Goal: Information Seeking & Learning: Compare options

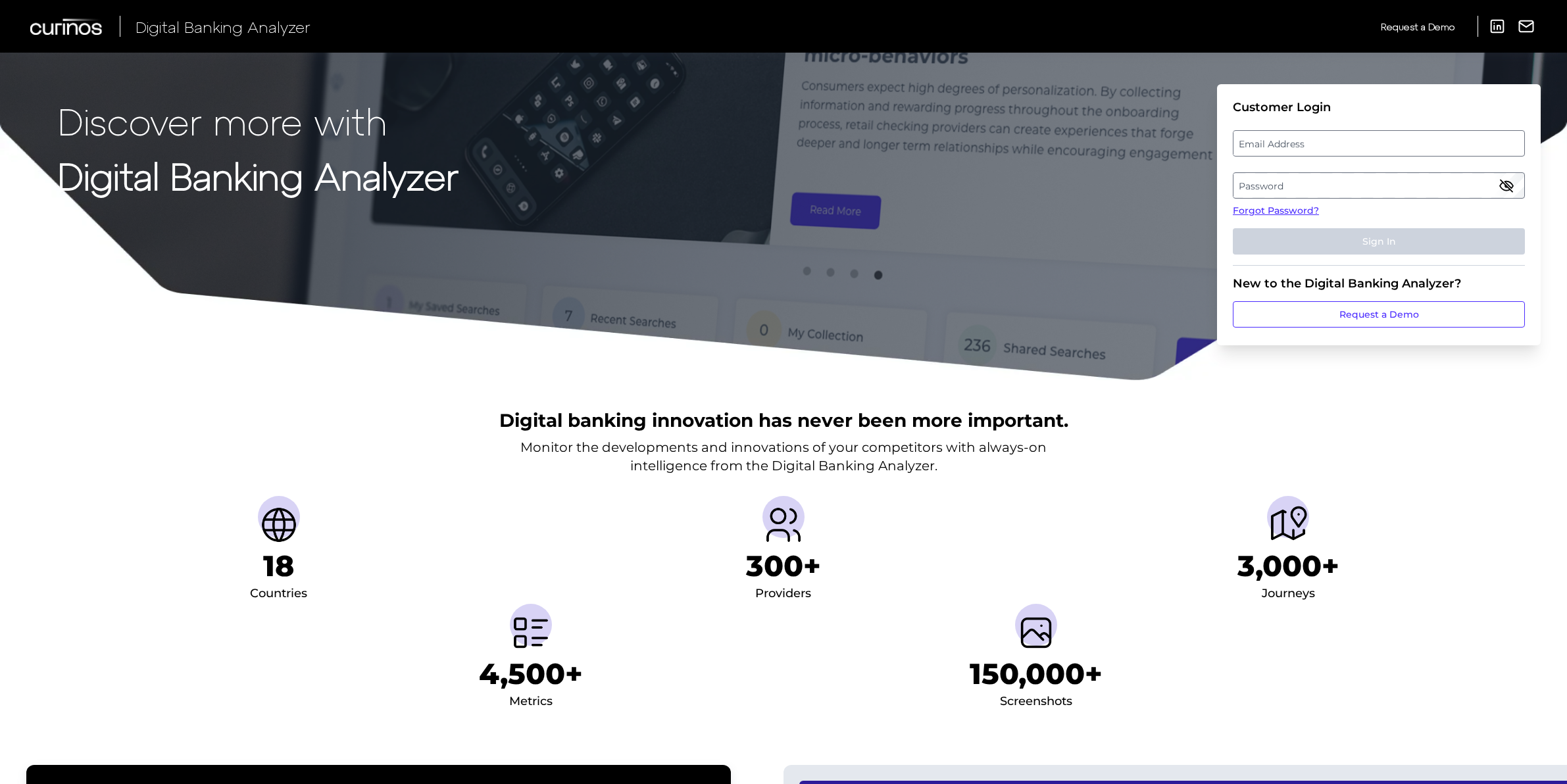
click at [1342, 141] on label "Email Address" at bounding box center [1378, 143] width 290 height 24
click at [1342, 141] on input "email" at bounding box center [1379, 143] width 292 height 26
type input "[PERSON_NAME][EMAIL_ADDRESS][PERSON_NAME][DOMAIN_NAME]"
click at [1384, 178] on label "Password" at bounding box center [1378, 185] width 290 height 24
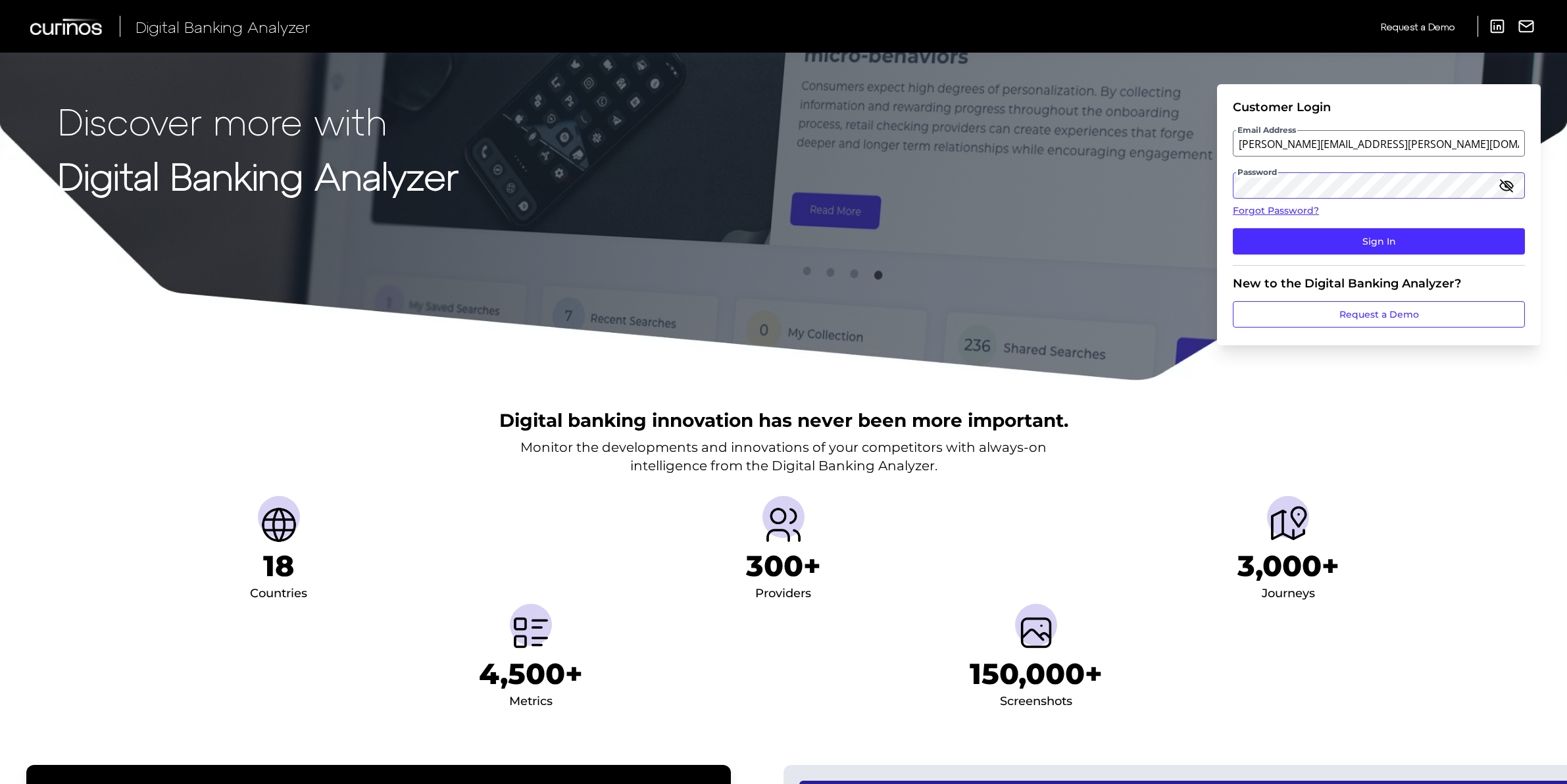
click at [1233, 228] on button "Sign In" at bounding box center [1379, 241] width 292 height 26
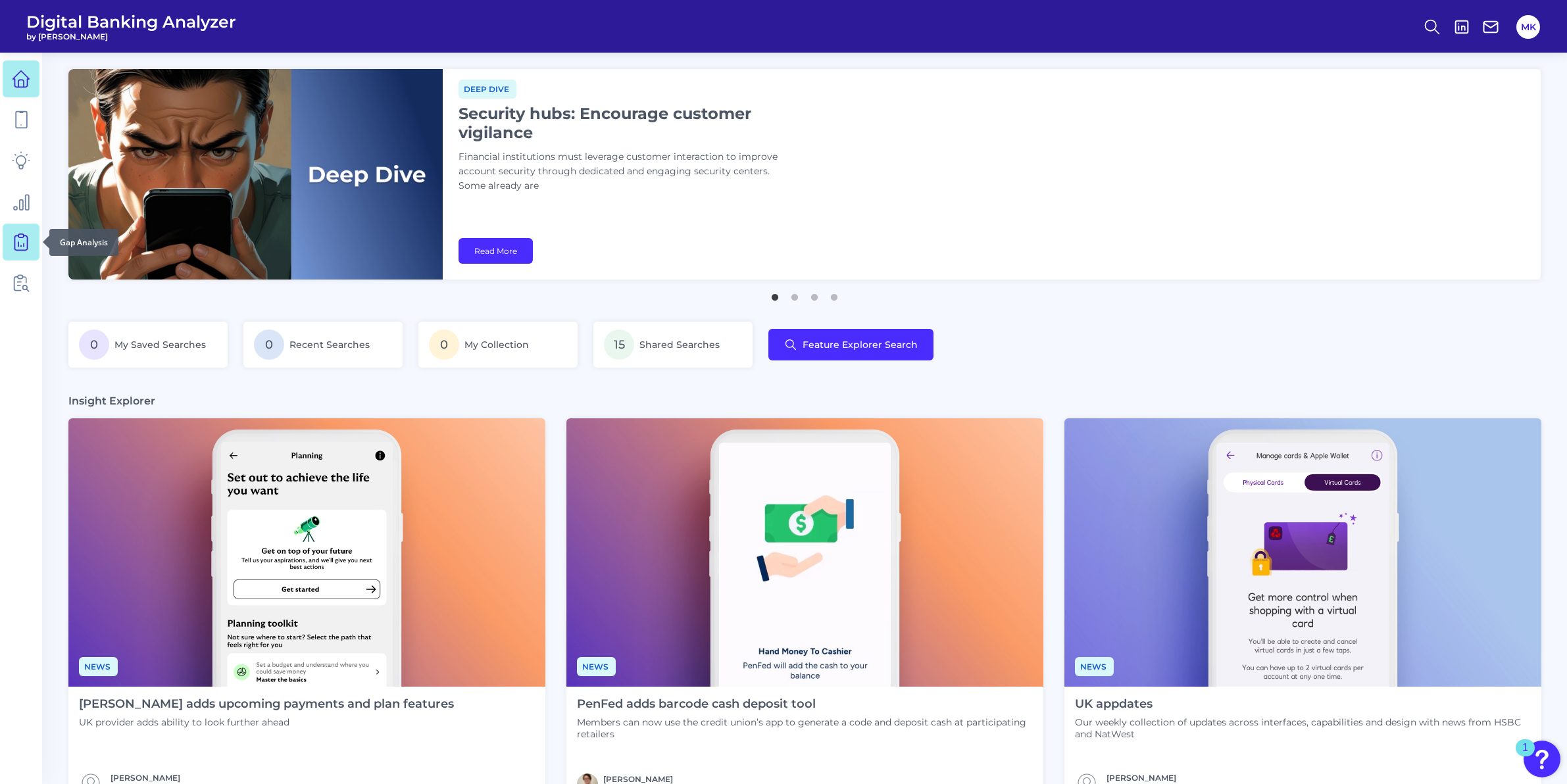
click at [21, 235] on icon at bounding box center [21, 241] width 18 height 18
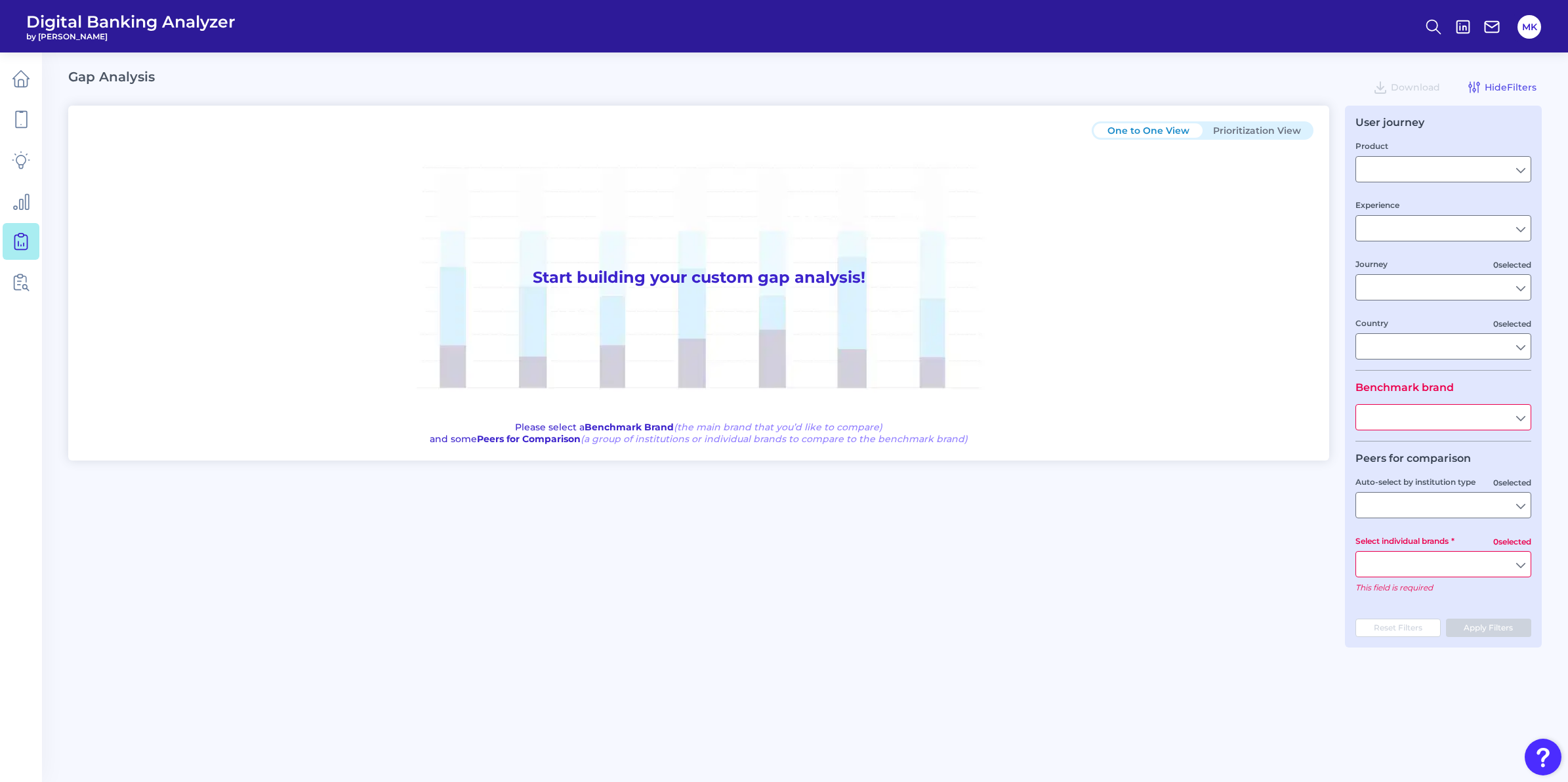
type input "Business Bank Account"
type input "Mobile Servicing"
type input "Pre-Login Area, Secure Area, Move Money, Card Management, User Permissions & En…"
type input "[GEOGRAPHIC_DATA]"
type input "American Express"
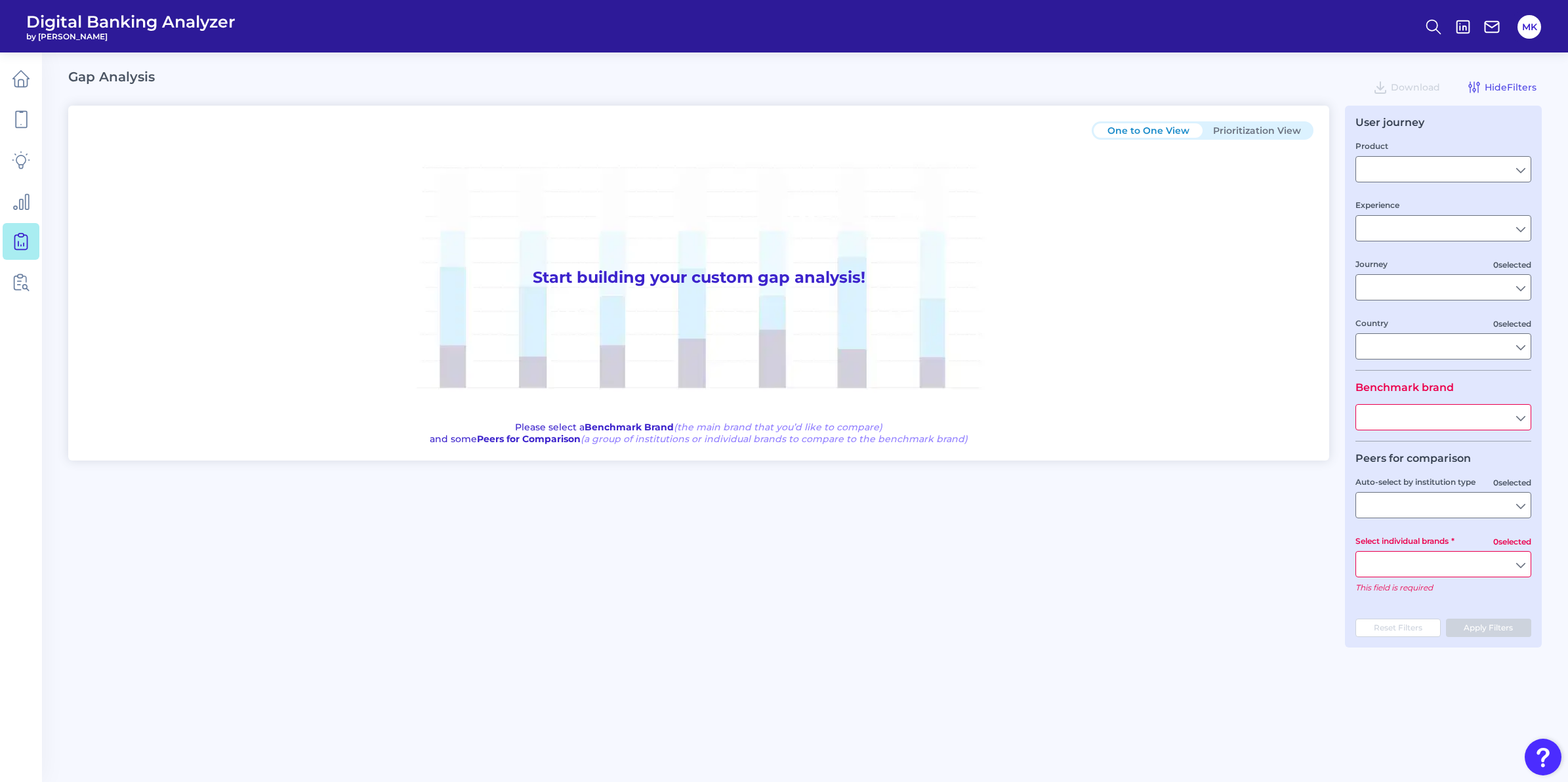
type input "All Select individual brands"
type input "All Countries"
type input "All Journeys"
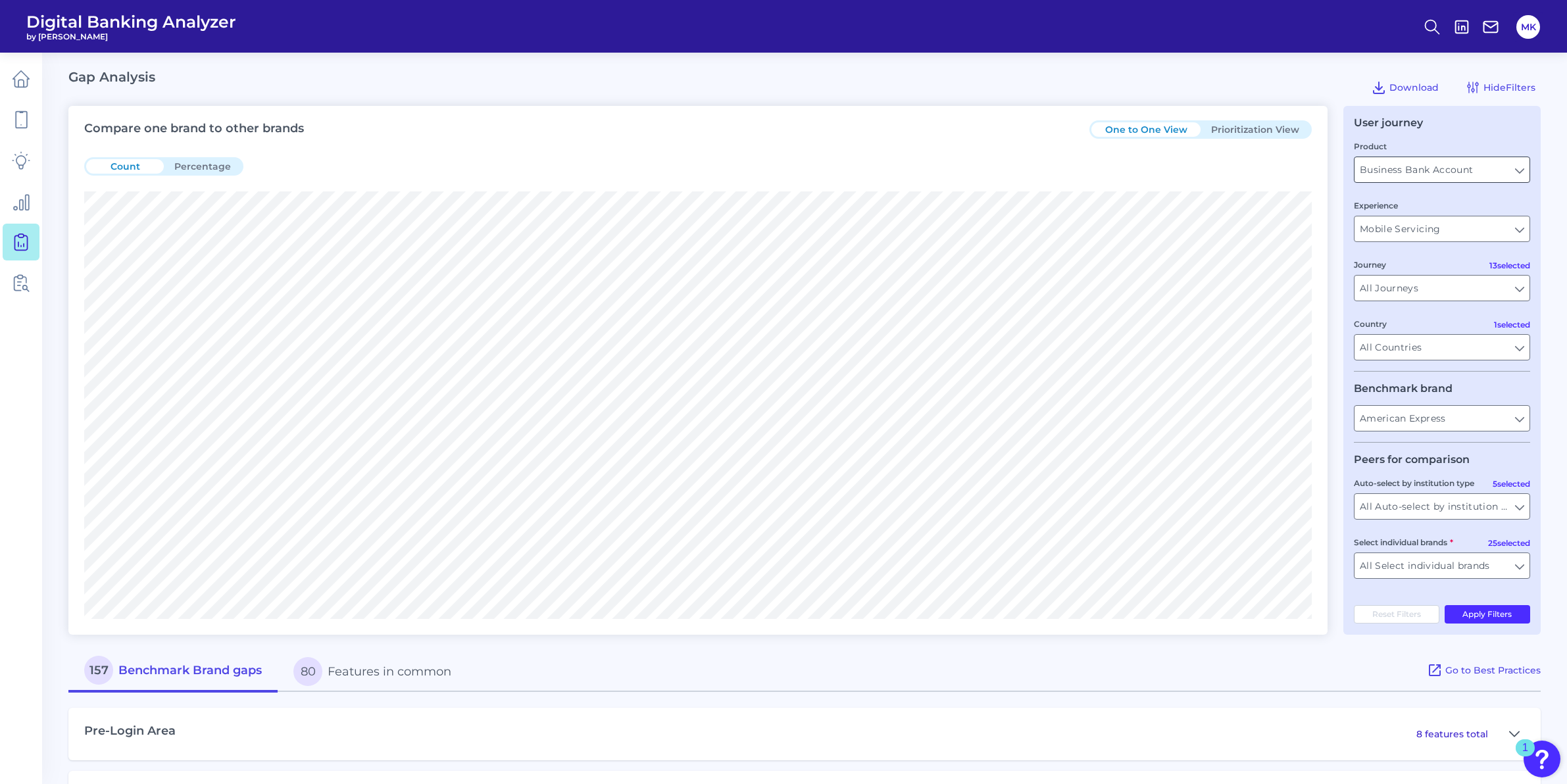
click at [1427, 172] on input "Business Bank Account" at bounding box center [1442, 169] width 175 height 25
click at [1431, 227] on button "Credit Card" at bounding box center [1442, 229] width 174 height 30
type input "Credit Card"
type input "[GEOGRAPHIC_DATA]"
click at [1428, 227] on input "Mobile Servicing" at bounding box center [1442, 229] width 175 height 25
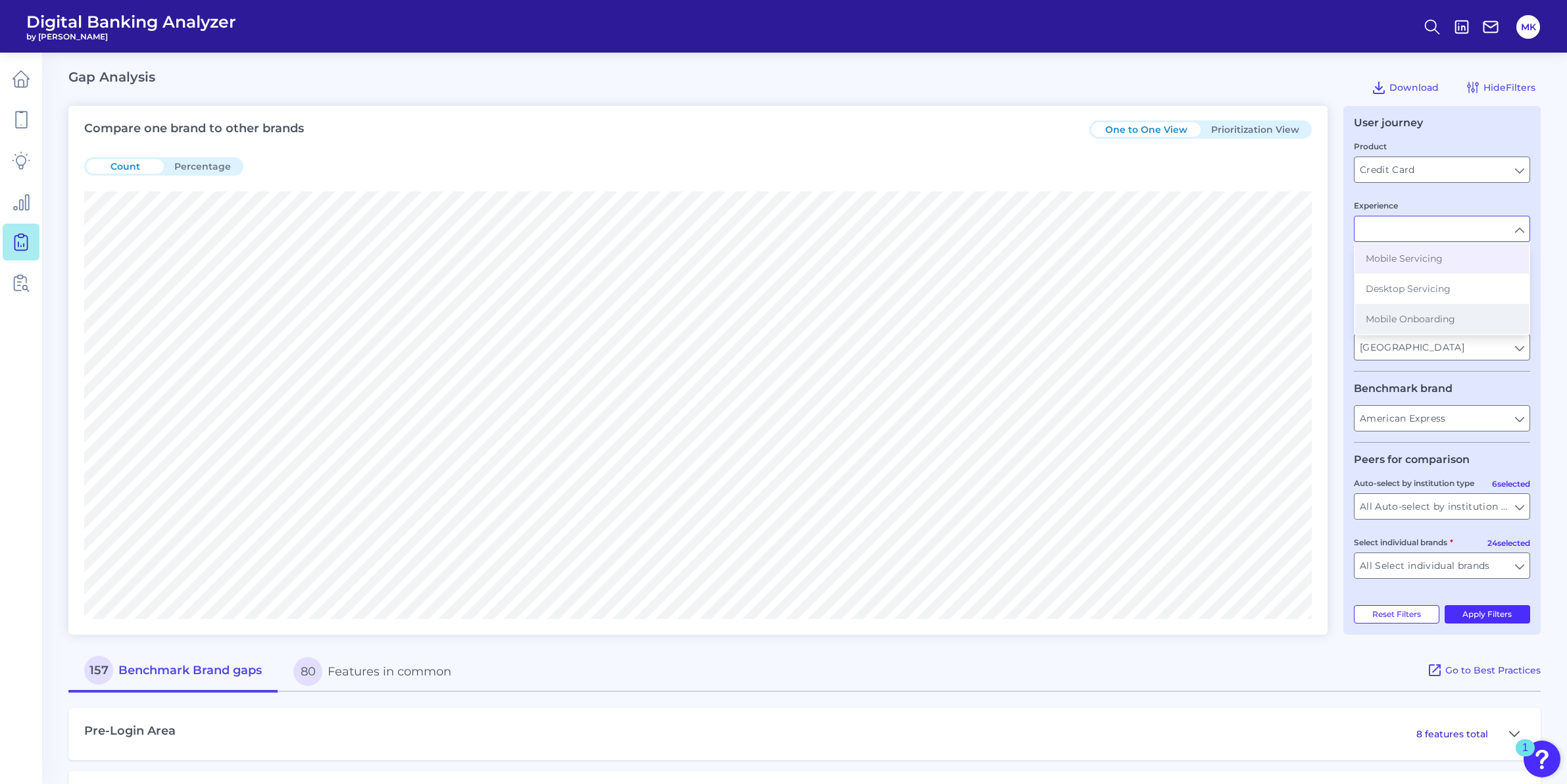
click at [1449, 316] on span "Mobile Onboarding" at bounding box center [1410, 319] width 89 height 12
type input "Mobile Onboarding"
click at [1435, 411] on input "American Express" at bounding box center [1442, 418] width 175 height 25
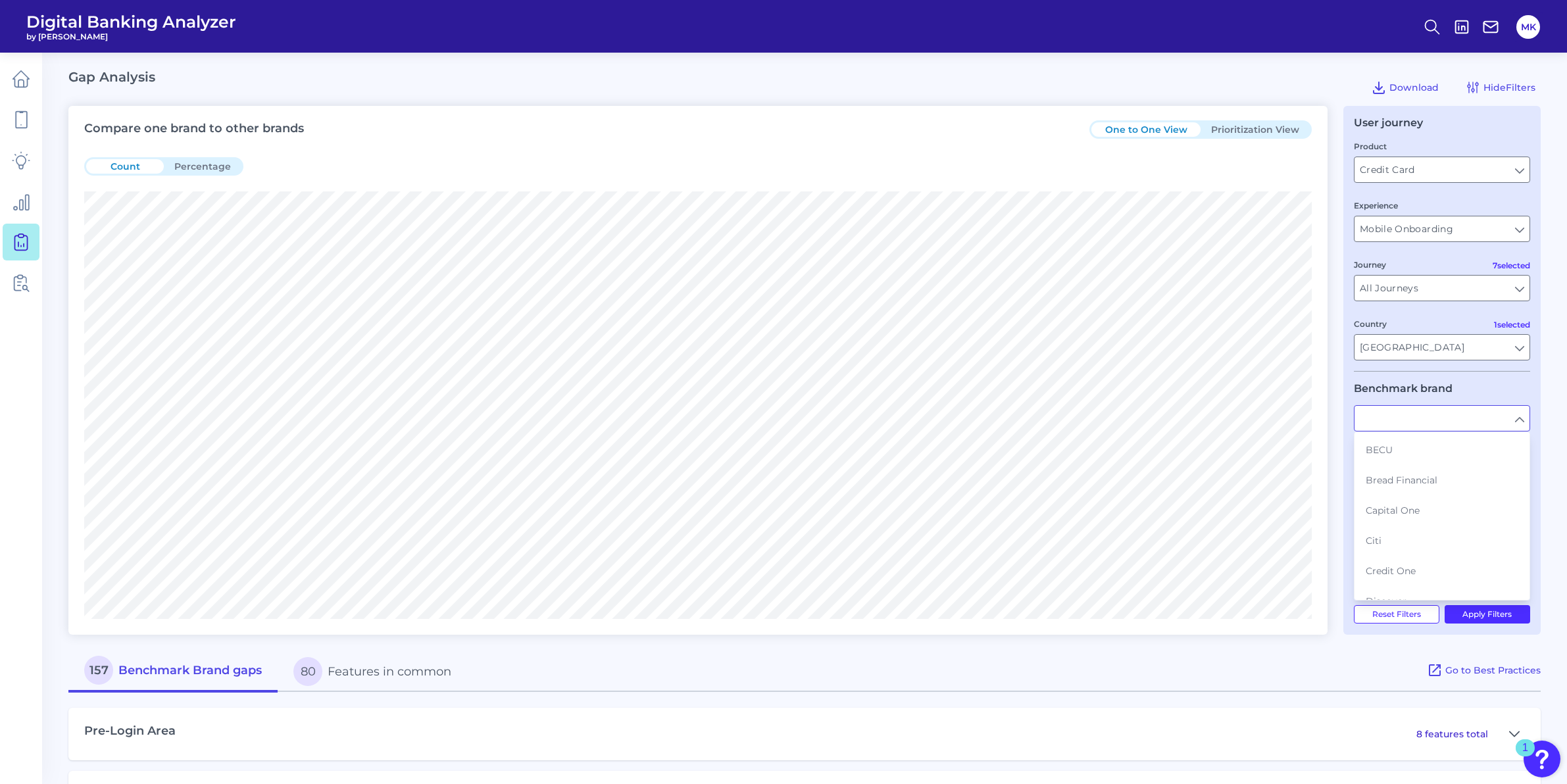
scroll to position [166, 0]
click at [1444, 387] on legend "Benchmark brand" at bounding box center [1403, 388] width 99 height 13
type input "American Express"
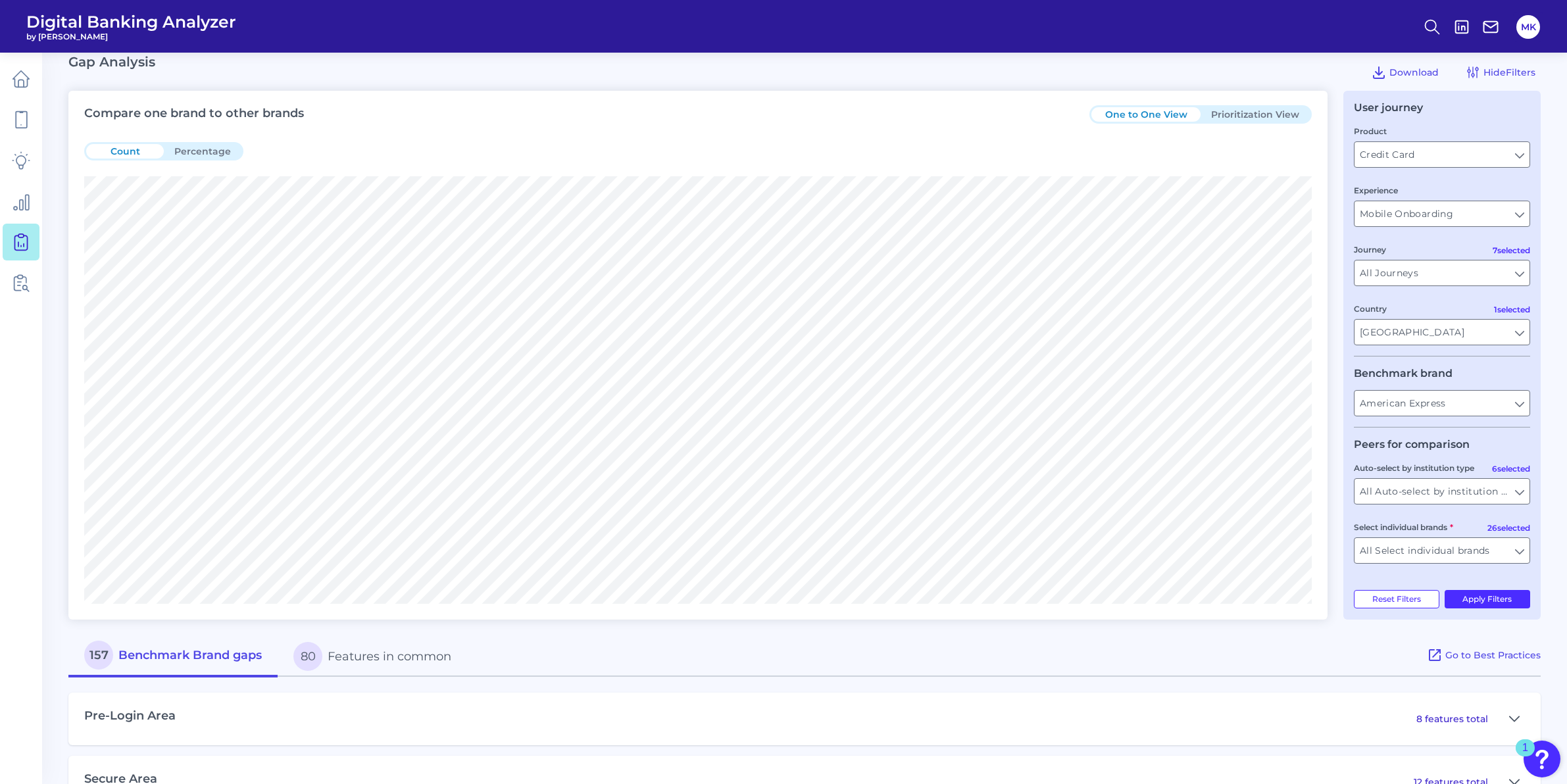
scroll to position [0, 0]
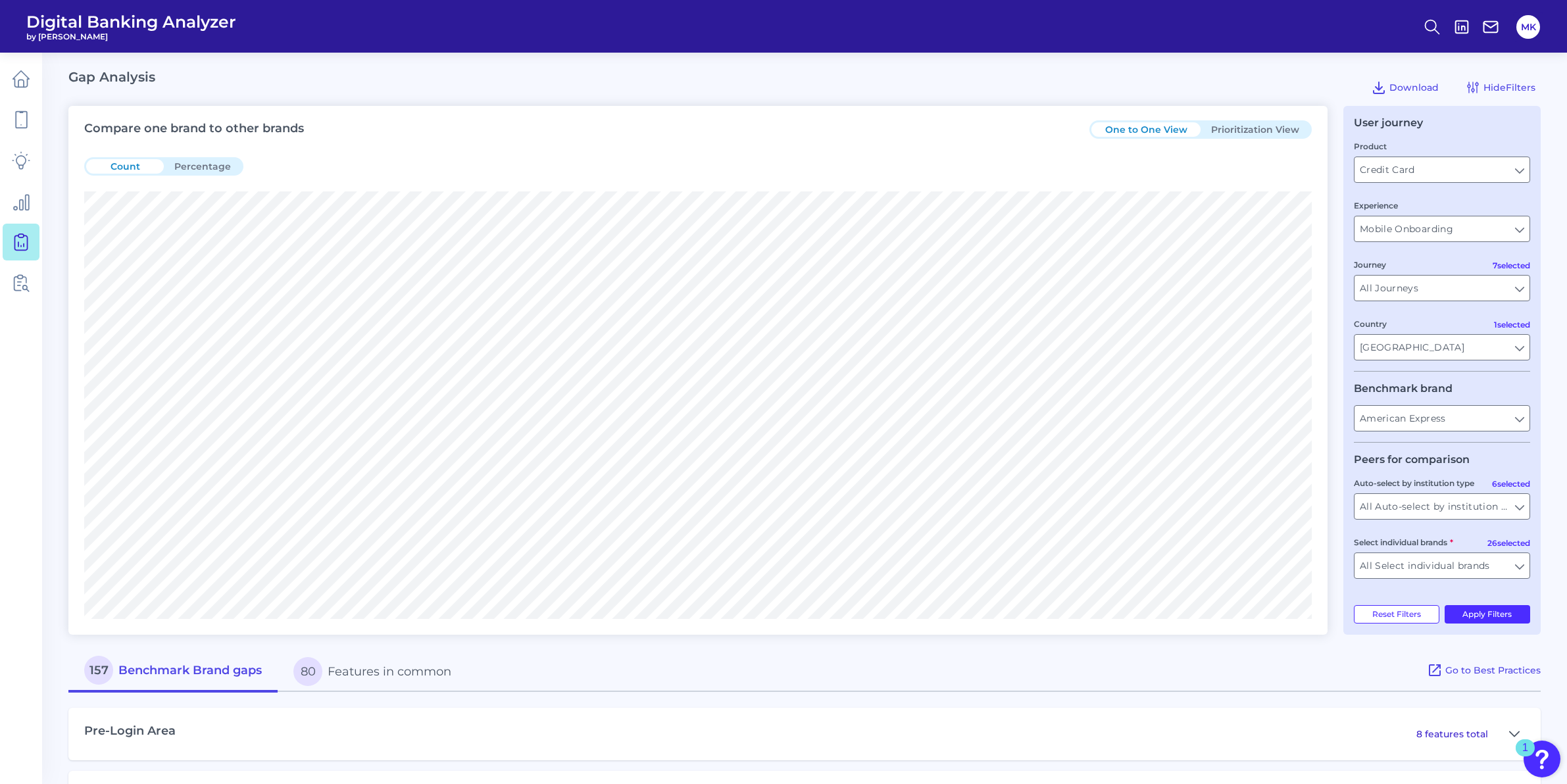
click at [1490, 284] on div "Journey All Journeys All Journeys" at bounding box center [1442, 279] width 176 height 44
click at [1490, 286] on input "All Journeys" at bounding box center [1442, 288] width 175 height 25
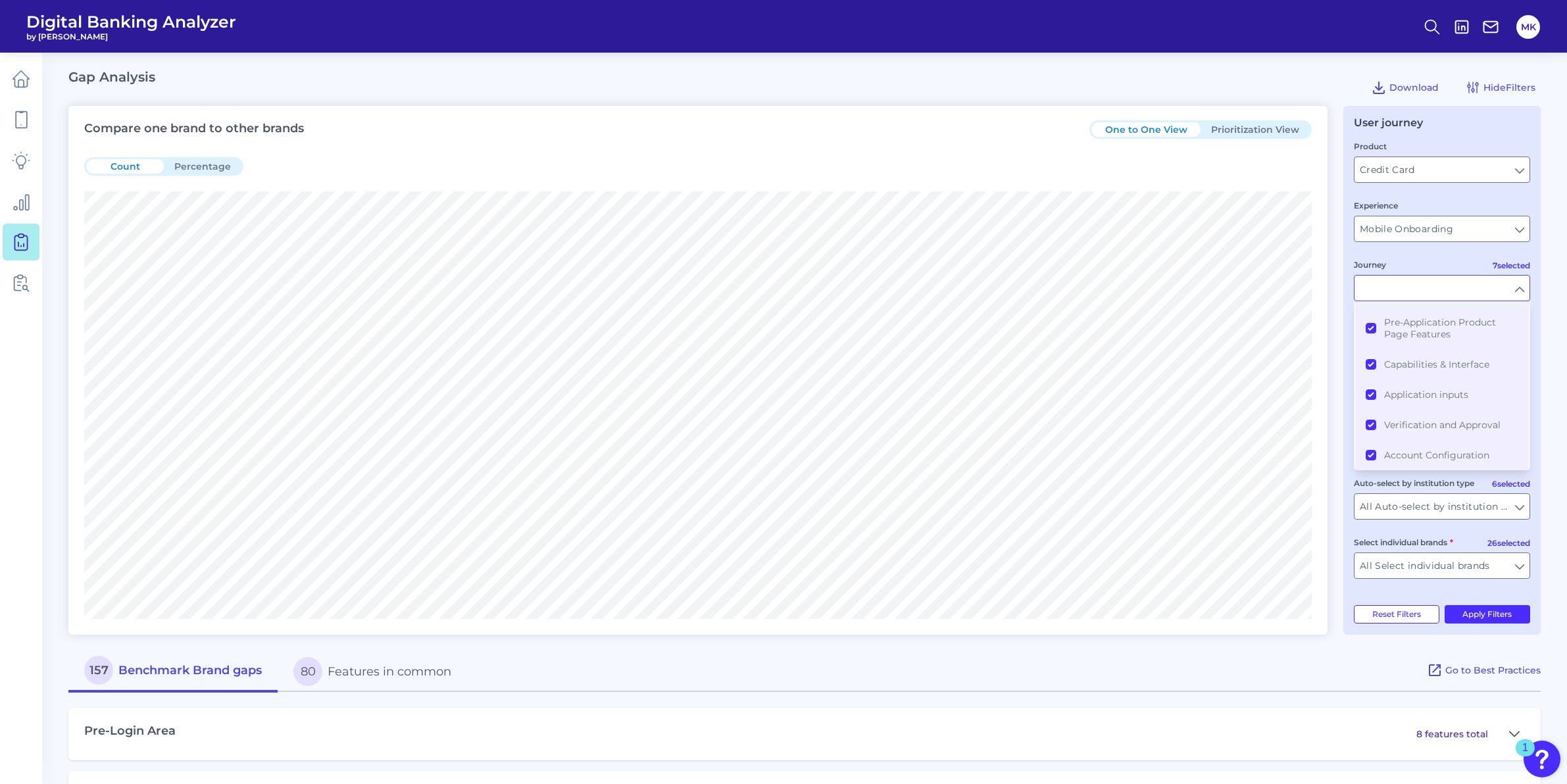
scroll to position [110, 0]
click at [1510, 284] on input "Journey" at bounding box center [1442, 288] width 175 height 25
type input "All Journeys"
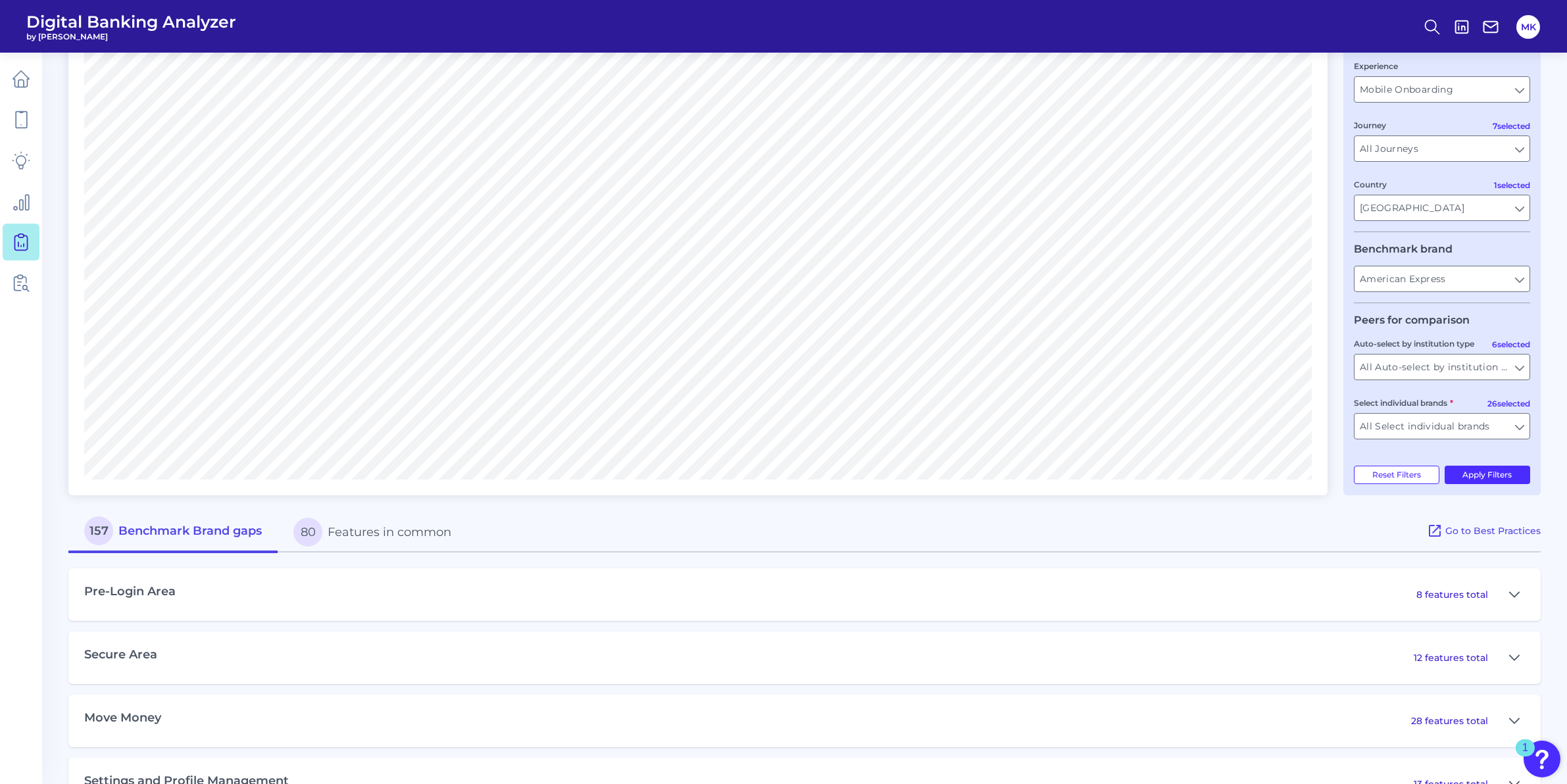
scroll to position [164, 0]
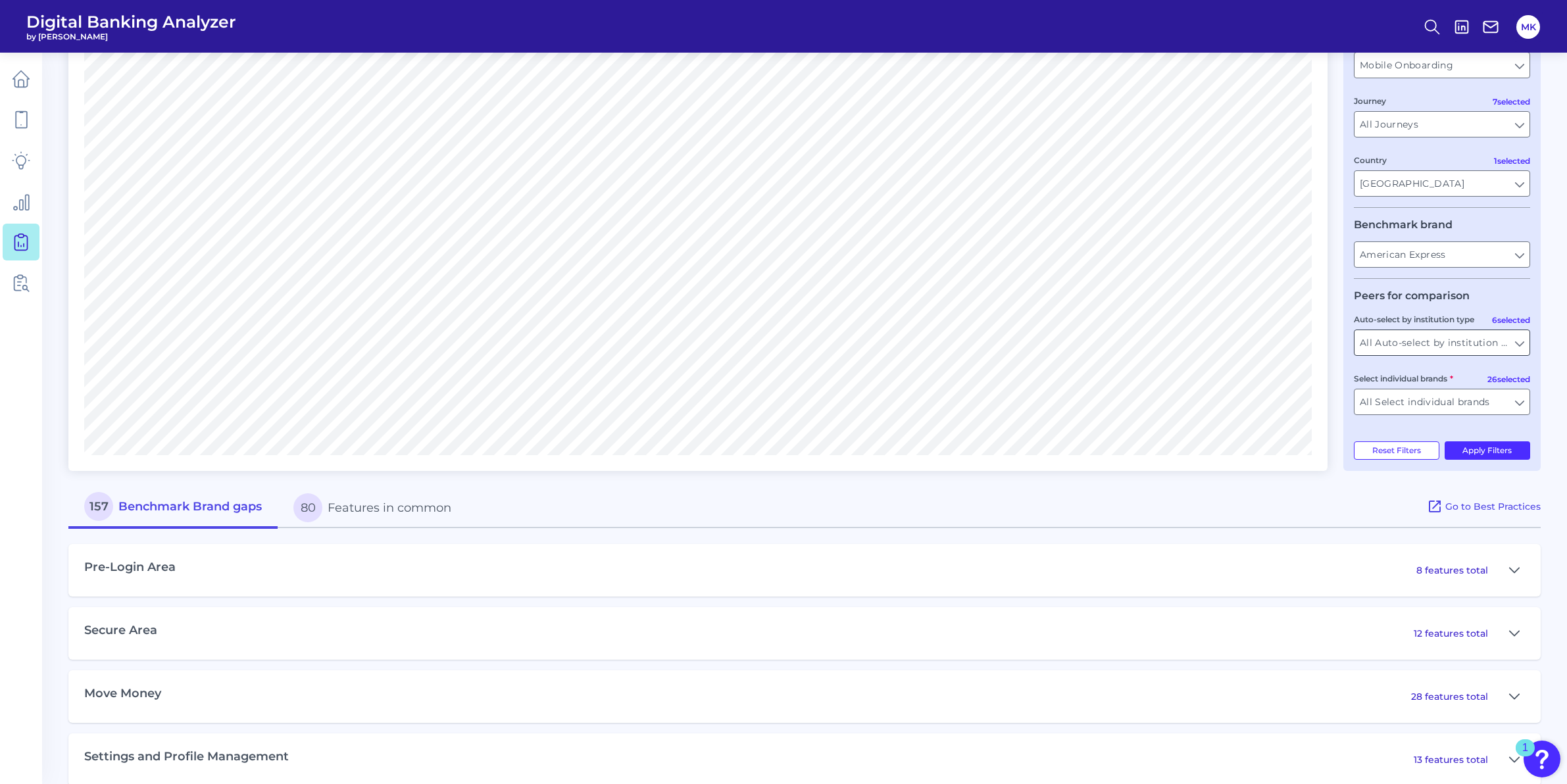
click at [1496, 344] on input "All Auto-select by institution types" at bounding box center [1442, 342] width 175 height 25
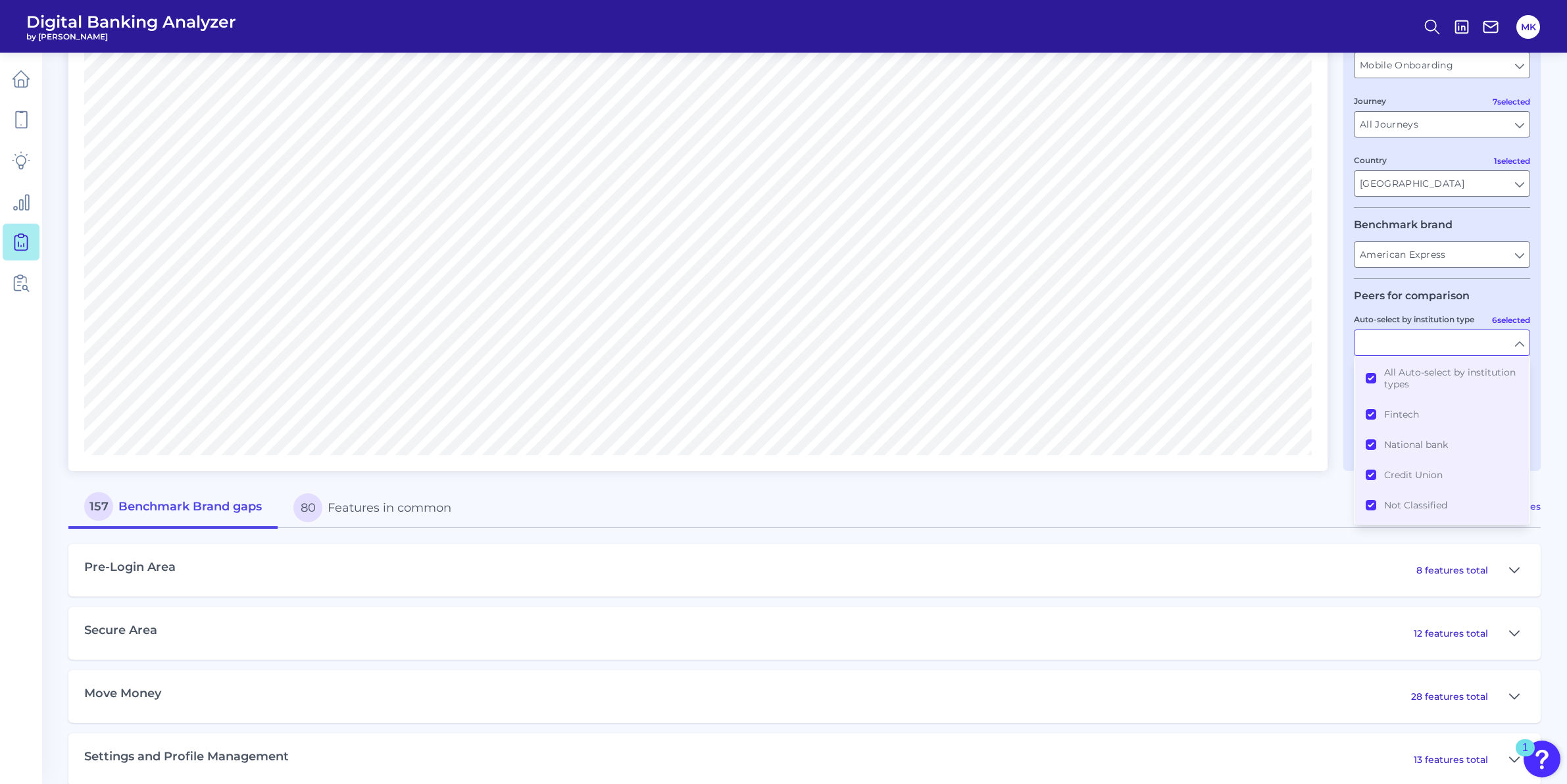
click at [1491, 328] on div "Auto-select by institution type" at bounding box center [1442, 334] width 176 height 44
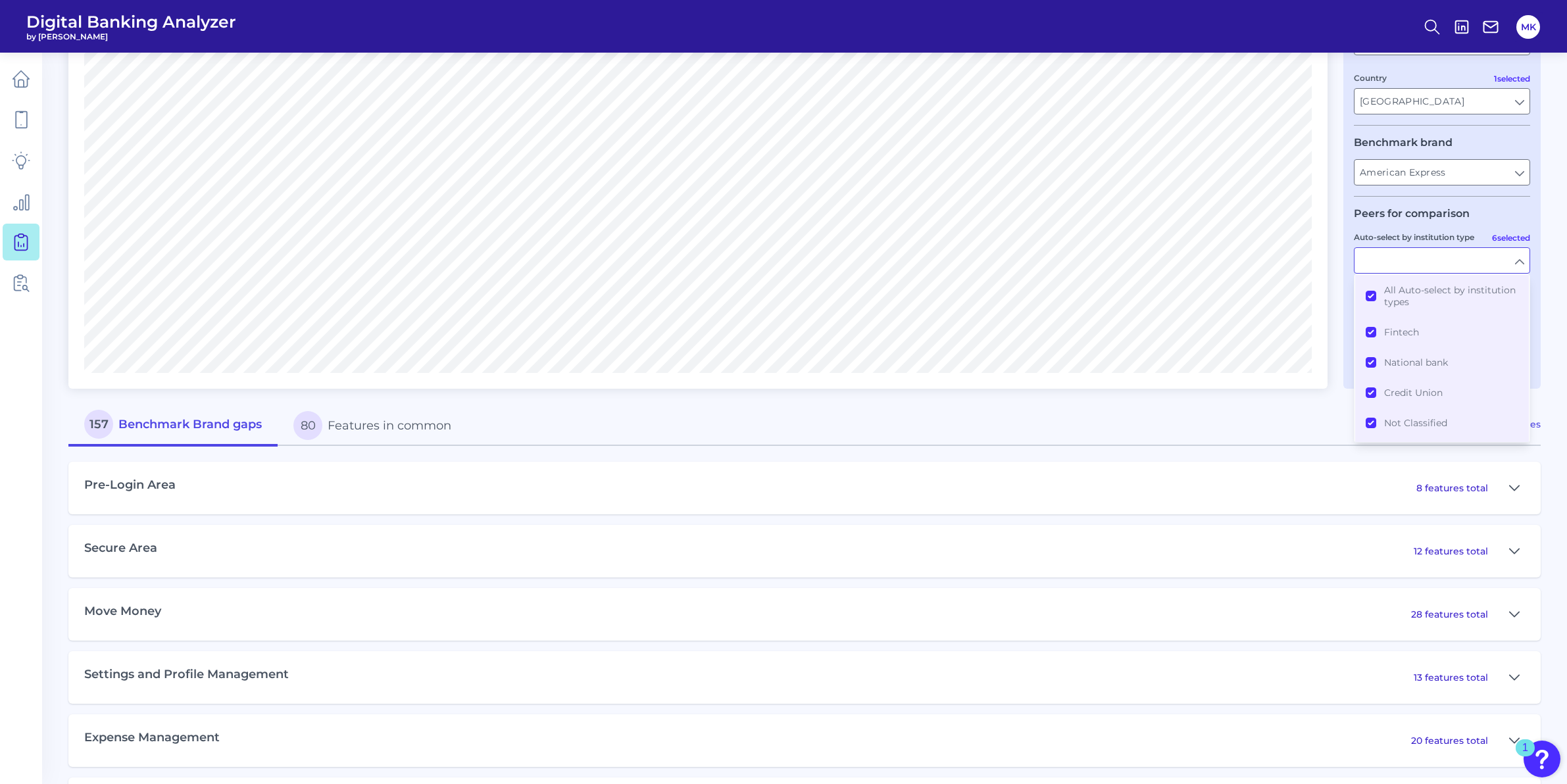
click at [1511, 242] on div "Auto-select by institution type" at bounding box center [1442, 251] width 176 height 44
click at [1372, 299] on button "All Auto-select by institution types" at bounding box center [1442, 296] width 174 height 42
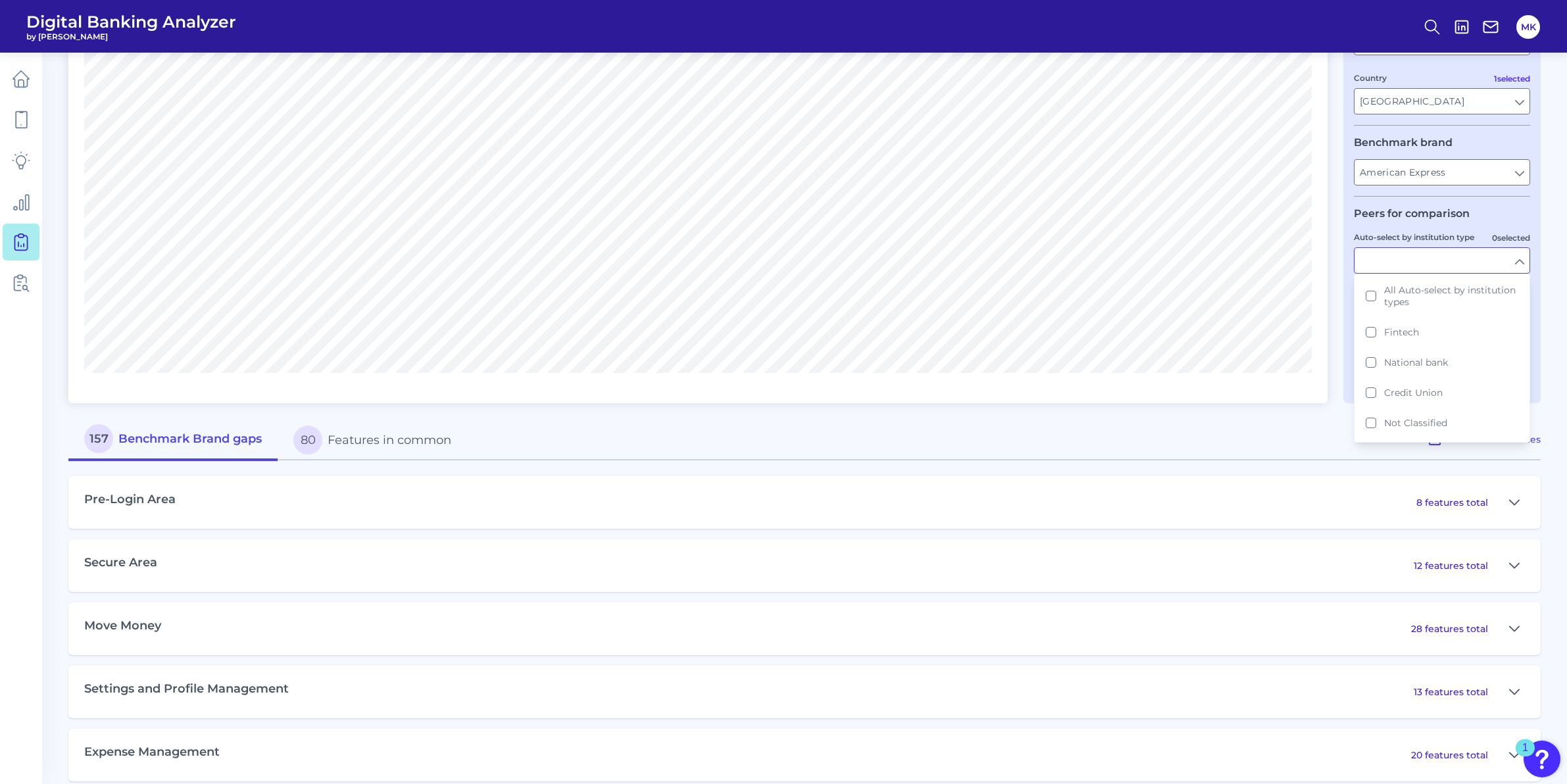
click at [1474, 239] on label "Auto-select by institution type" at bounding box center [1414, 237] width 120 height 10
click at [1476, 248] on input "Auto-select by institution type" at bounding box center [1442, 260] width 175 height 25
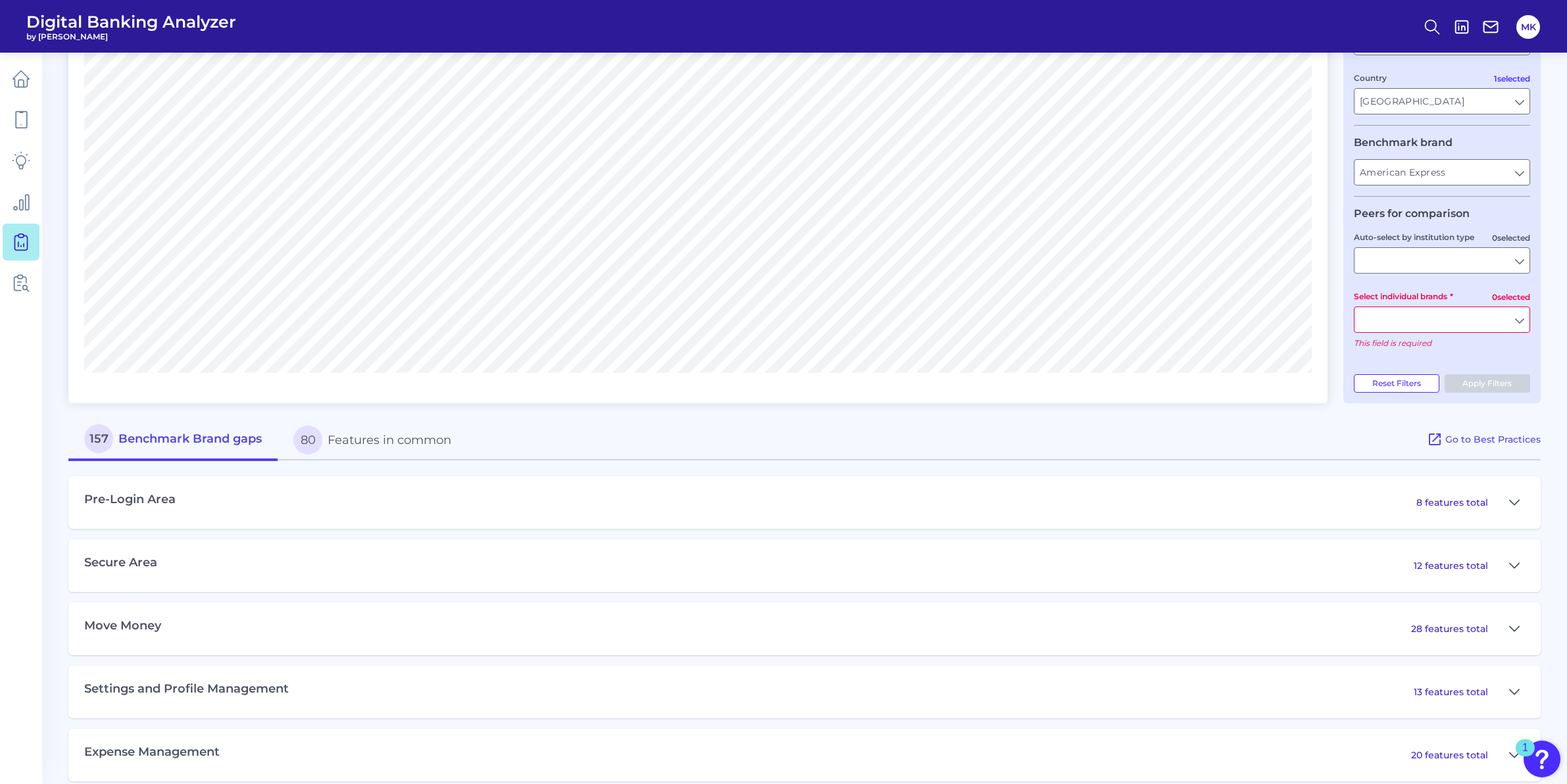
drag, startPoint x: 1525, startPoint y: 309, endPoint x: 1512, endPoint y: 323, distance: 19.1
click at [1512, 323] on input "Select individual brands" at bounding box center [1442, 319] width 175 height 25
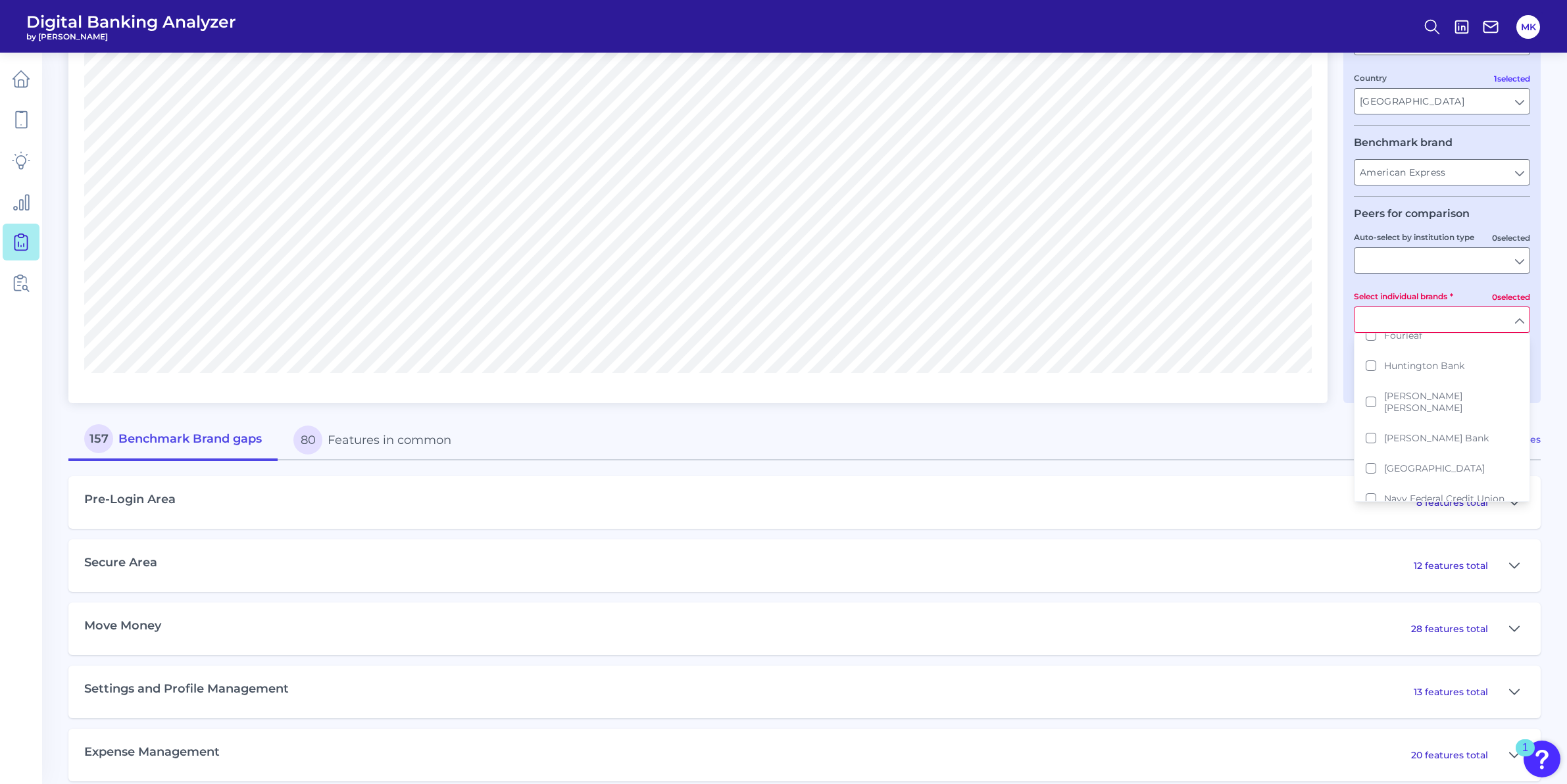
scroll to position [334, 0]
click at [1375, 420] on button "[PERSON_NAME] [PERSON_NAME]" at bounding box center [1442, 426] width 174 height 42
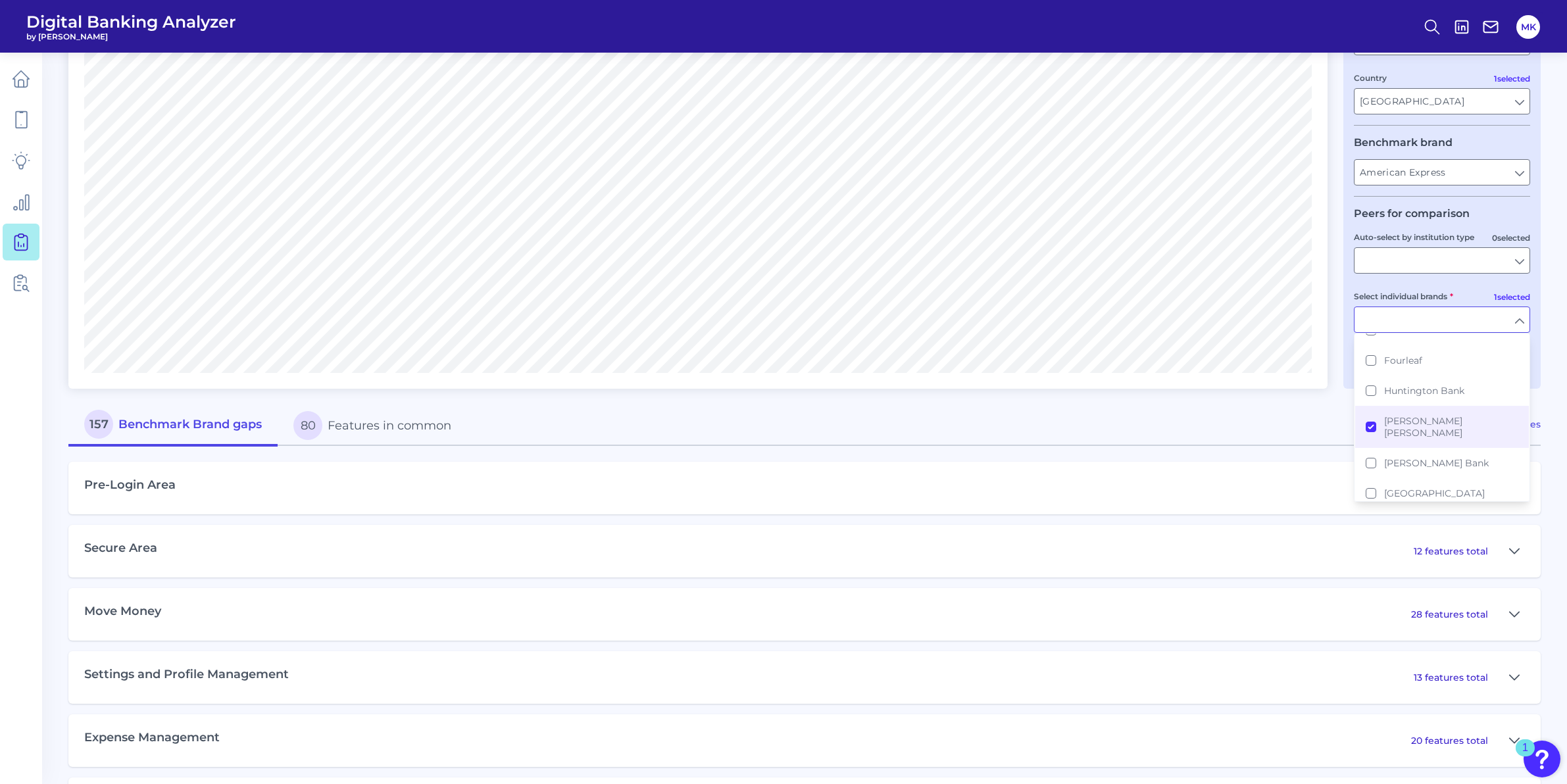
click at [1545, 345] on main "Gap Analysis Download Hide Filters Compare one brand to other brands One to One…" at bounding box center [784, 491] width 1567 height 1475
type input "[PERSON_NAME] [PERSON_NAME]"
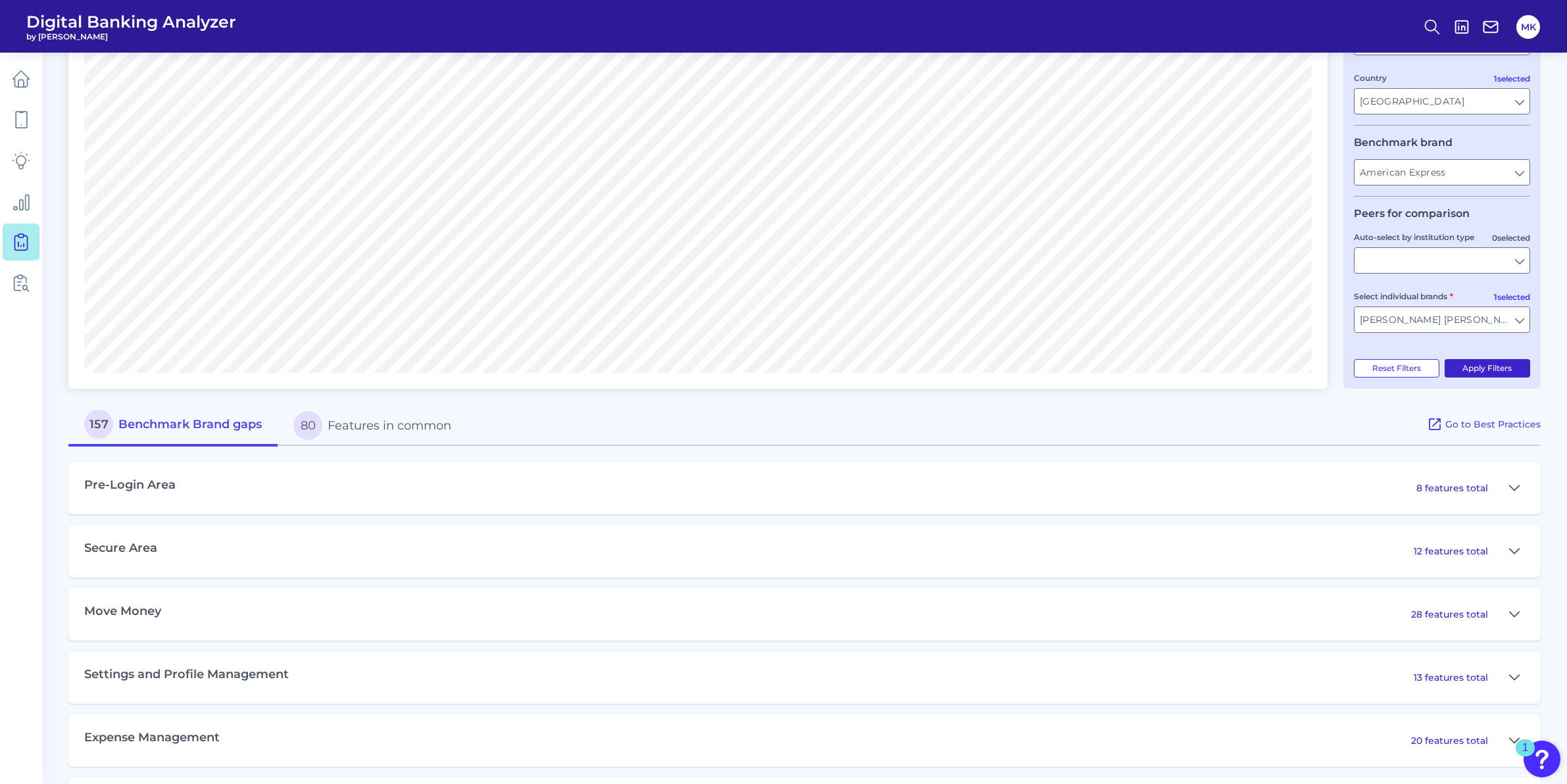
click at [1496, 376] on button "Apply Filters" at bounding box center [1488, 368] width 86 height 18
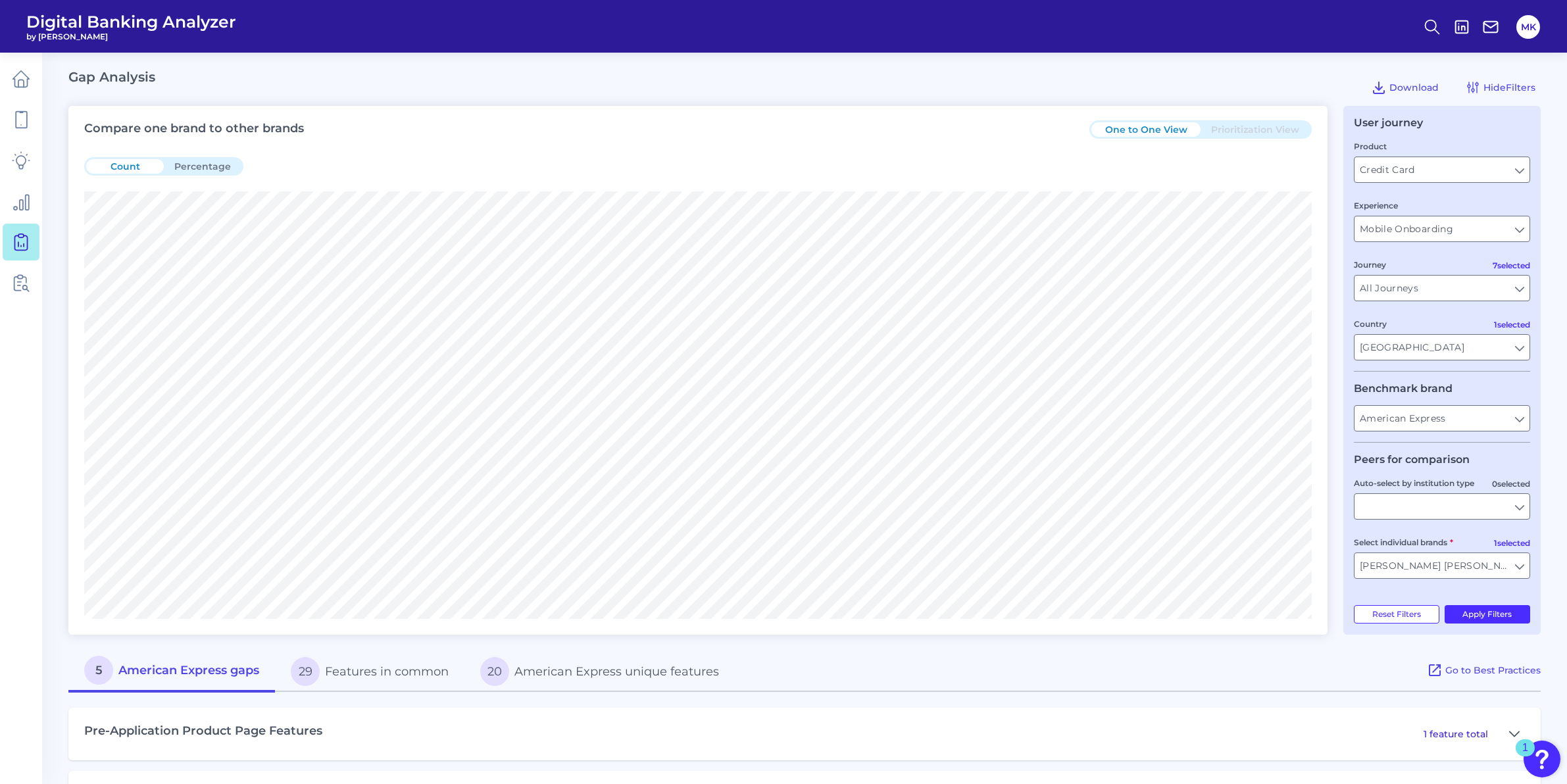
scroll to position [81, 0]
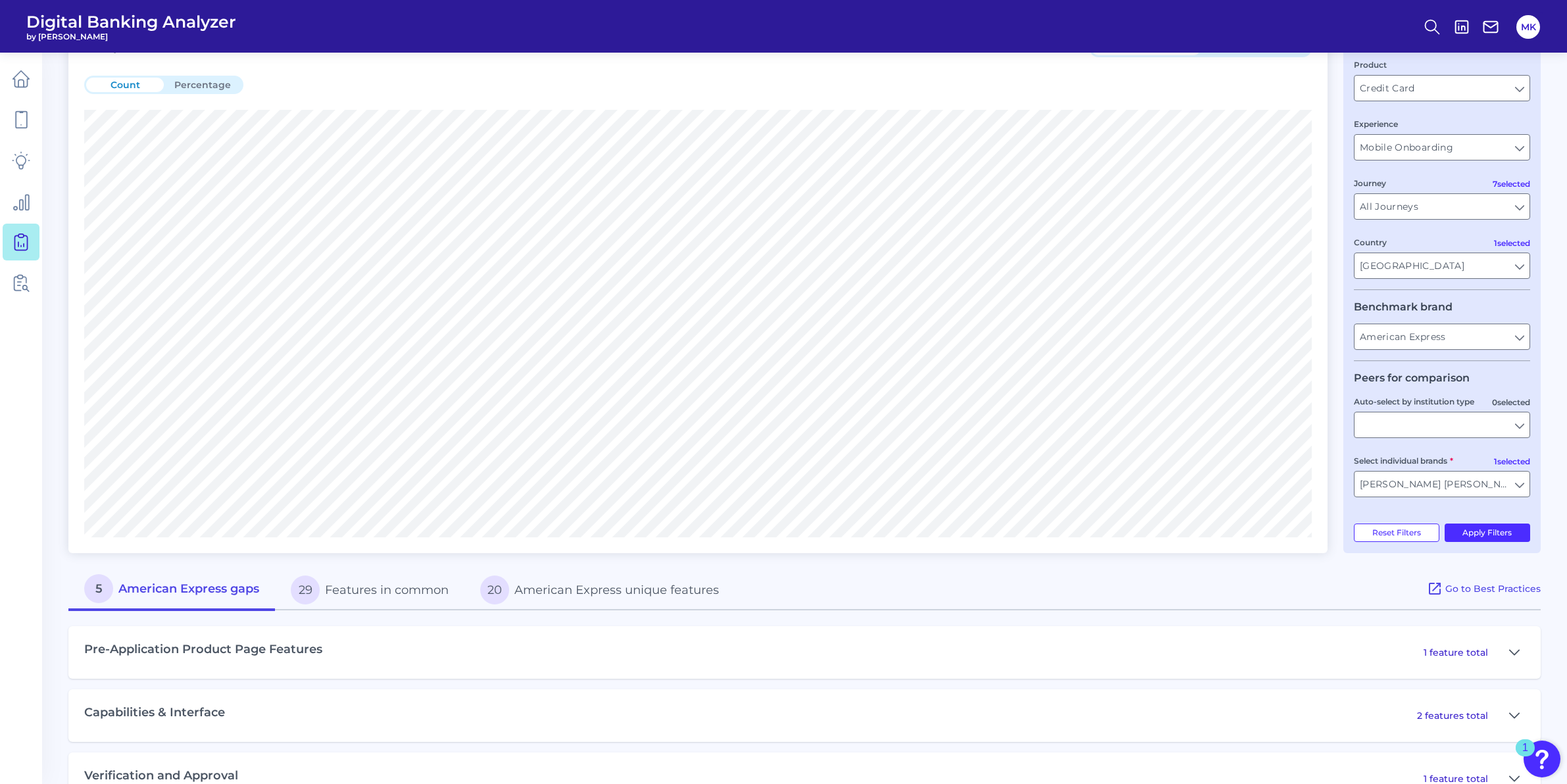
drag, startPoint x: 344, startPoint y: 598, endPoint x: 357, endPoint y: 598, distance: 13.0
click at [357, 598] on button "29 Features in common" at bounding box center [370, 590] width 190 height 42
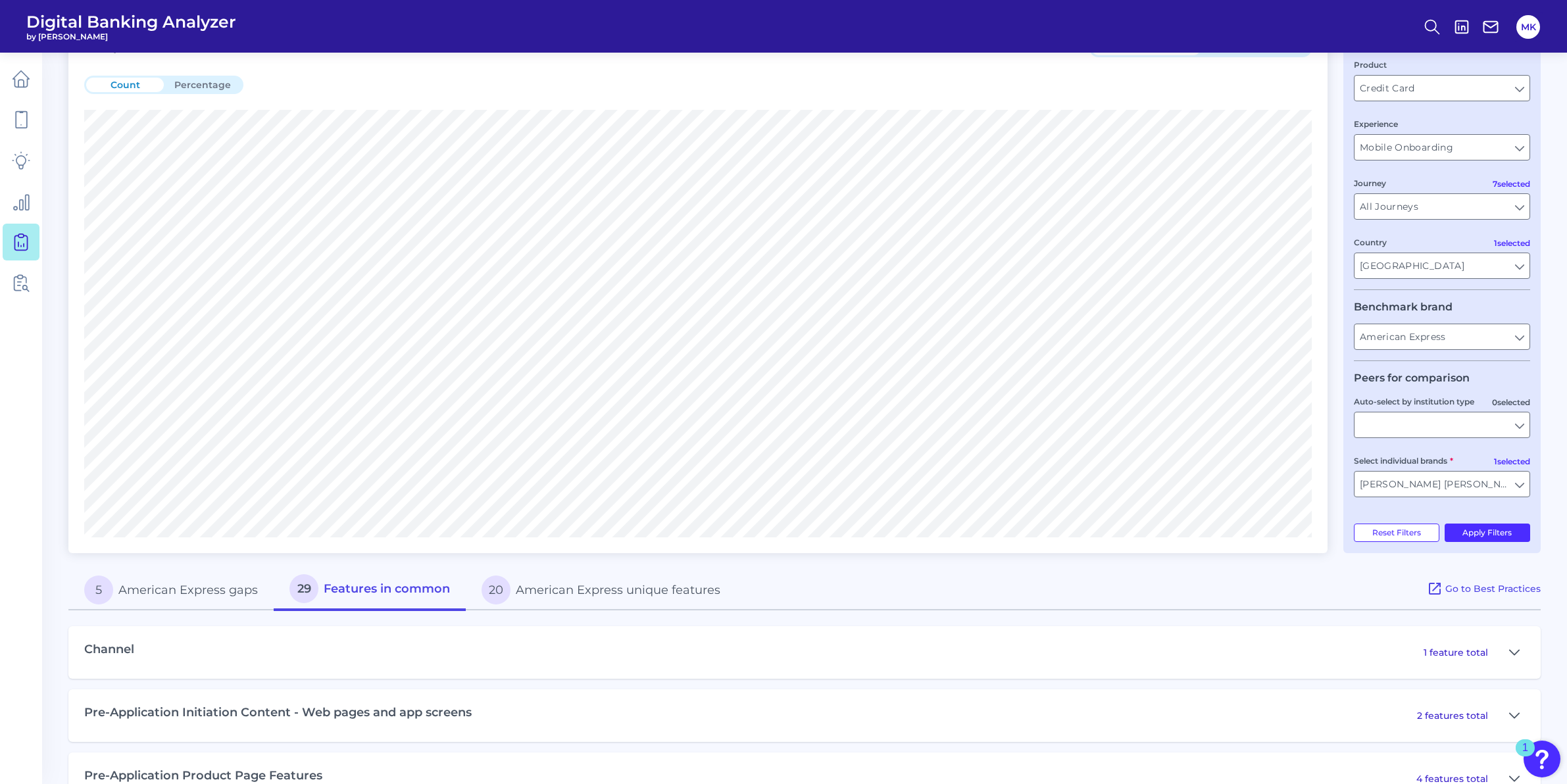
click at [597, 592] on button "20 American Express unique features" at bounding box center [601, 590] width 270 height 42
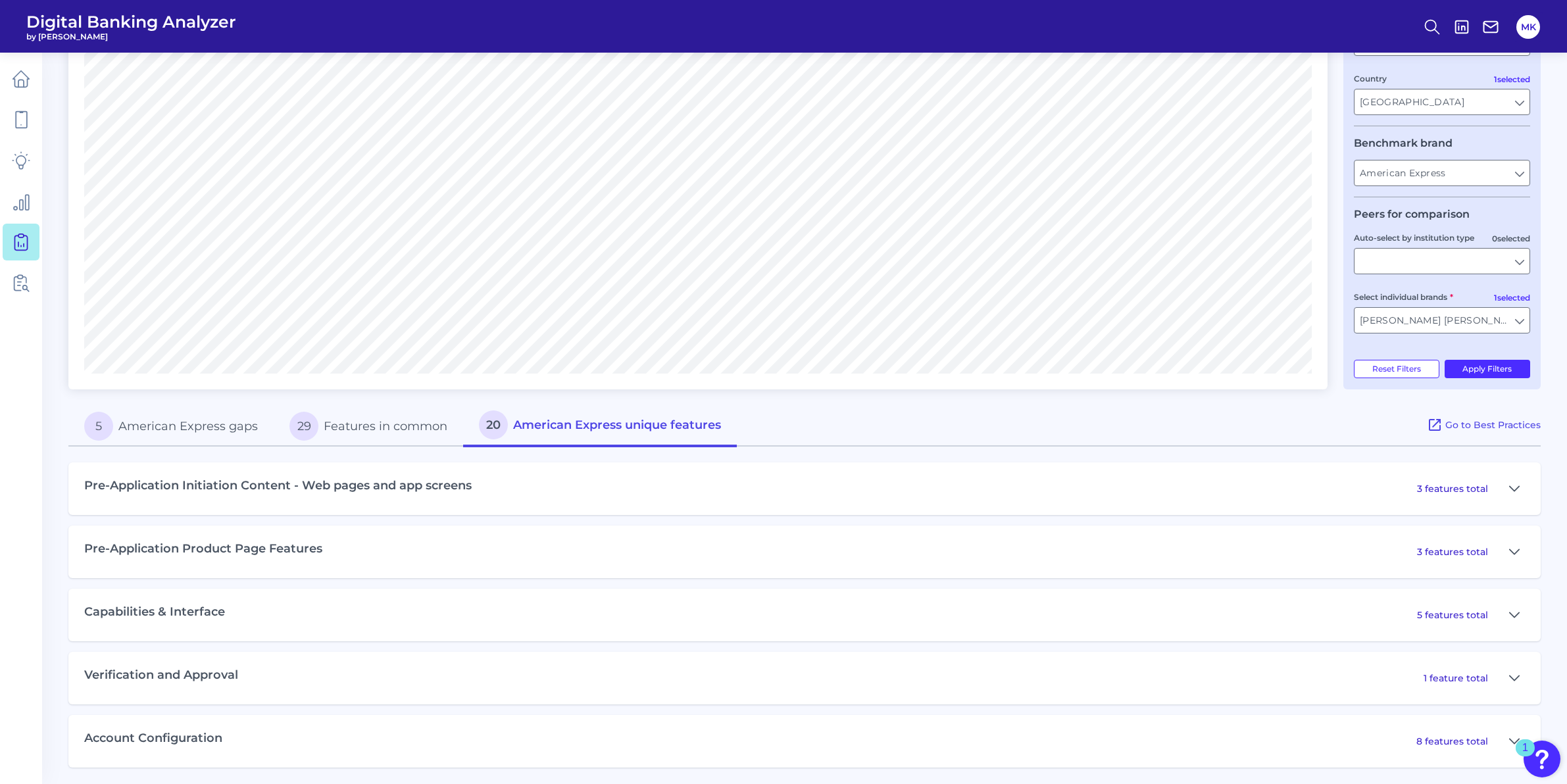
scroll to position [249, 0]
click at [141, 436] on button "5 American Express gaps" at bounding box center [171, 423] width 205 height 42
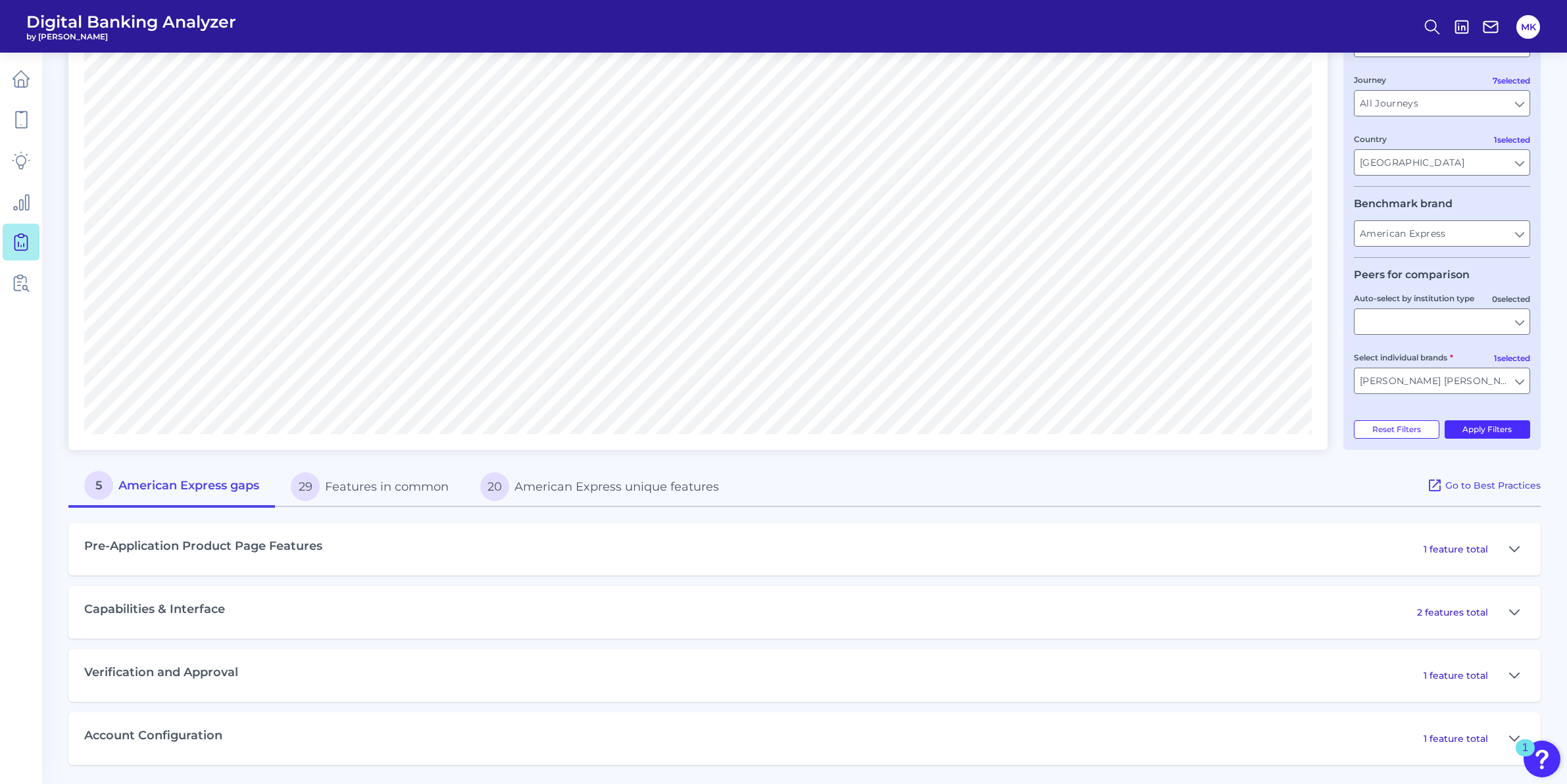
click at [176, 612] on h3 "Capabilities & Interface" at bounding box center [154, 610] width 141 height 15
click at [350, 609] on div "Capabilities & Interface 2 features total" at bounding box center [804, 612] width 1472 height 52
click at [1420, 610] on p "2 features total" at bounding box center [1453, 613] width 71 height 12
click at [1508, 611] on icon at bounding box center [1514, 612] width 11 height 15
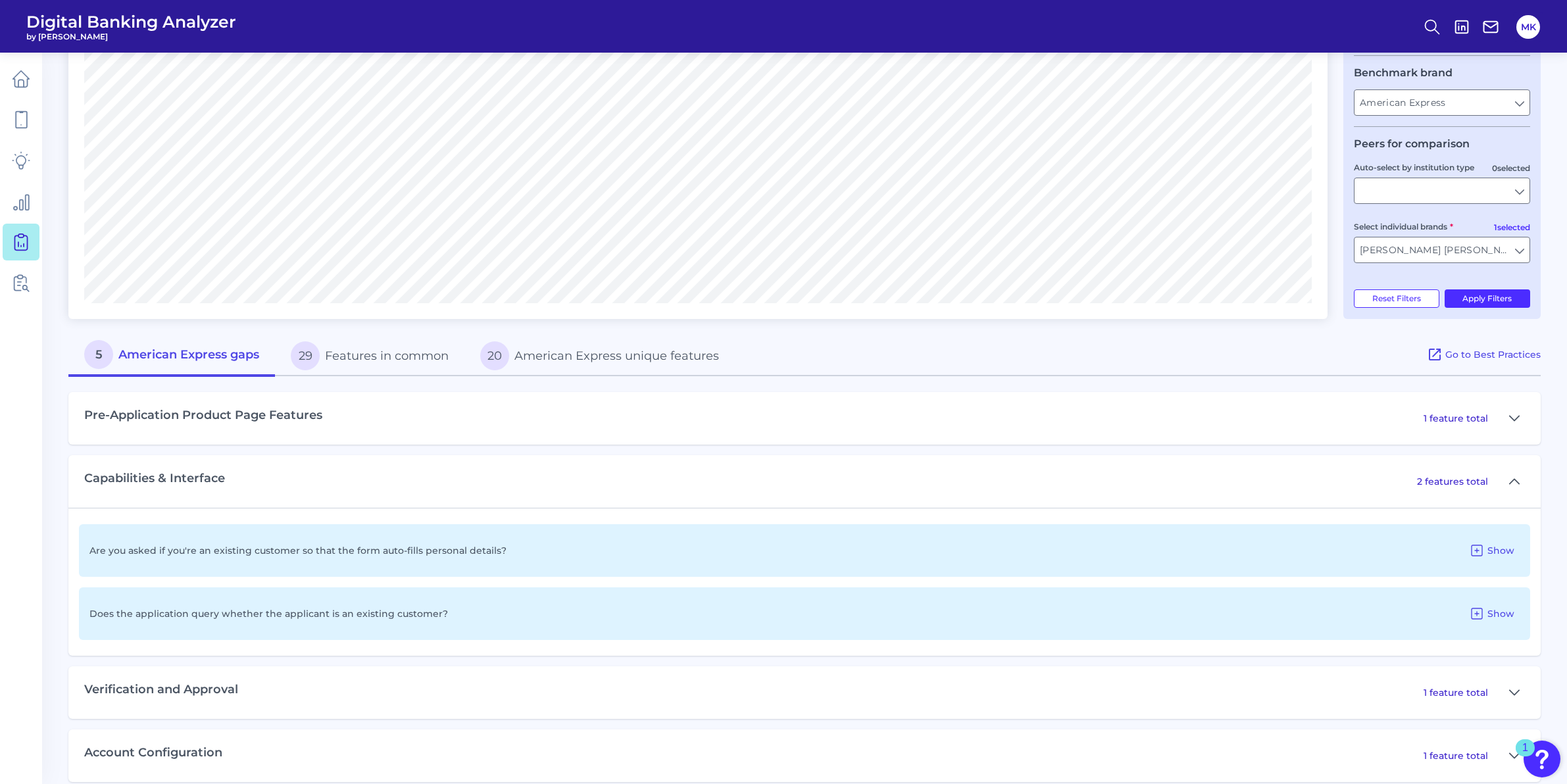
scroll to position [333, 0]
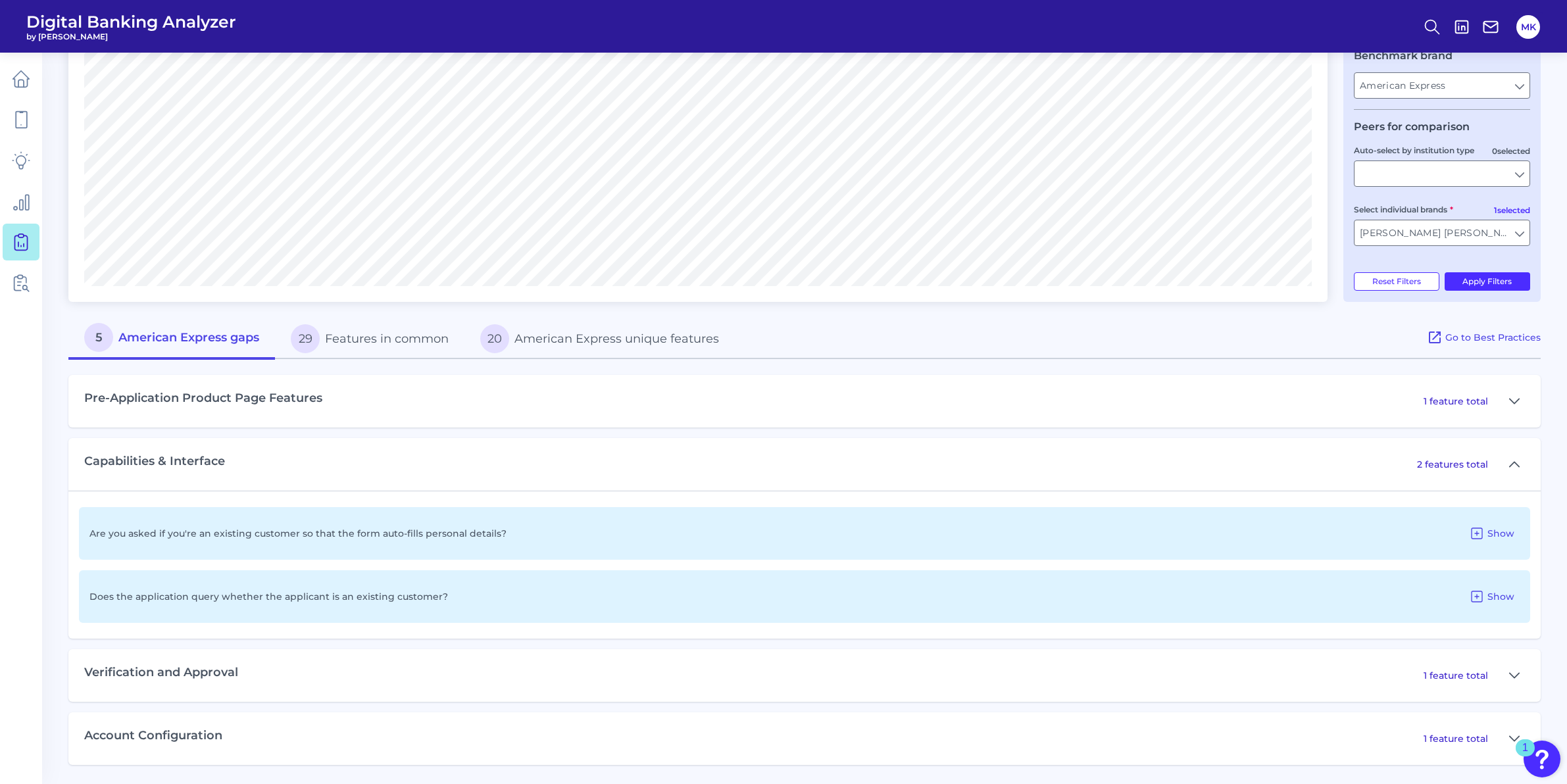
drag, startPoint x: 465, startPoint y: 541, endPoint x: 426, endPoint y: 538, distance: 39.1
click at [426, 537] on div "Are you asked if you're an existing customer so that the form auto-fills person…" at bounding box center [804, 533] width 1451 height 52
click at [528, 537] on div "Are you asked if you're an existing customer so that the form auto-fills person…" at bounding box center [804, 533] width 1451 height 52
drag, startPoint x: 485, startPoint y: 531, endPoint x: 505, endPoint y: 531, distance: 20.0
click at [505, 531] on div "Are you asked if you're an existing customer so that the form auto-fills person…" at bounding box center [804, 533] width 1451 height 52
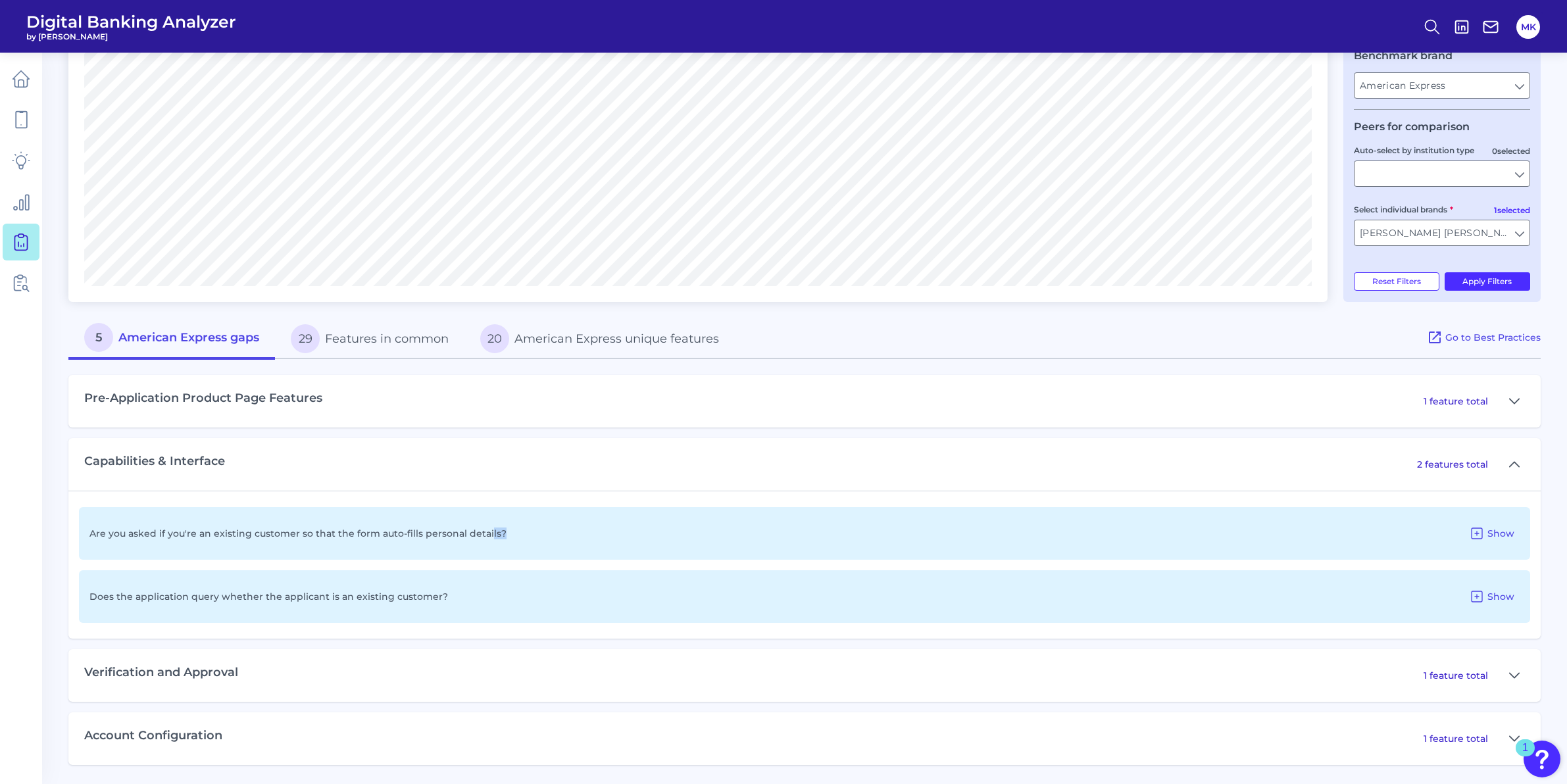
click at [510, 533] on div "Are you asked if you're an existing customer so that the form auto-fills person…" at bounding box center [804, 533] width 1451 height 52
click at [1473, 598] on icon at bounding box center [1476, 596] width 15 height 15
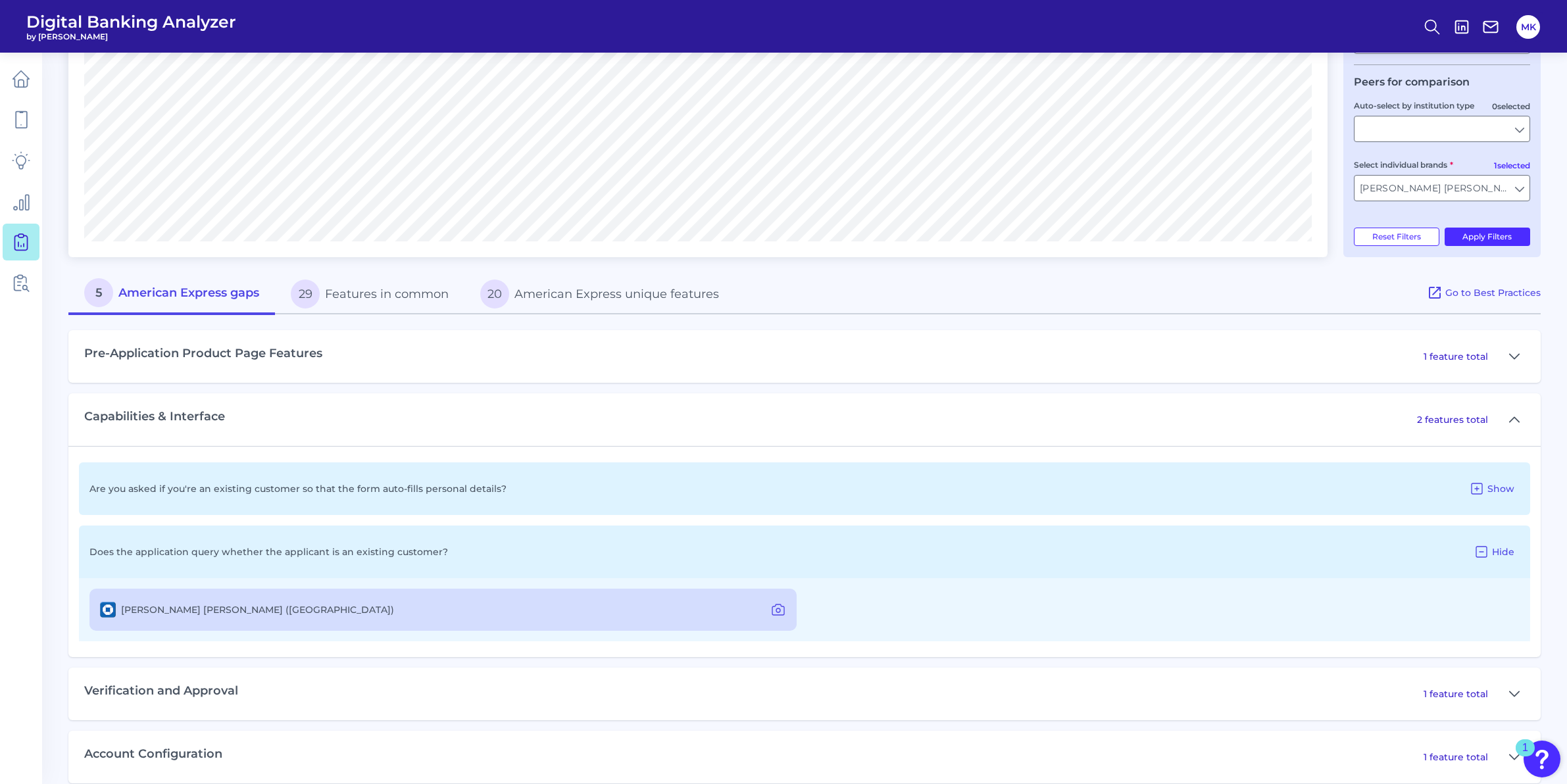
scroll to position [397, 0]
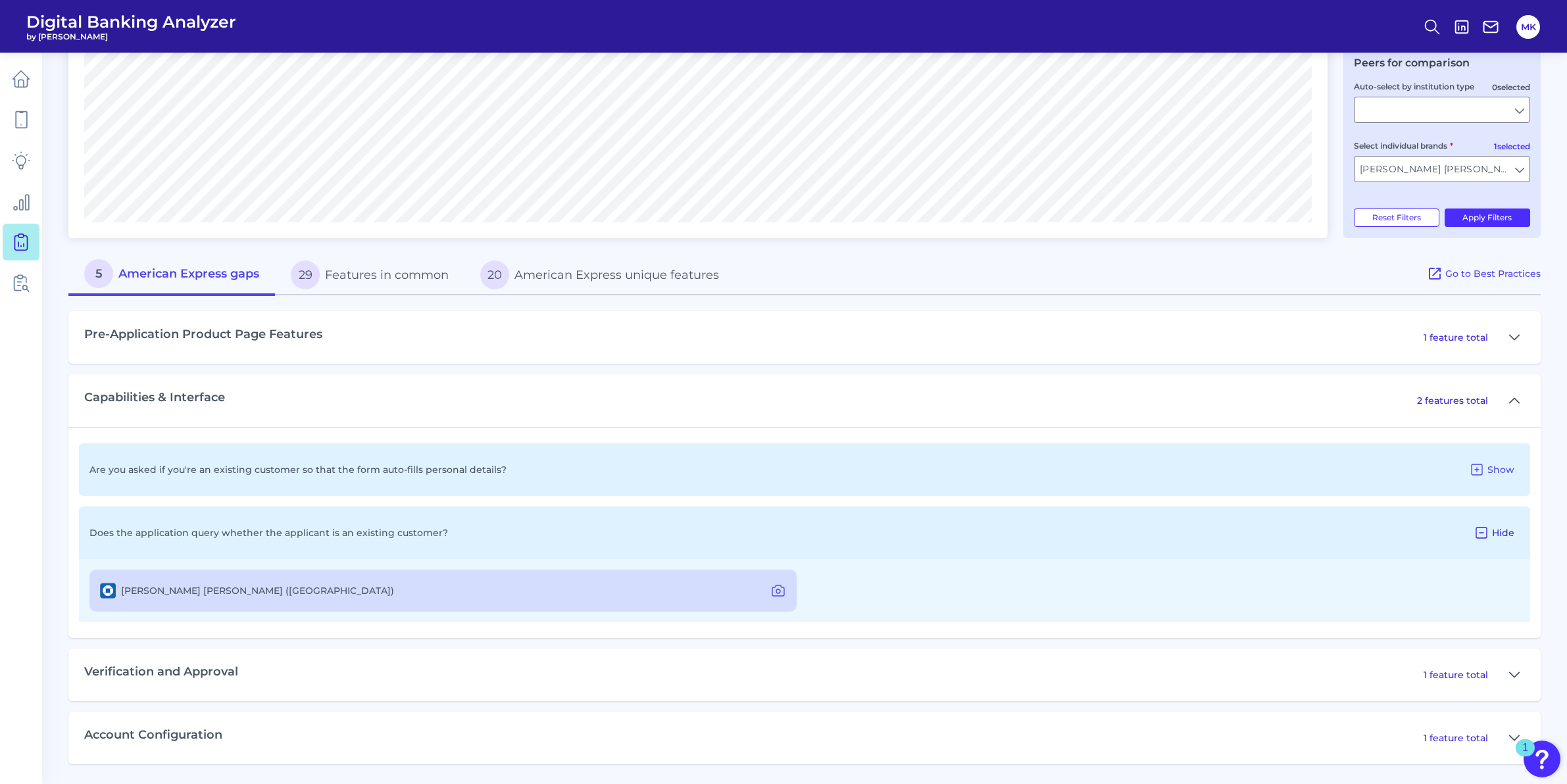
click at [1484, 535] on icon at bounding box center [1481, 532] width 15 height 15
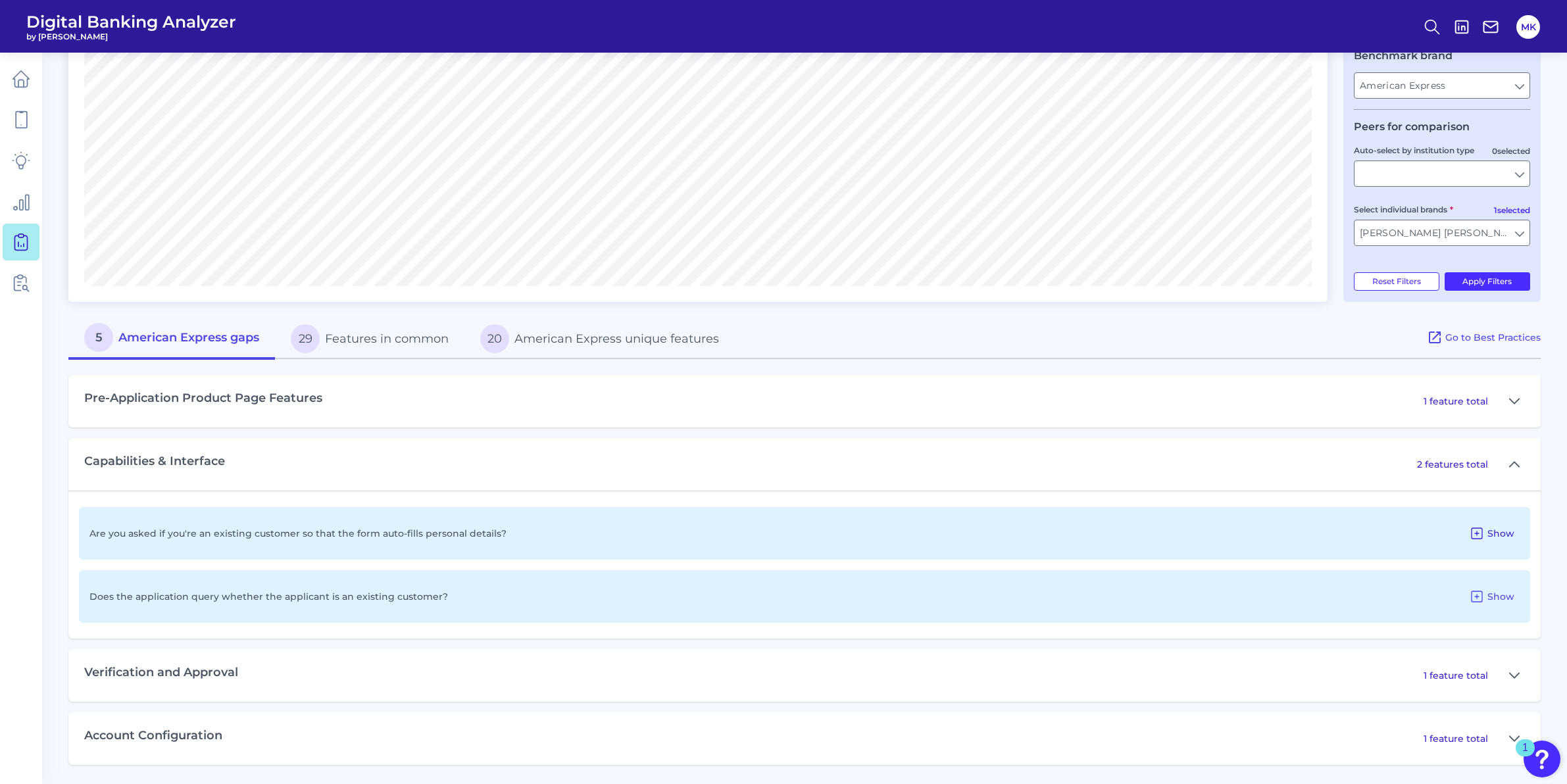
click at [1484, 536] on icon at bounding box center [1476, 533] width 15 height 15
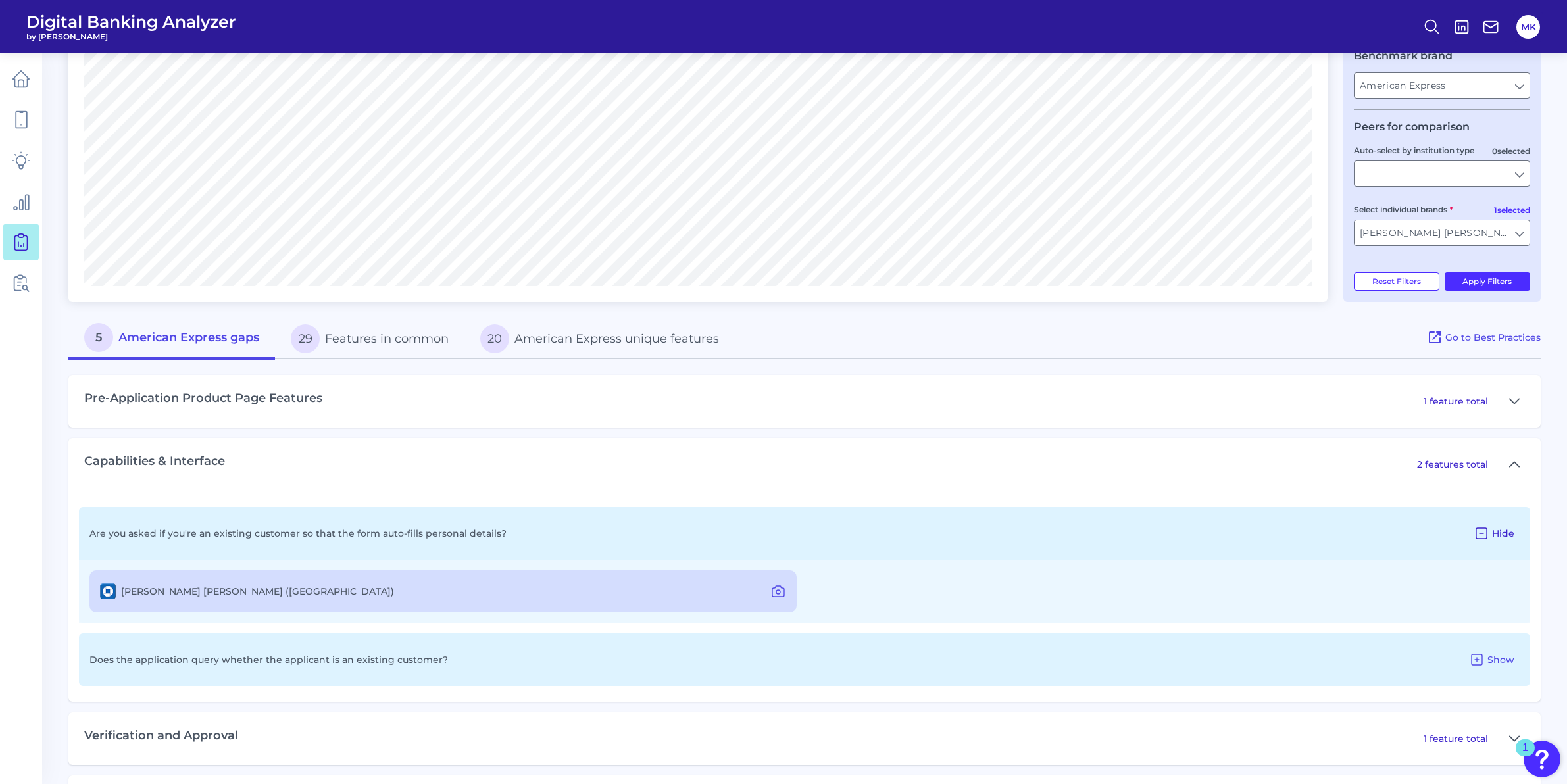
click at [1480, 537] on icon at bounding box center [1481, 533] width 15 height 15
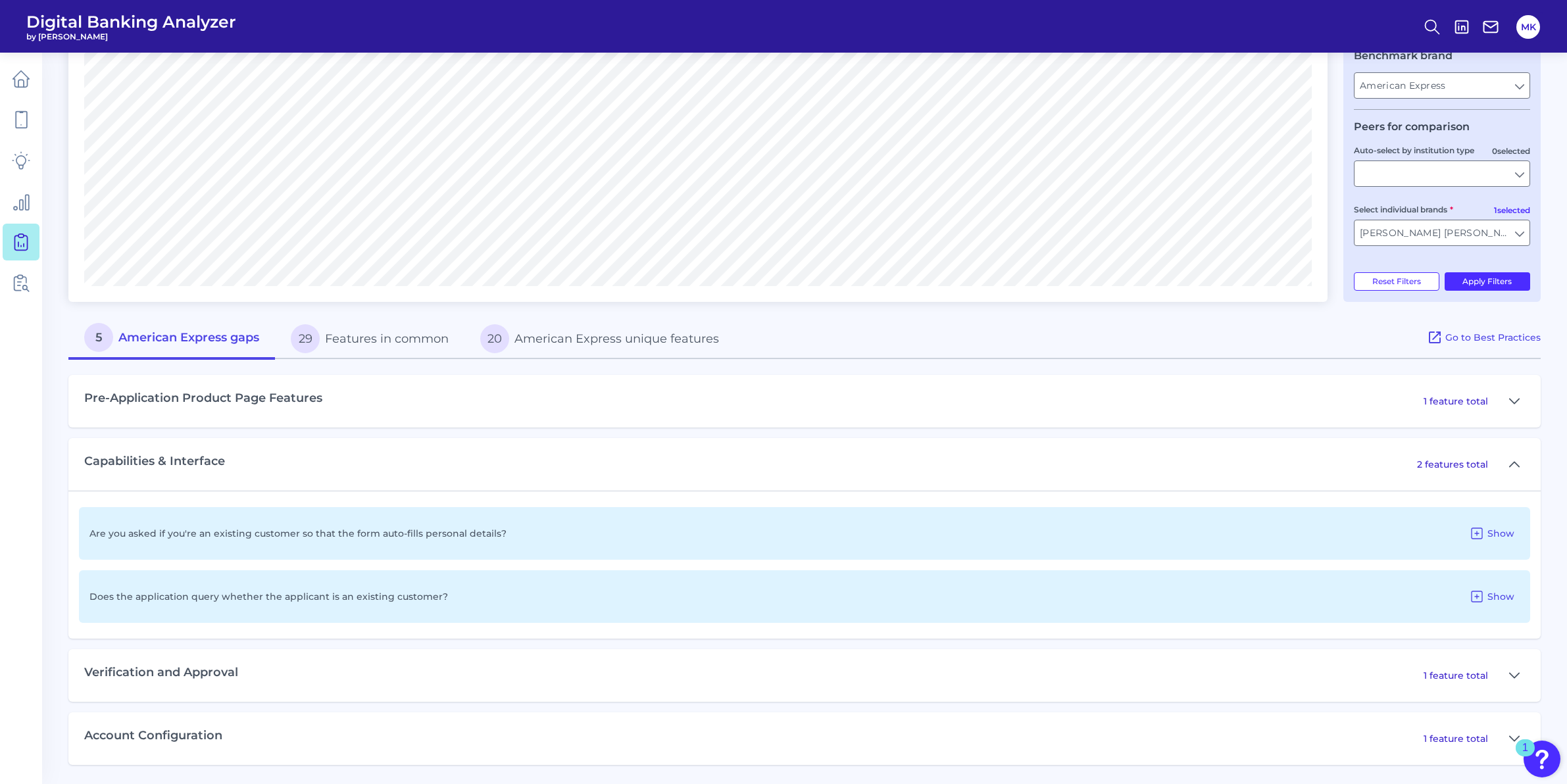
click at [1480, 537] on icon at bounding box center [1476, 533] width 15 height 15
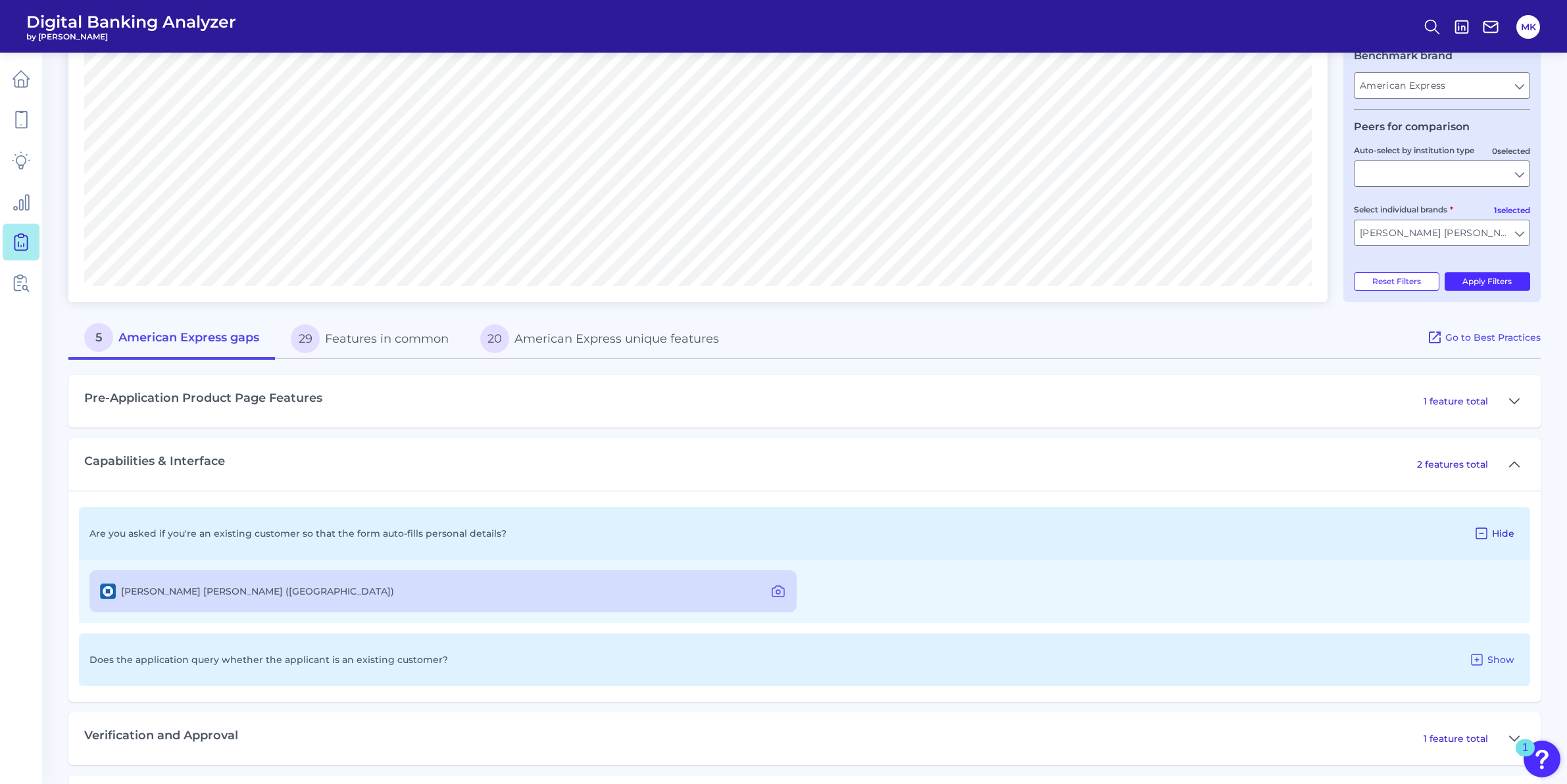
click at [1479, 537] on icon at bounding box center [1481, 533] width 15 height 15
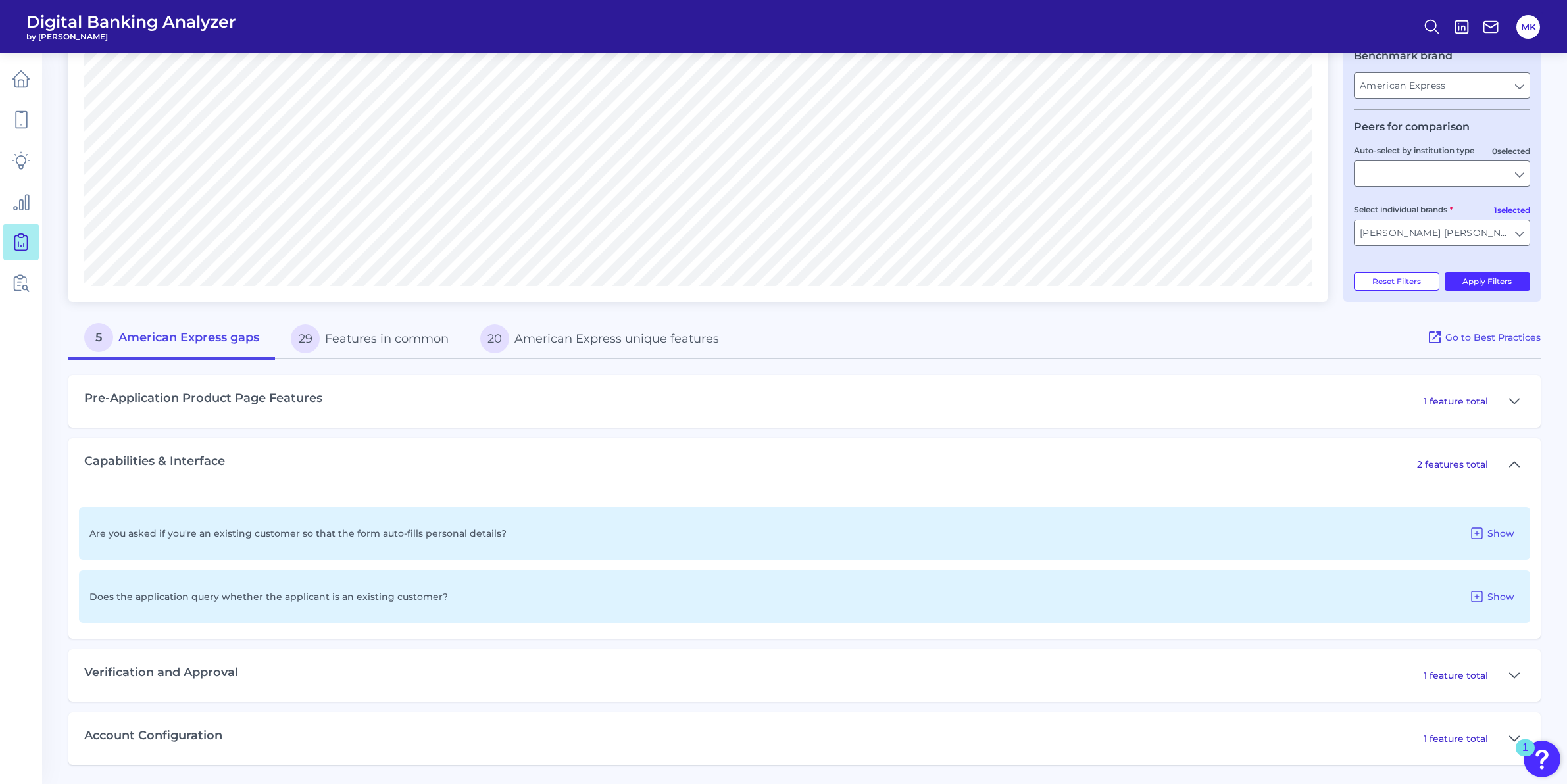
click at [1465, 411] on div "Pre-Application Product Page Features 1 feature total" at bounding box center [804, 401] width 1472 height 52
click at [1461, 404] on p "1 feature total" at bounding box center [1455, 401] width 65 height 12
click at [1499, 398] on div "1 feature total" at bounding box center [1474, 401] width 102 height 21
click at [1510, 403] on icon at bounding box center [1514, 401] width 11 height 15
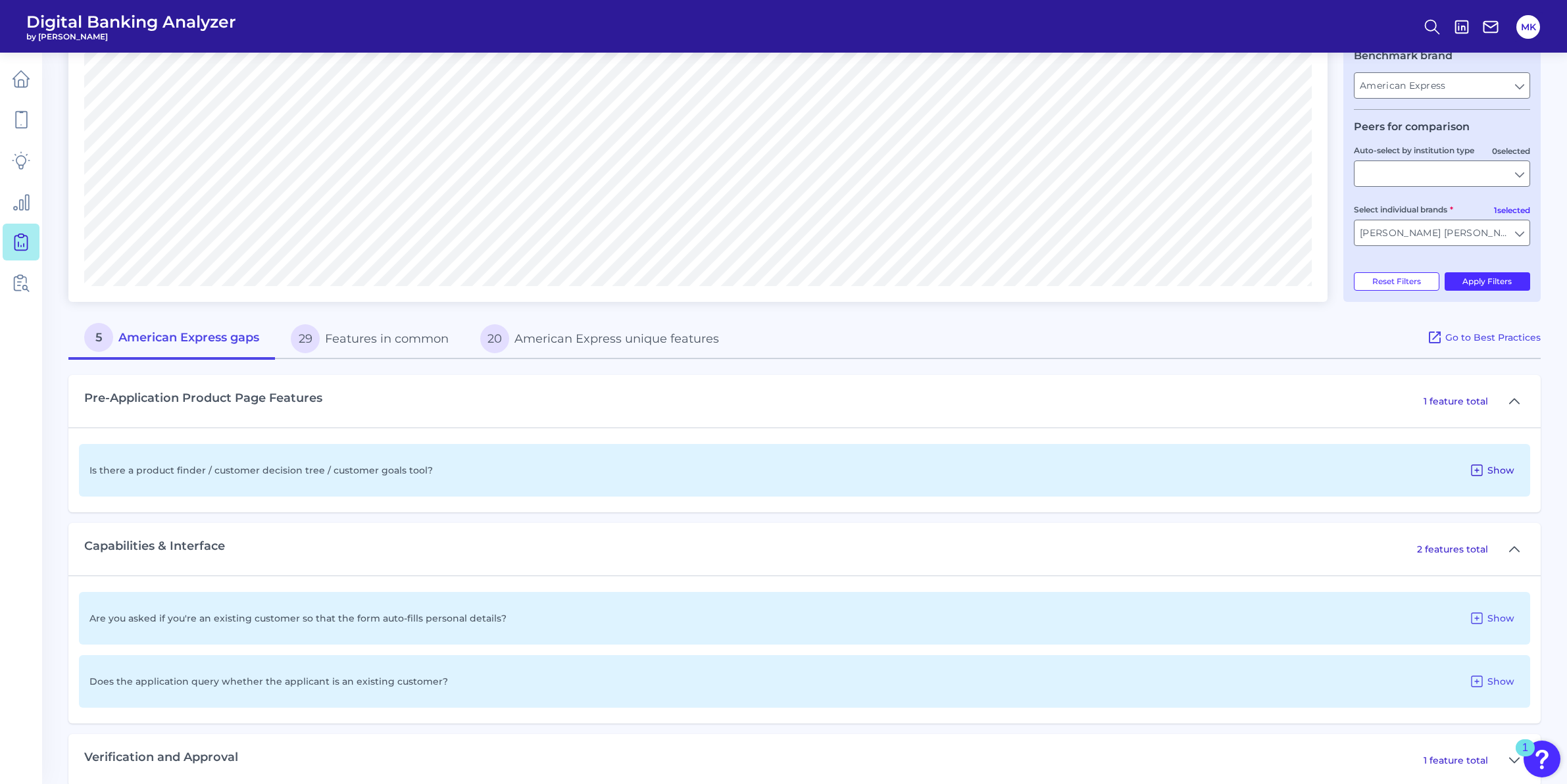
click at [1481, 470] on icon at bounding box center [1476, 470] width 15 height 15
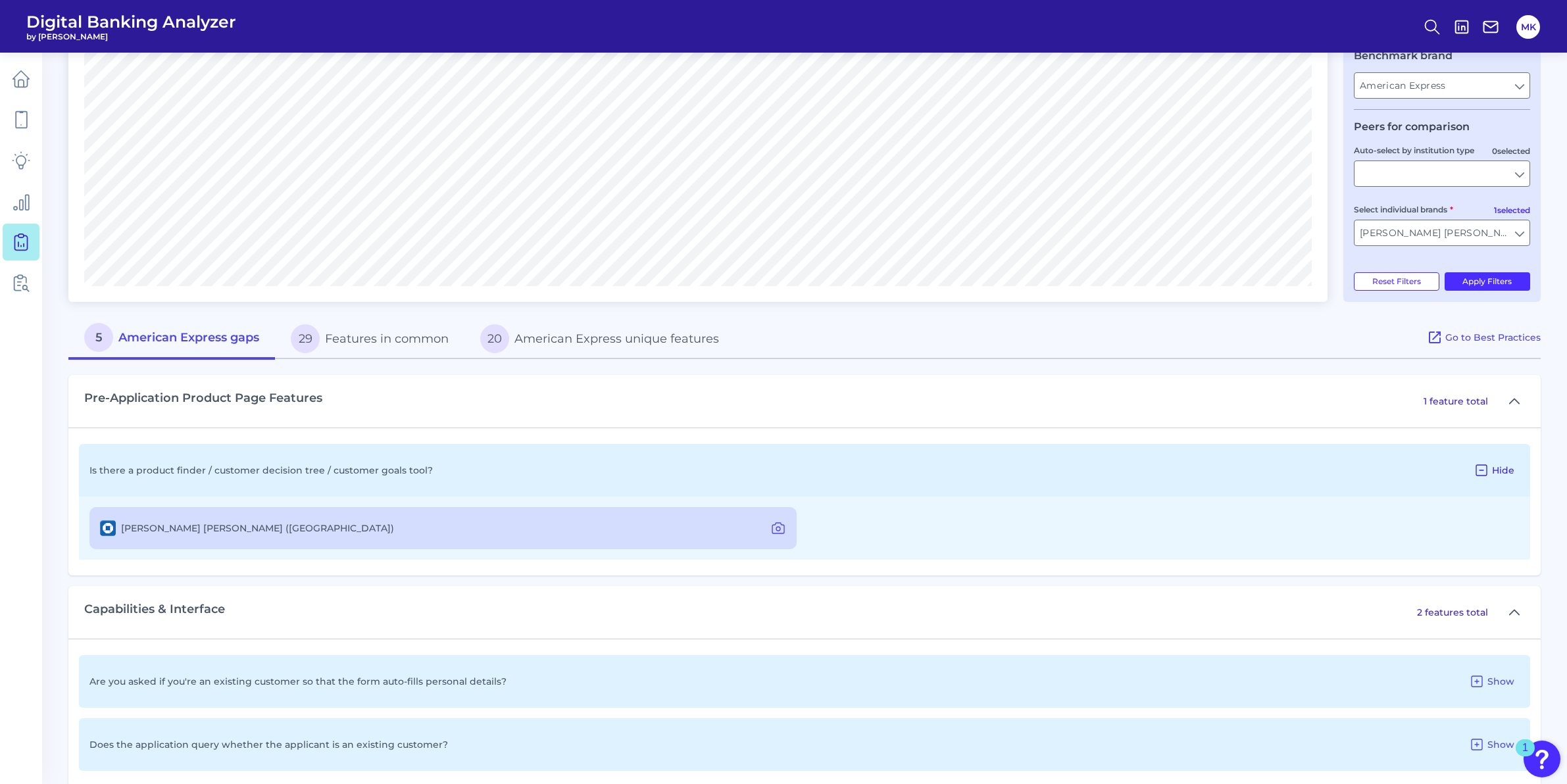
click at [1484, 466] on icon at bounding box center [1481, 470] width 15 height 15
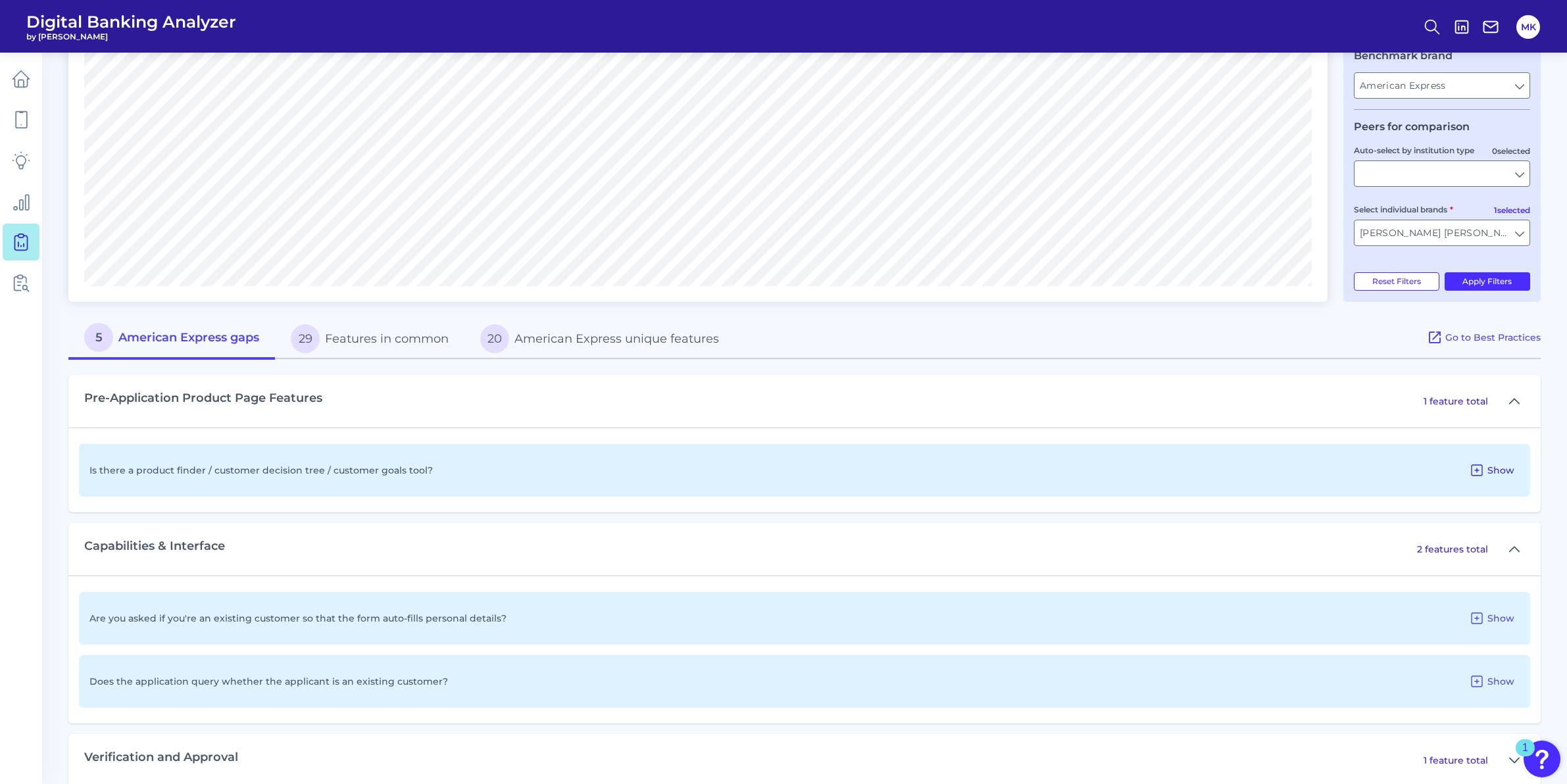
click at [1478, 469] on icon at bounding box center [1477, 470] width 11 height 11
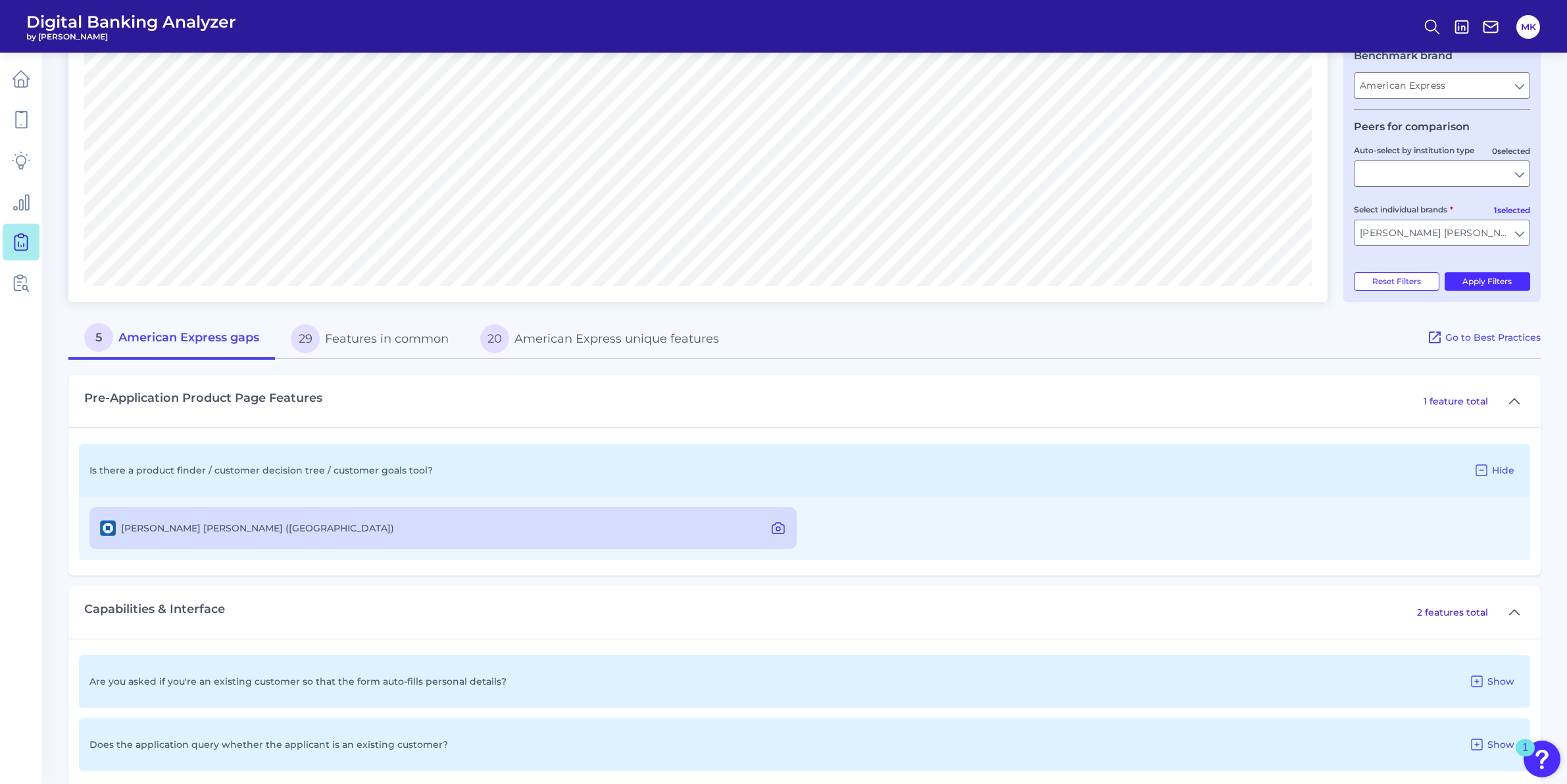
click at [779, 531] on icon at bounding box center [777, 528] width 15 height 15
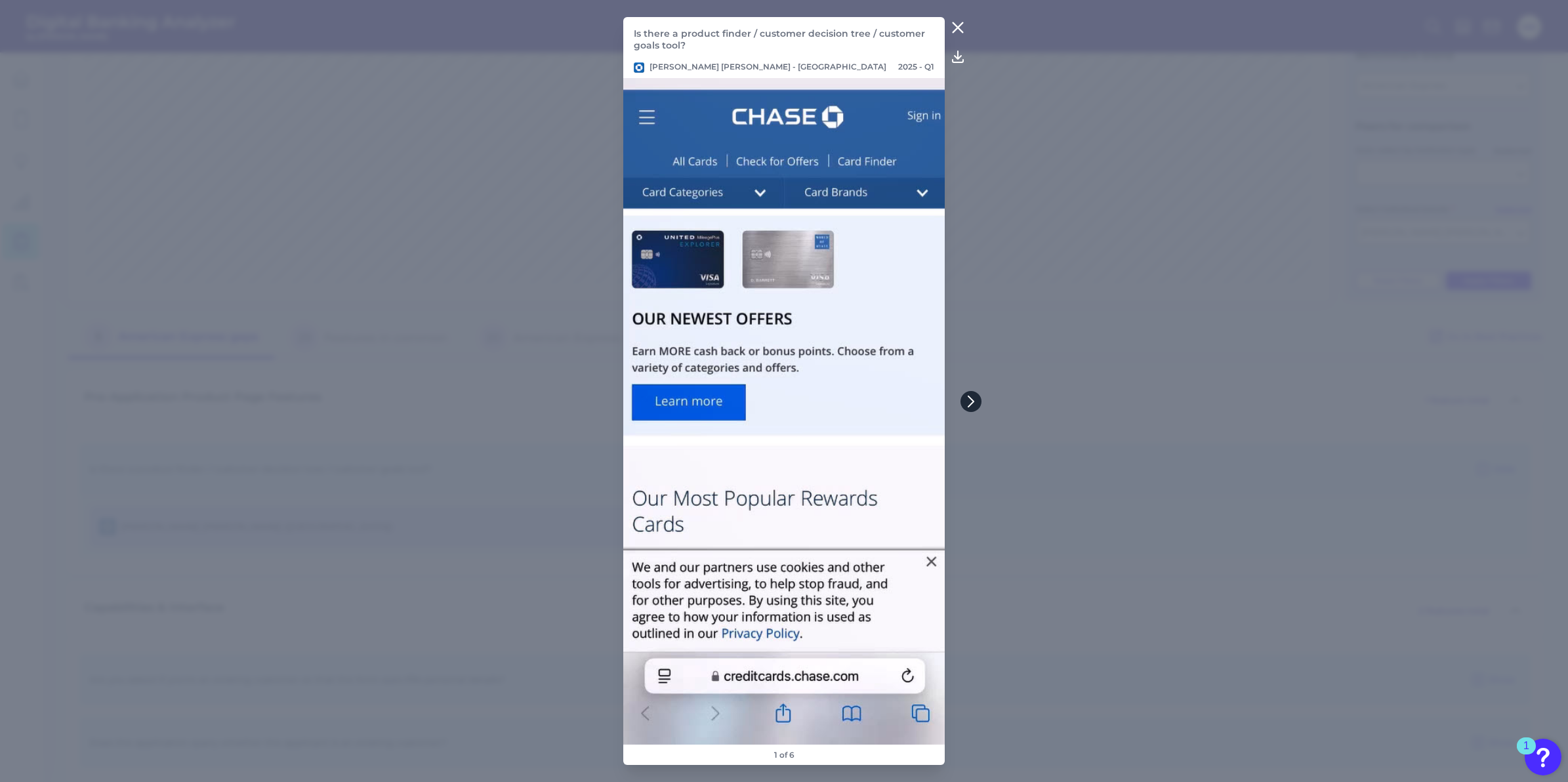
click at [970, 397] on icon at bounding box center [972, 402] width 12 height 12
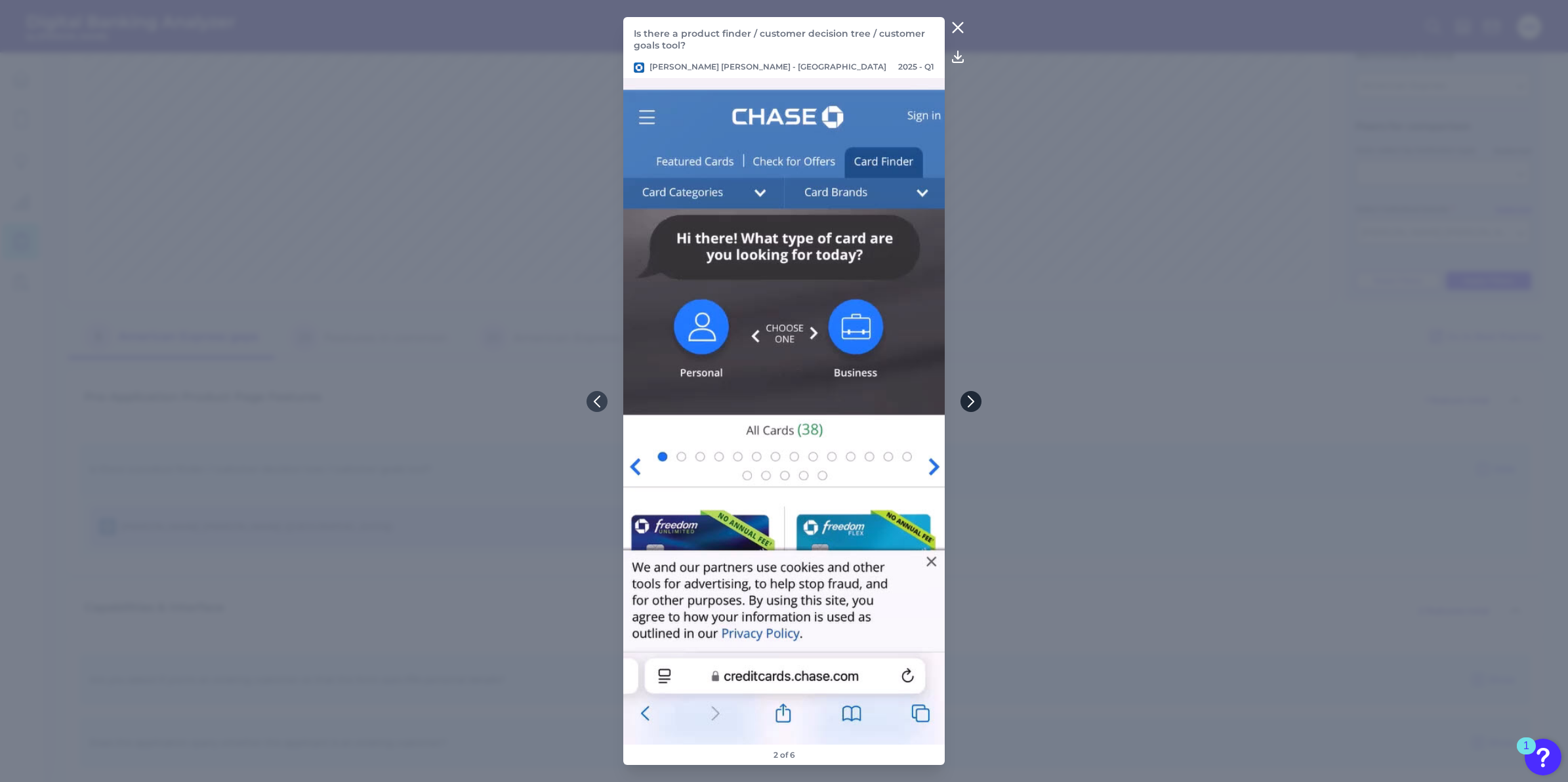
click at [970, 397] on icon at bounding box center [972, 402] width 12 height 12
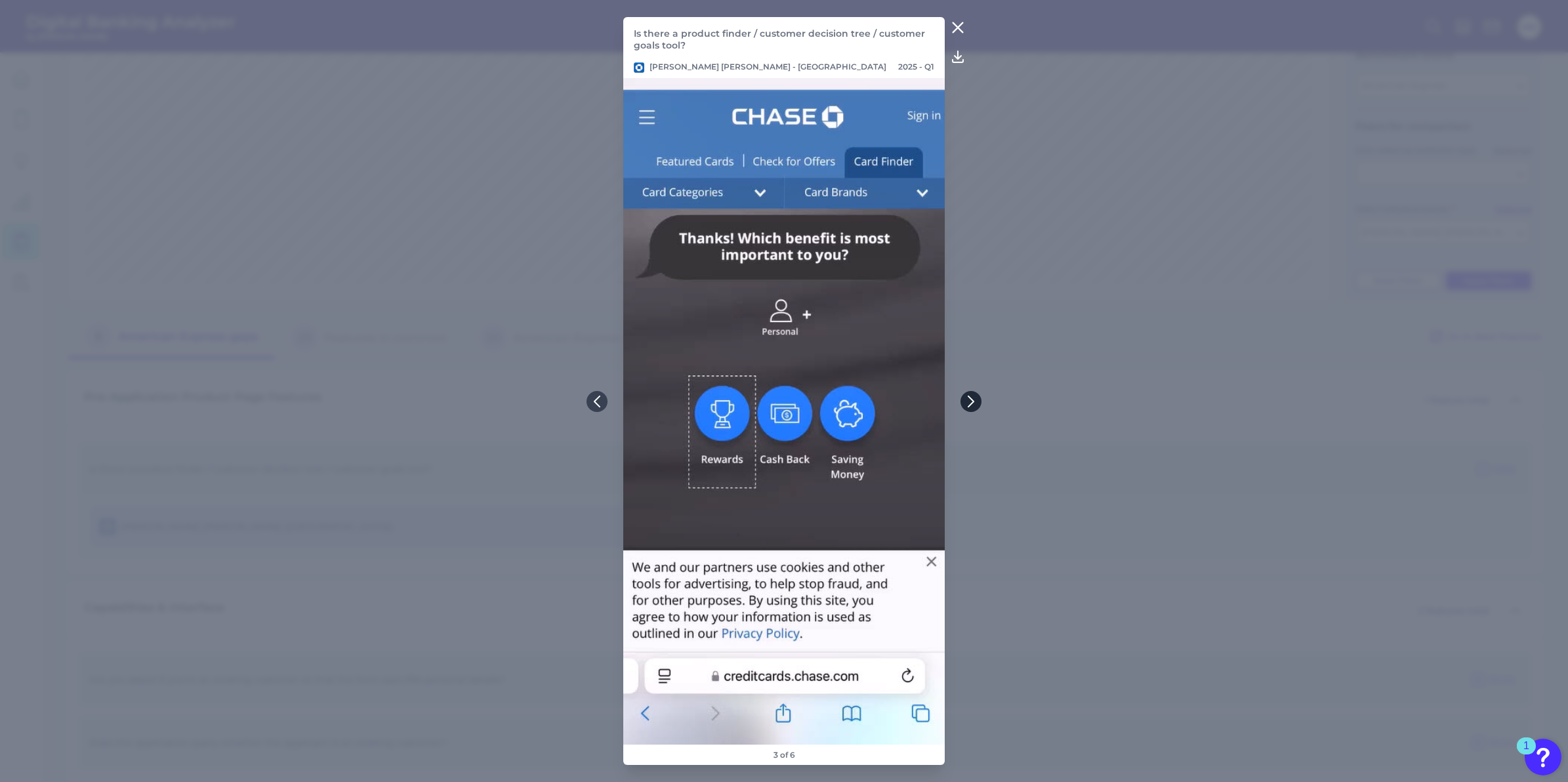
click at [970, 397] on icon at bounding box center [972, 402] width 12 height 12
click at [956, 28] on icon at bounding box center [958, 27] width 10 height 10
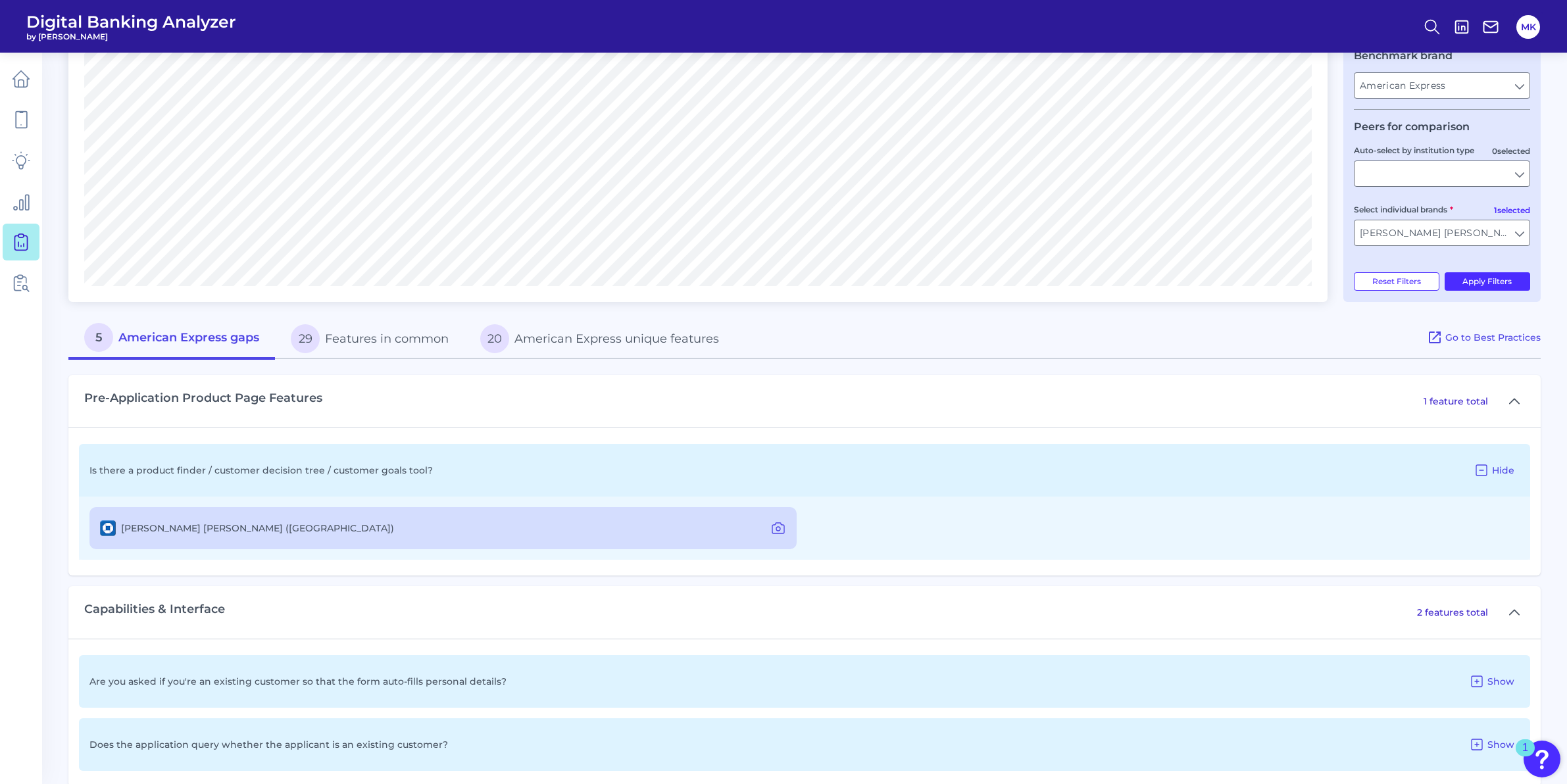
scroll to position [414, 0]
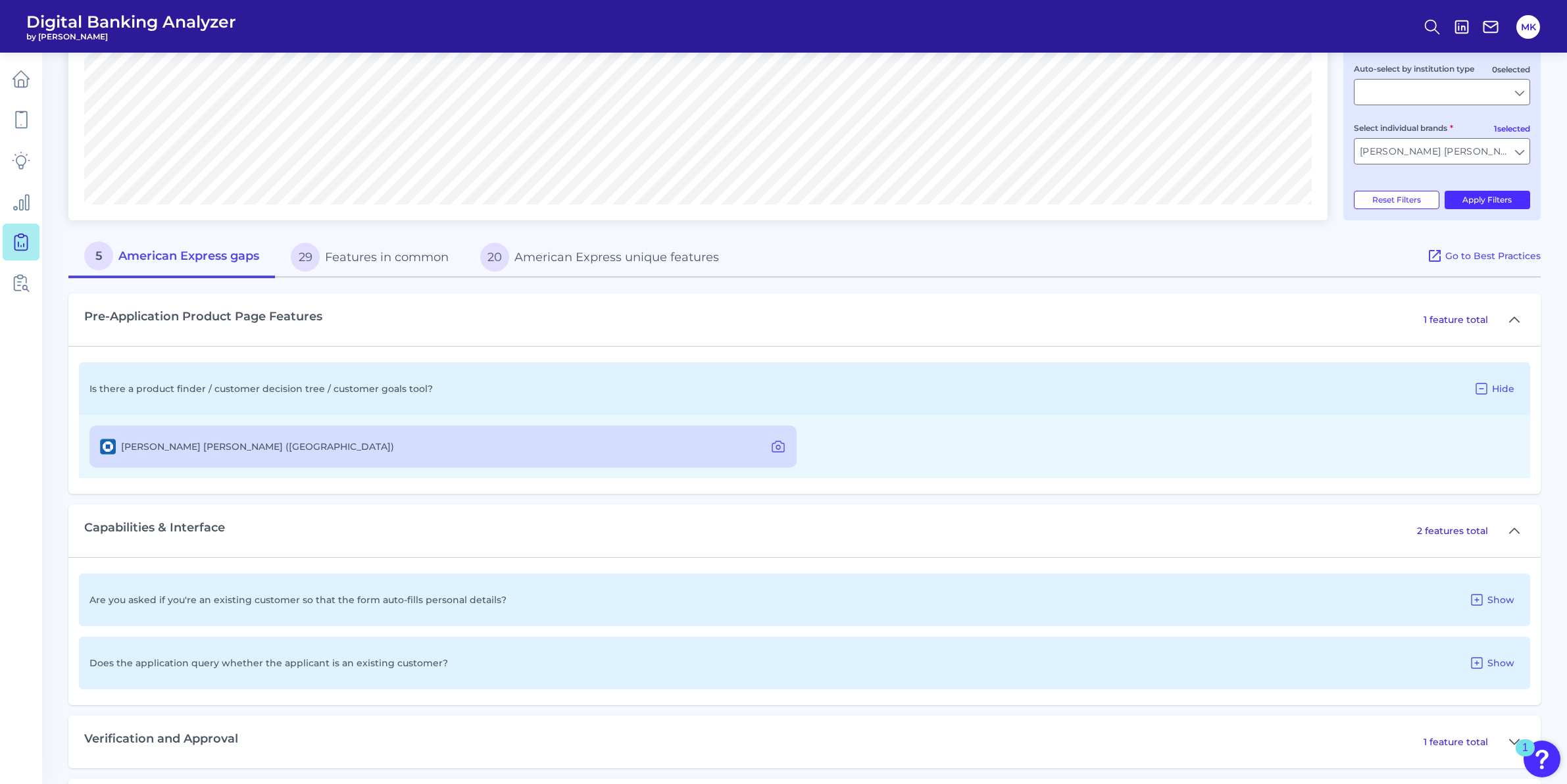
click at [518, 602] on div "Are you asked if you're an existing customer so that the form auto-fills person…" at bounding box center [804, 600] width 1451 height 52
click at [1475, 596] on icon at bounding box center [1476, 599] width 15 height 15
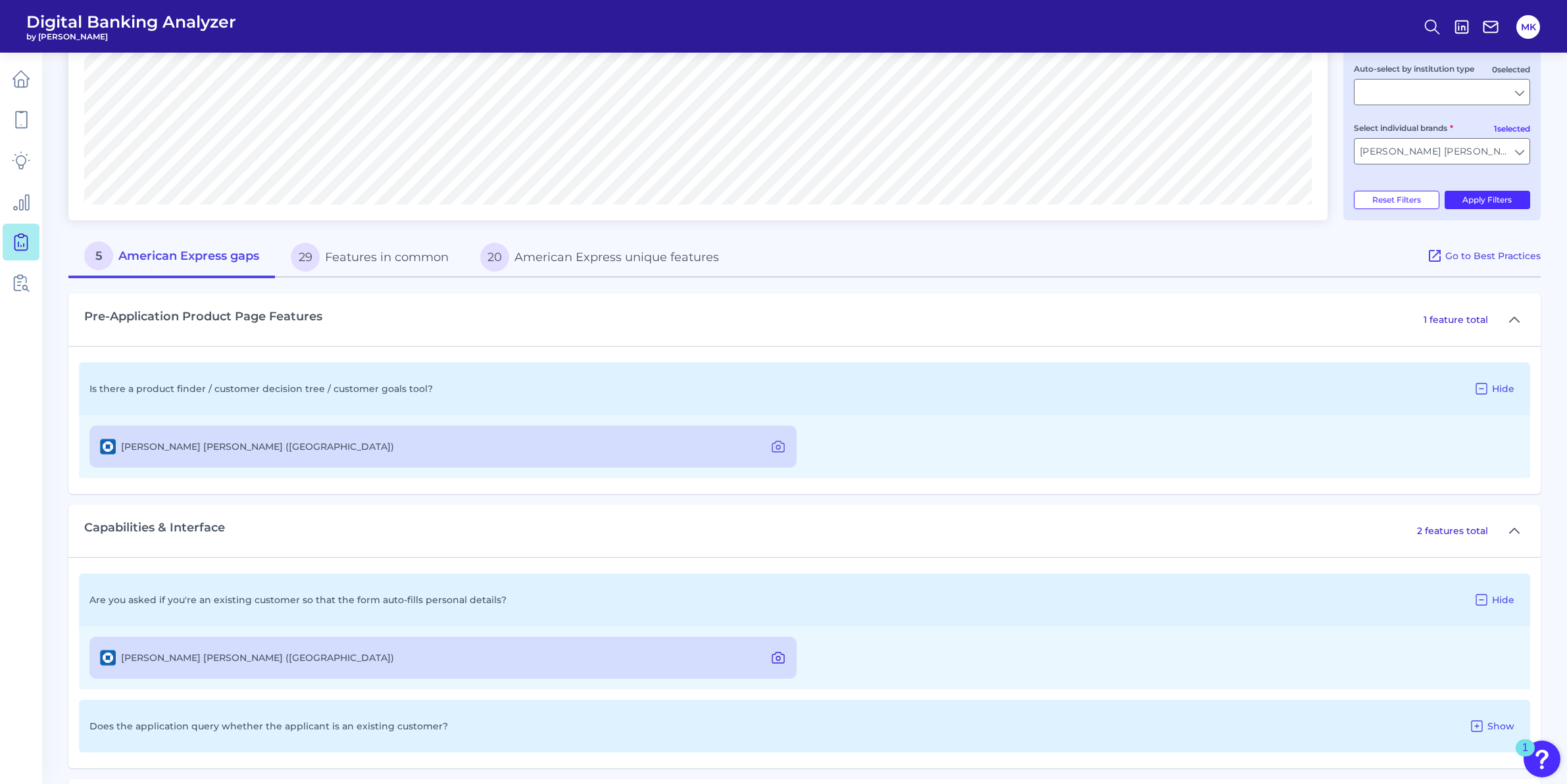
click at [781, 658] on icon at bounding box center [777, 657] width 15 height 15
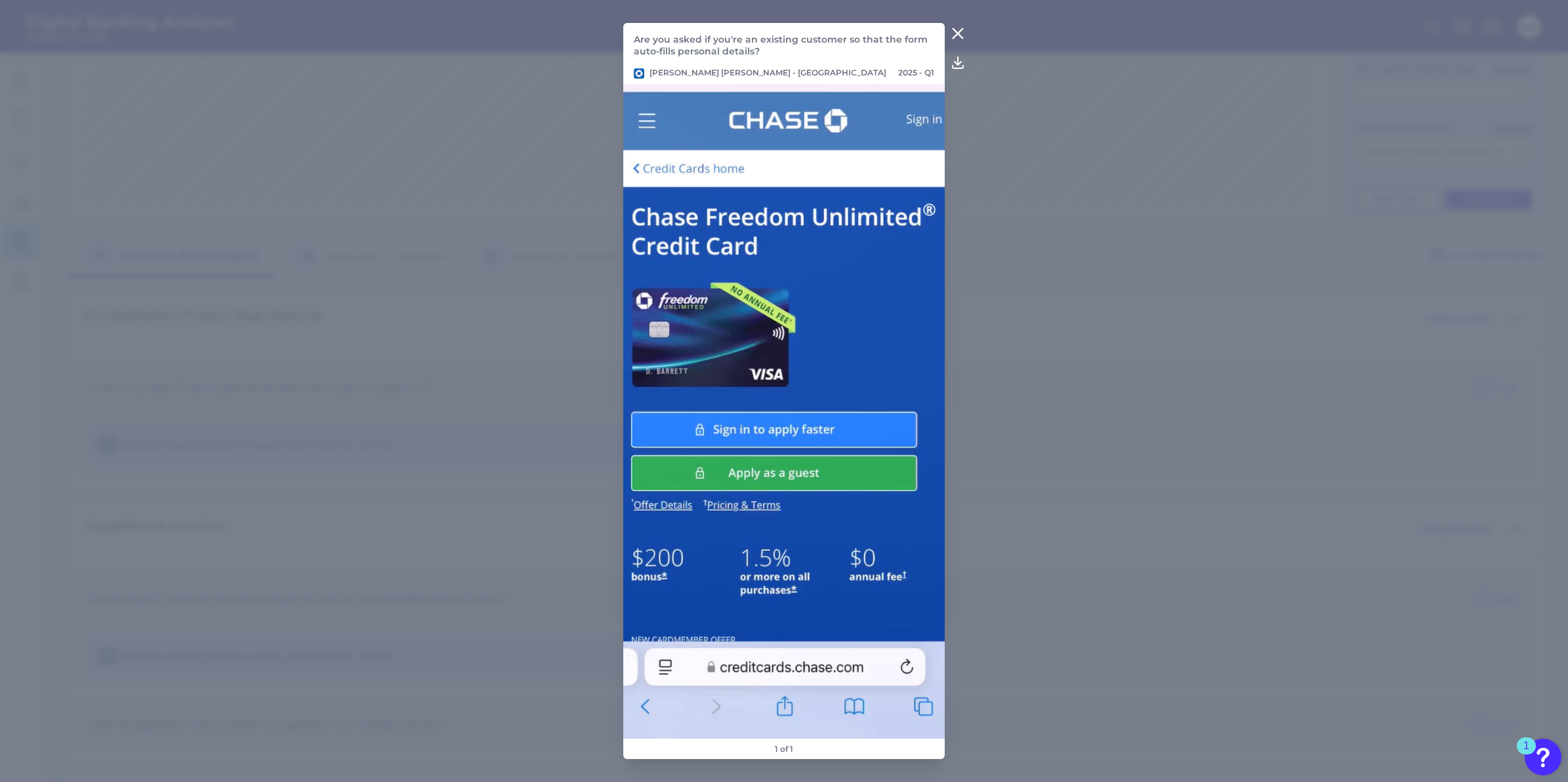
click at [952, 39] on icon at bounding box center [957, 33] width 15 height 15
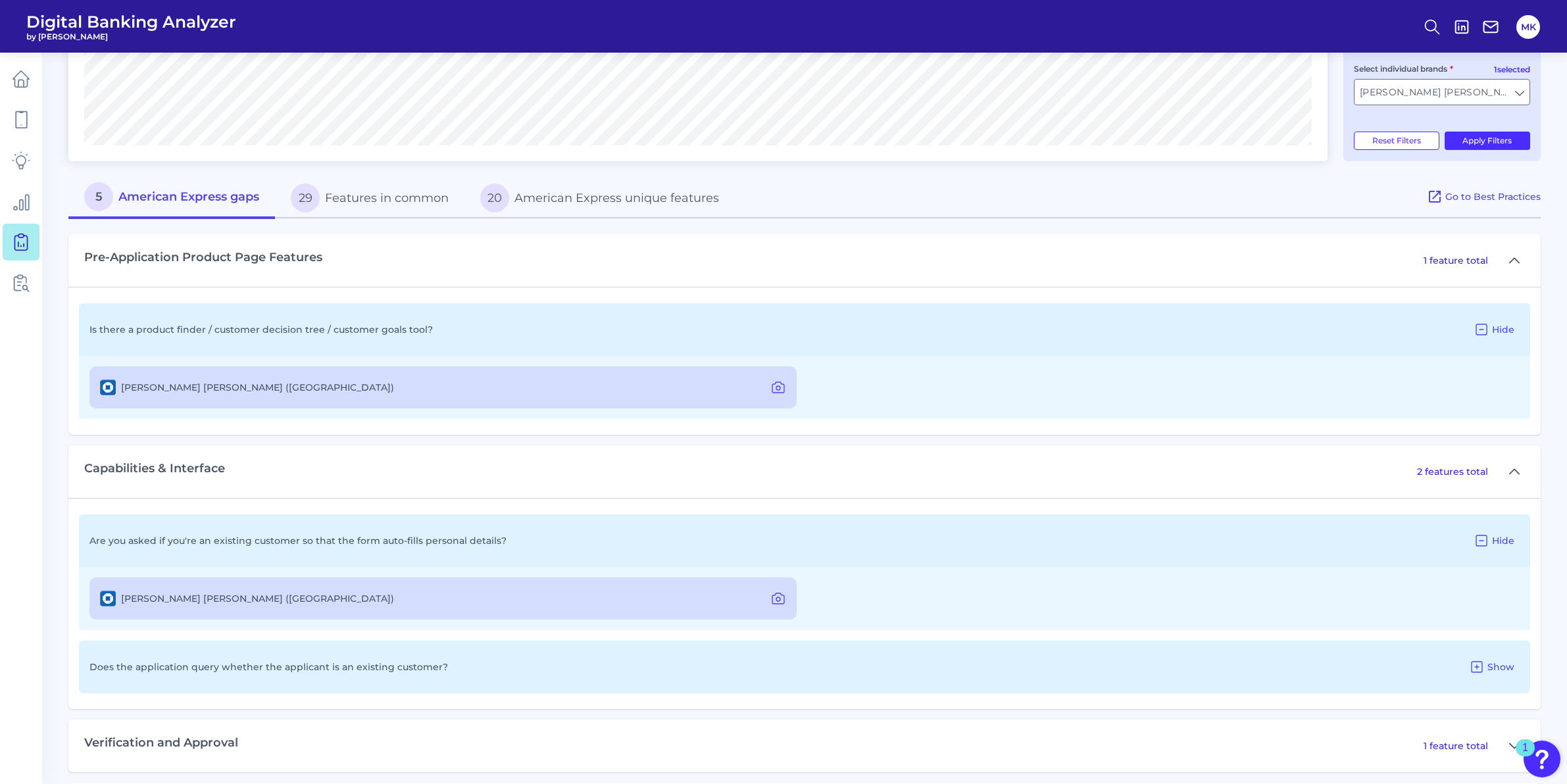
scroll to position [496, 0]
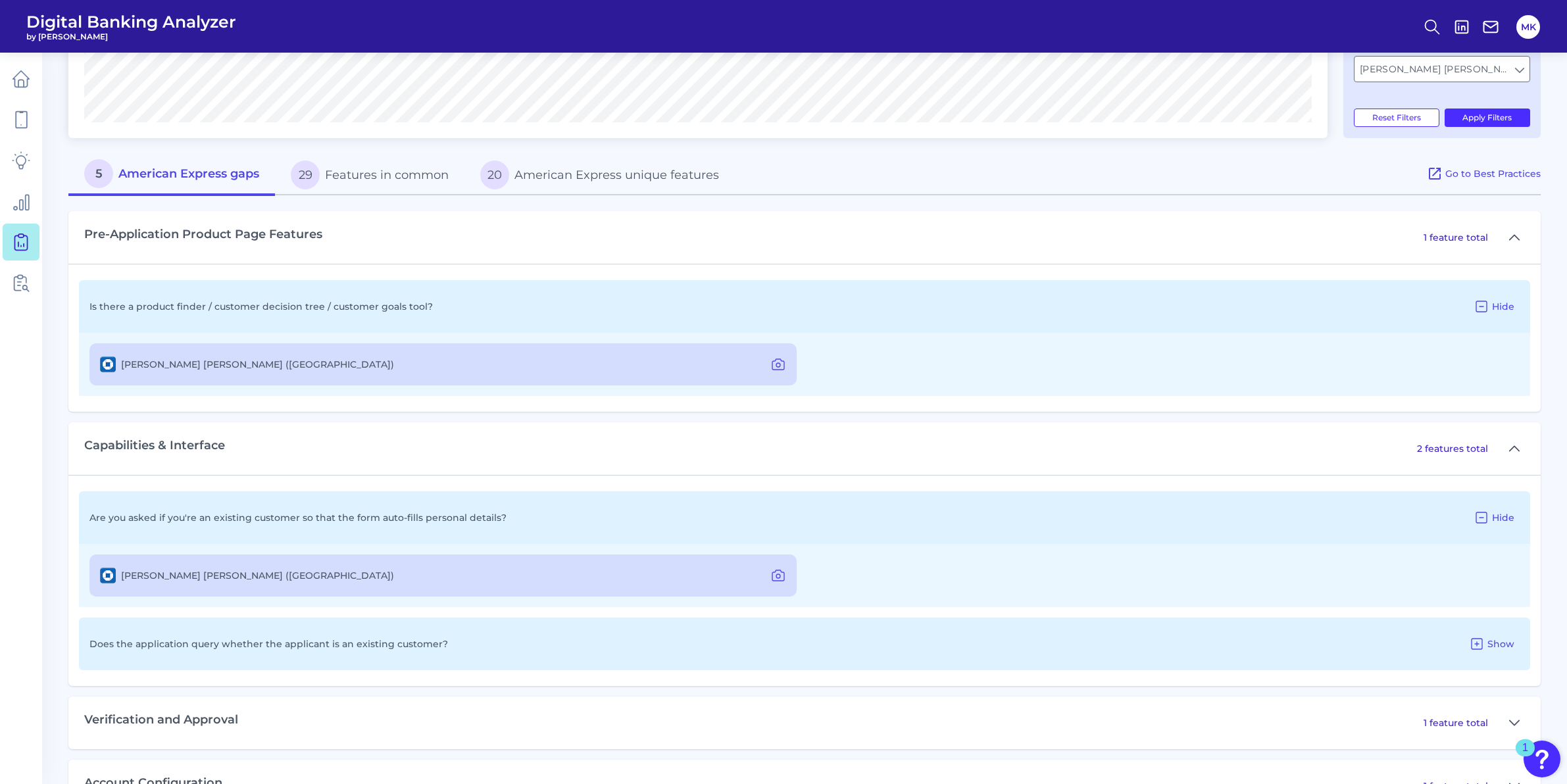
click at [424, 647] on p "Does the application query whether the applicant is an existing customer?" at bounding box center [268, 644] width 358 height 12
click at [1508, 631] on div "Does the application query whether the applicant is an existing customer? Show" at bounding box center [804, 643] width 1451 height 52
click at [1494, 642] on span "Show" at bounding box center [1500, 644] width 27 height 12
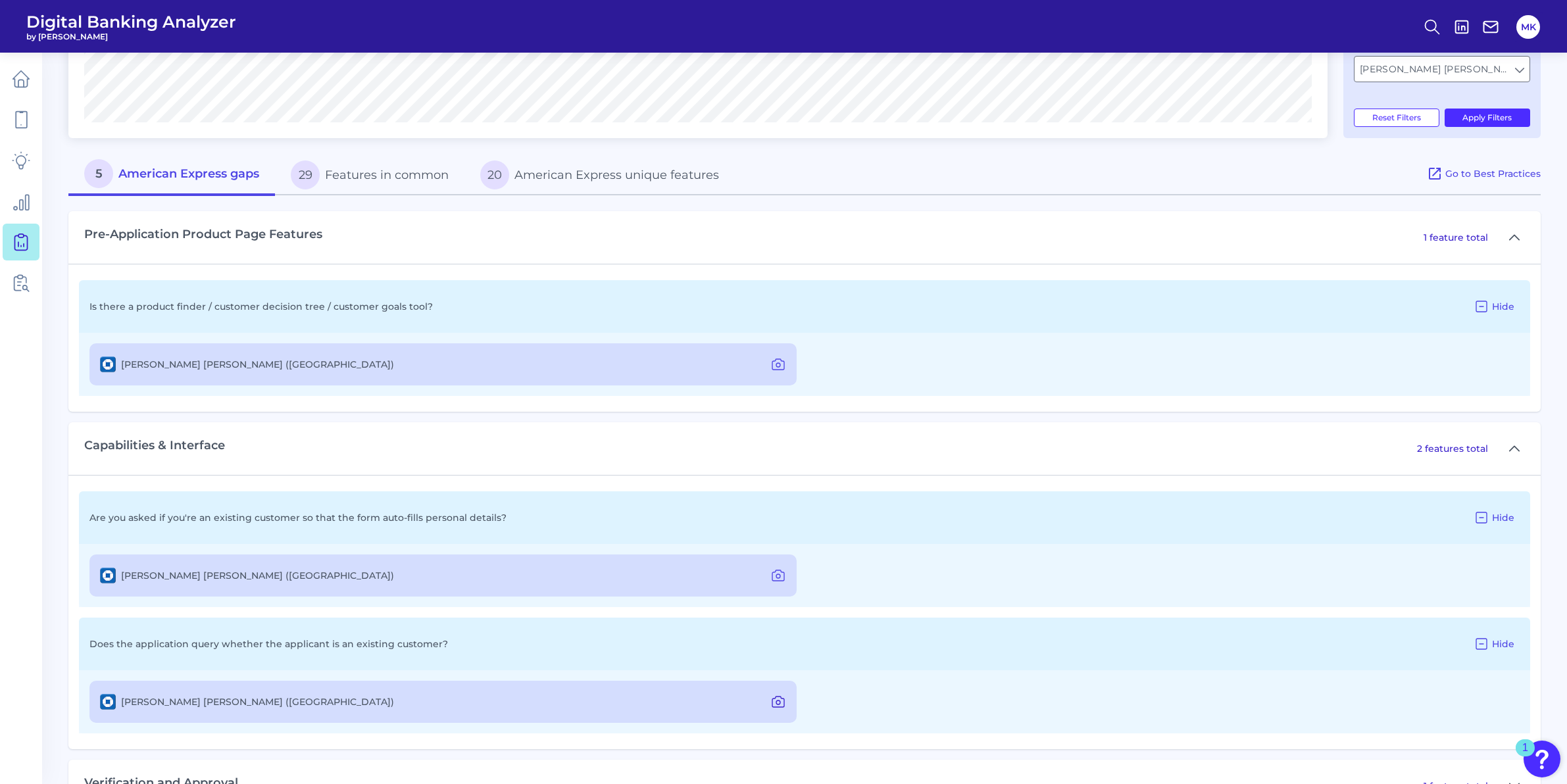
click at [765, 710] on button at bounding box center [777, 701] width 26 height 21
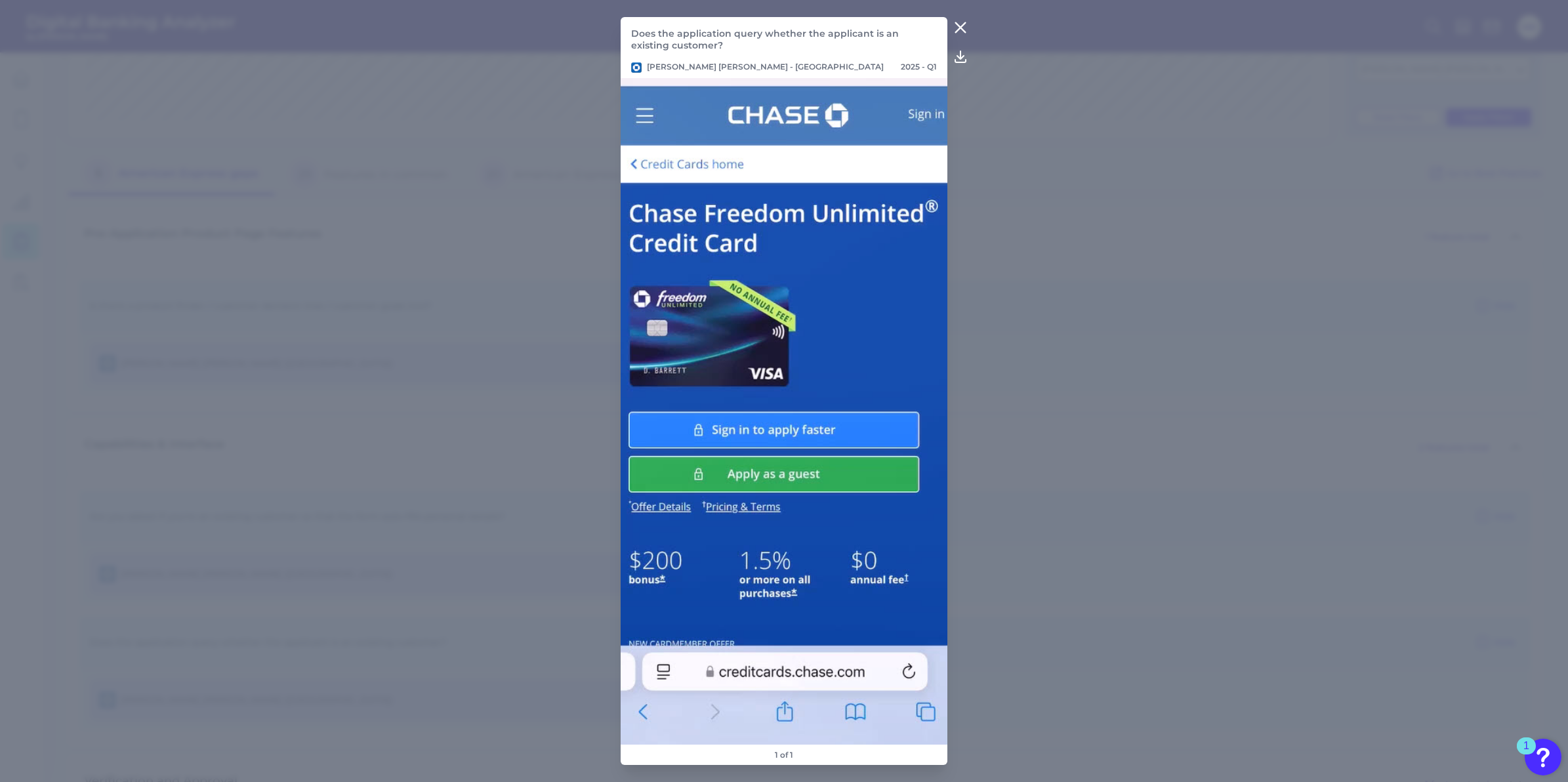
click at [964, 28] on icon at bounding box center [960, 27] width 15 height 15
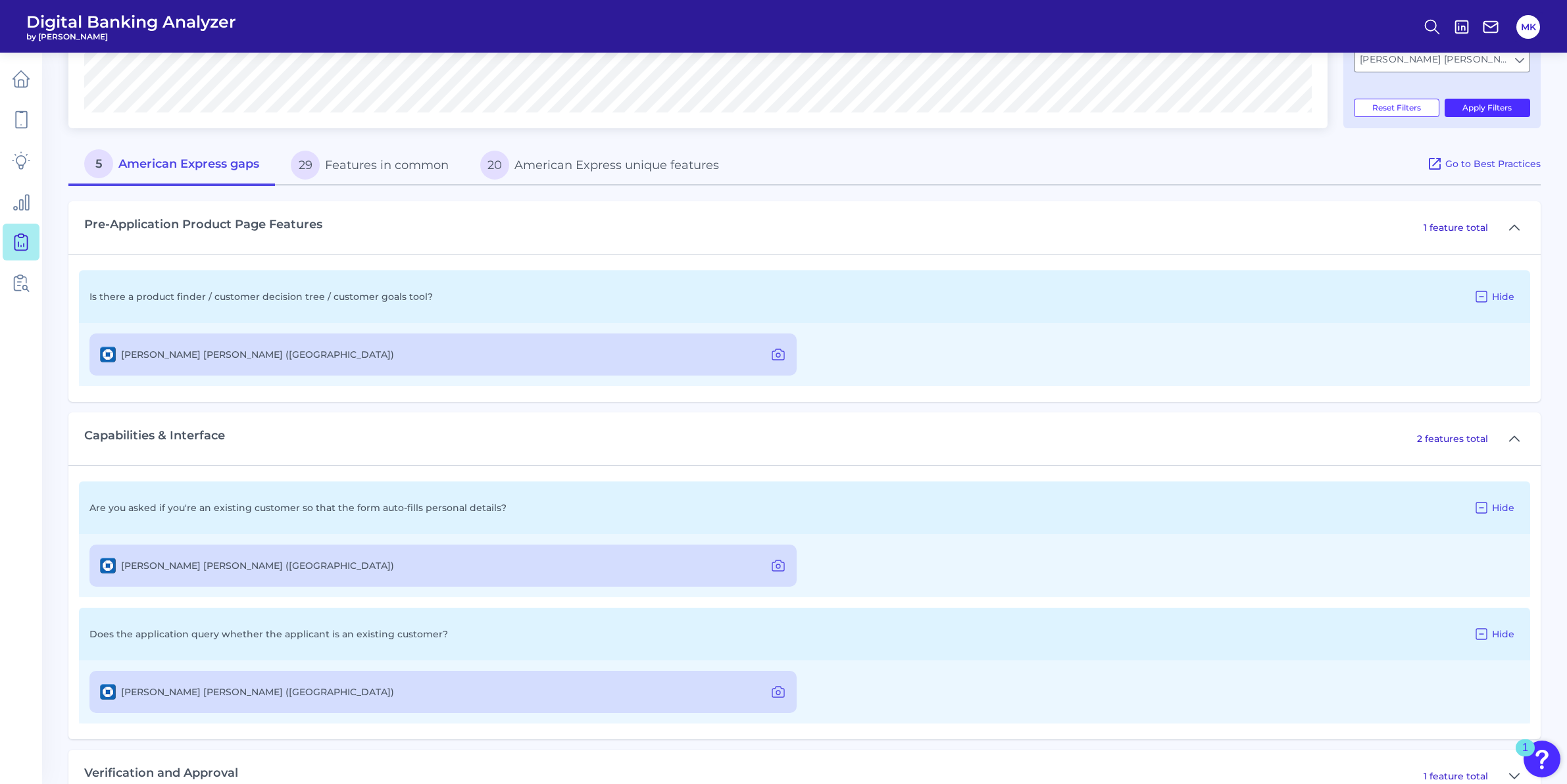
scroll to position [415, 0]
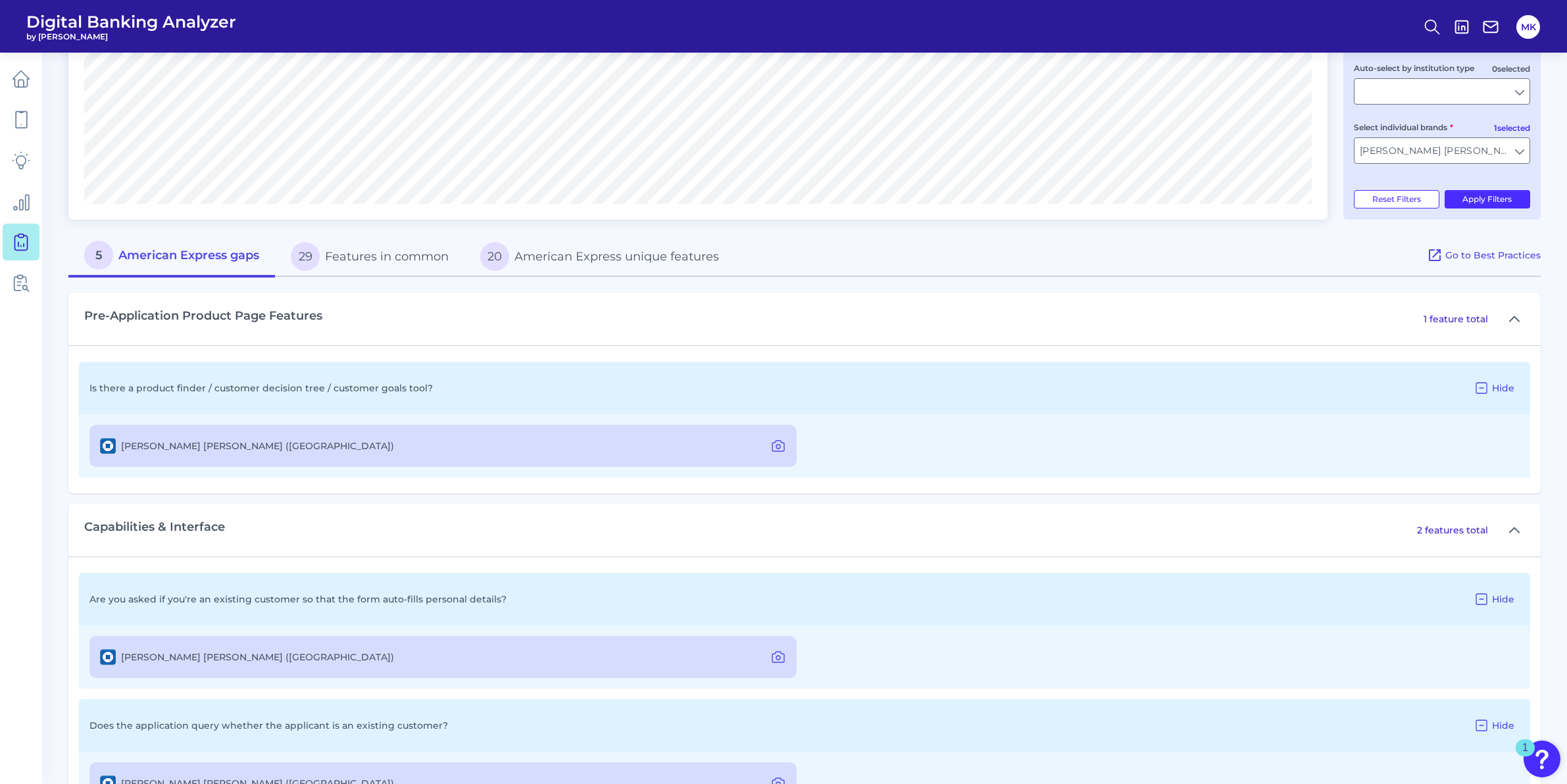
click at [1486, 322] on p "1 feature total" at bounding box center [1455, 319] width 65 height 12
click at [1477, 317] on p "1 feature total" at bounding box center [1455, 319] width 65 height 12
click at [1508, 317] on button at bounding box center [1514, 319] width 21 height 21
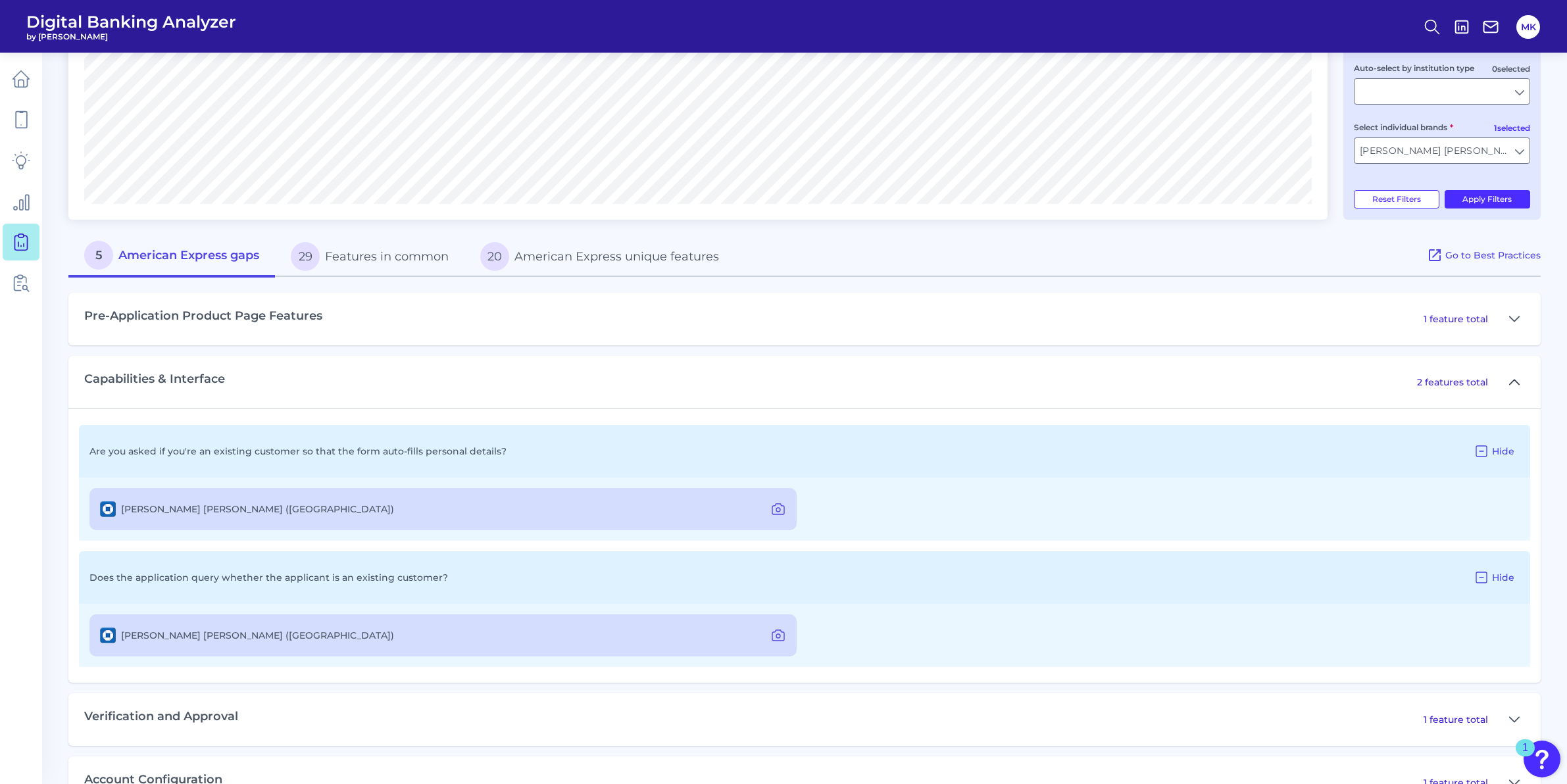
click at [1511, 383] on icon at bounding box center [1514, 381] width 11 height 15
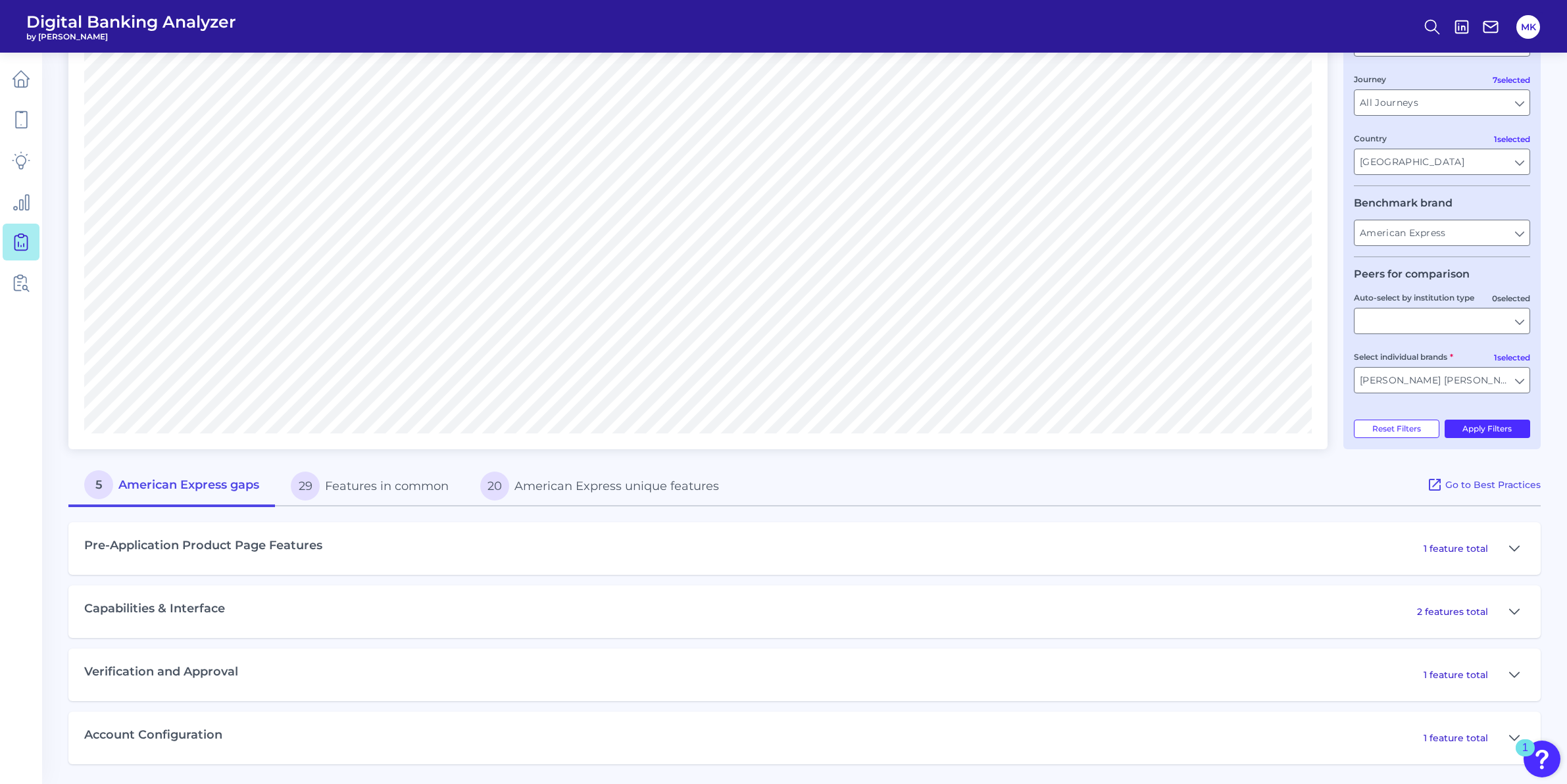
scroll to position [185, 0]
click at [247, 672] on div "Verification and Approval 1 feature total" at bounding box center [804, 675] width 1472 height 52
click at [1494, 682] on div "1 feature total" at bounding box center [1474, 675] width 102 height 21
click at [1509, 678] on icon at bounding box center [1514, 675] width 11 height 15
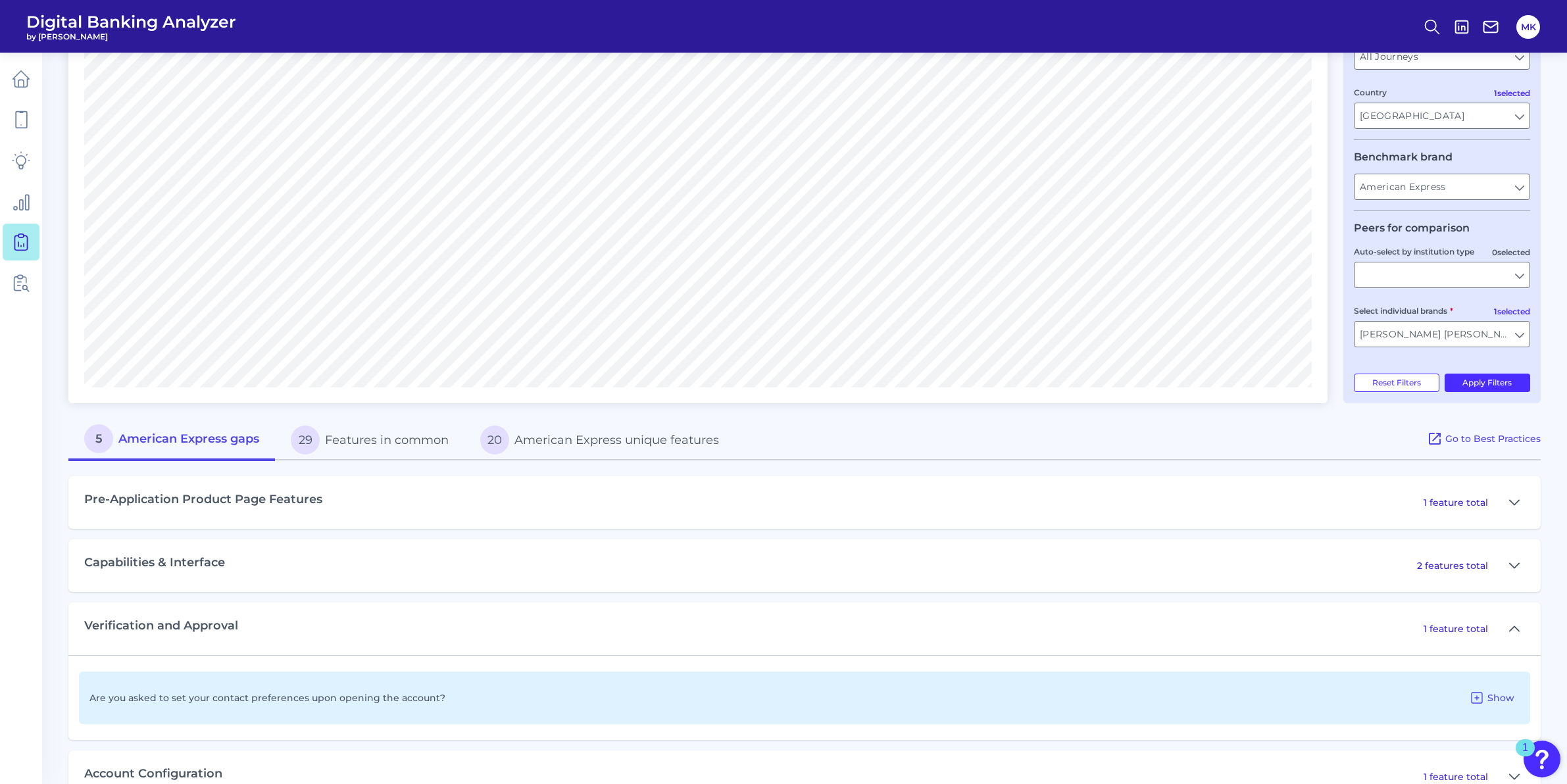
scroll to position [270, 0]
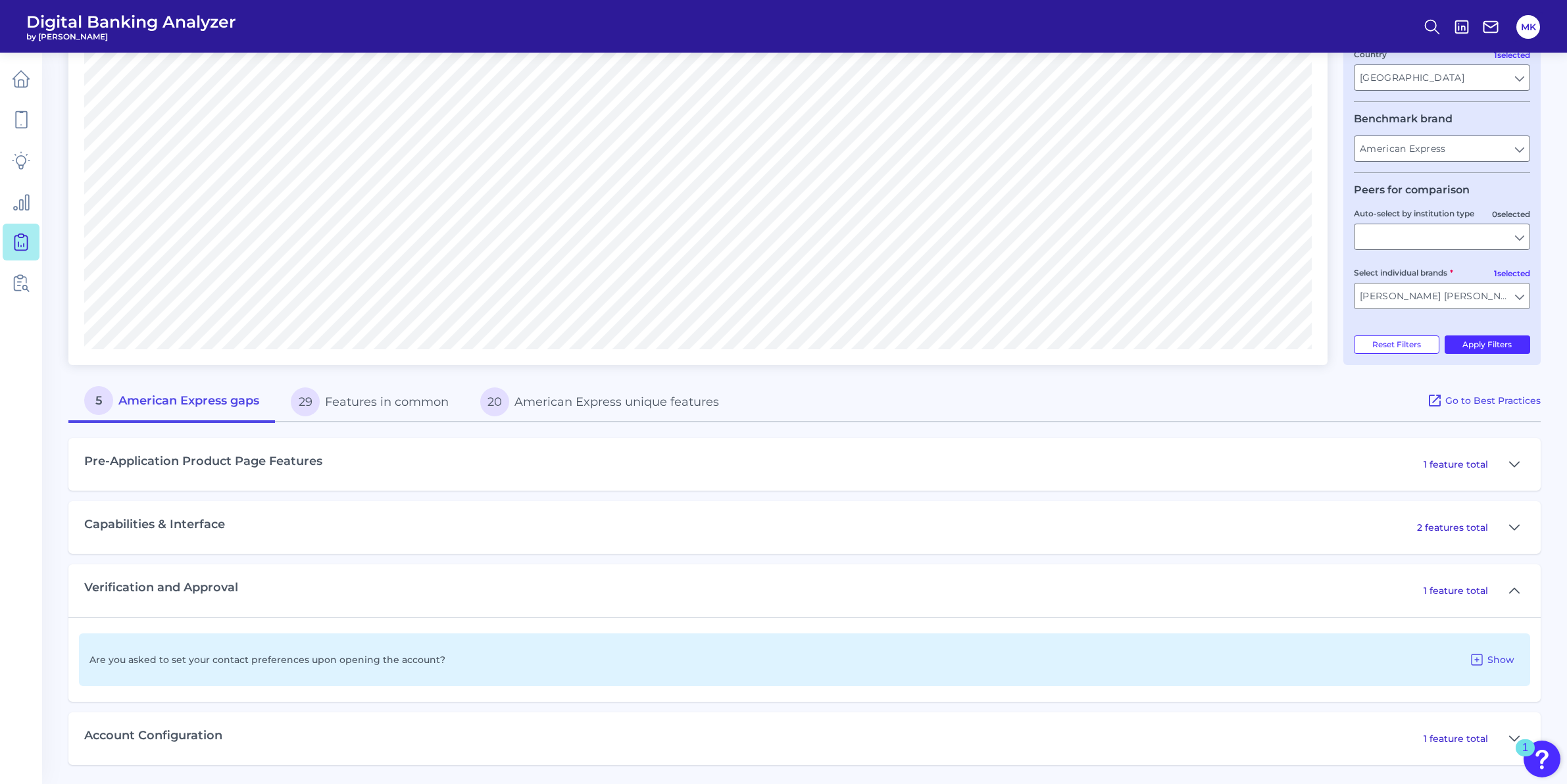
click at [393, 658] on p "Are you asked to set your contact preferences upon opening the account?" at bounding box center [267, 660] width 356 height 12
click at [1504, 661] on span "Show" at bounding box center [1500, 660] width 27 height 12
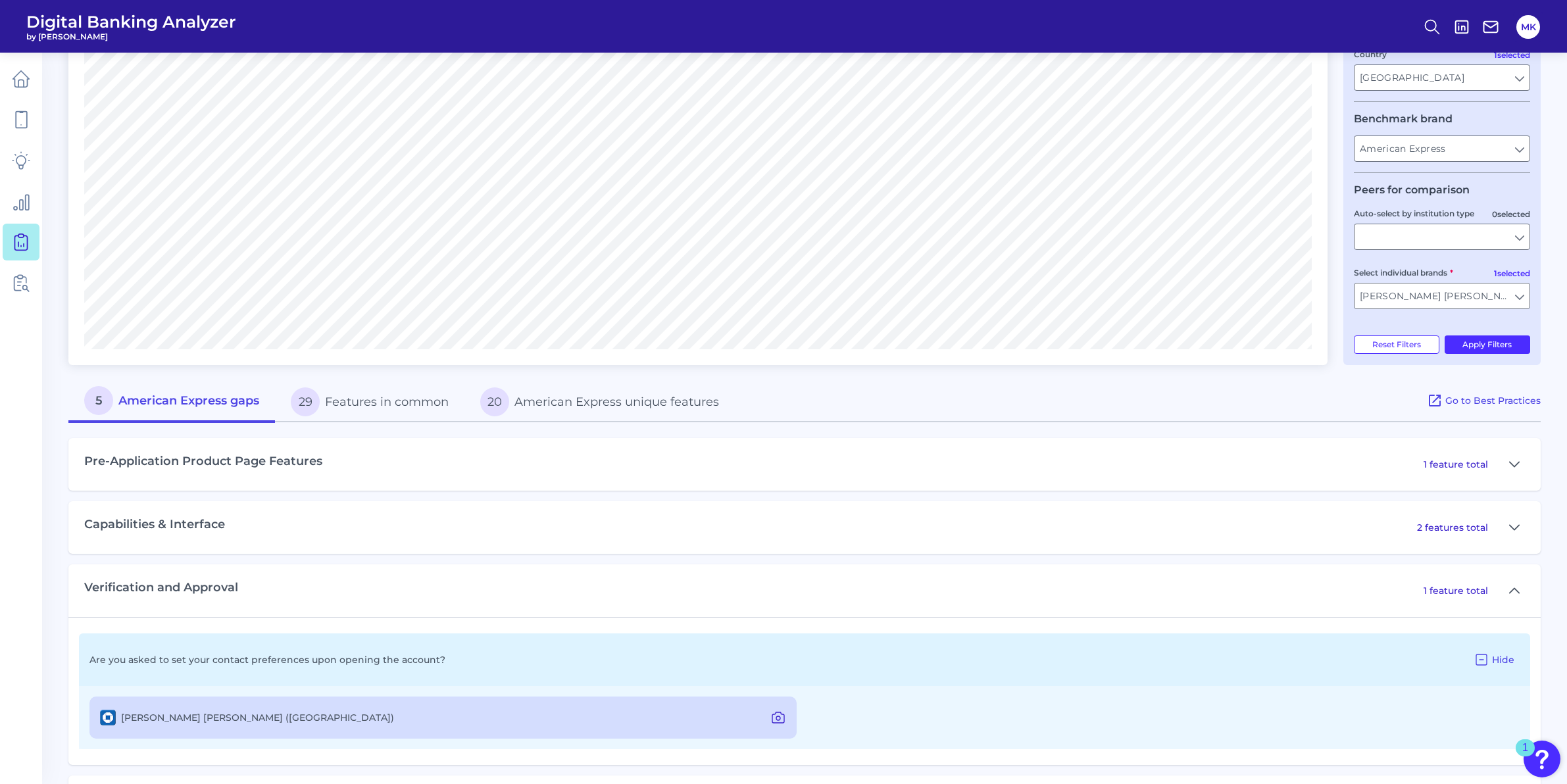
click at [787, 721] on button at bounding box center [777, 717] width 26 height 21
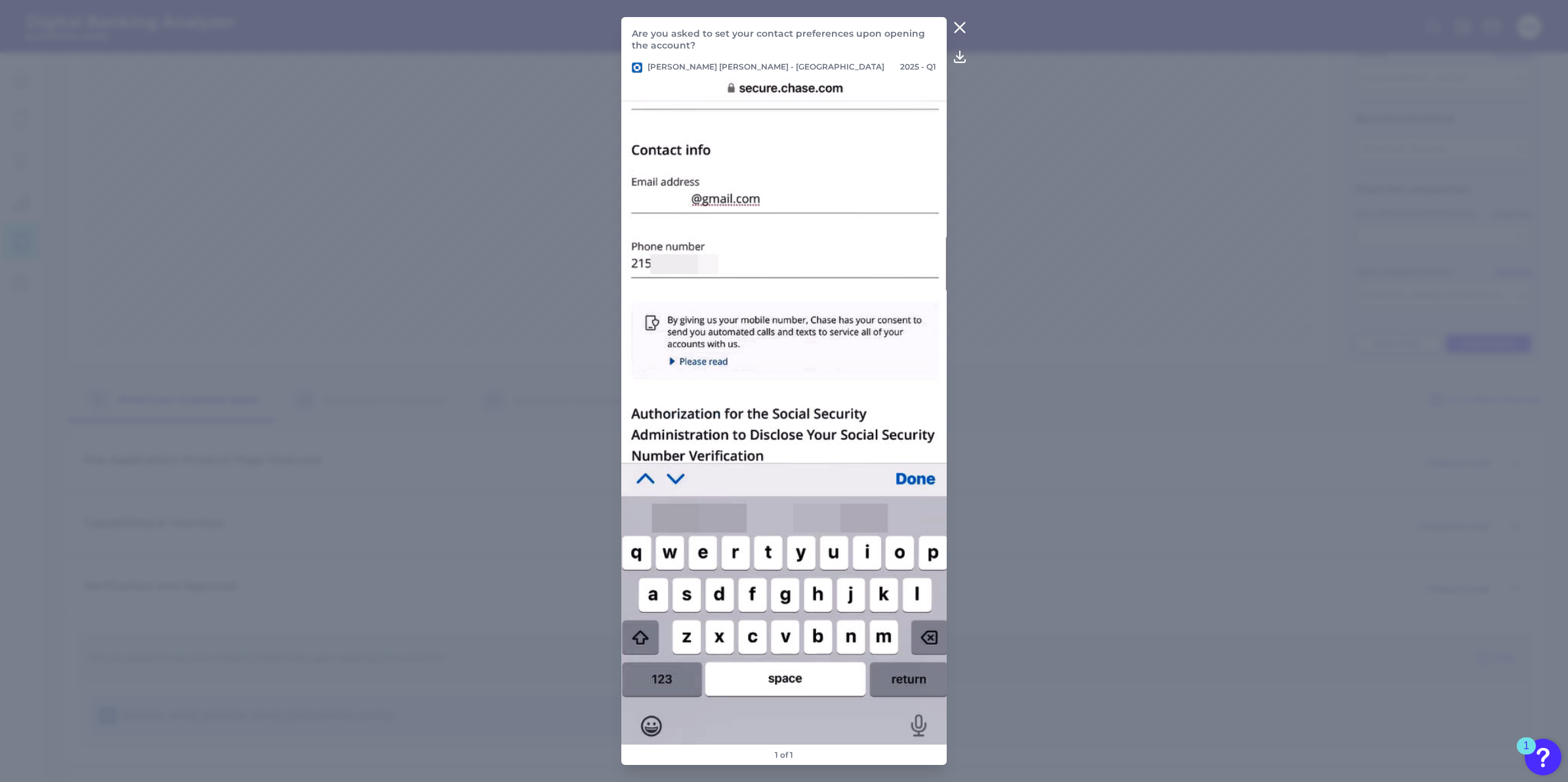
click at [963, 27] on icon at bounding box center [959, 27] width 15 height 15
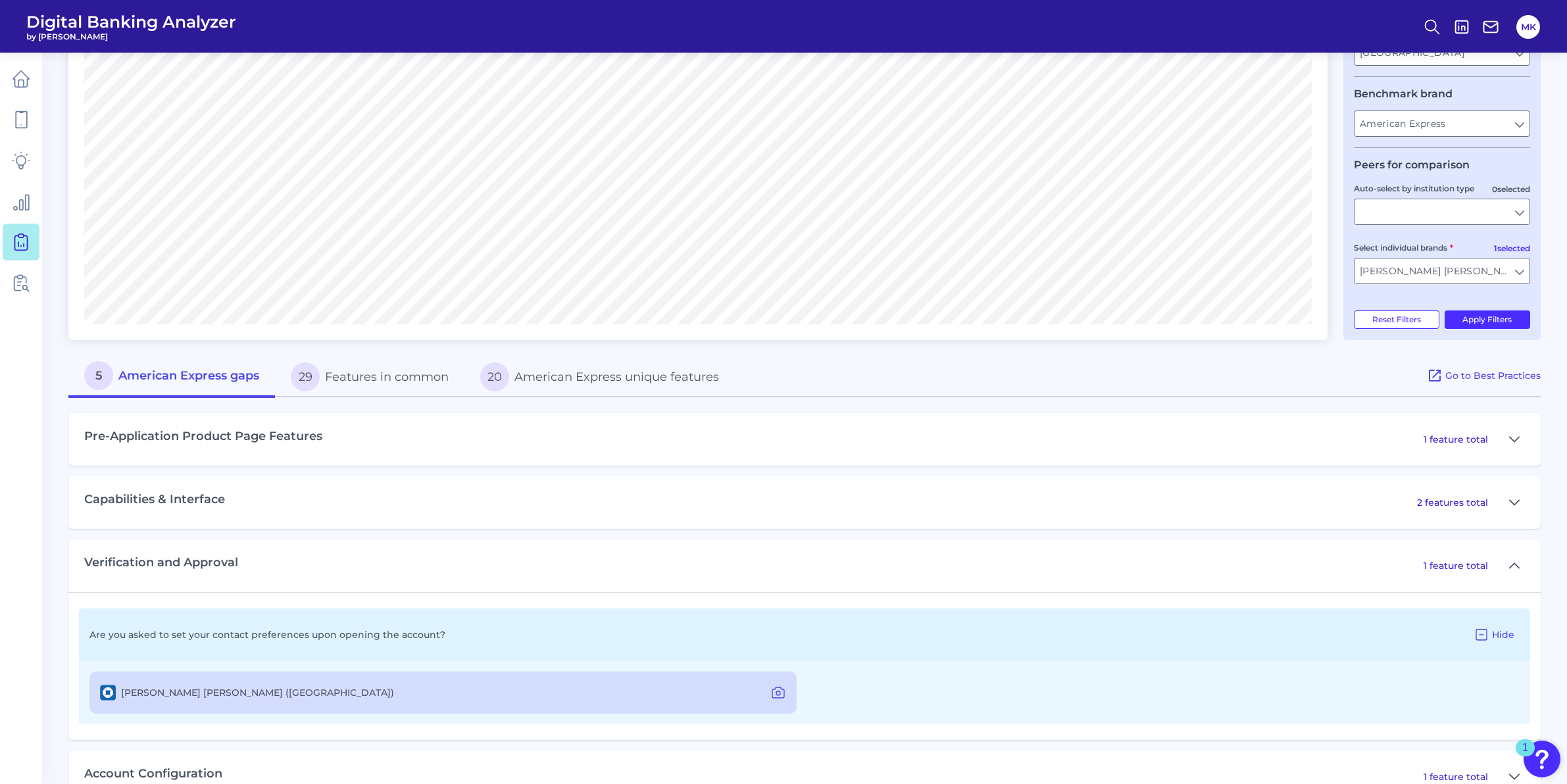
scroll to position [333, 0]
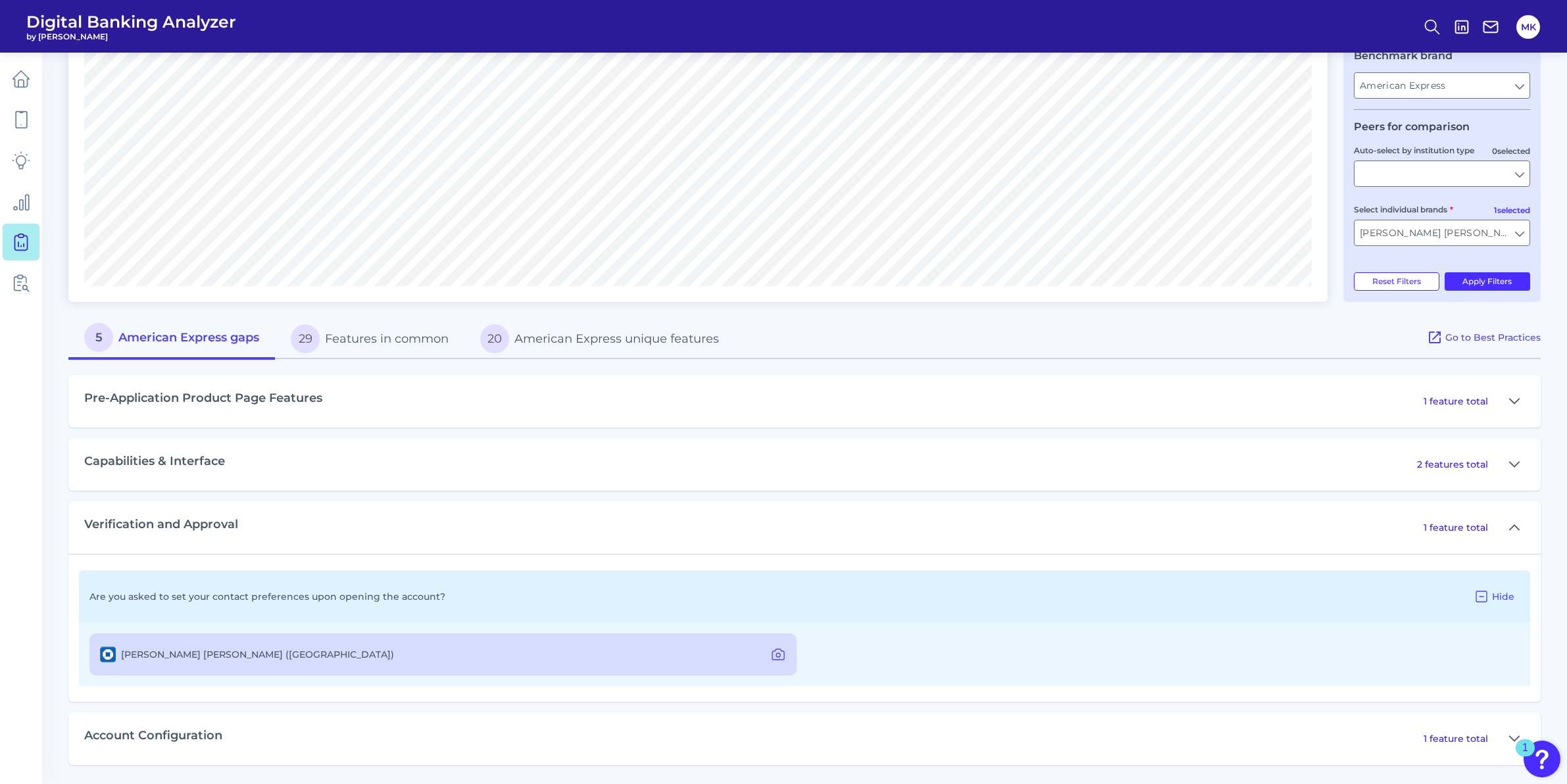
click at [252, 747] on div "Account Configuration 1 feature total" at bounding box center [804, 738] width 1472 height 52
click at [1491, 744] on div "1 feature total" at bounding box center [1474, 738] width 102 height 21
click at [1480, 737] on p "1 feature total" at bounding box center [1455, 738] width 65 height 12
click at [1509, 522] on icon at bounding box center [1514, 527] width 11 height 15
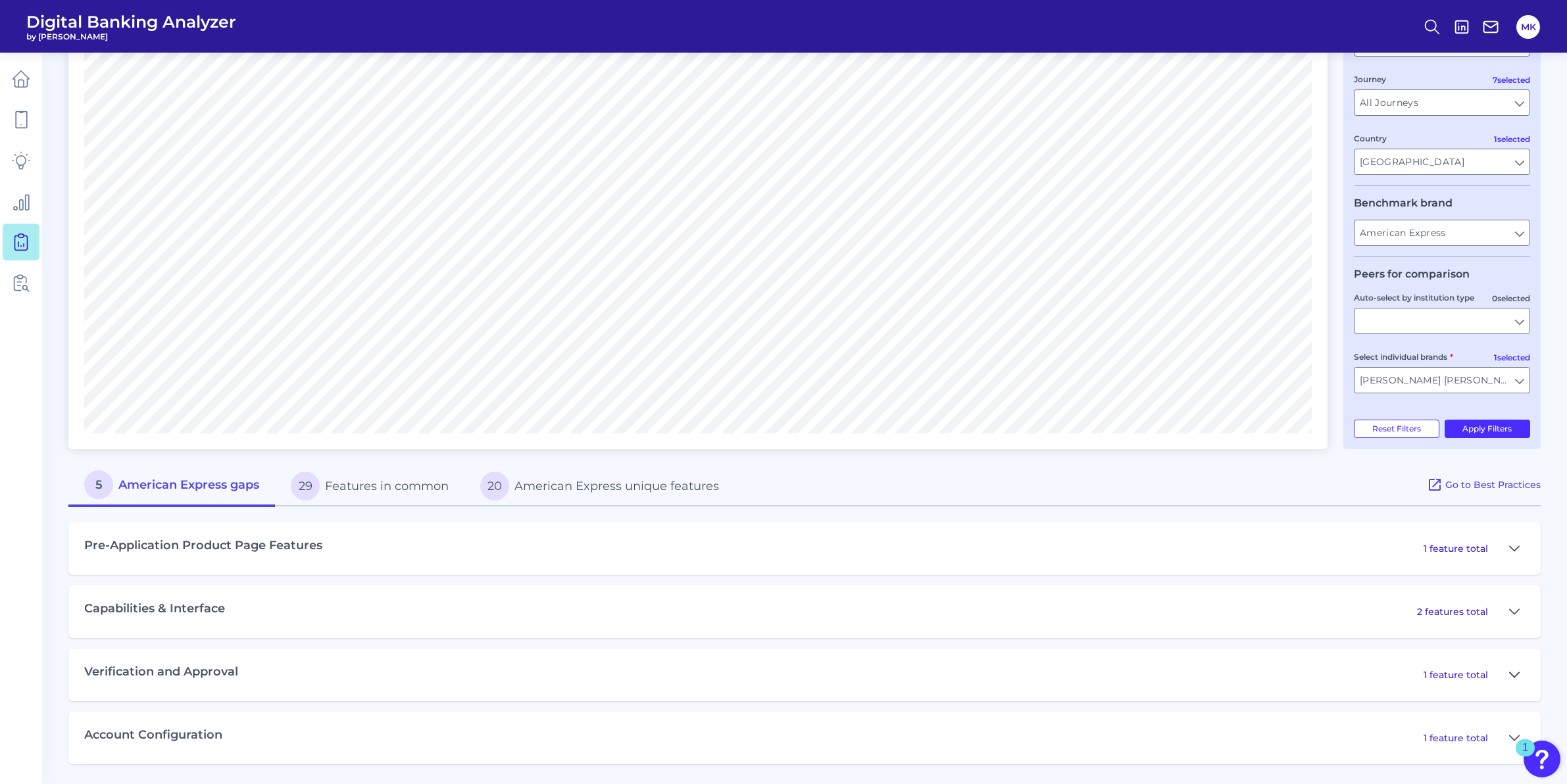
scroll to position [186, 0]
click at [1489, 745] on div "1 feature total" at bounding box center [1474, 738] width 102 height 21
click at [1484, 740] on p "1 feature total" at bounding box center [1455, 738] width 65 height 12
click at [1508, 735] on icon at bounding box center [1514, 738] width 11 height 15
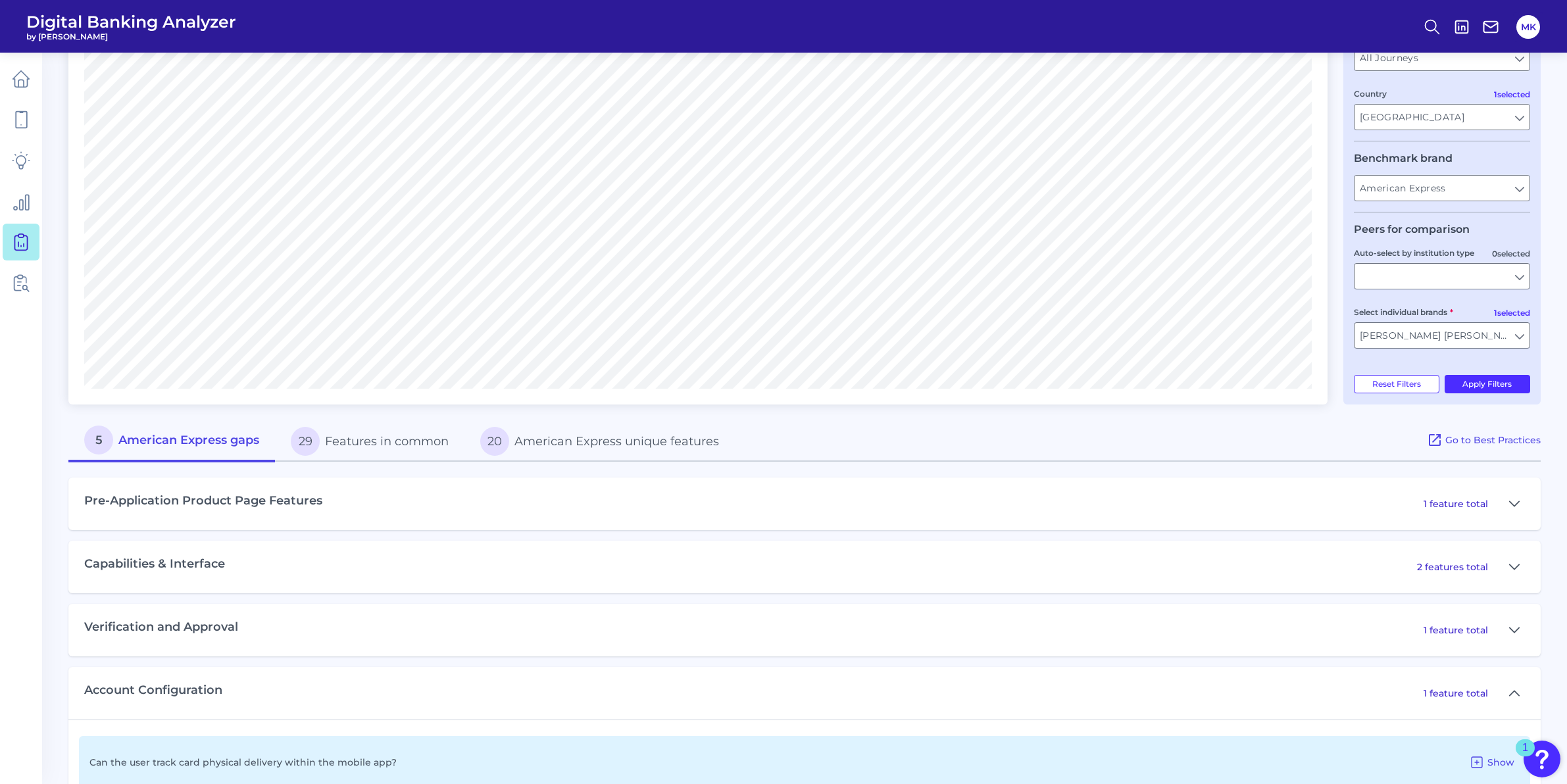
scroll to position [266, 0]
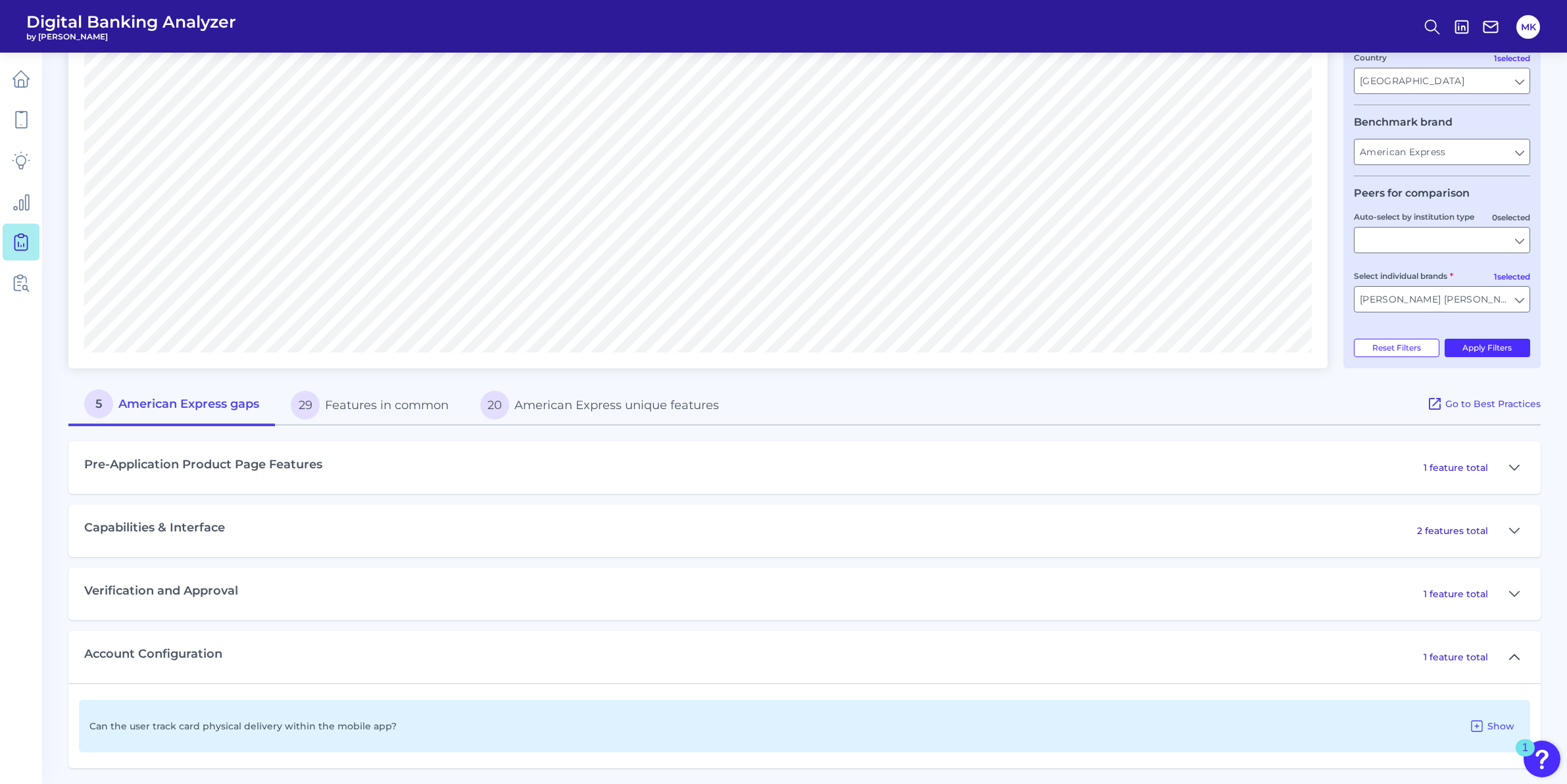
click at [1509, 659] on icon at bounding box center [1514, 656] width 9 height 5
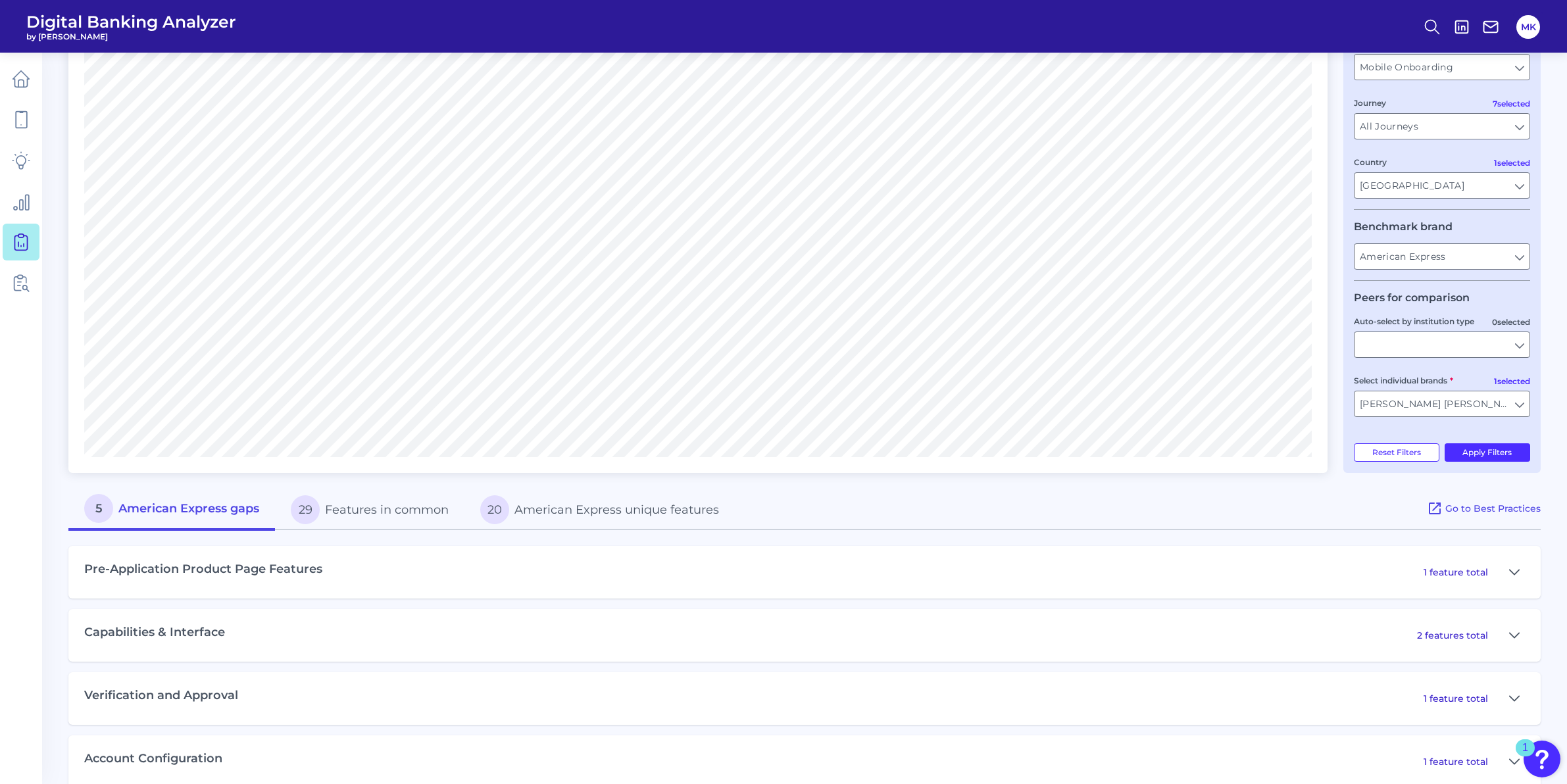
scroll to position [185, 0]
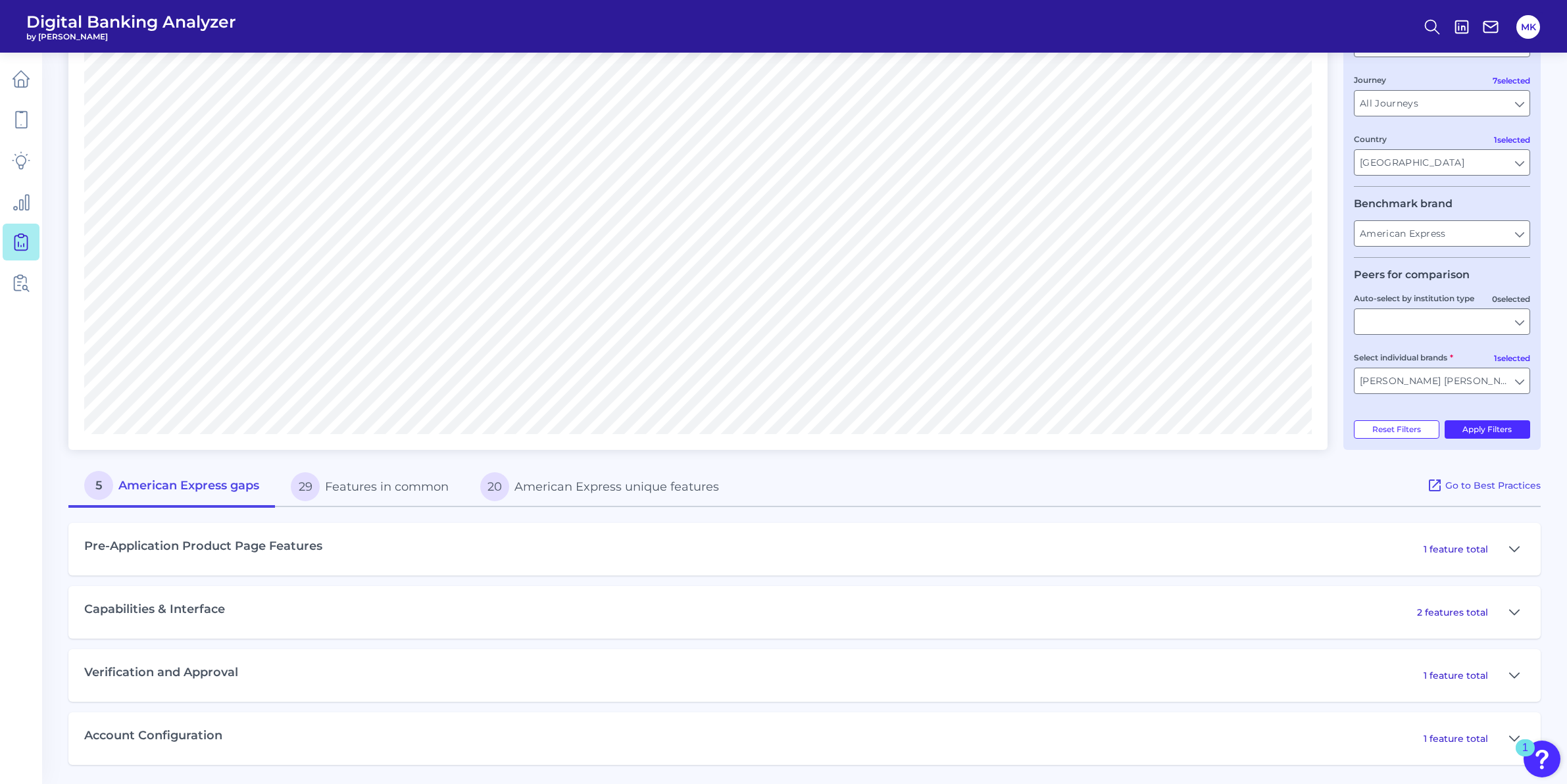
click at [1464, 743] on p "1 feature total" at bounding box center [1455, 738] width 65 height 12
click at [1511, 735] on icon at bounding box center [1514, 738] width 11 height 15
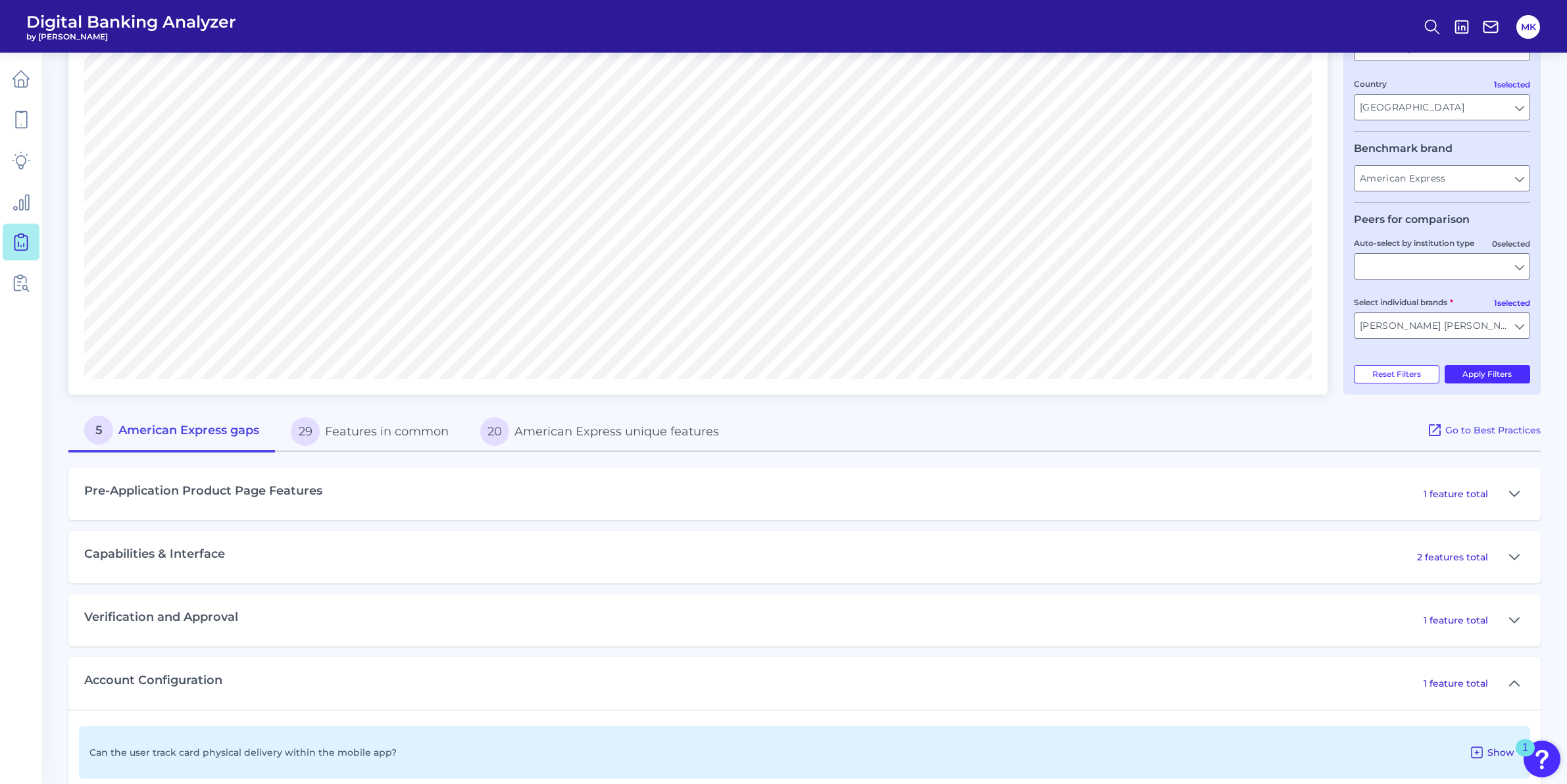
scroll to position [270, 0]
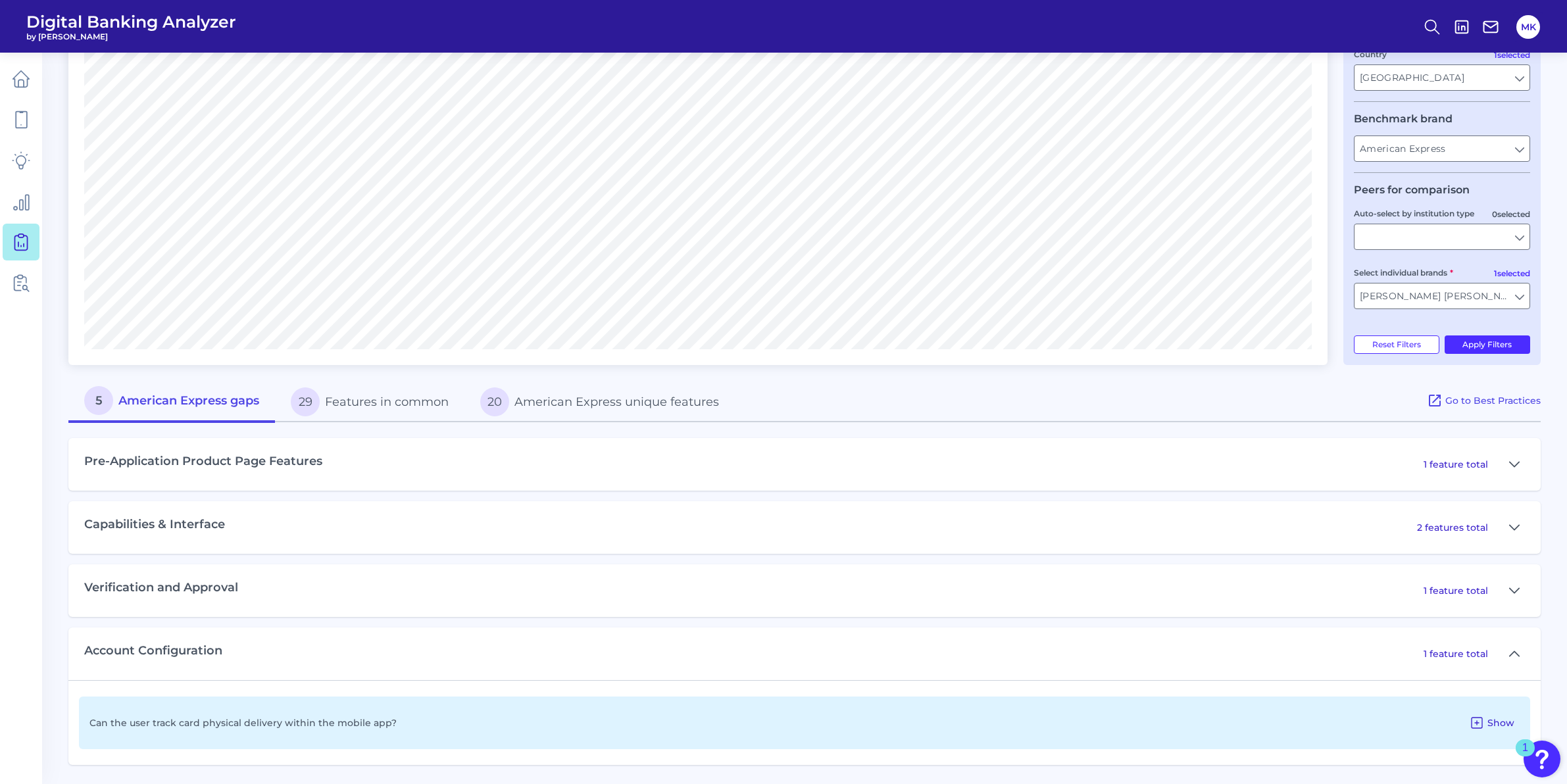
click at [1483, 718] on icon at bounding box center [1476, 722] width 15 height 15
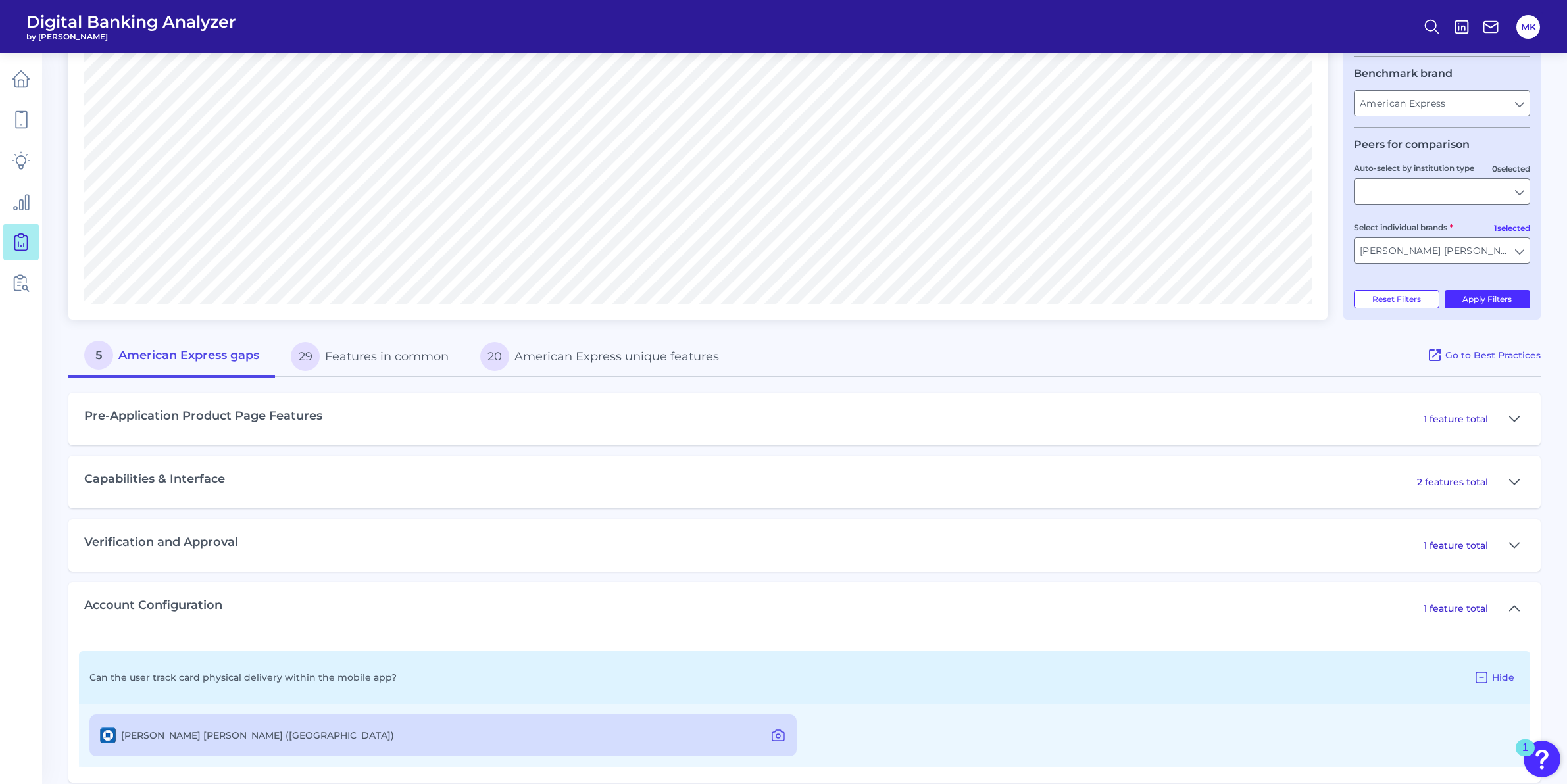
scroll to position [333, 0]
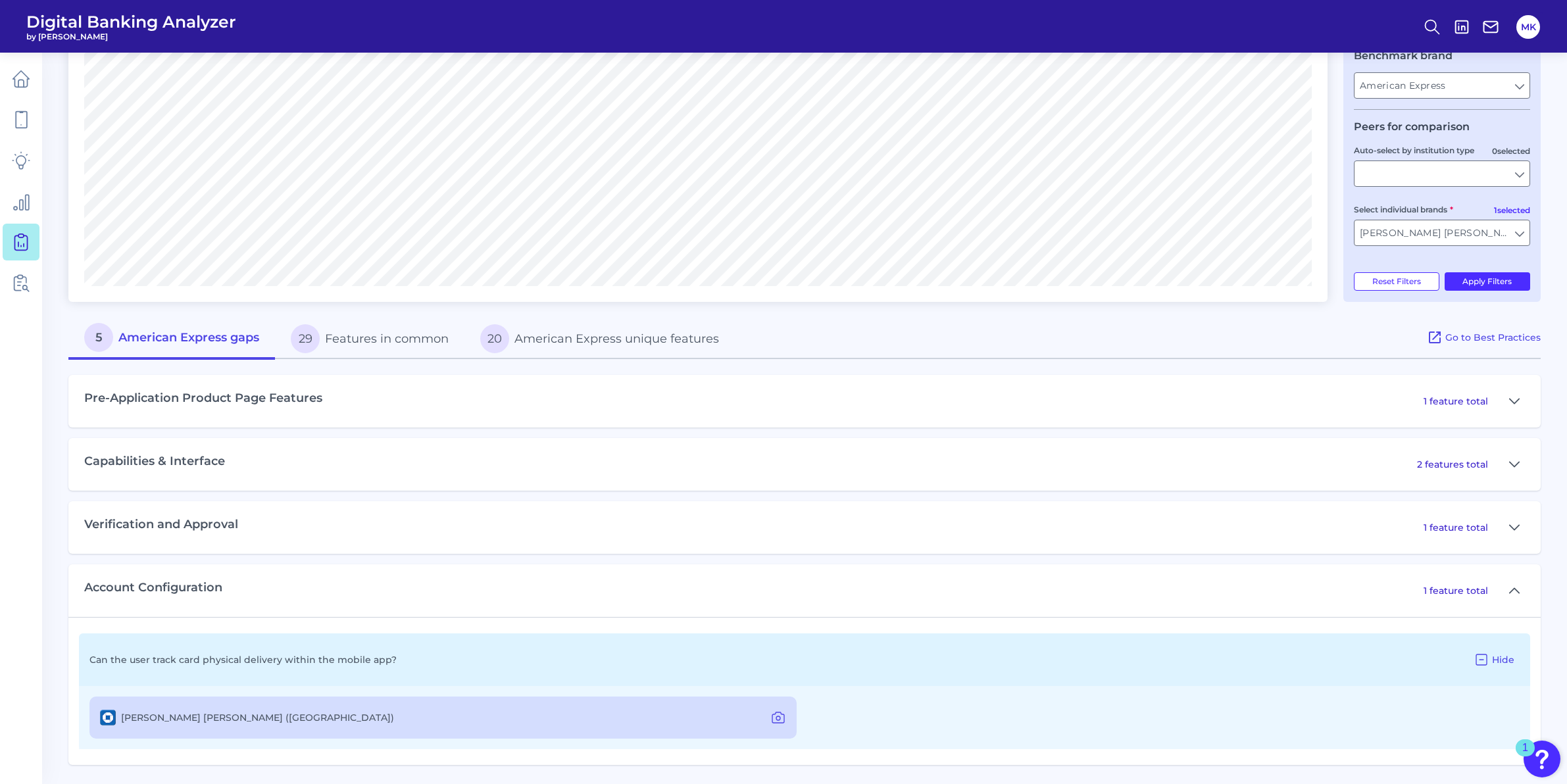
click at [1518, 611] on div "Account Configuration 1 feature total" at bounding box center [804, 590] width 1472 height 52
click at [1514, 596] on icon at bounding box center [1514, 590] width 11 height 15
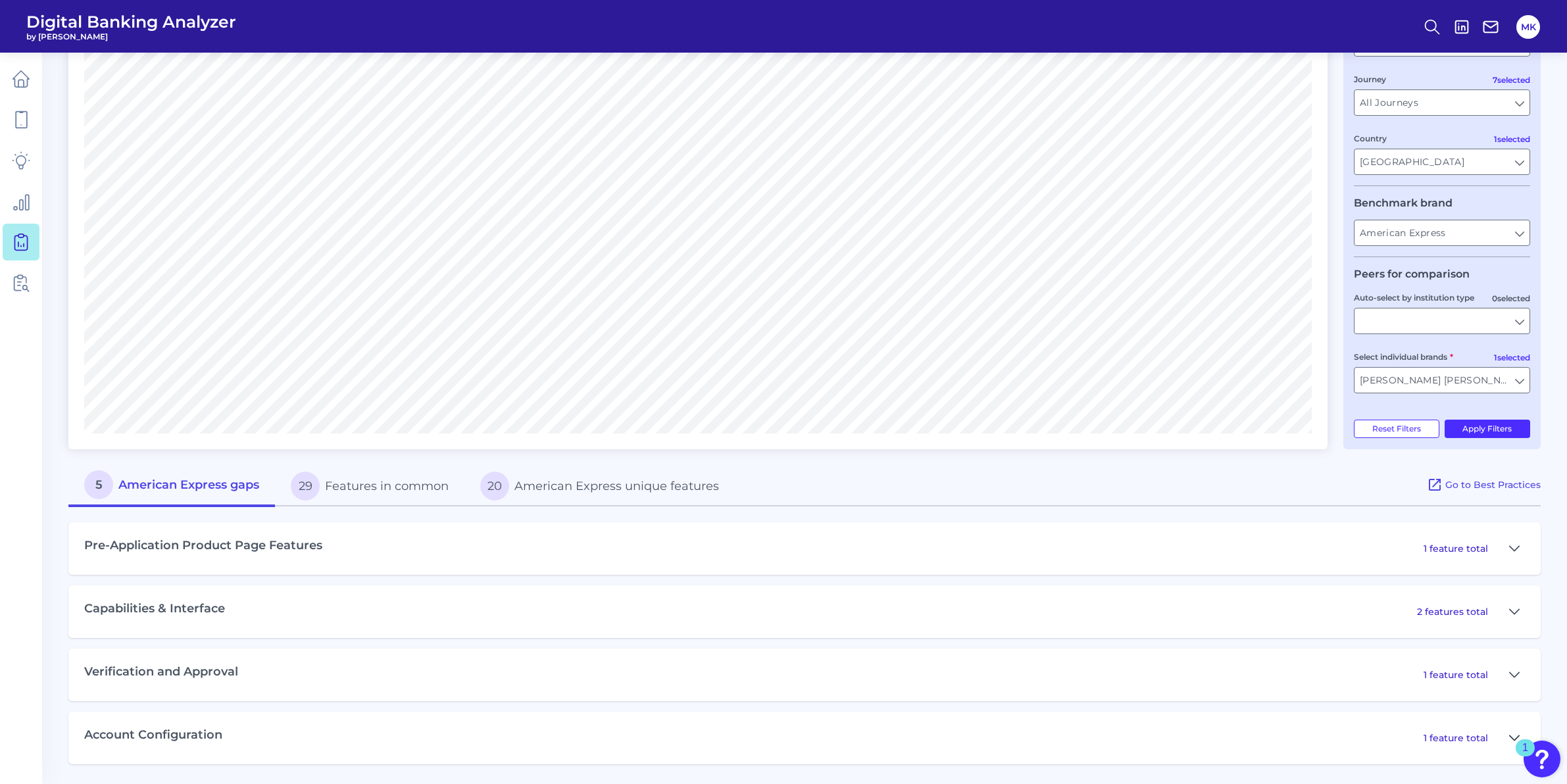
scroll to position [185, 0]
click at [362, 486] on button "29 Features in common" at bounding box center [370, 486] width 190 height 42
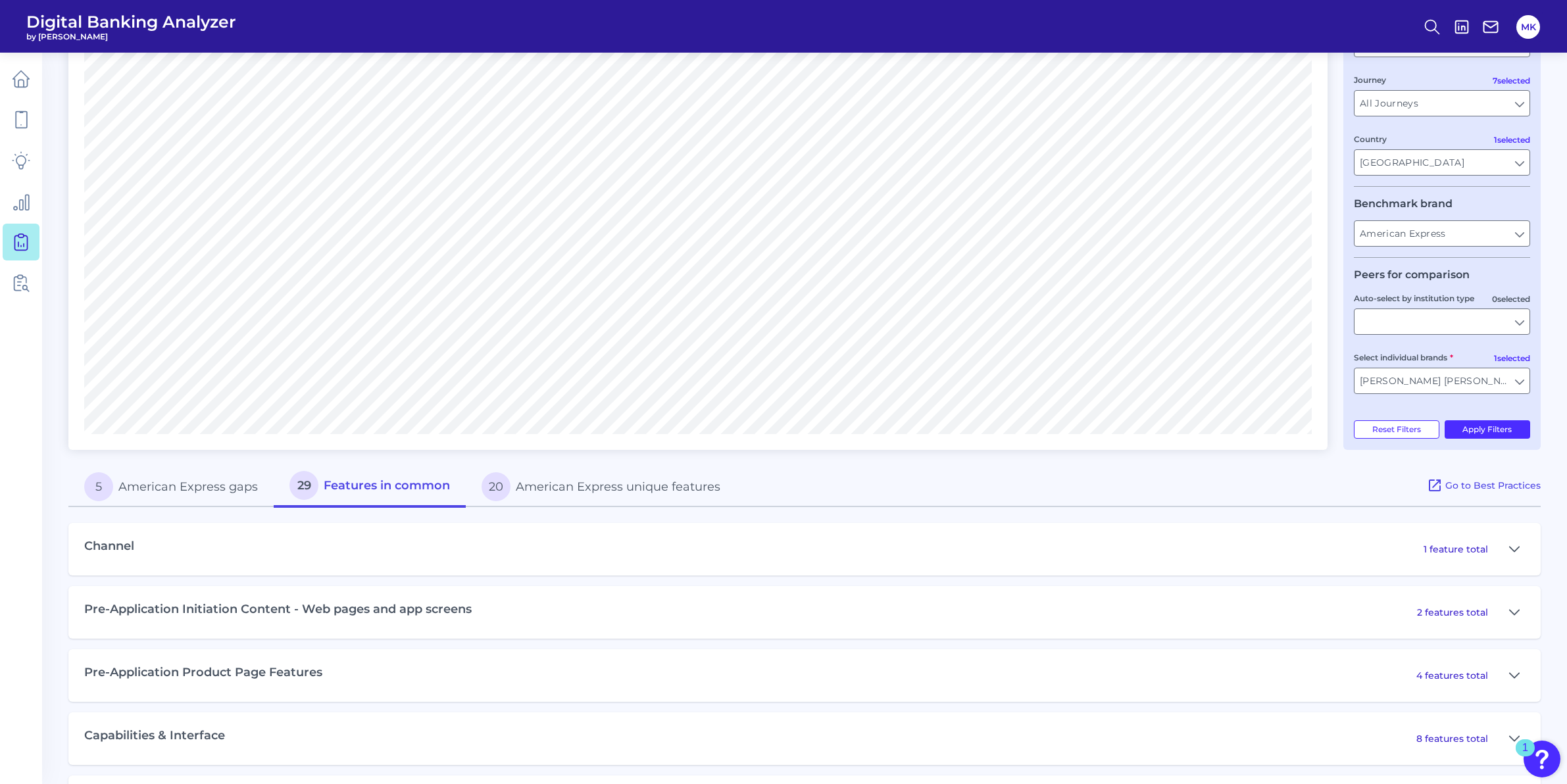
click at [597, 493] on button "20 American Express unique features" at bounding box center [601, 486] width 270 height 42
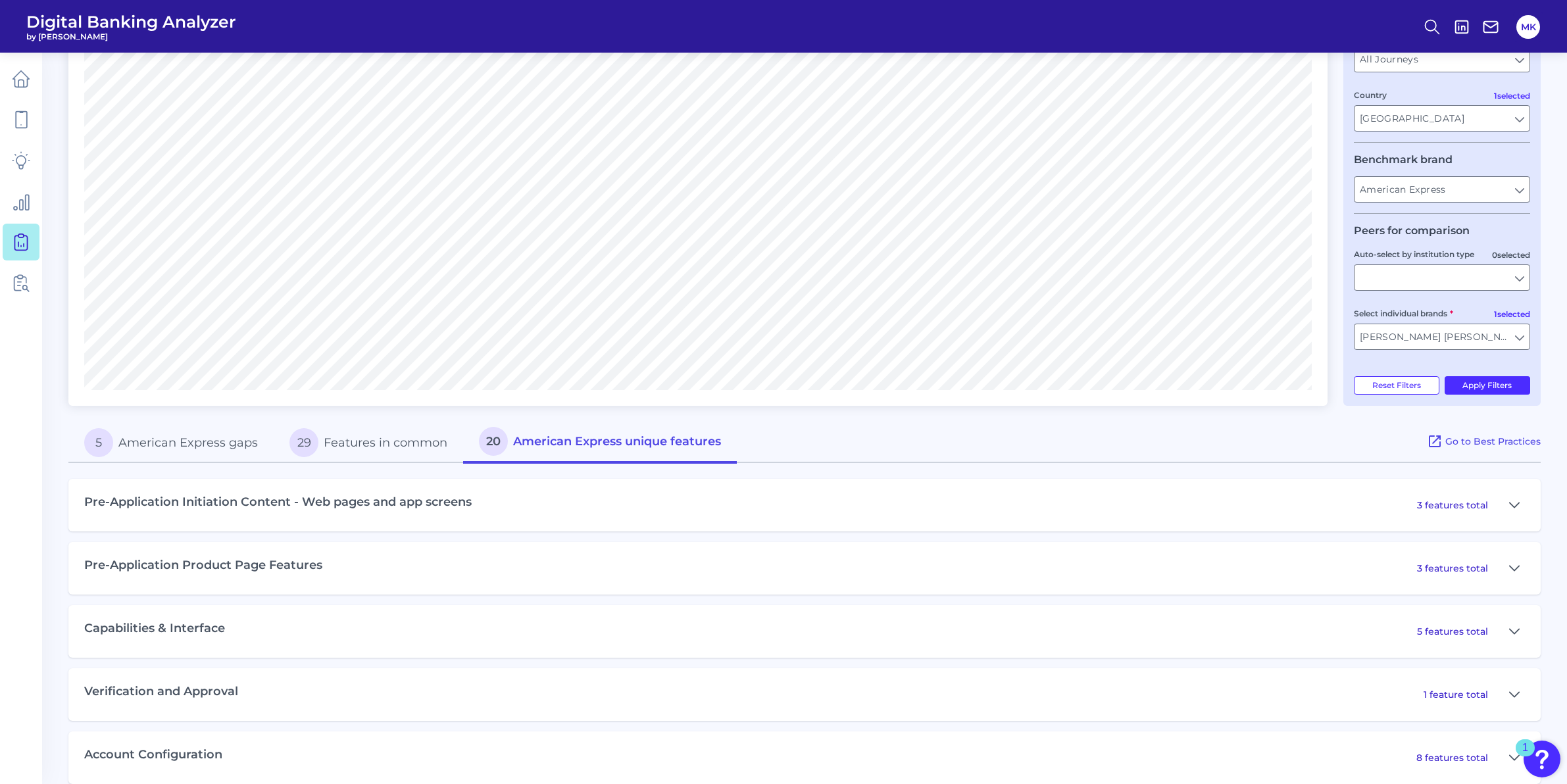
scroll to position [249, 0]
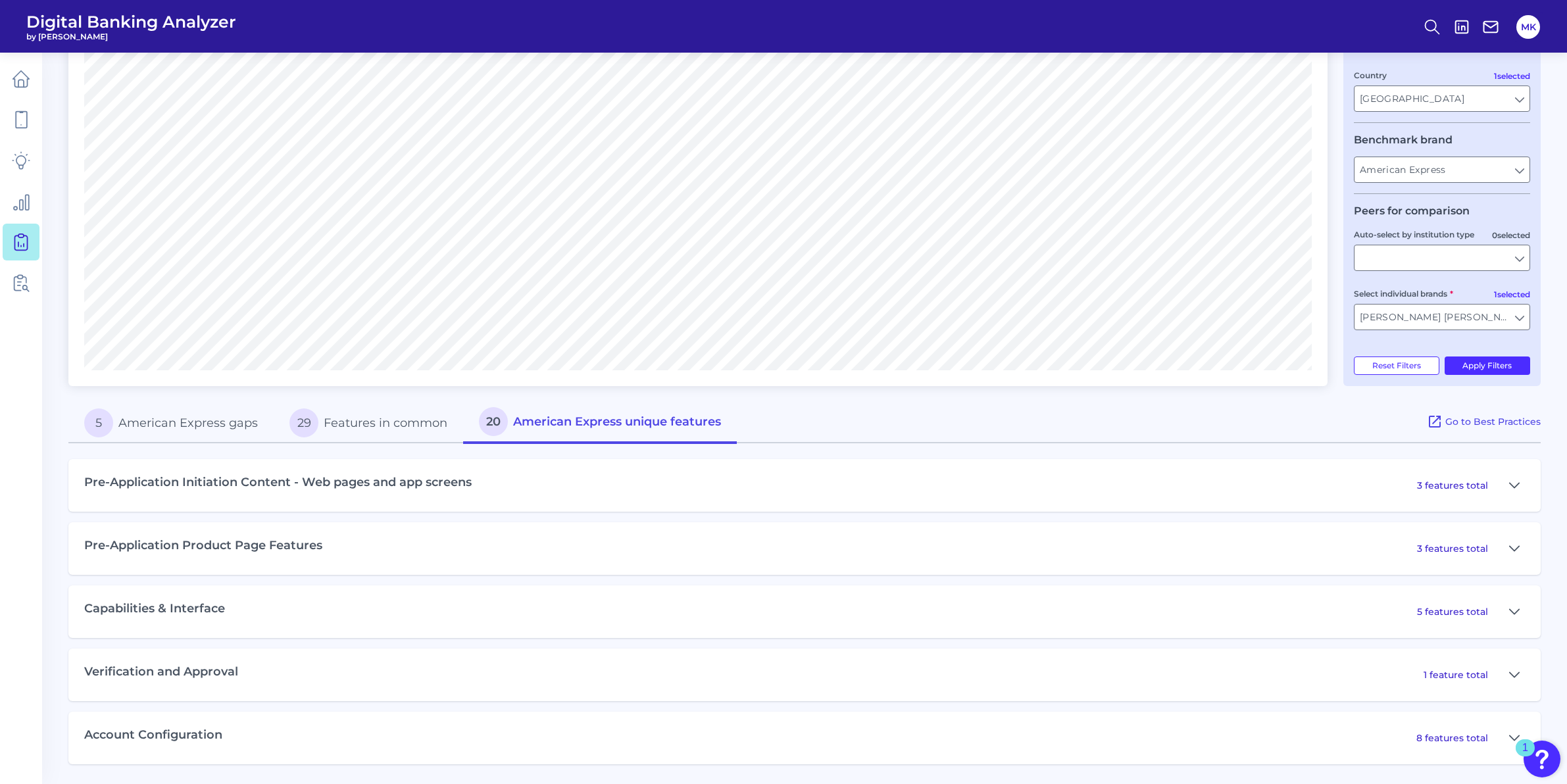
click at [225, 680] on div "Verification and Approval 1 feature total" at bounding box center [804, 674] width 1472 height 52
click at [1480, 669] on p "1 feature total" at bounding box center [1455, 675] width 65 height 12
click at [1496, 674] on div "1 feature total" at bounding box center [1474, 674] width 102 height 21
drag, startPoint x: 1515, startPoint y: 676, endPoint x: 1533, endPoint y: 678, distance: 18.1
click at [1533, 678] on div "Verification and Approval 1 feature total" at bounding box center [804, 674] width 1472 height 52
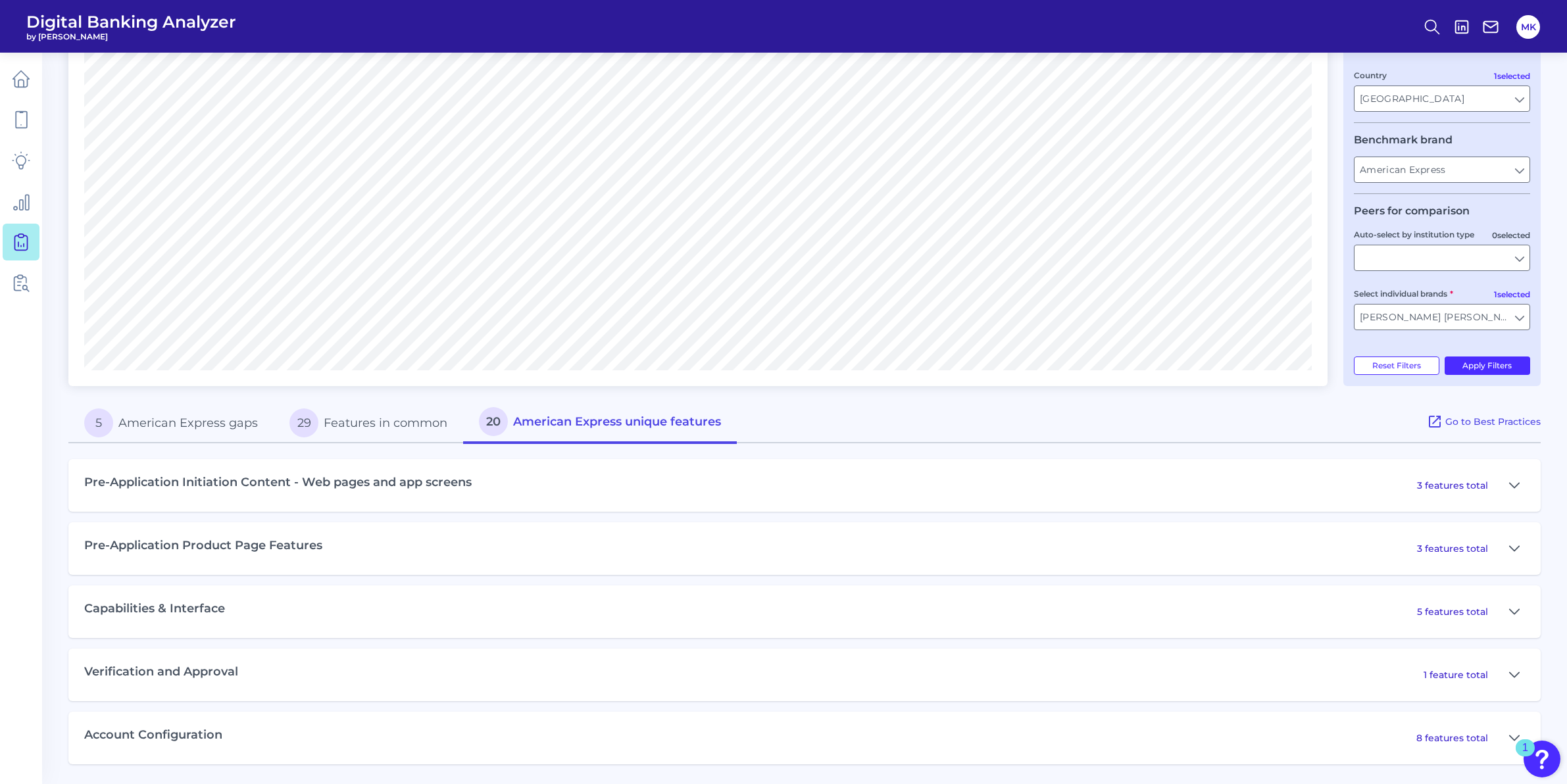
click at [1556, 678] on main "Gap Analysis Download Hide Filters Compare one brand to other brands One to One…" at bounding box center [784, 267] width 1567 height 1032
click at [1517, 671] on icon at bounding box center [1514, 674] width 11 height 15
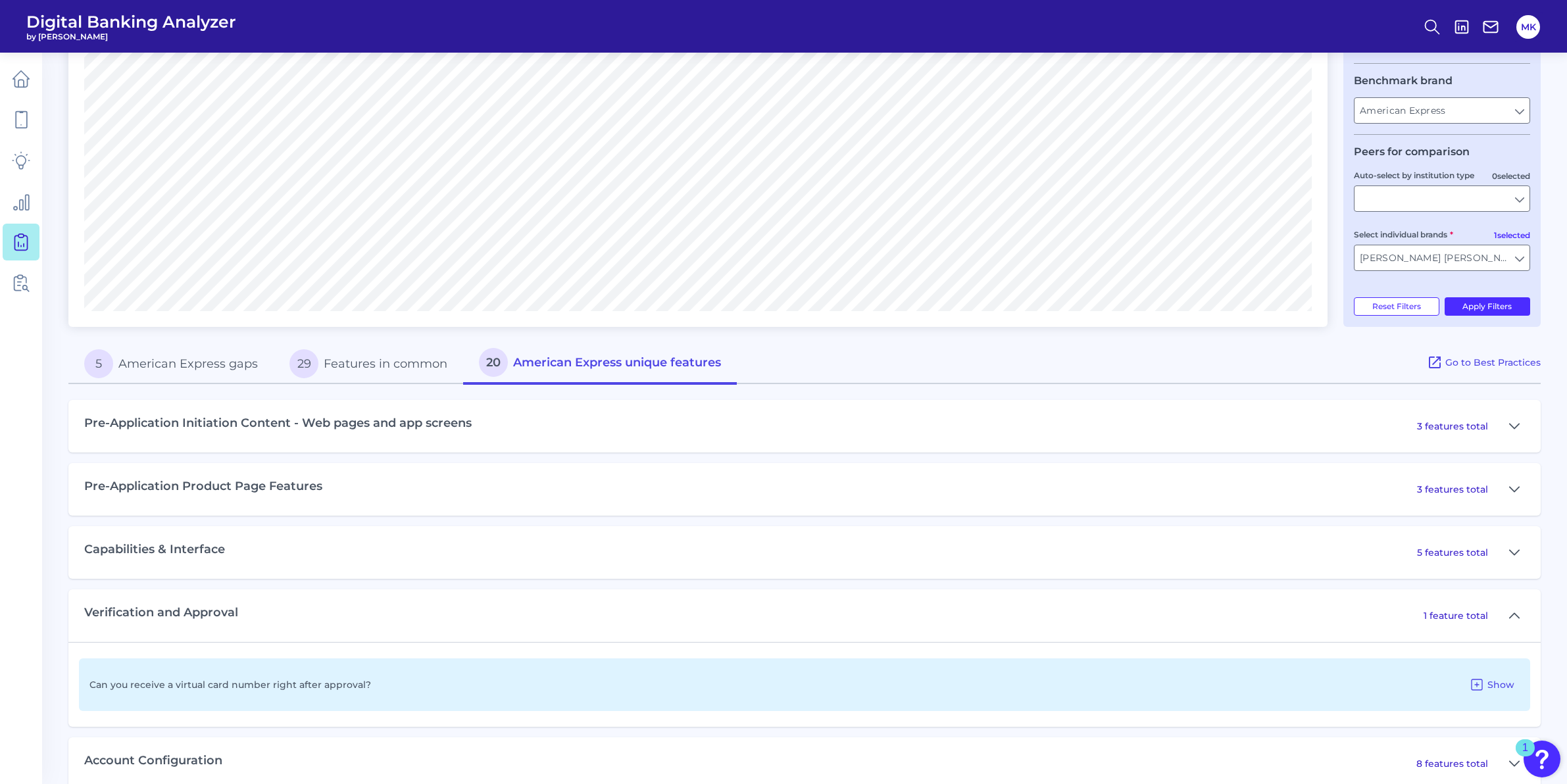
scroll to position [331, 0]
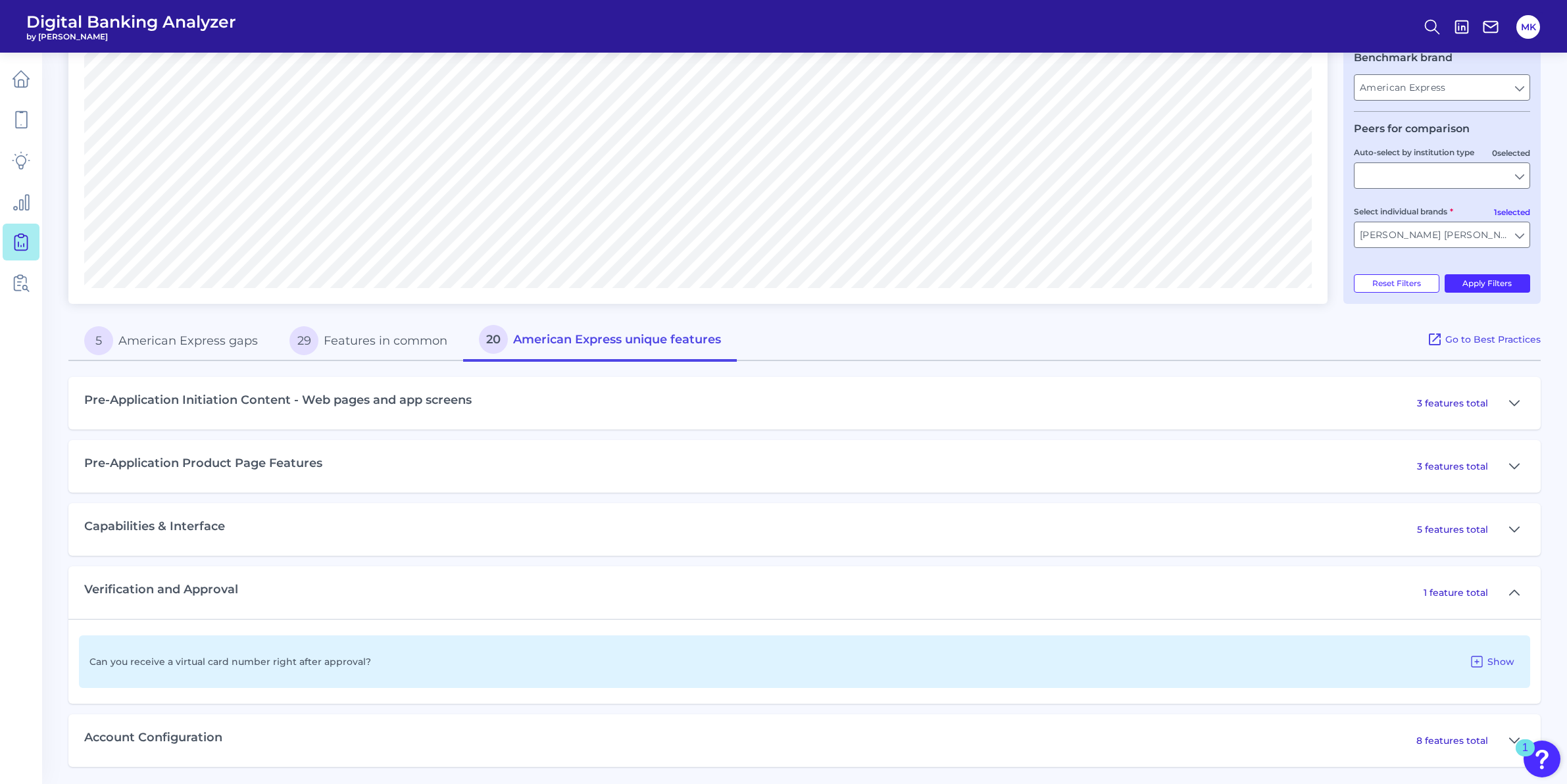
click at [367, 648] on div "Can you receive a virtual card number right after approval? Show" at bounding box center [804, 662] width 1451 height 52
click at [642, 652] on div "Can you receive a virtual card number right after approval? Show" at bounding box center [804, 662] width 1451 height 52
click at [1504, 666] on span "Show" at bounding box center [1500, 662] width 27 height 12
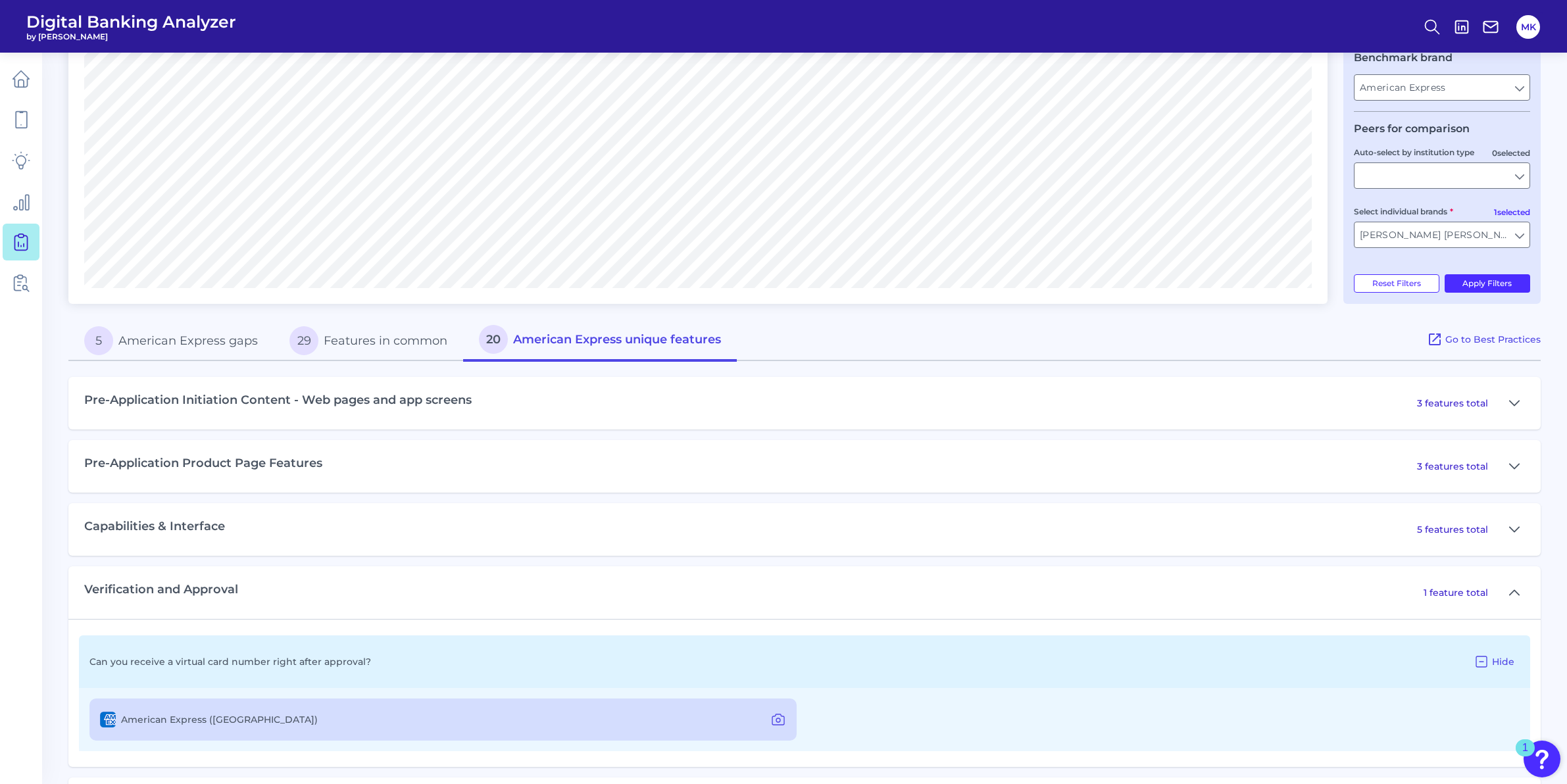
scroll to position [397, 0]
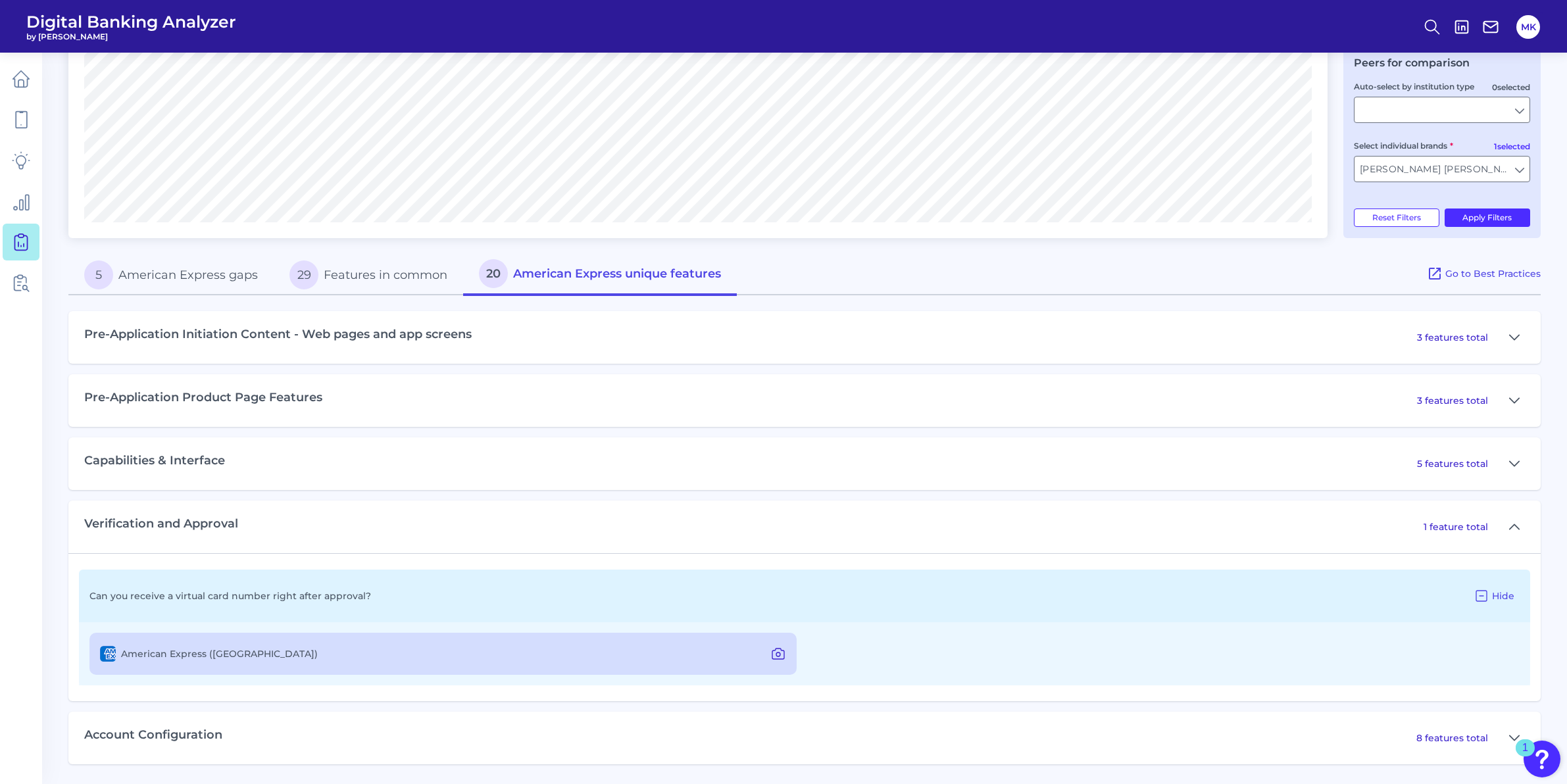
drag, startPoint x: 783, startPoint y: 650, endPoint x: 791, endPoint y: 656, distance: 10.0
click at [790, 657] on button at bounding box center [777, 653] width 26 height 21
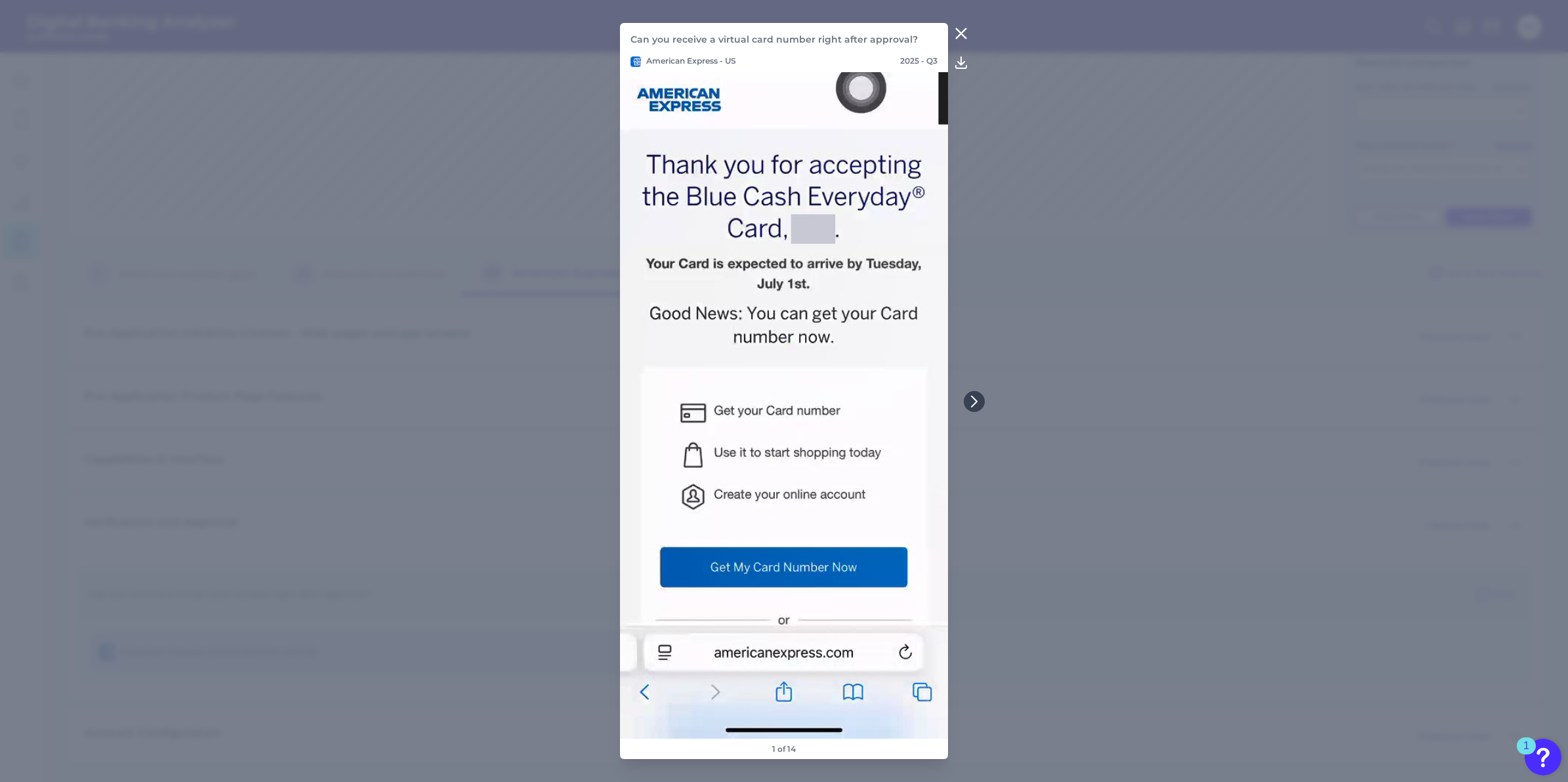
click at [959, 33] on icon at bounding box center [961, 34] width 10 height 10
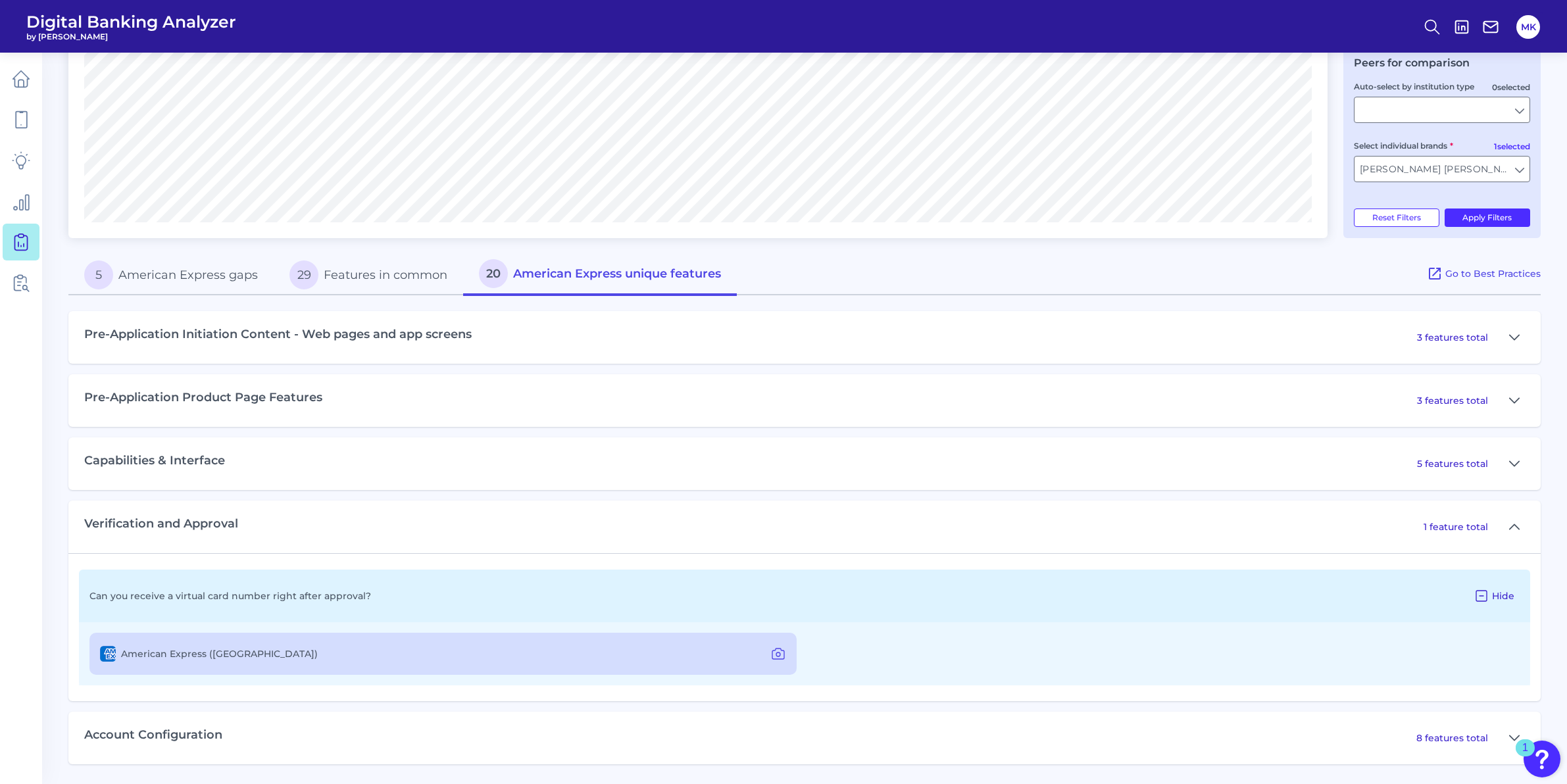
click at [1482, 594] on icon at bounding box center [1481, 595] width 15 height 15
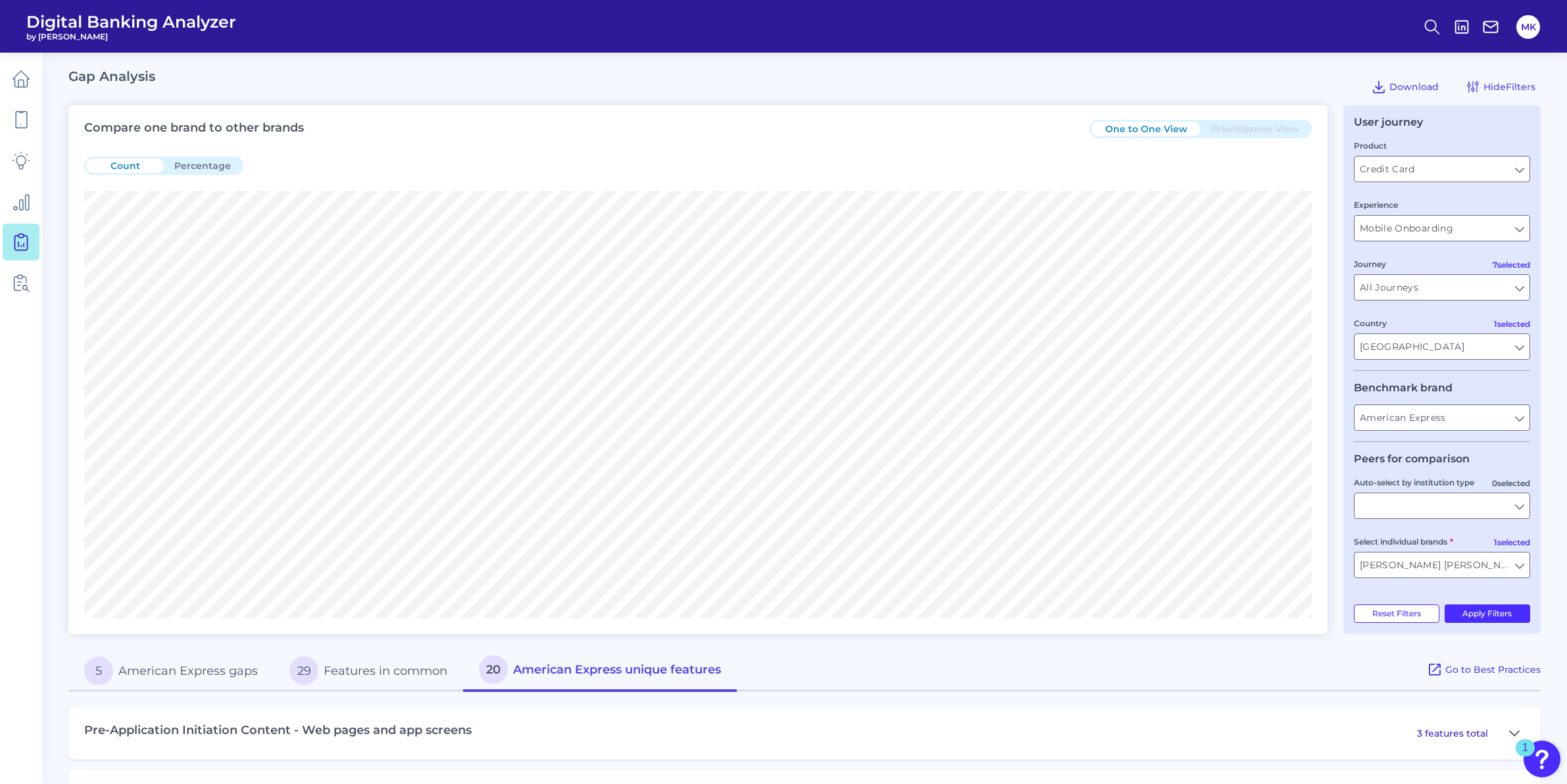
scroll to position [0, 0]
click at [1438, 229] on input "Mobile Onboarding" at bounding box center [1442, 229] width 175 height 25
click at [1440, 257] on span "Mobile Servicing" at bounding box center [1404, 259] width 77 height 12
type input "Mobile Servicing"
type input "All Auto-select by institution types"
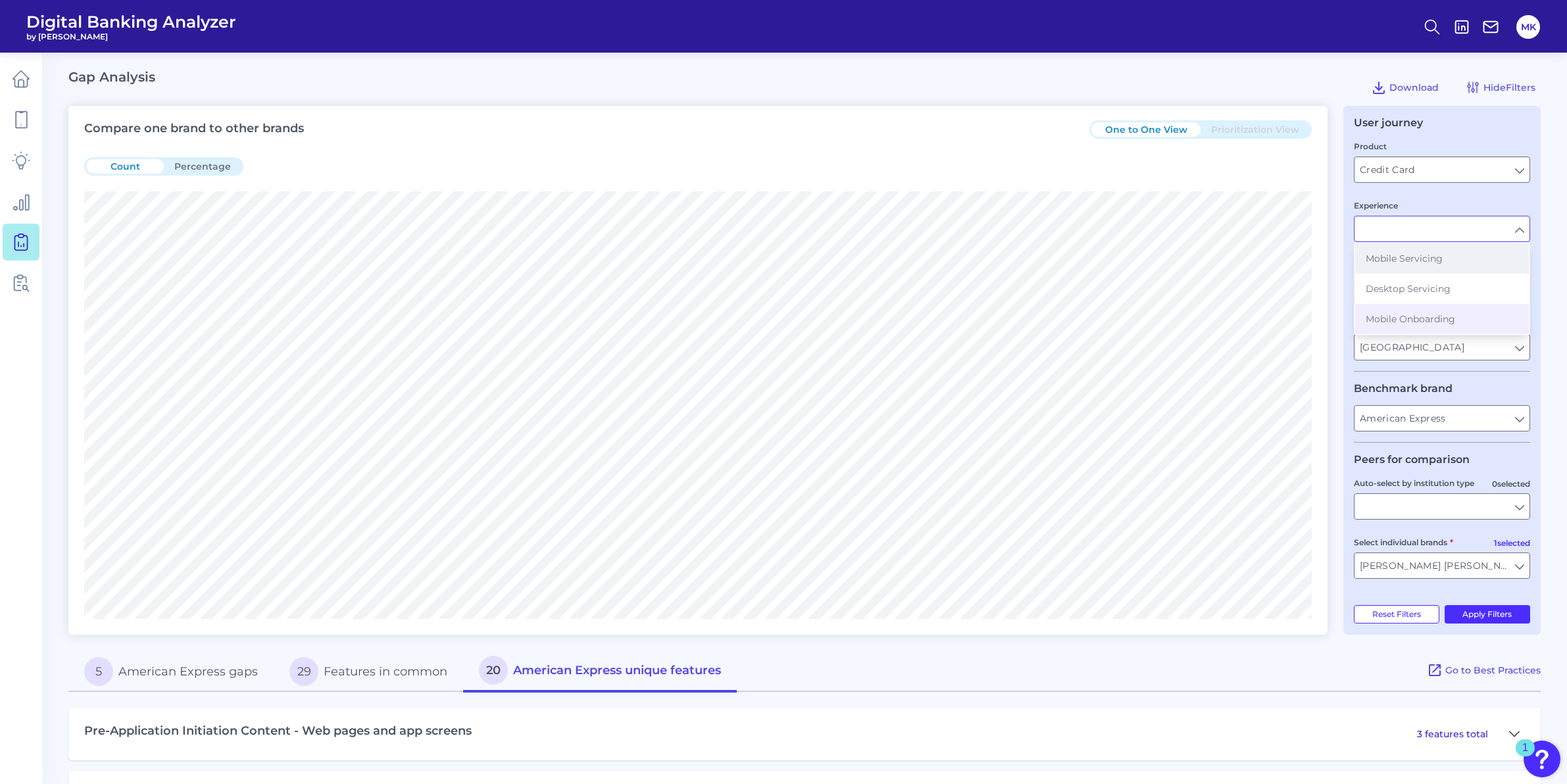
type input "All Select individual brands"
click at [1463, 508] on input "All Auto-select by institution types" at bounding box center [1442, 506] width 175 height 25
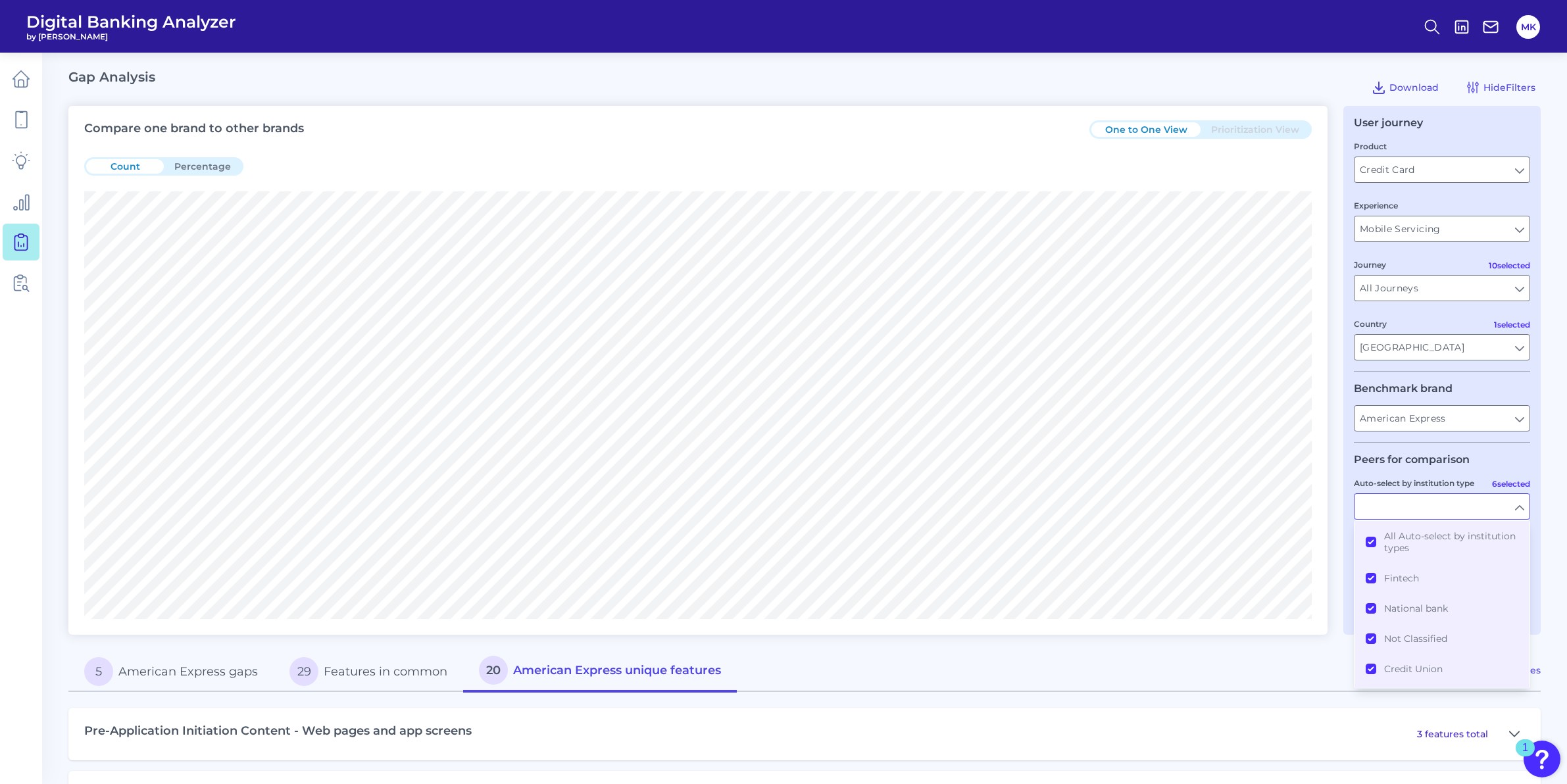
click at [1474, 487] on label "Auto-select by institution type" at bounding box center [1414, 483] width 120 height 10
click at [1474, 494] on input "Auto-select by institution type" at bounding box center [1442, 506] width 175 height 25
type input "All Auto-select by institution types"
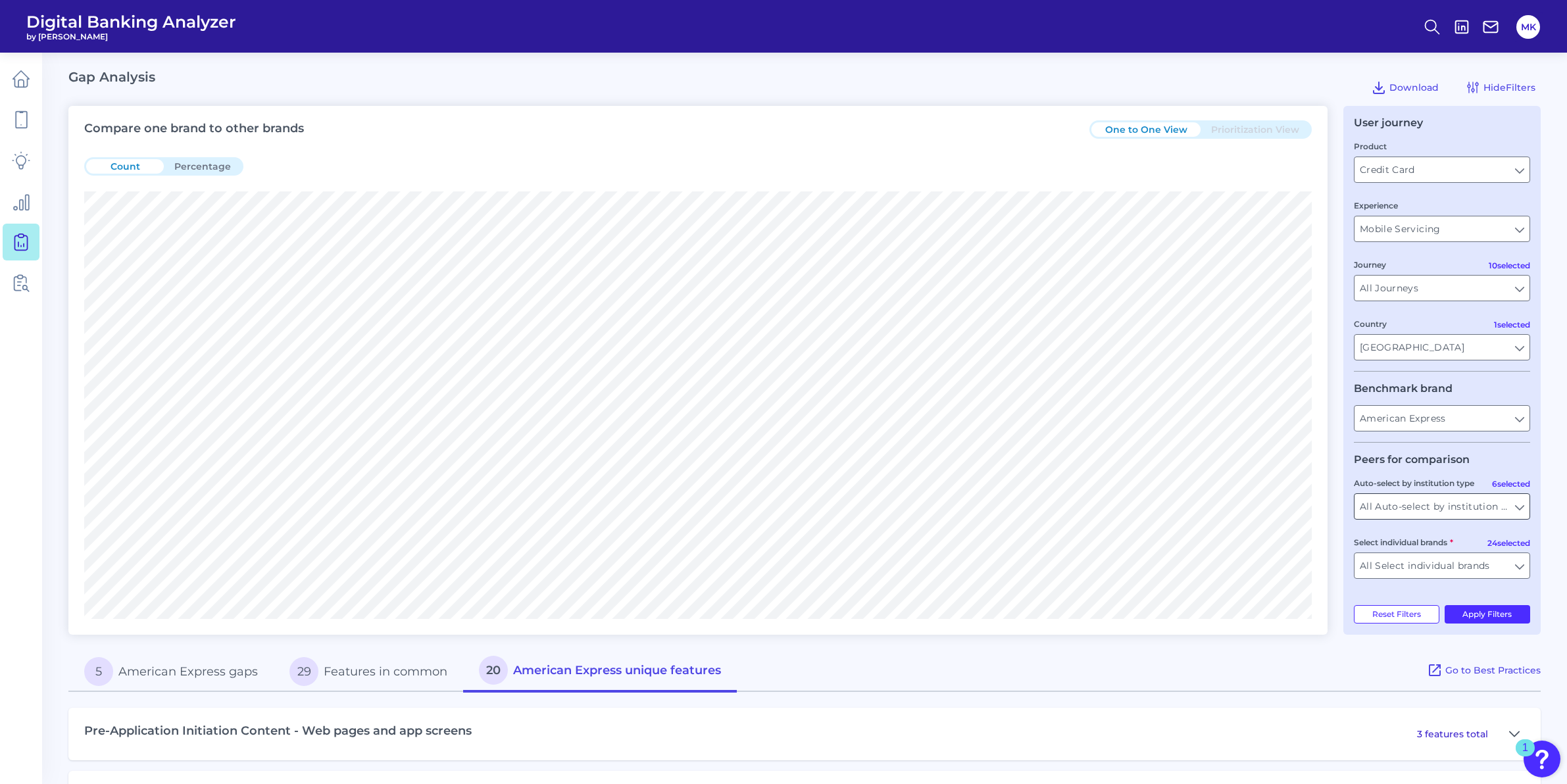
click at [1442, 511] on input "All Auto-select by institution types" at bounding box center [1442, 506] width 175 height 25
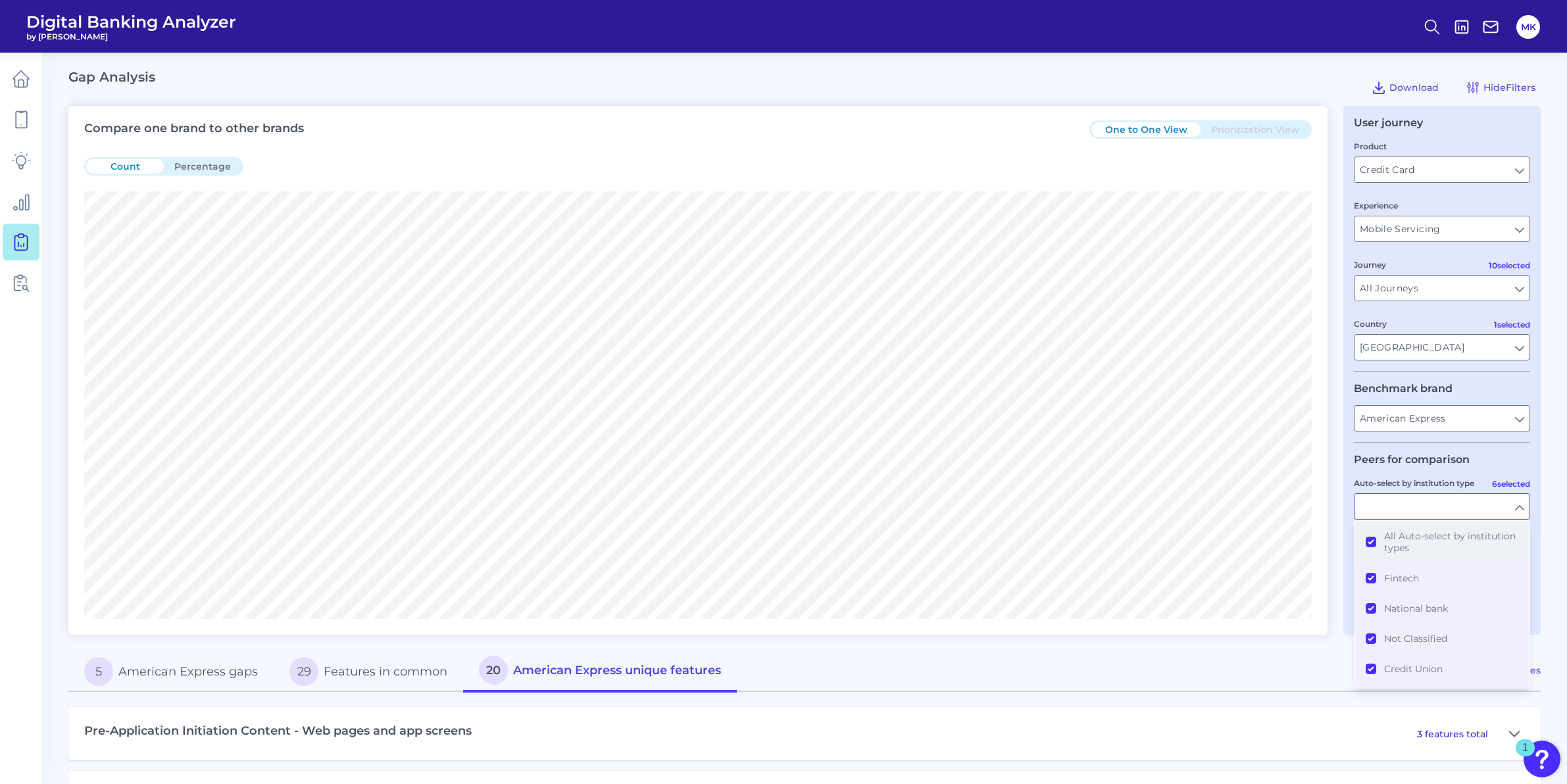
click at [1368, 542] on button "All Auto-select by institution types" at bounding box center [1442, 542] width 174 height 42
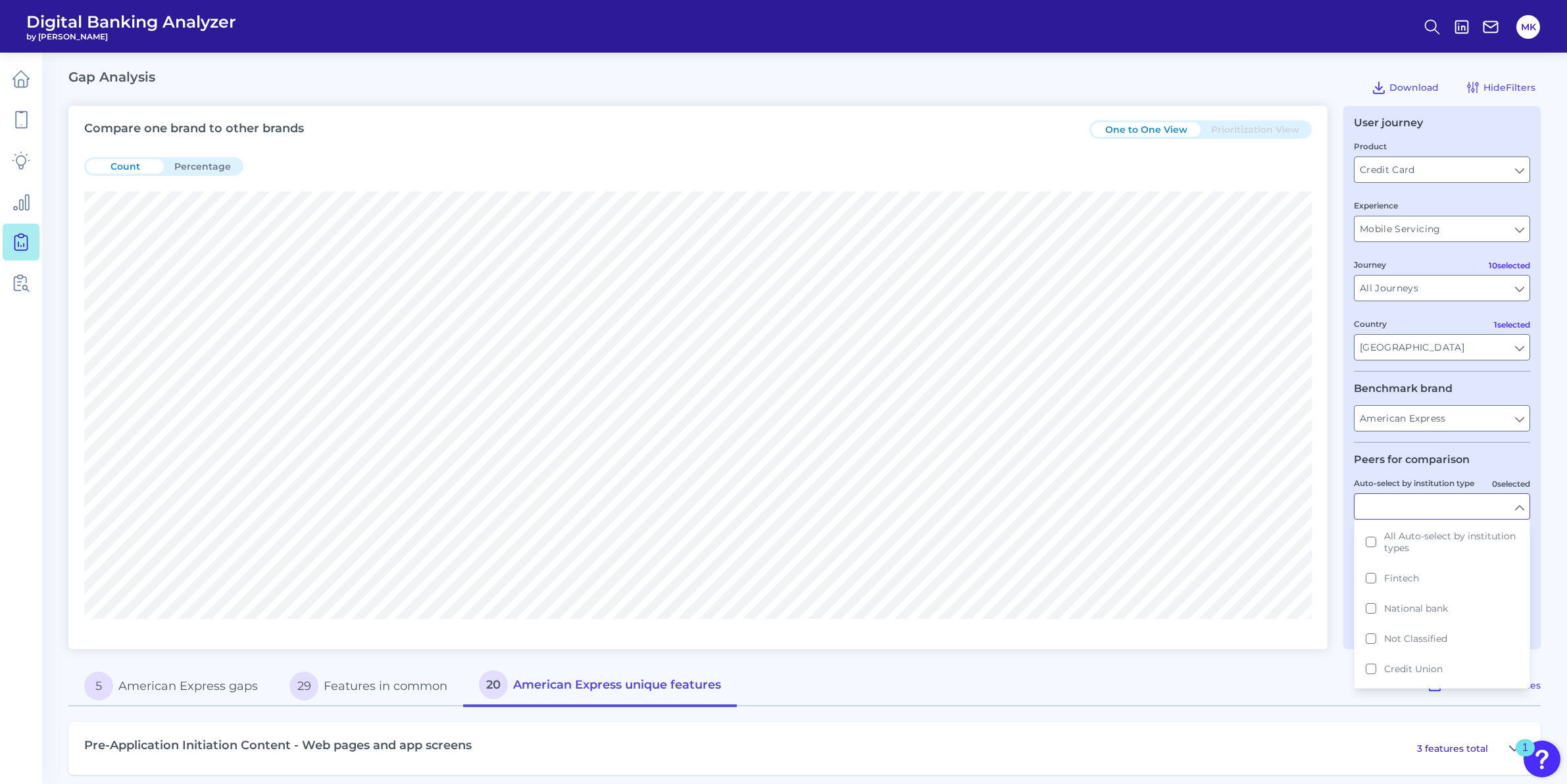
click at [1535, 556] on div "User journey Product Credit Card Credit Card Experience Mobile Servicing Mobile…" at bounding box center [1441, 377] width 197 height 543
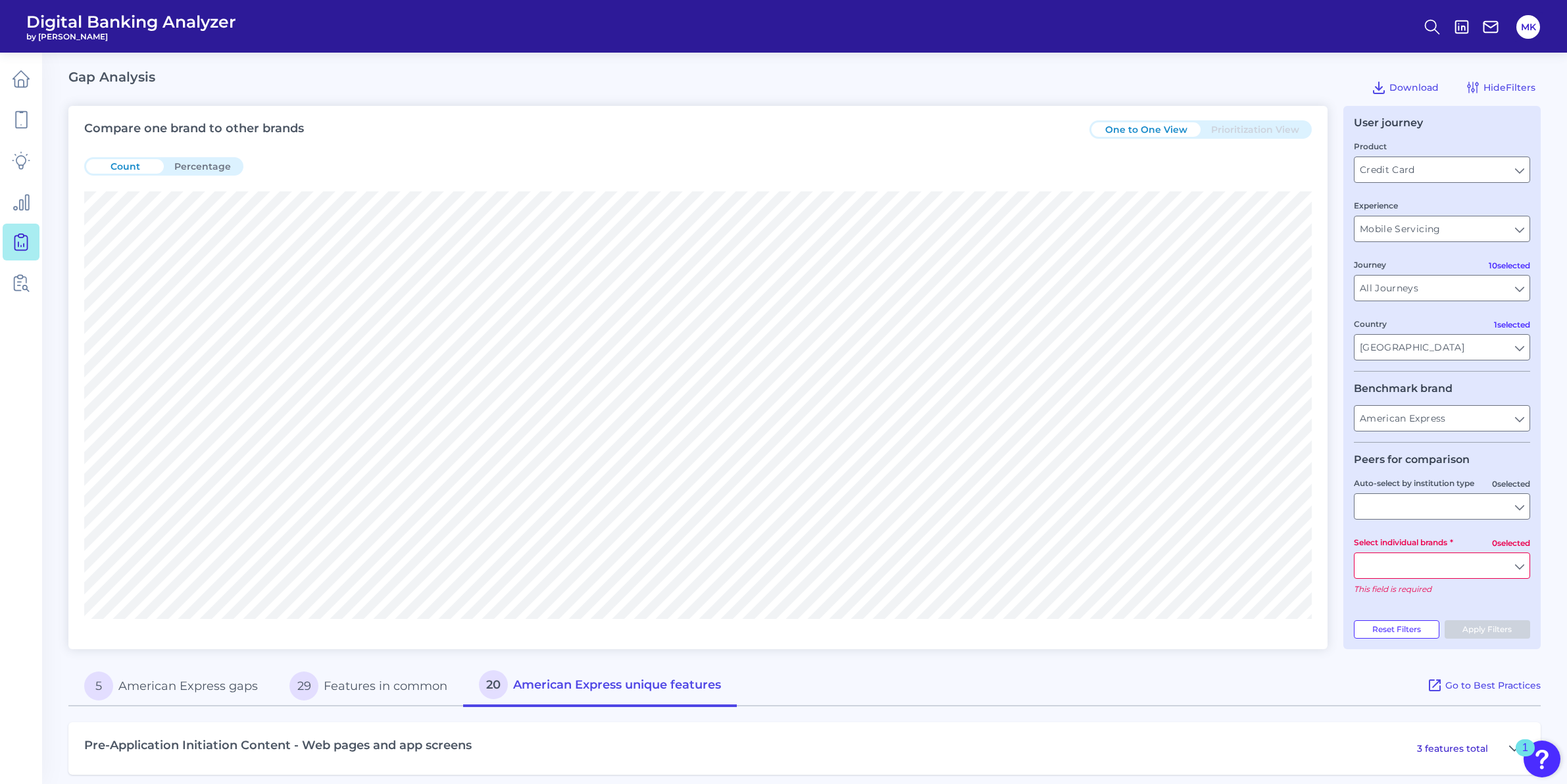
click at [1510, 564] on input "Select individual brands" at bounding box center [1442, 565] width 175 height 25
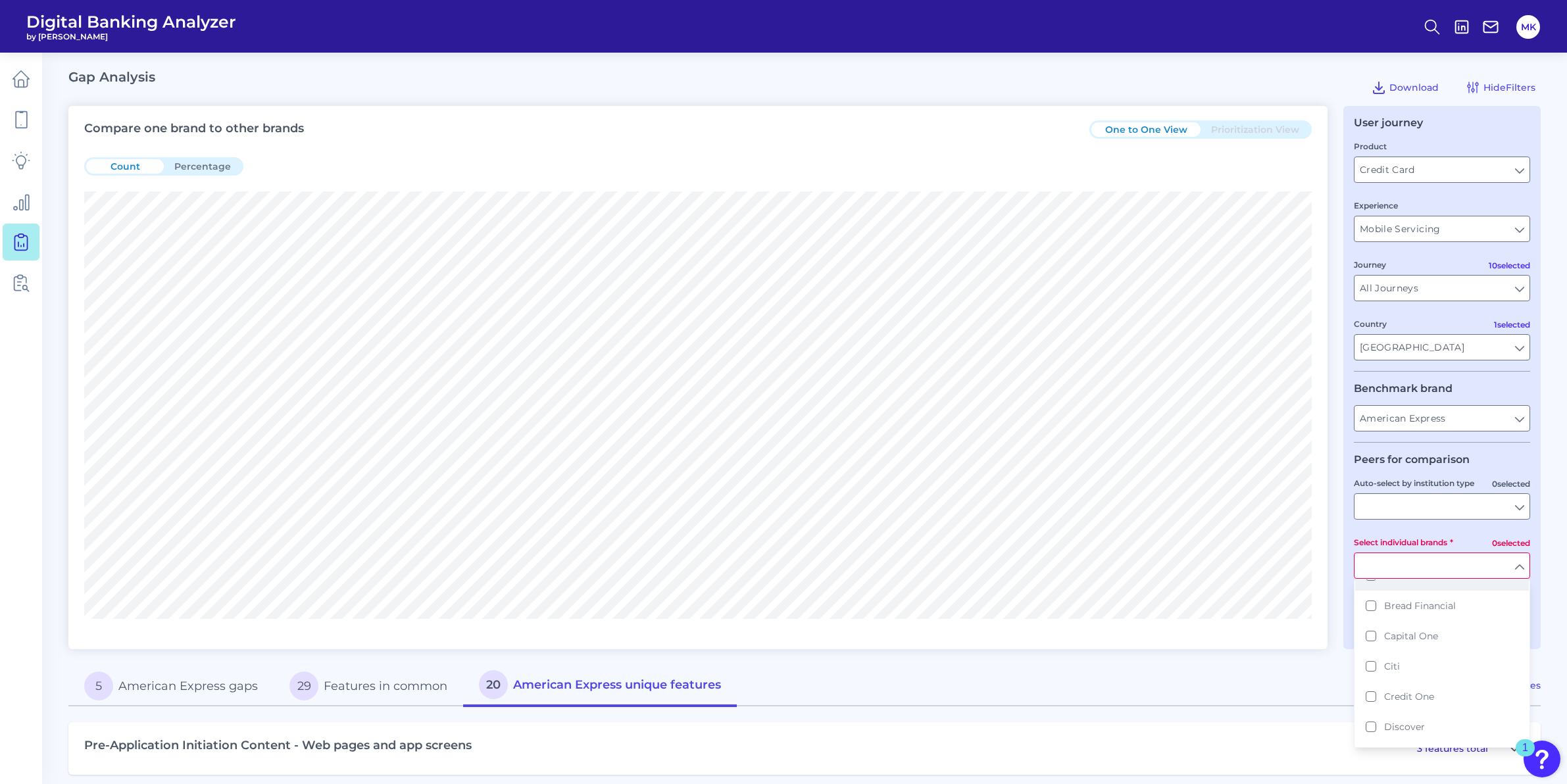
scroll to position [250, 0]
click at [1377, 639] on button "Citi" at bounding box center [1442, 641] width 174 height 30
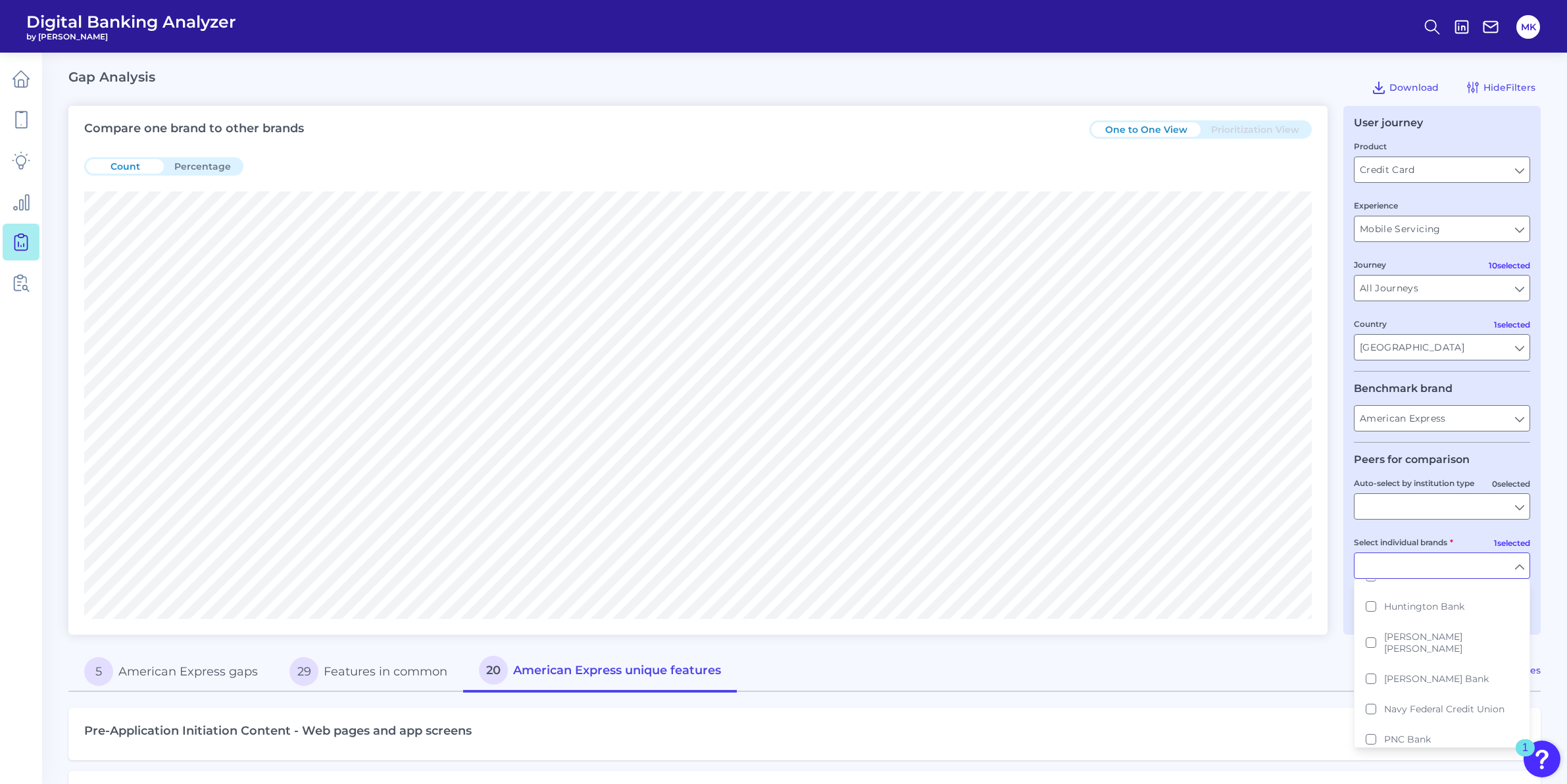
scroll to position [416, 0]
click at [1366, 596] on button "[PERSON_NAME] [PERSON_NAME]" at bounding box center [1442, 602] width 174 height 42
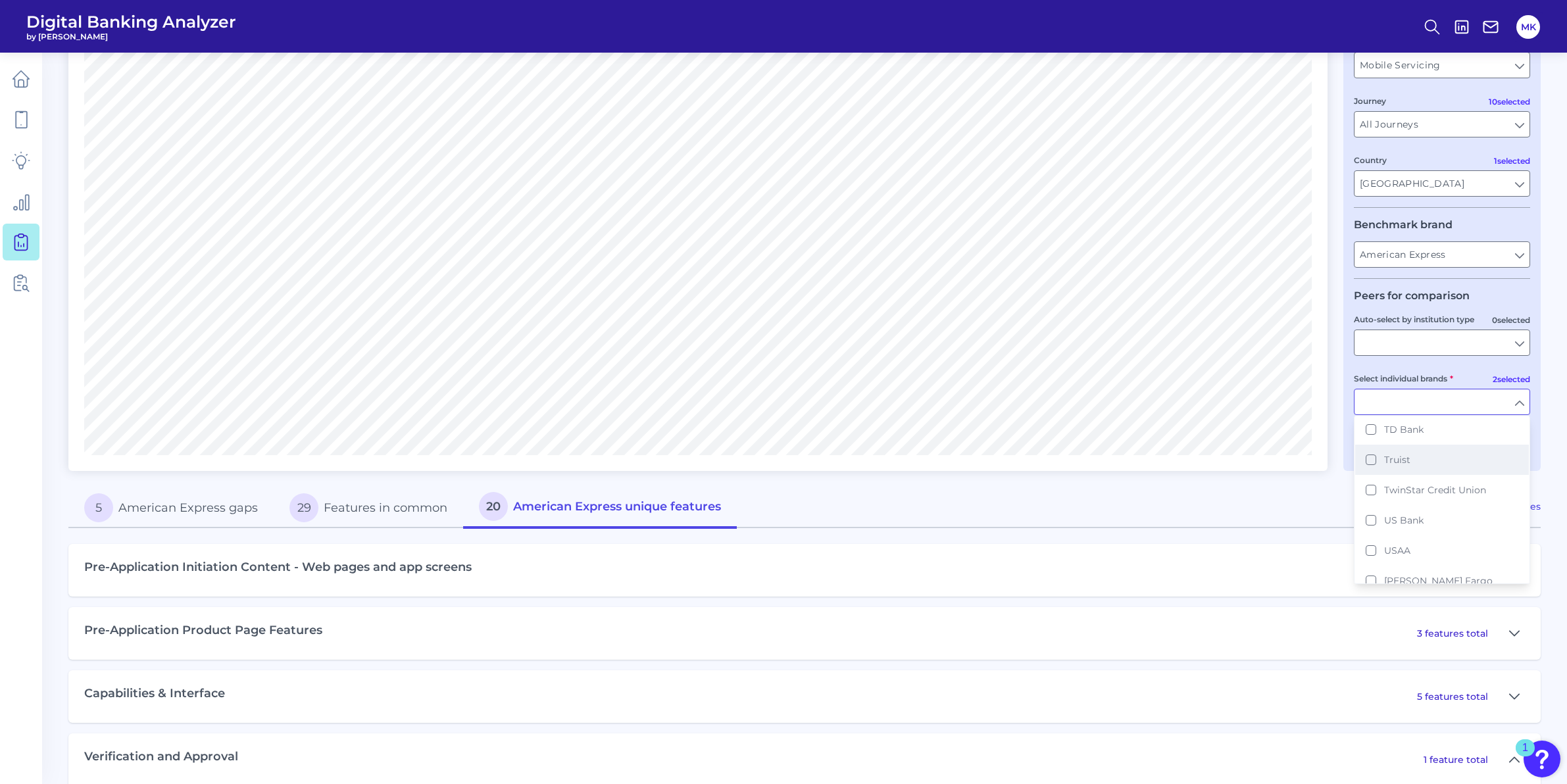
drag, startPoint x: 1523, startPoint y: 557, endPoint x: 1513, endPoint y: 436, distance: 121.4
click at [1513, 424] on ul "All Select individual brands Apple Card Bank of America Bank of America (Secure…" at bounding box center [1442, 499] width 176 height 169
click at [1448, 457] on button "Apple Card" at bounding box center [1442, 461] width 174 height 30
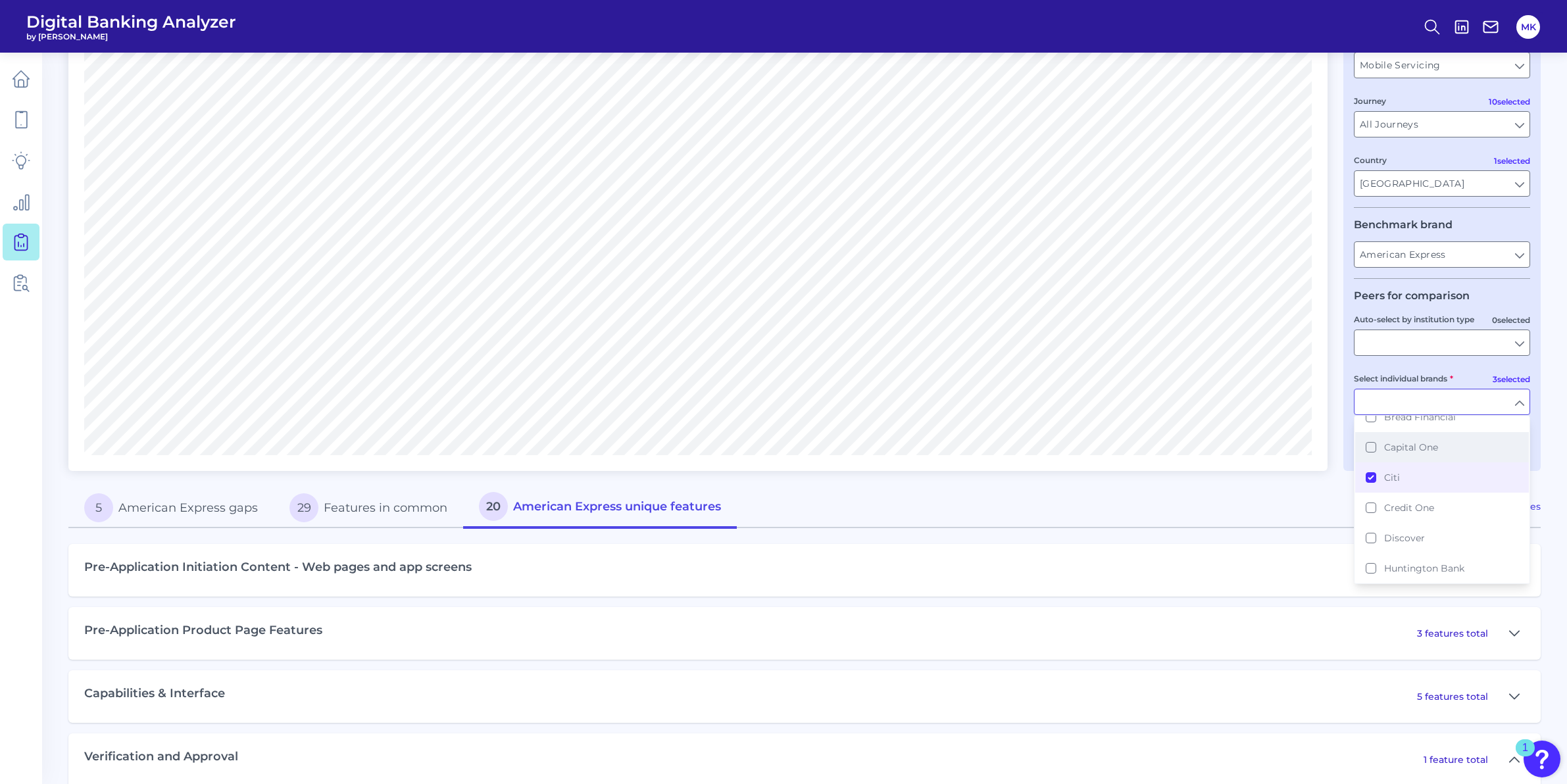
click at [1366, 436] on button "Capital One" at bounding box center [1442, 447] width 174 height 30
click at [1371, 571] on button "[PERSON_NAME] Fargo" at bounding box center [1442, 580] width 174 height 30
click at [1373, 461] on button "Bank of America" at bounding box center [1442, 463] width 174 height 30
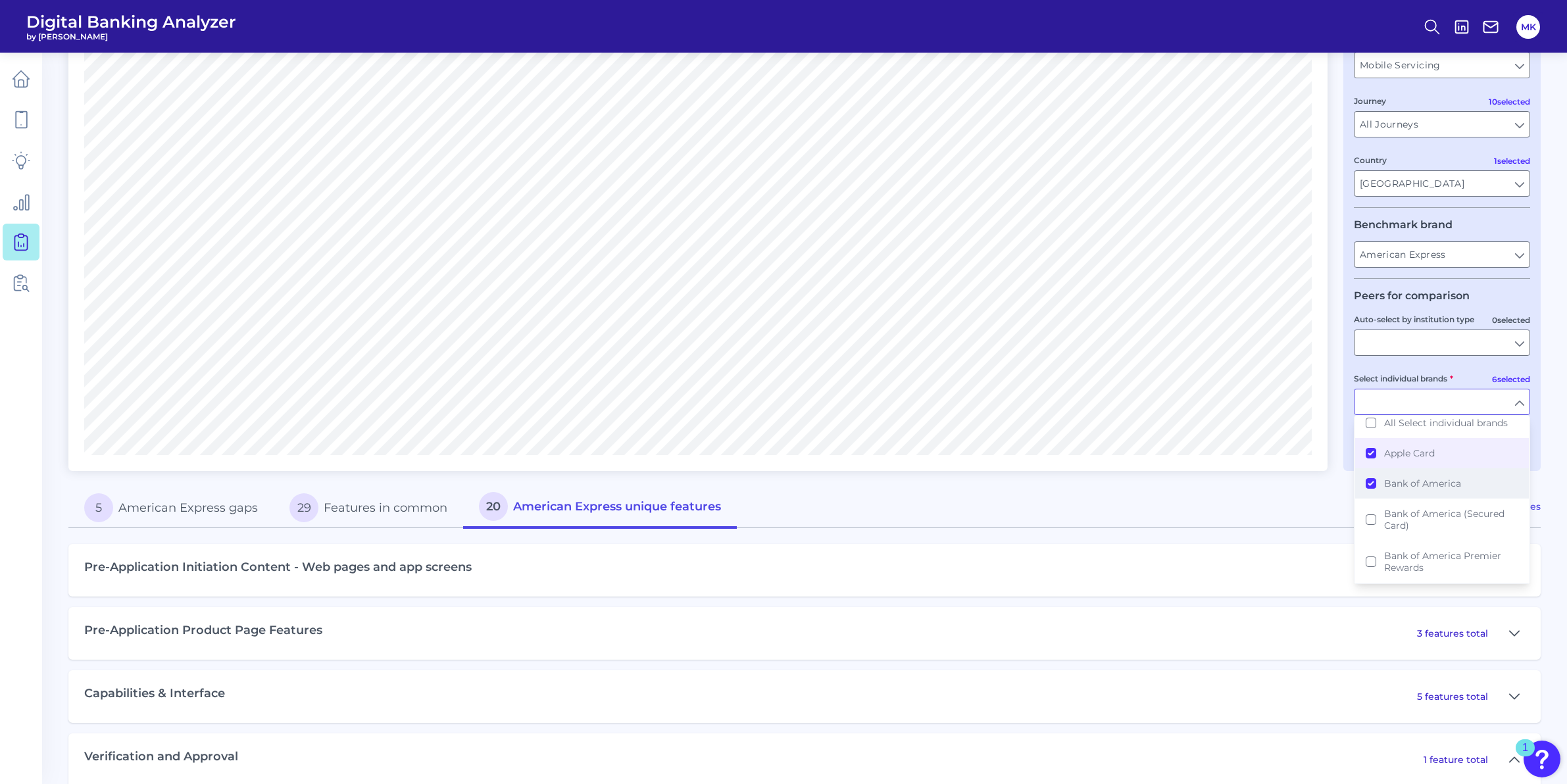
scroll to position [0, 0]
click at [1543, 448] on main "Gap Analysis Download Hide Filters Compare one brand to other brands One to One…" at bounding box center [784, 395] width 1567 height 1118
type input "Citi, [PERSON_NAME] [PERSON_NAME], Apple Card, Capital One, [PERSON_NAME] Fargo…"
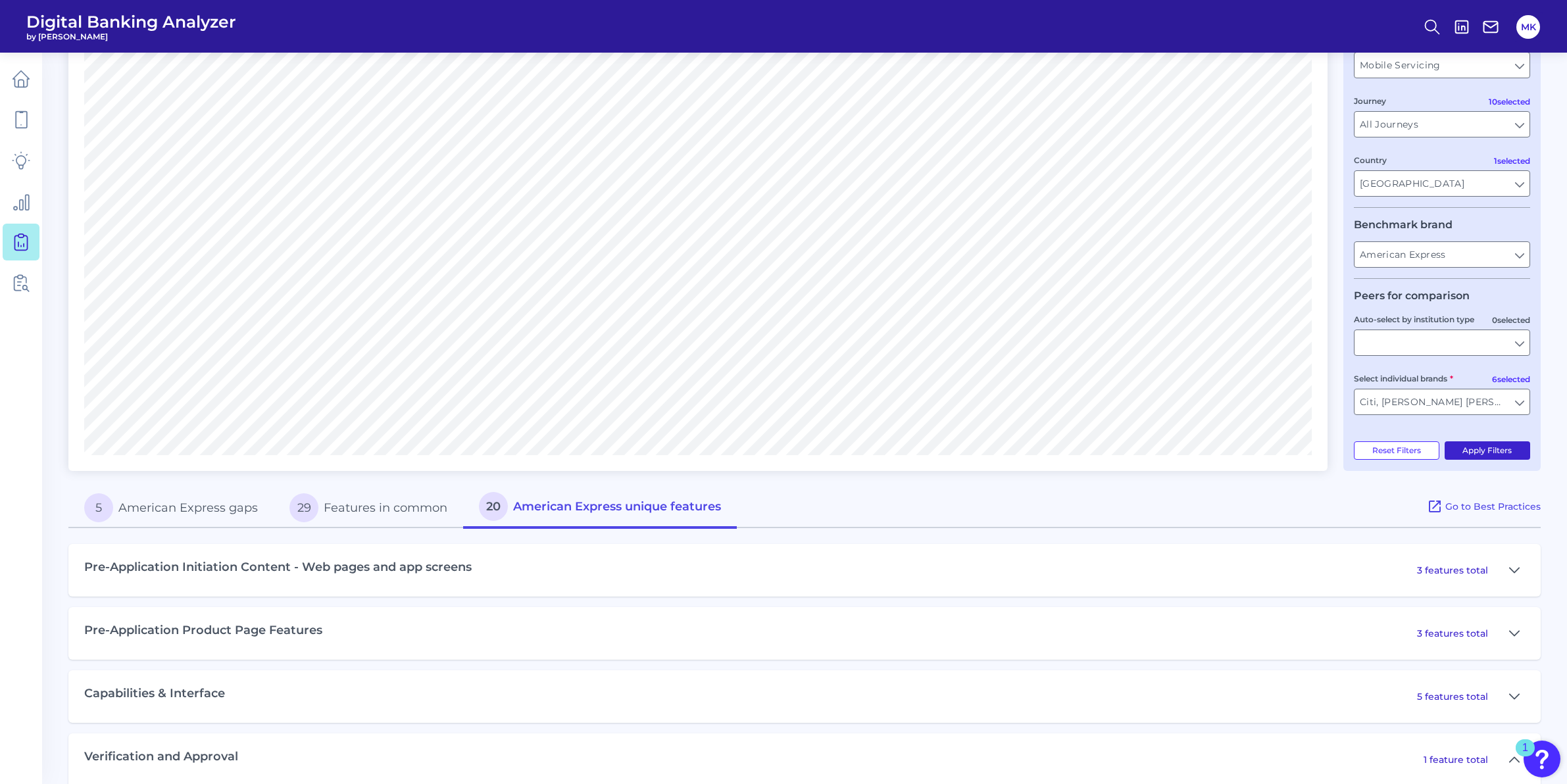
click at [1523, 450] on button "Apply Filters" at bounding box center [1488, 450] width 86 height 18
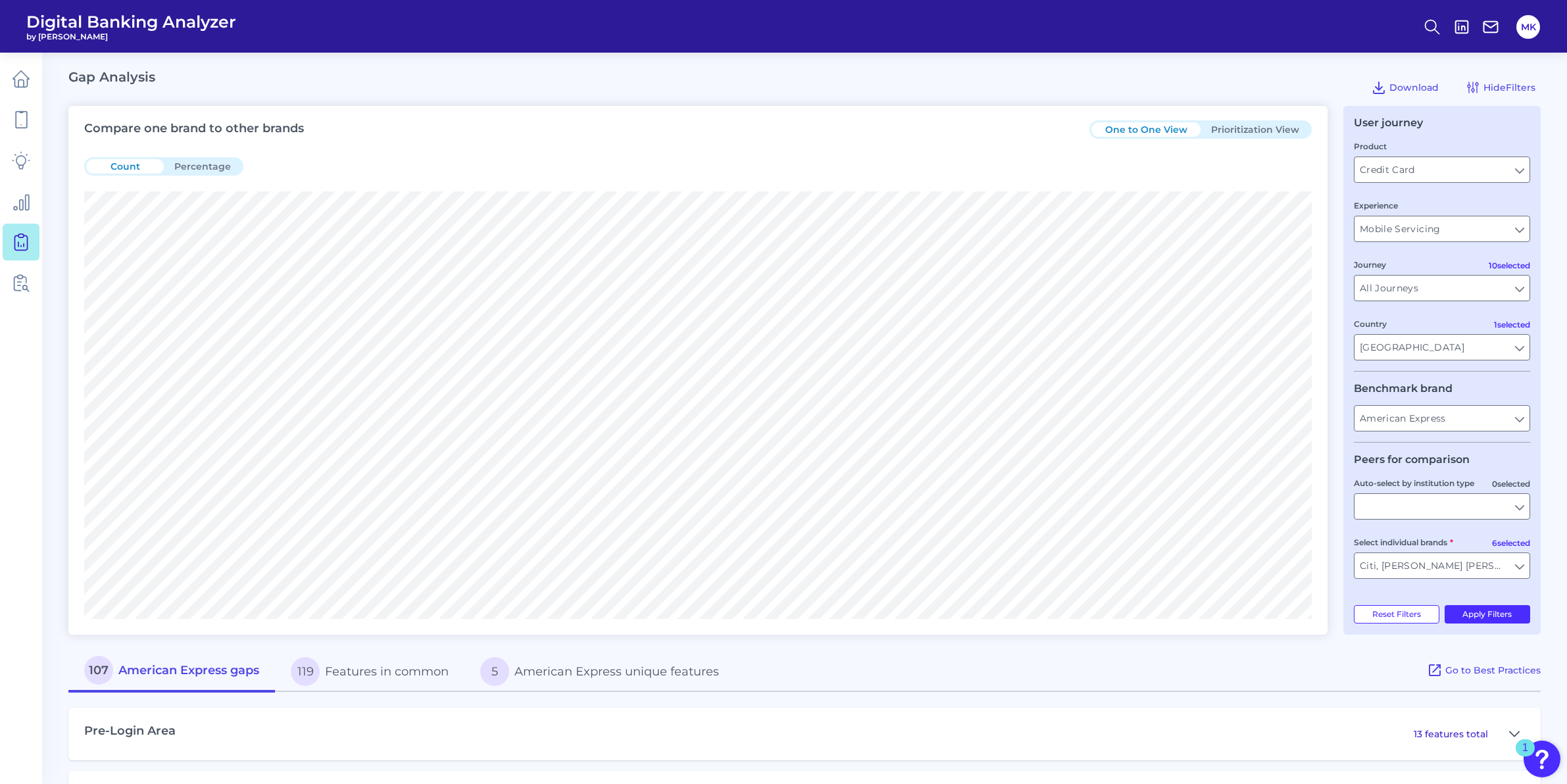
click at [1221, 129] on button "Prioritization View" at bounding box center [1255, 130] width 109 height 15
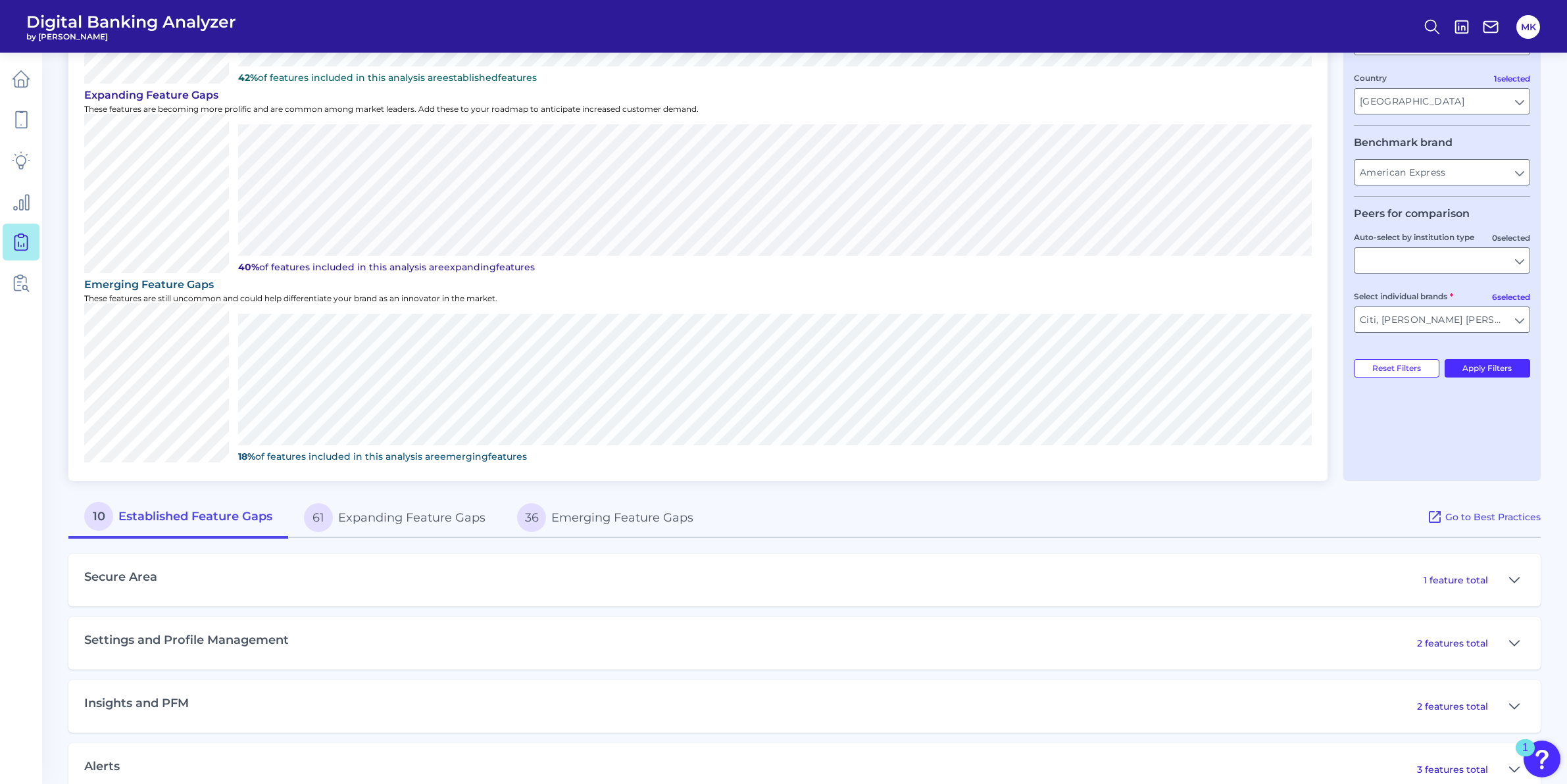
scroll to position [249, 0]
click at [414, 574] on div "Secure Area 1 feature total" at bounding box center [804, 577] width 1472 height 52
click at [1465, 648] on div "Settings and Profile Management 2 features total" at bounding box center [804, 639] width 1472 height 52
click at [1461, 643] on p "2 features total" at bounding box center [1453, 640] width 71 height 12
click at [1509, 641] on icon at bounding box center [1514, 639] width 11 height 15
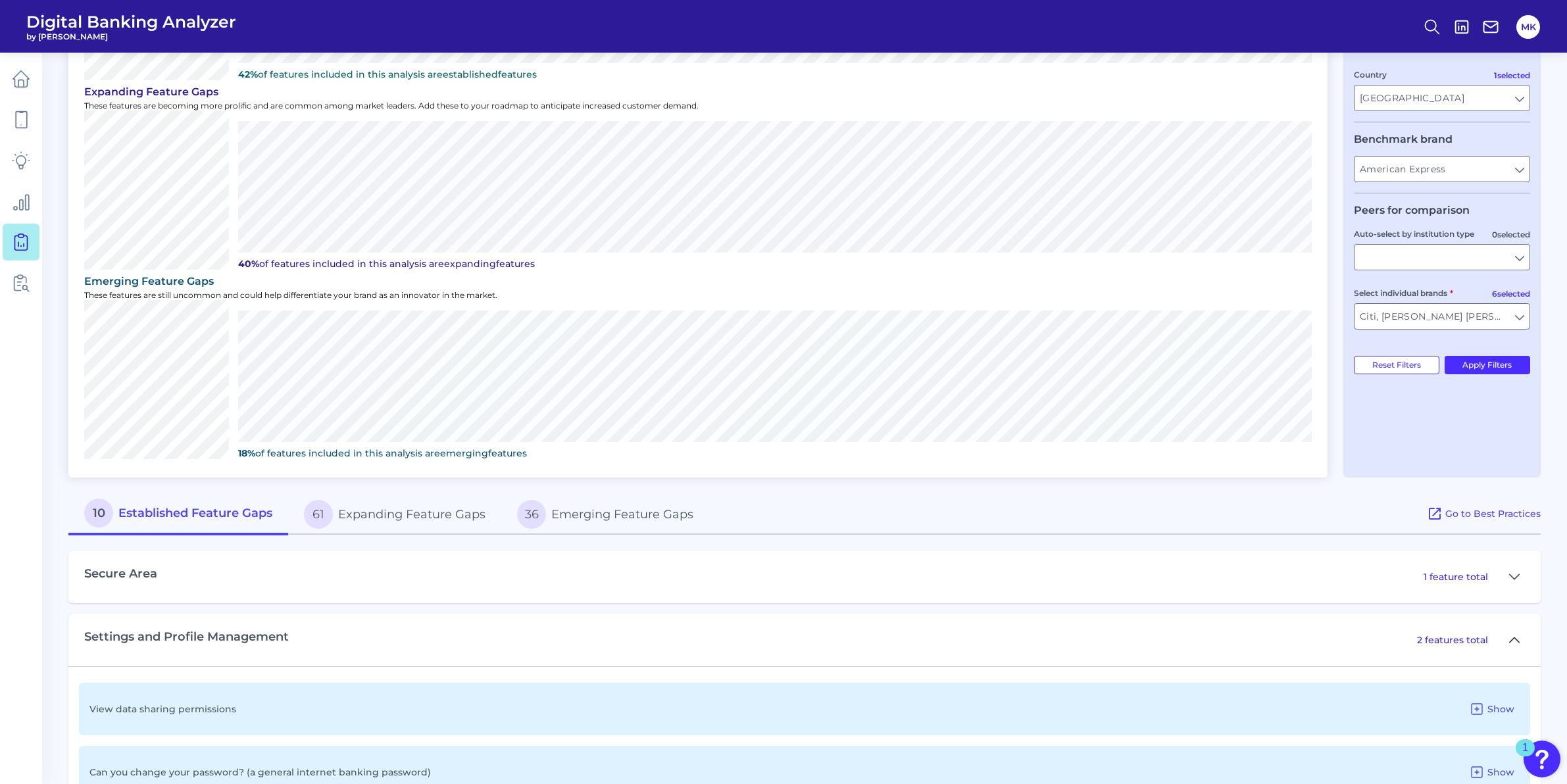
click at [1509, 641] on icon at bounding box center [1514, 639] width 9 height 5
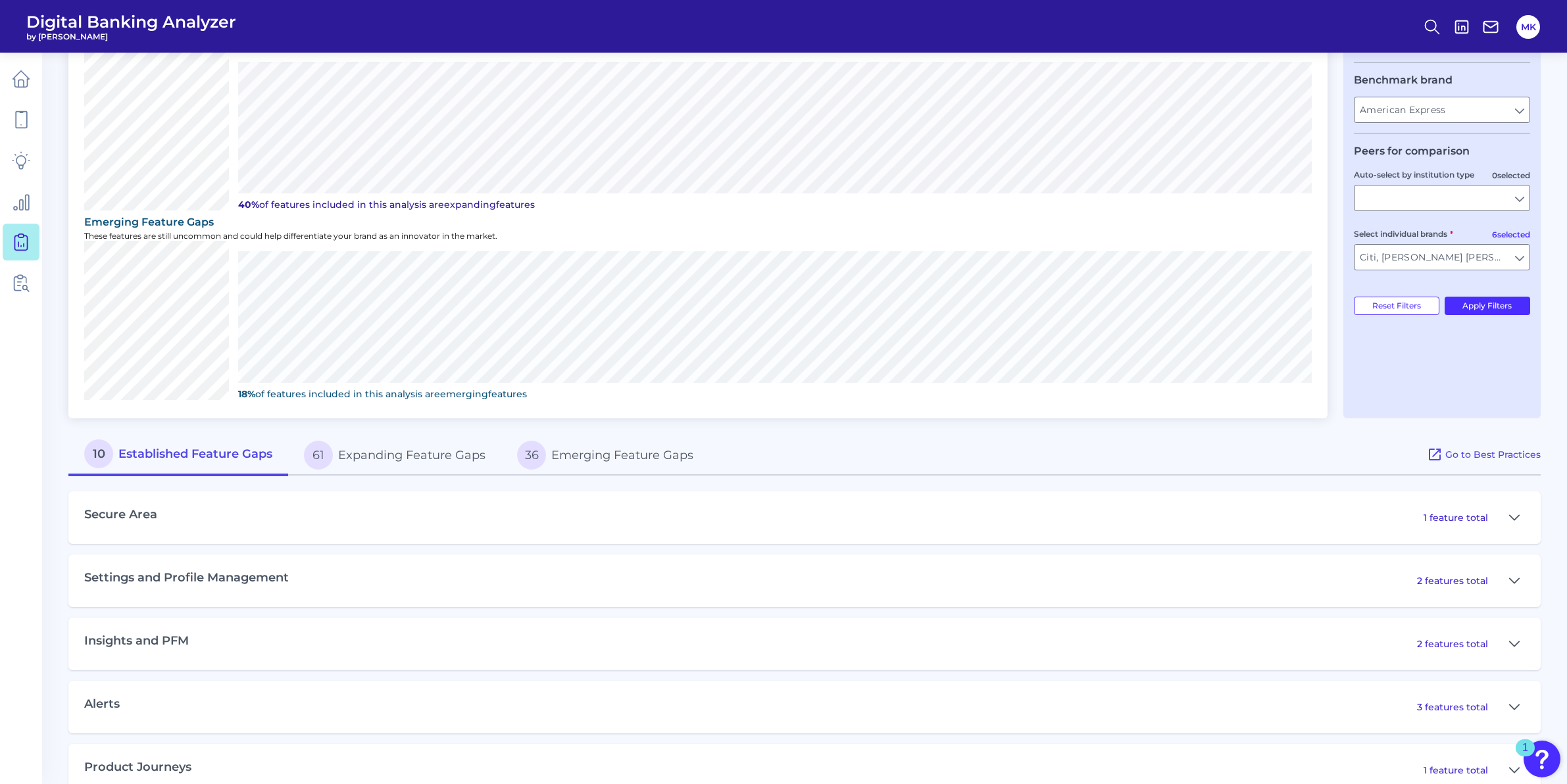
scroll to position [333, 0]
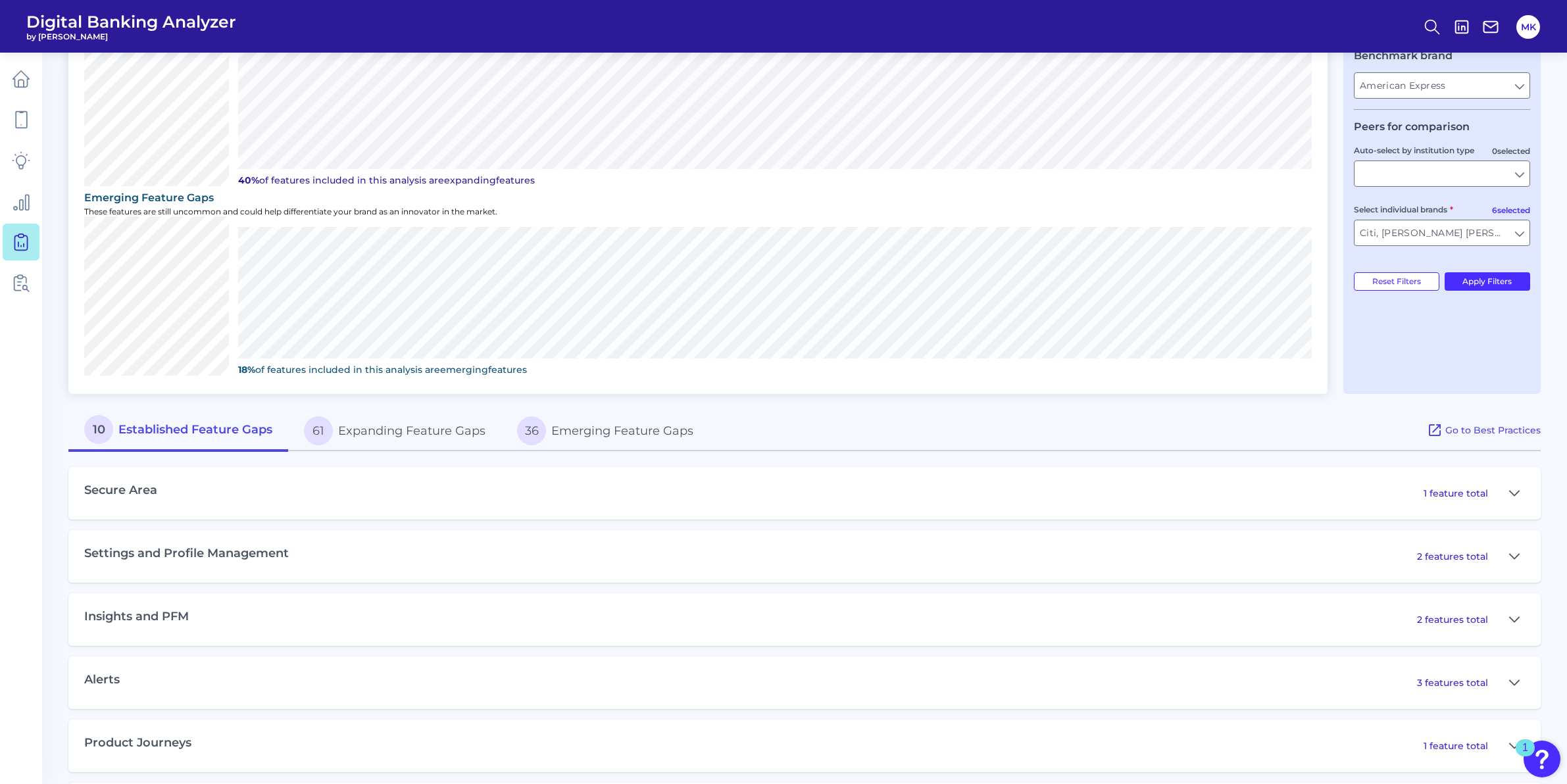
click at [1489, 557] on div "2 features total" at bounding box center [1471, 556] width 108 height 21
click at [1506, 557] on button at bounding box center [1514, 556] width 21 height 21
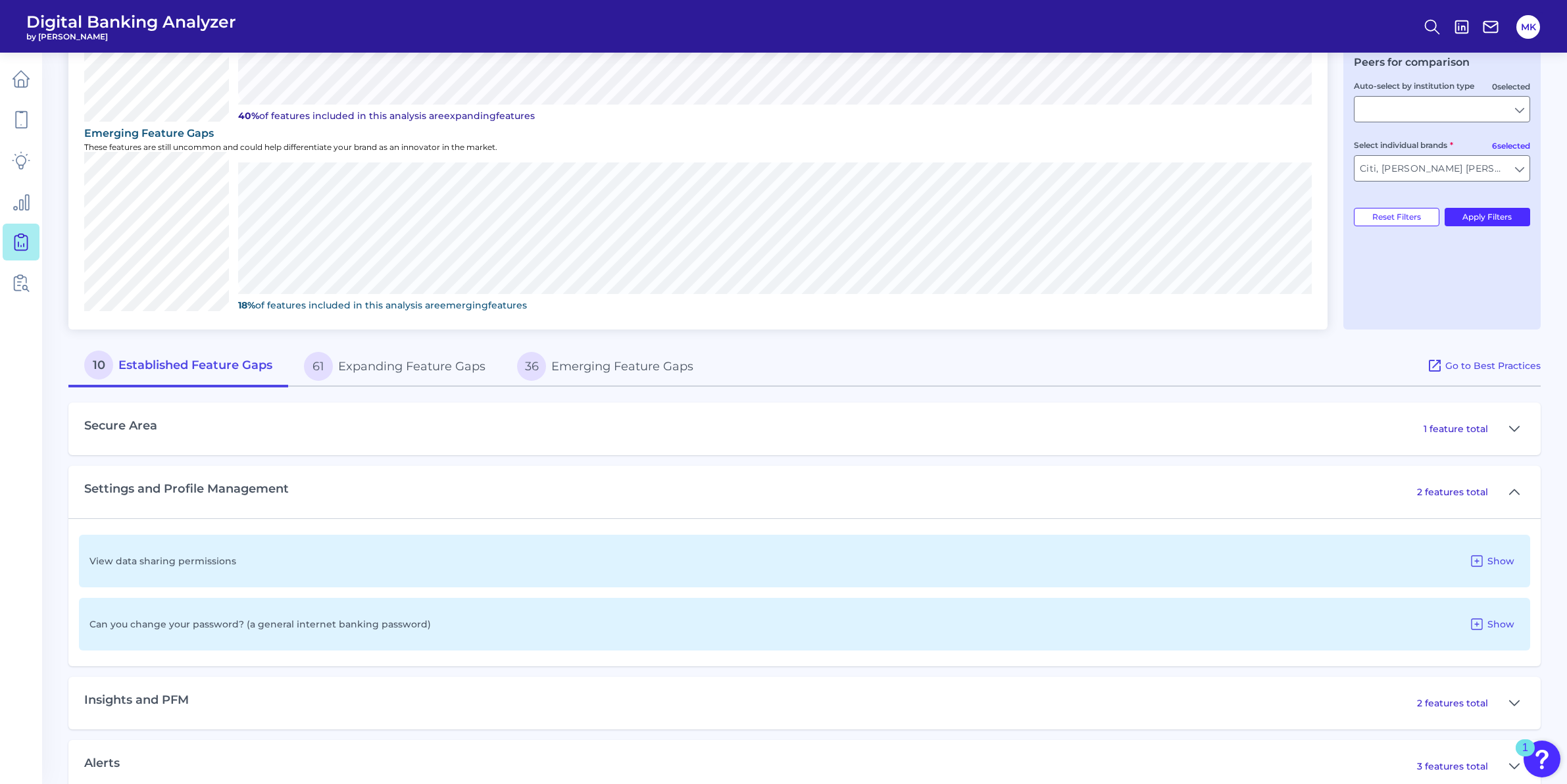
scroll to position [415, 0]
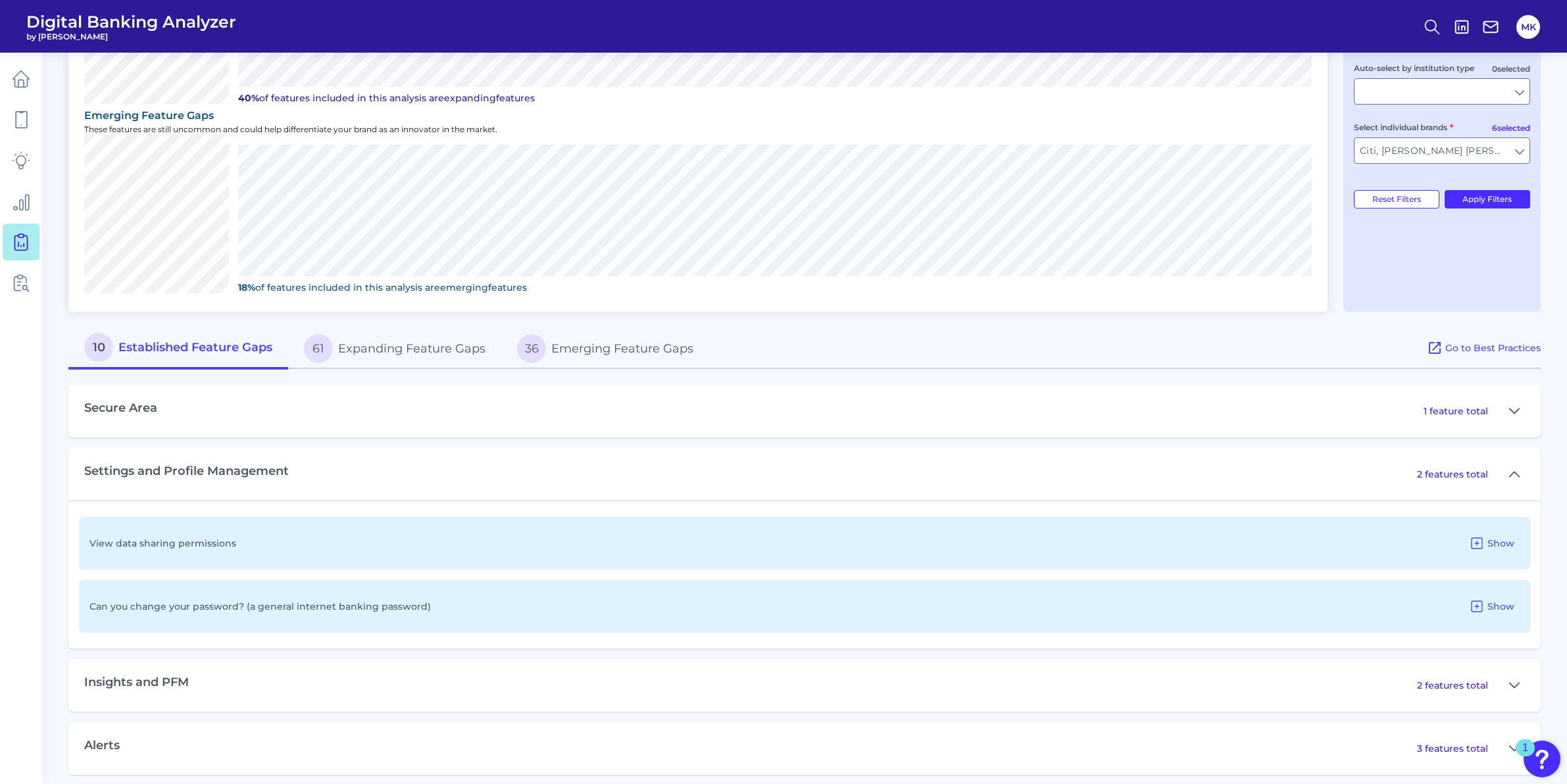
click at [397, 596] on div "Can you change your password? (a general internet banking password) Show" at bounding box center [804, 606] width 1451 height 52
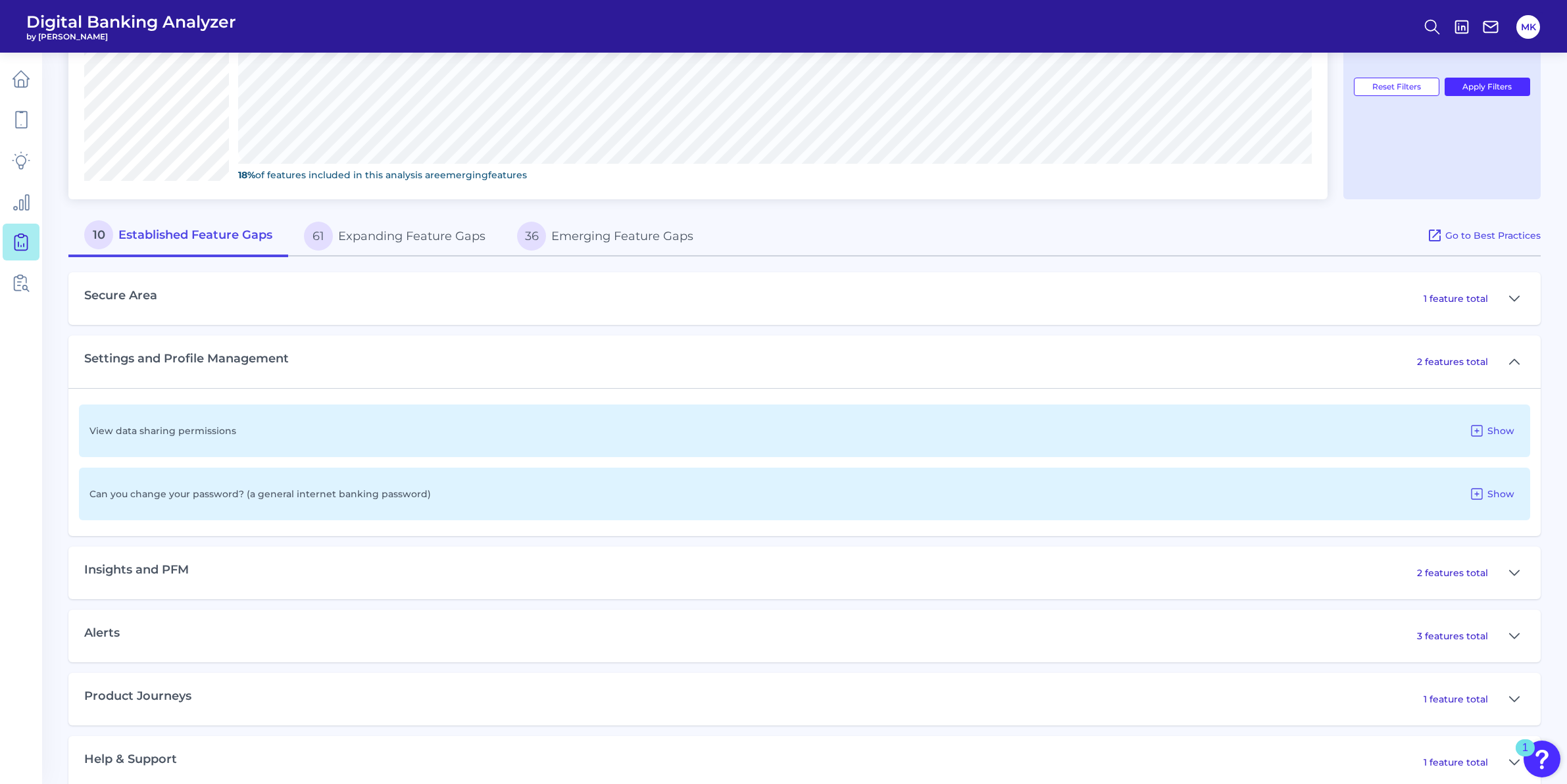
scroll to position [552, 0]
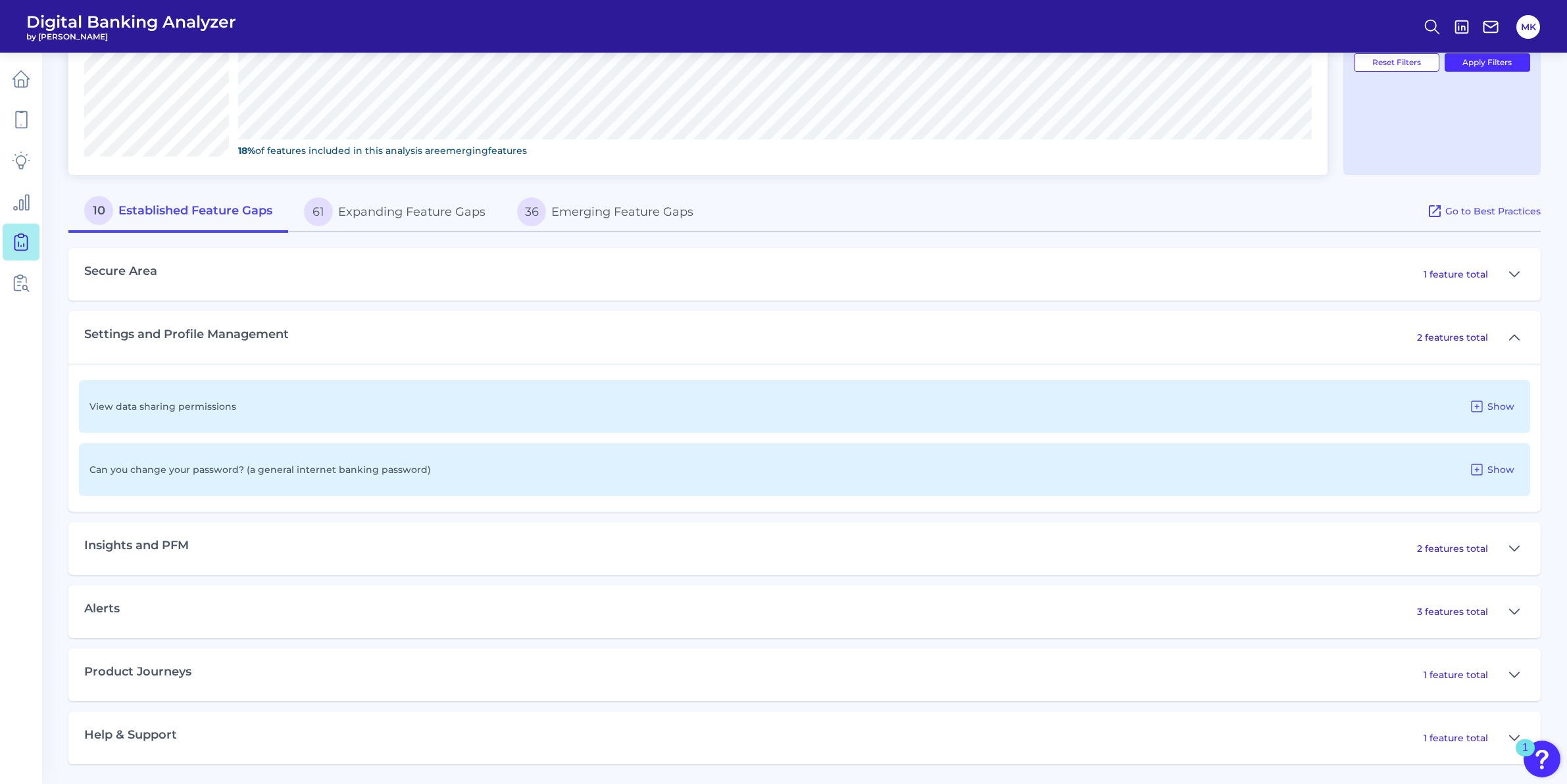
click at [1487, 681] on div "1 feature total" at bounding box center [1474, 674] width 102 height 21
click at [1521, 676] on button at bounding box center [1514, 674] width 21 height 21
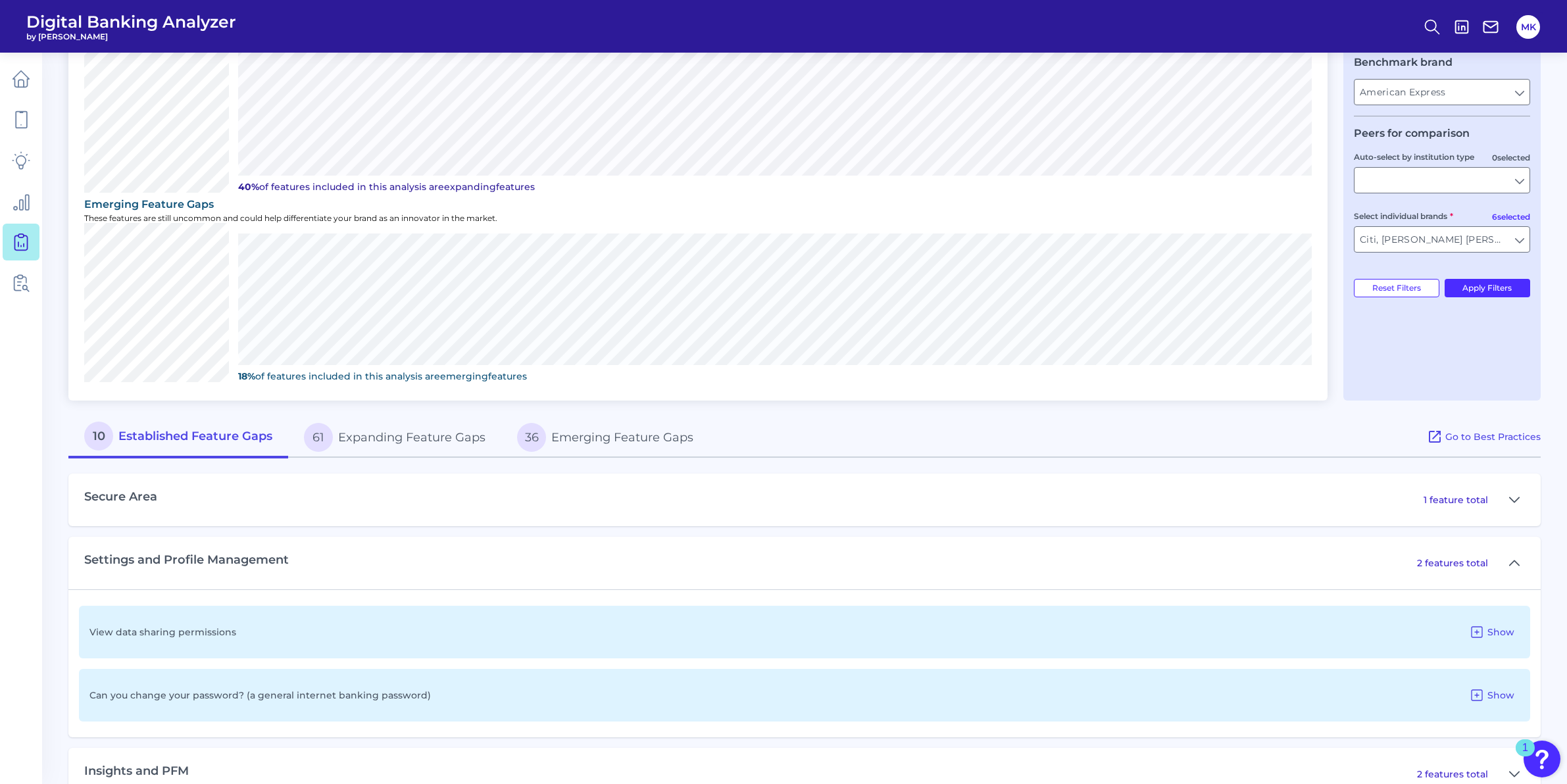
scroll to position [497, 0]
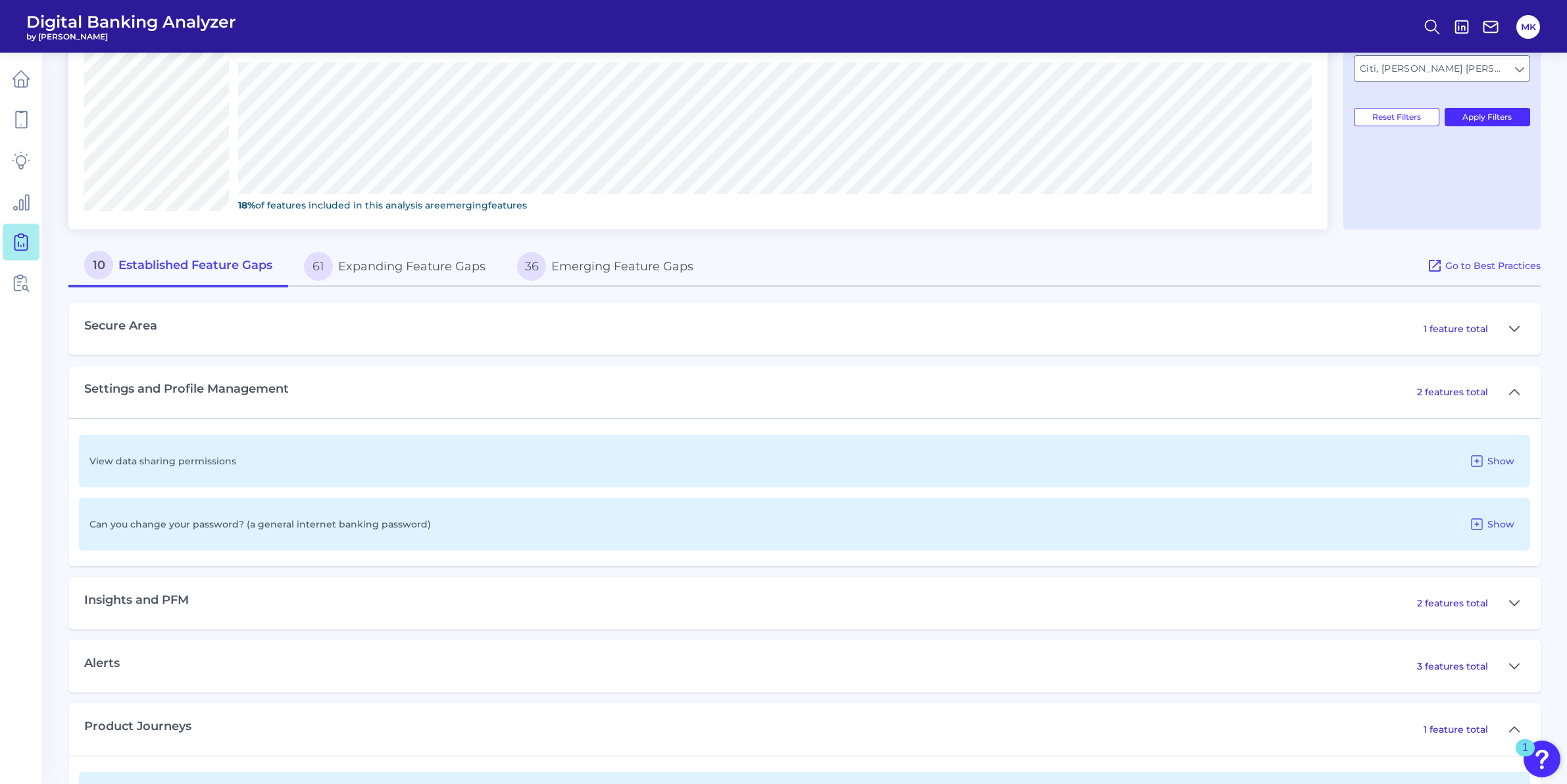
drag, startPoint x: 251, startPoint y: 602, endPoint x: 250, endPoint y: 610, distance: 8.1
click at [250, 610] on div "Insights and PFM 2 features total" at bounding box center [804, 603] width 1472 height 52
click at [1430, 600] on p "2 features total" at bounding box center [1453, 603] width 71 height 12
click at [1514, 603] on icon at bounding box center [1514, 602] width 11 height 15
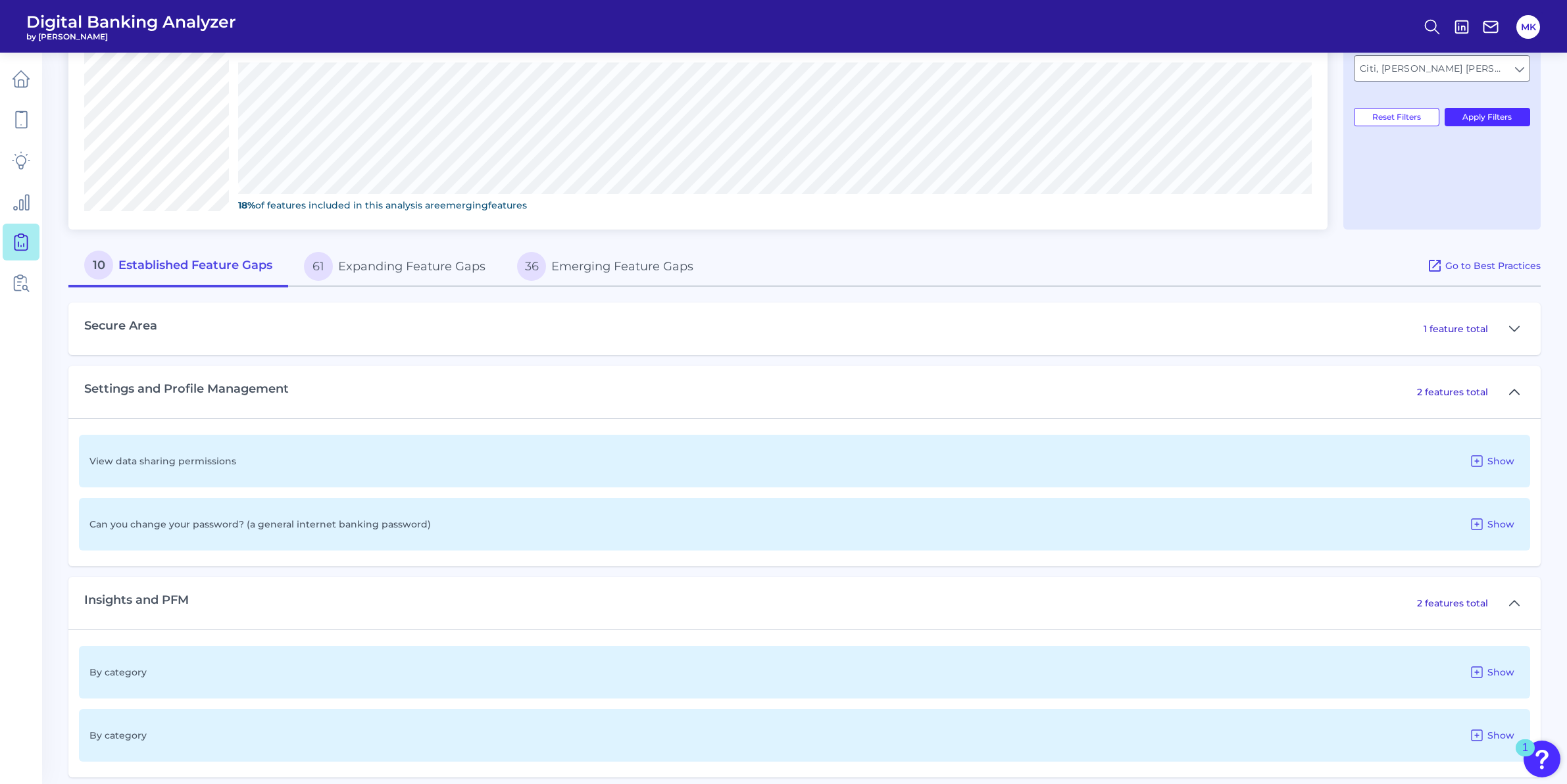
click at [1522, 387] on button at bounding box center [1514, 391] width 21 height 21
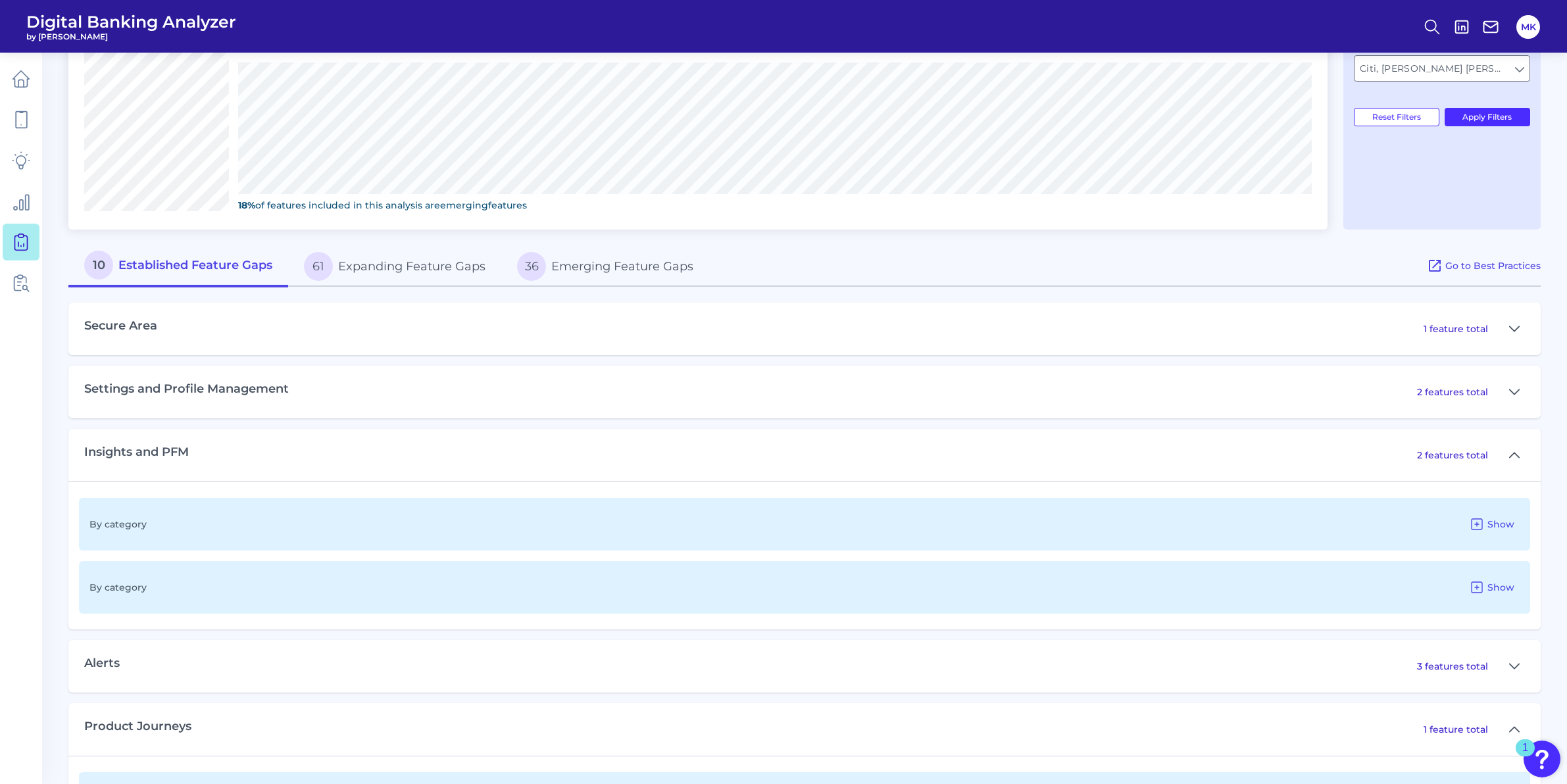
scroll to position [580, 0]
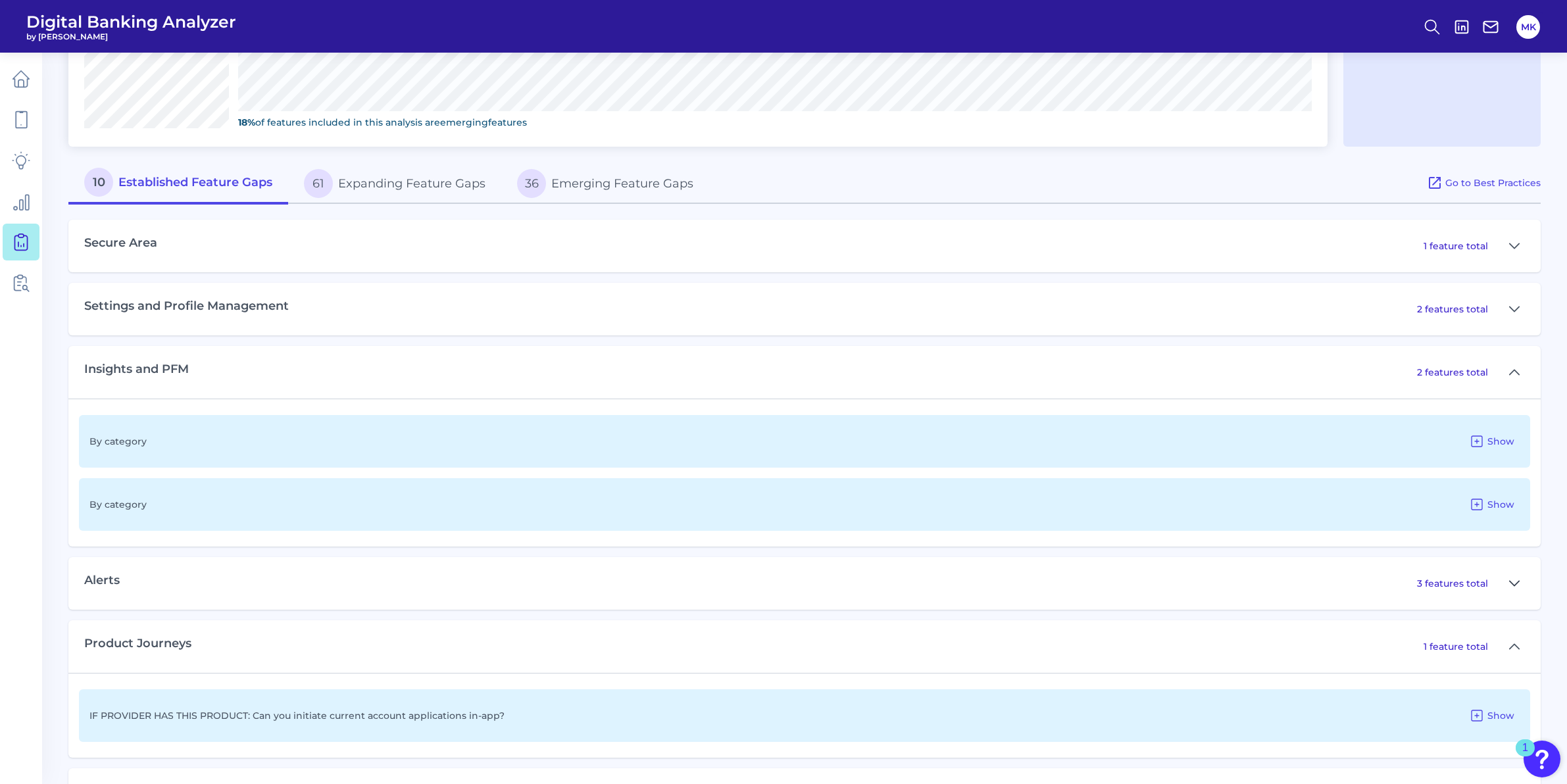
click at [1513, 584] on icon at bounding box center [1514, 583] width 9 height 5
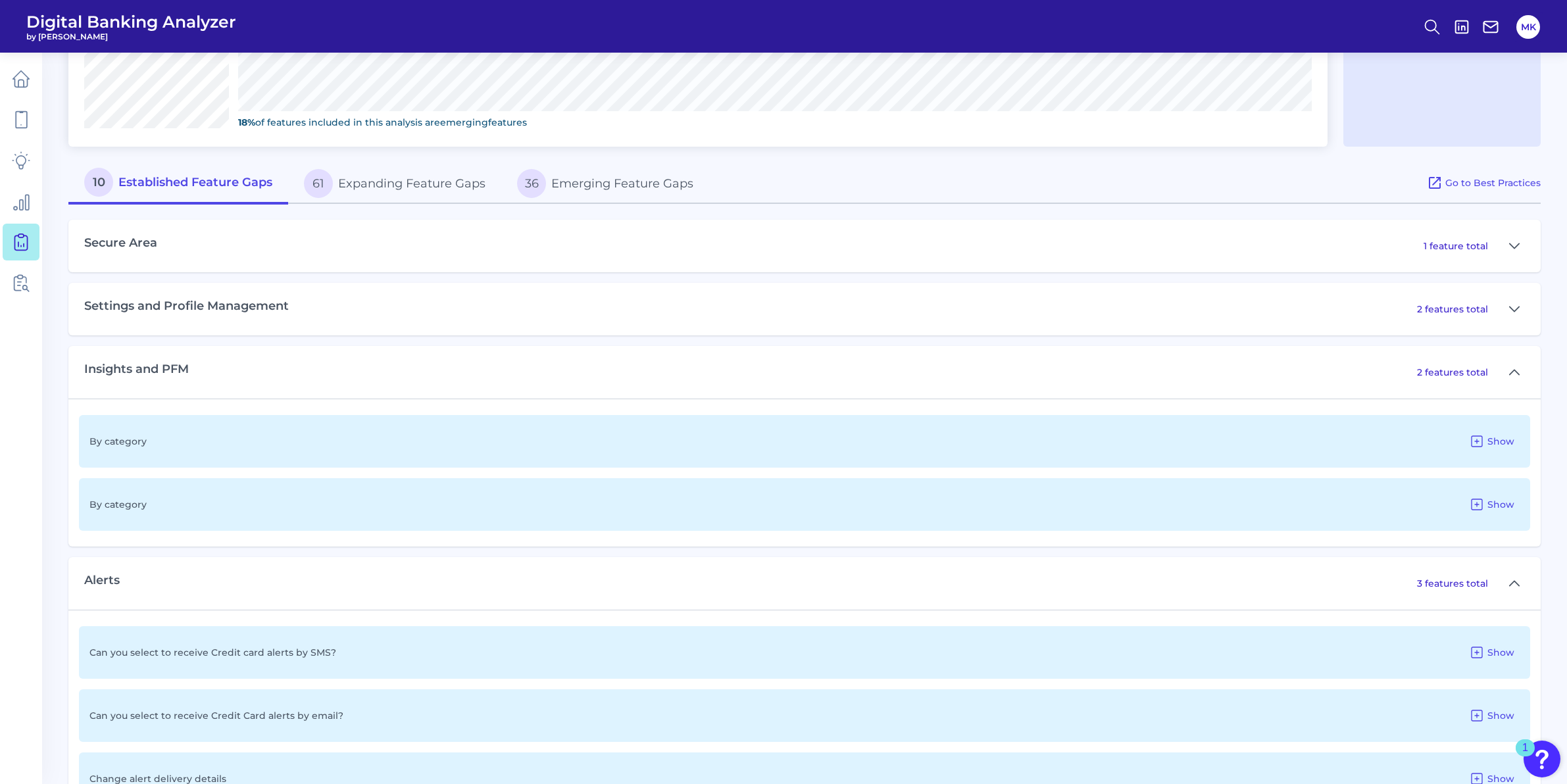
scroll to position [662, 0]
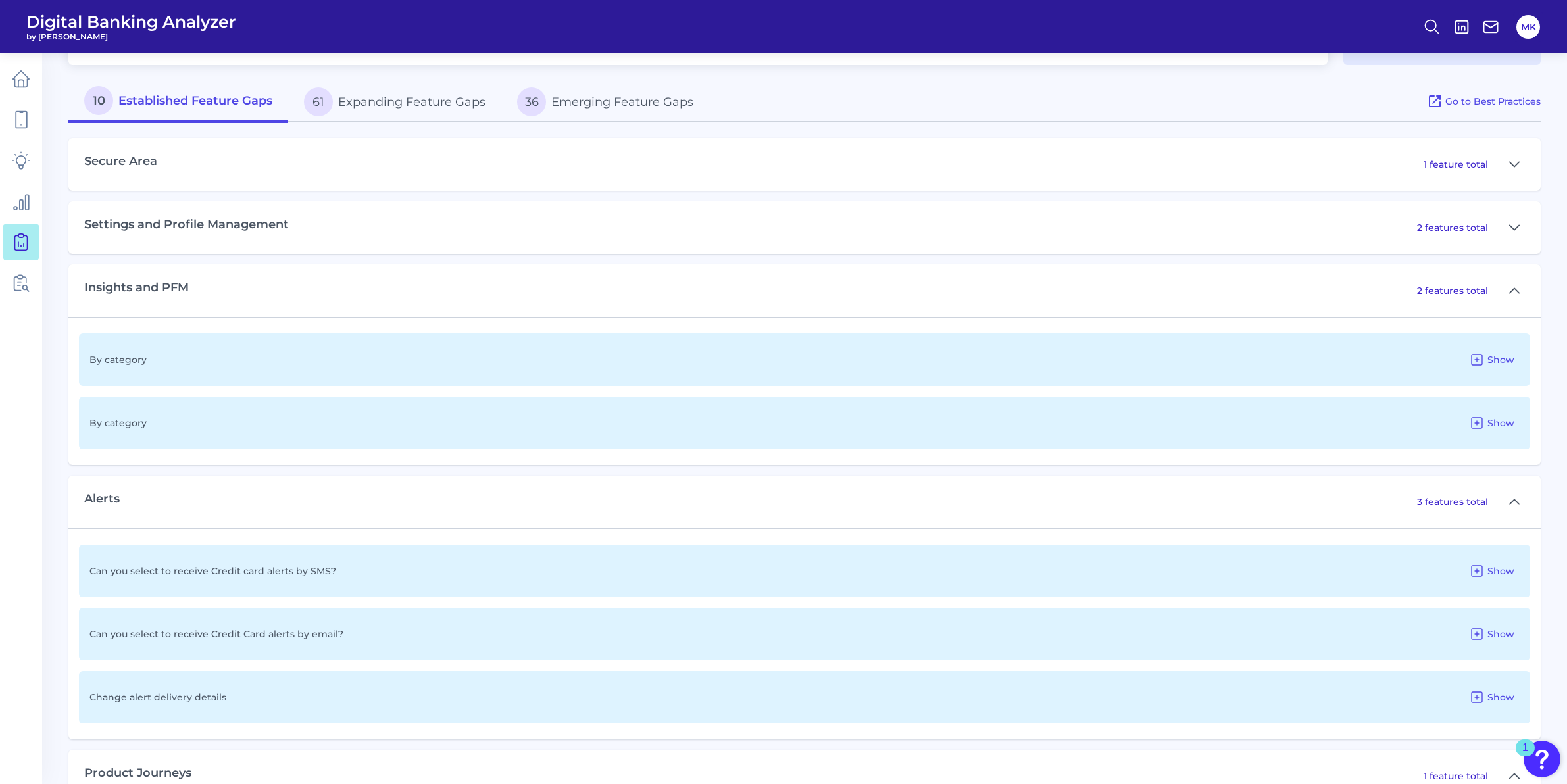
click at [278, 645] on div "Can you select to receive Credit Card alerts by email? Show" at bounding box center [804, 634] width 1451 height 52
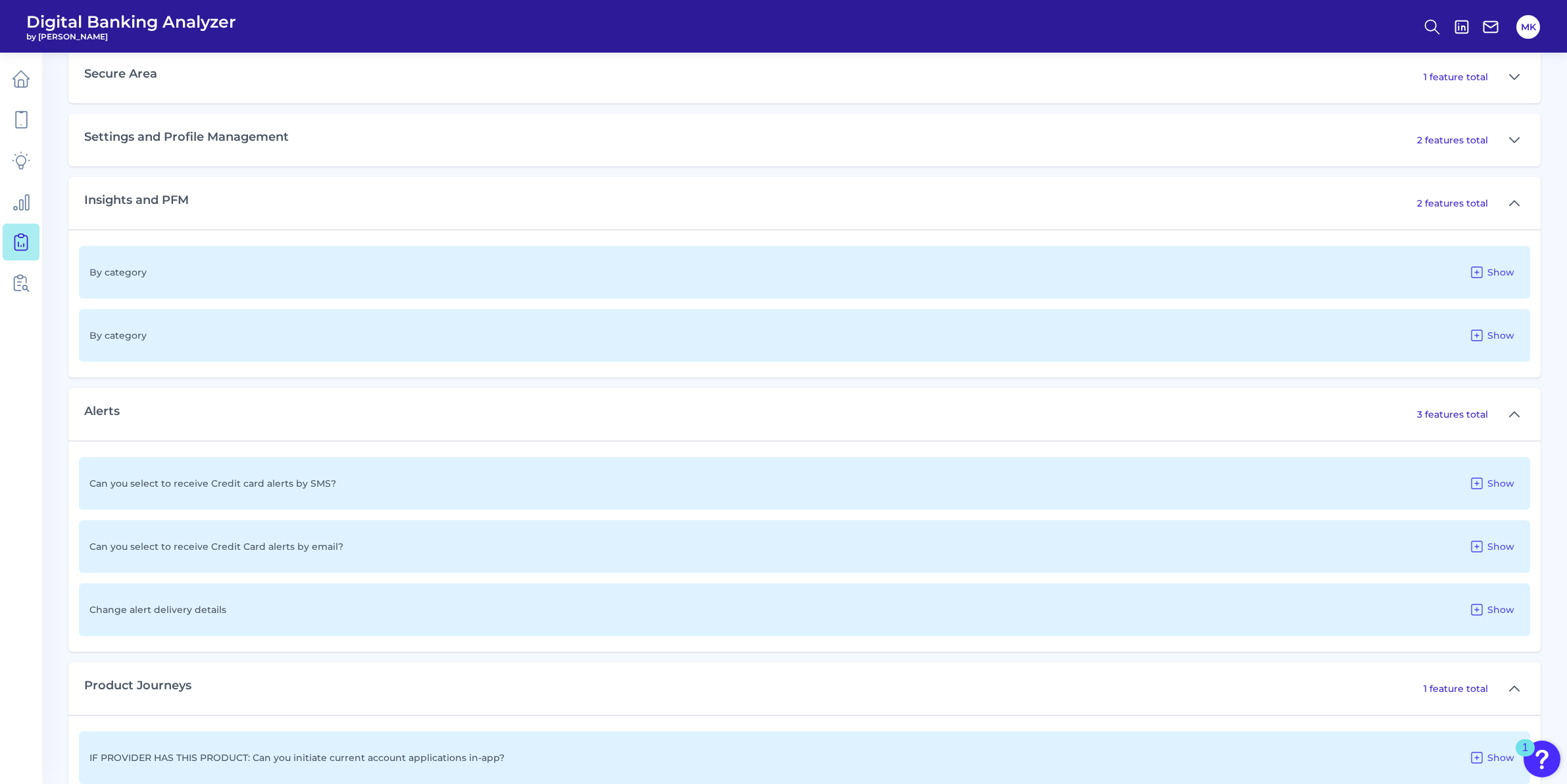
scroll to position [765, 0]
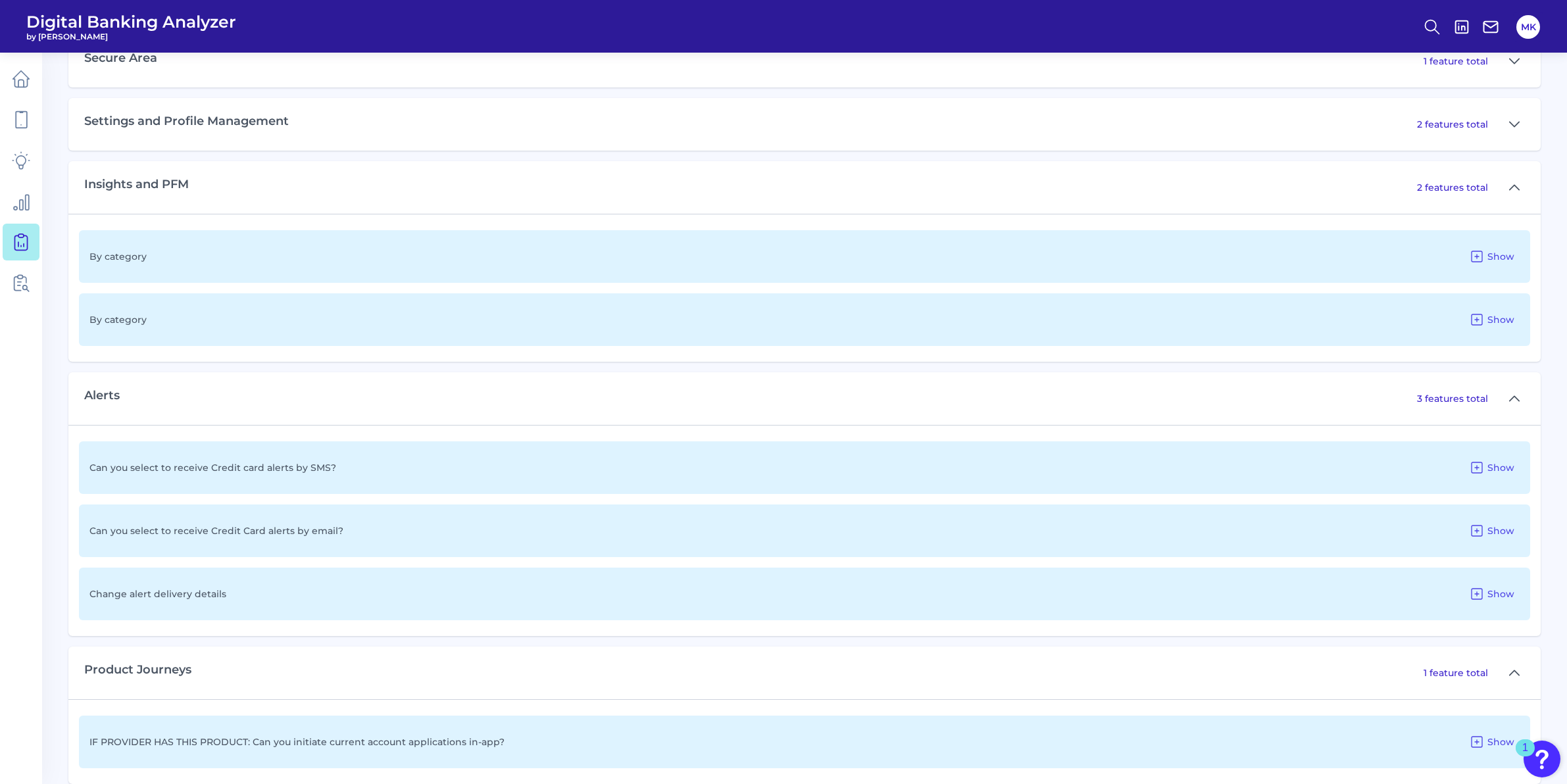
click at [330, 536] on p "Can you select to receive Credit Card alerts by email?" at bounding box center [216, 531] width 254 height 12
drag, startPoint x: 313, startPoint y: 534, endPoint x: 163, endPoint y: 522, distance: 150.5
click at [159, 523] on div "Can you select to receive Credit Card alerts by email? Show" at bounding box center [804, 531] width 1451 height 52
drag, startPoint x: 114, startPoint y: 527, endPoint x: 364, endPoint y: 532, distance: 250.0
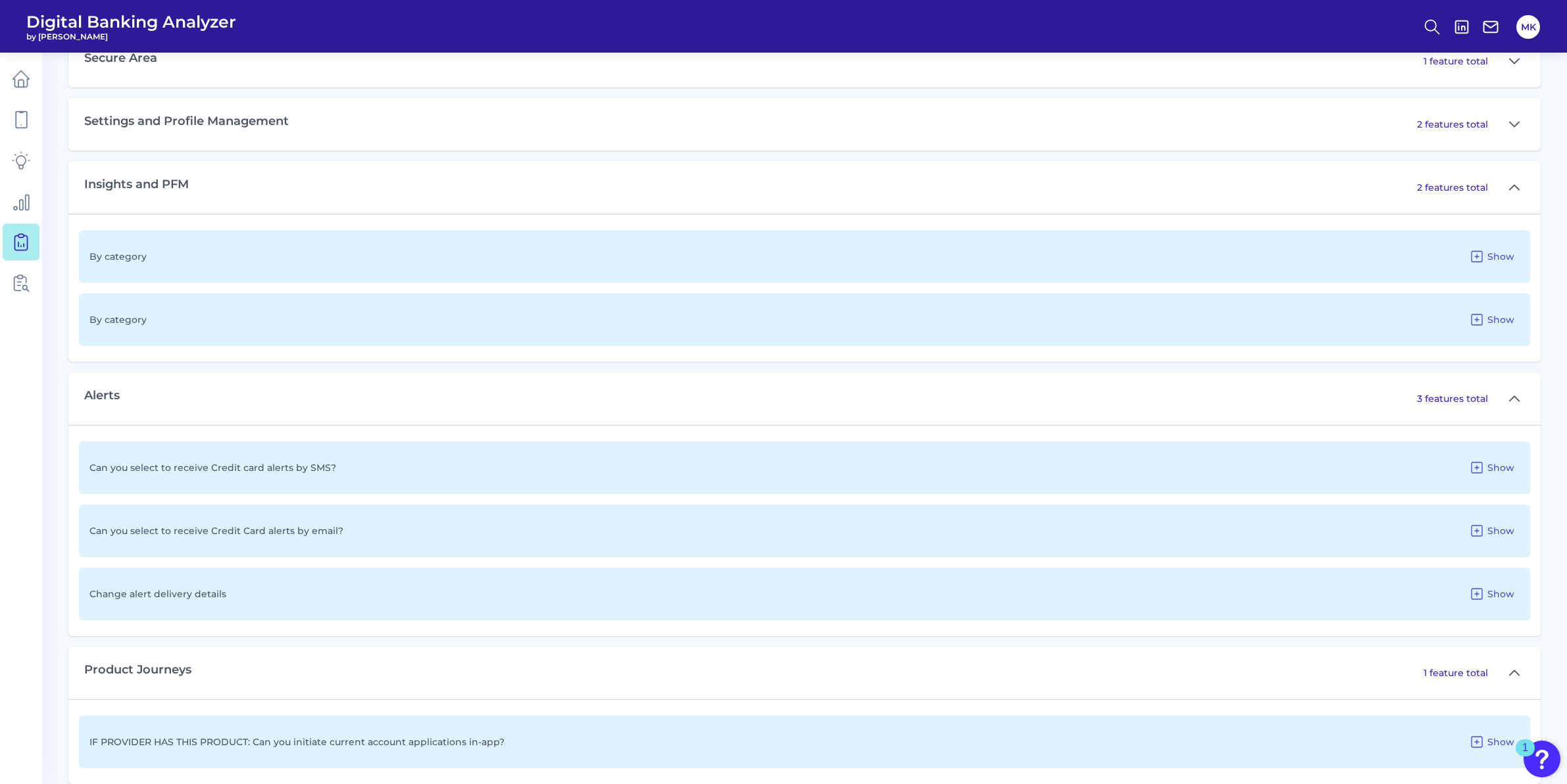
click at [364, 531] on div "Can you select to receive Credit Card alerts by email? Show" at bounding box center [804, 531] width 1451 height 52
click at [381, 533] on div "Can you select to receive Credit Card alerts by email? Show" at bounding box center [804, 531] width 1451 height 52
click at [1480, 536] on icon at bounding box center [1476, 530] width 15 height 15
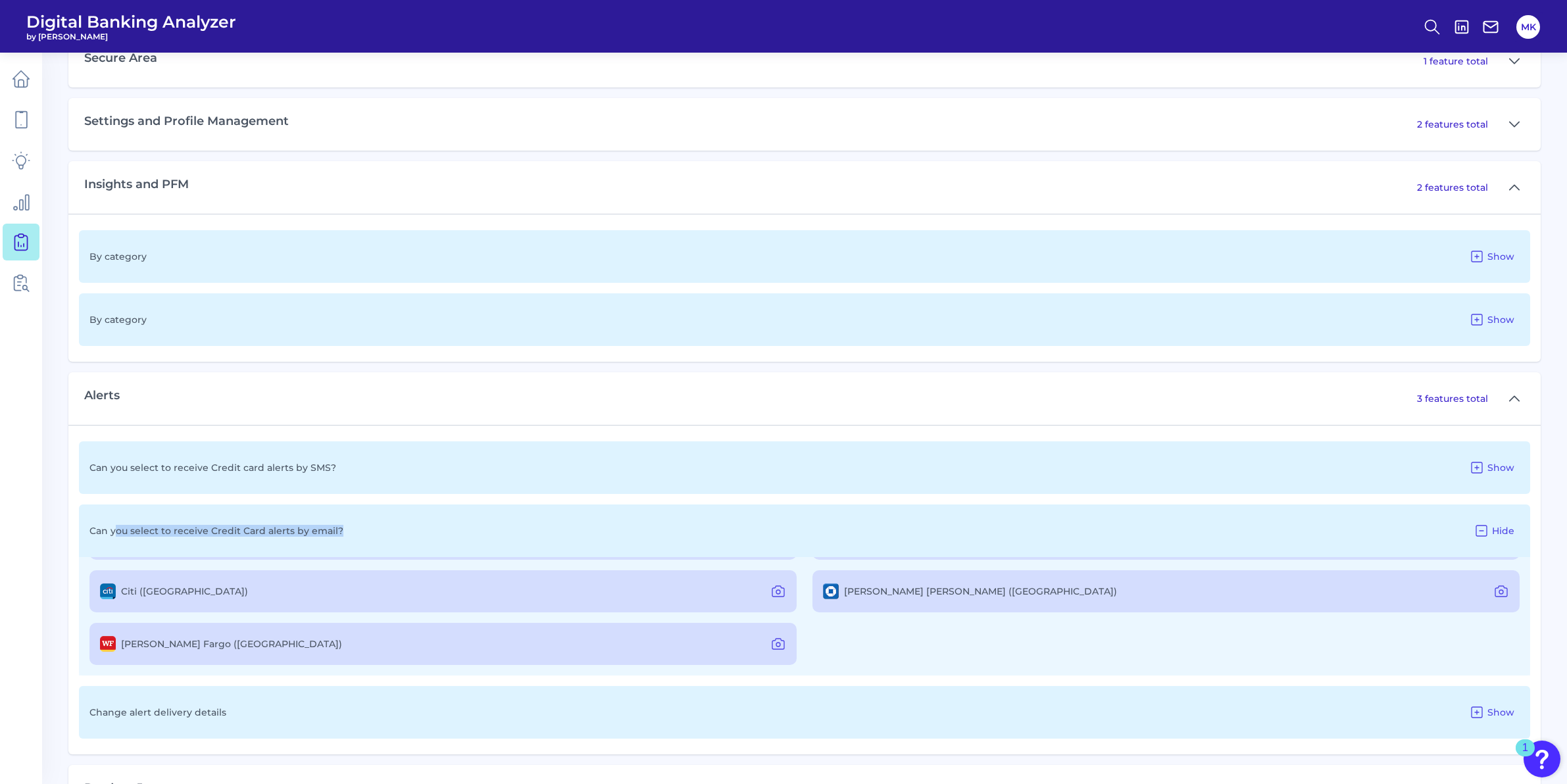
scroll to position [0, 0]
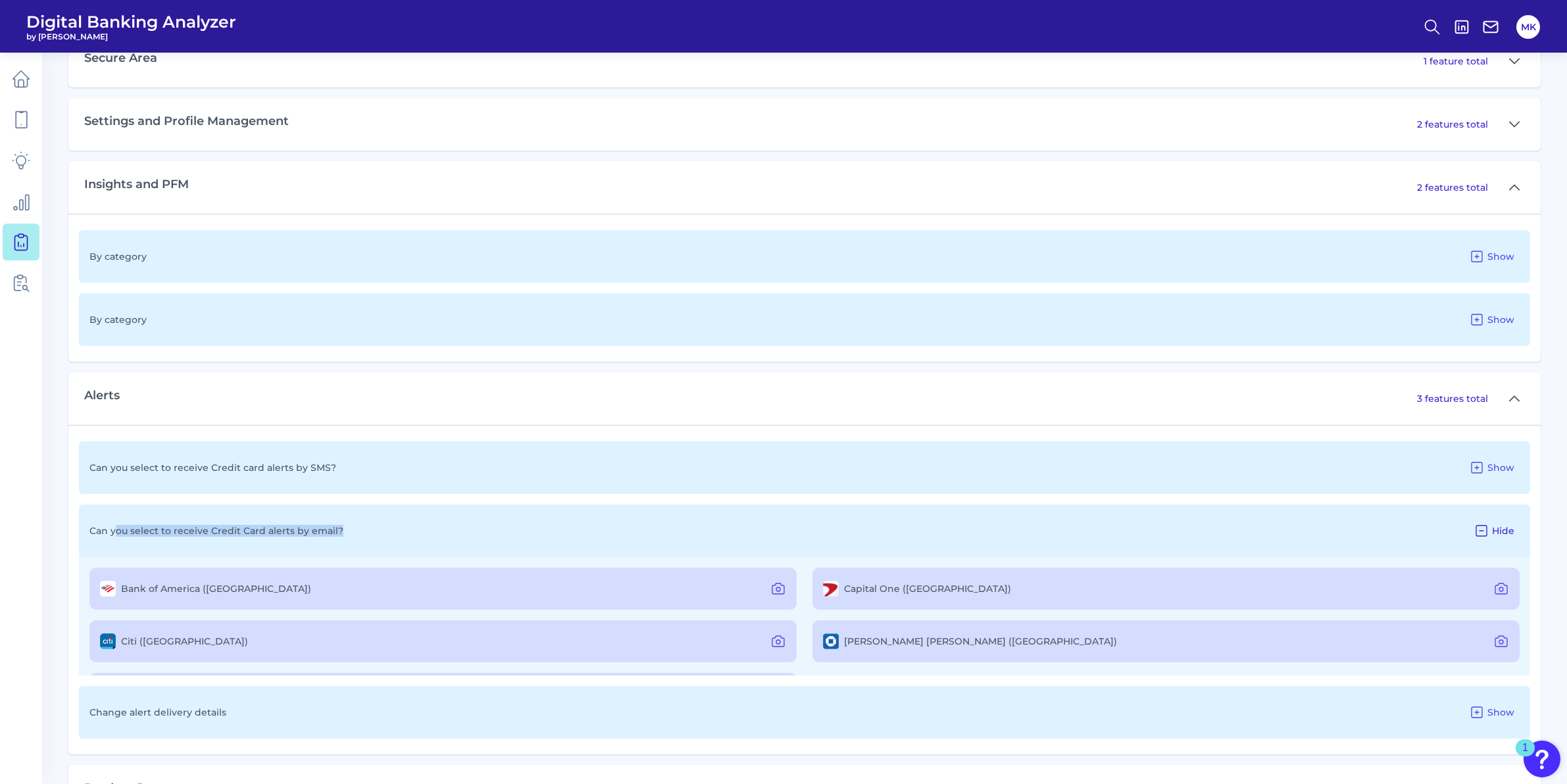
click at [1493, 534] on span "Hide" at bounding box center [1502, 531] width 22 height 12
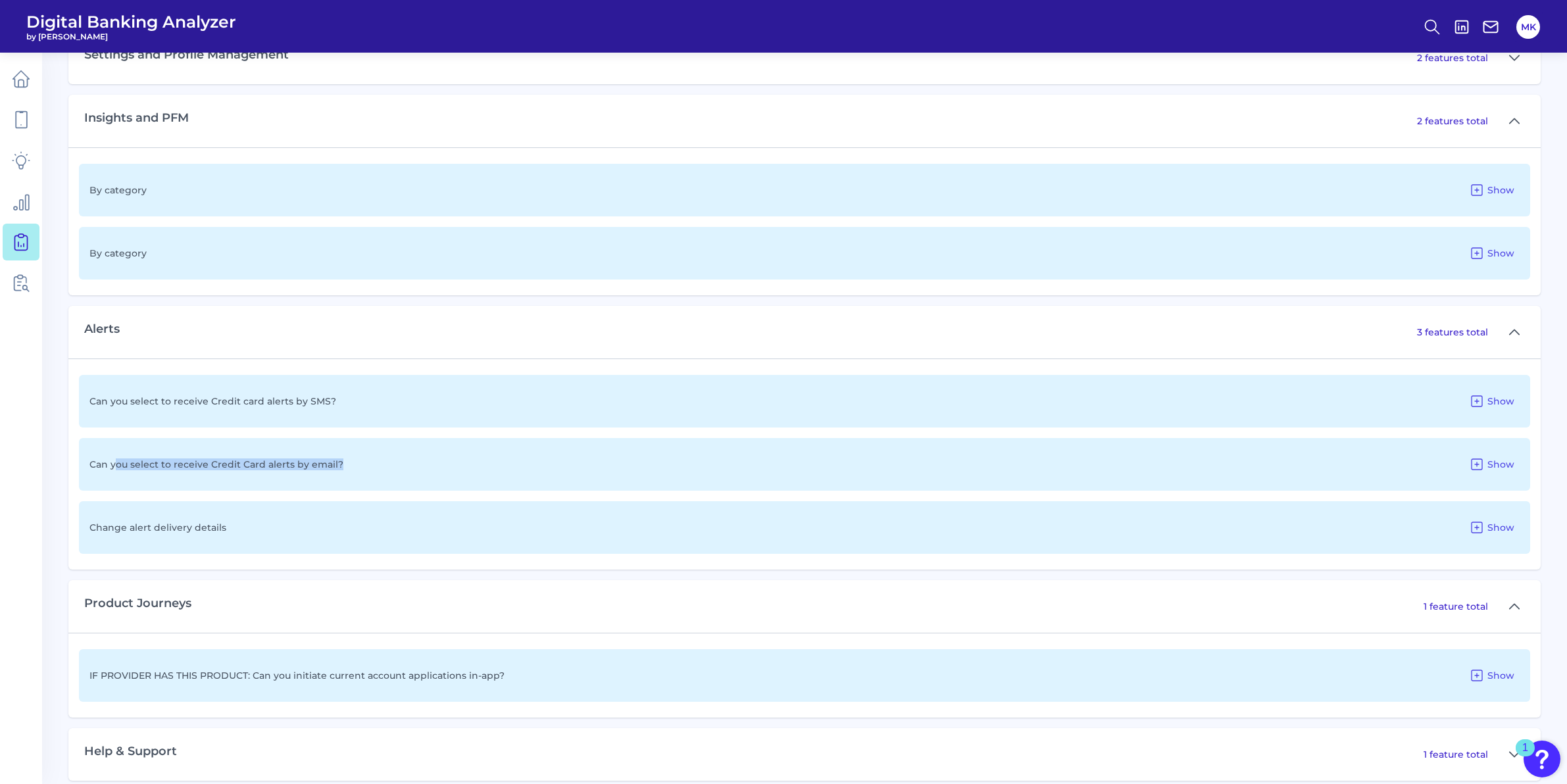
scroll to position [848, 0]
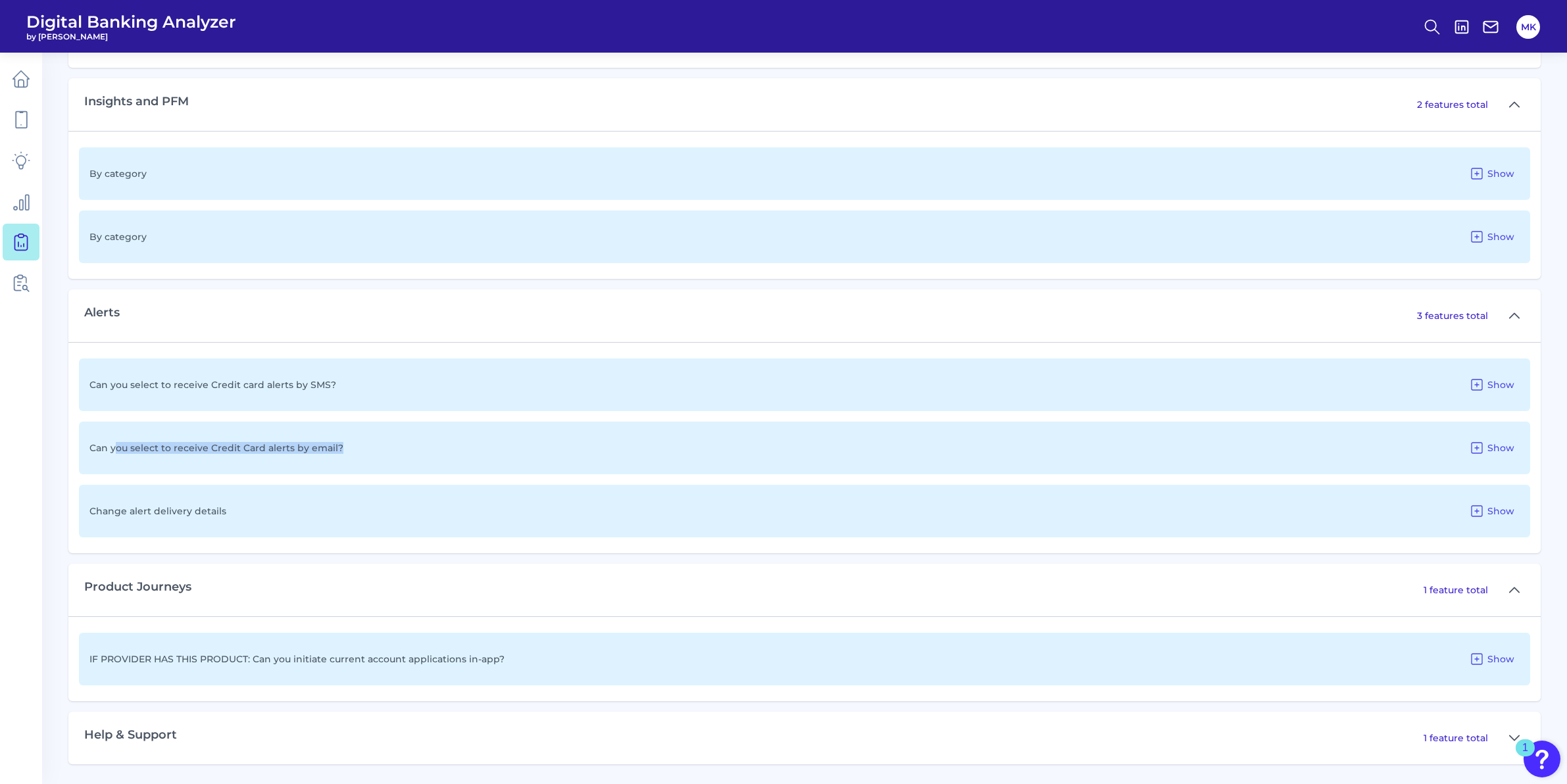
drag, startPoint x: 784, startPoint y: 563, endPoint x: 784, endPoint y: 578, distance: 15.0
click at [784, 578] on div "Product Journeys 1 feature total" at bounding box center [804, 590] width 1472 height 52
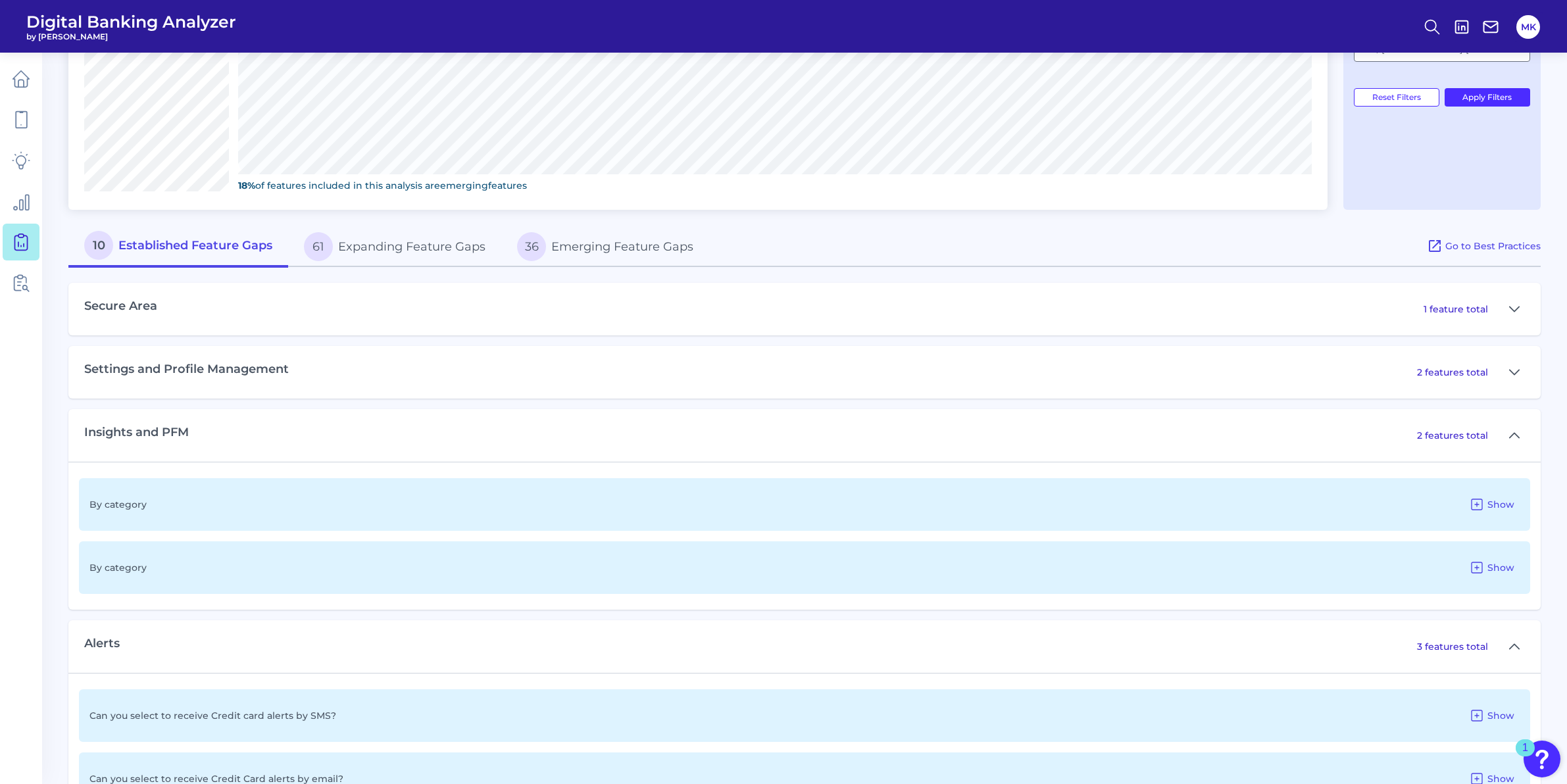
drag, startPoint x: 360, startPoint y: 385, endPoint x: 369, endPoint y: 383, distance: 9.2
click at [369, 383] on div "Settings and Profile Management 2 features total" at bounding box center [804, 372] width 1472 height 52
click at [1478, 383] on div "Settings and Profile Management 2 features total" at bounding box center [804, 372] width 1472 height 52
drag, startPoint x: 1493, startPoint y: 378, endPoint x: 1500, endPoint y: 377, distance: 7.1
click at [1500, 377] on div "2 features total" at bounding box center [1471, 372] width 108 height 21
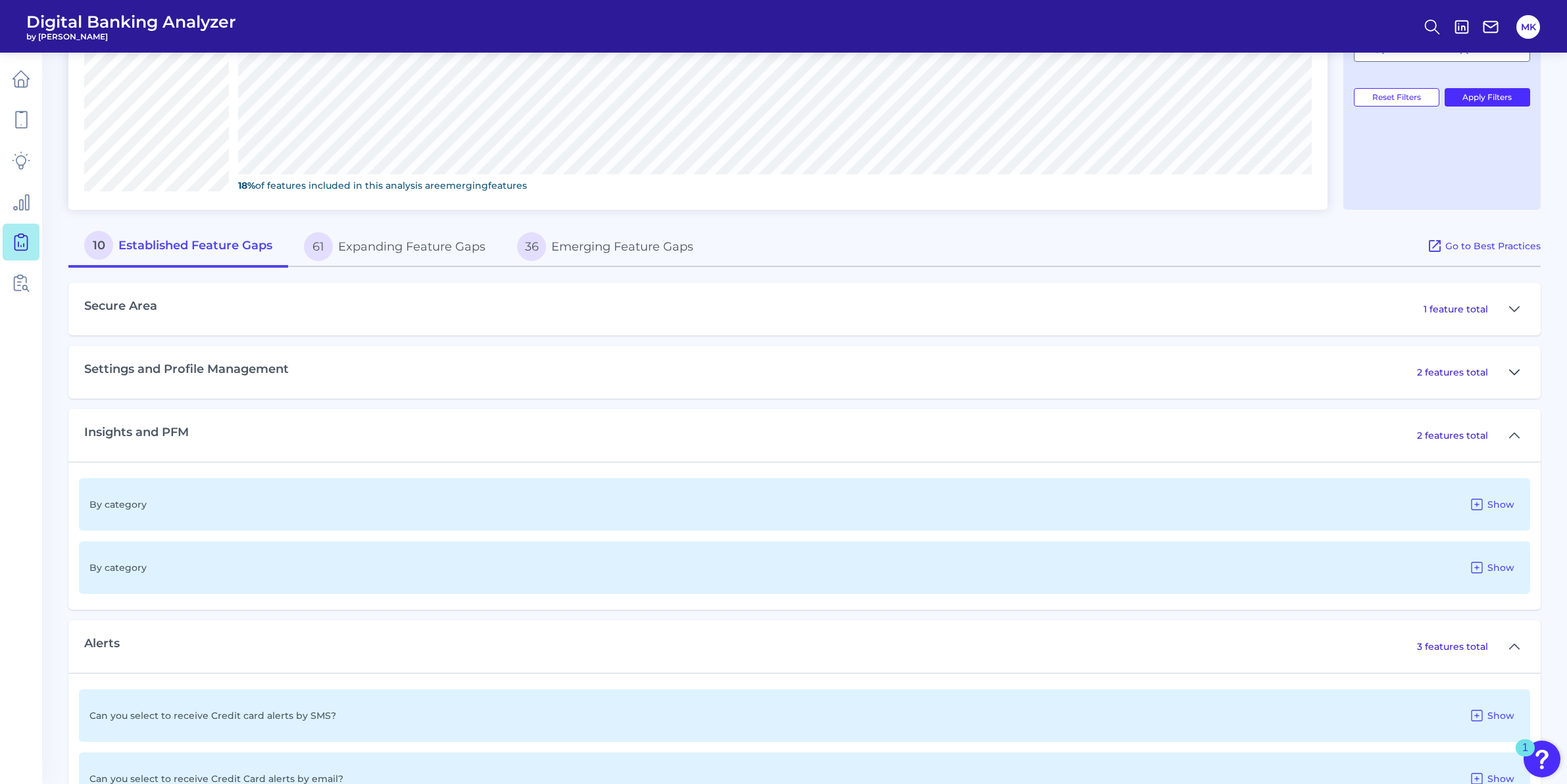
drag, startPoint x: 1504, startPoint y: 377, endPoint x: 1510, endPoint y: 379, distance: 6.3
click at [1510, 378] on icon at bounding box center [1514, 372] width 11 height 15
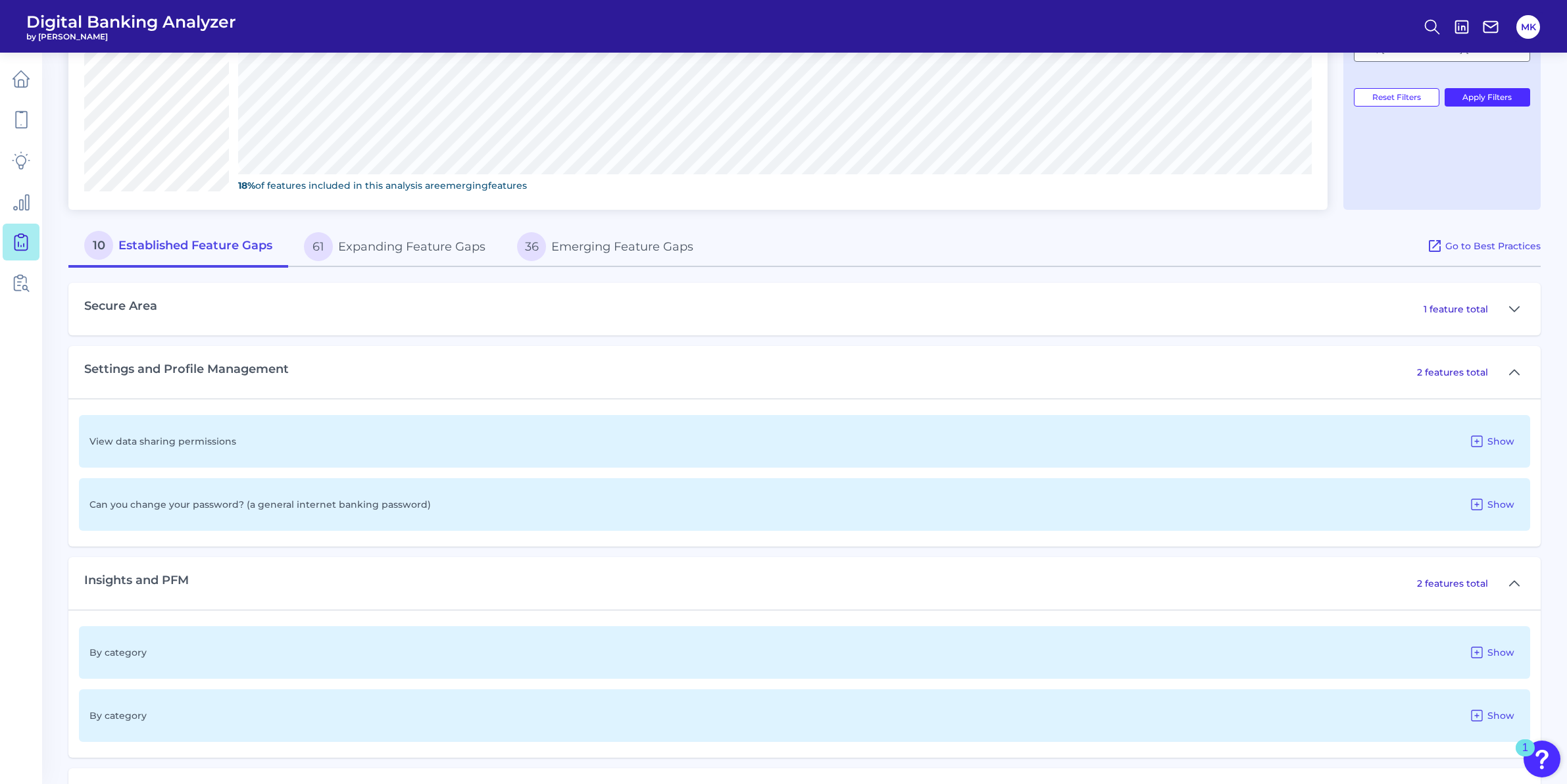
click at [193, 313] on div "Secure Area 1 feature total" at bounding box center [804, 309] width 1472 height 52
click at [1516, 309] on icon at bounding box center [1514, 309] width 11 height 15
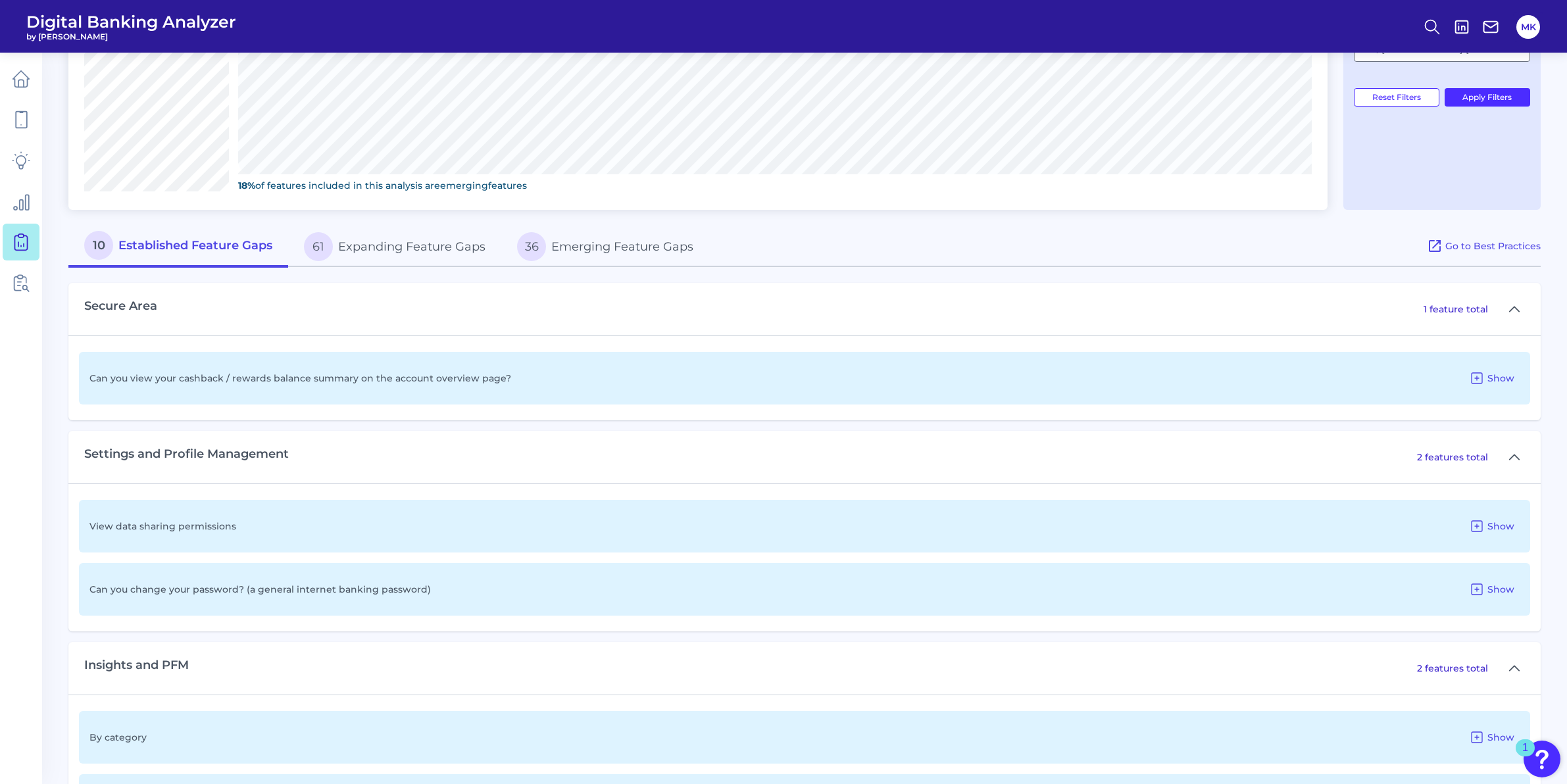
click at [448, 366] on div "Can you view your cashback / rewards balance summary on the account overview pa…" at bounding box center [804, 378] width 1451 height 52
click at [522, 373] on div "Can you view your cashback / rewards balance summary on the account overview pa…" at bounding box center [804, 378] width 1451 height 52
click at [1484, 381] on icon at bounding box center [1476, 378] width 15 height 15
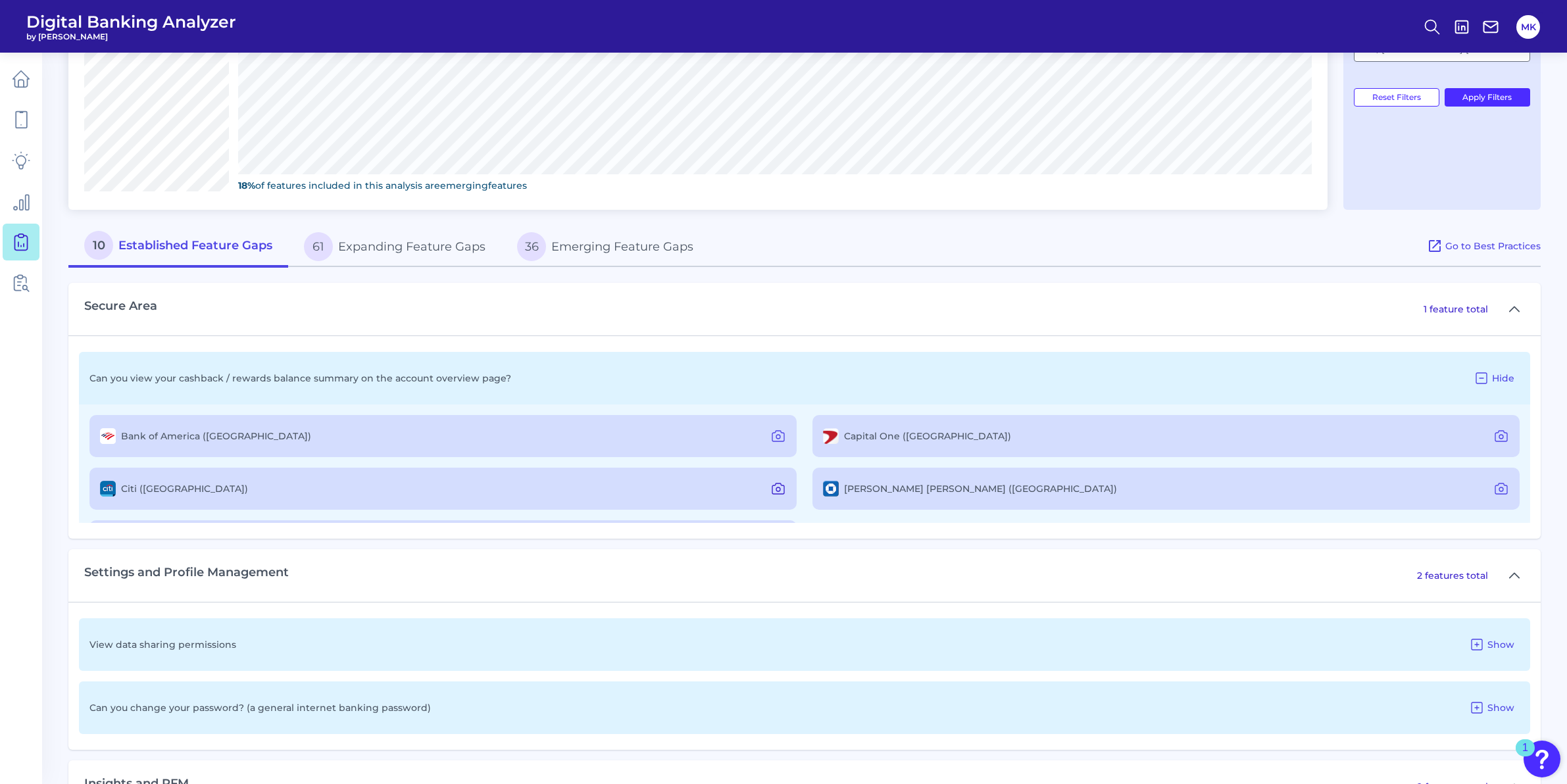
click at [782, 494] on icon at bounding box center [777, 488] width 15 height 15
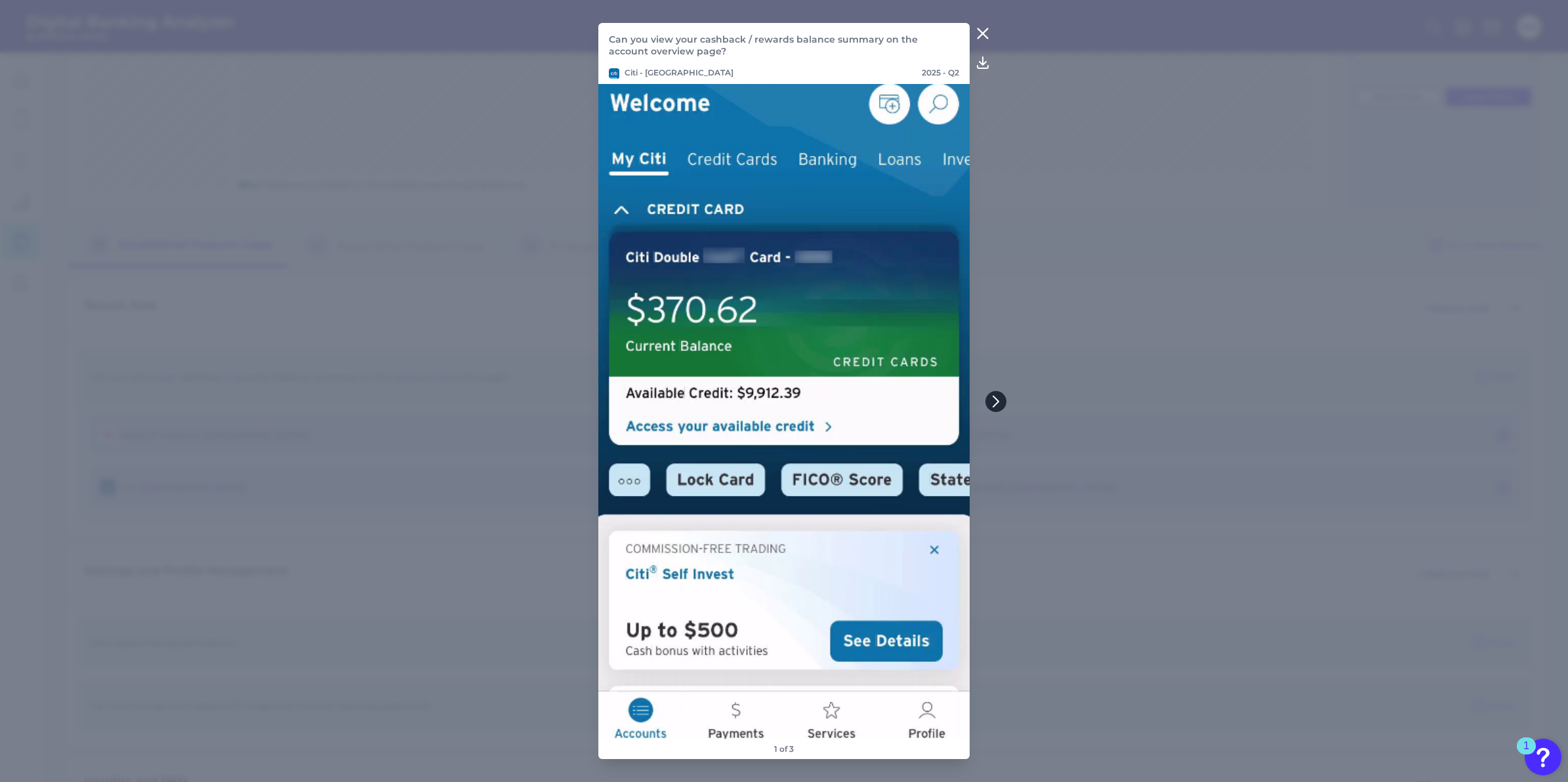
click at [994, 402] on icon at bounding box center [996, 402] width 12 height 12
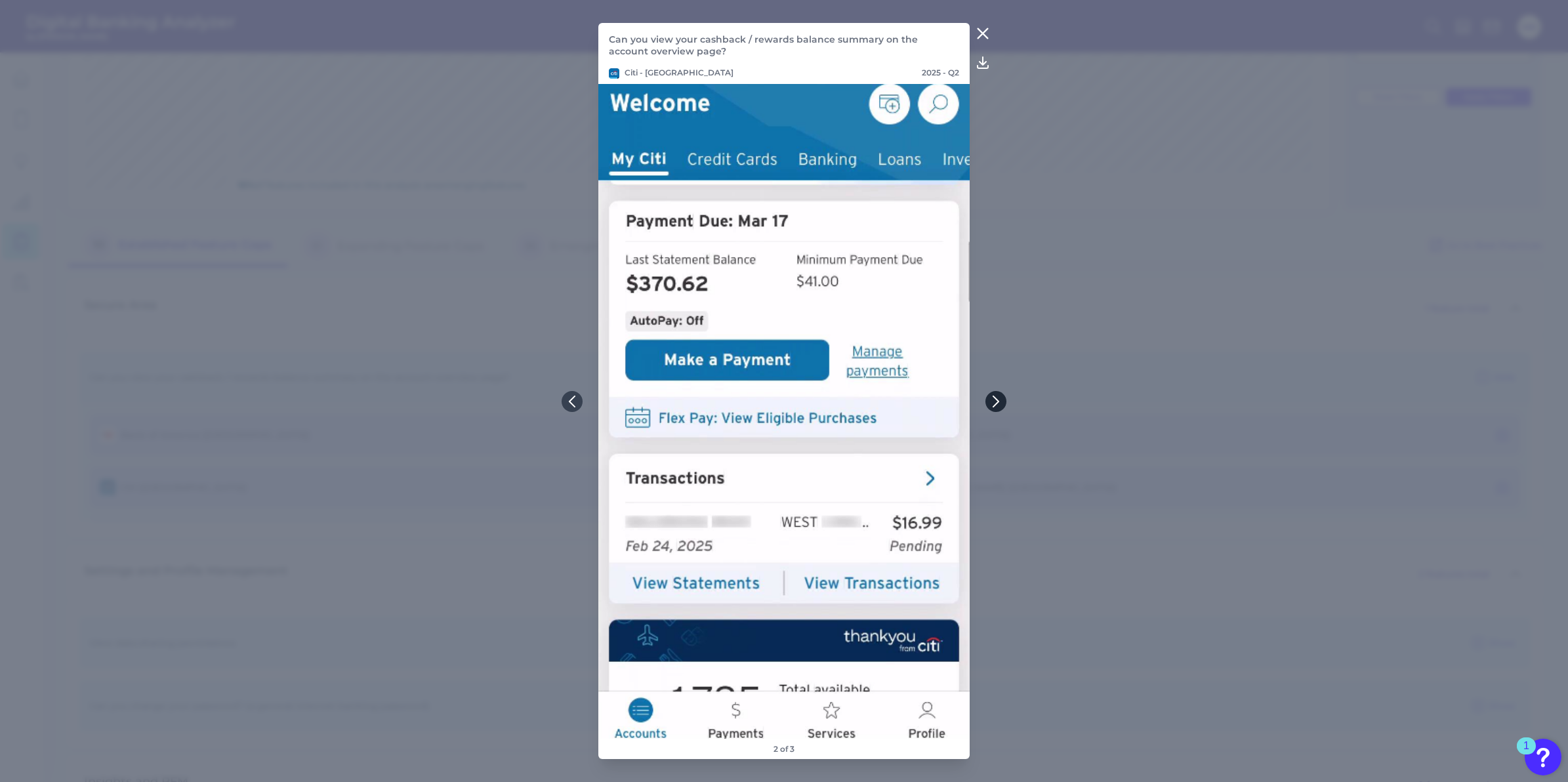
click at [994, 402] on icon at bounding box center [996, 402] width 12 height 12
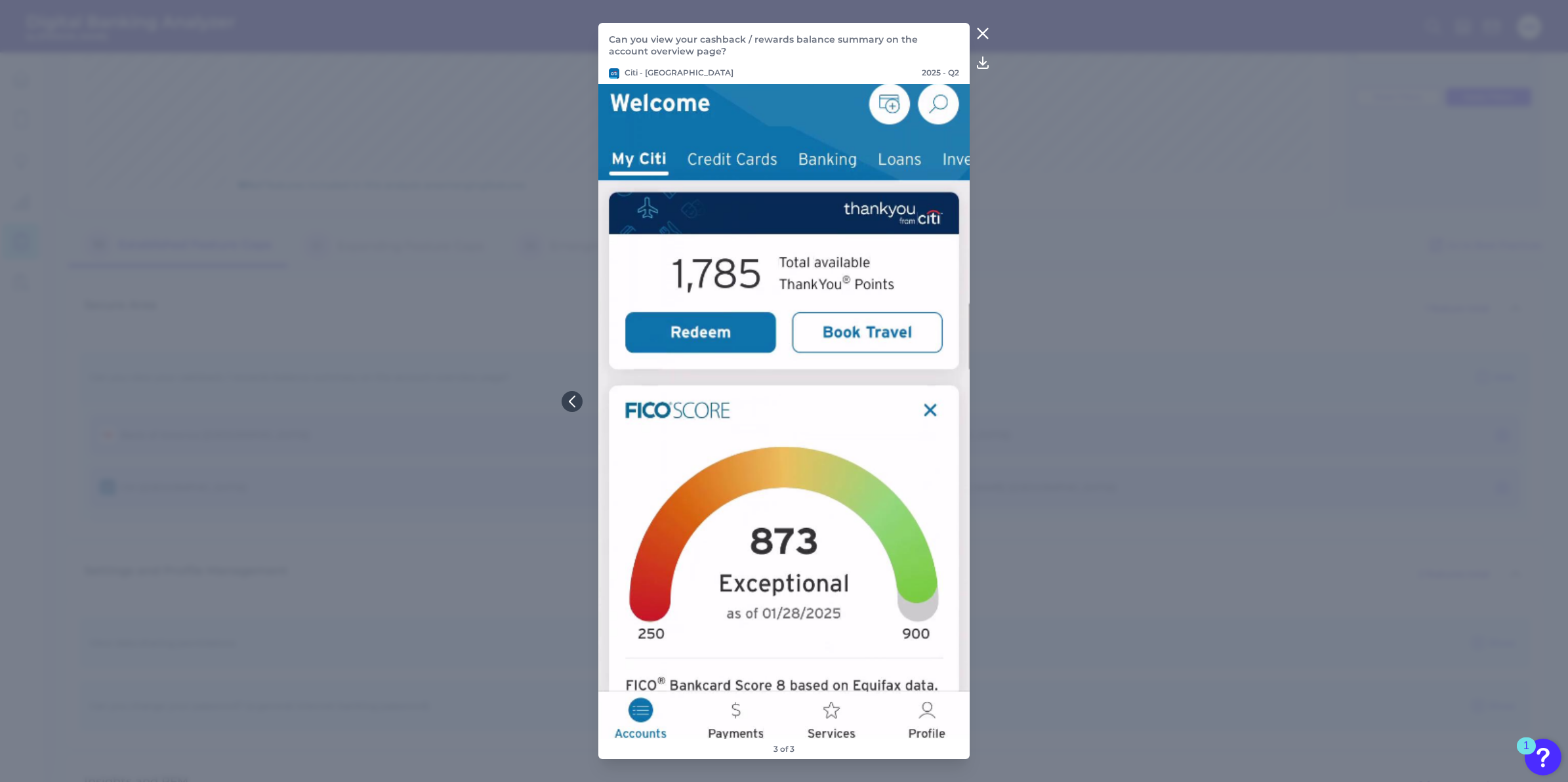
click at [980, 39] on icon at bounding box center [982, 33] width 15 height 15
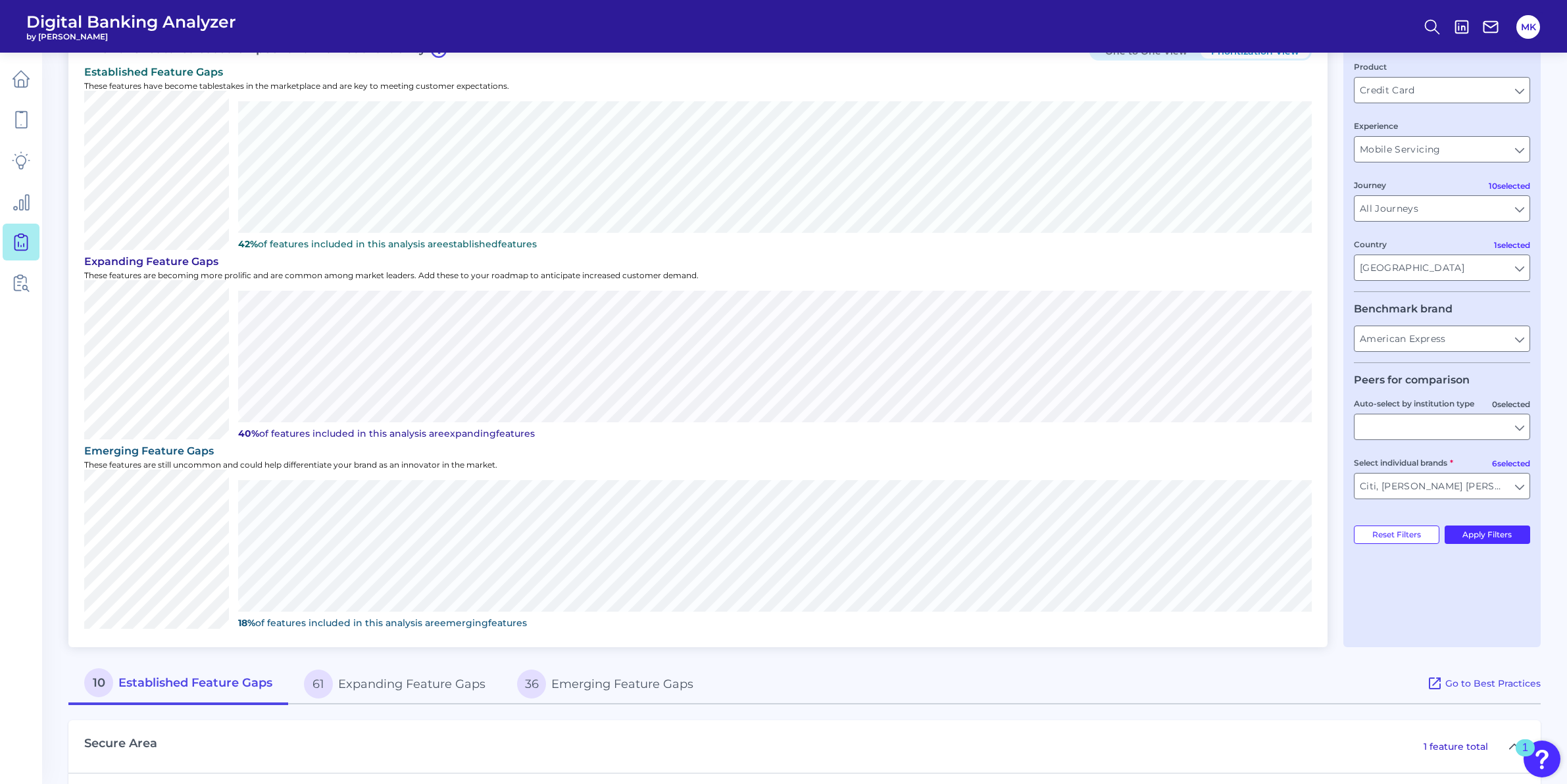
scroll to position [103, 0]
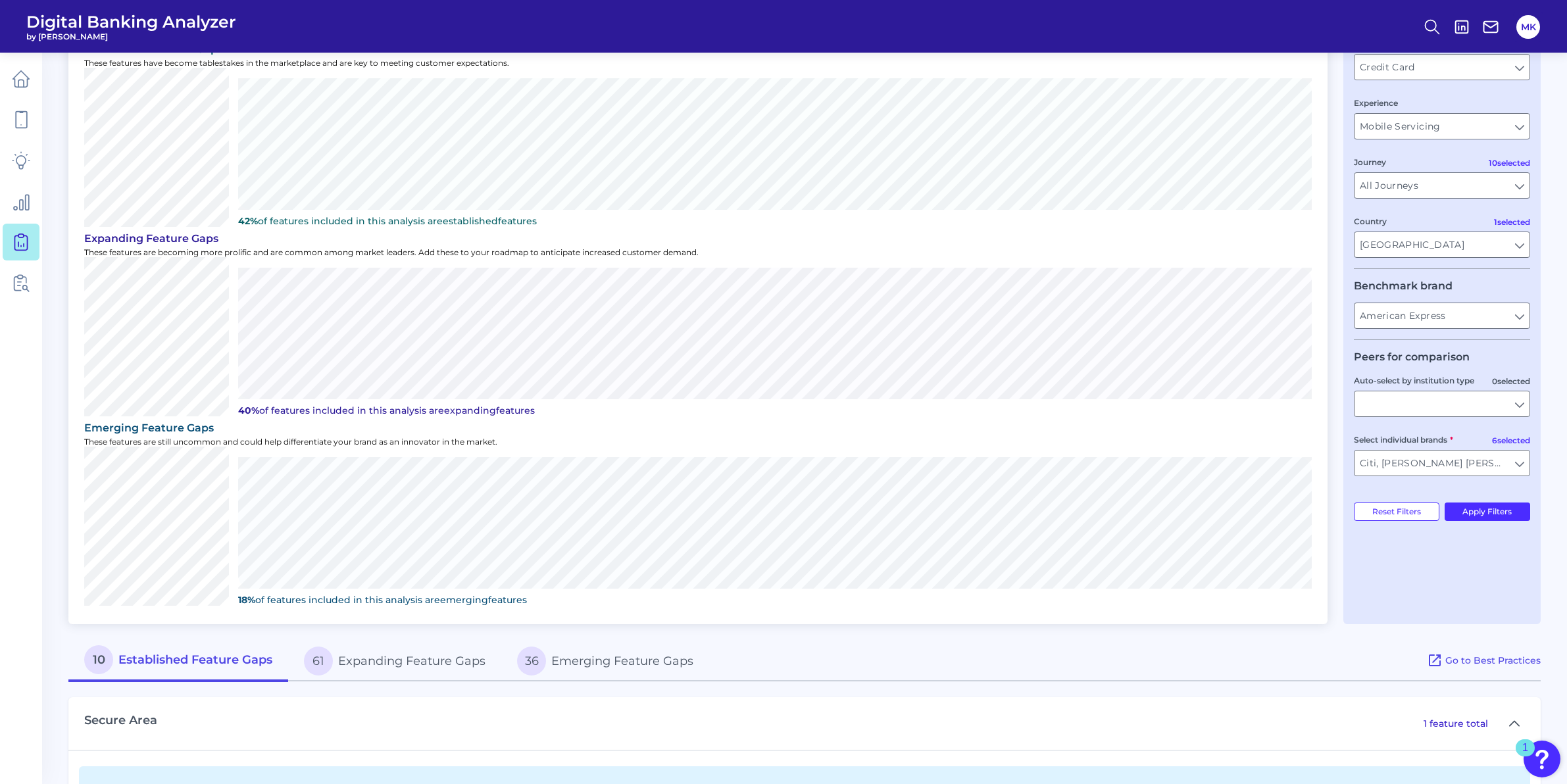
click at [574, 668] on button "36 Emerging Feature Gaps" at bounding box center [605, 661] width 208 height 42
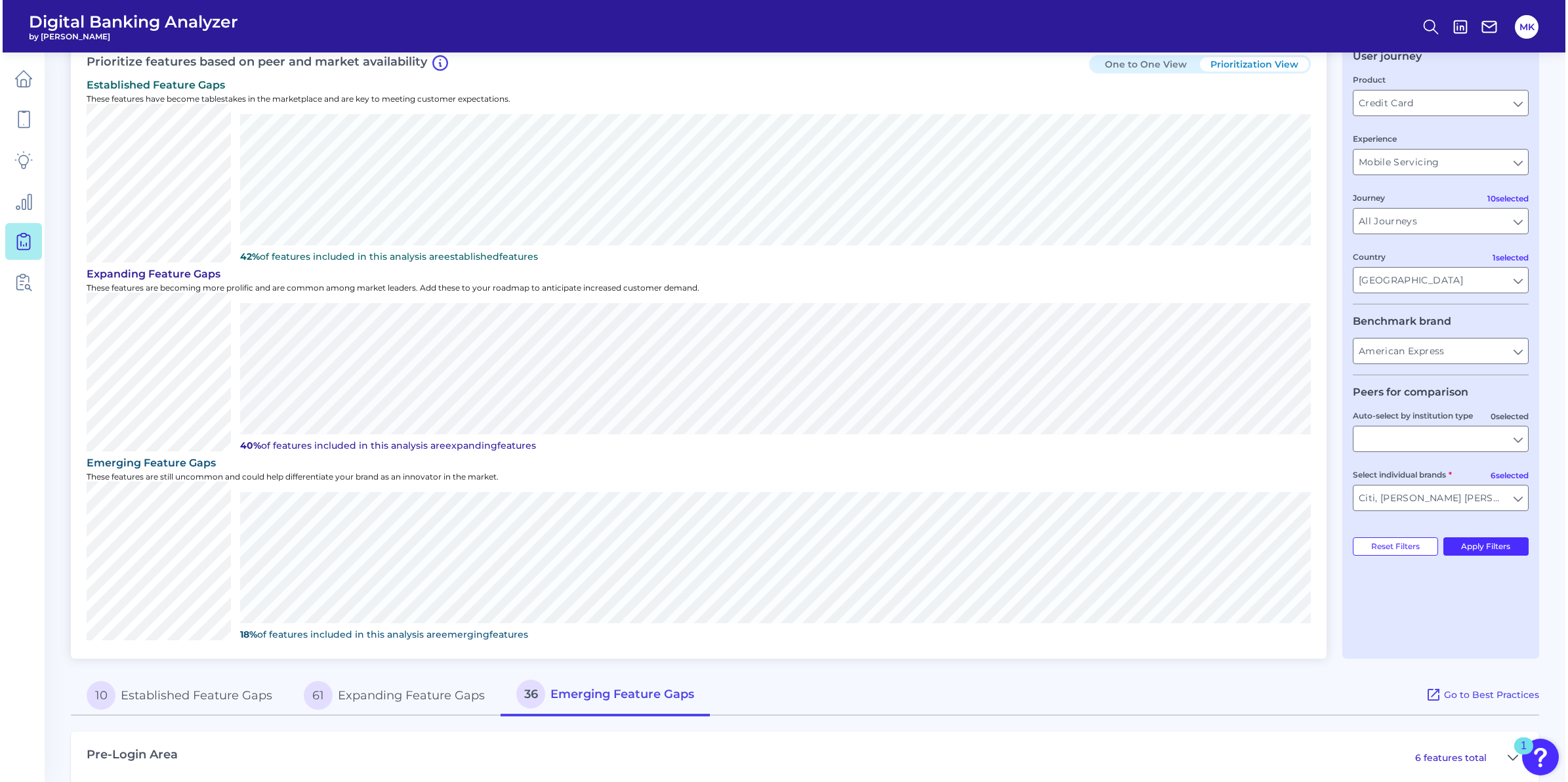
scroll to position [0, 0]
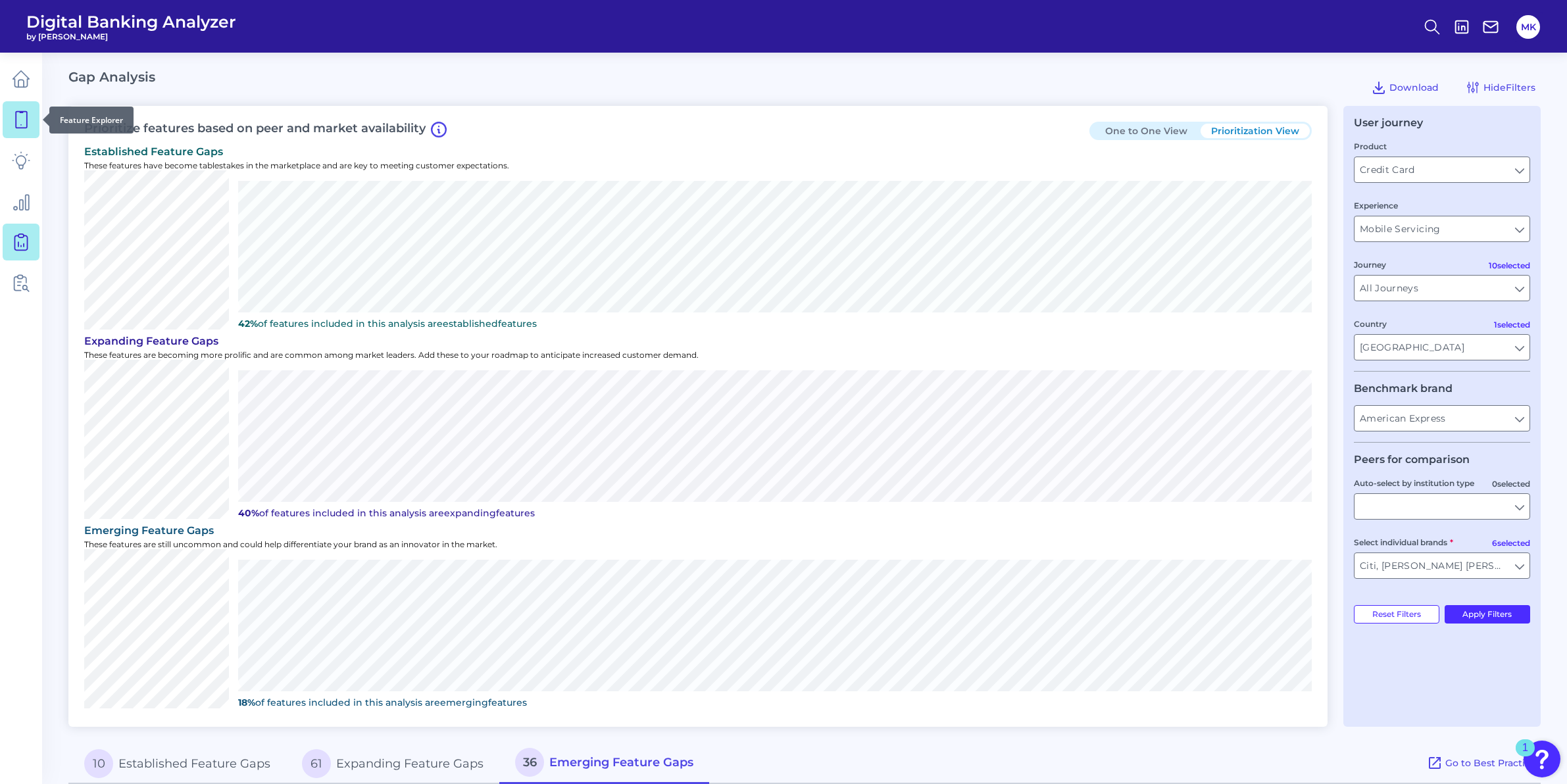
click at [10, 120] on link at bounding box center [21, 120] width 37 height 37
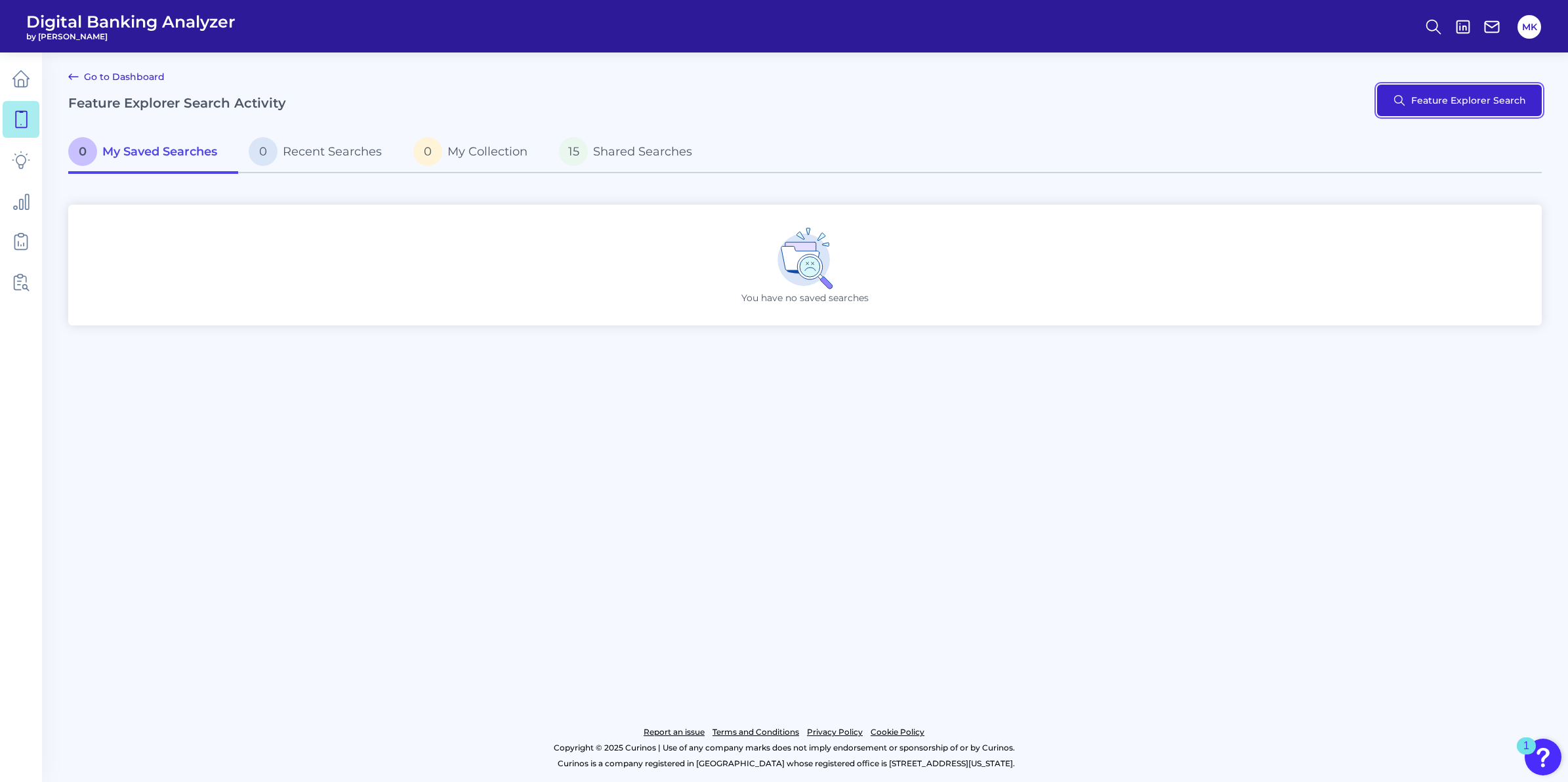
click at [1428, 112] on button "Feature Explorer Search" at bounding box center [1459, 100] width 164 height 32
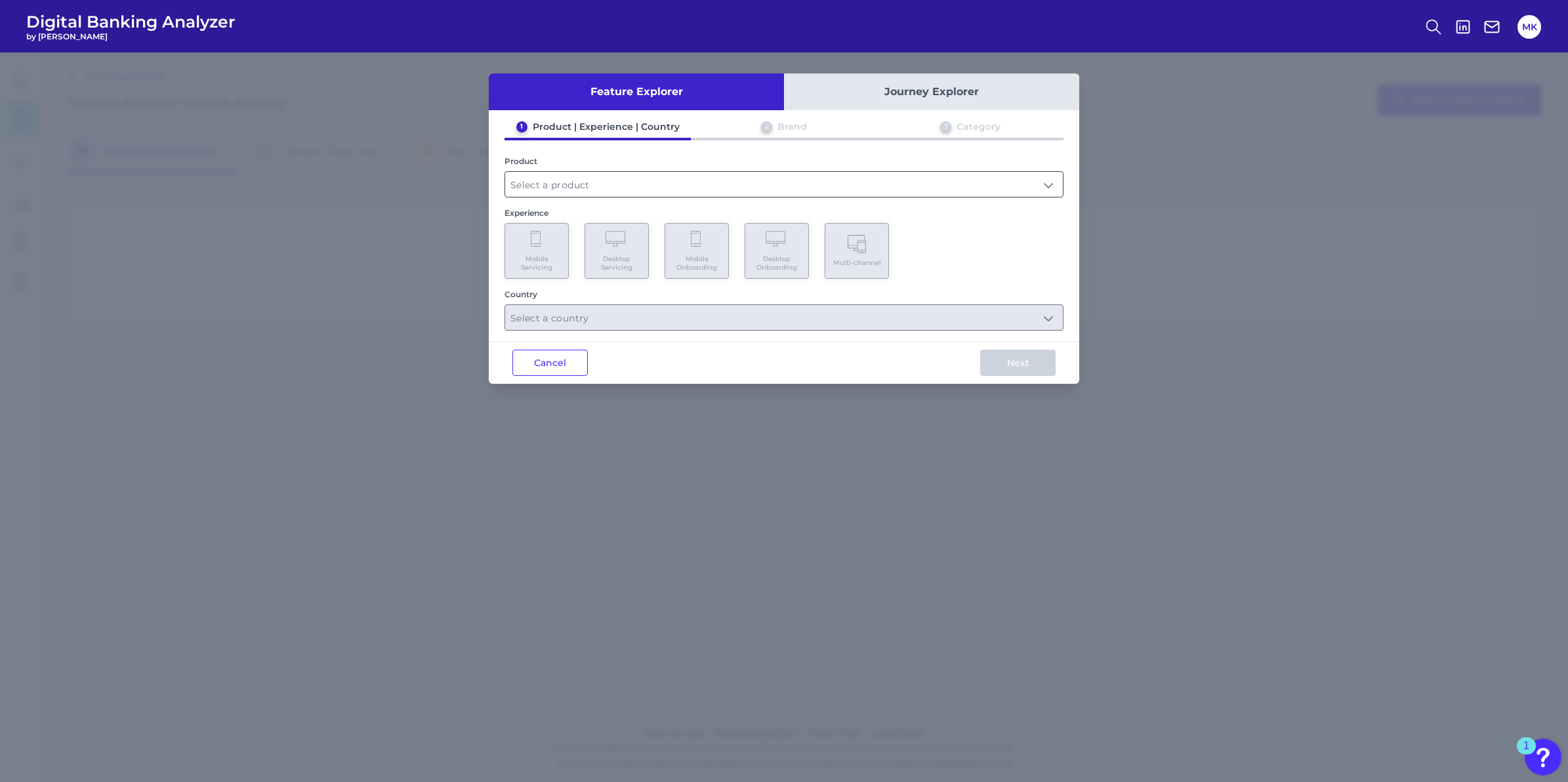
click at [923, 182] on input "text" at bounding box center [784, 184] width 558 height 25
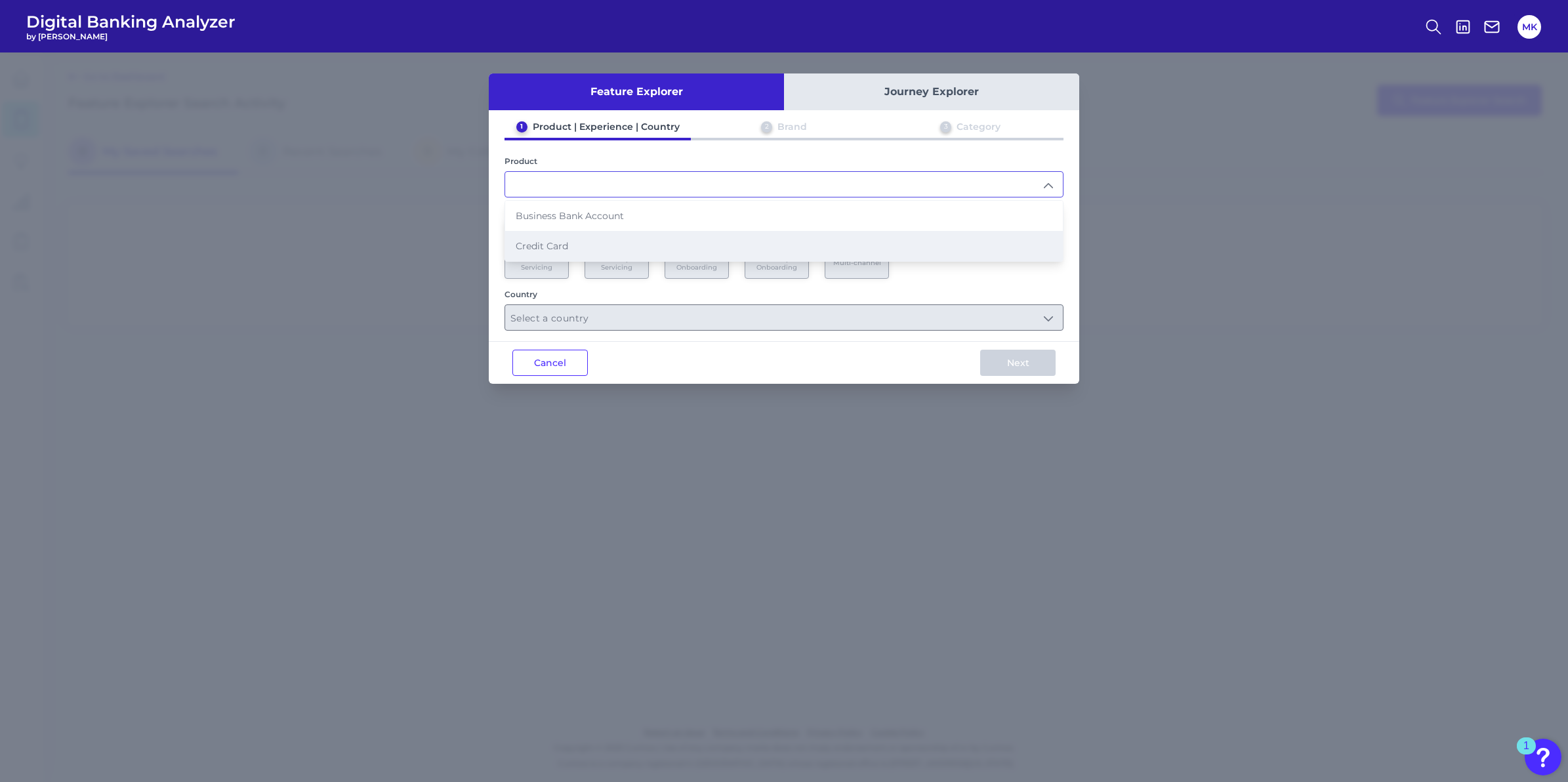
click at [882, 234] on li "Credit Card" at bounding box center [784, 245] width 558 height 30
type input "Credit Card"
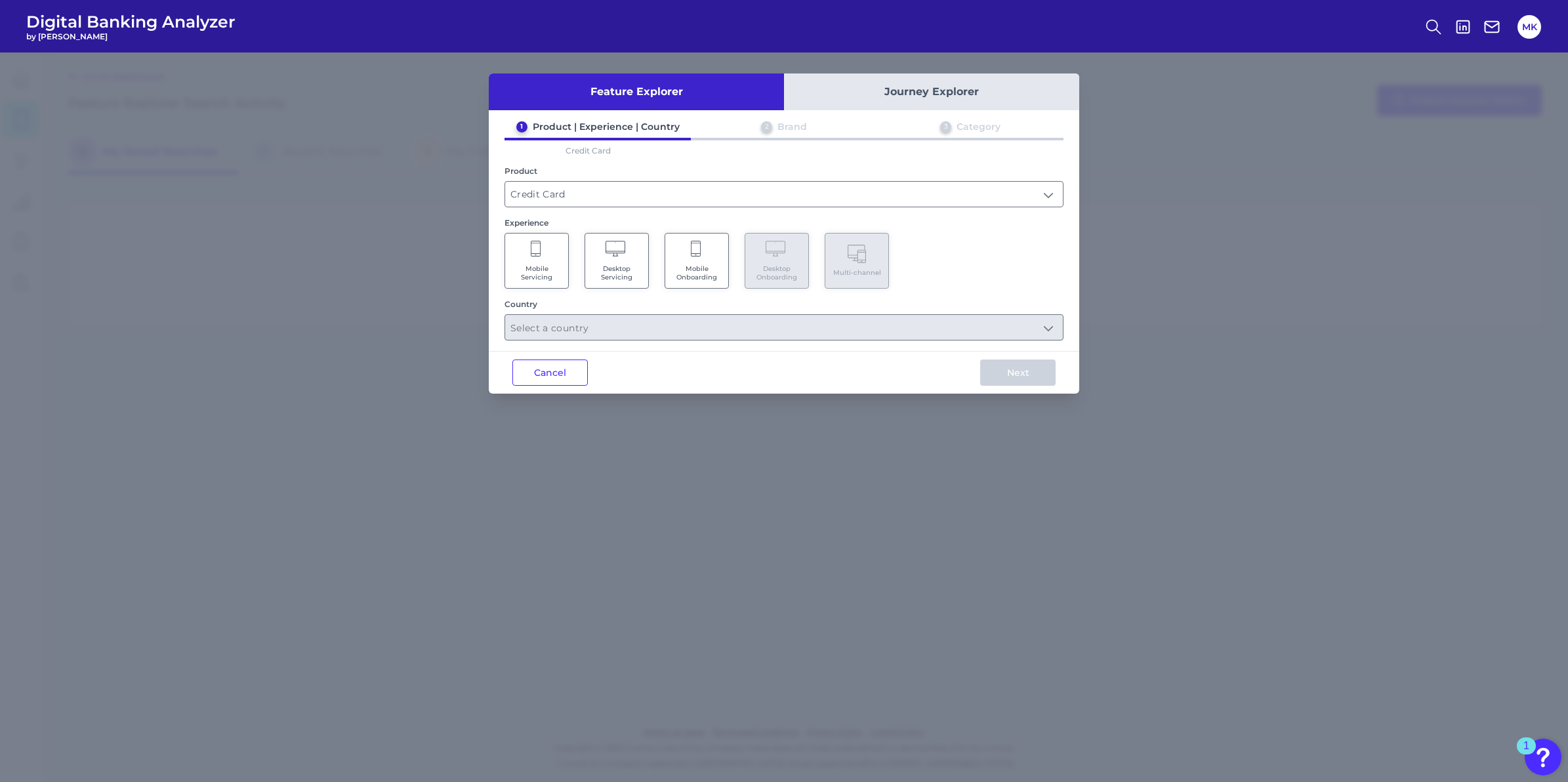
click at [691, 259] on Onboarding "Mobile Onboarding" at bounding box center [697, 260] width 64 height 56
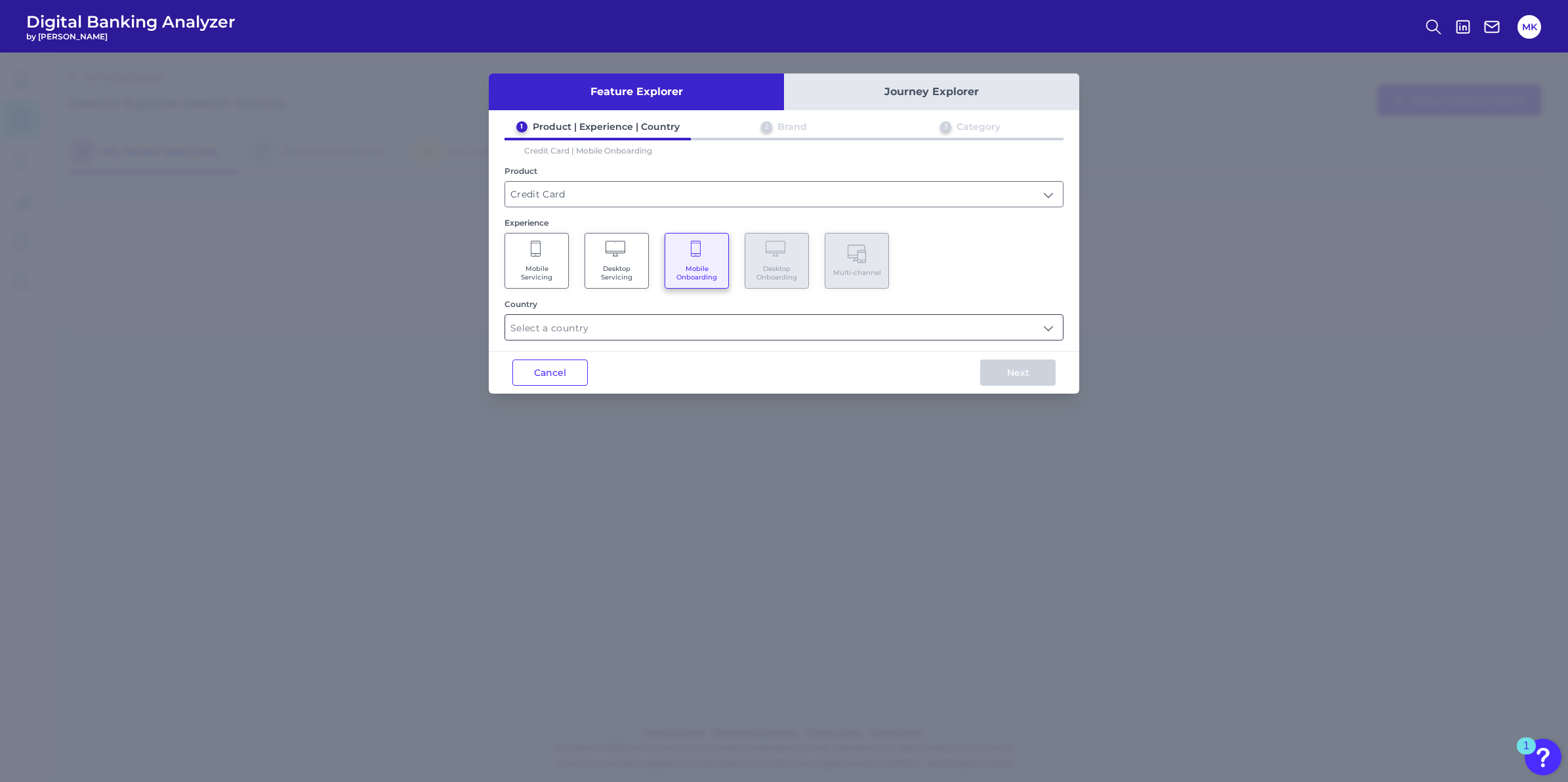
click at [690, 325] on input "text" at bounding box center [784, 327] width 558 height 25
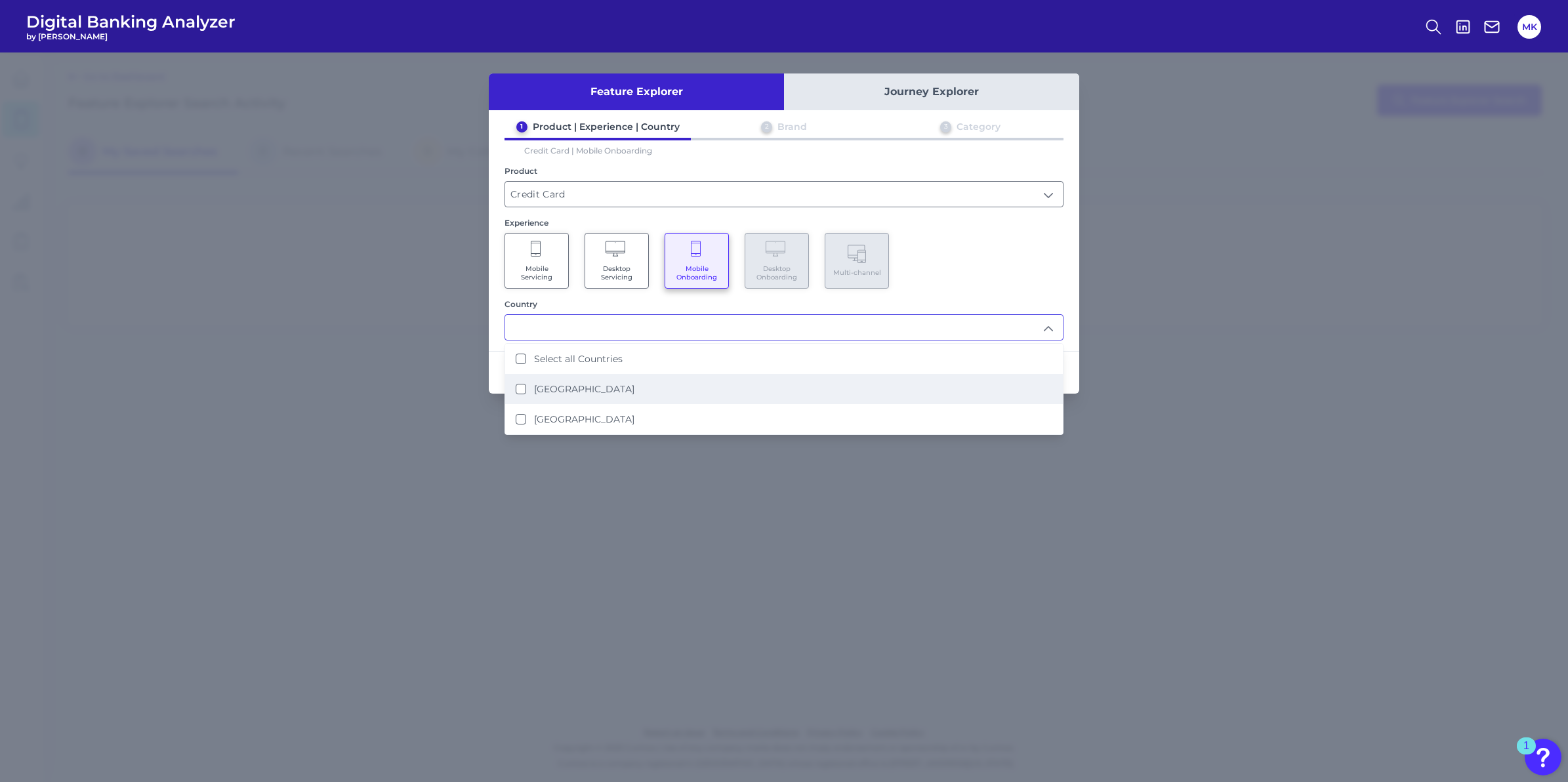
click at [631, 385] on li "[GEOGRAPHIC_DATA]" at bounding box center [784, 388] width 558 height 30
type input "[GEOGRAPHIC_DATA]"
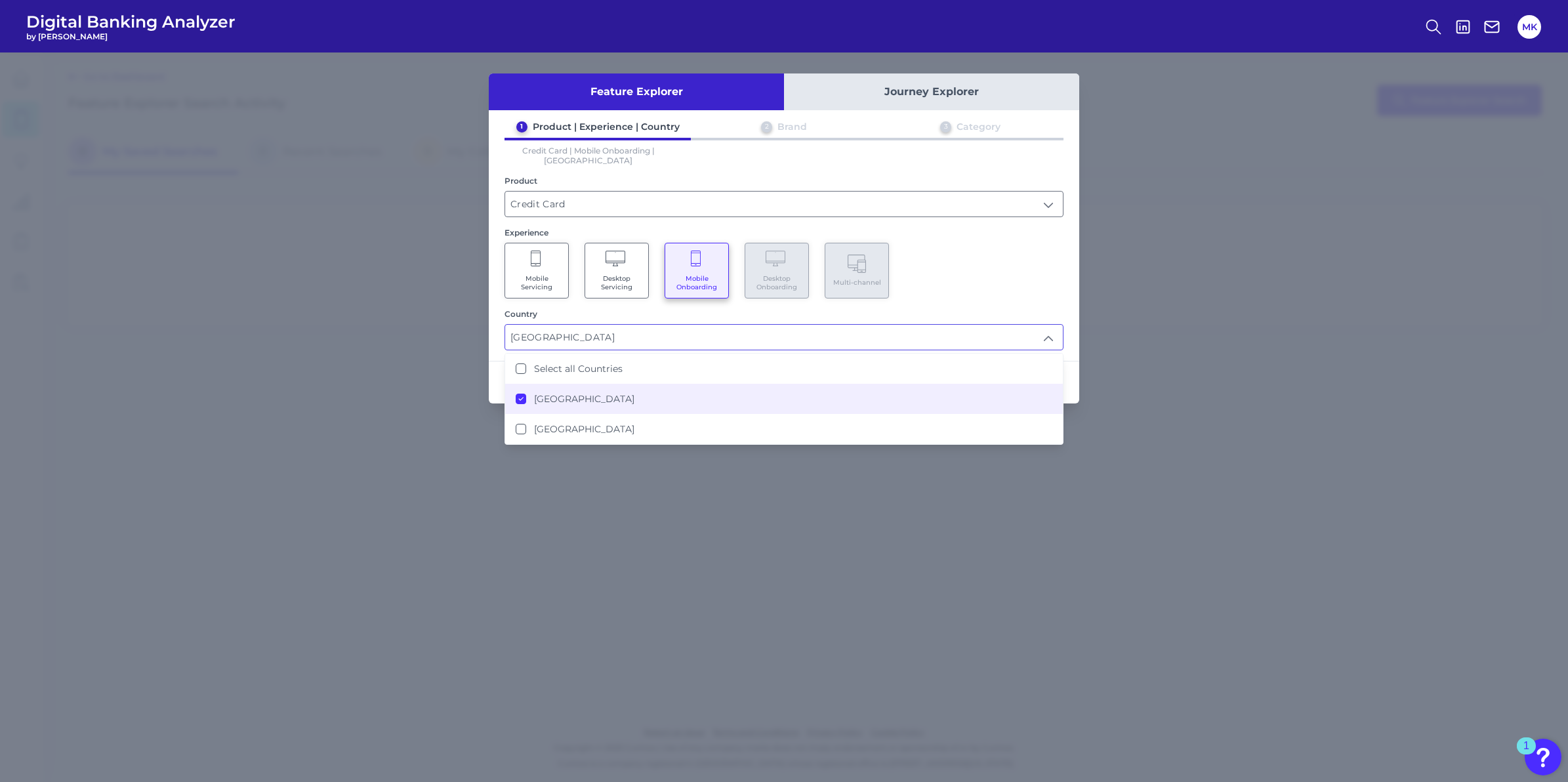
drag, startPoint x: 915, startPoint y: 274, endPoint x: 975, endPoint y: 272, distance: 60.0
click at [975, 272] on div "Mobile Servicing Desktop Servicing Mobile Onboarding Desktop Onboarding Multi-c…" at bounding box center [784, 270] width 559 height 56
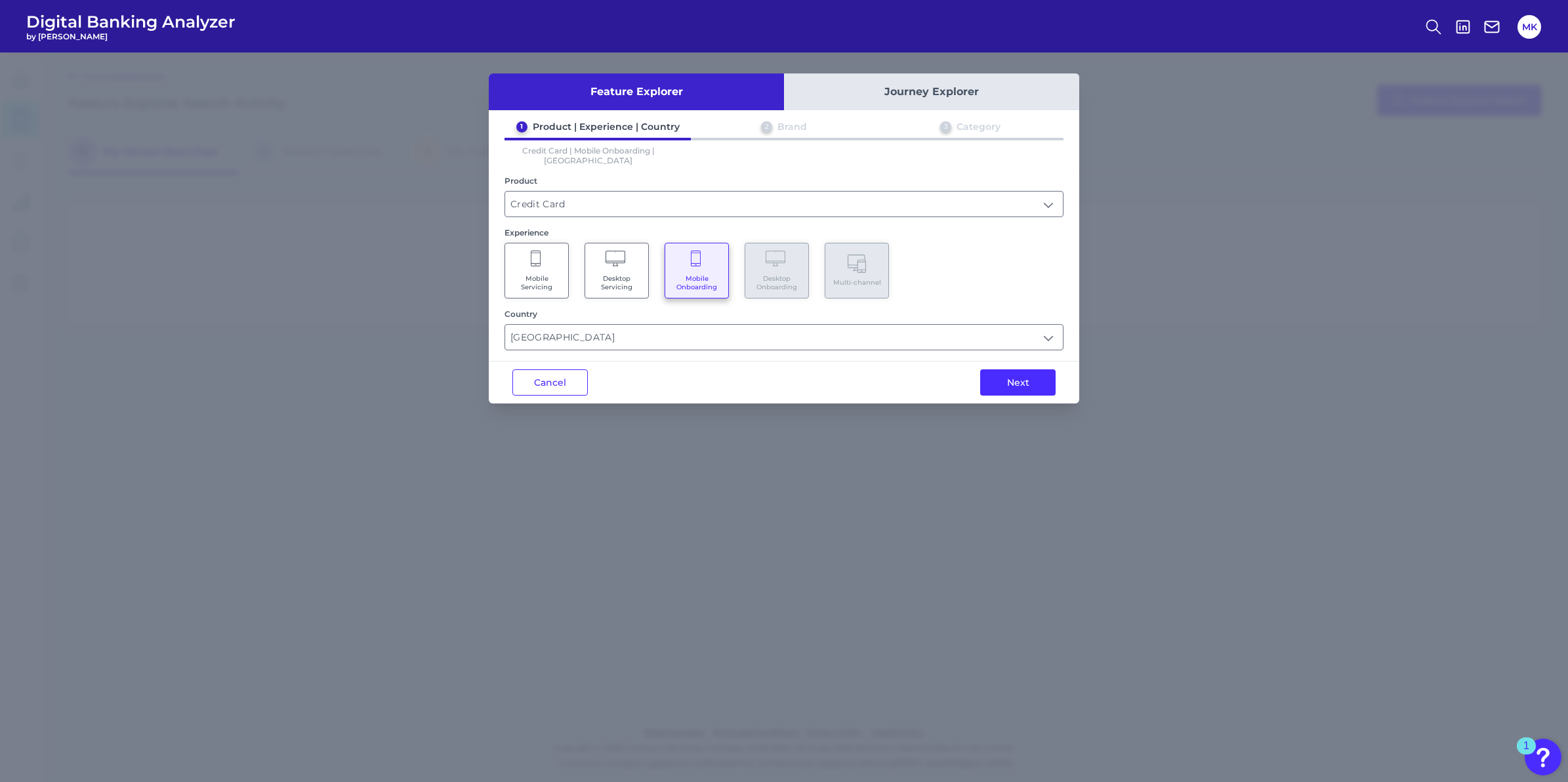
click at [827, 207] on div "1 Product | Experience | Country 2 Brand 3 Category Credit Card | Mobile Onboar…" at bounding box center [784, 235] width 590 height 229
click at [827, 203] on input "Credit Card" at bounding box center [784, 204] width 558 height 25
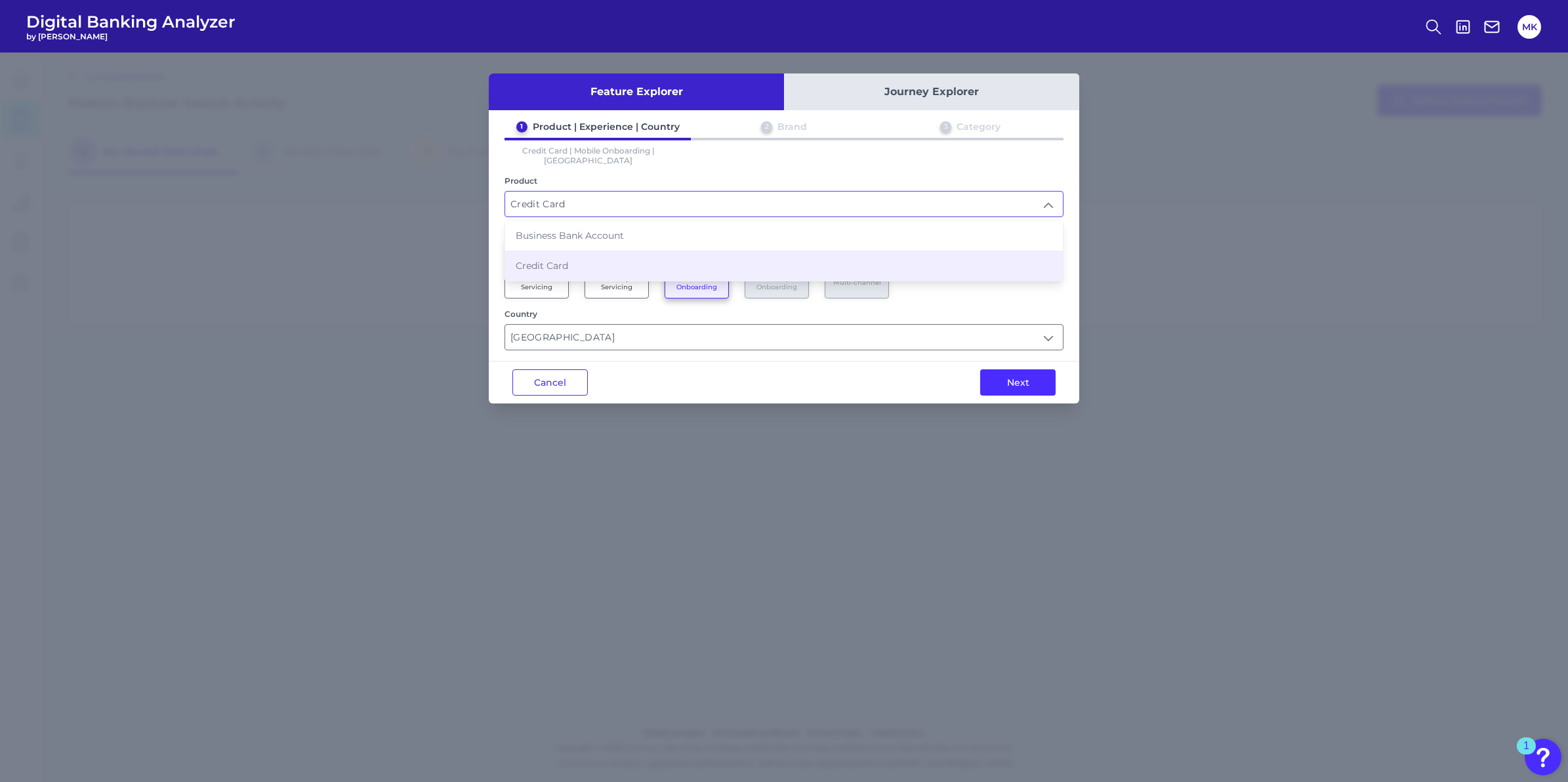
click at [825, 194] on input "Credit Card" at bounding box center [784, 204] width 558 height 25
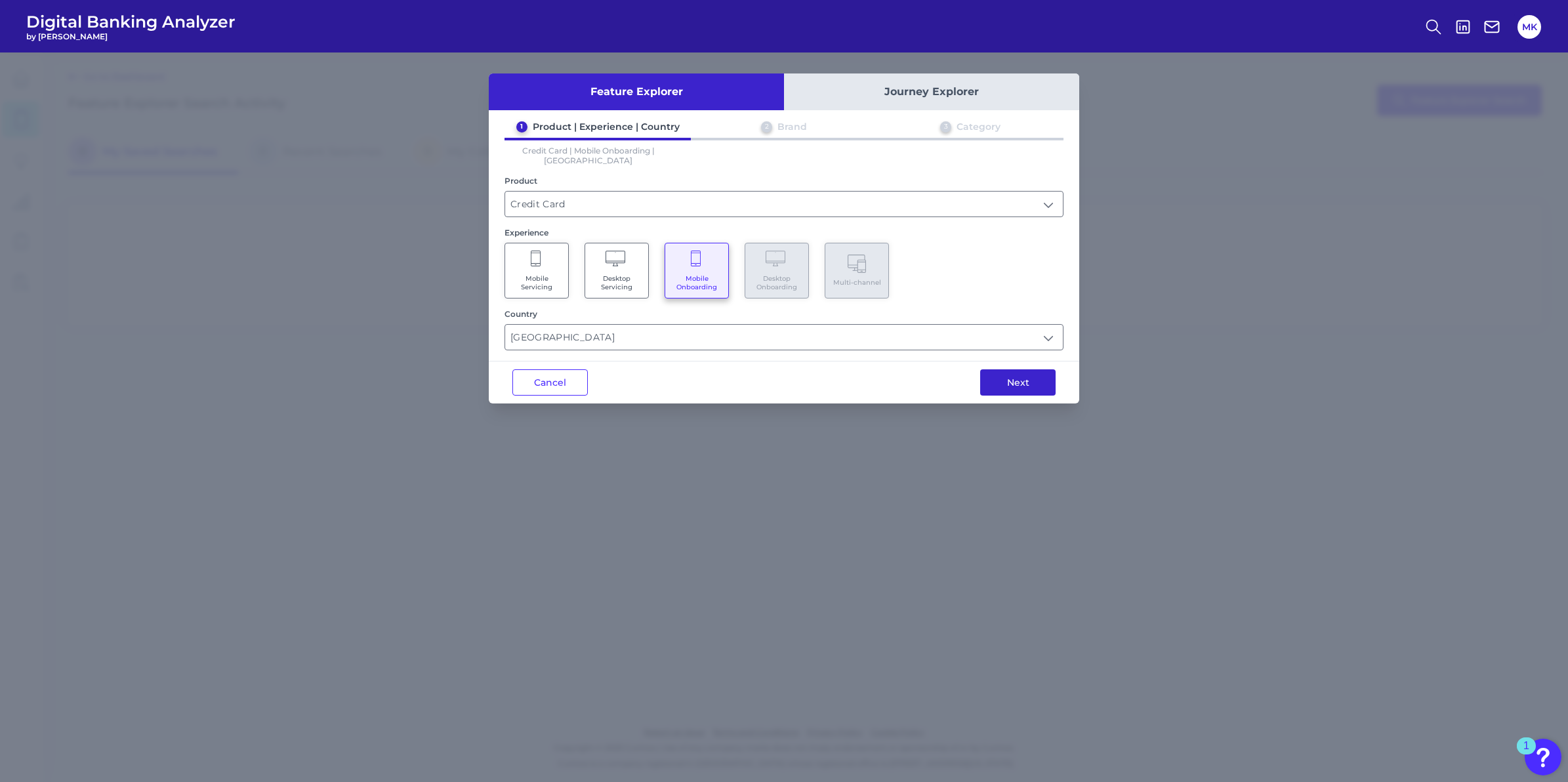
drag, startPoint x: 1023, startPoint y: 376, endPoint x: 1025, endPoint y: 435, distance: 59.0
click at [1025, 382] on button "Next" at bounding box center [1018, 382] width 75 height 26
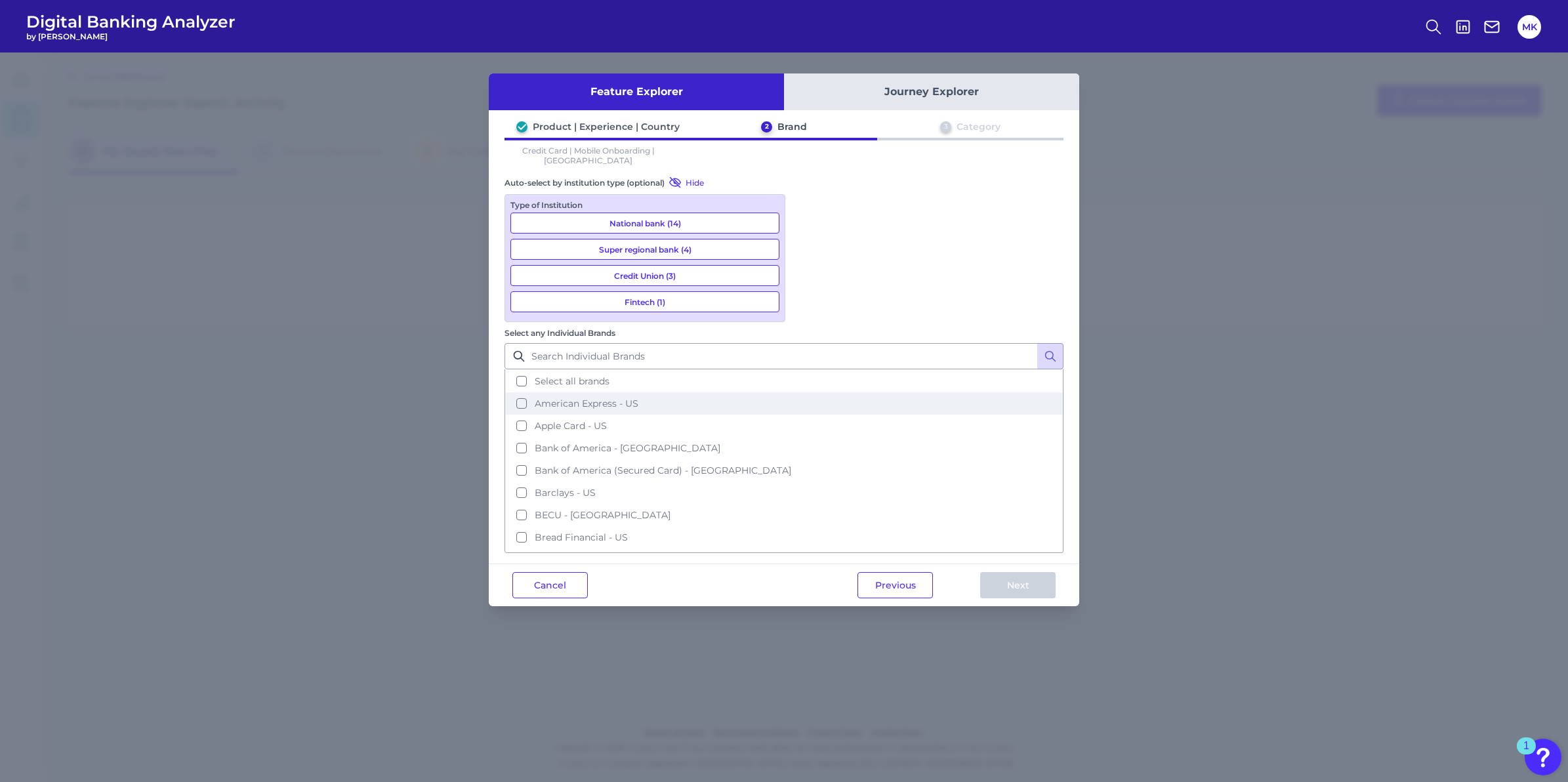
click at [804, 392] on button "American Express - US" at bounding box center [784, 403] width 556 height 22
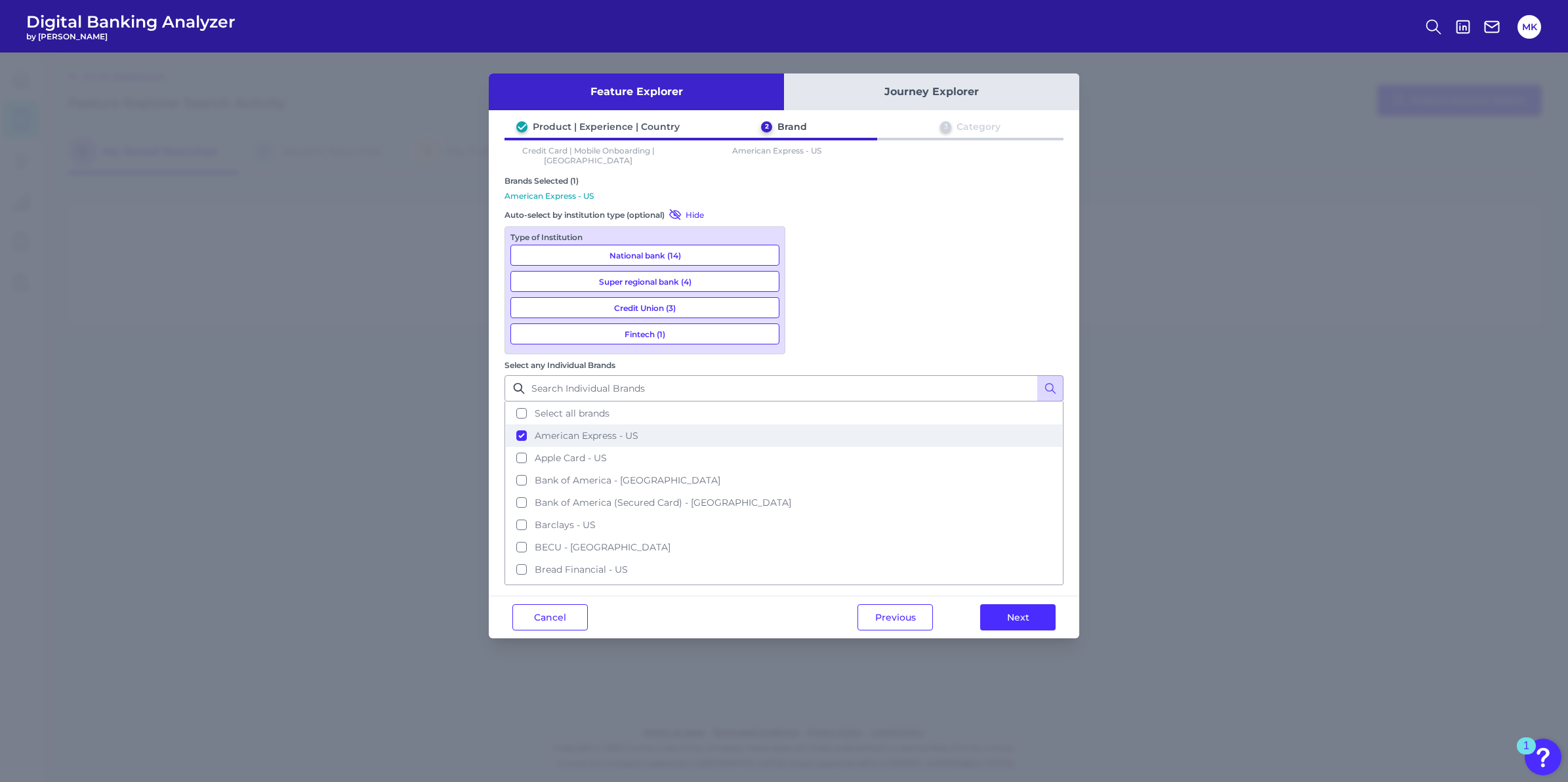
click at [800, 425] on button "American Express - US" at bounding box center [784, 435] width 556 height 22
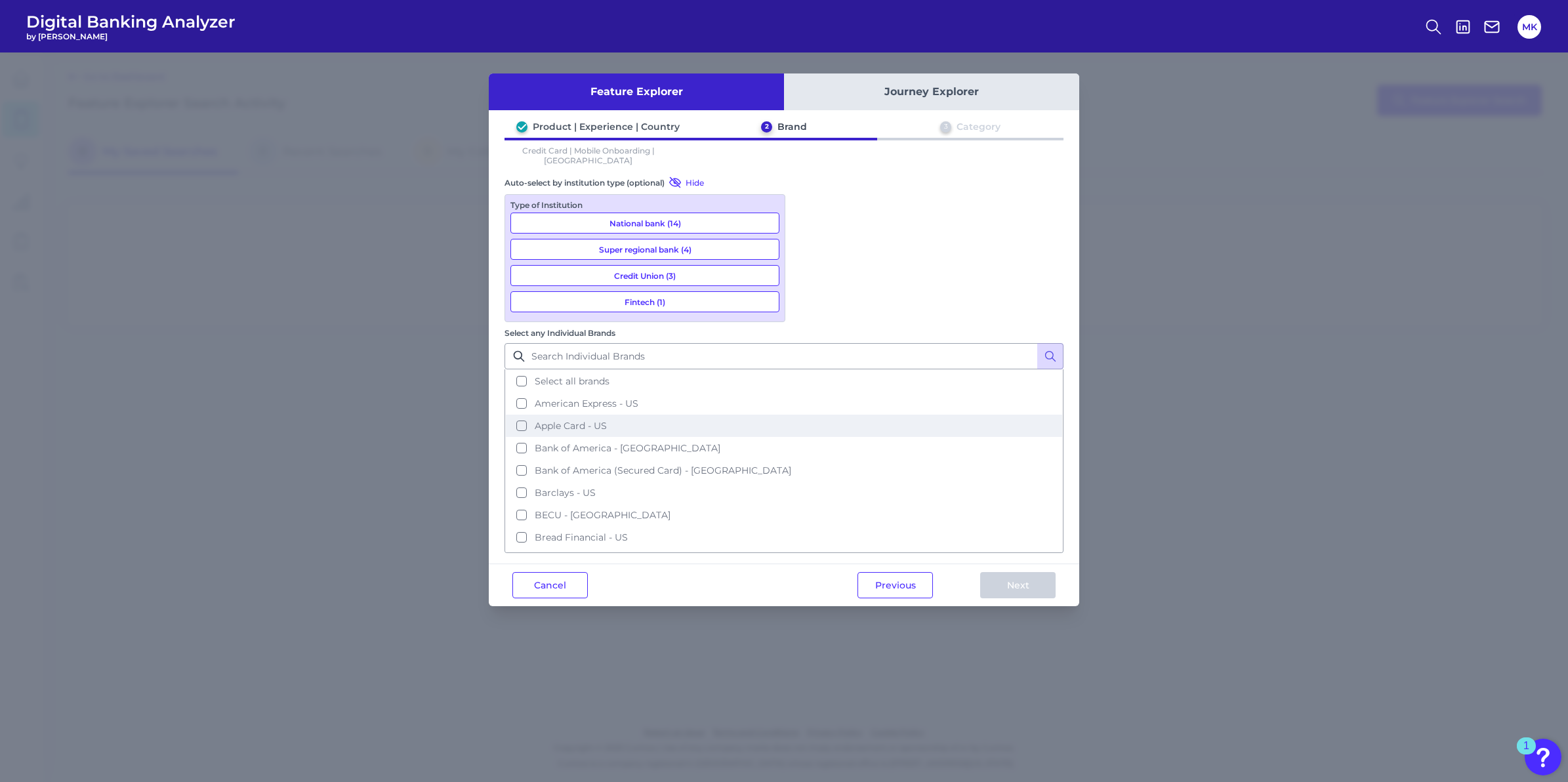
click at [801, 414] on button "Apple Card - US" at bounding box center [784, 425] width 556 height 22
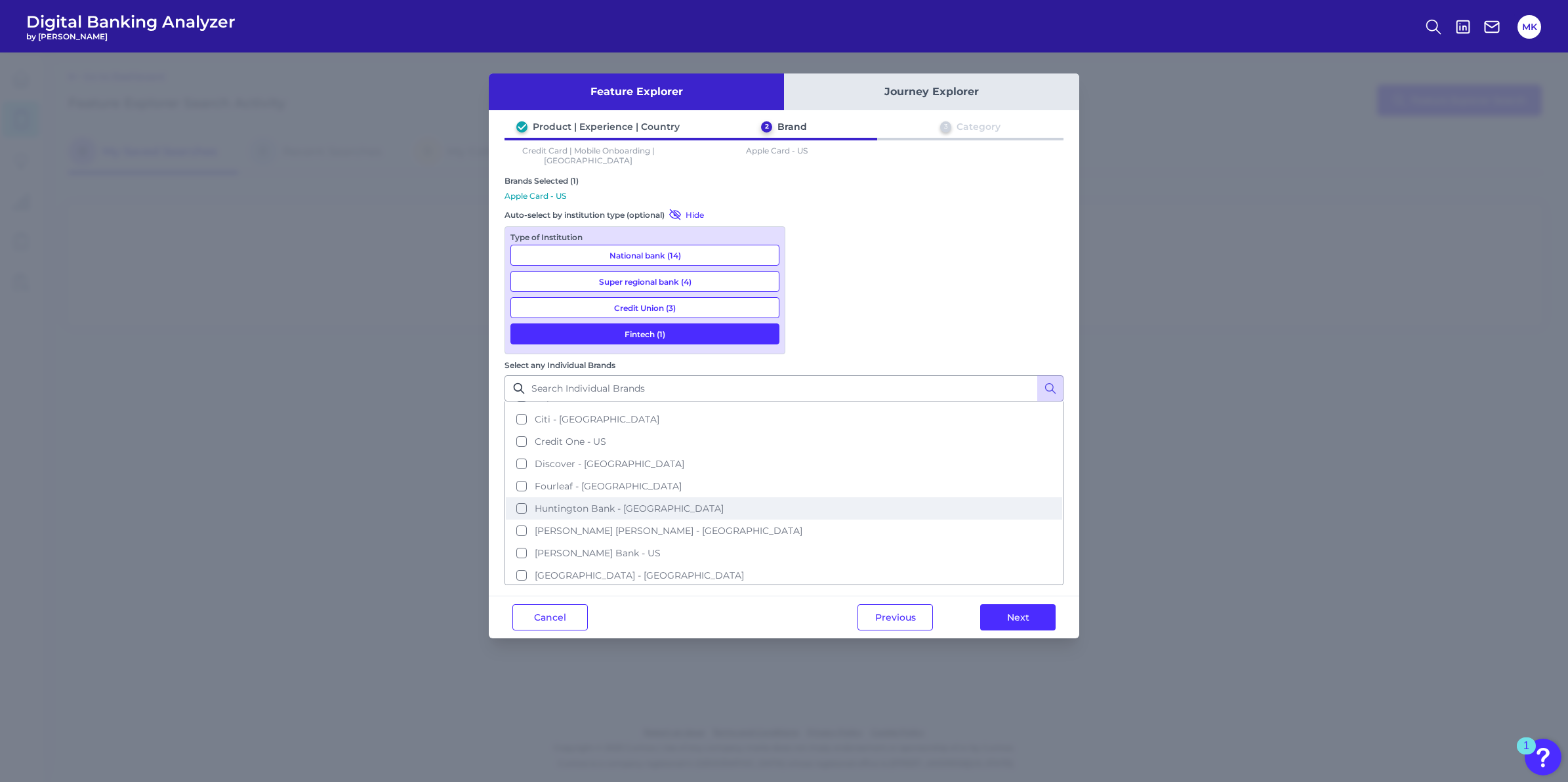
scroll to position [167, 0]
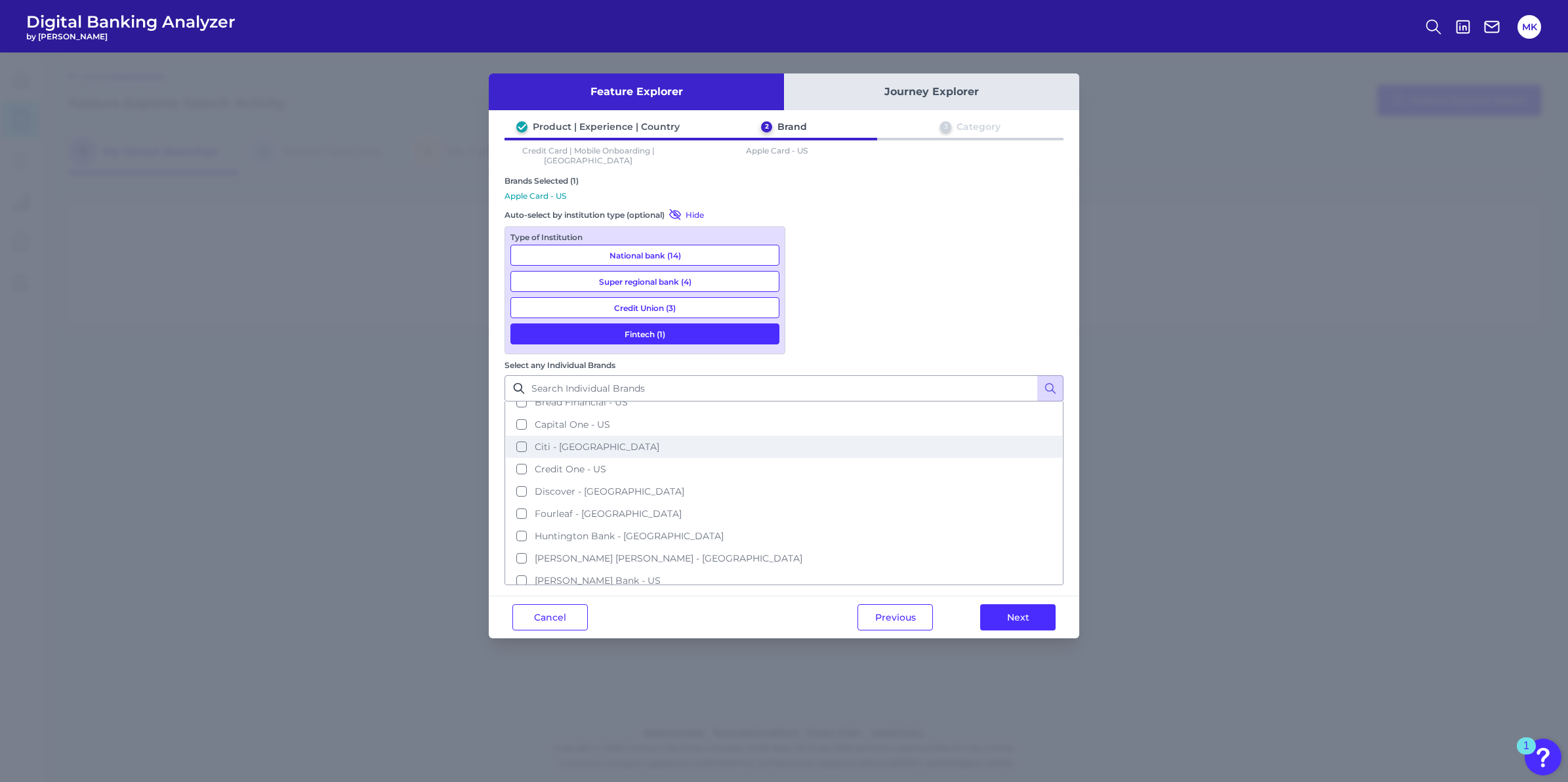
click at [801, 435] on button "Citi - [GEOGRAPHIC_DATA]" at bounding box center [784, 446] width 556 height 22
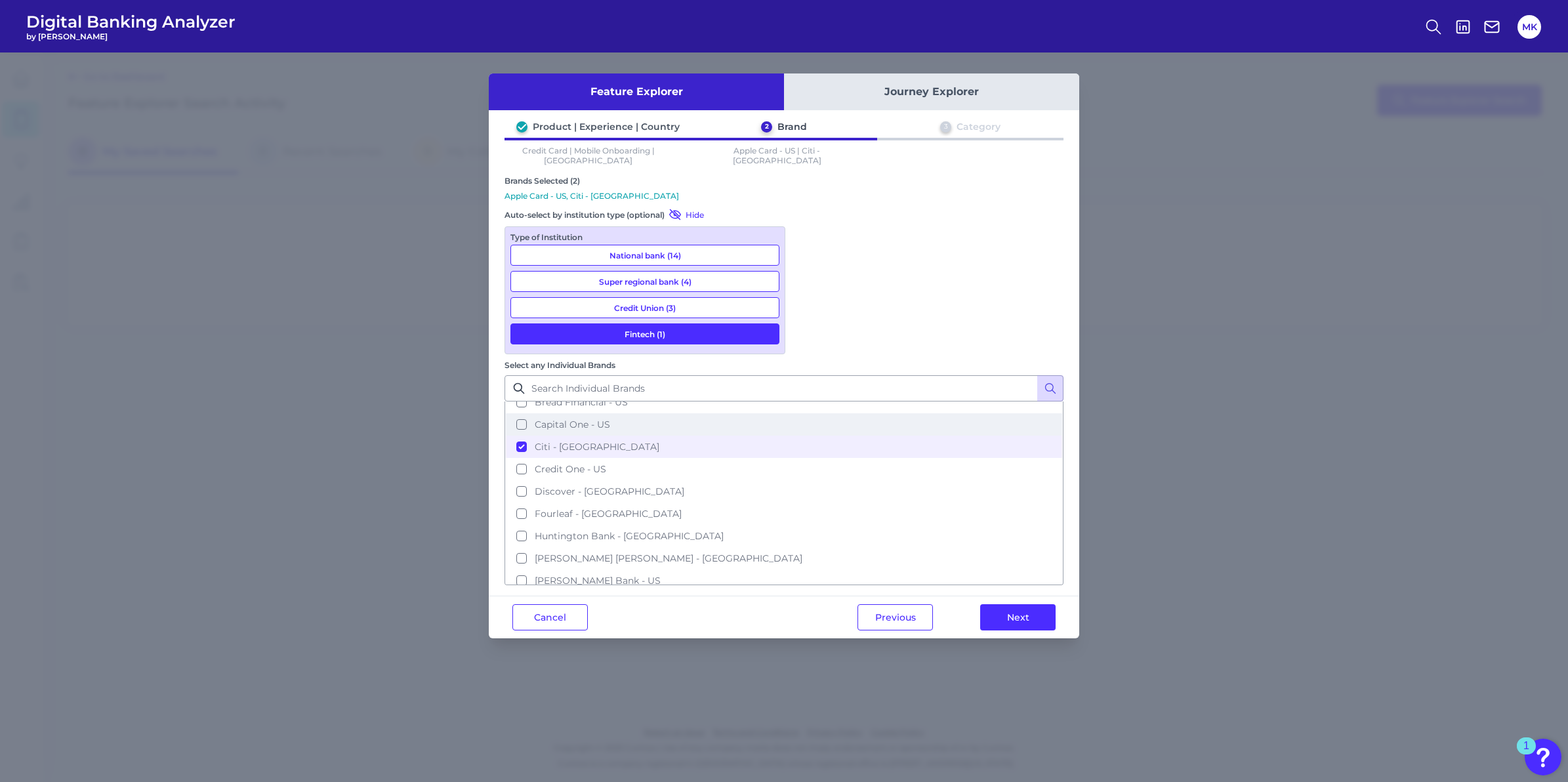
click at [813, 413] on button "Capital One - US" at bounding box center [784, 424] width 556 height 22
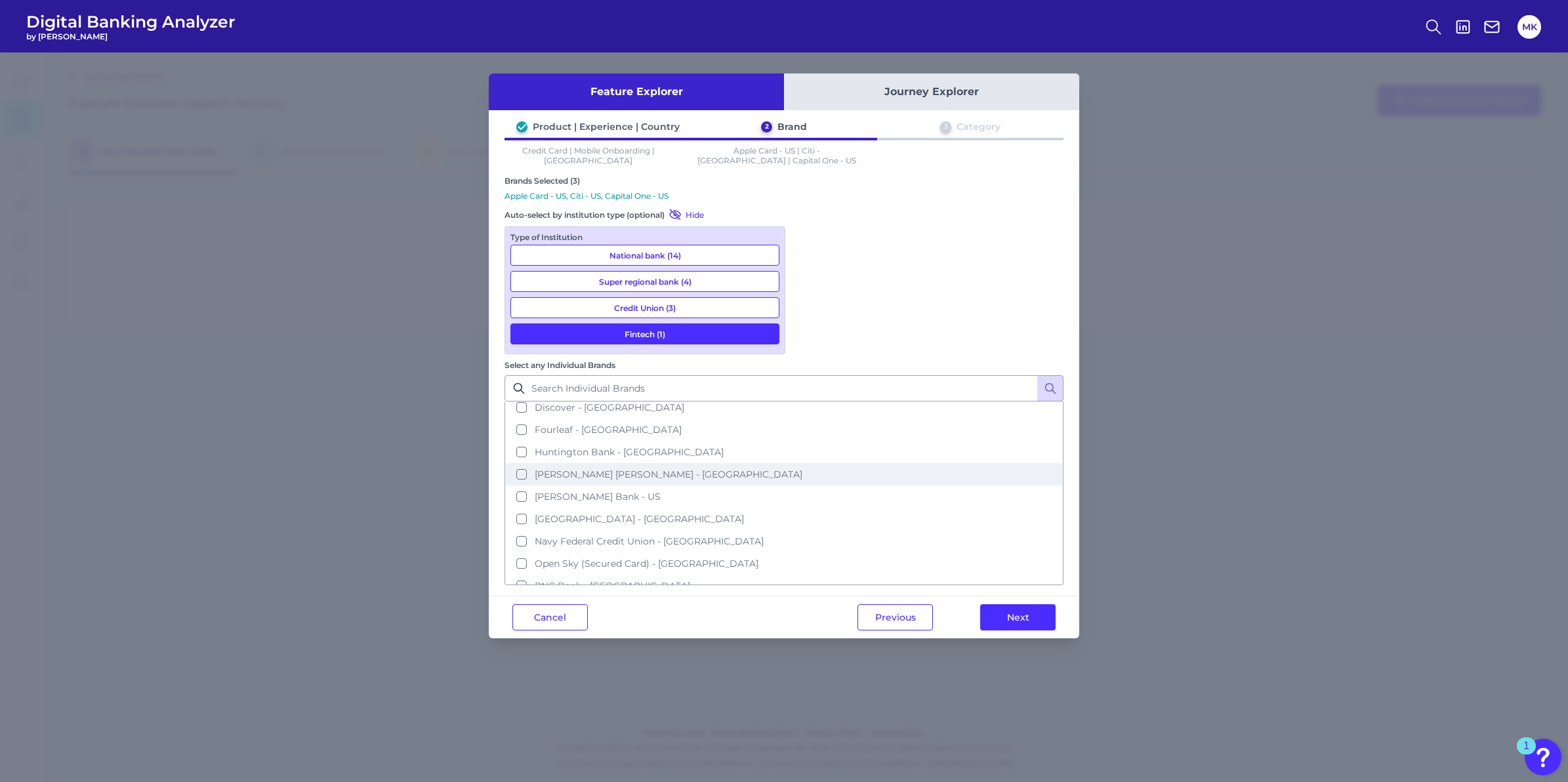
click at [810, 463] on button "[PERSON_NAME] [PERSON_NAME] - [GEOGRAPHIC_DATA]" at bounding box center [784, 473] width 556 height 22
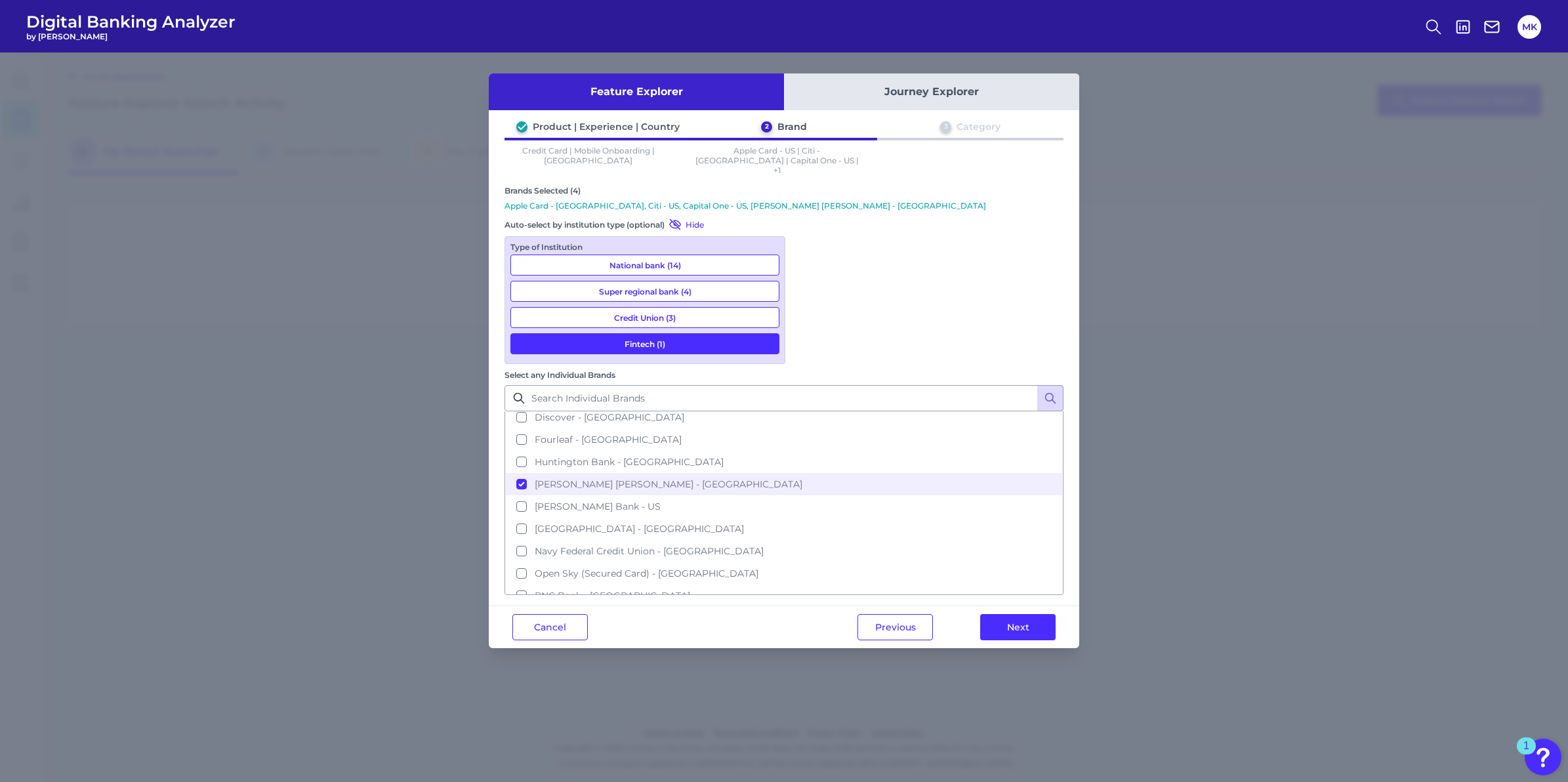
scroll to position [335, 0]
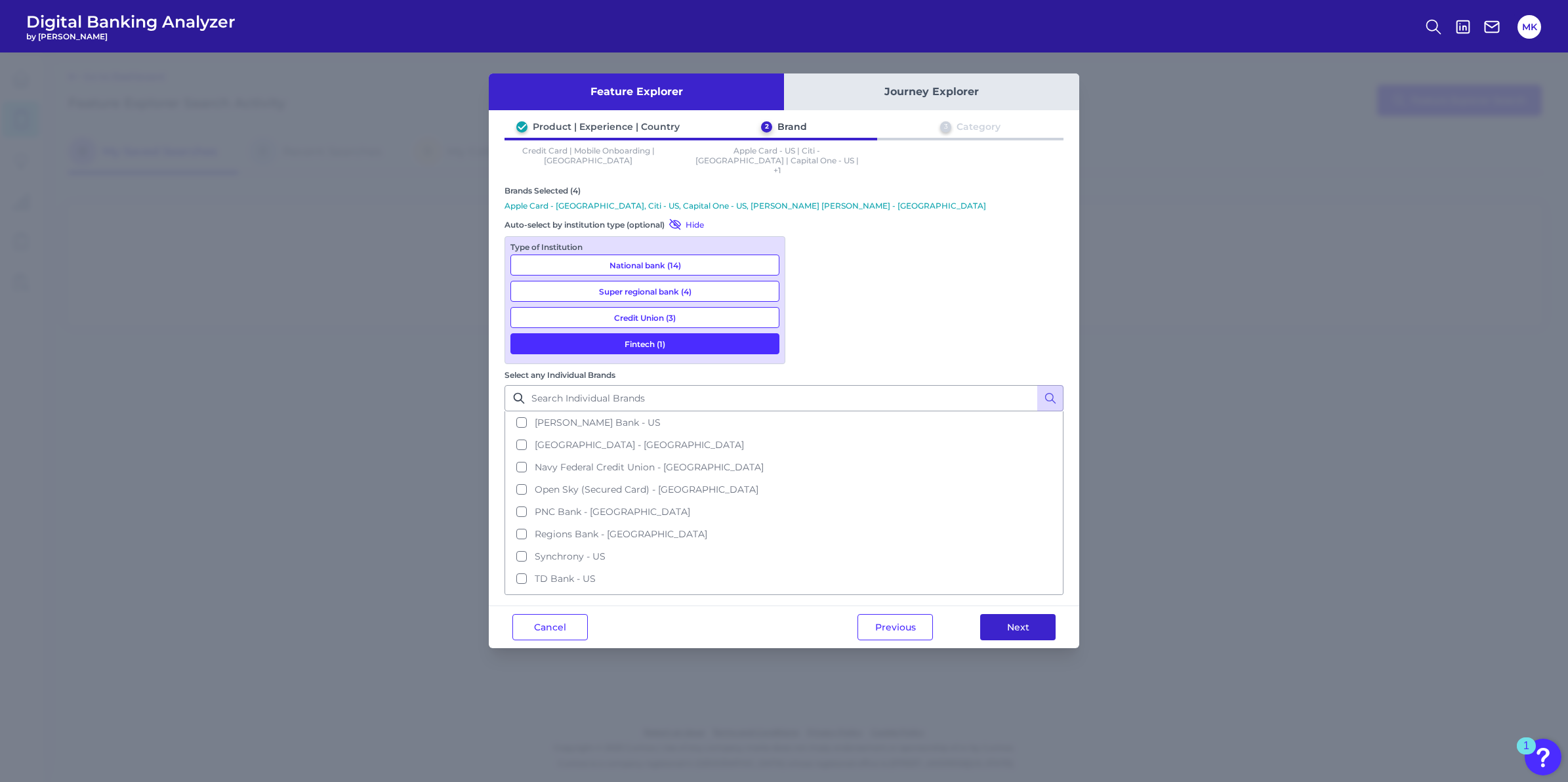
click at [1035, 614] on button "Next" at bounding box center [1018, 626] width 75 height 26
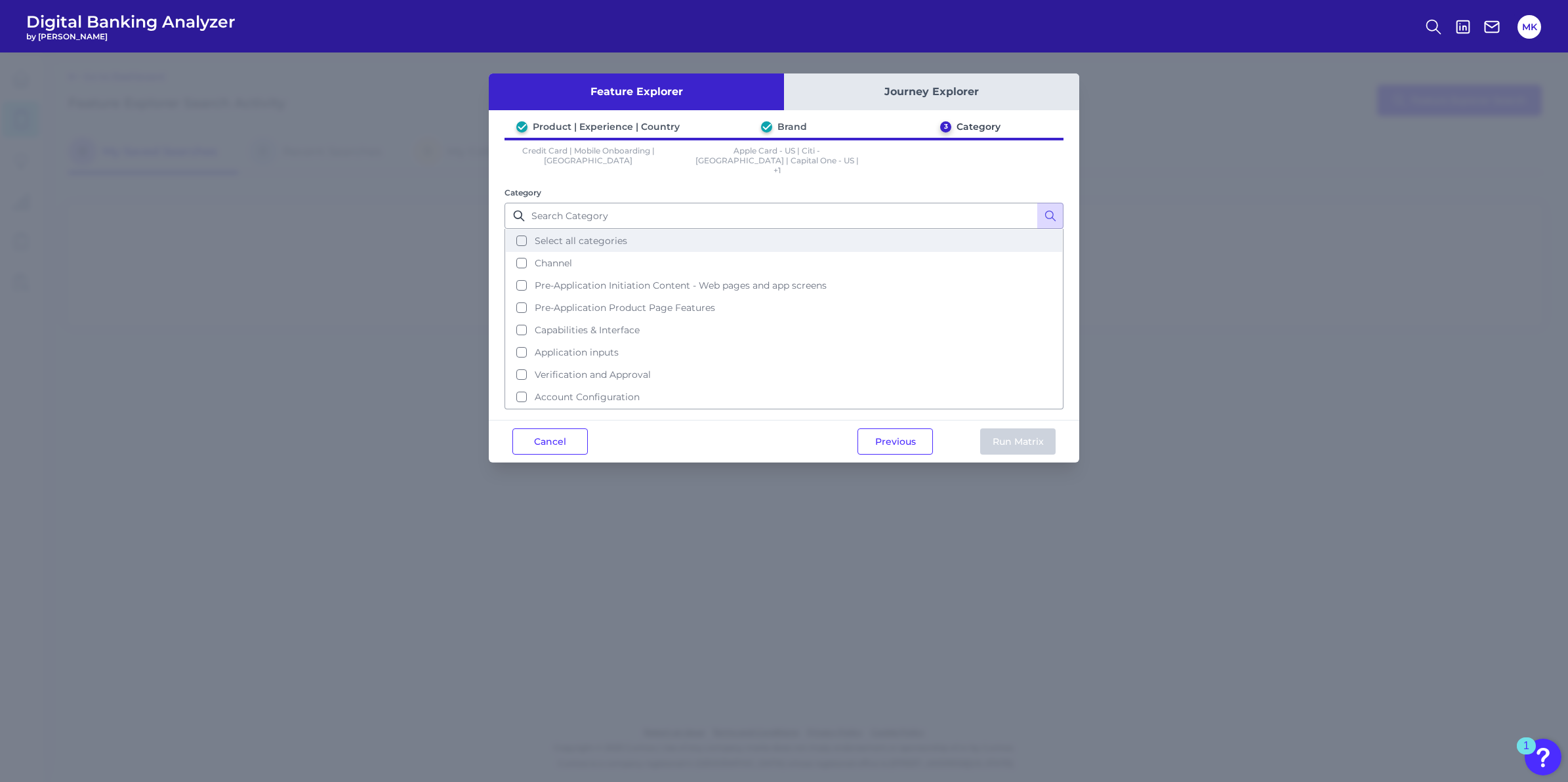
click at [526, 231] on button "Select all categories" at bounding box center [784, 240] width 556 height 22
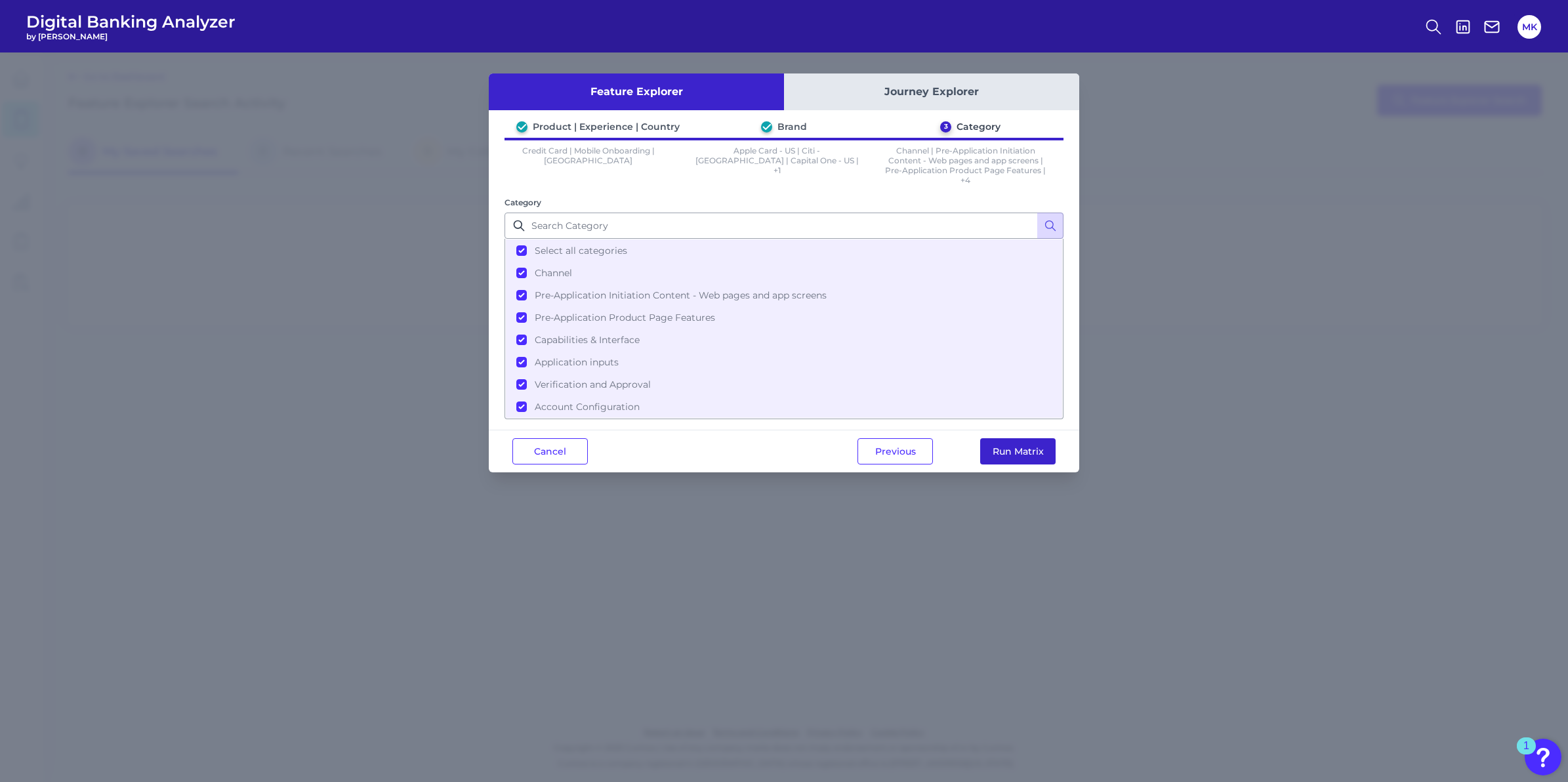
click at [1024, 452] on button "Run Matrix" at bounding box center [1018, 451] width 75 height 26
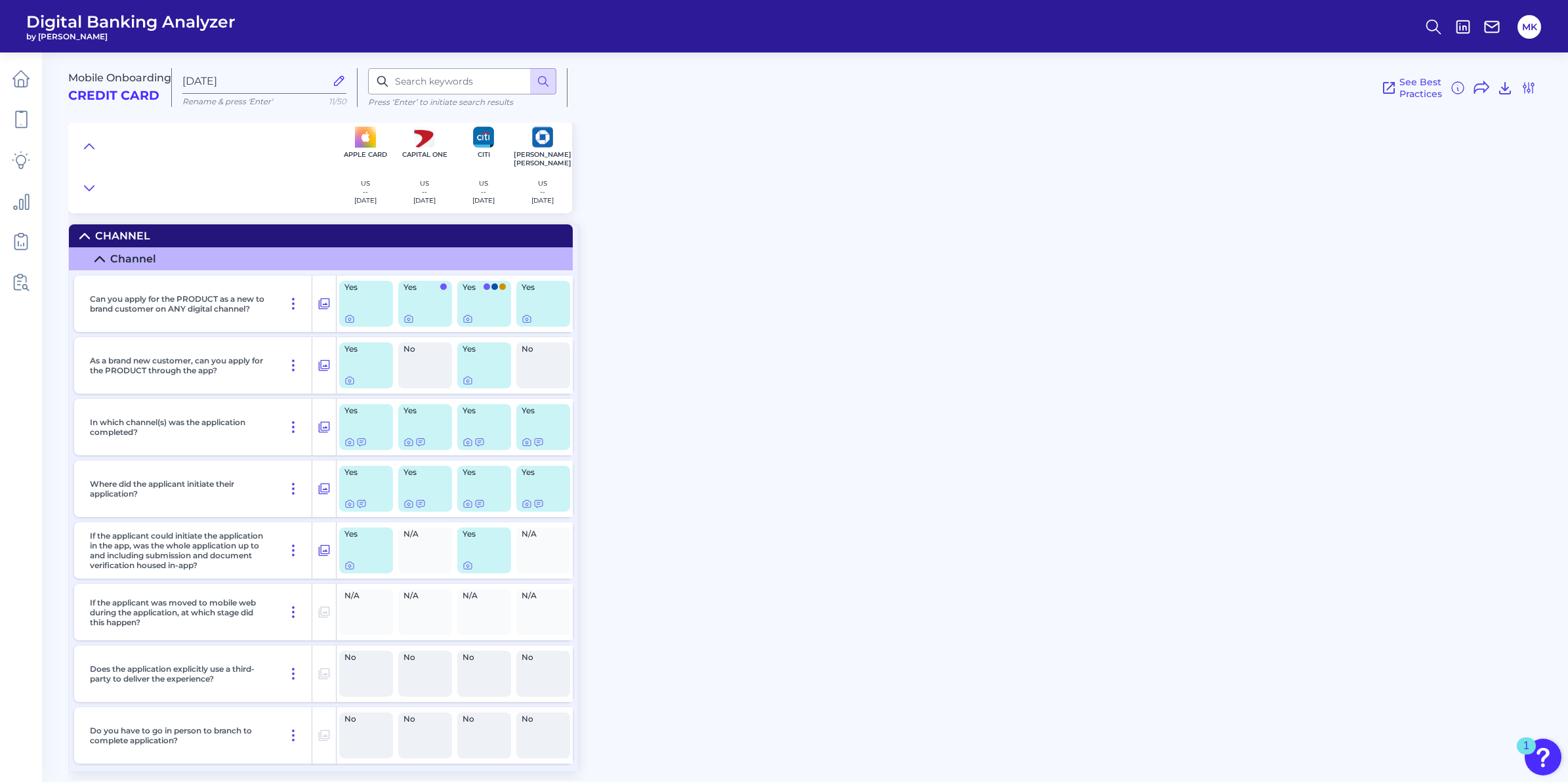
drag, startPoint x: 222, startPoint y: 492, endPoint x: 238, endPoint y: 490, distance: 16.1
click at [238, 490] on p "Where did the applicant initiate their application?" at bounding box center [180, 488] width 180 height 19
click at [352, 502] on icon at bounding box center [350, 504] width 11 height 11
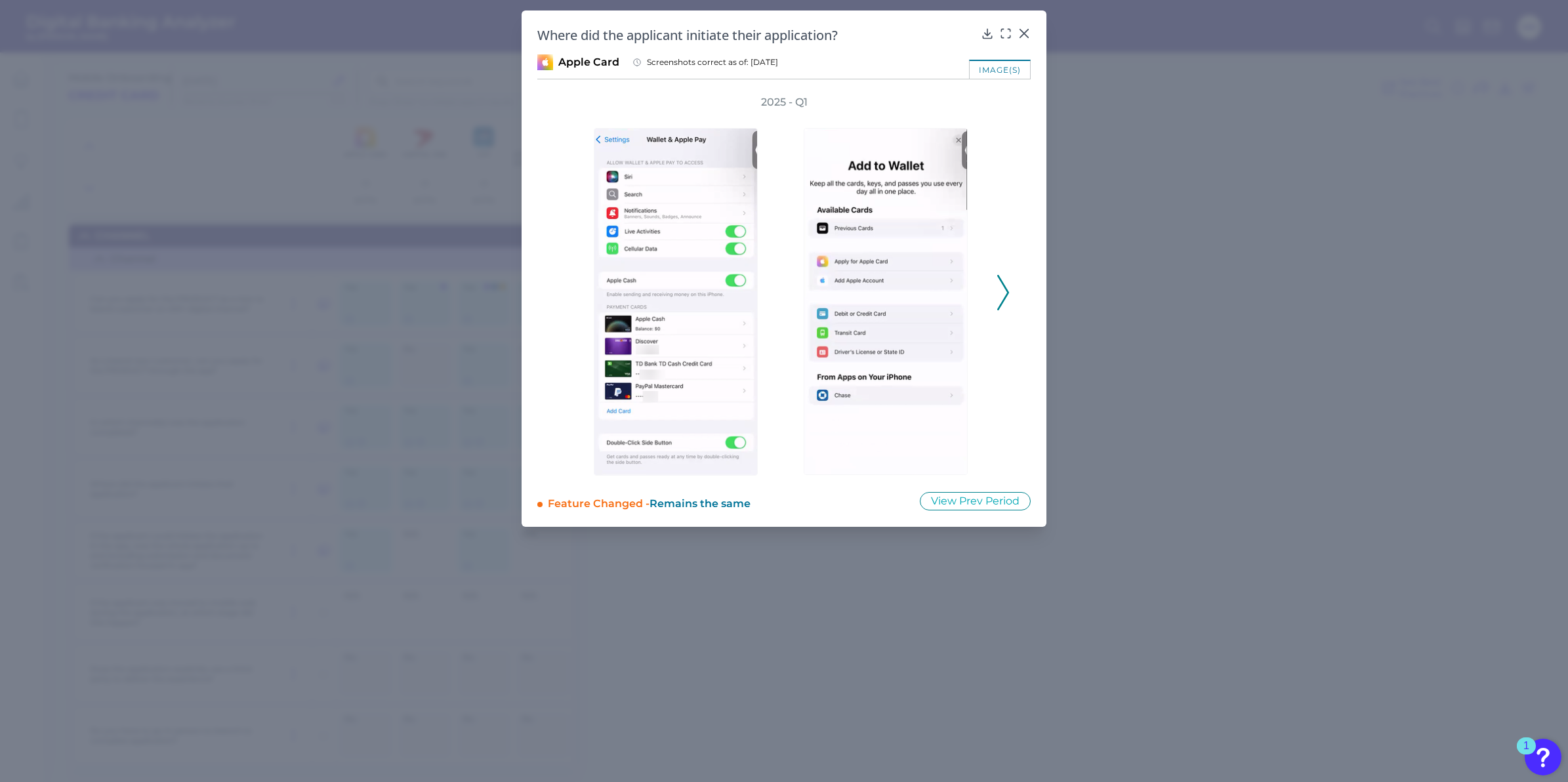
click at [1005, 294] on icon at bounding box center [1004, 292] width 12 height 36
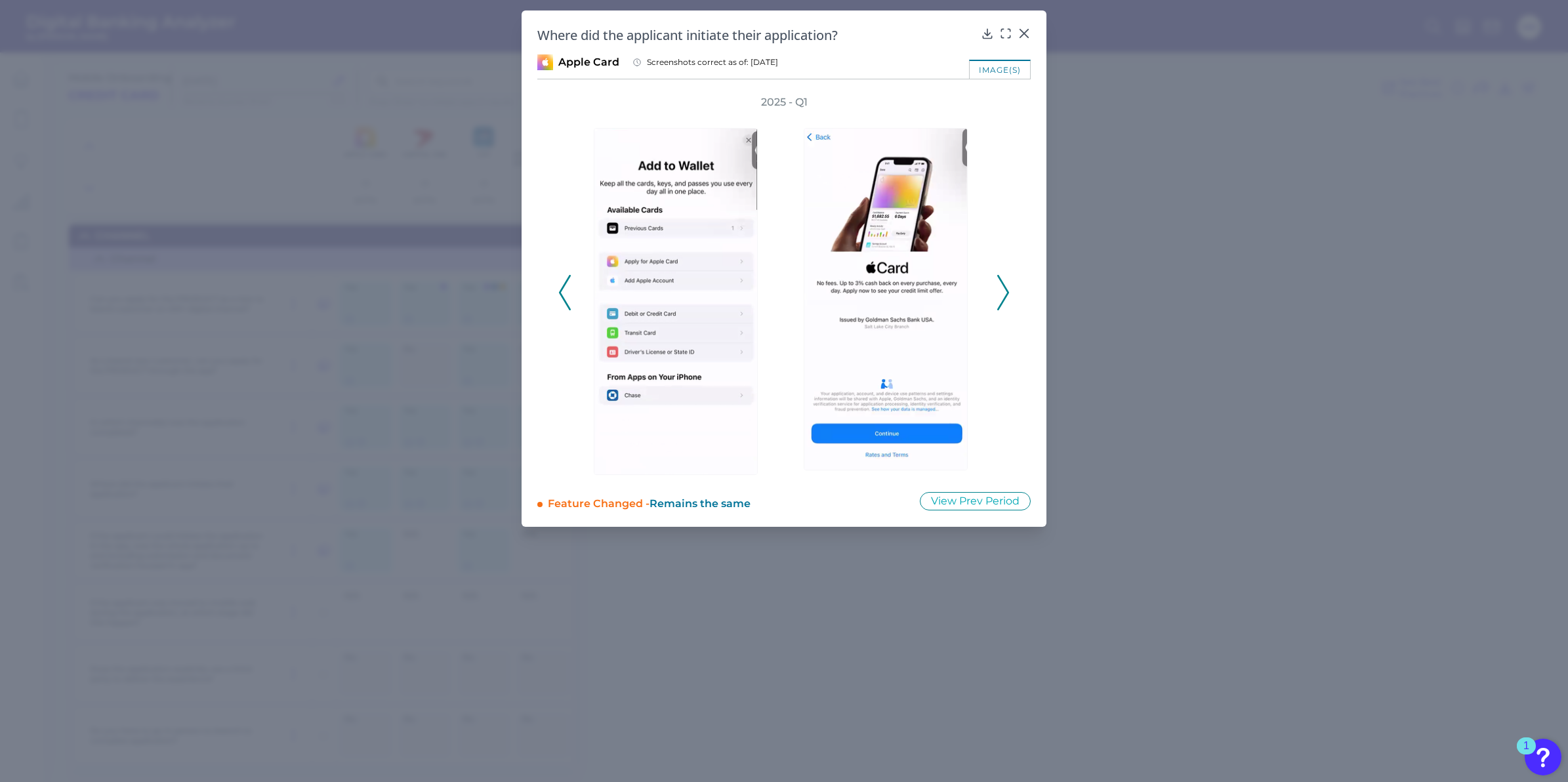
click at [1005, 294] on icon at bounding box center [1004, 292] width 12 height 36
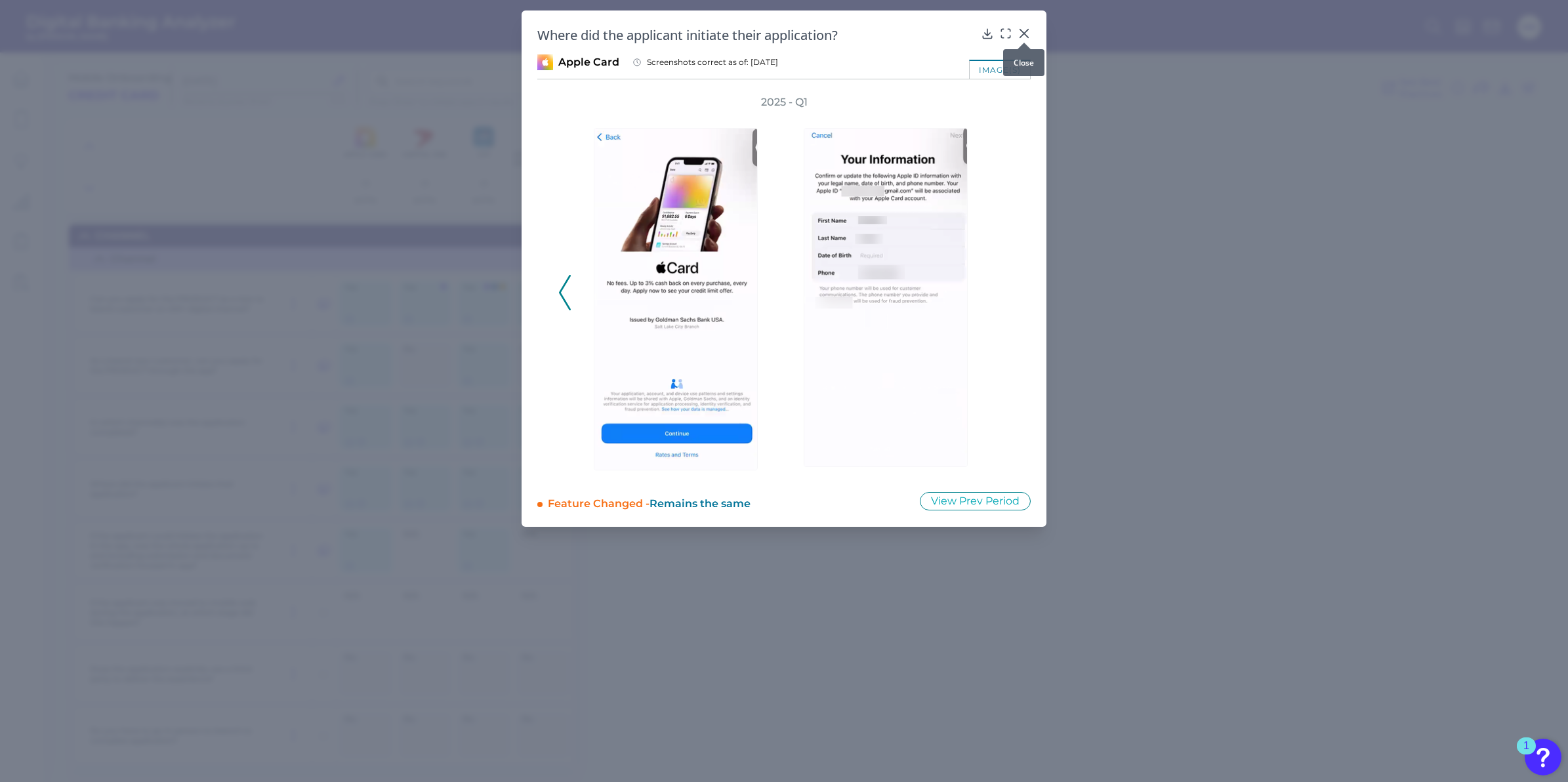
click at [1025, 33] on icon at bounding box center [1025, 34] width 13 height 13
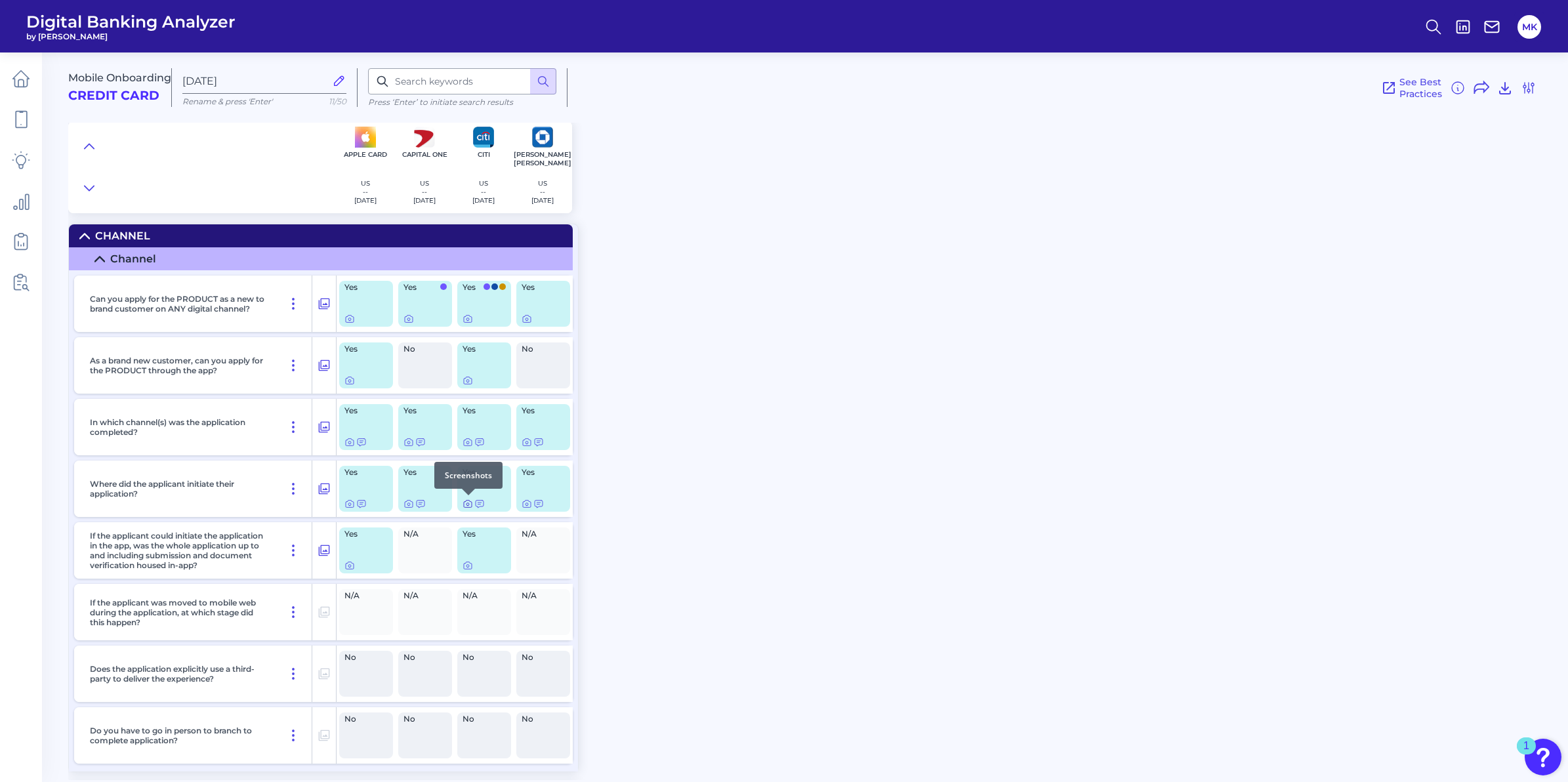
click at [463, 507] on icon at bounding box center [468, 504] width 11 height 11
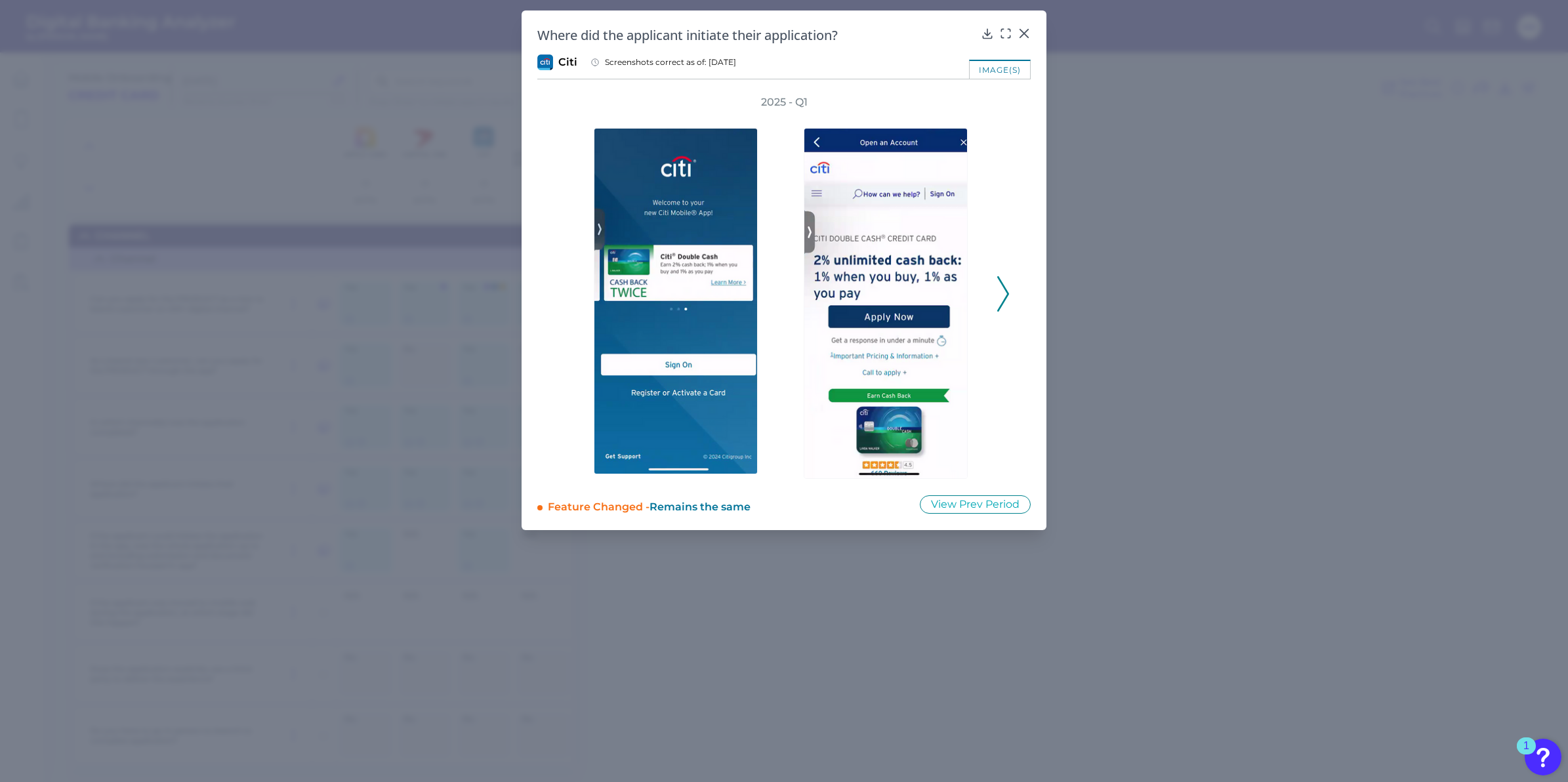
click at [1007, 294] on icon at bounding box center [1004, 294] width 12 height 36
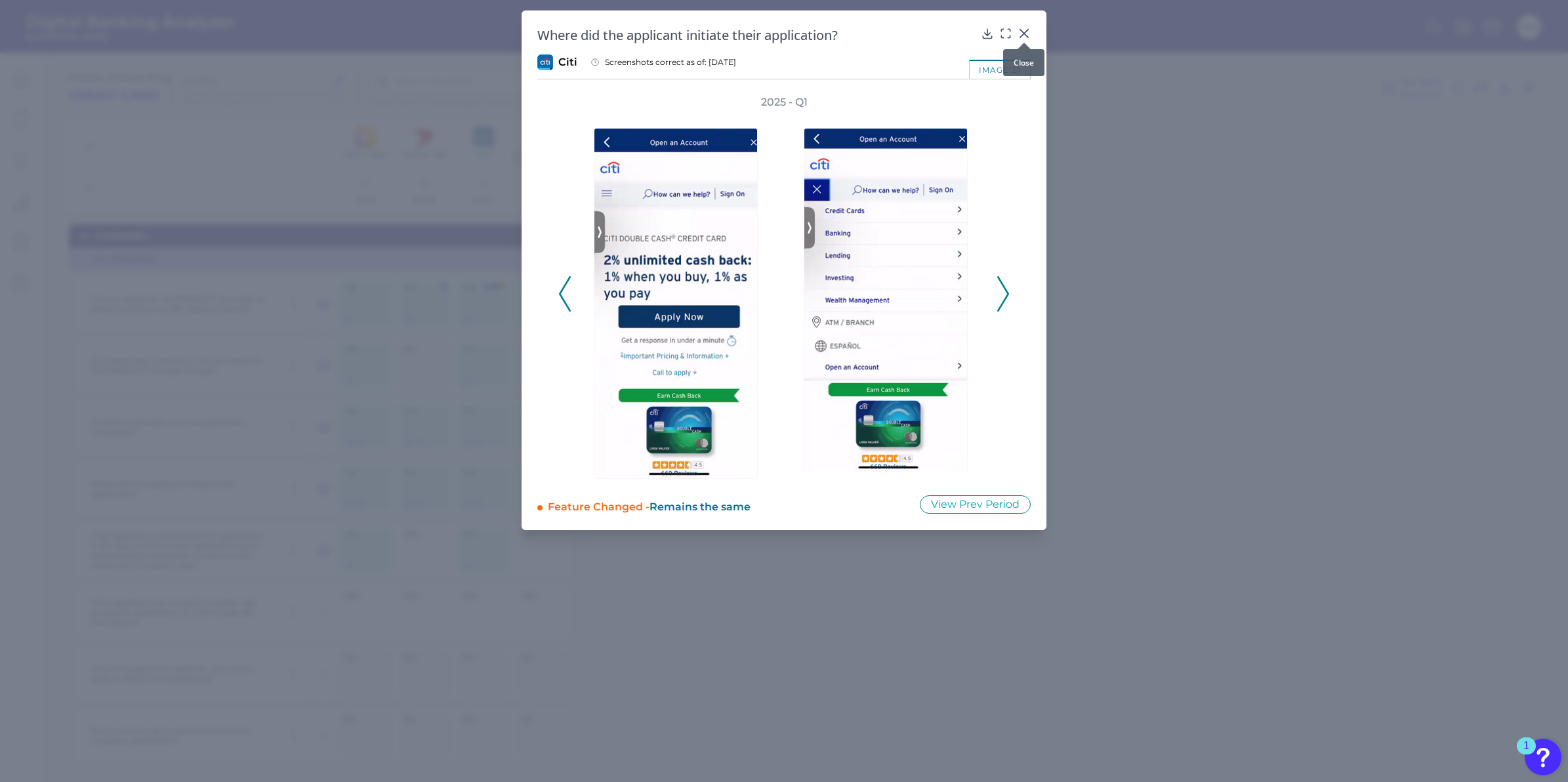
click at [1020, 34] on icon at bounding box center [1025, 34] width 13 height 13
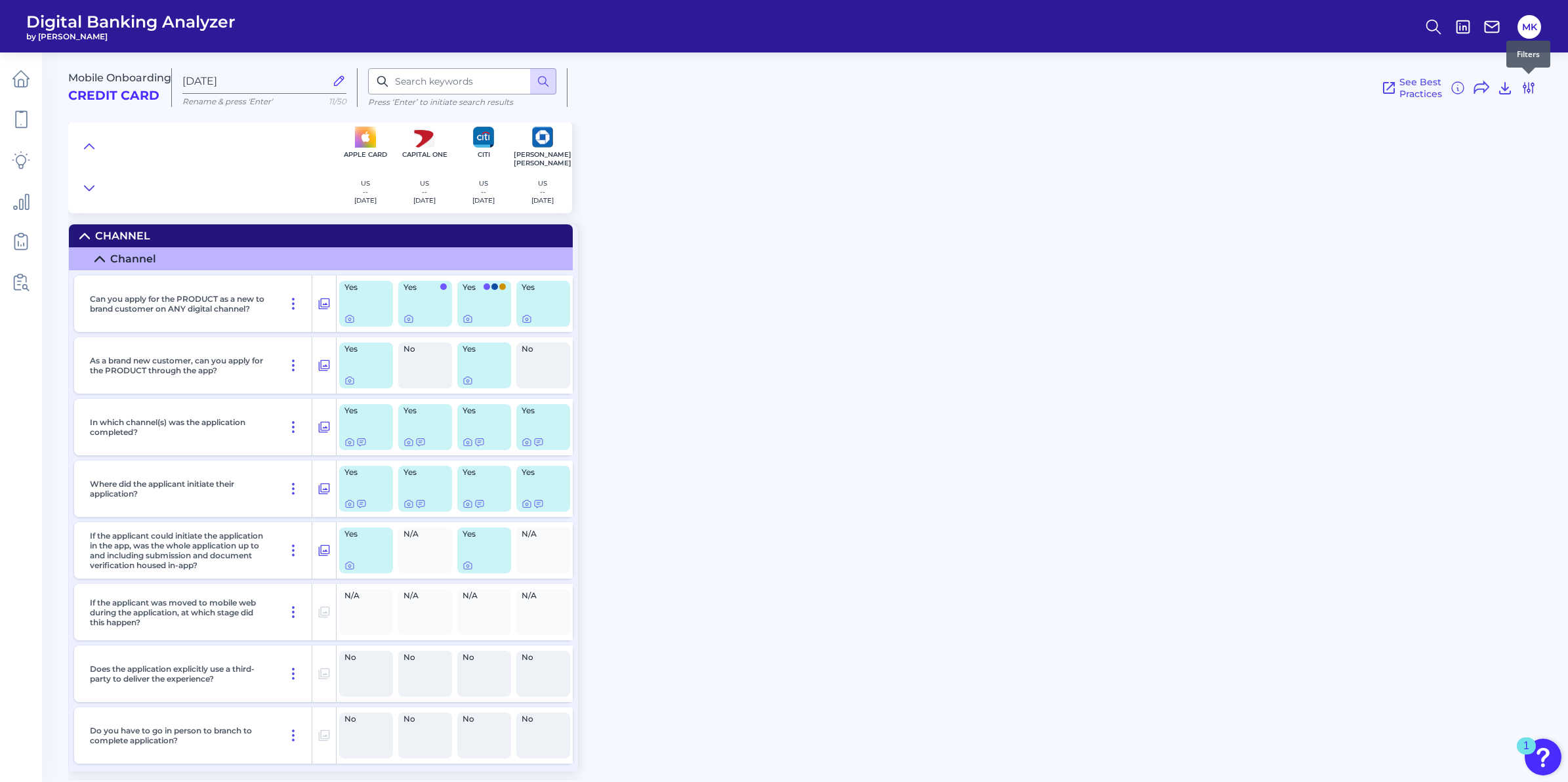
click at [1524, 90] on icon at bounding box center [1529, 88] width 11 height 11
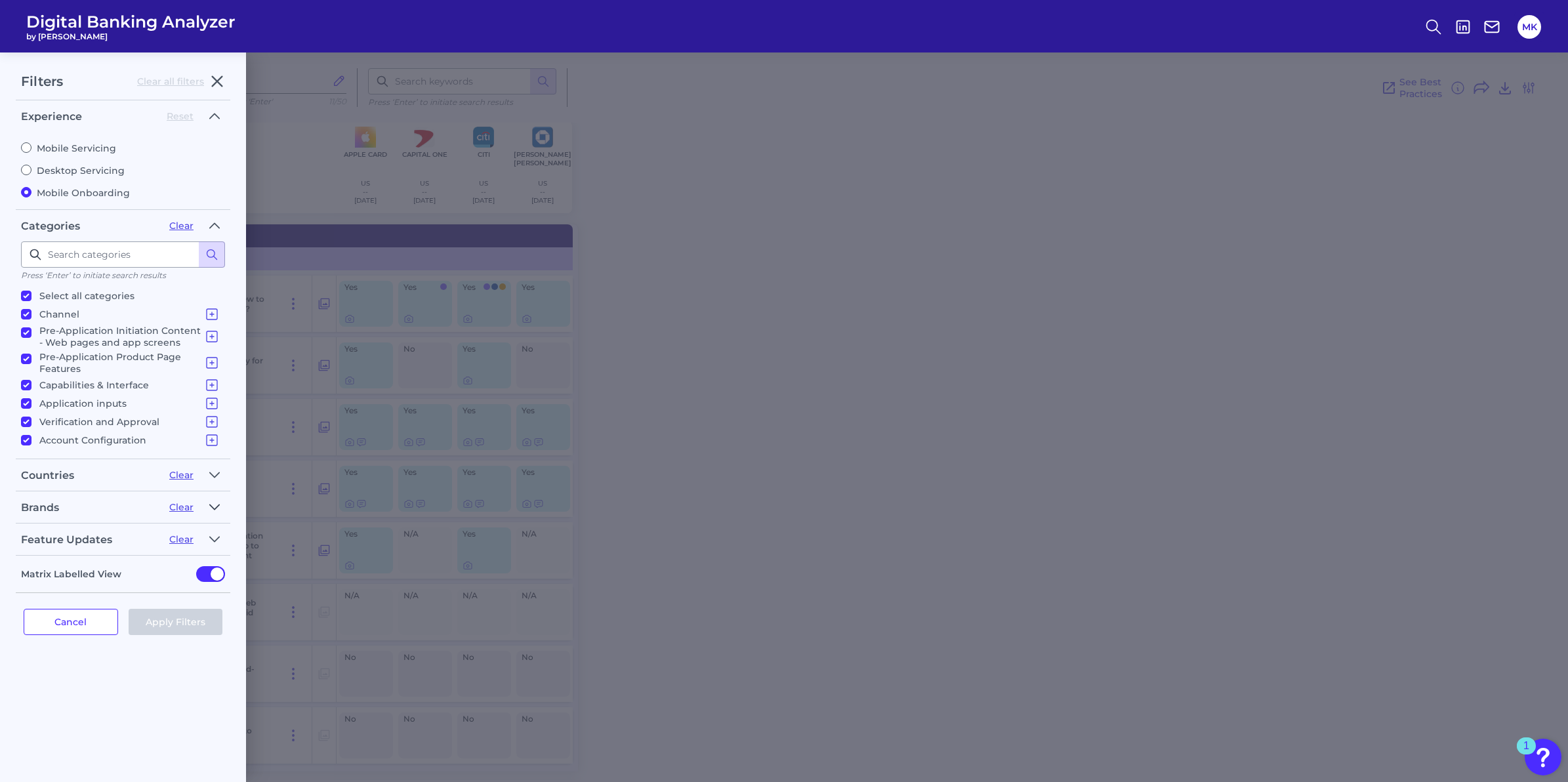
click at [210, 509] on icon "button" at bounding box center [215, 506] width 11 height 15
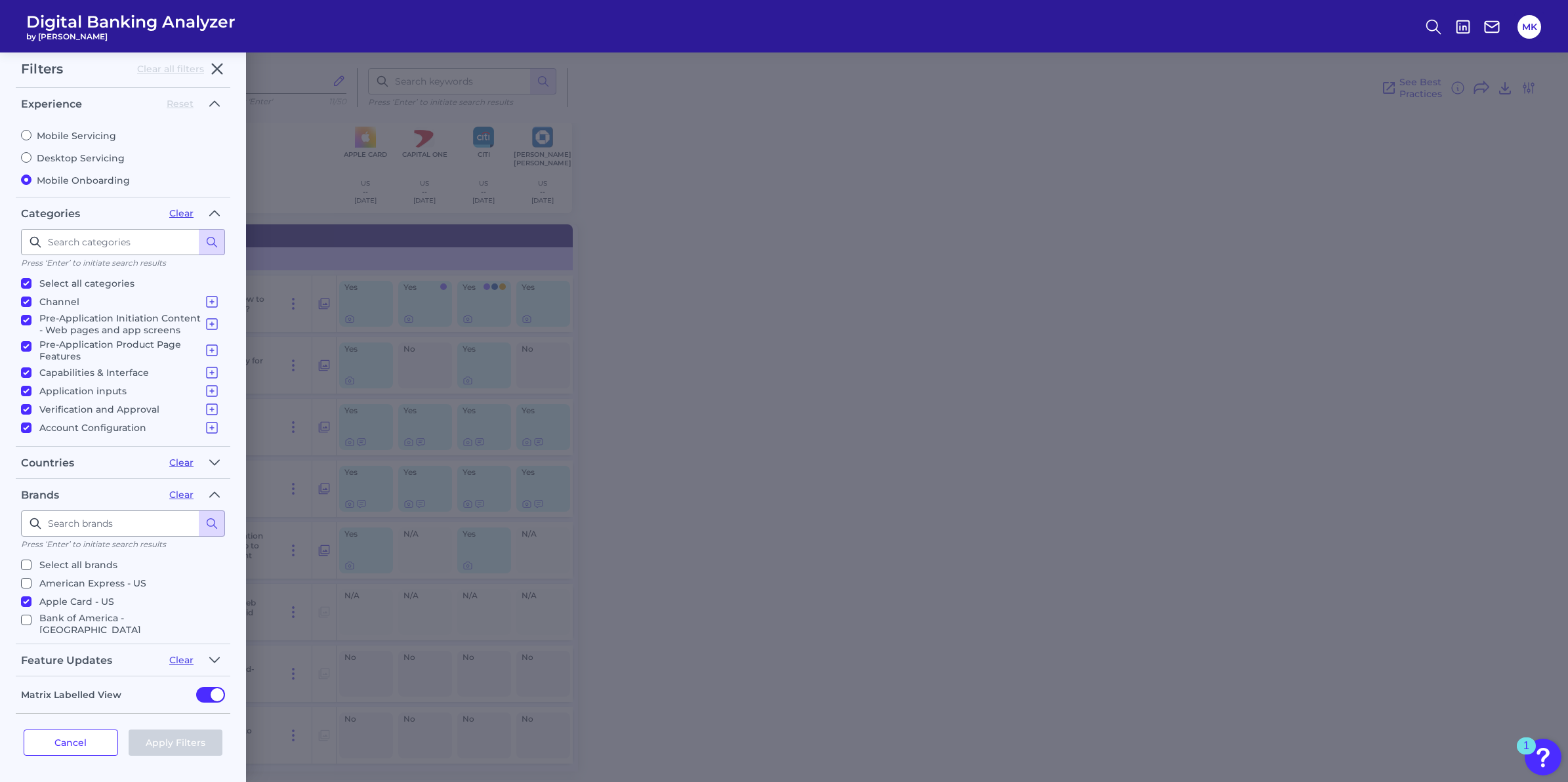
click at [21, 585] on input "American Express - US" at bounding box center [26, 583] width 11 height 11
checkbox input "true"
click at [142, 739] on button "Apply Filters" at bounding box center [176, 742] width 95 height 26
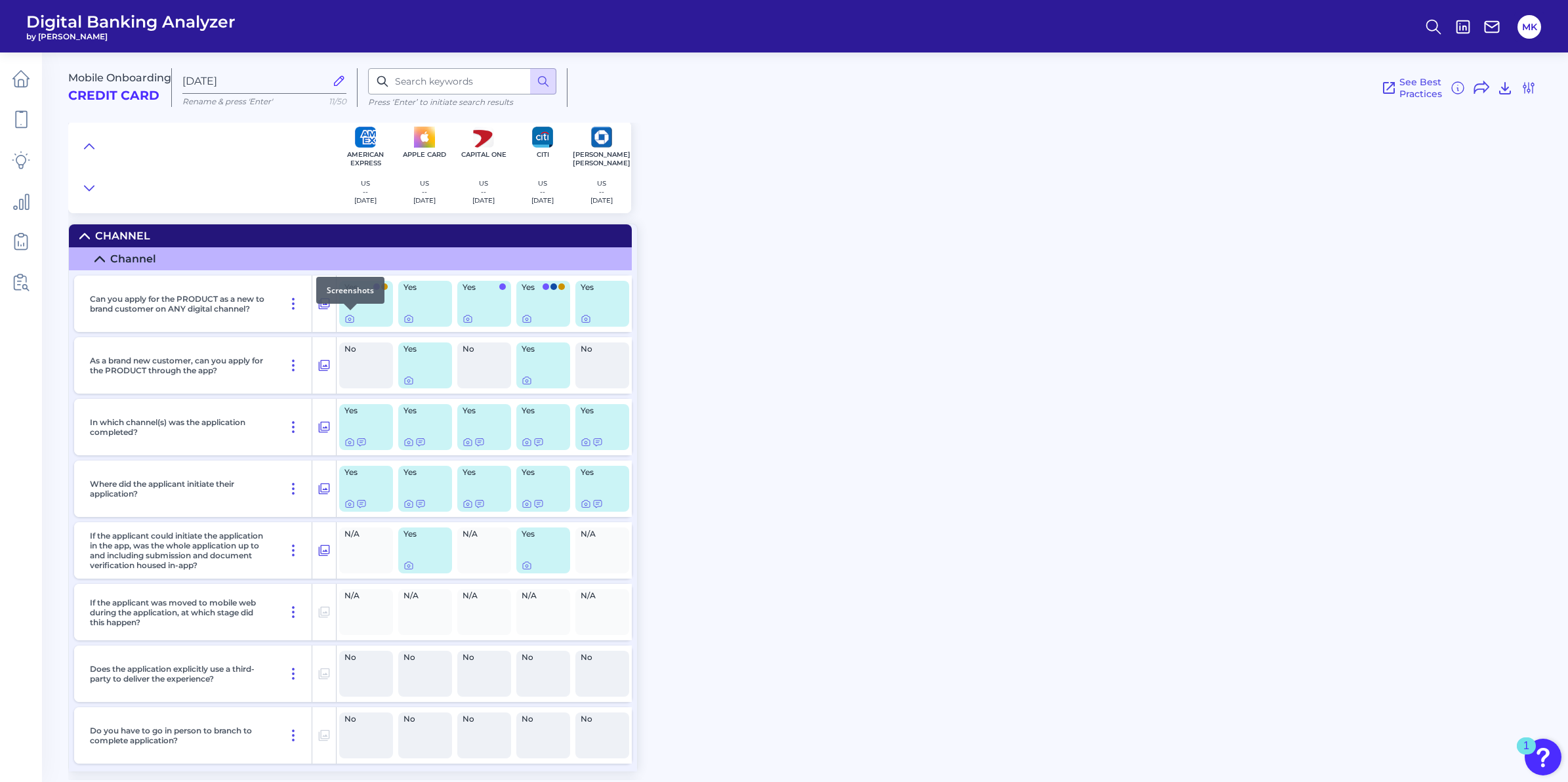
click at [348, 315] on div at bounding box center [350, 311] width 13 height 13
click at [350, 315] on div at bounding box center [350, 311] width 13 height 13
click at [349, 321] on icon at bounding box center [350, 319] width 11 height 11
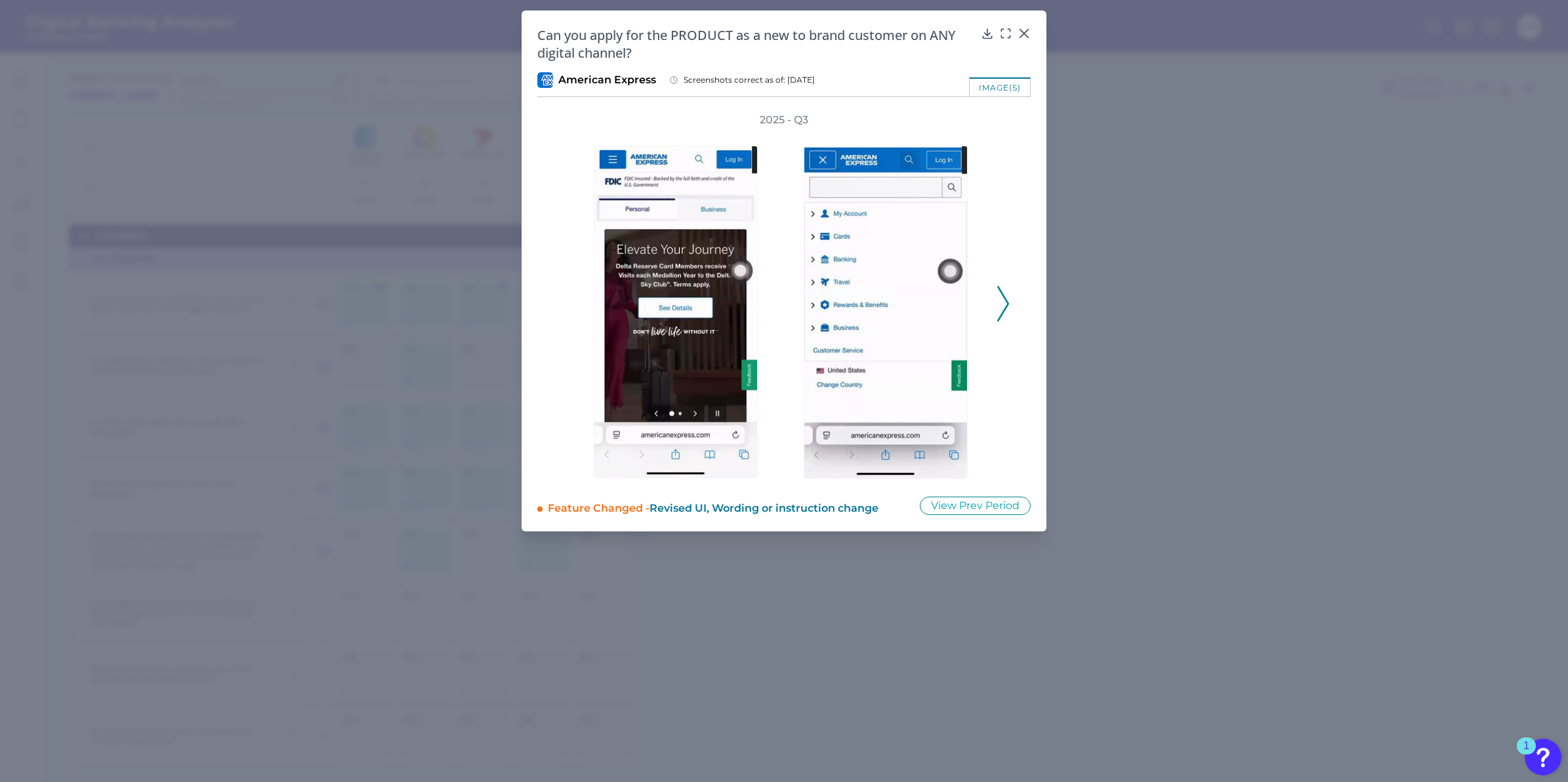
click at [1005, 300] on polyline at bounding box center [1003, 303] width 10 height 34
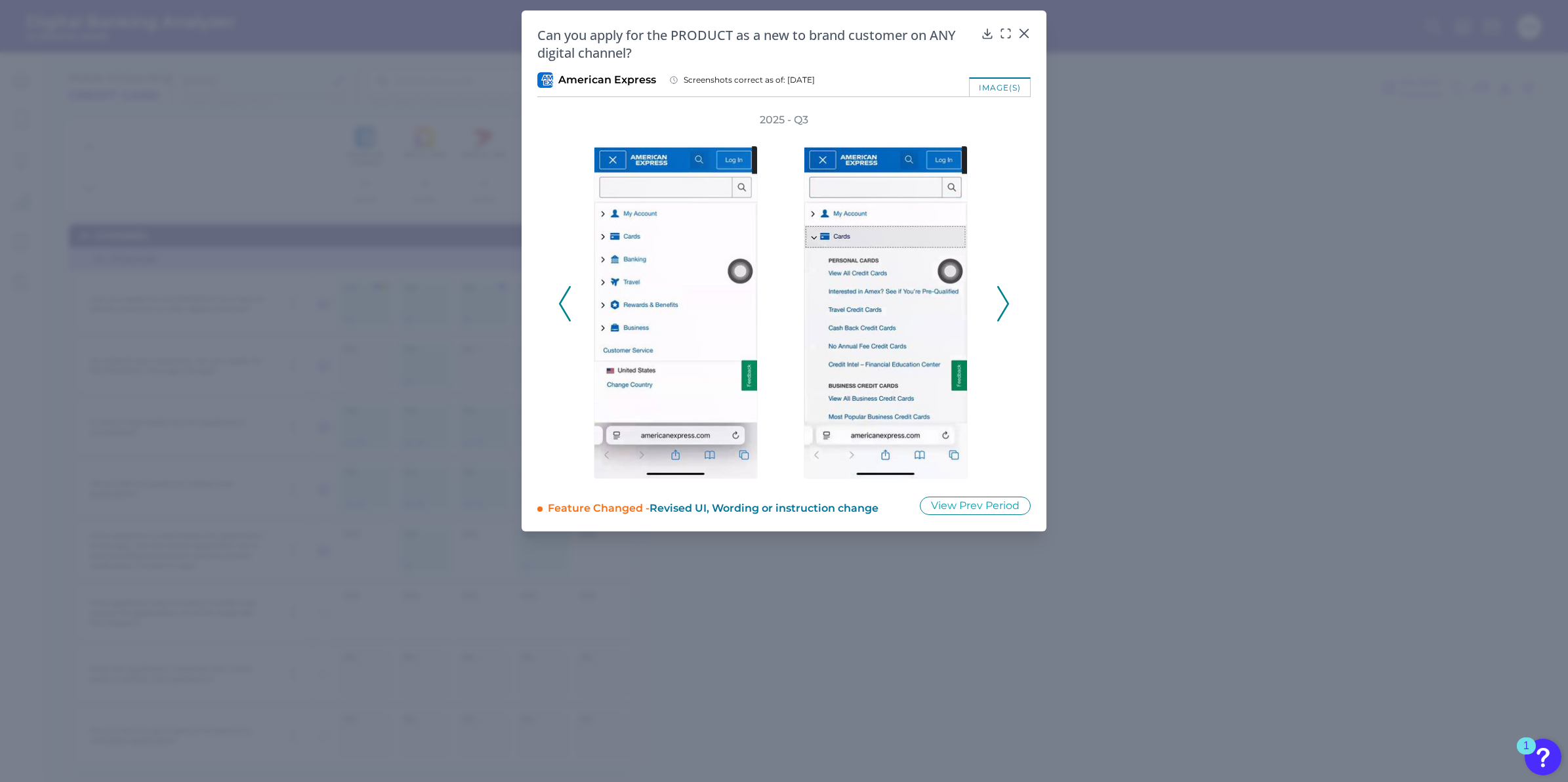
click at [1005, 300] on polyline at bounding box center [1003, 303] width 10 height 34
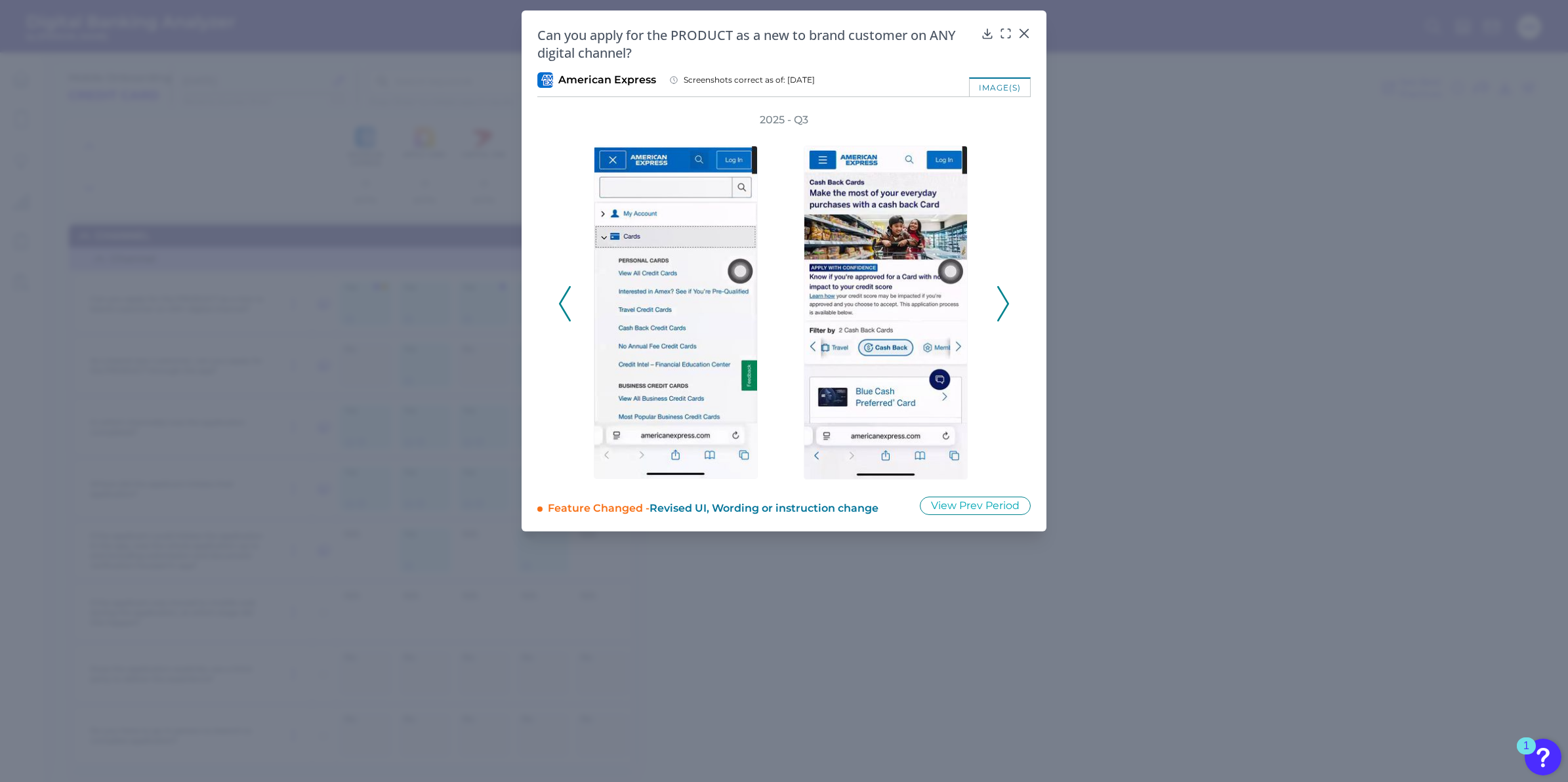
click at [1005, 300] on polyline at bounding box center [1003, 303] width 10 height 34
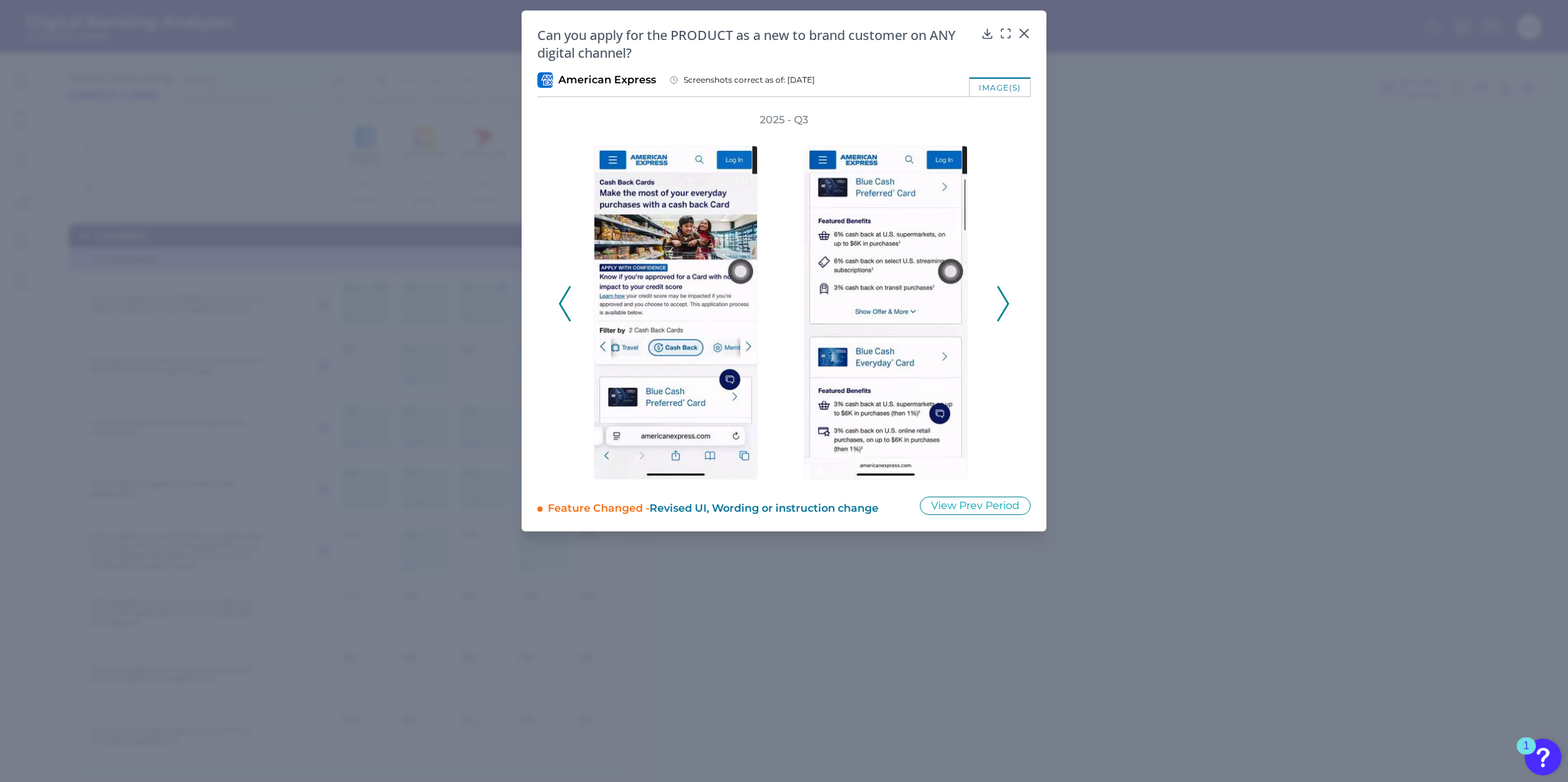
click at [1005, 300] on polyline at bounding box center [1003, 303] width 10 height 34
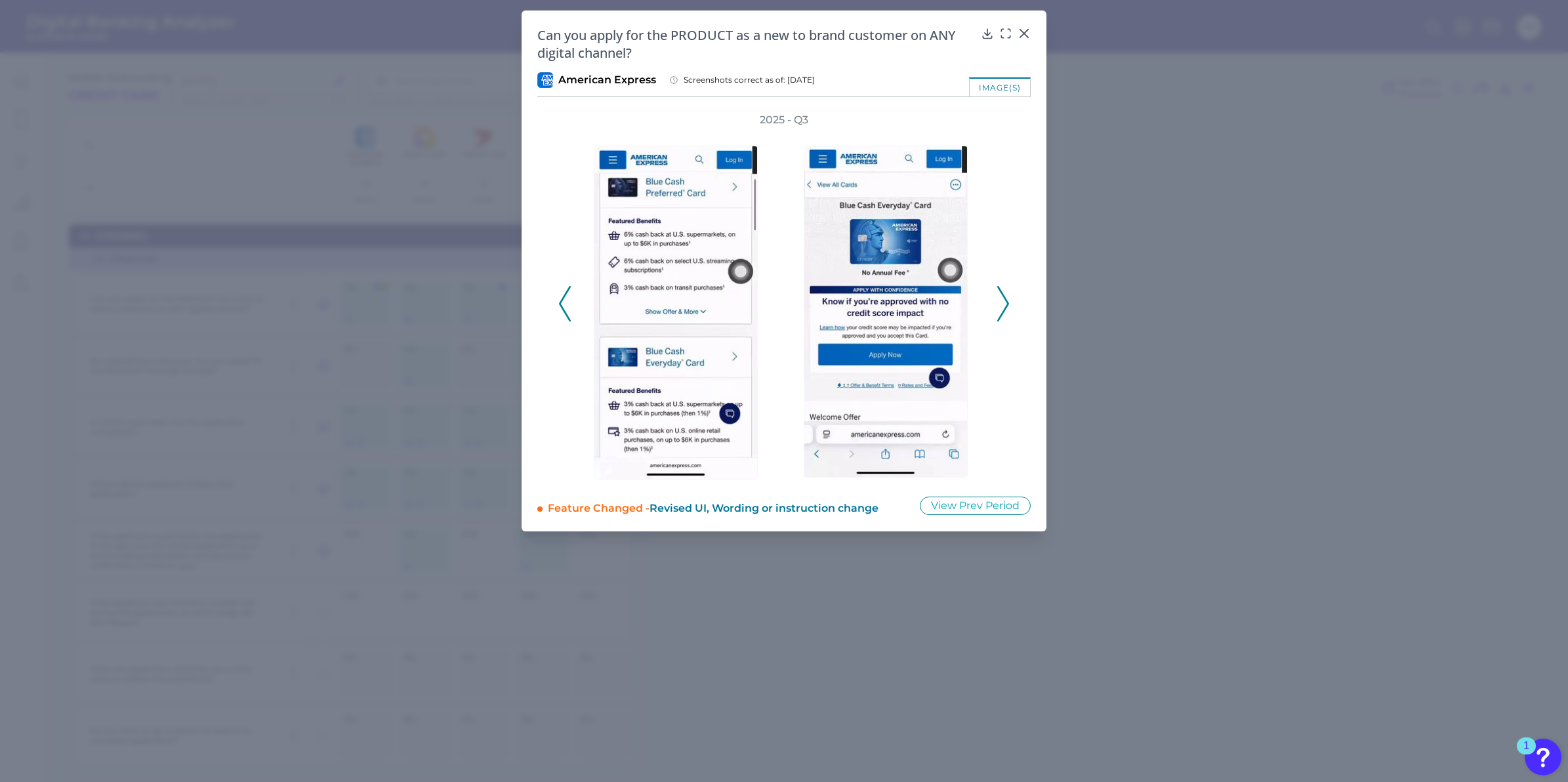
click at [1005, 300] on polyline at bounding box center [1003, 303] width 10 height 34
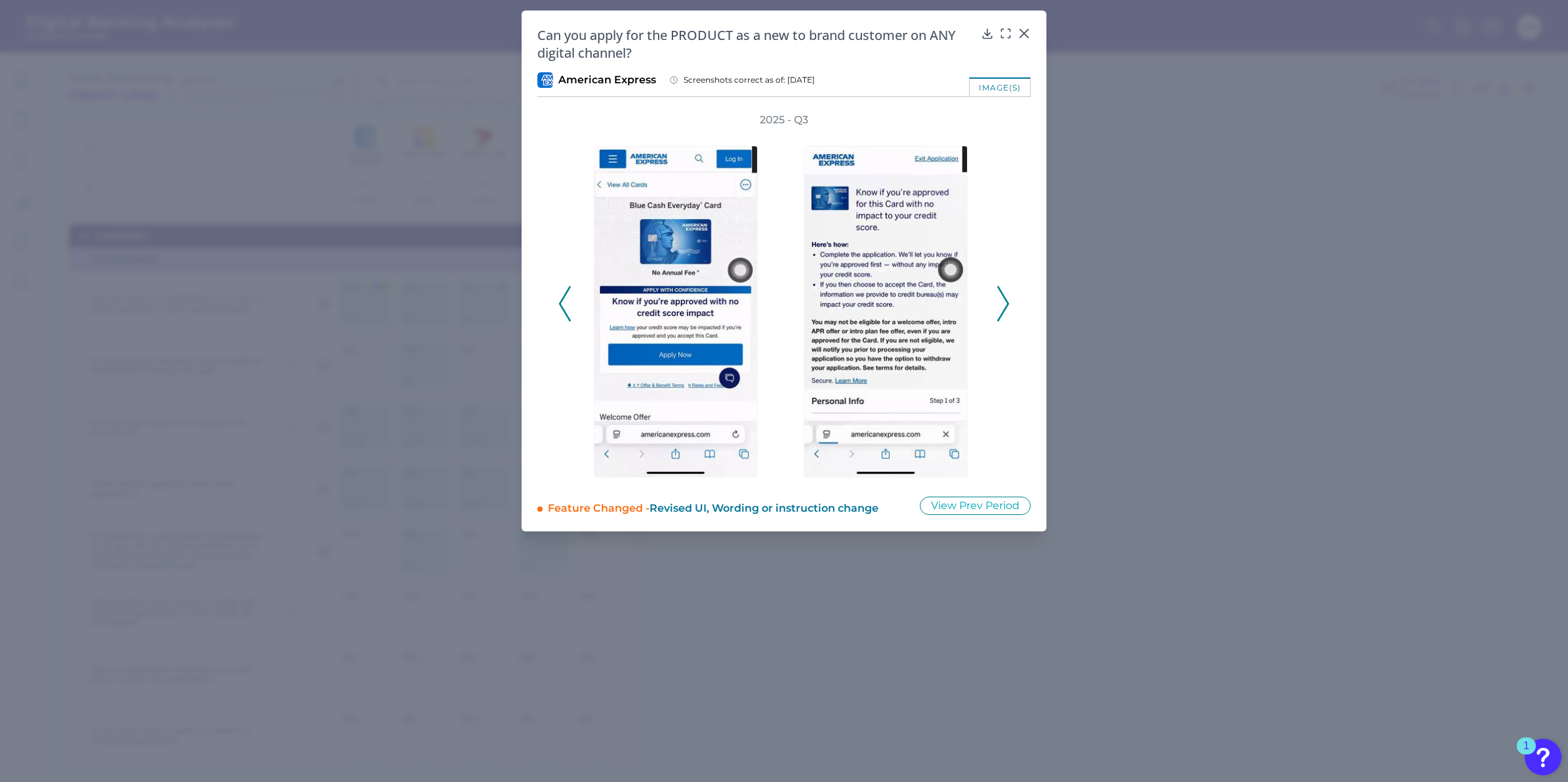
click at [1005, 300] on polyline at bounding box center [1003, 303] width 10 height 34
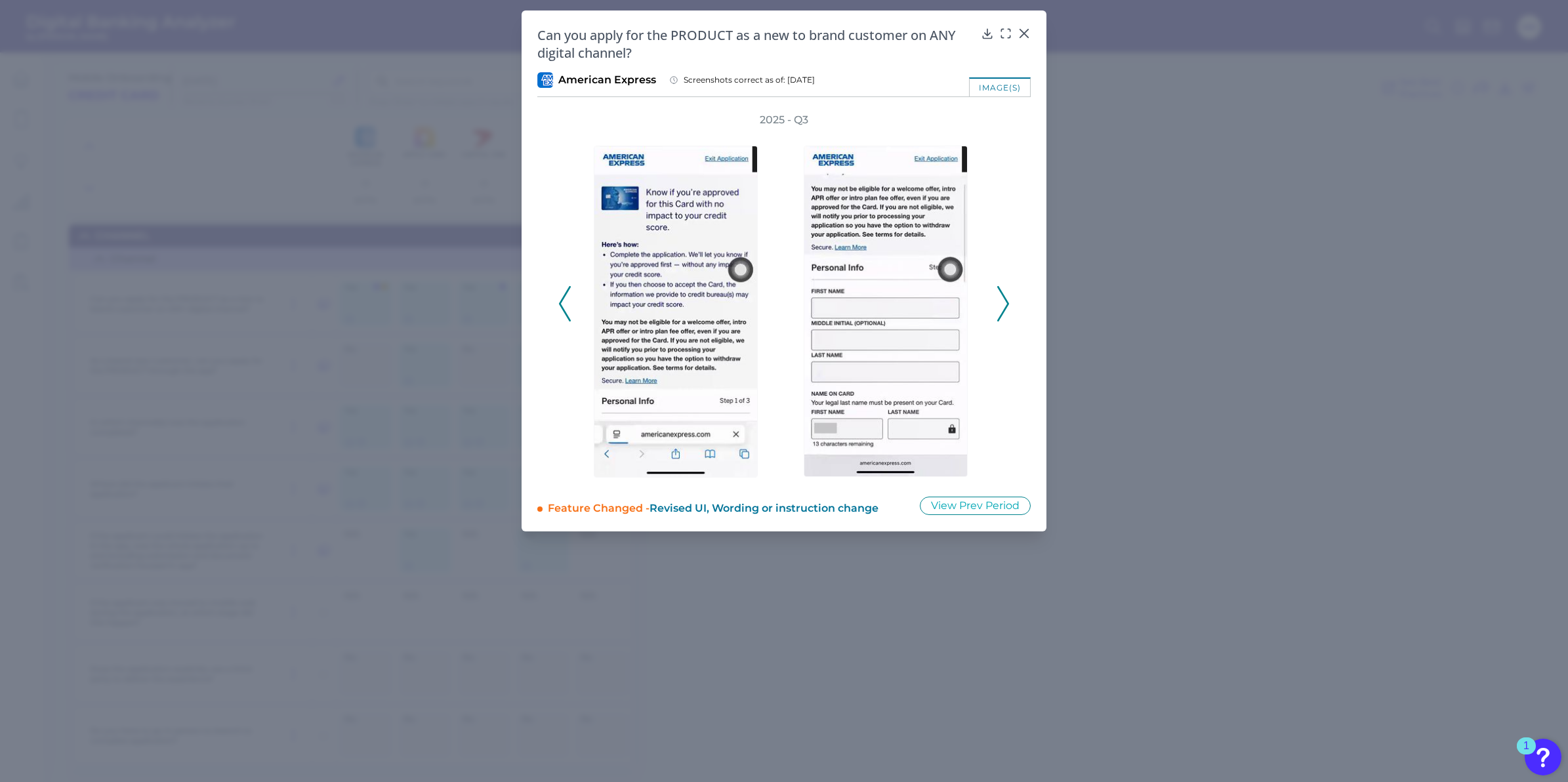
click at [1005, 300] on polyline at bounding box center [1003, 303] width 10 height 34
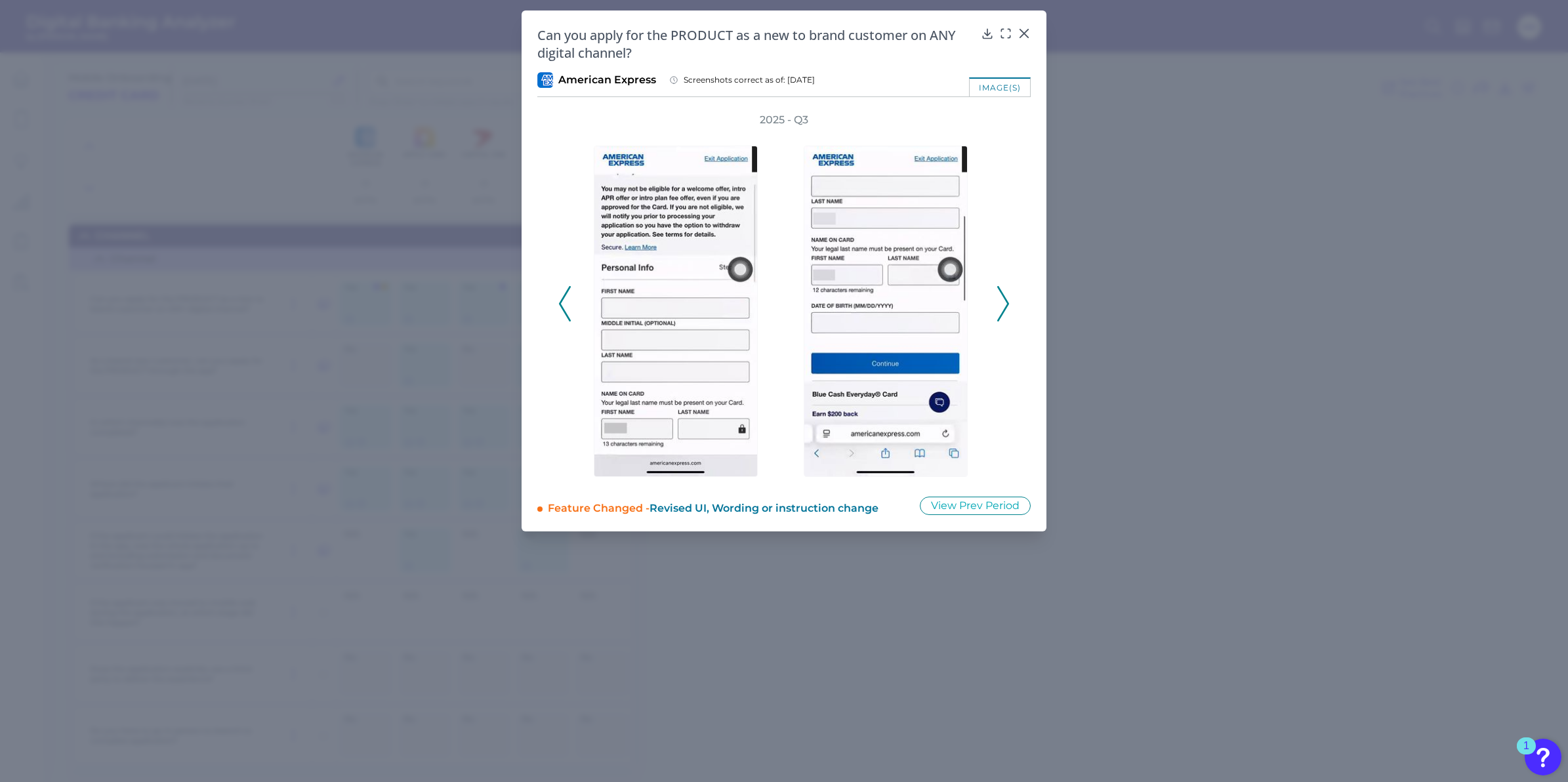
click at [1005, 300] on polyline at bounding box center [1003, 303] width 10 height 34
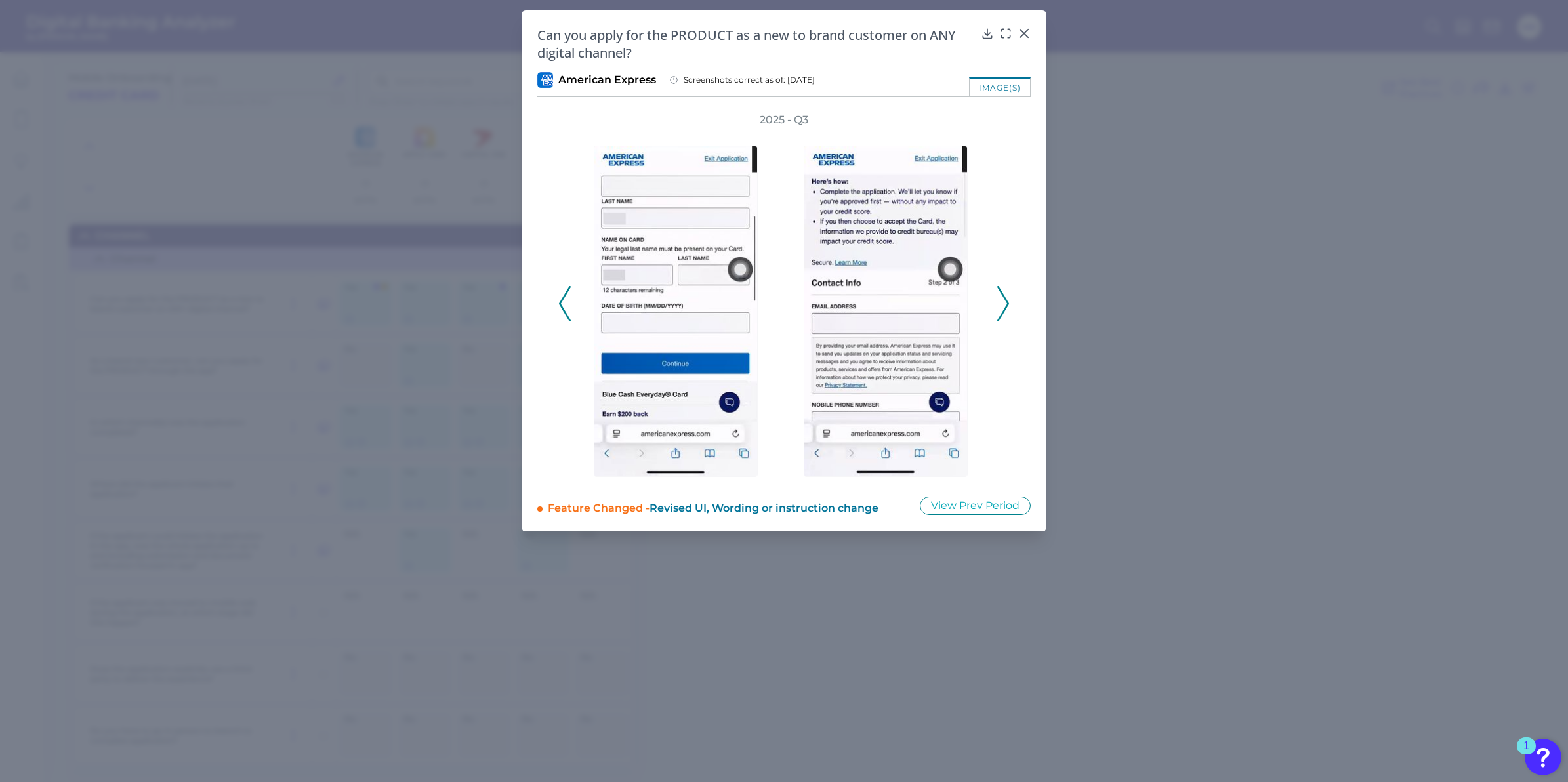
click at [1005, 300] on polyline at bounding box center [1003, 303] width 10 height 34
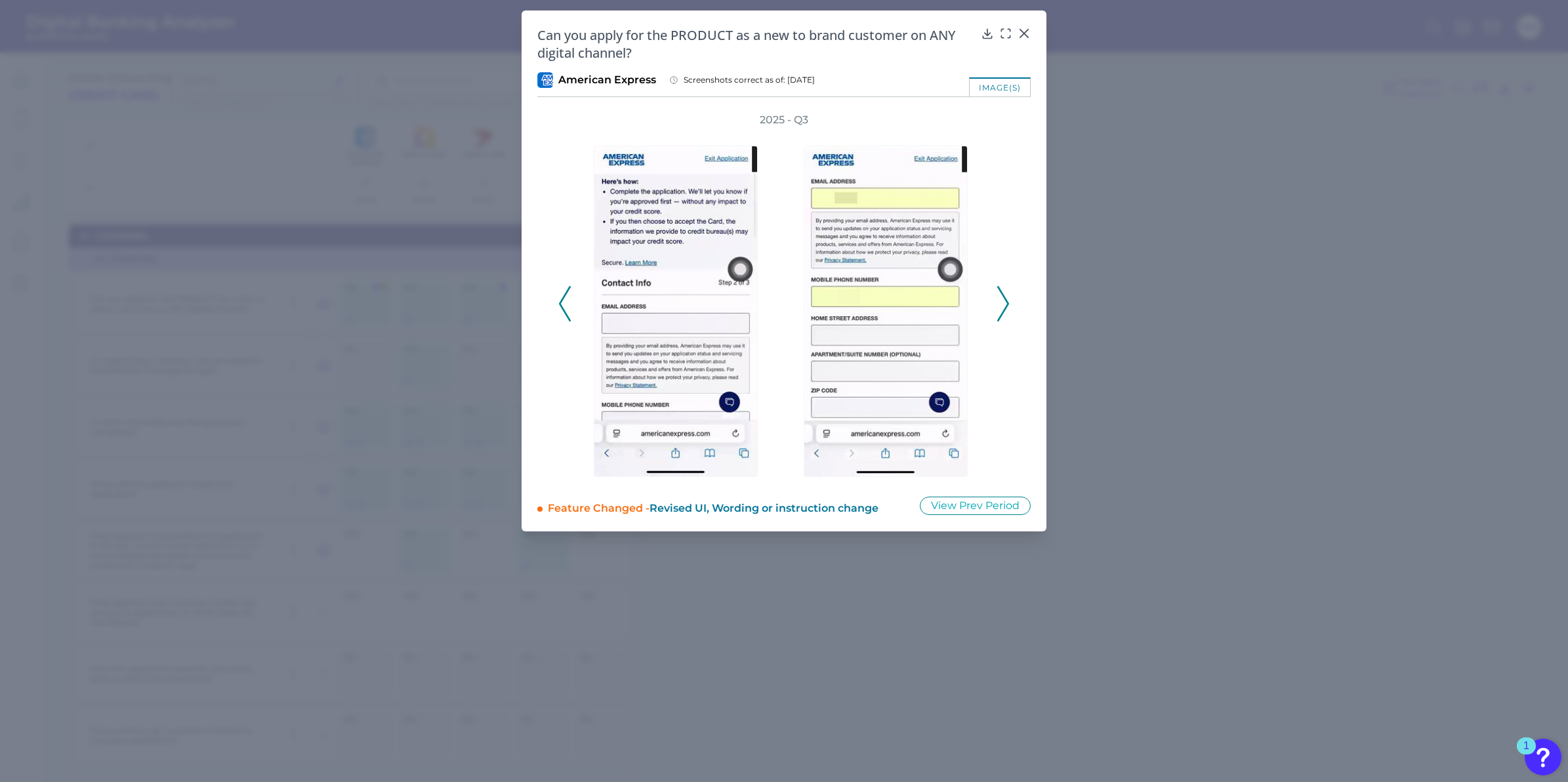
click at [1005, 300] on polyline at bounding box center [1003, 303] width 10 height 34
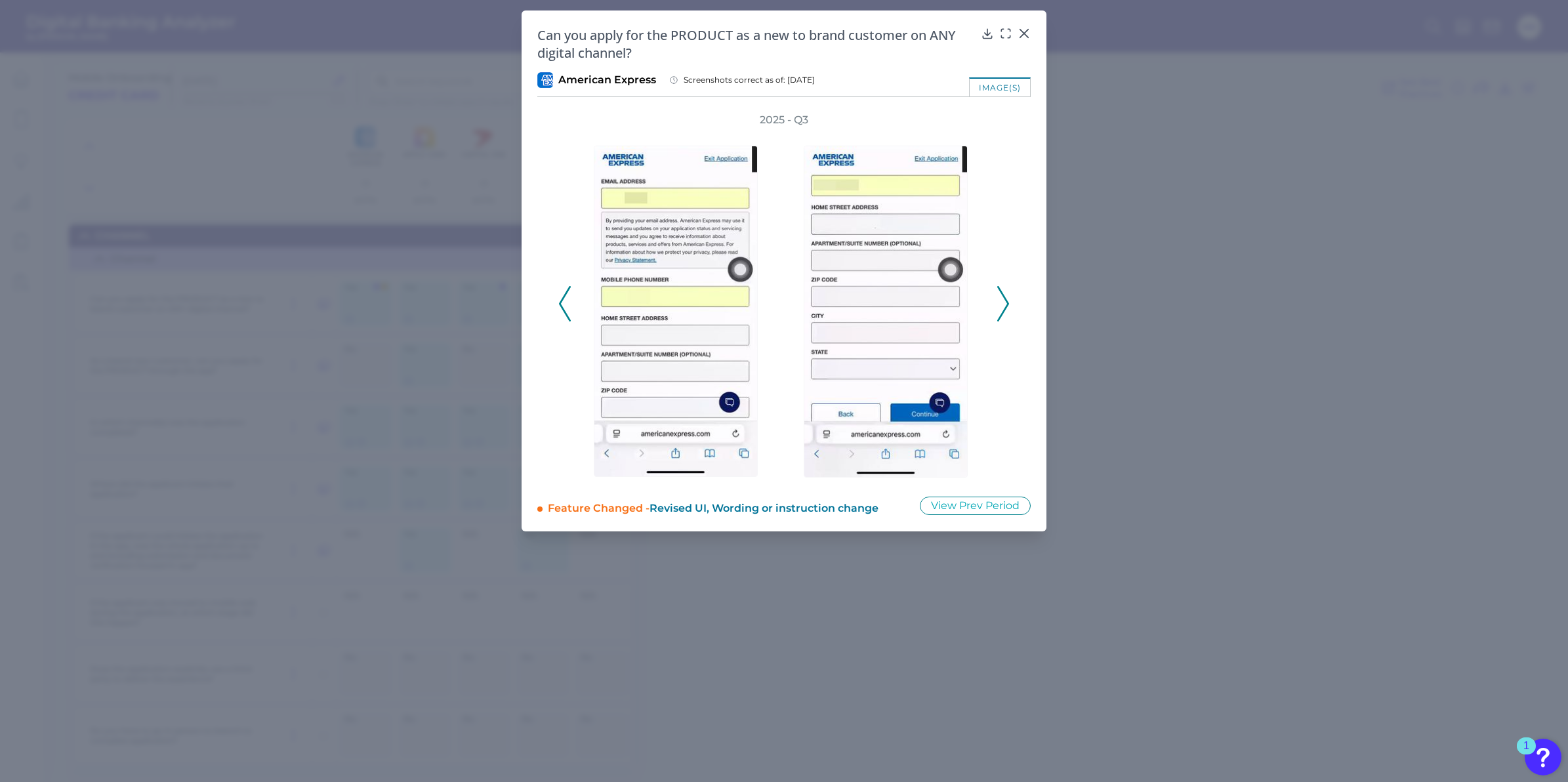
click at [1005, 300] on polyline at bounding box center [1003, 303] width 10 height 34
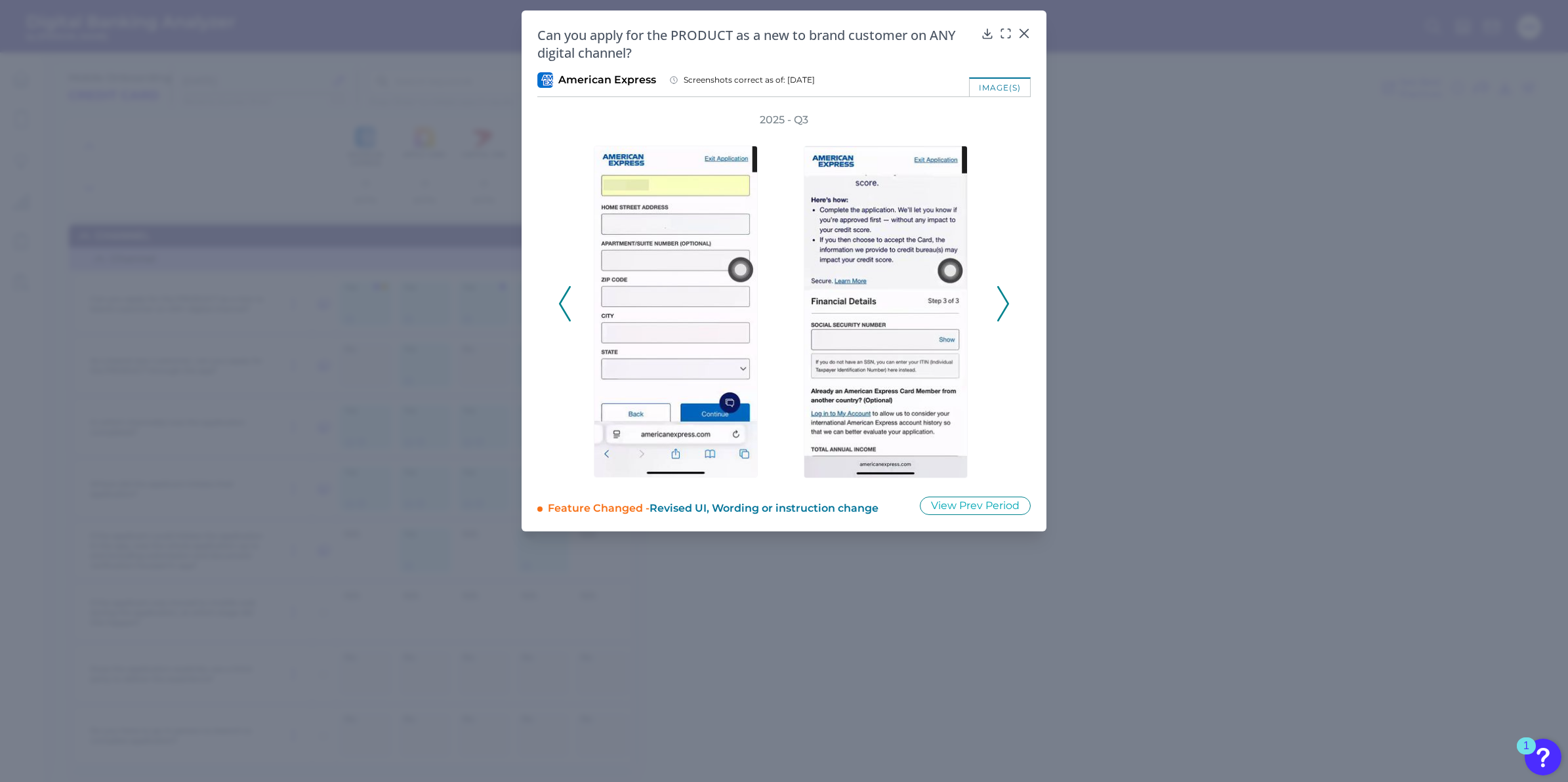
click at [1005, 300] on polyline at bounding box center [1003, 303] width 10 height 34
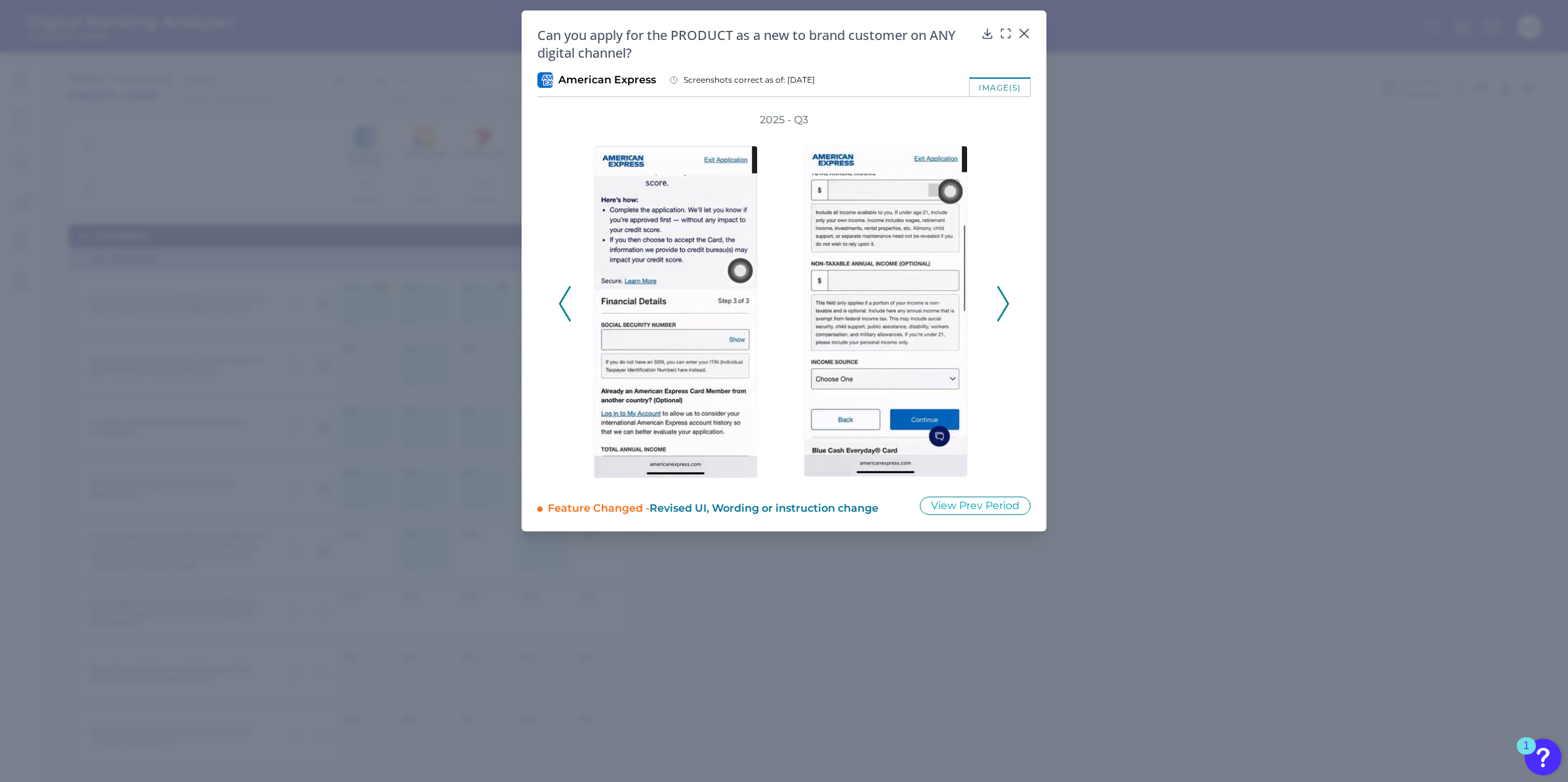
click at [1005, 300] on polyline at bounding box center [1003, 303] width 10 height 34
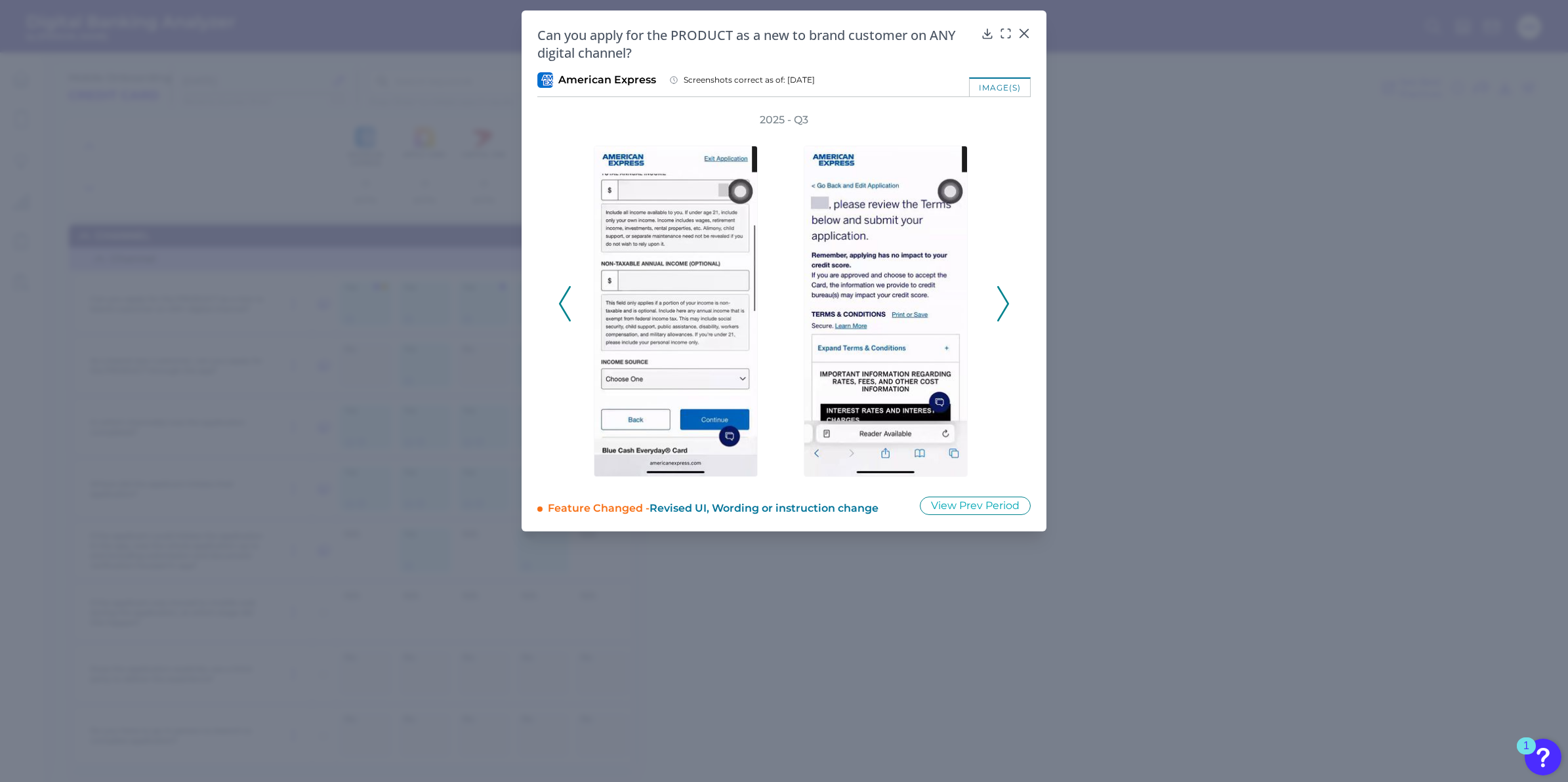
click at [1005, 300] on polyline at bounding box center [1003, 303] width 10 height 34
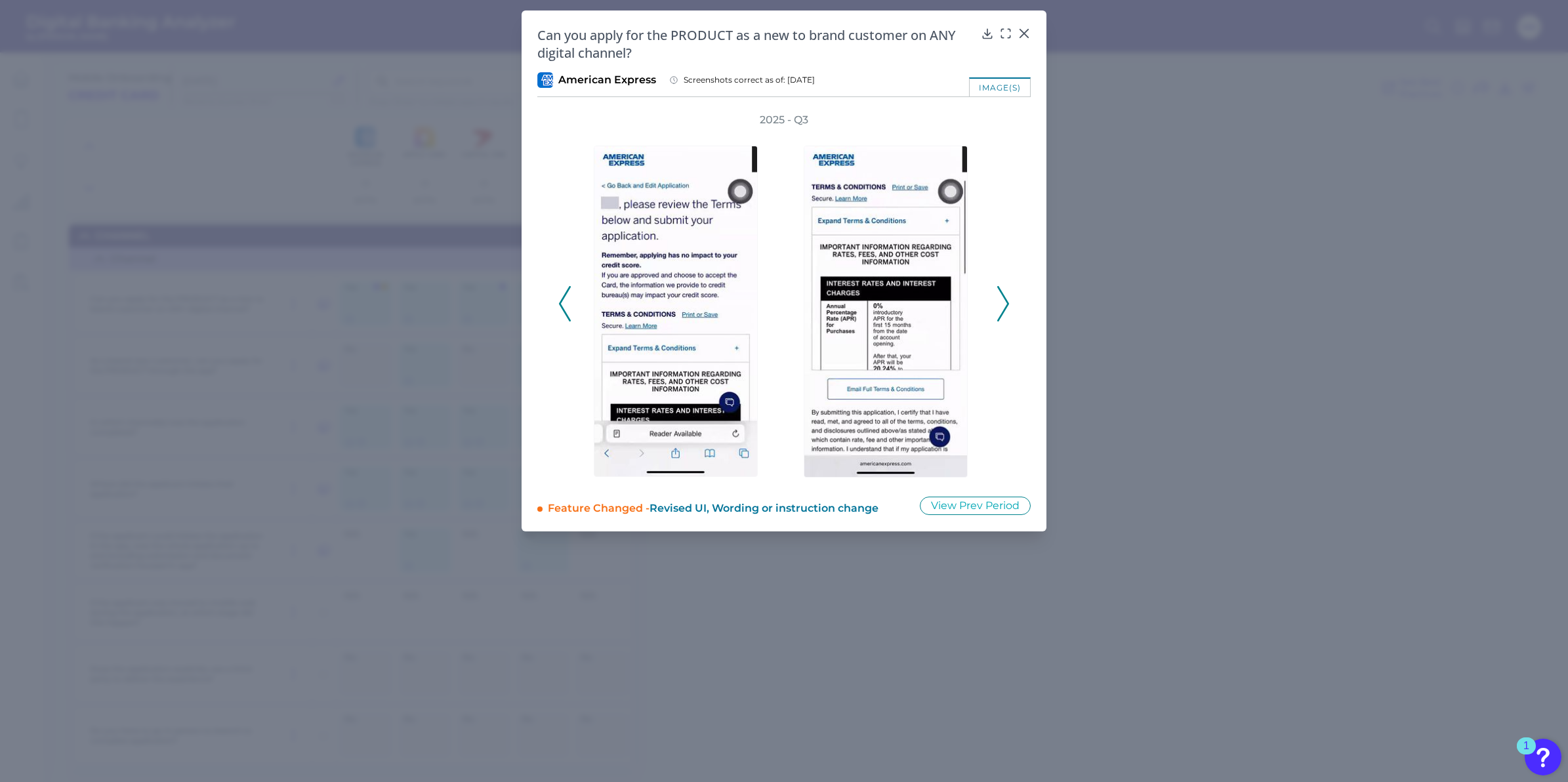
click at [1005, 300] on polyline at bounding box center [1003, 303] width 10 height 34
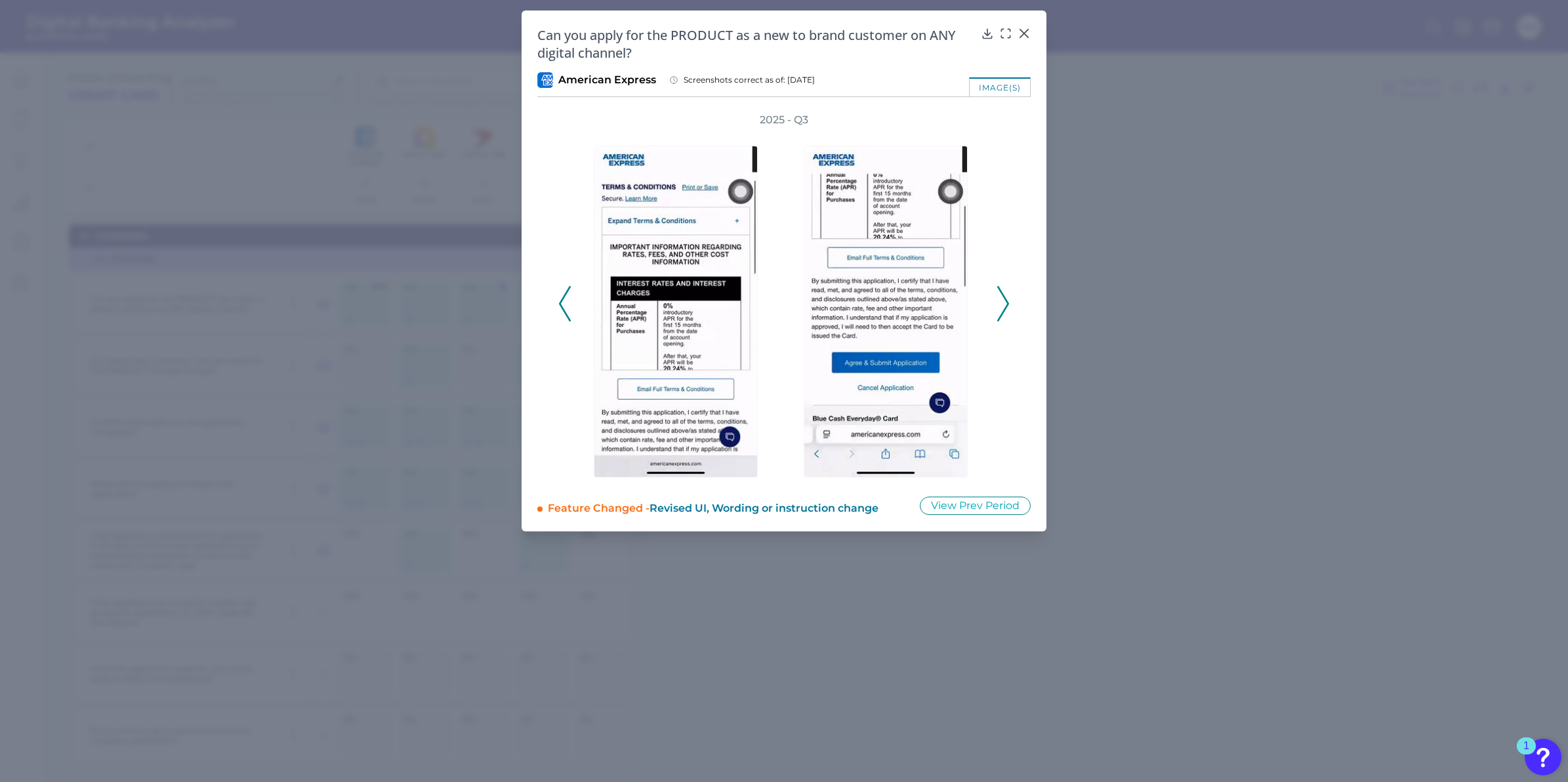
click at [1005, 300] on polyline at bounding box center [1003, 303] width 10 height 34
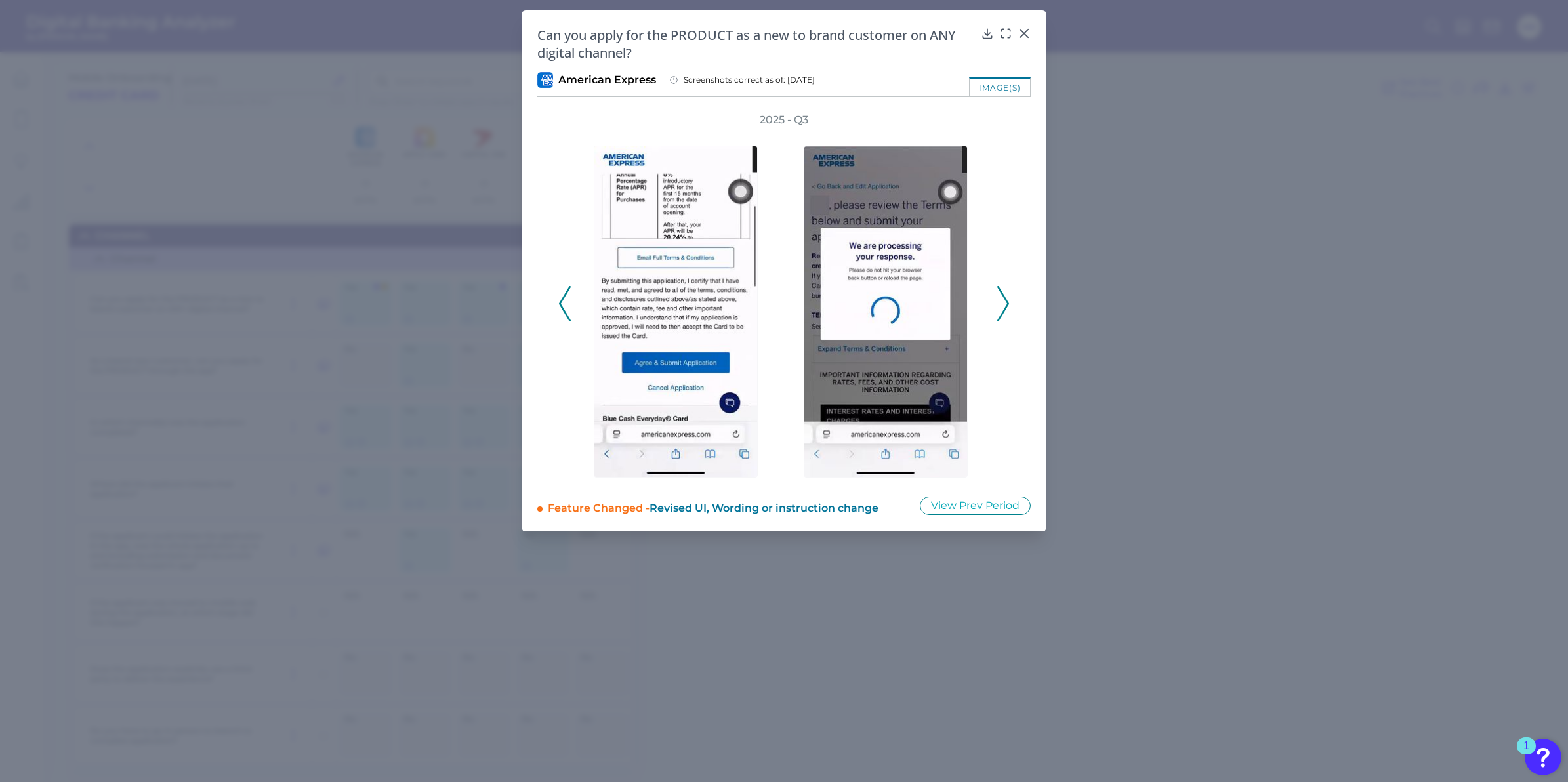
click at [1005, 300] on polyline at bounding box center [1003, 303] width 10 height 34
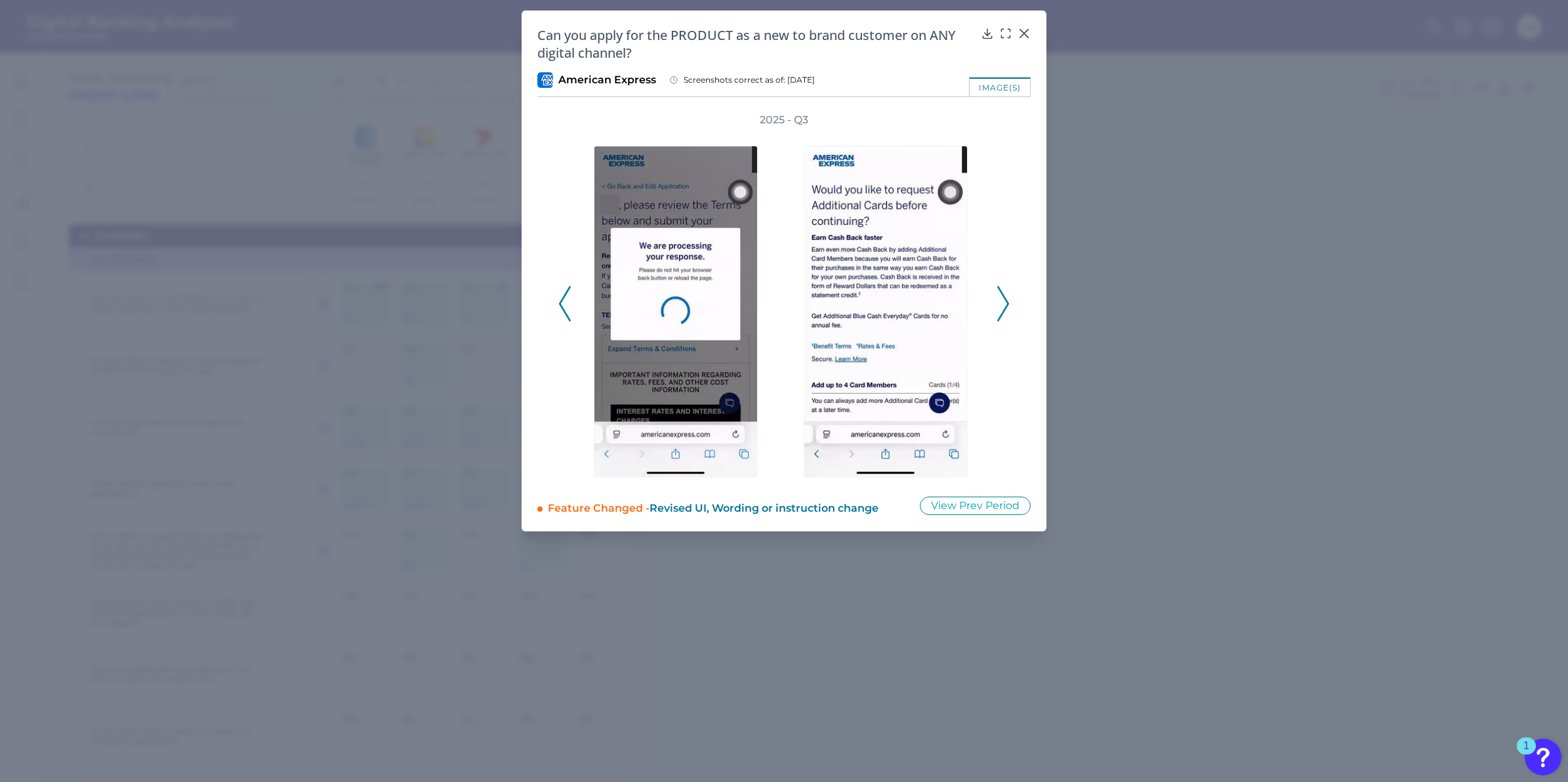
click at [1005, 300] on polyline at bounding box center [1003, 303] width 10 height 34
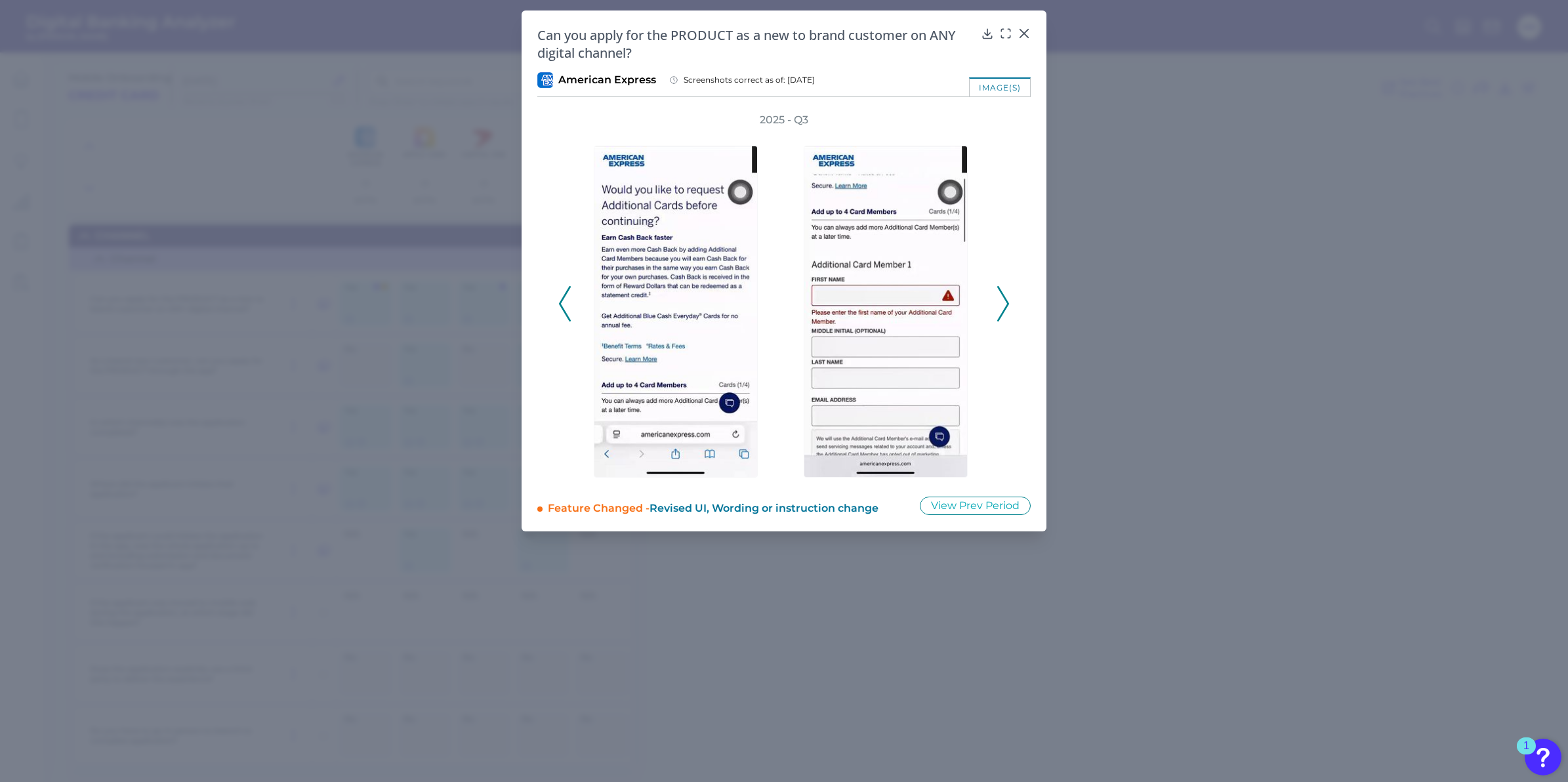
click at [1005, 300] on polyline at bounding box center [1003, 303] width 10 height 34
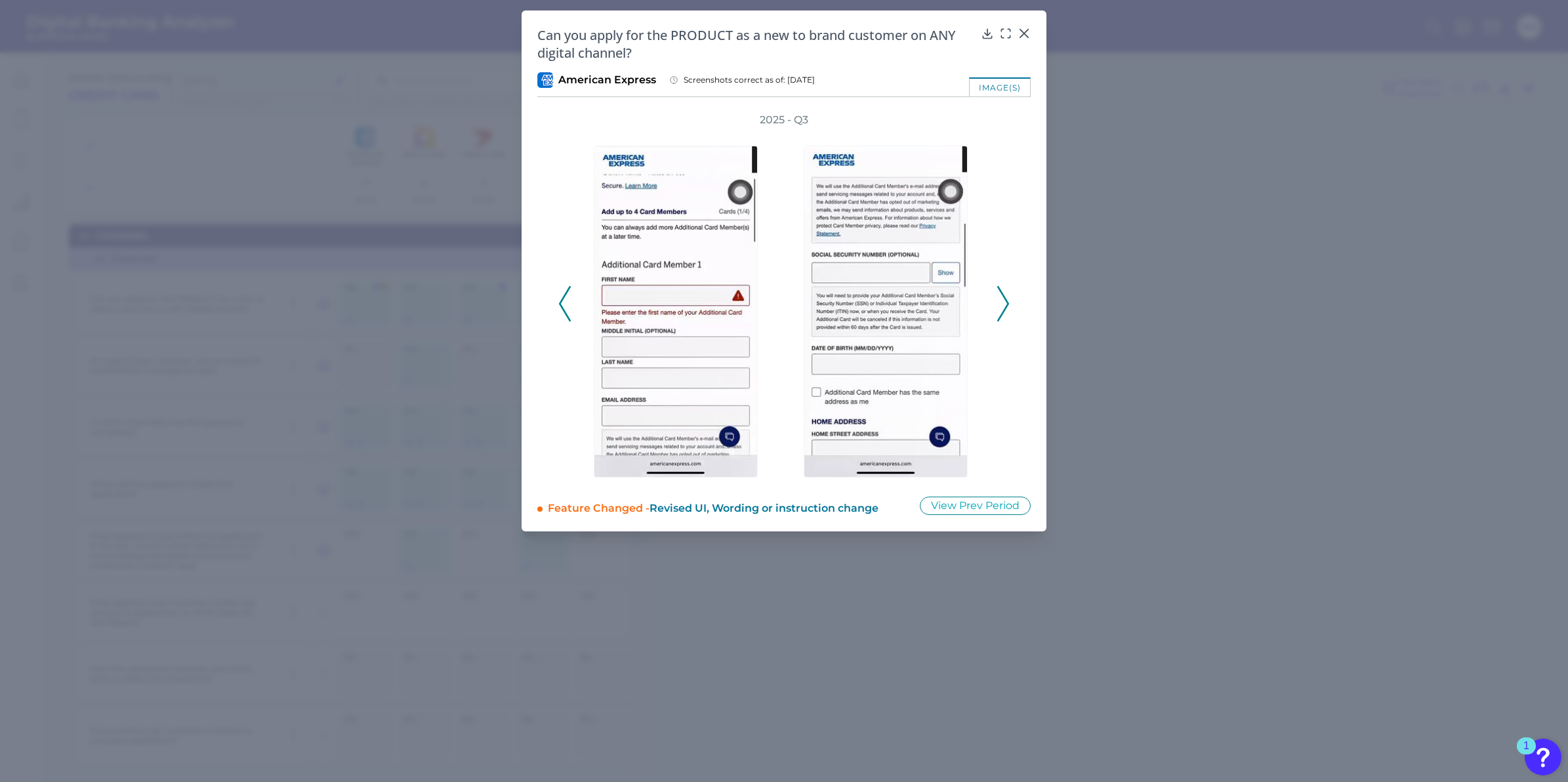
click at [1005, 300] on polyline at bounding box center [1003, 303] width 10 height 34
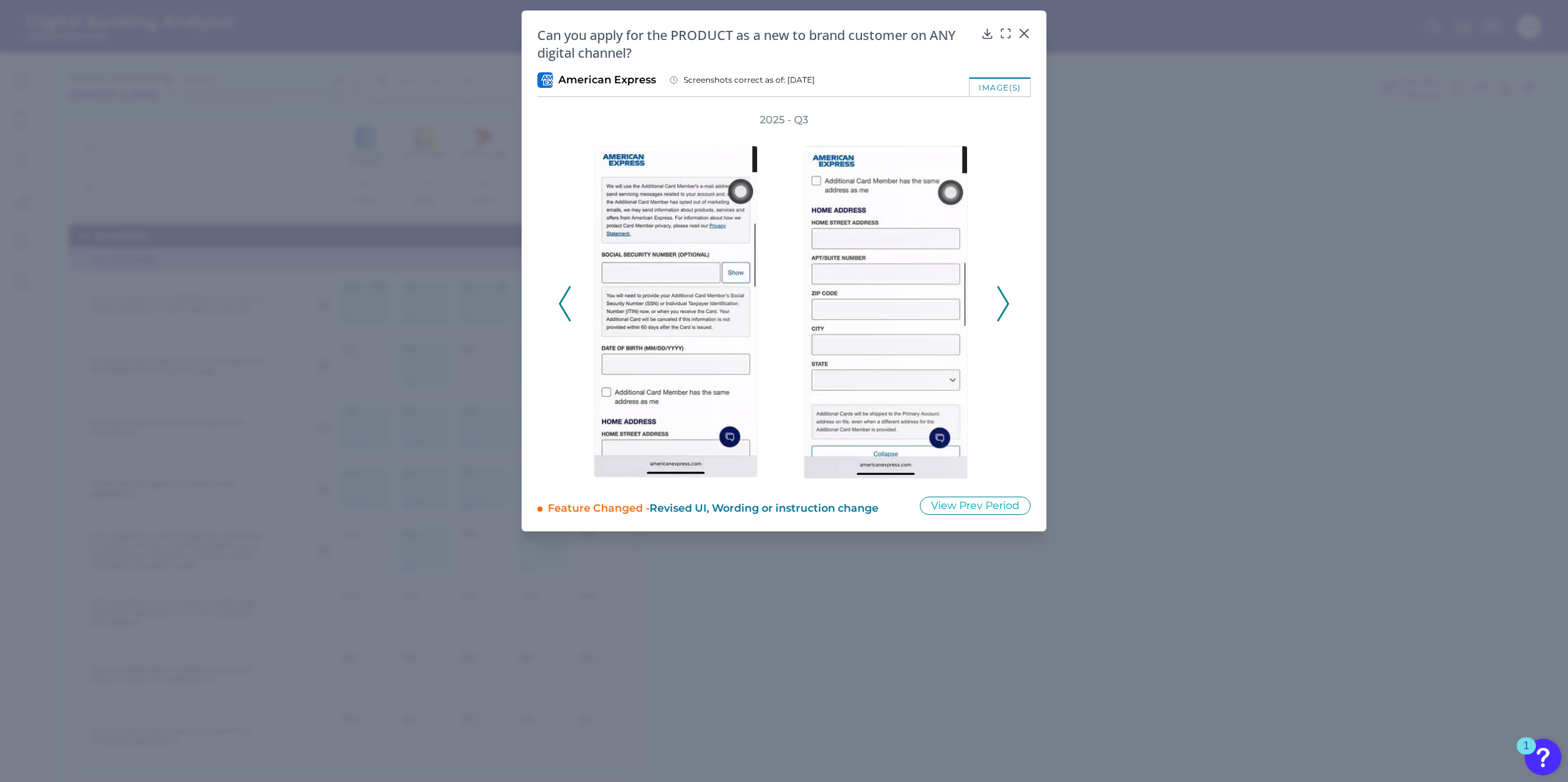
click at [1005, 300] on polyline at bounding box center [1003, 303] width 10 height 34
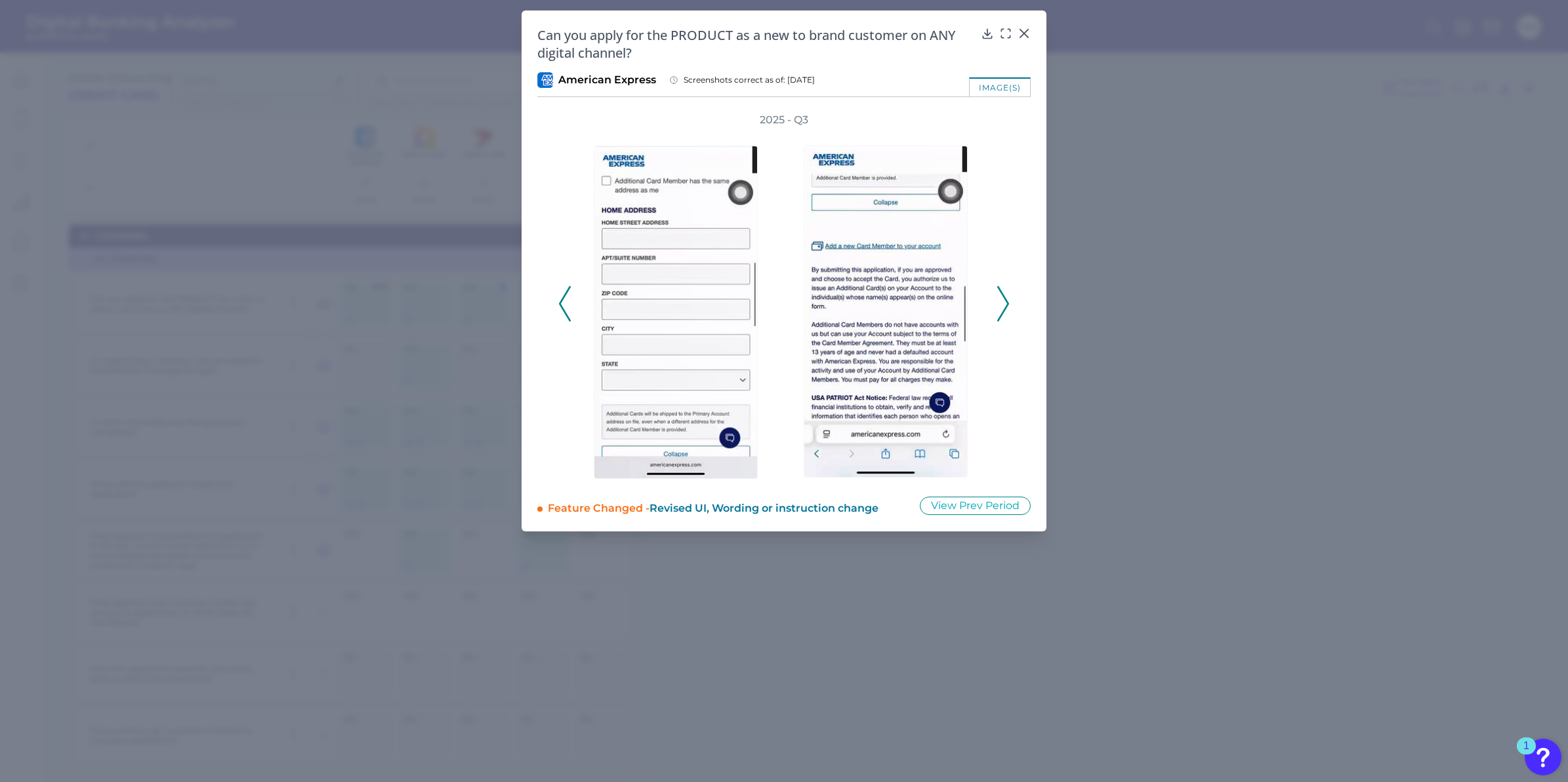
click at [1005, 300] on polyline at bounding box center [1003, 303] width 10 height 34
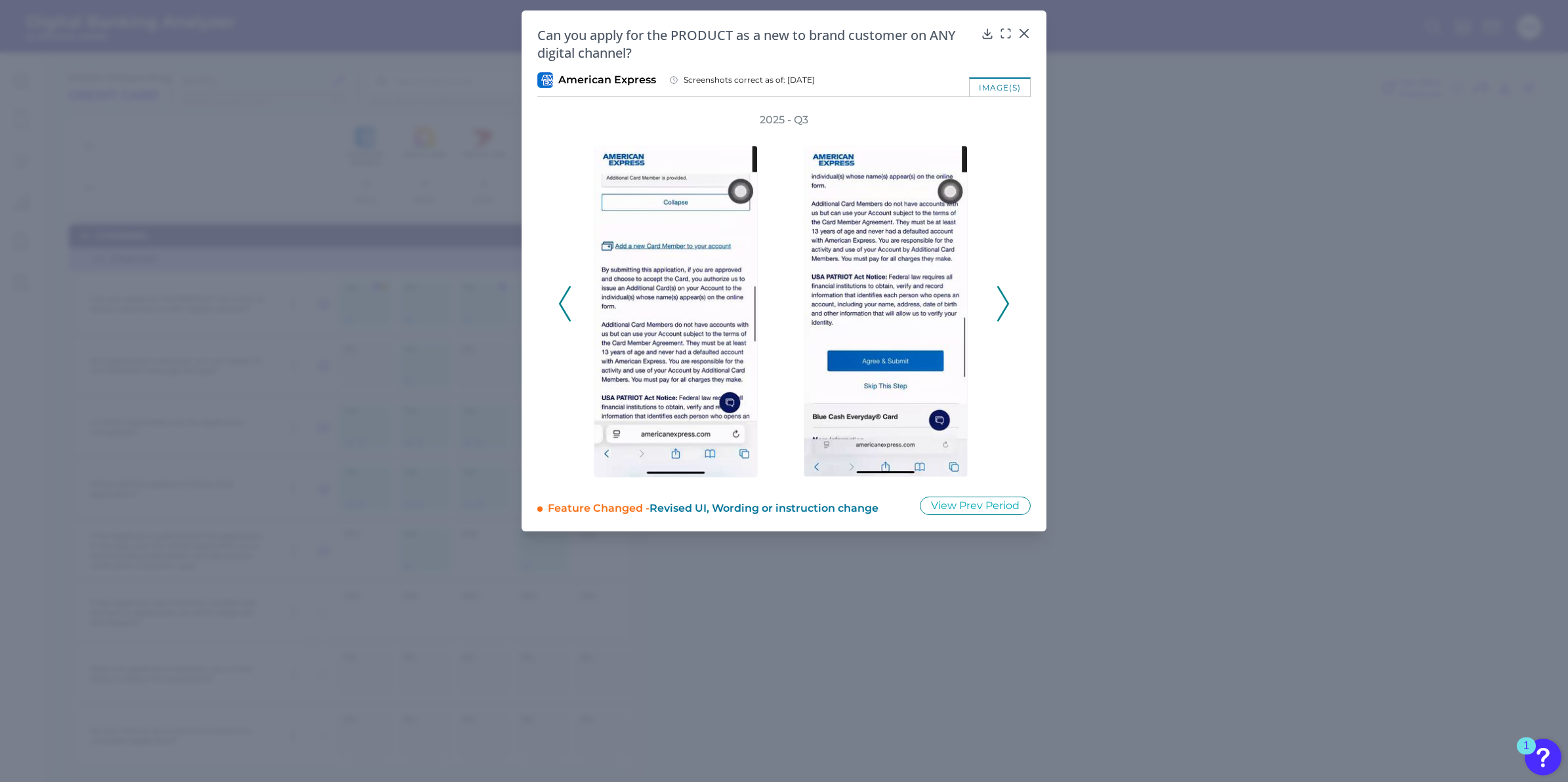
click at [1005, 300] on polyline at bounding box center [1003, 303] width 10 height 34
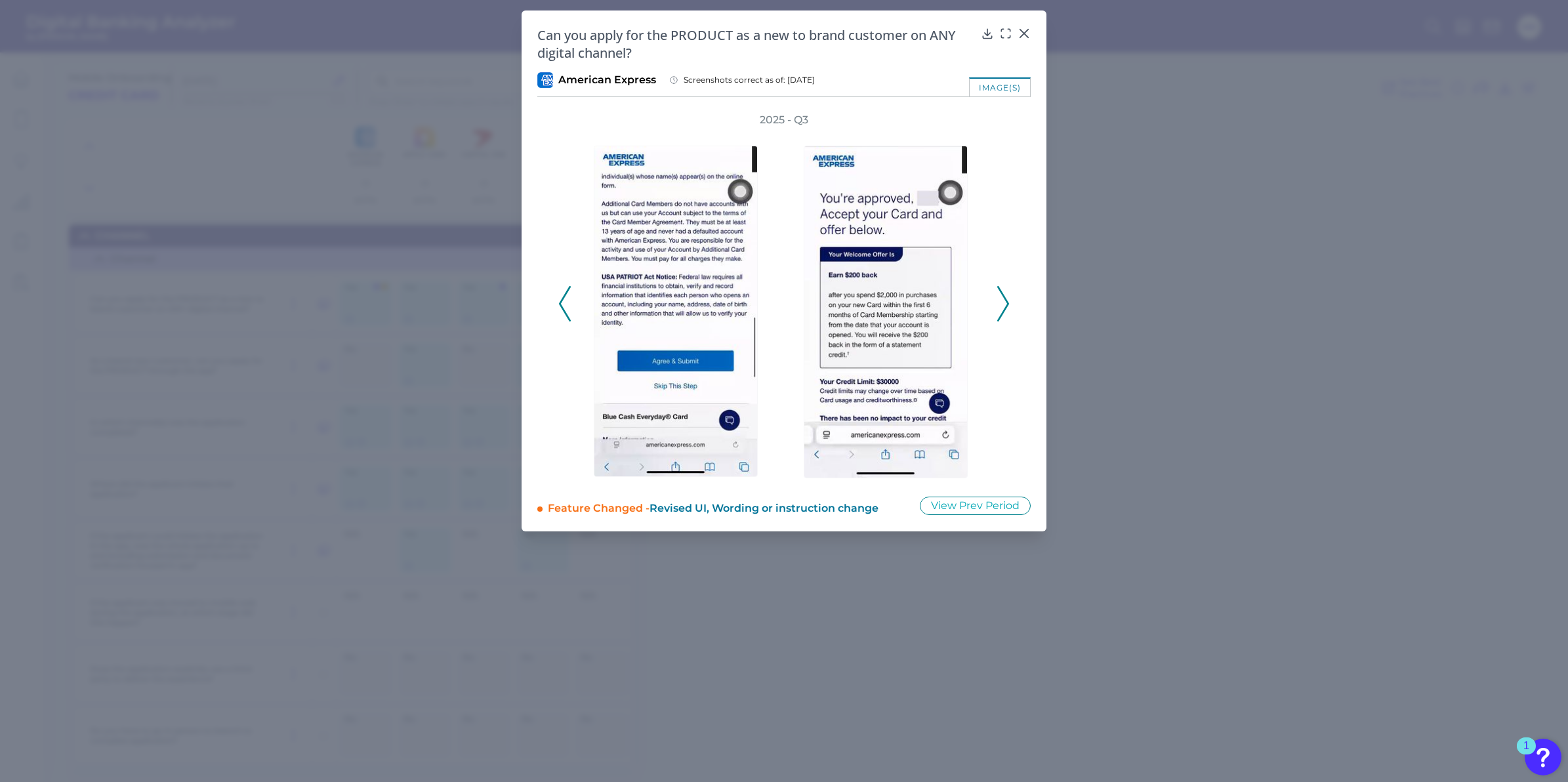
click at [1005, 300] on polyline at bounding box center [1003, 303] width 10 height 34
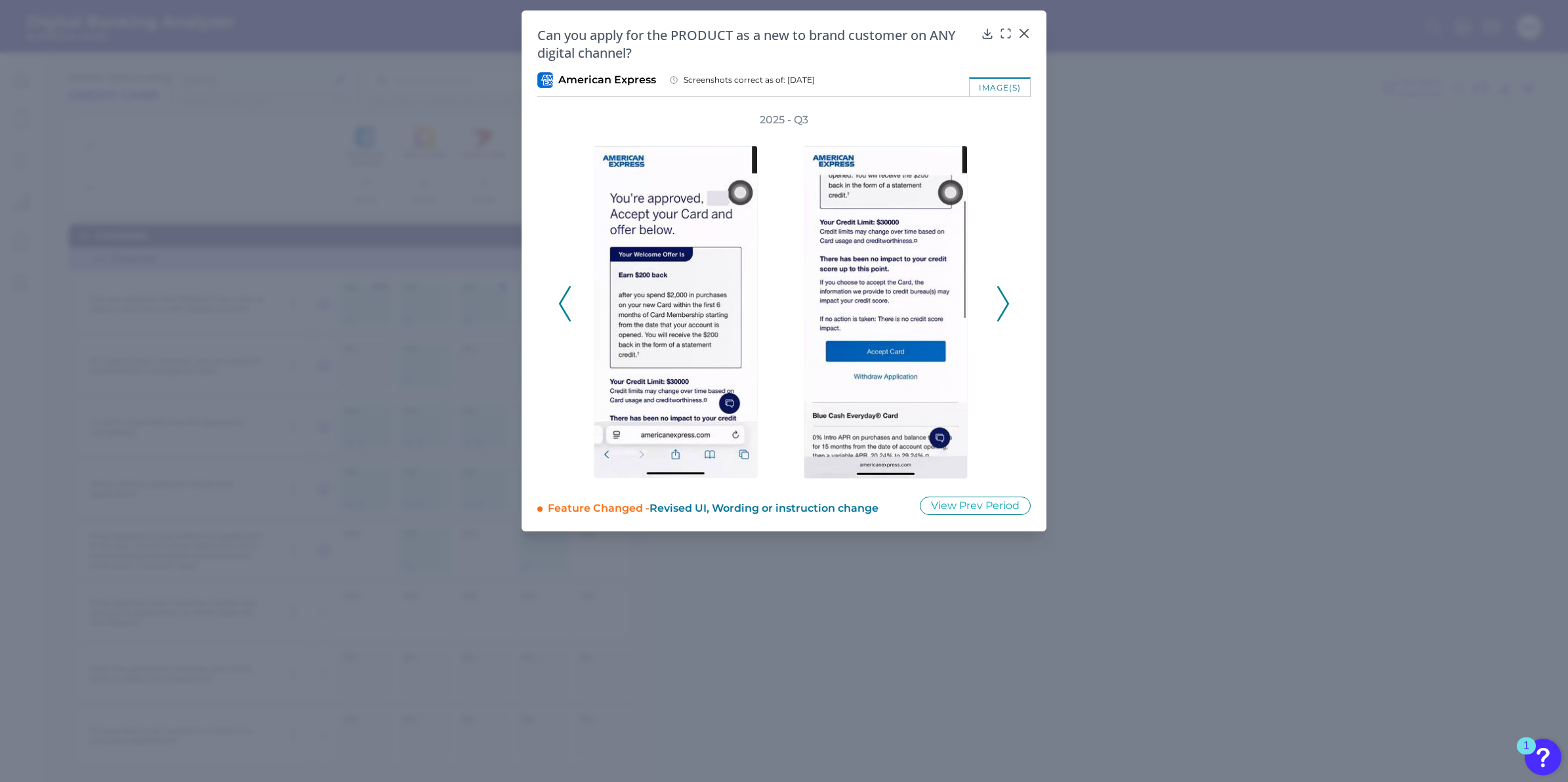
click at [1005, 300] on polyline at bounding box center [1003, 303] width 10 height 34
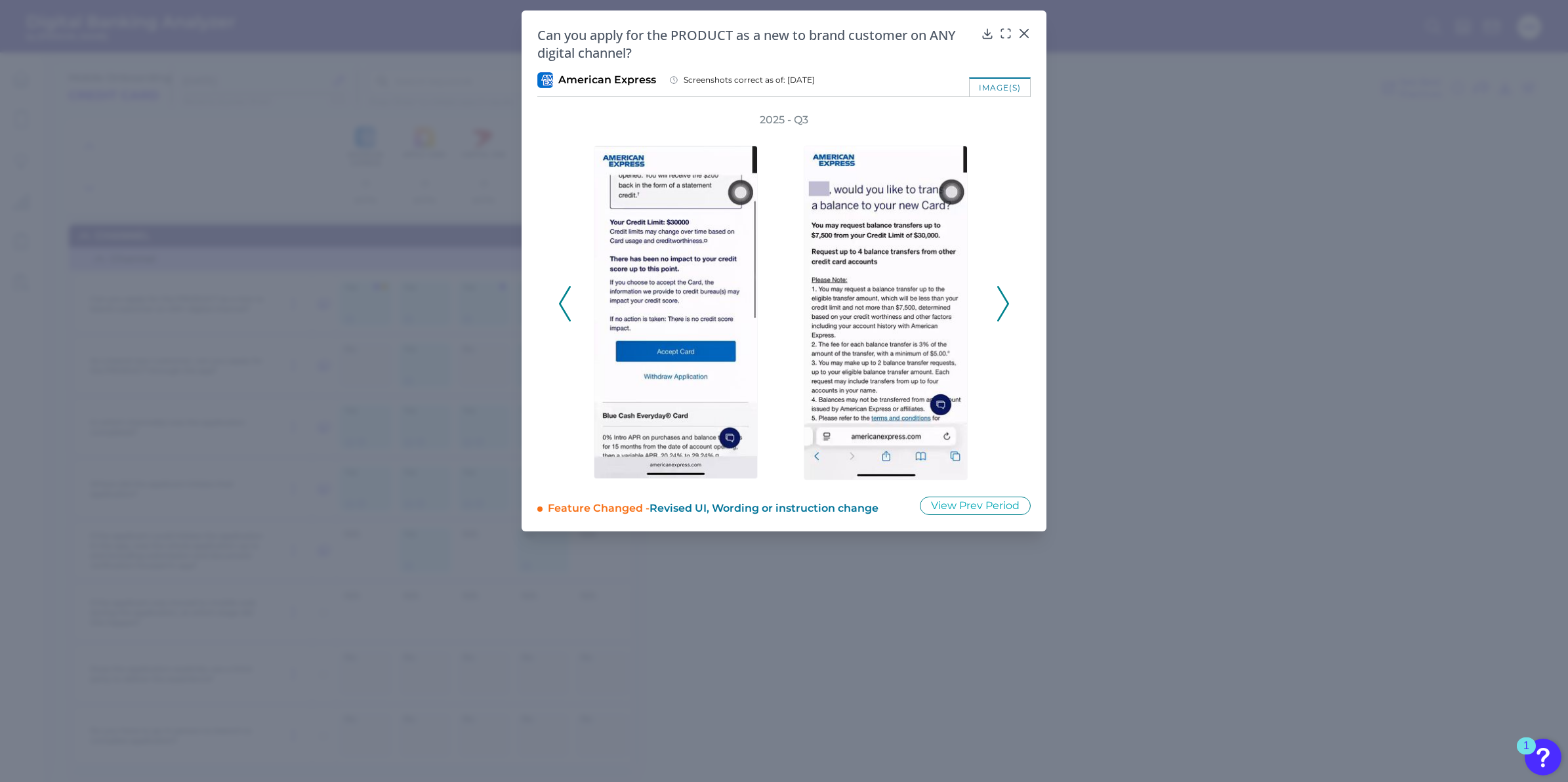
click at [1005, 300] on polyline at bounding box center [1003, 303] width 10 height 34
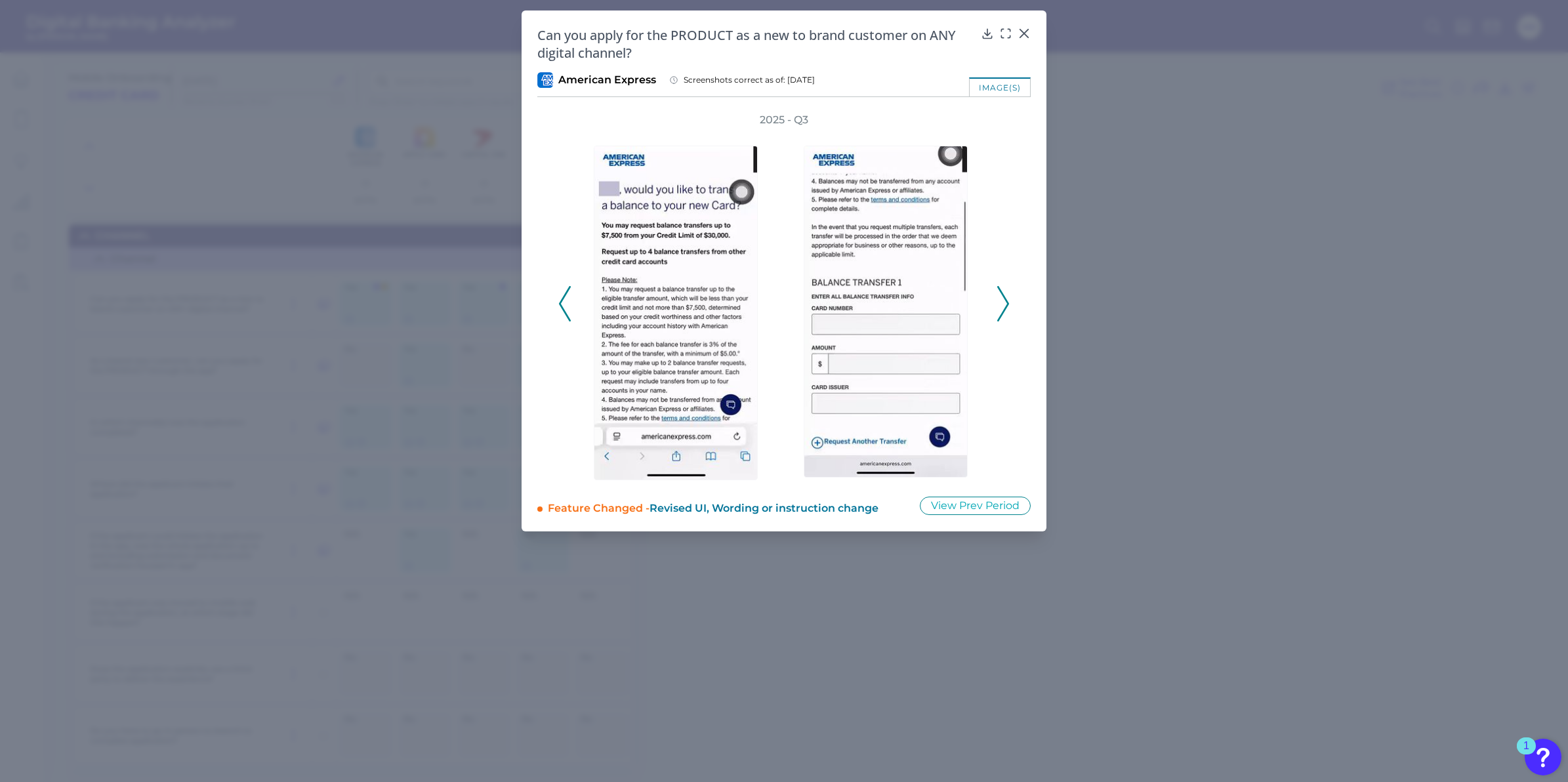
click at [1005, 300] on polyline at bounding box center [1003, 303] width 10 height 34
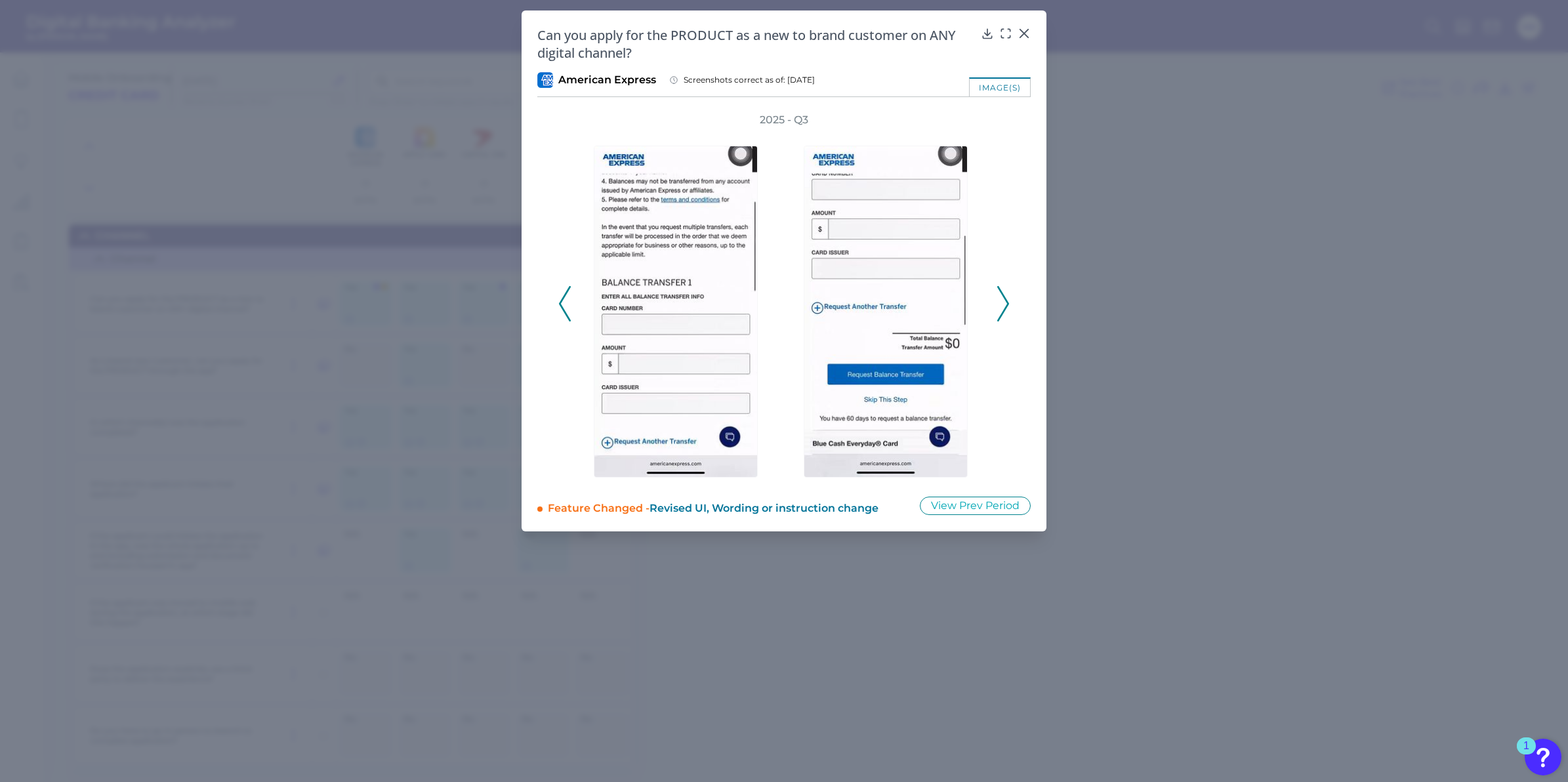
click at [1014, 36] on div "Can you apply for the PRODUCT as a new to brand customer on ANY digital channel?" at bounding box center [784, 44] width 493 height 36
click at [1020, 33] on icon at bounding box center [1025, 34] width 13 height 13
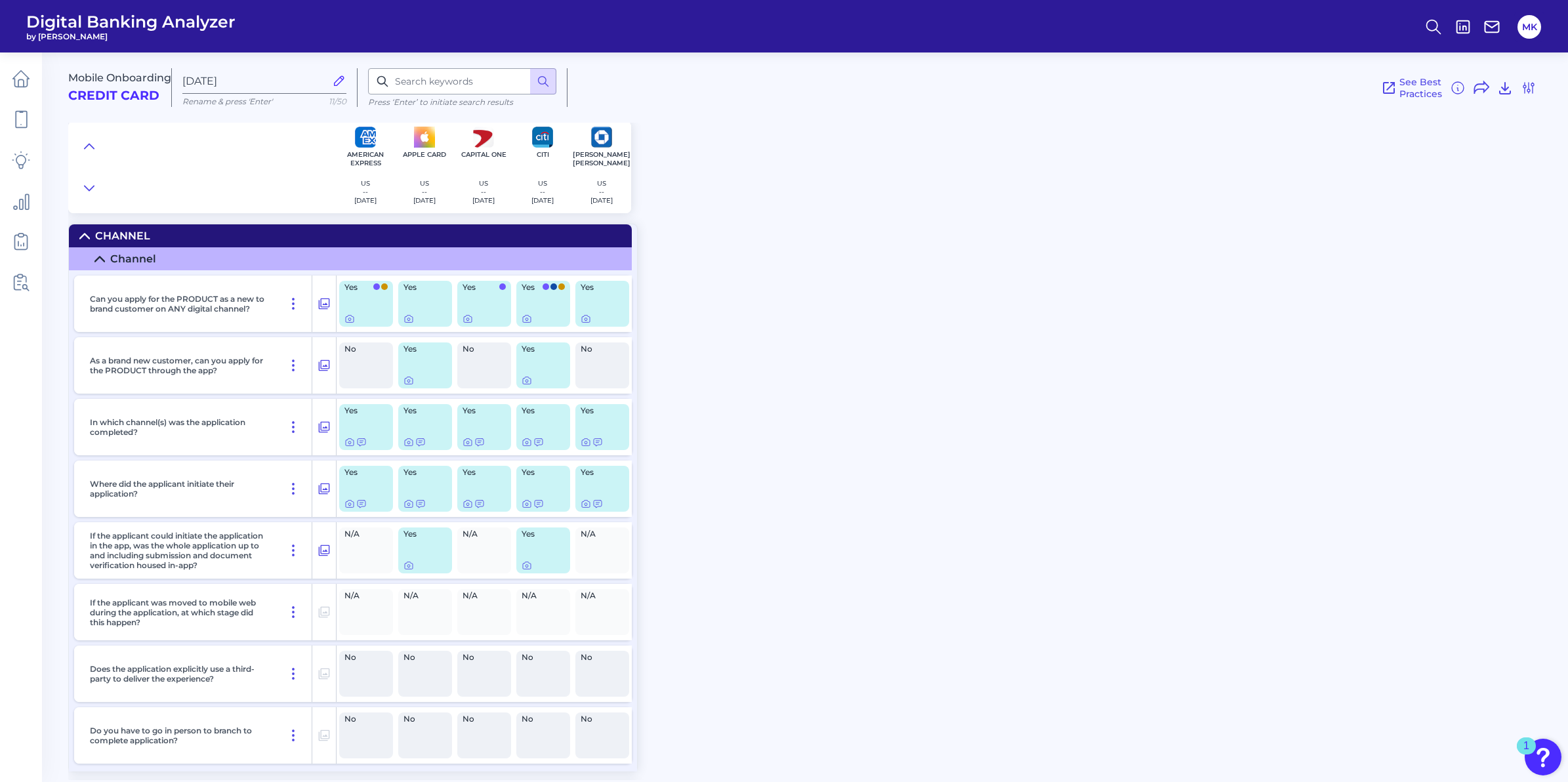
click at [117, 256] on div "Channel" at bounding box center [133, 259] width 46 height 13
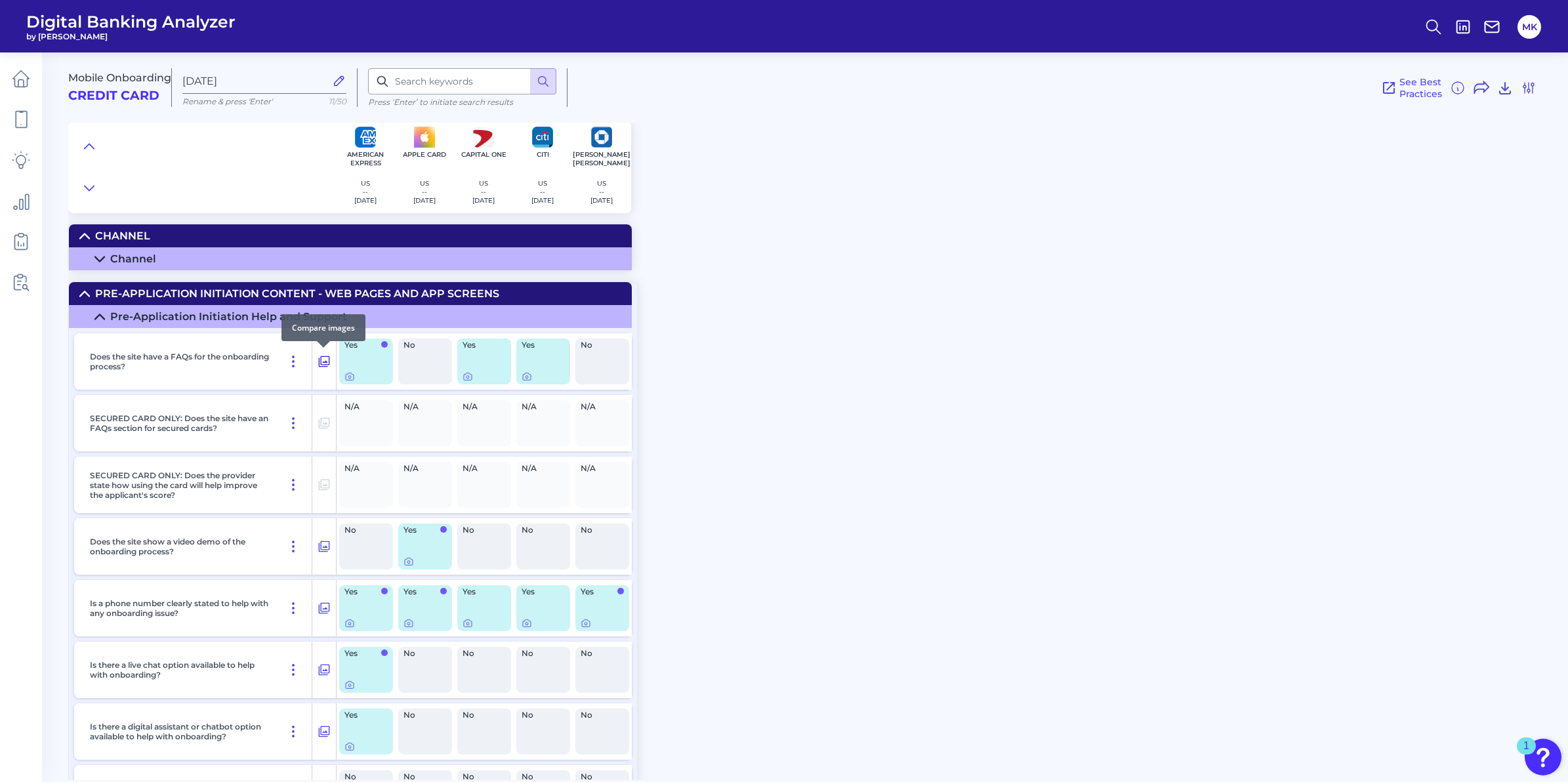
click at [317, 368] on icon at bounding box center [324, 361] width 13 height 15
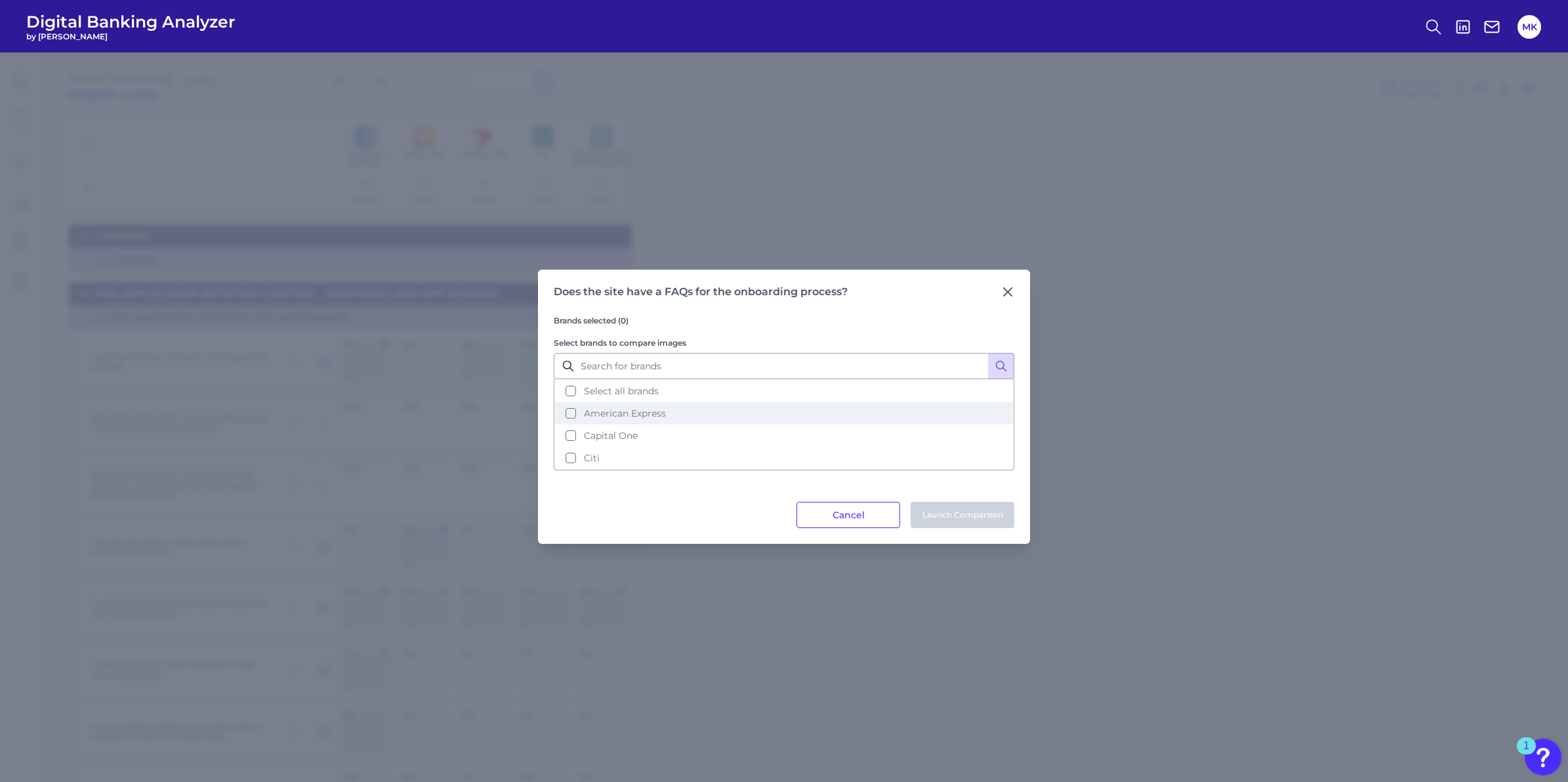
click at [570, 414] on button "American Express" at bounding box center [784, 413] width 458 height 22
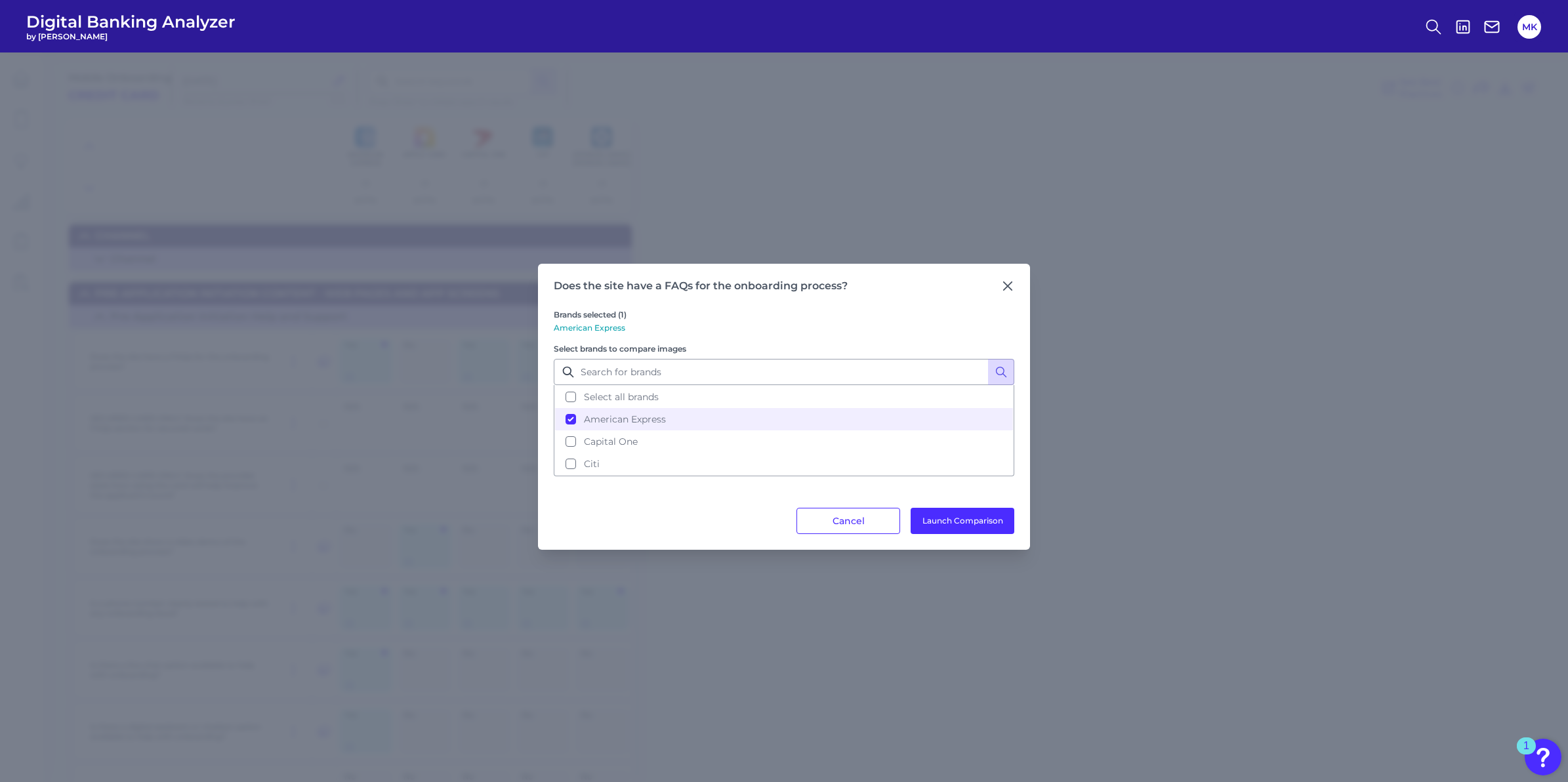
drag, startPoint x: 694, startPoint y: 481, endPoint x: 692, endPoint y: 499, distance: 18.1
click at [692, 499] on div "Brands selected (1) American Express Select brands to compare images Select all…" at bounding box center [784, 400] width 461 height 215
click at [659, 450] on button "Capital One" at bounding box center [784, 441] width 458 height 22
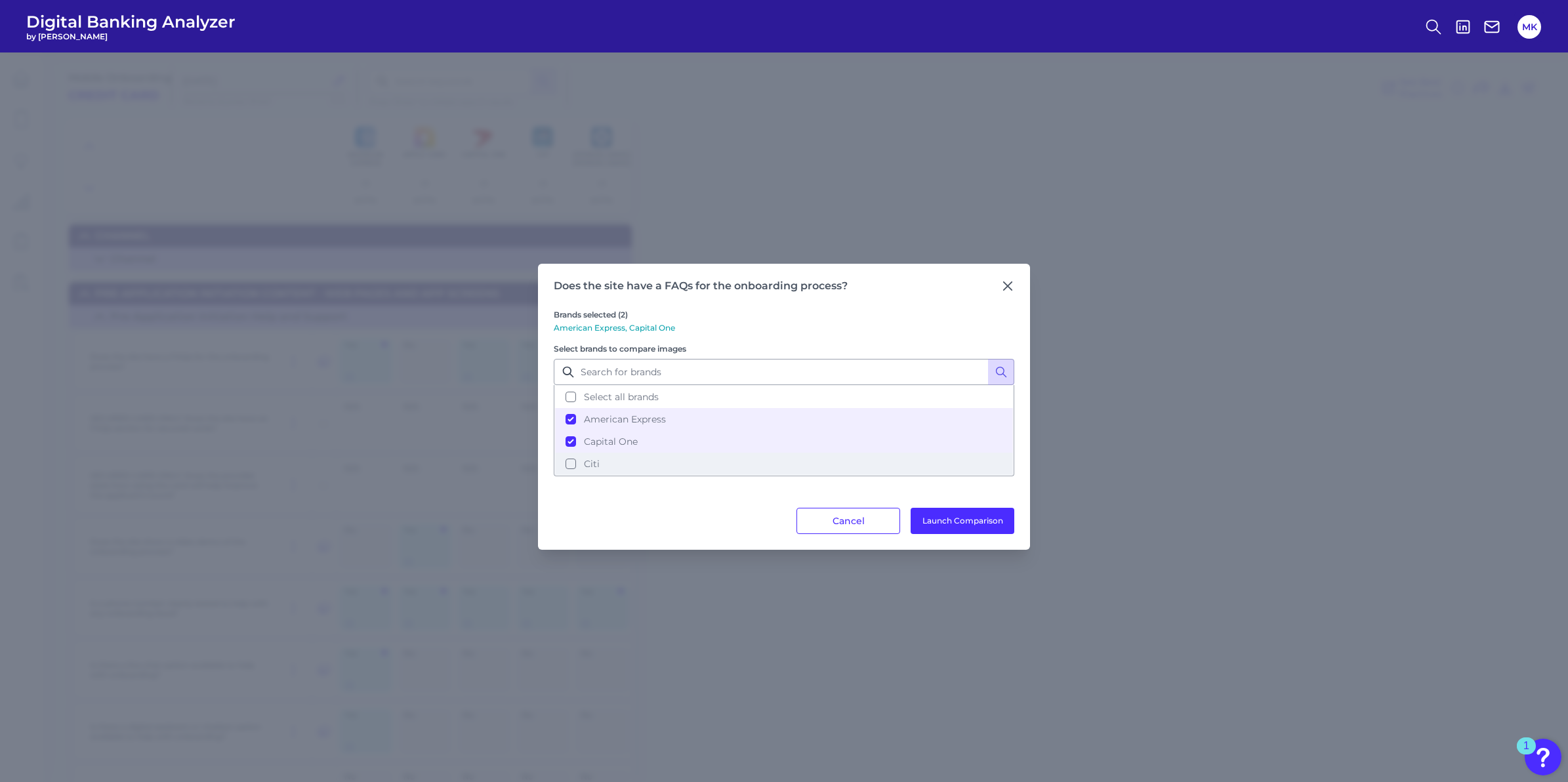
drag, startPoint x: 652, startPoint y: 453, endPoint x: 647, endPoint y: 468, distance: 15.8
click at [646, 468] on button "Citi" at bounding box center [784, 463] width 458 height 22
drag, startPoint x: 647, startPoint y: 468, endPoint x: 641, endPoint y: 495, distance: 27.7
click at [641, 495] on div "Brands selected (3) American Express, Capital One, Citi Select brands to compar…" at bounding box center [784, 400] width 461 height 215
click at [645, 448] on button "Capital One" at bounding box center [784, 441] width 458 height 22
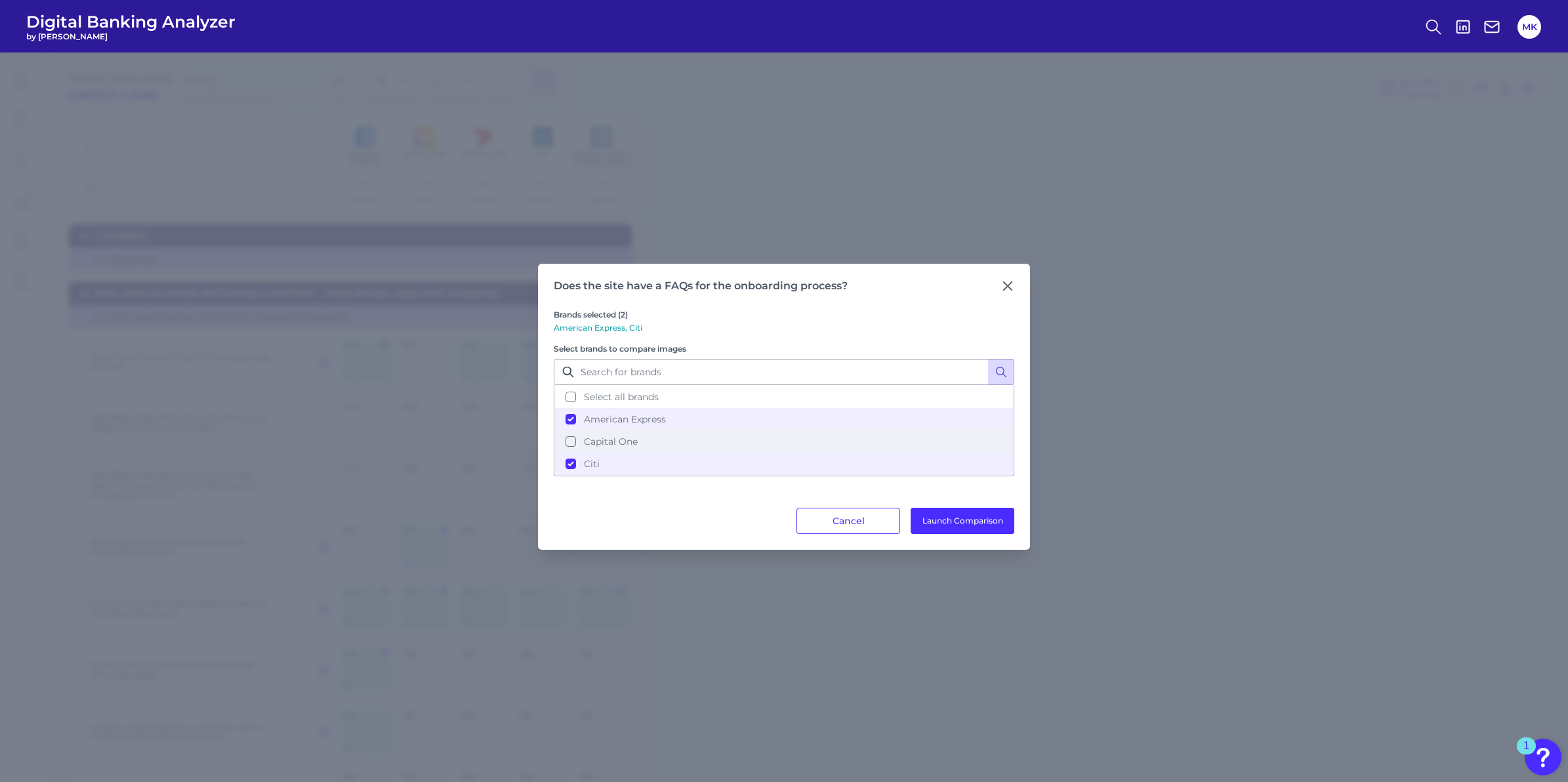
drag, startPoint x: 645, startPoint y: 449, endPoint x: 650, endPoint y: 435, distance: 14.9
click at [649, 434] on button "Capital One" at bounding box center [784, 441] width 458 height 22
drag, startPoint x: 650, startPoint y: 435, endPoint x: 664, endPoint y: 408, distance: 30.4
click at [663, 408] on button "American Express" at bounding box center [784, 418] width 458 height 22
click at [672, 444] on button "Capital One" at bounding box center [784, 441] width 458 height 22
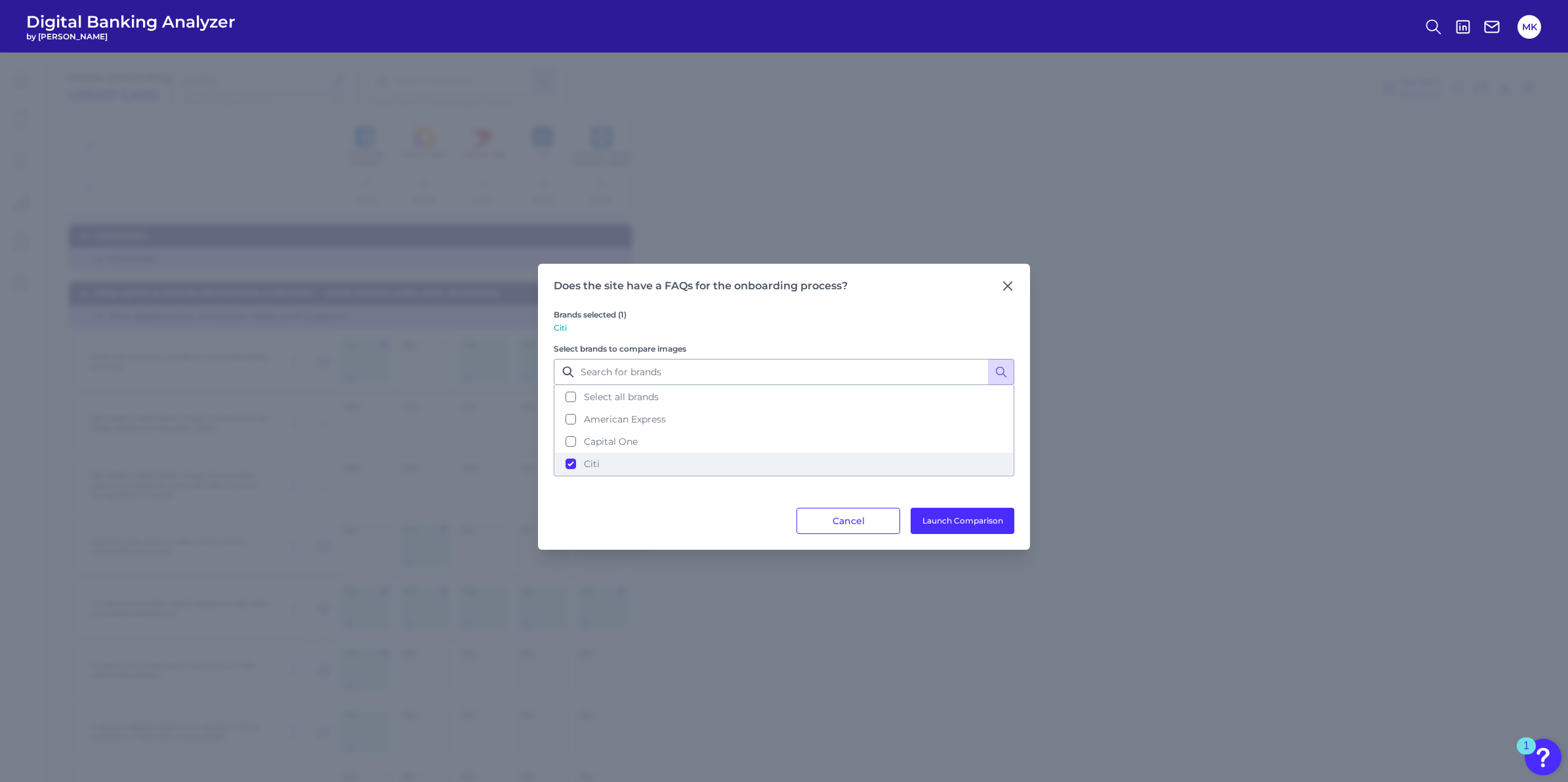
click at [670, 469] on button "Citi" at bounding box center [784, 463] width 458 height 22
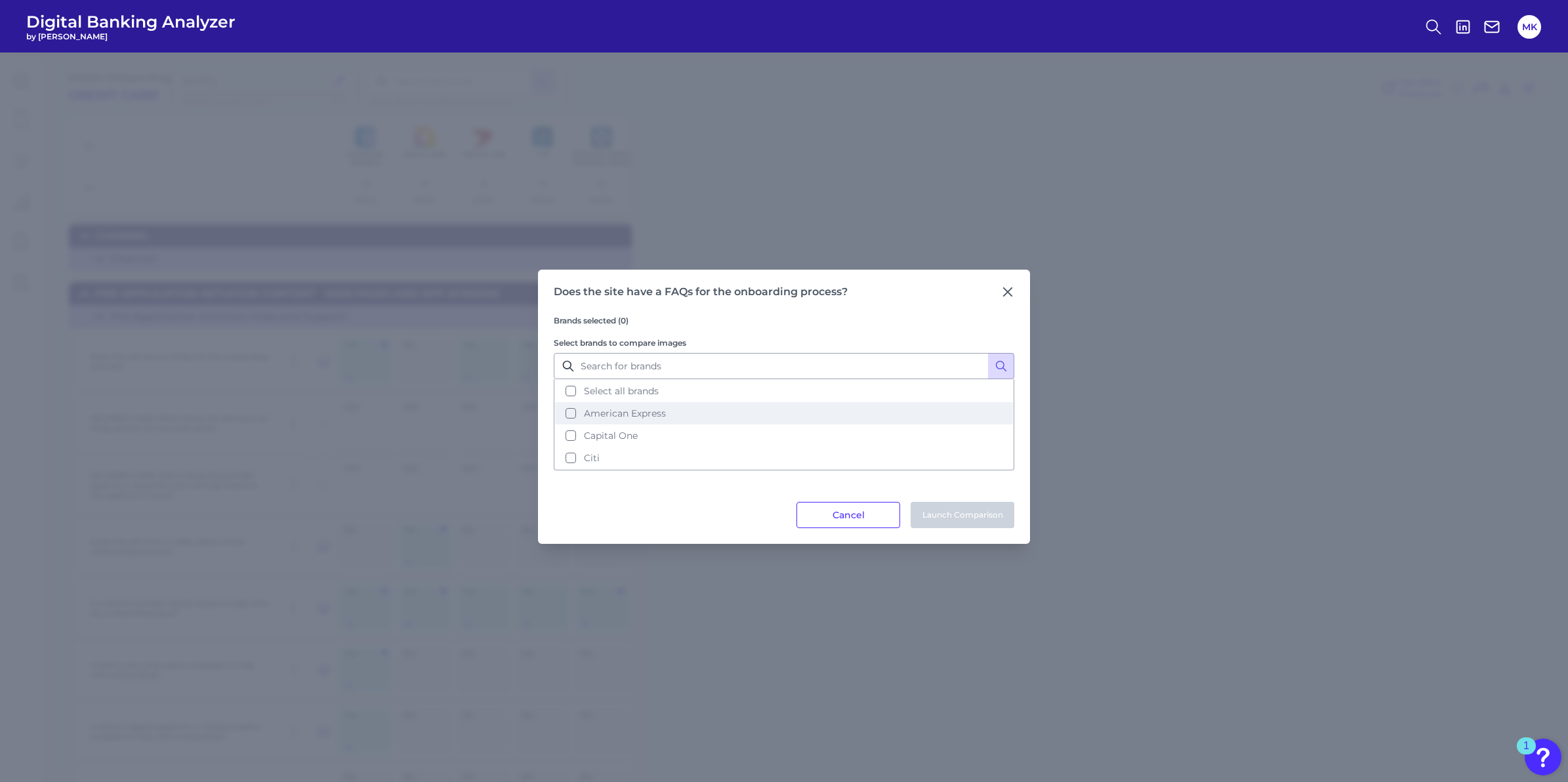
click at [662, 404] on button "American Express" at bounding box center [784, 413] width 458 height 22
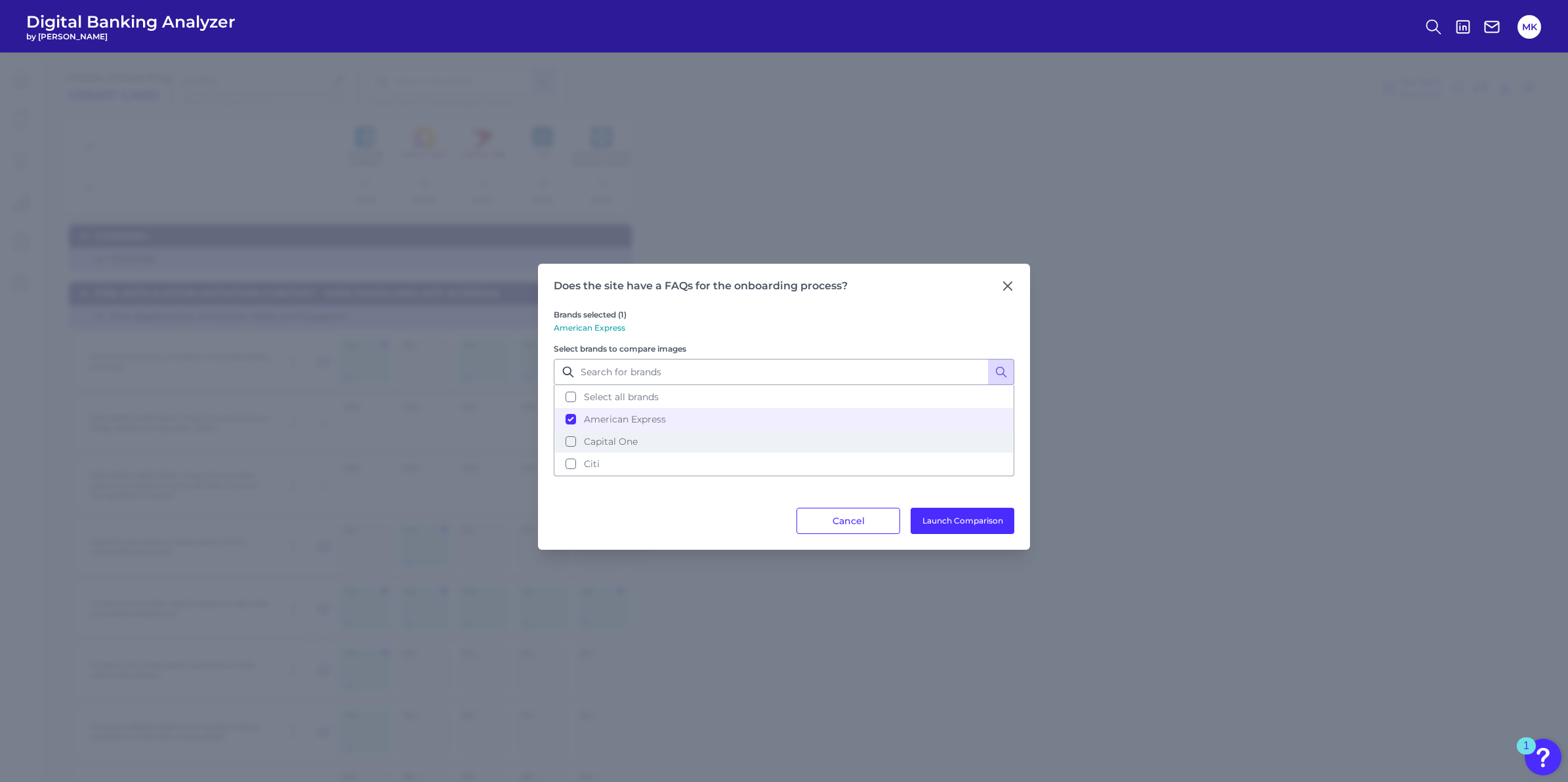
click at [656, 441] on button "Capital One" at bounding box center [784, 441] width 458 height 22
click at [656, 458] on button "Citi" at bounding box center [784, 463] width 458 height 22
click at [888, 474] on div "Brands selected (3) American Express, Capital One, Citi Select brands to compar…" at bounding box center [784, 400] width 461 height 215
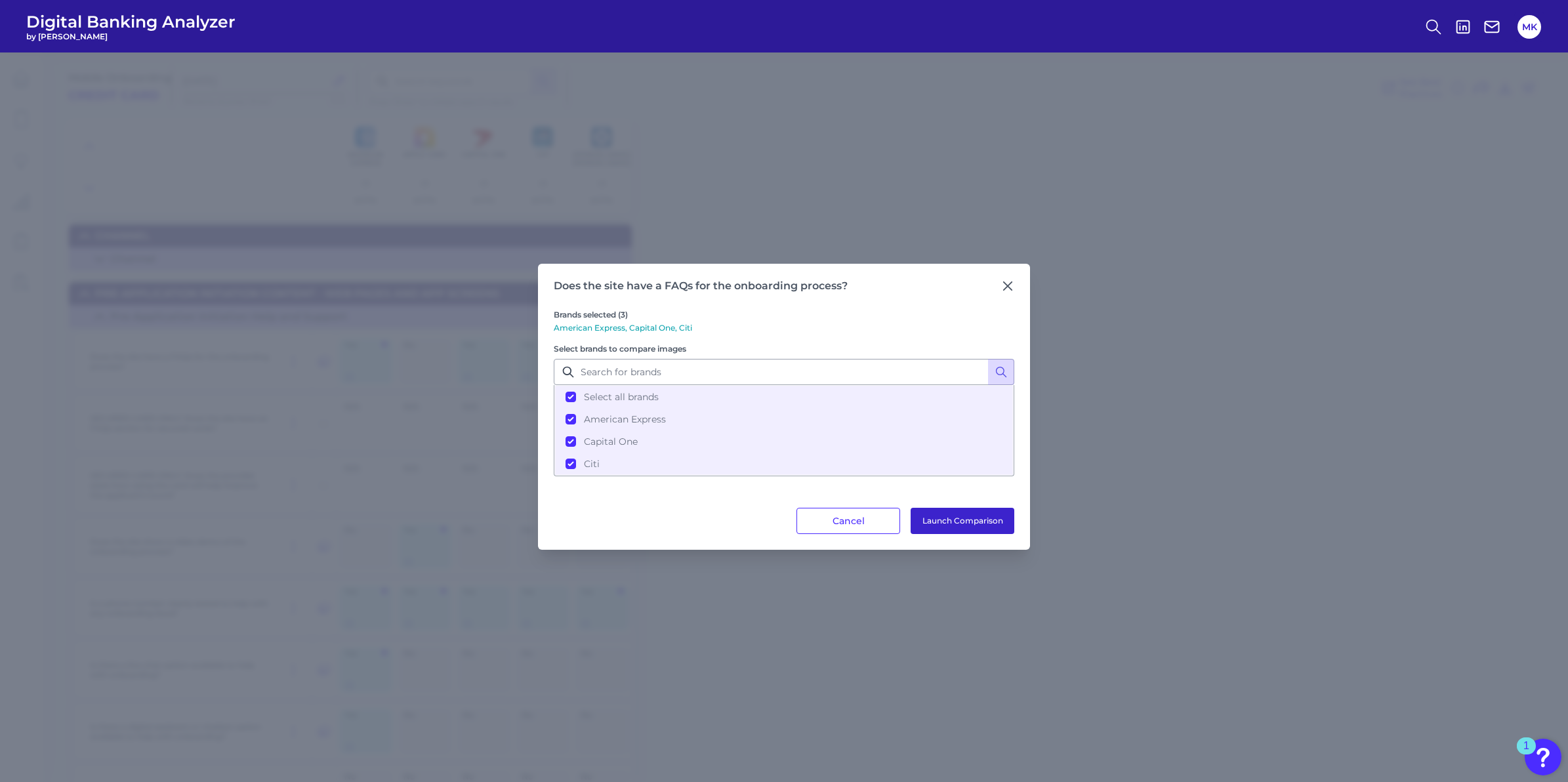
click at [962, 528] on button "Launch Comparison" at bounding box center [962, 520] width 104 height 26
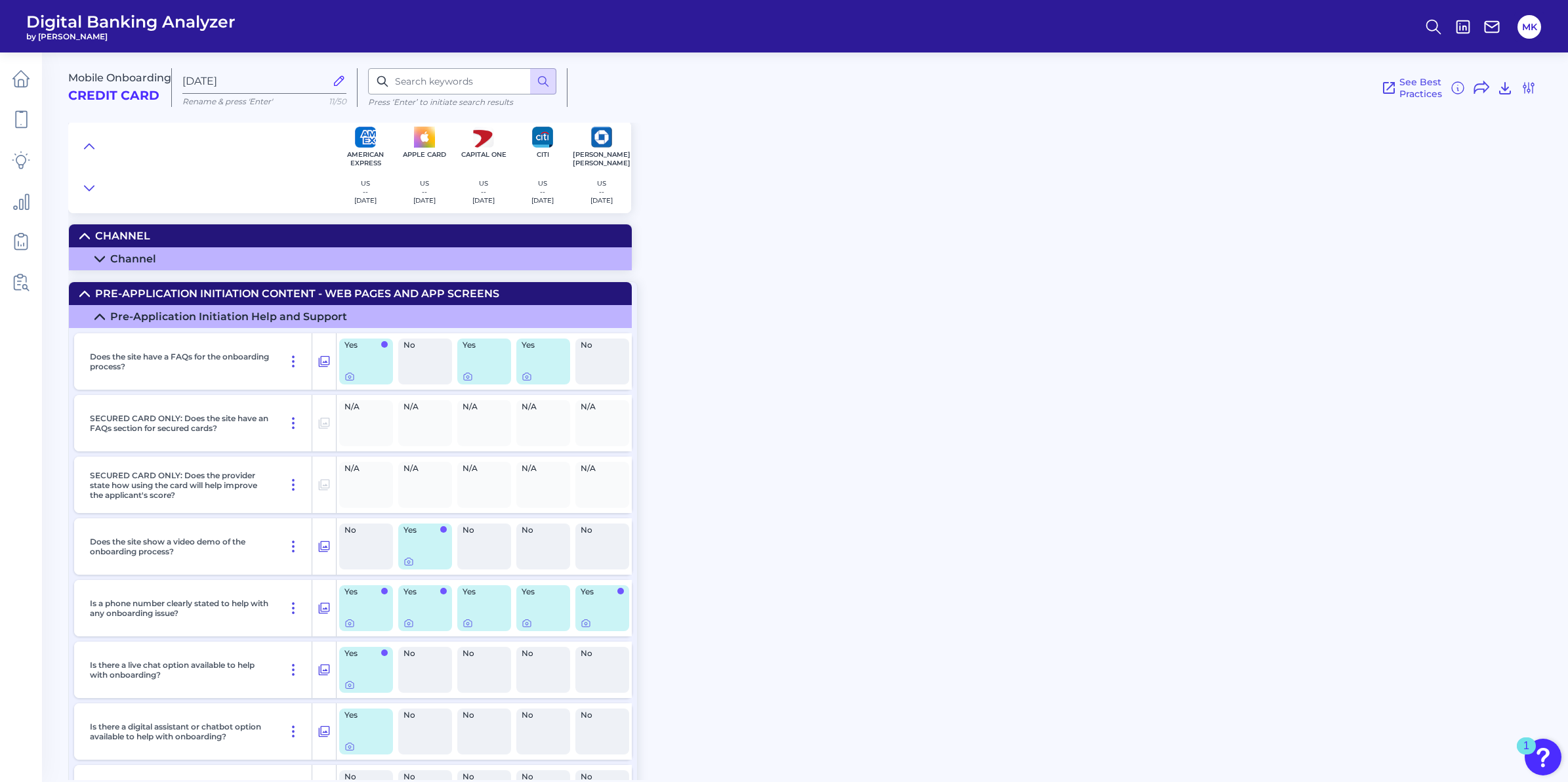
click at [614, 357] on div "No" at bounding box center [603, 361] width 54 height 46
click at [260, 325] on summary "Pre-Application Initiation Help and Support" at bounding box center [350, 317] width 563 height 23
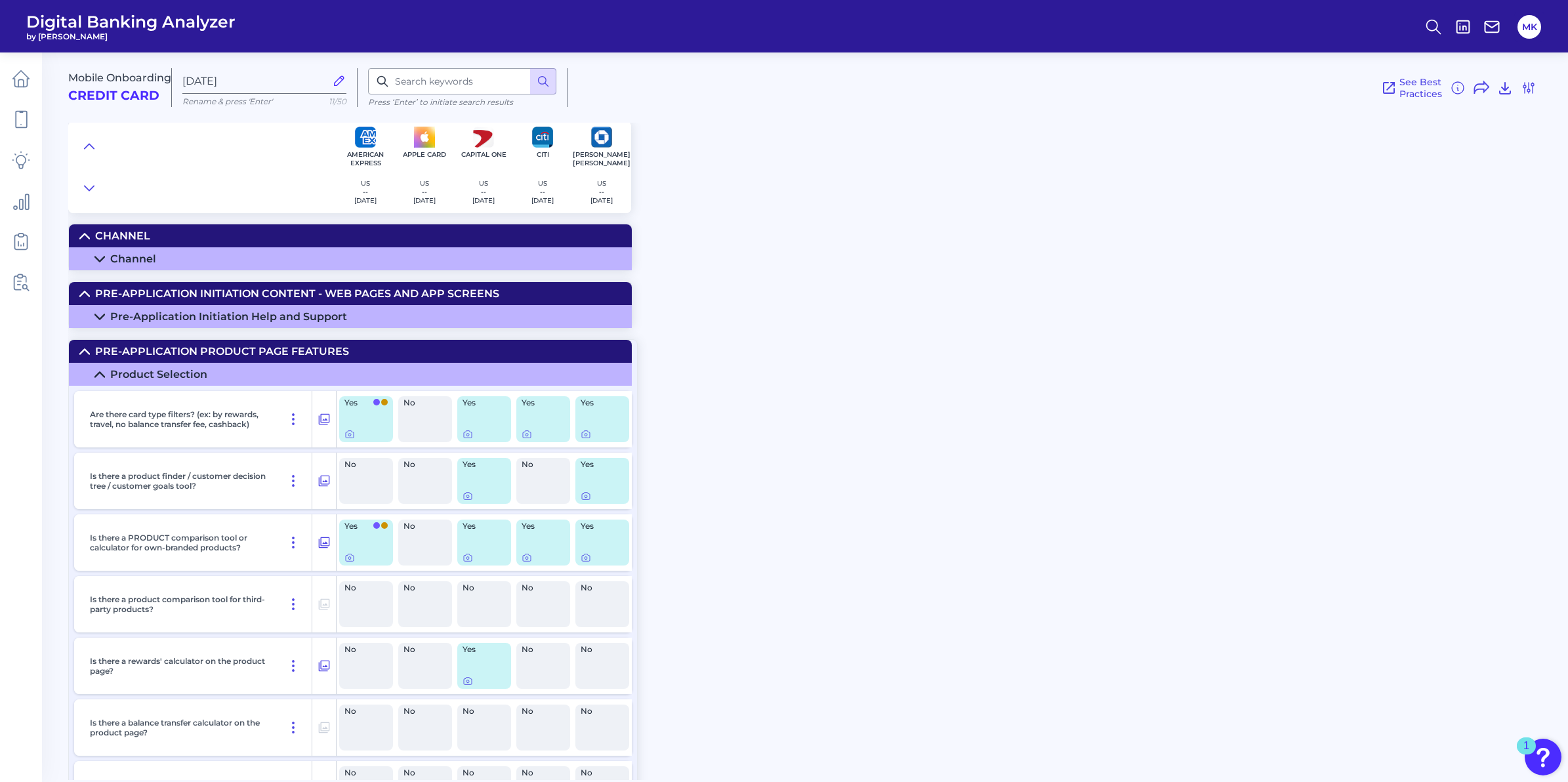
click at [124, 264] on summary "Channel" at bounding box center [350, 259] width 563 height 23
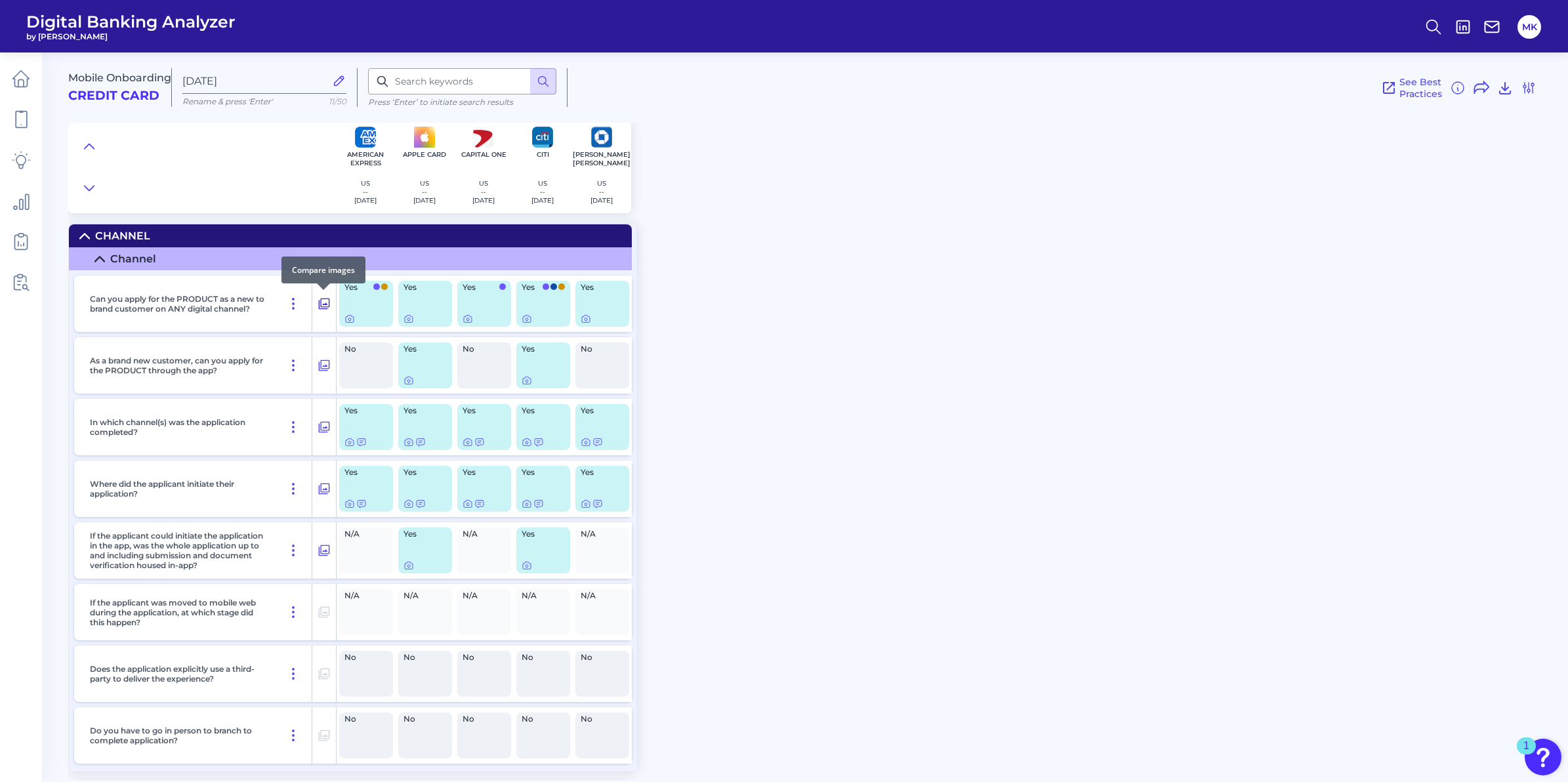
click at [322, 307] on icon at bounding box center [324, 303] width 13 height 15
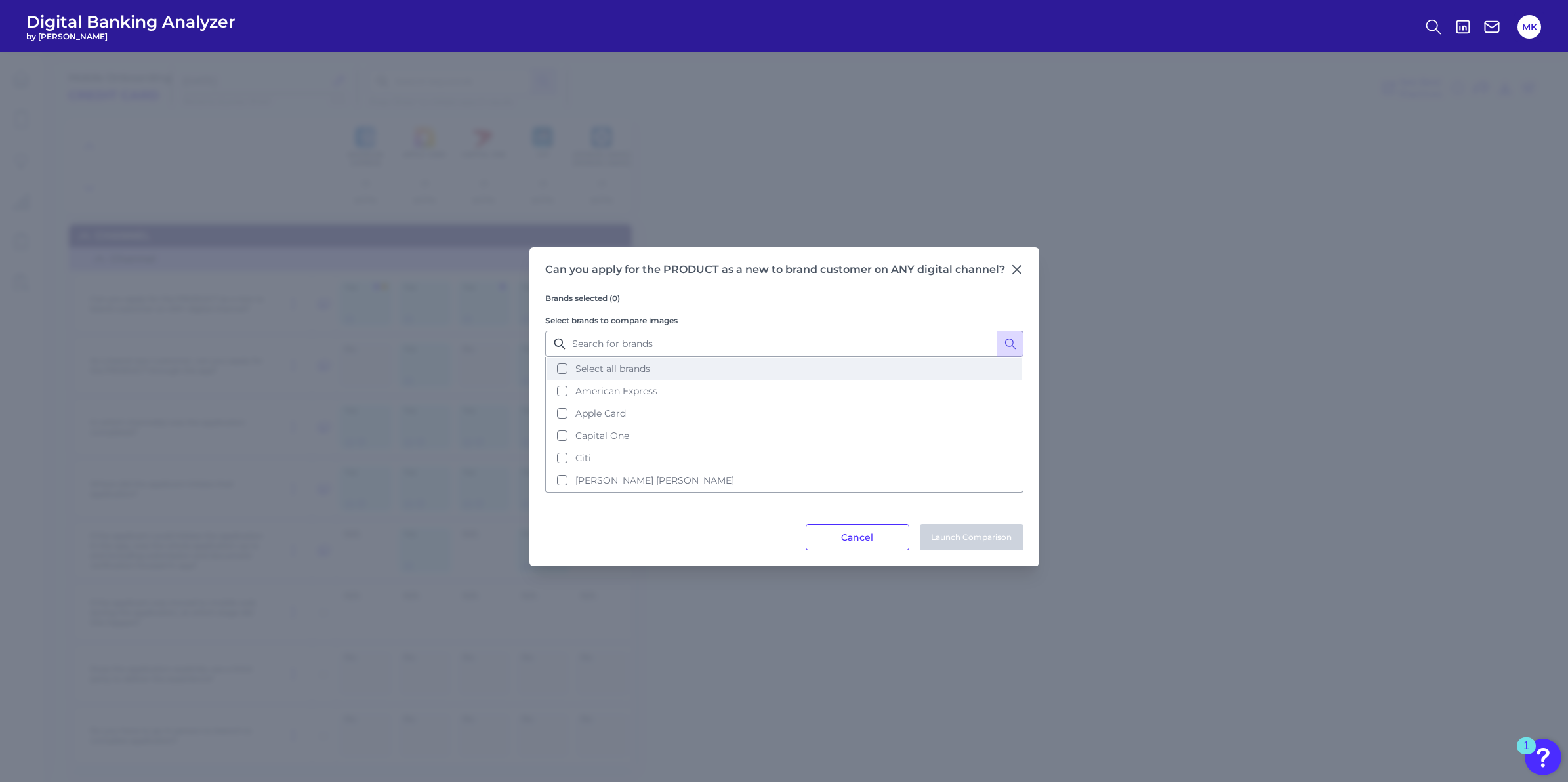
click at [699, 363] on button "Select all brands" at bounding box center [784, 368] width 476 height 22
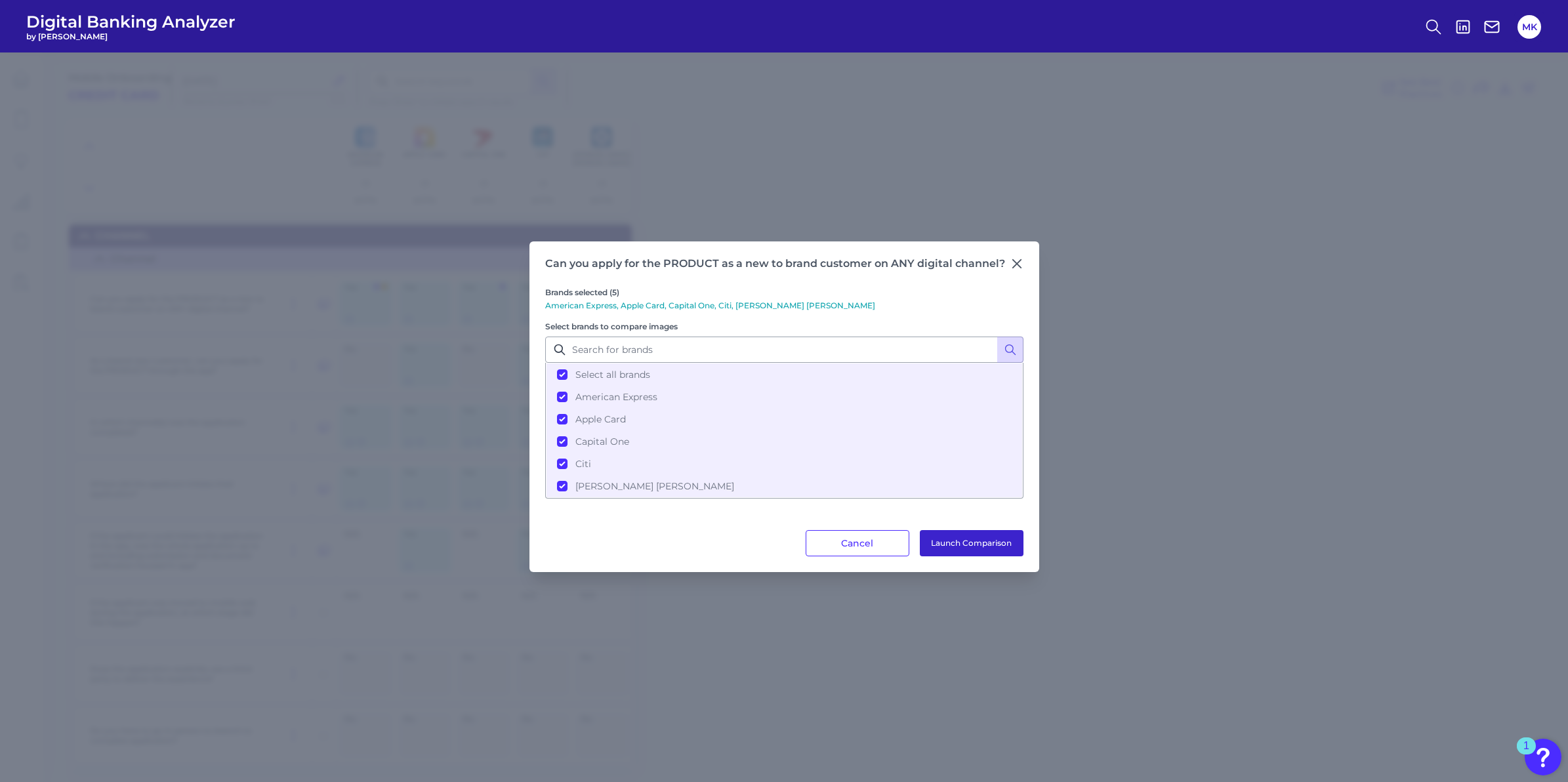
click at [996, 547] on button "Launch Comparison" at bounding box center [972, 543] width 104 height 26
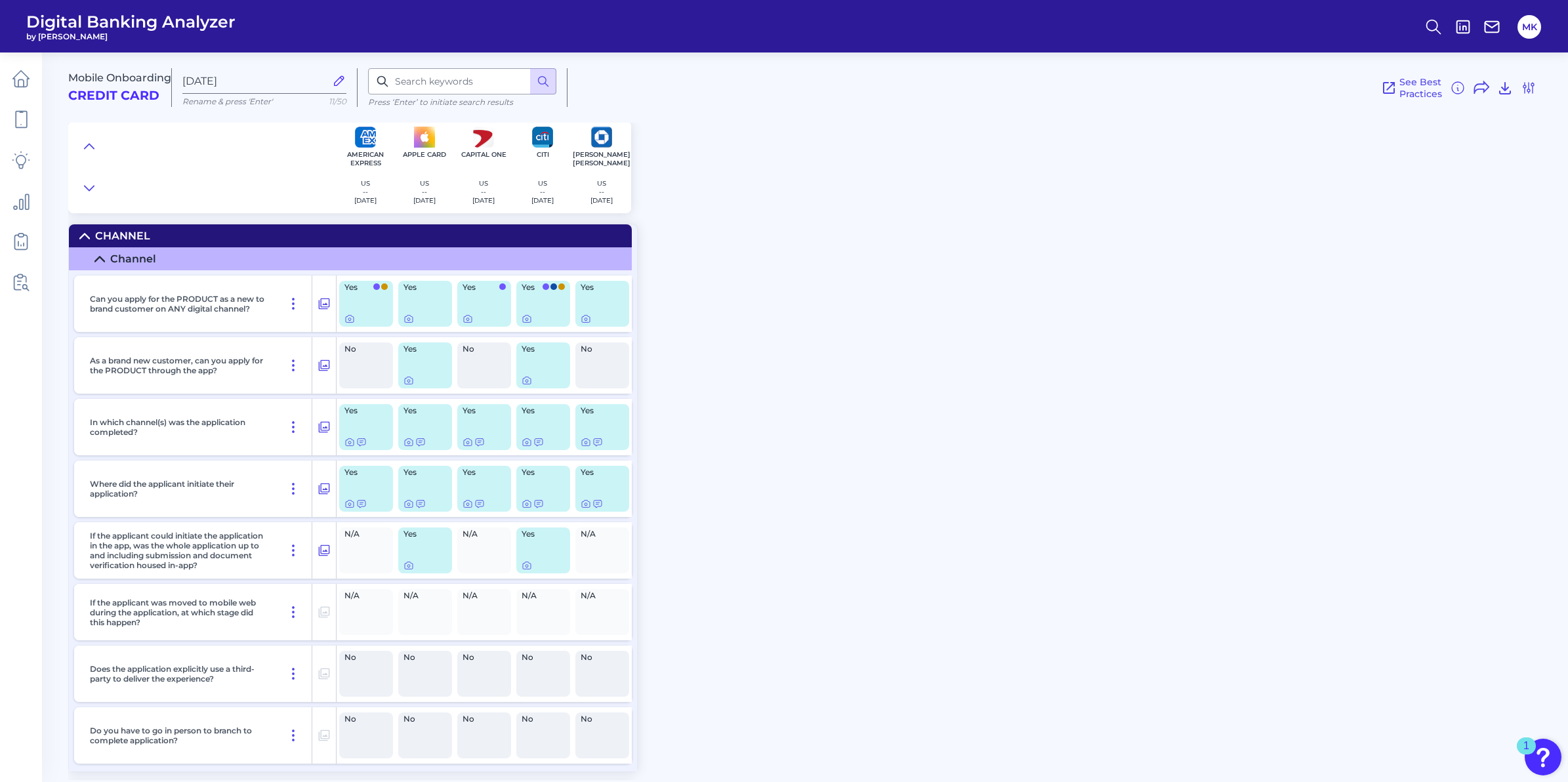
click at [85, 256] on summary "Channel" at bounding box center [350, 259] width 563 height 23
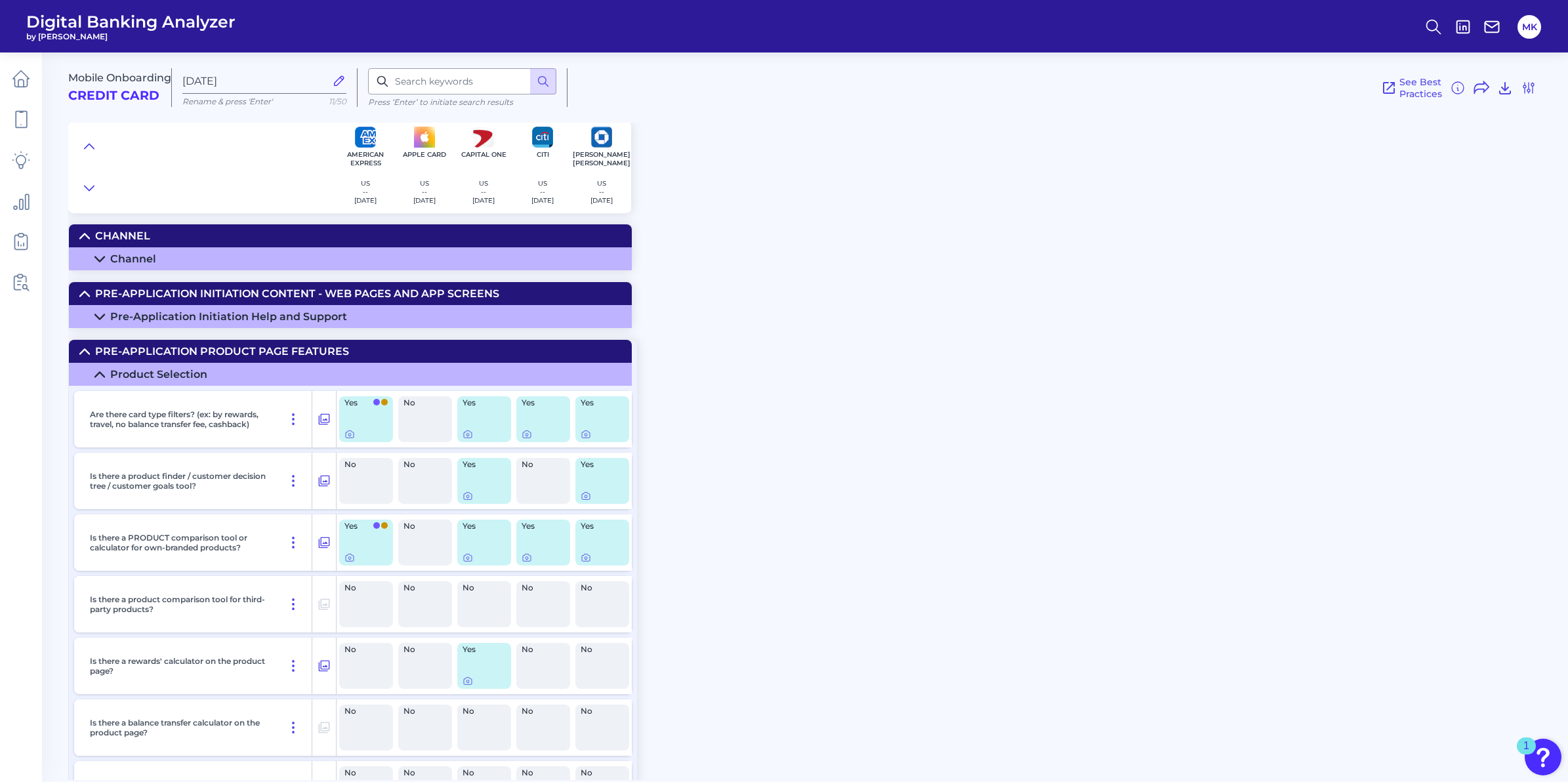
click at [82, 233] on icon at bounding box center [85, 235] width 9 height 5
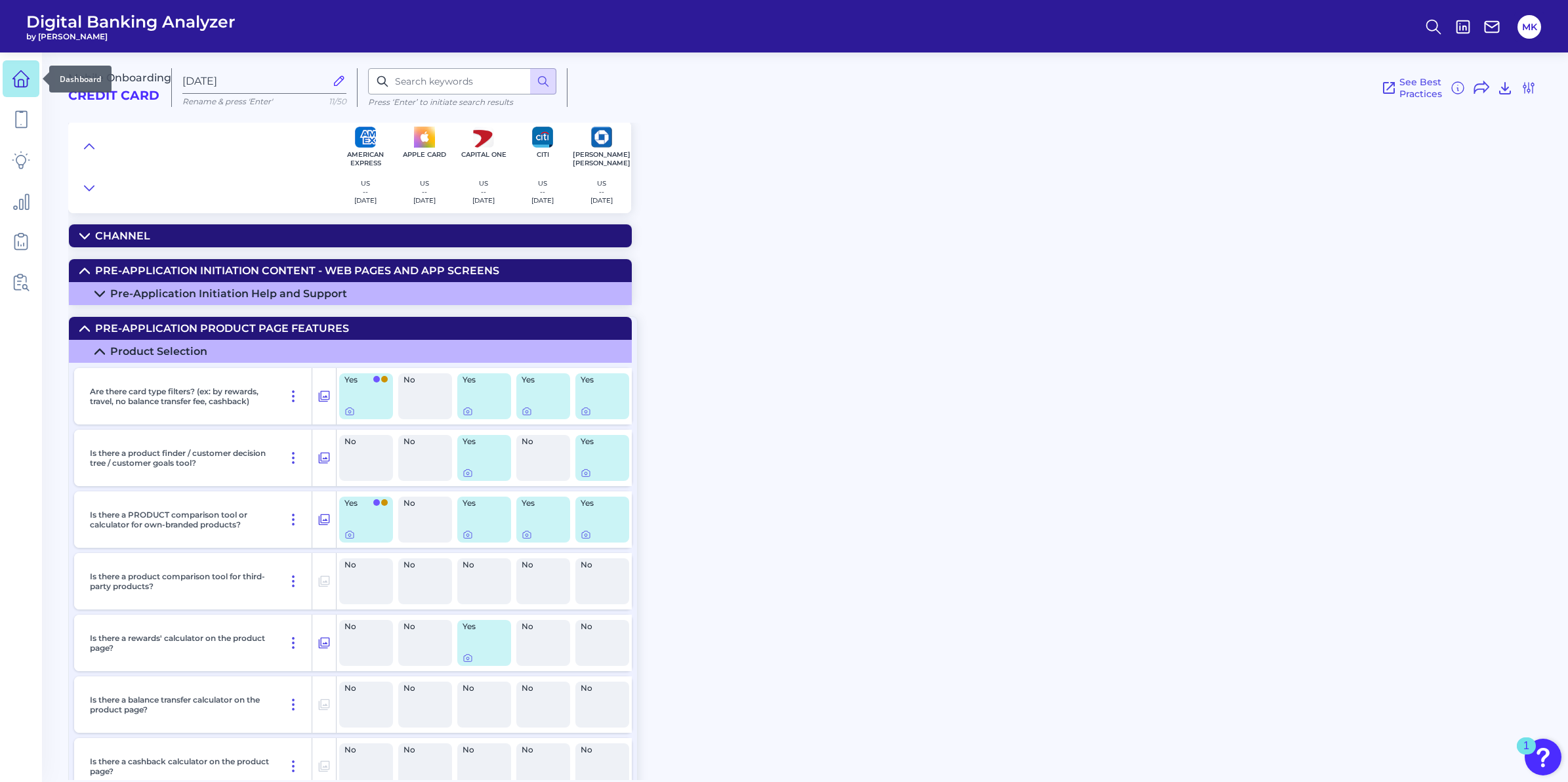
click at [20, 80] on icon at bounding box center [21, 78] width 18 height 18
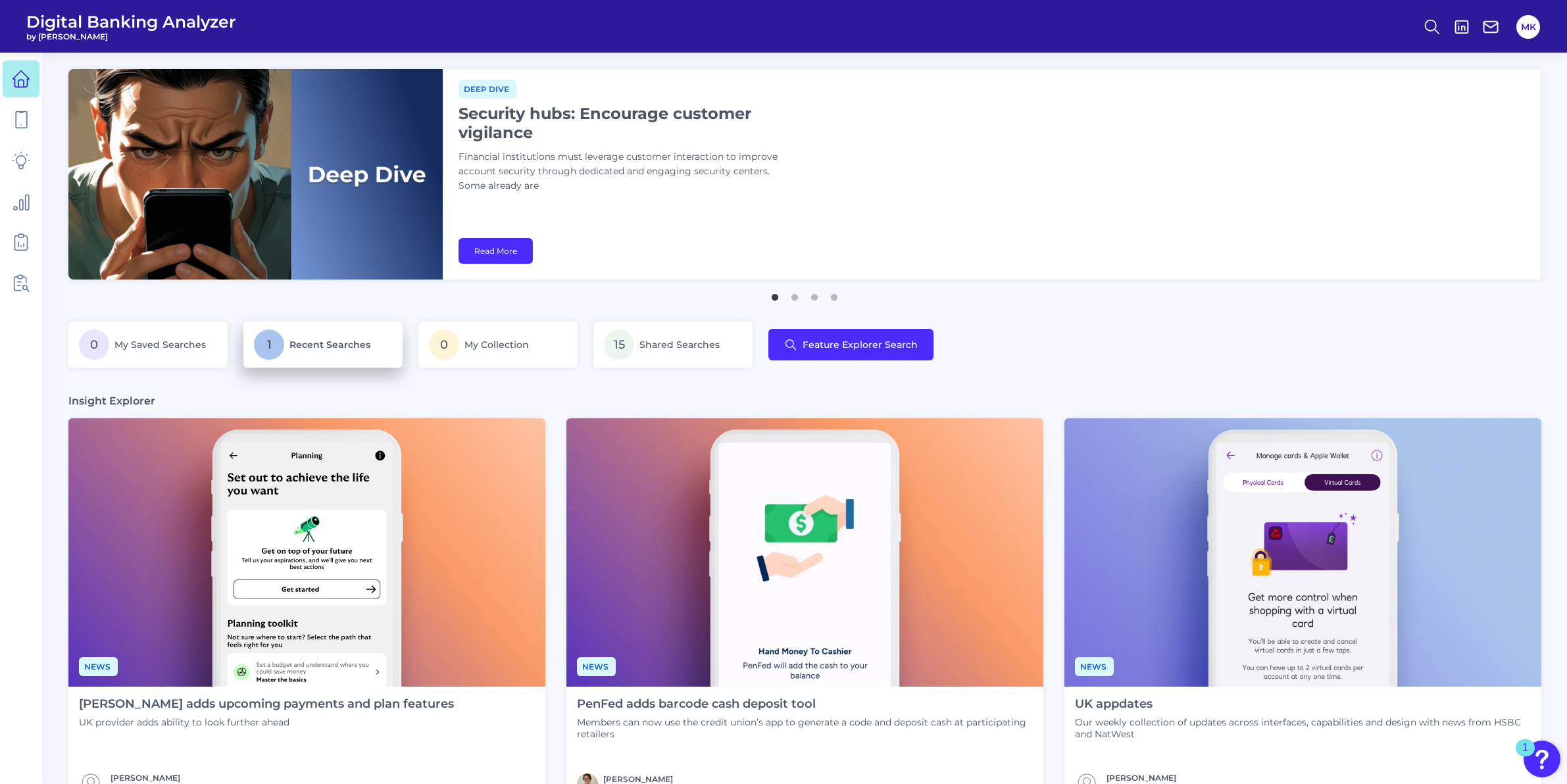
click at [307, 340] on span "Recent Searches" at bounding box center [330, 345] width 81 height 12
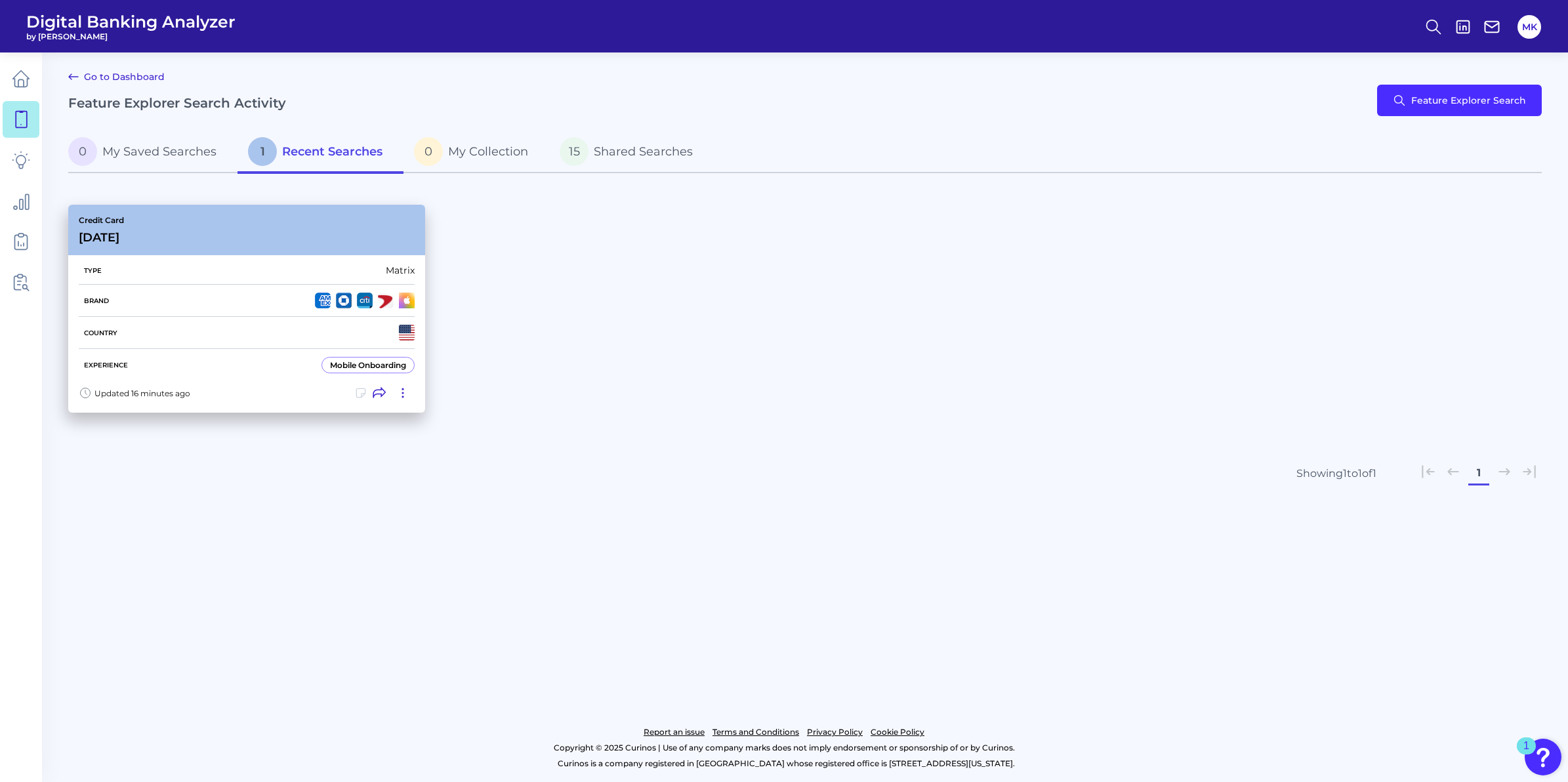
click at [253, 244] on div "Credit Card [DATE]" at bounding box center [247, 229] width 357 height 50
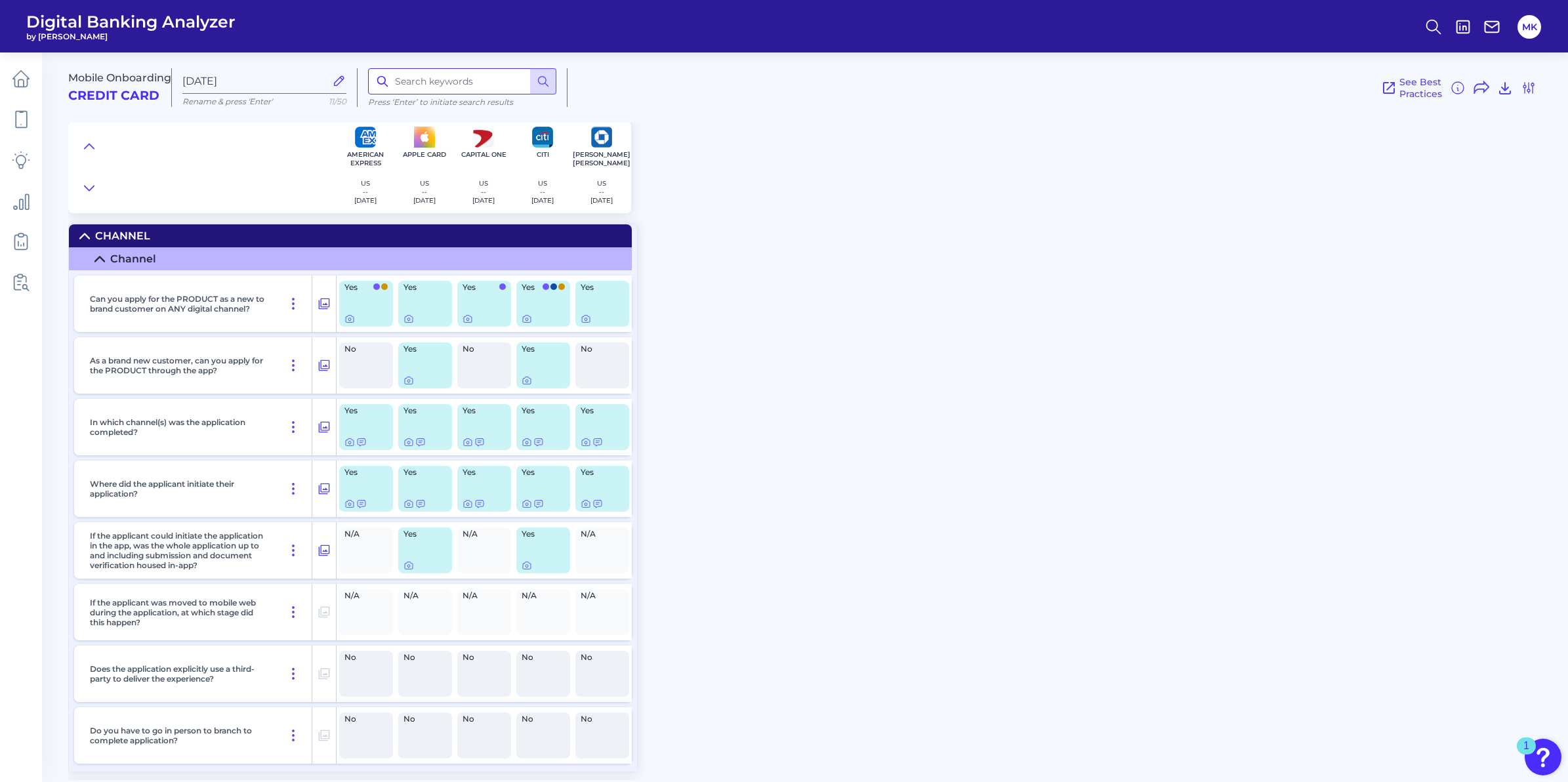
click at [437, 82] on input at bounding box center [462, 81] width 189 height 26
click at [546, 82] on icon at bounding box center [543, 81] width 13 height 13
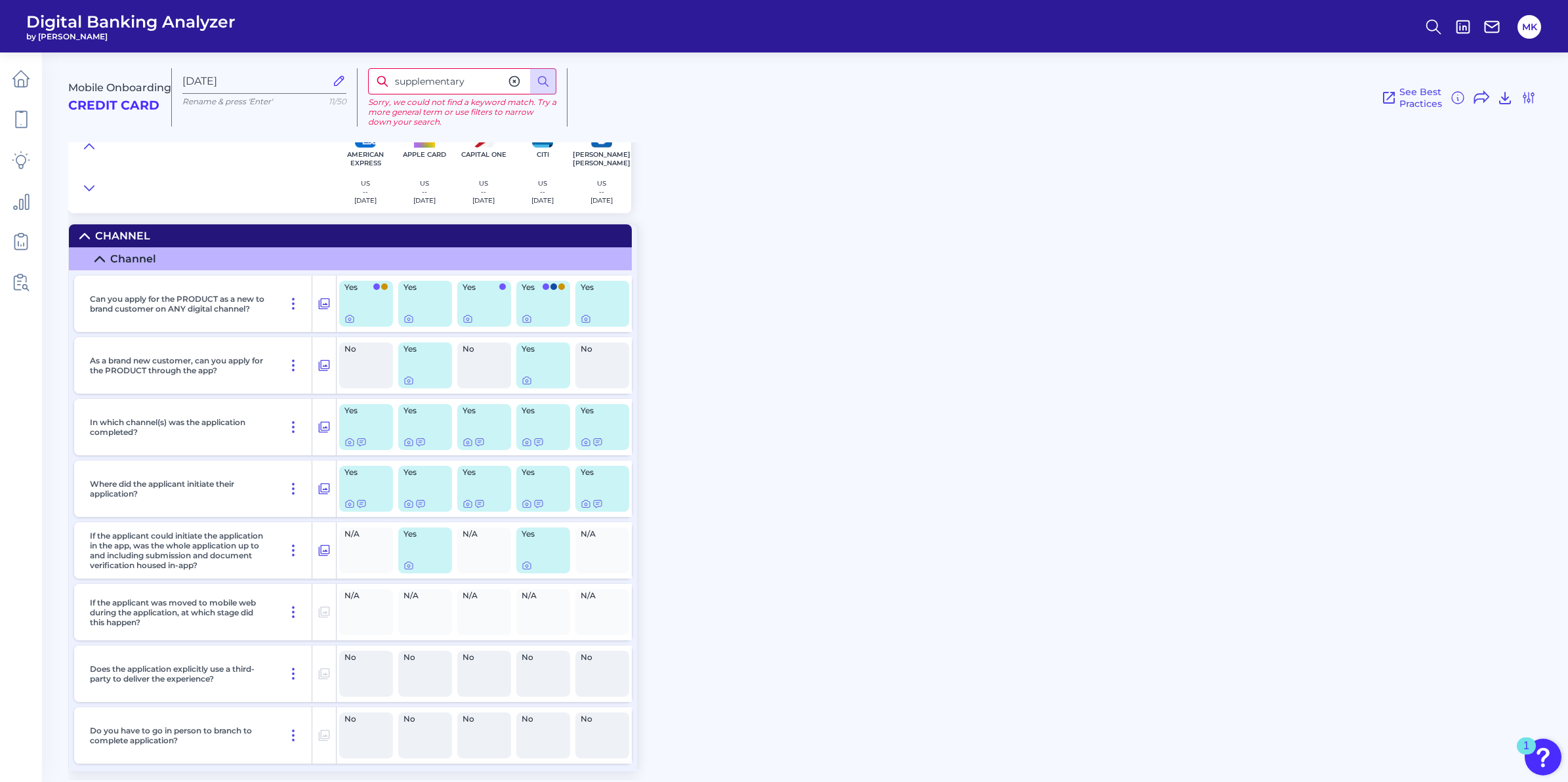
click at [470, 76] on input "supplementary" at bounding box center [462, 81] width 189 height 26
drag, startPoint x: 474, startPoint y: 79, endPoint x: 379, endPoint y: 80, distance: 95.0
click at [378, 80] on div "supplementary" at bounding box center [462, 81] width 189 height 26
drag, startPoint x: 455, startPoint y: 70, endPoint x: 355, endPoint y: 74, distance: 100.1
click at [352, 74] on div "Mobile Onboarding Credit Card [DATE] Rename & press 'Enter' 11/50 joint Sorry, …" at bounding box center [816, 93] width 1495 height 101
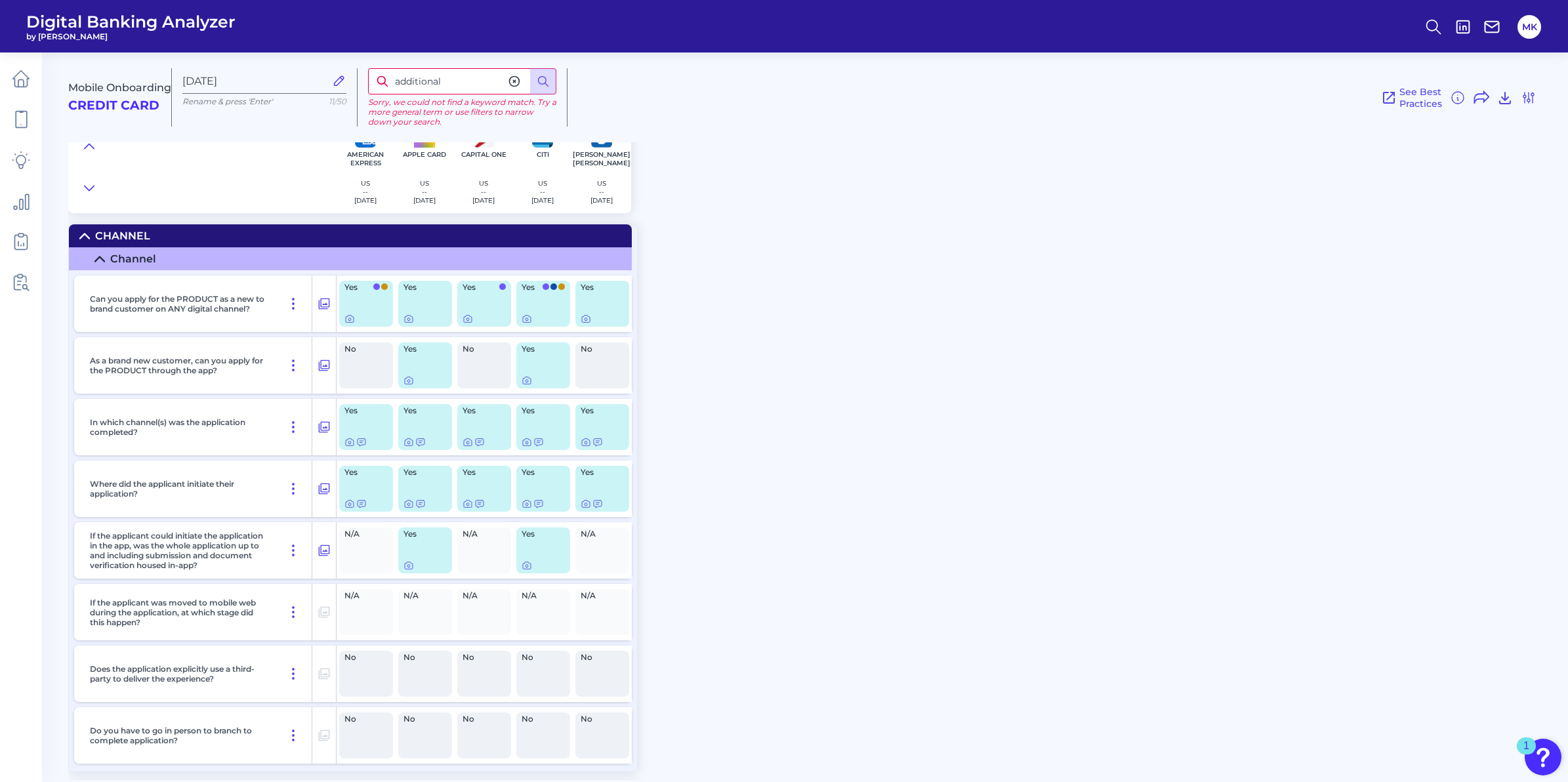
drag, startPoint x: 458, startPoint y: 85, endPoint x: 375, endPoint y: 84, distance: 83.0
click at [372, 84] on input "additional" at bounding box center [462, 81] width 189 height 26
click at [545, 86] on icon at bounding box center [543, 81] width 13 height 13
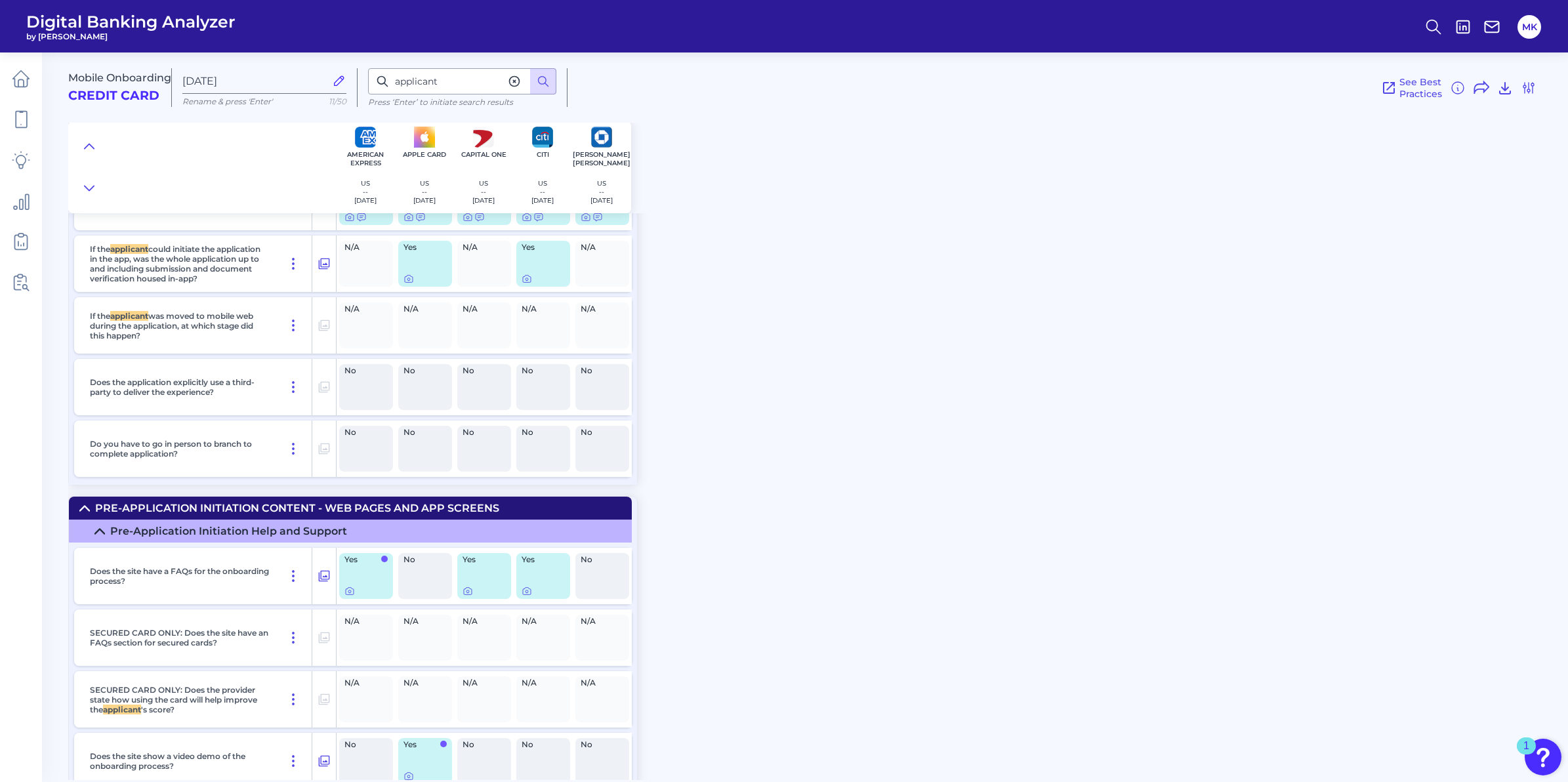
scroll to position [323, 0]
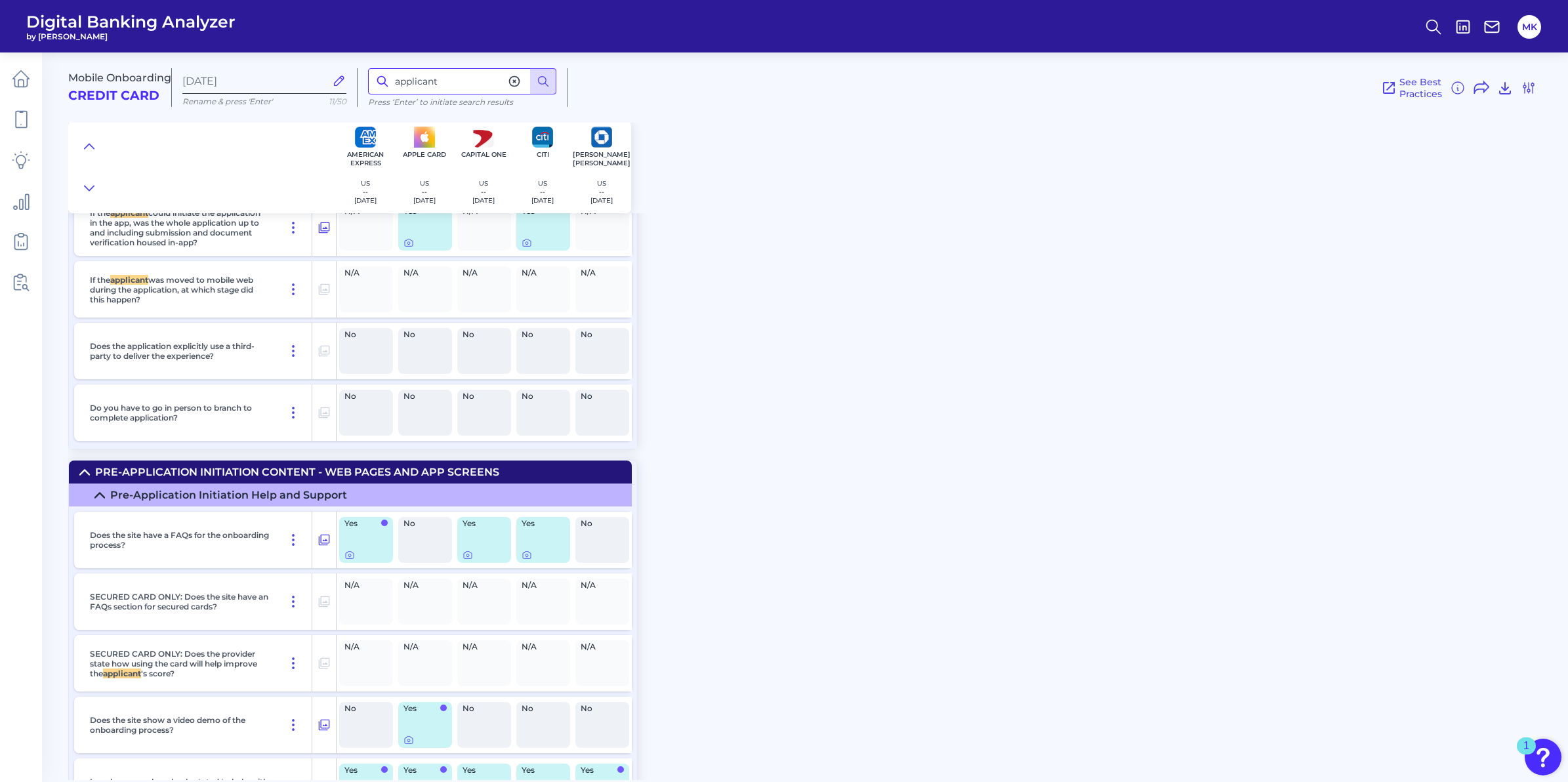
drag, startPoint x: 455, startPoint y: 75, endPoint x: 299, endPoint y: 84, distance: 156.3
click at [266, 76] on div "Mobile Onboarding Credit Card [DATE] Rename & press 'Enter' 11/50 applicant Pre…" at bounding box center [816, 82] width 1495 height 80
click at [554, 71] on button at bounding box center [543, 81] width 26 height 26
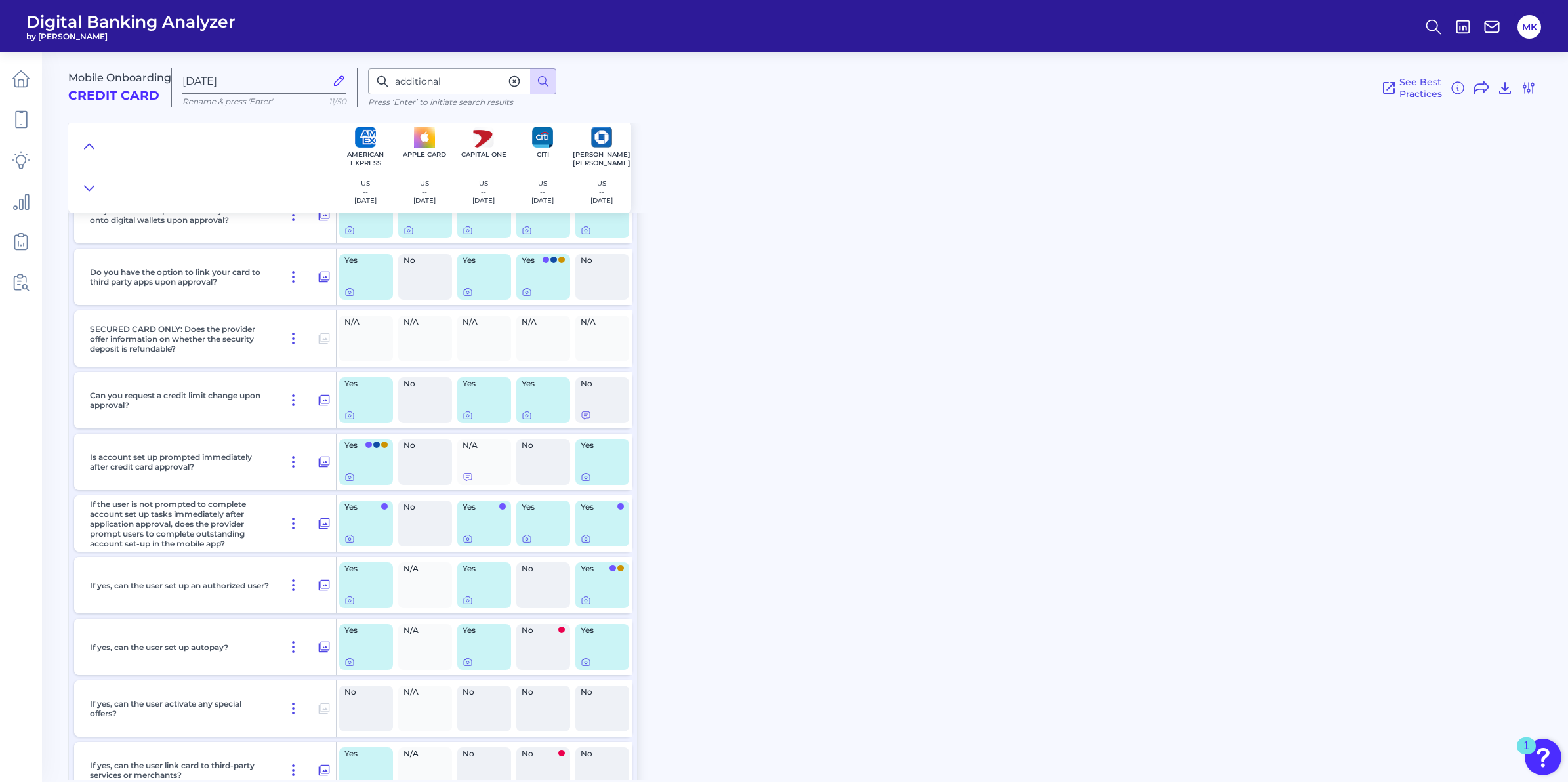
scroll to position [10439, 0]
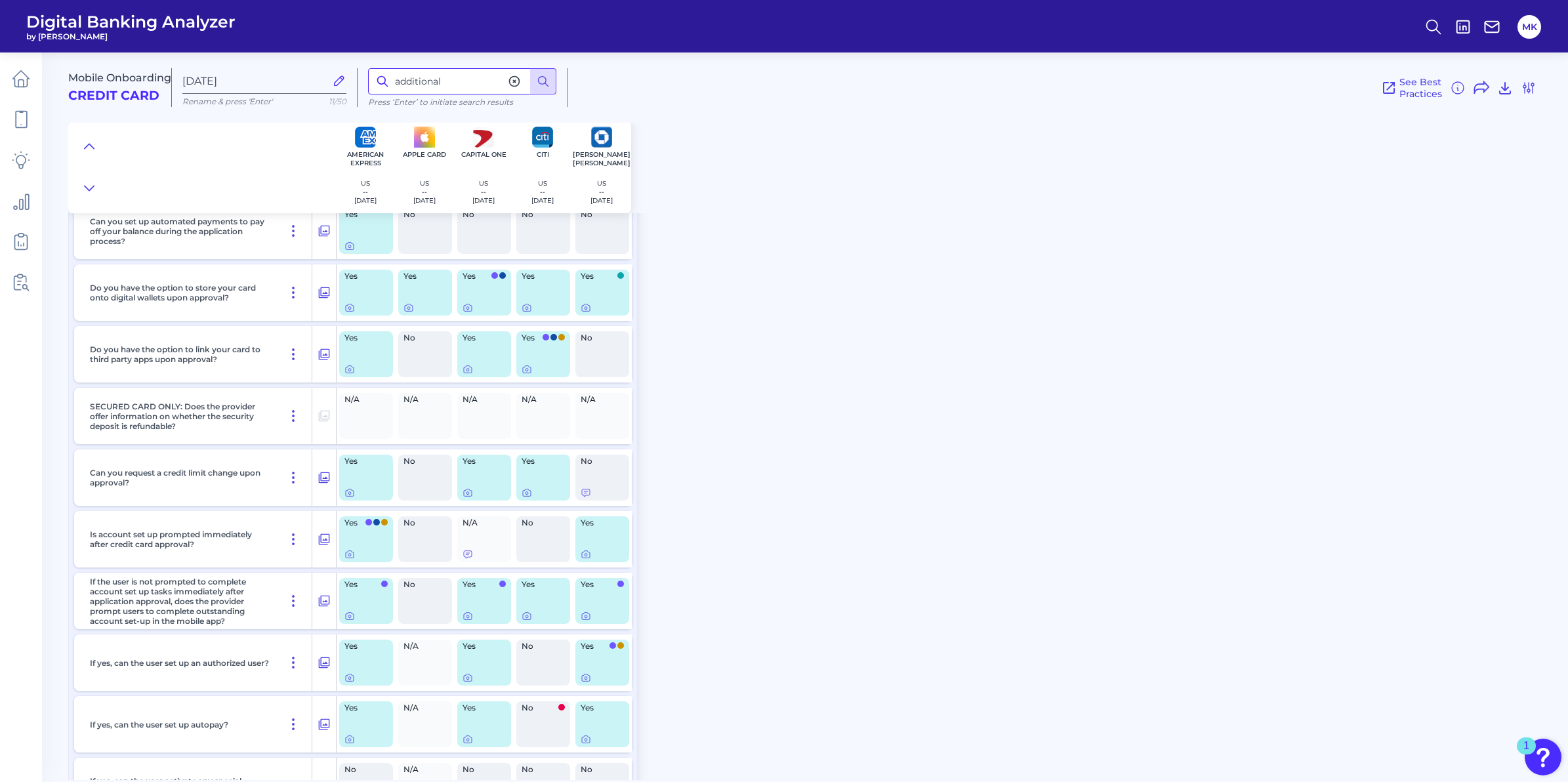
click at [430, 75] on input "additional" at bounding box center [462, 81] width 189 height 26
type input "add"
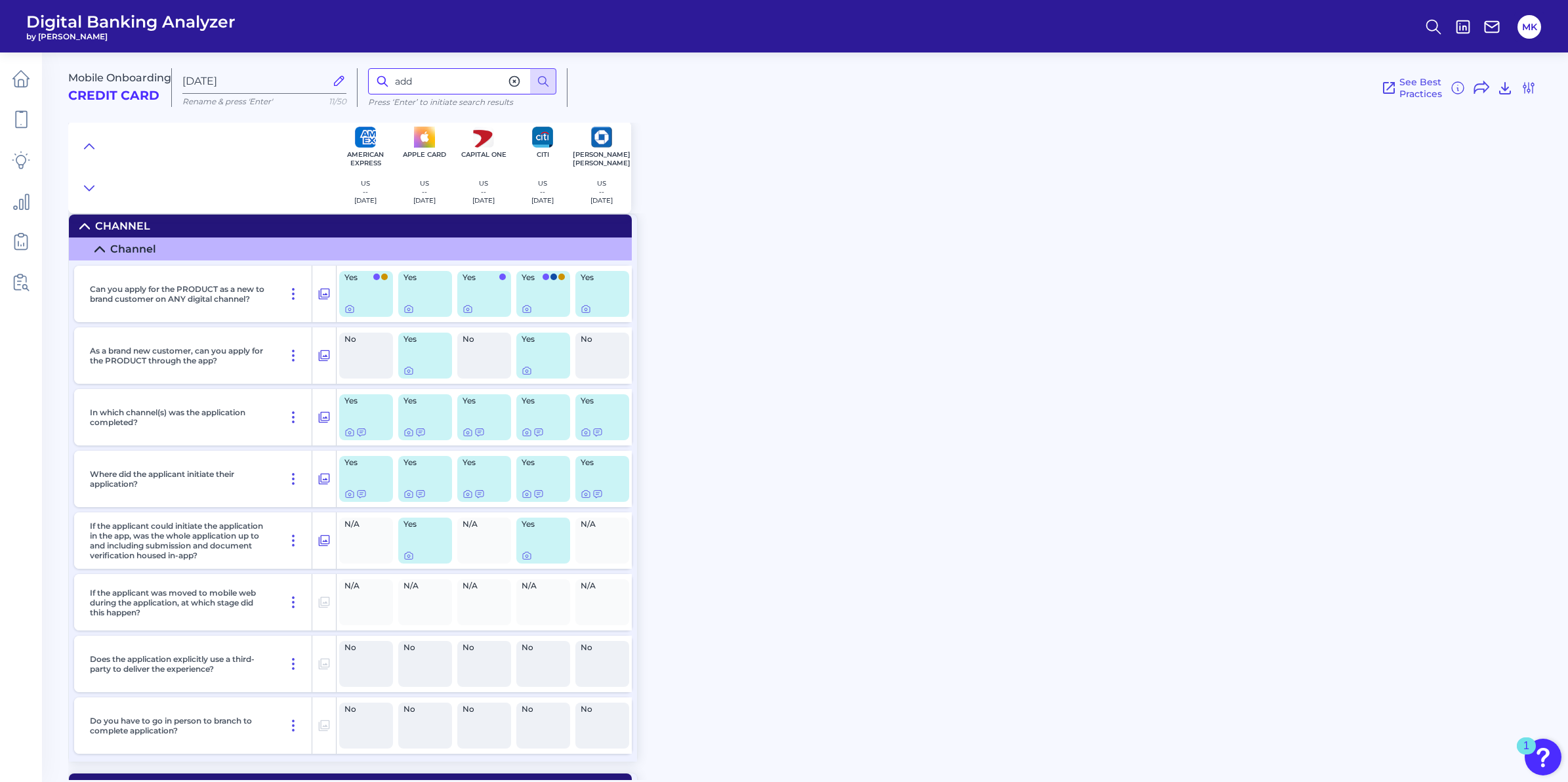
scroll to position [0, 0]
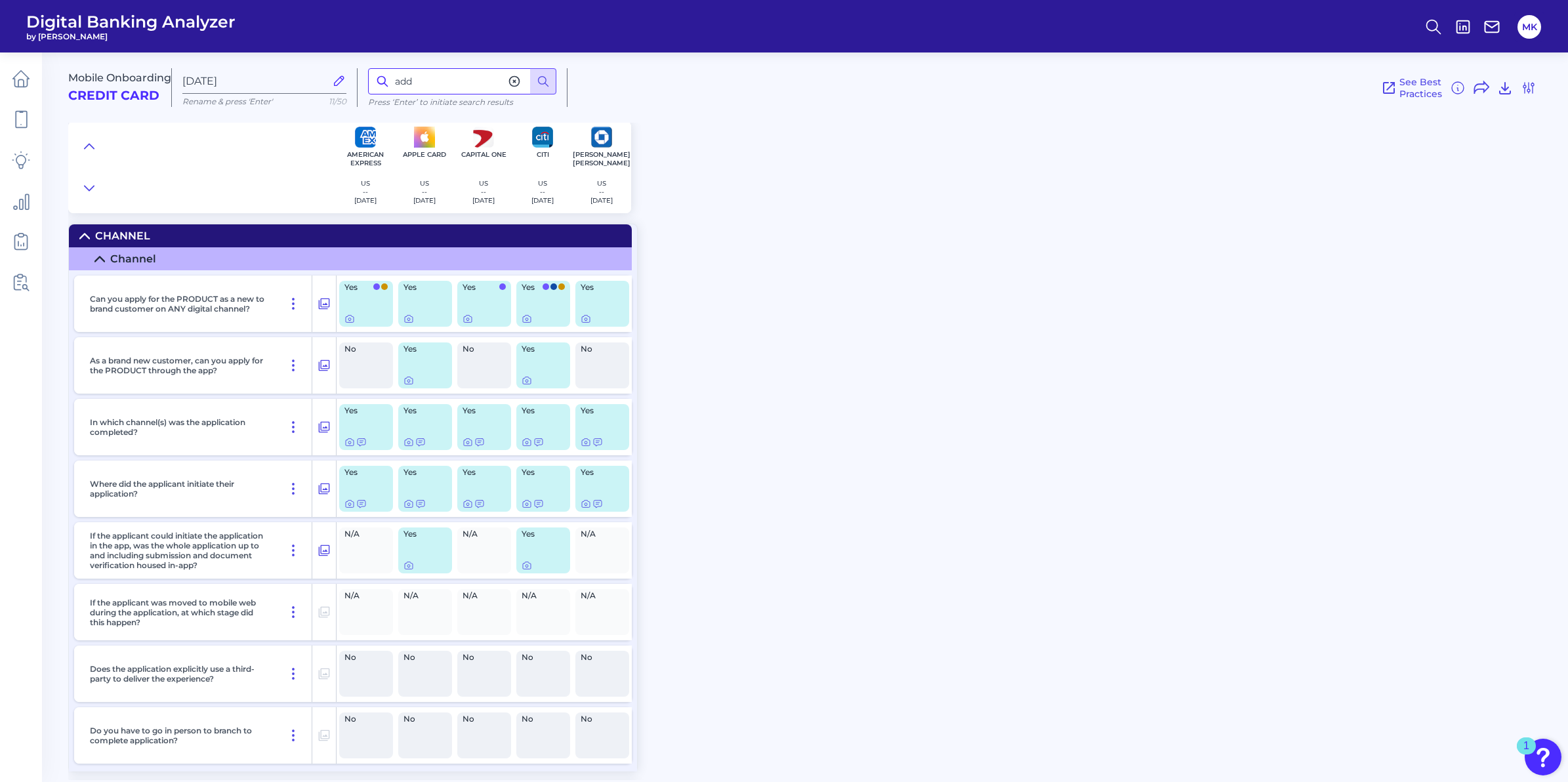
drag, startPoint x: 427, startPoint y: 89, endPoint x: 375, endPoint y: 94, distance: 52.2
click at [374, 94] on input "add" at bounding box center [462, 81] width 189 height 26
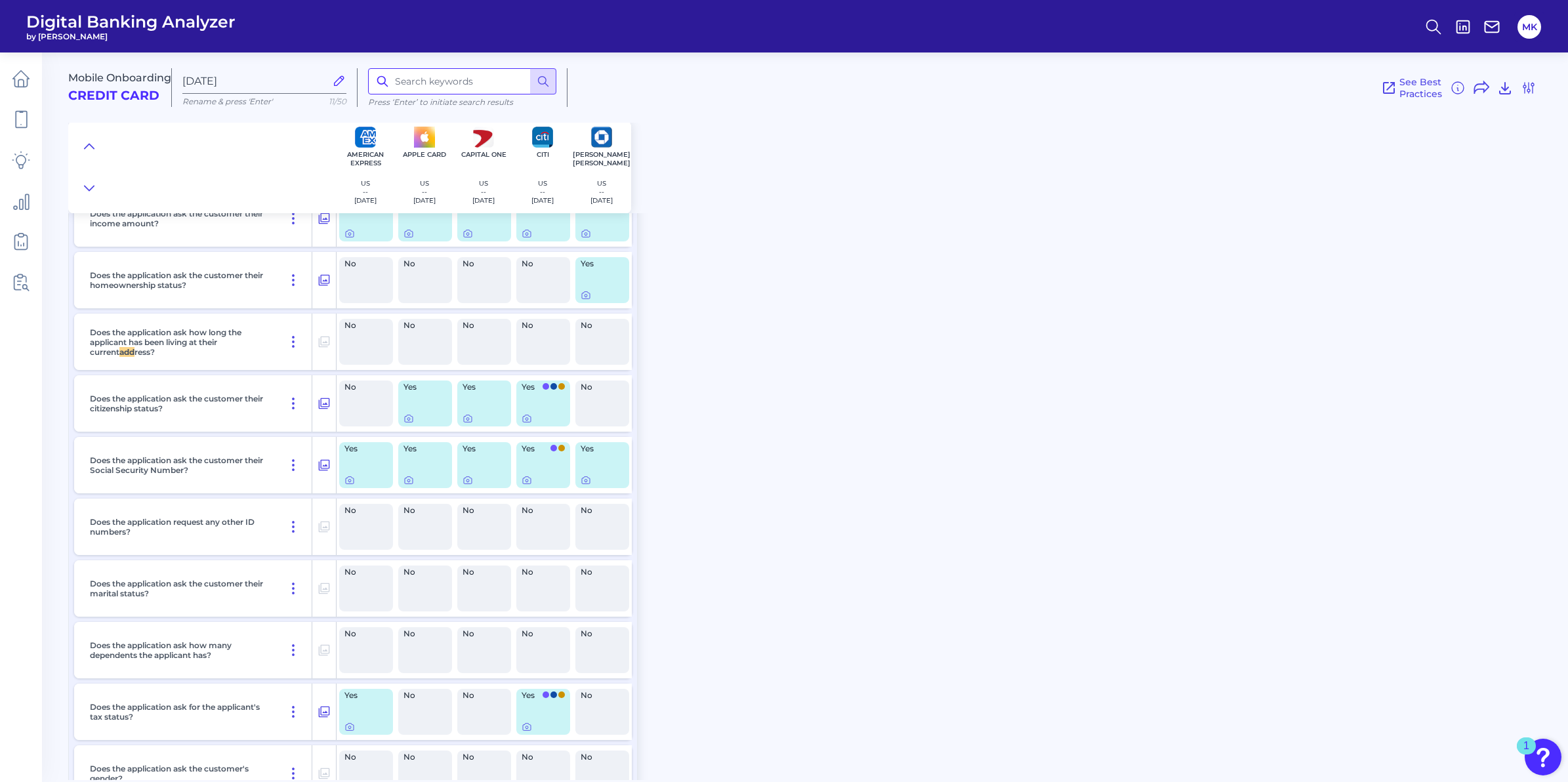
scroll to position [5413, 0]
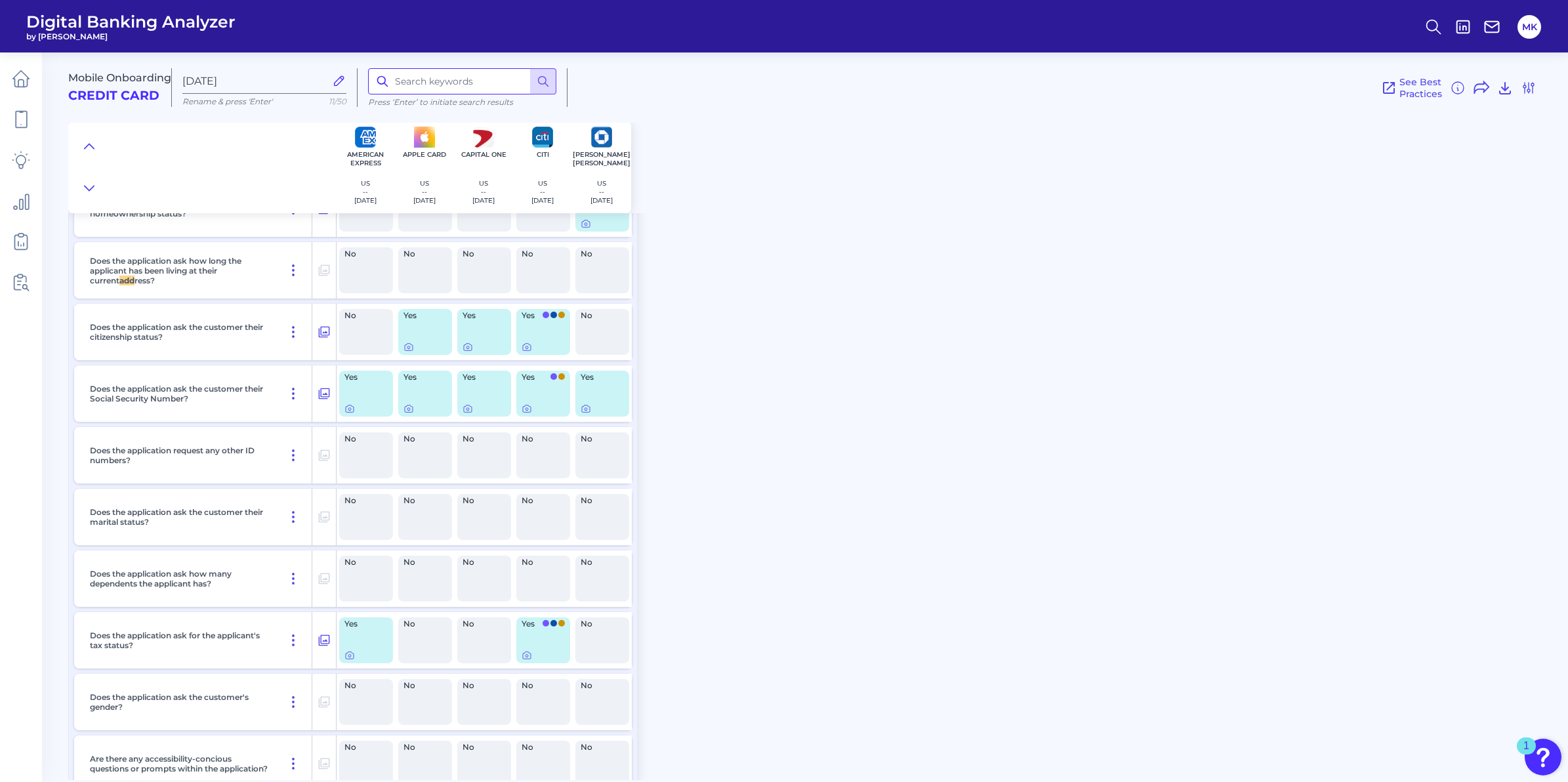
click at [505, 75] on input at bounding box center [462, 81] width 189 height 26
type input "supp"
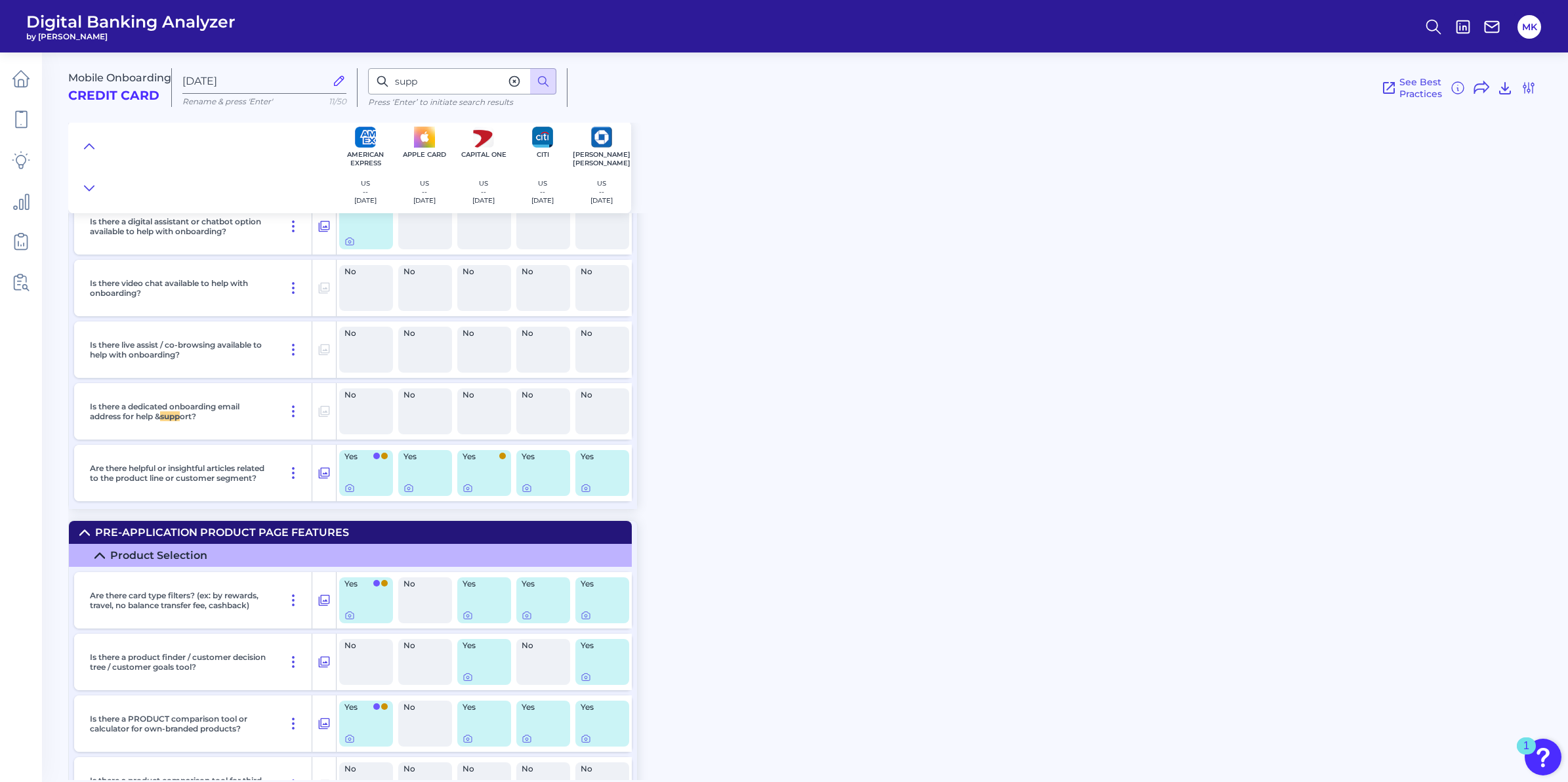
click at [516, 79] on icon at bounding box center [515, 81] width 13 height 13
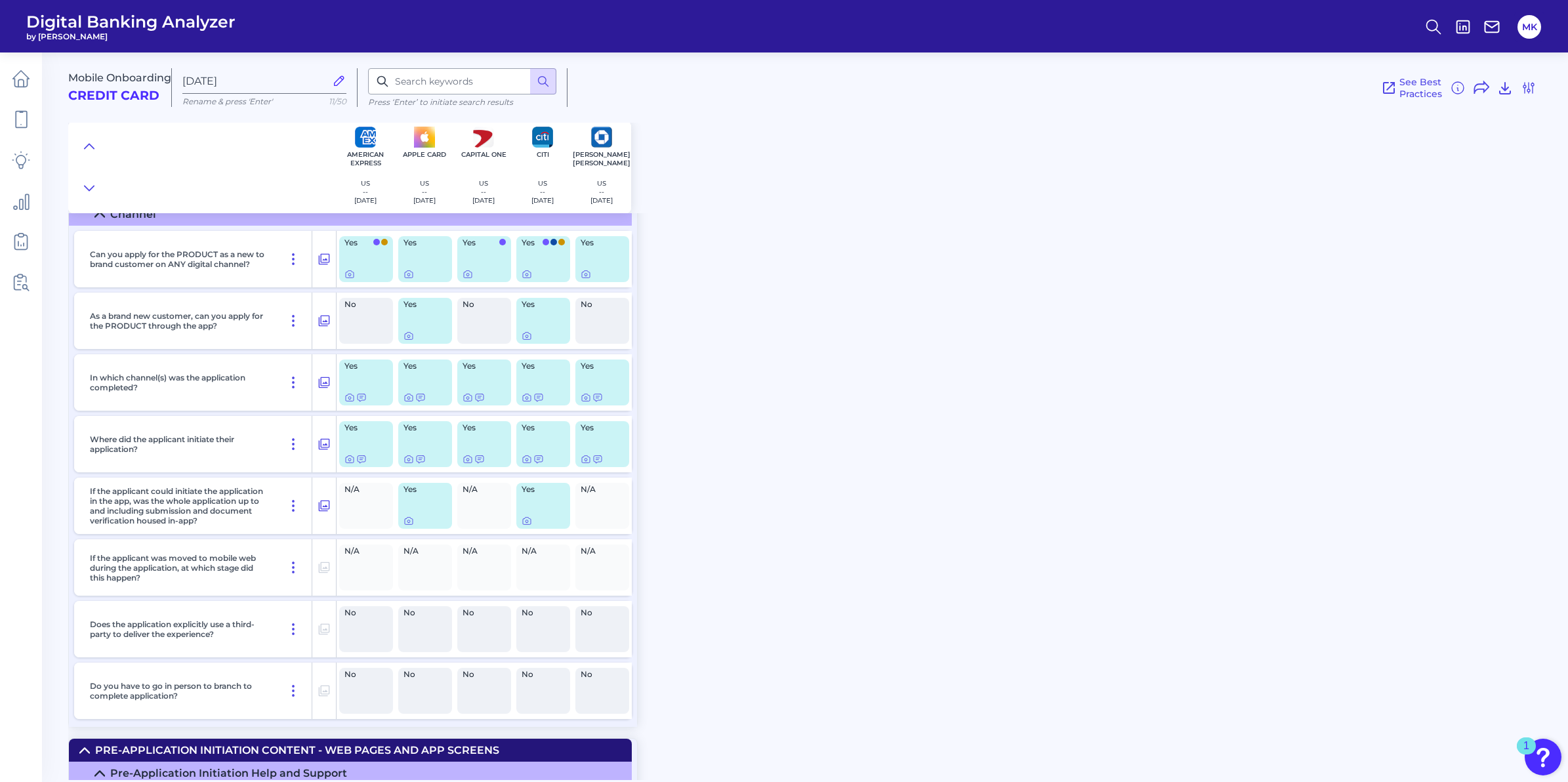
scroll to position [0, 0]
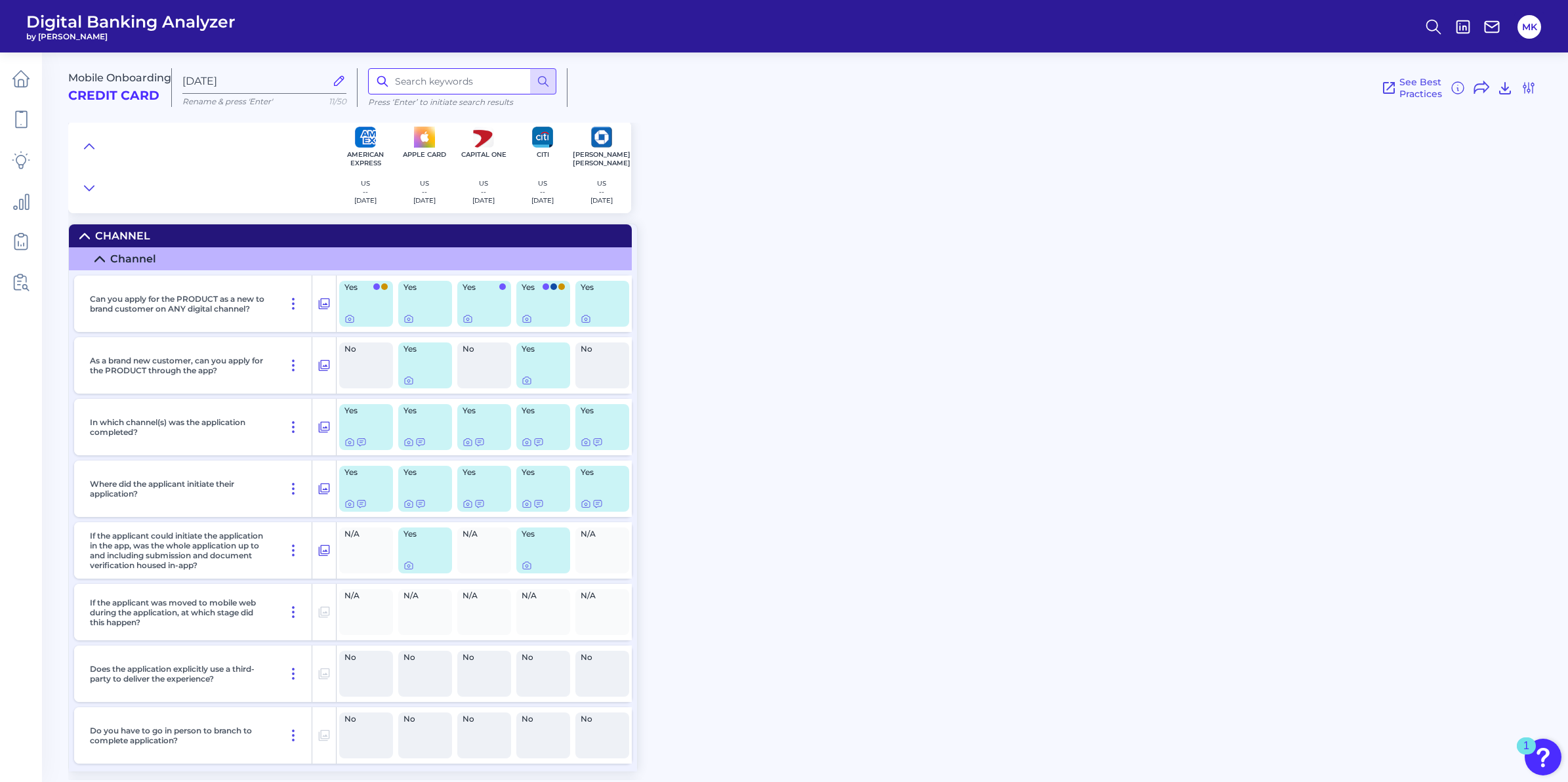
click at [427, 77] on input at bounding box center [462, 81] width 189 height 26
click at [549, 72] on button at bounding box center [543, 81] width 26 height 26
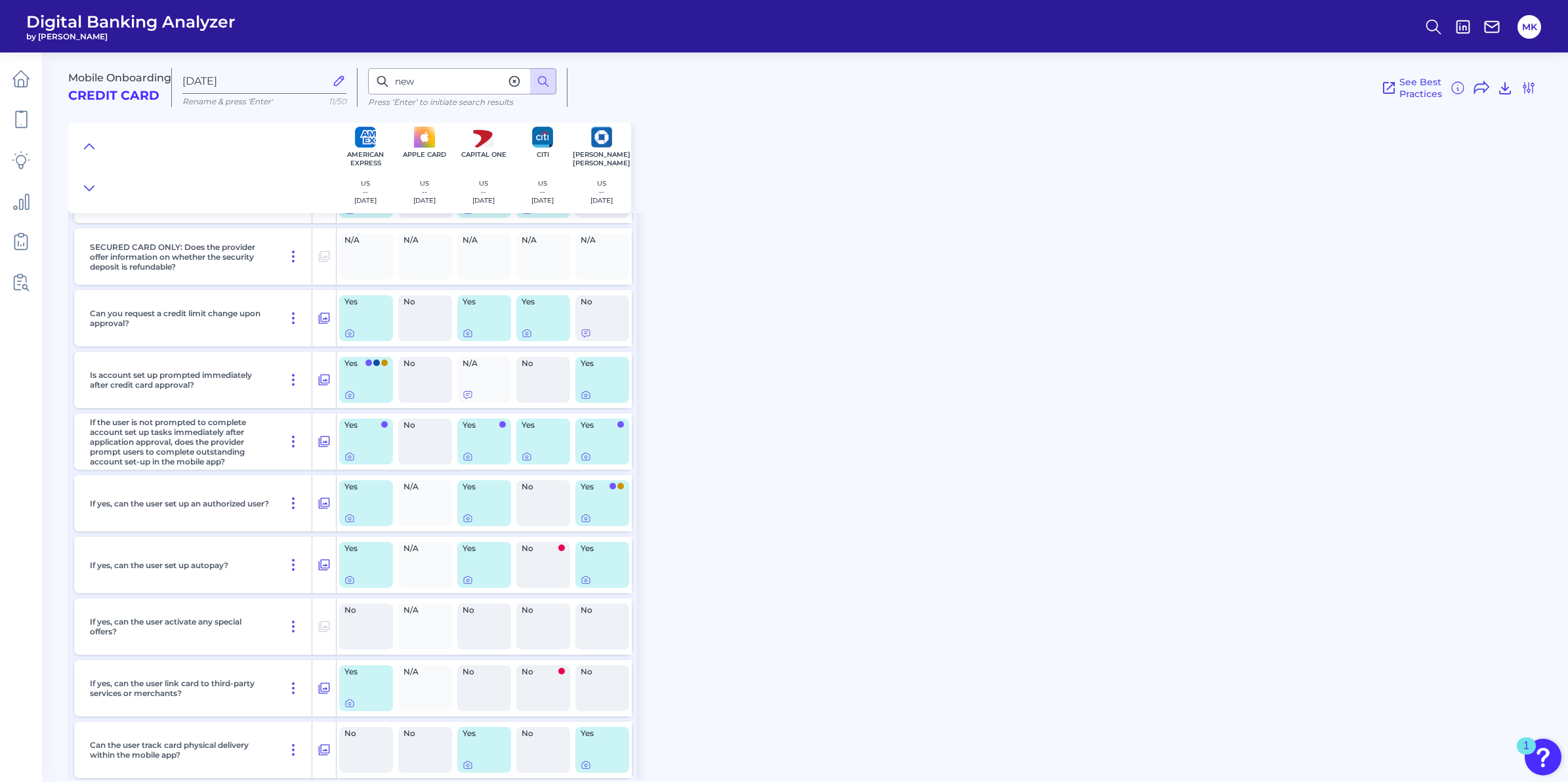
scroll to position [10603, 0]
click at [362, 84] on div "new Press ‘Enter’ to initiate search results" at bounding box center [462, 88] width 210 height 39
type input "bureau"
drag, startPoint x: 550, startPoint y: 89, endPoint x: 550, endPoint y: 82, distance: 7.0
click at [550, 82] on icon at bounding box center [543, 81] width 13 height 13
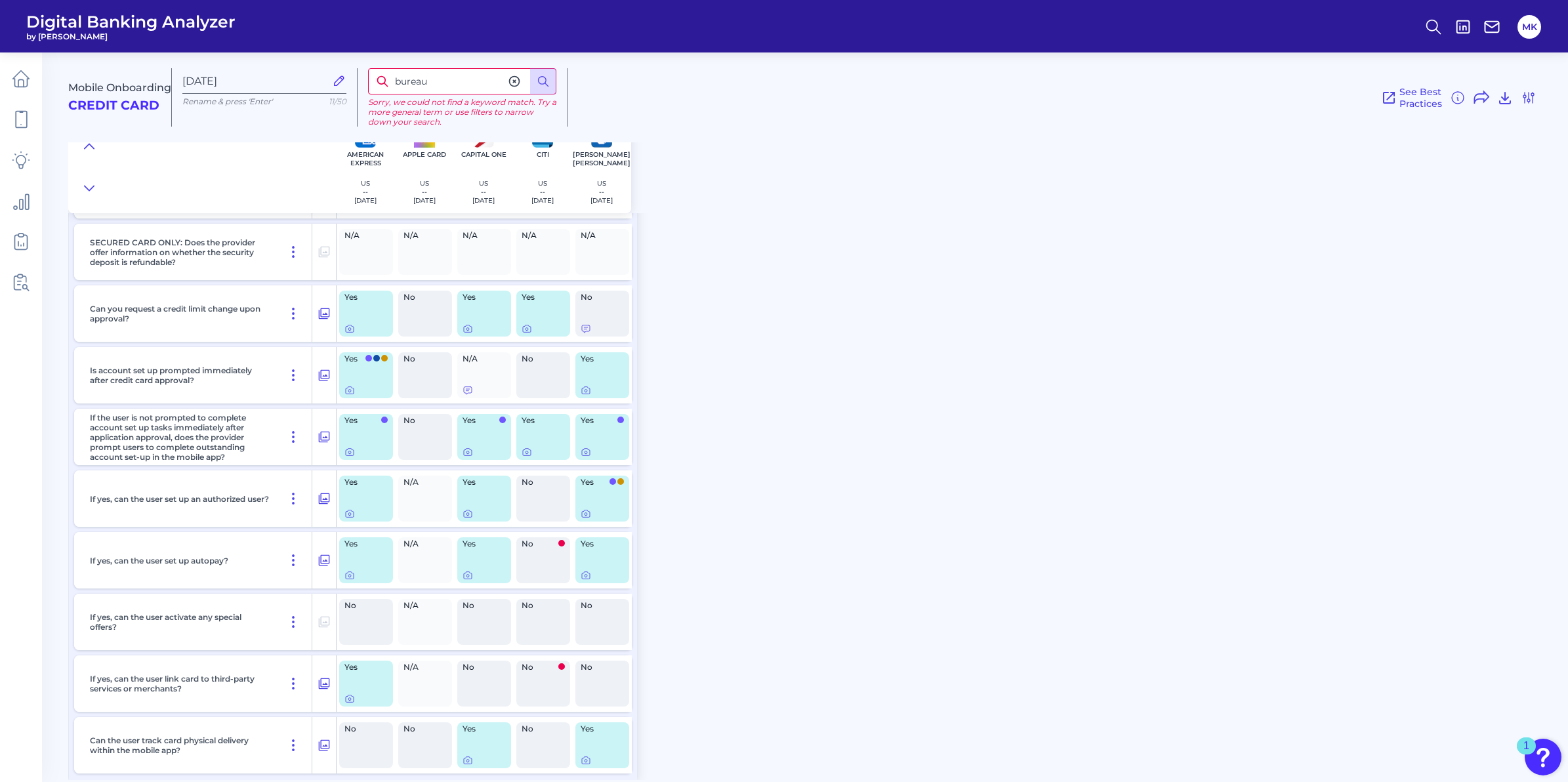
click at [513, 85] on icon at bounding box center [515, 81] width 13 height 13
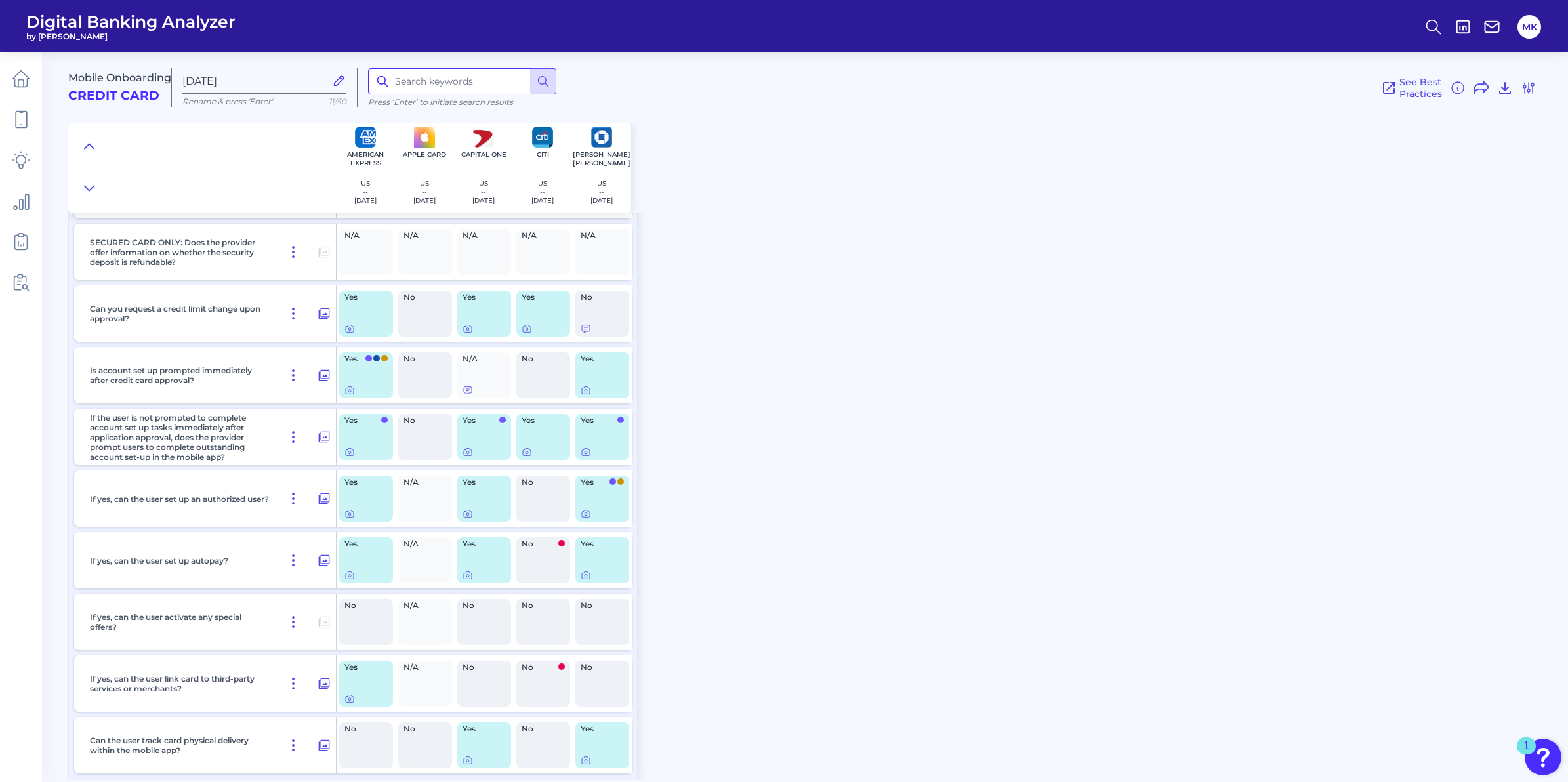
click at [513, 83] on input at bounding box center [462, 81] width 189 height 26
type input "p"
click at [533, 83] on button at bounding box center [543, 81] width 26 height 26
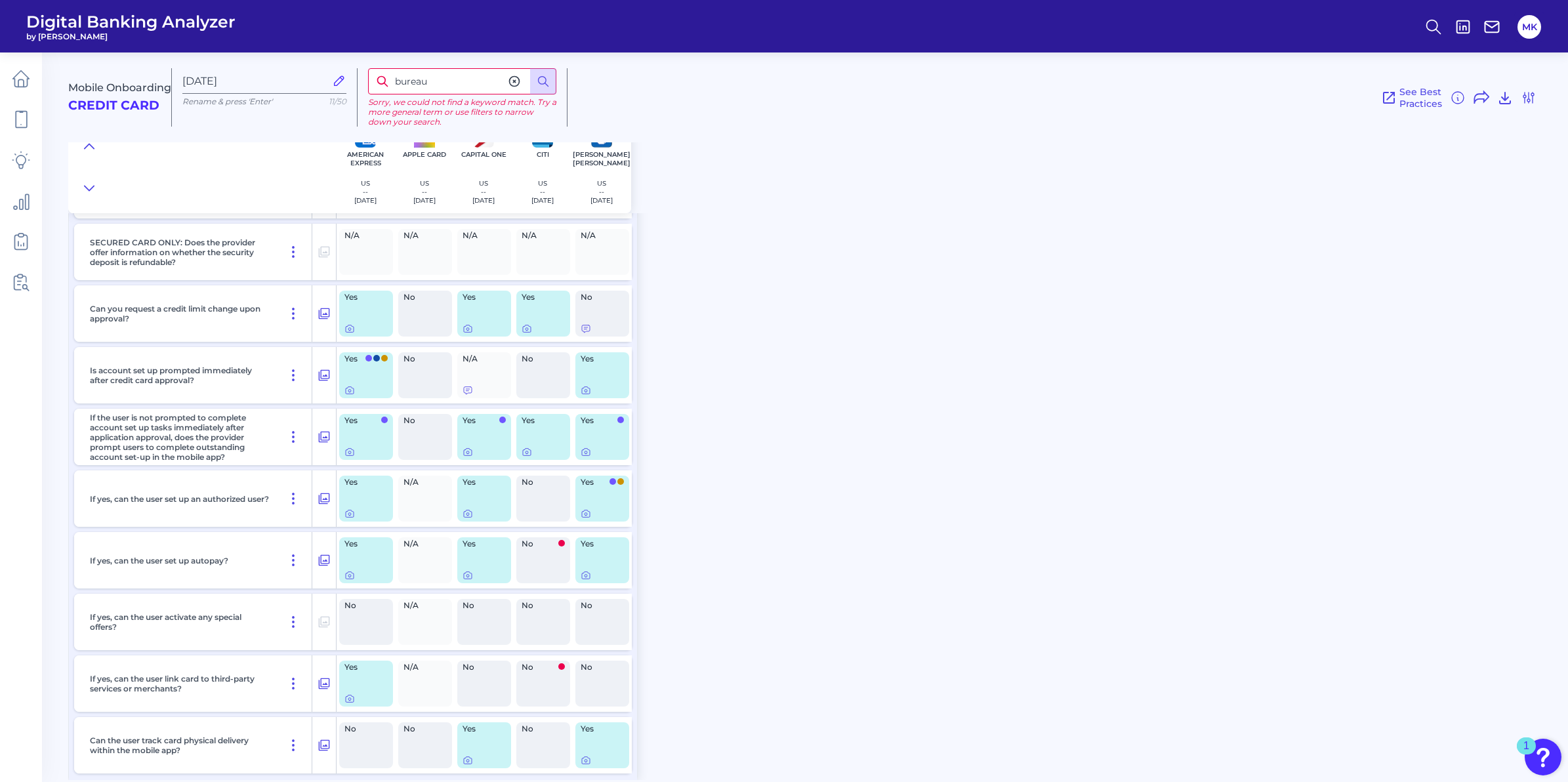
click at [435, 84] on input "bureau" at bounding box center [462, 81] width 189 height 26
drag, startPoint x: 435, startPoint y: 84, endPoint x: 390, endPoint y: 76, distance: 45.7
click at [390, 76] on input "bureau" at bounding box center [462, 81] width 189 height 26
drag, startPoint x: 537, startPoint y: 77, endPoint x: 543, endPoint y: 85, distance: 10.0
click at [542, 85] on icon at bounding box center [543, 81] width 13 height 13
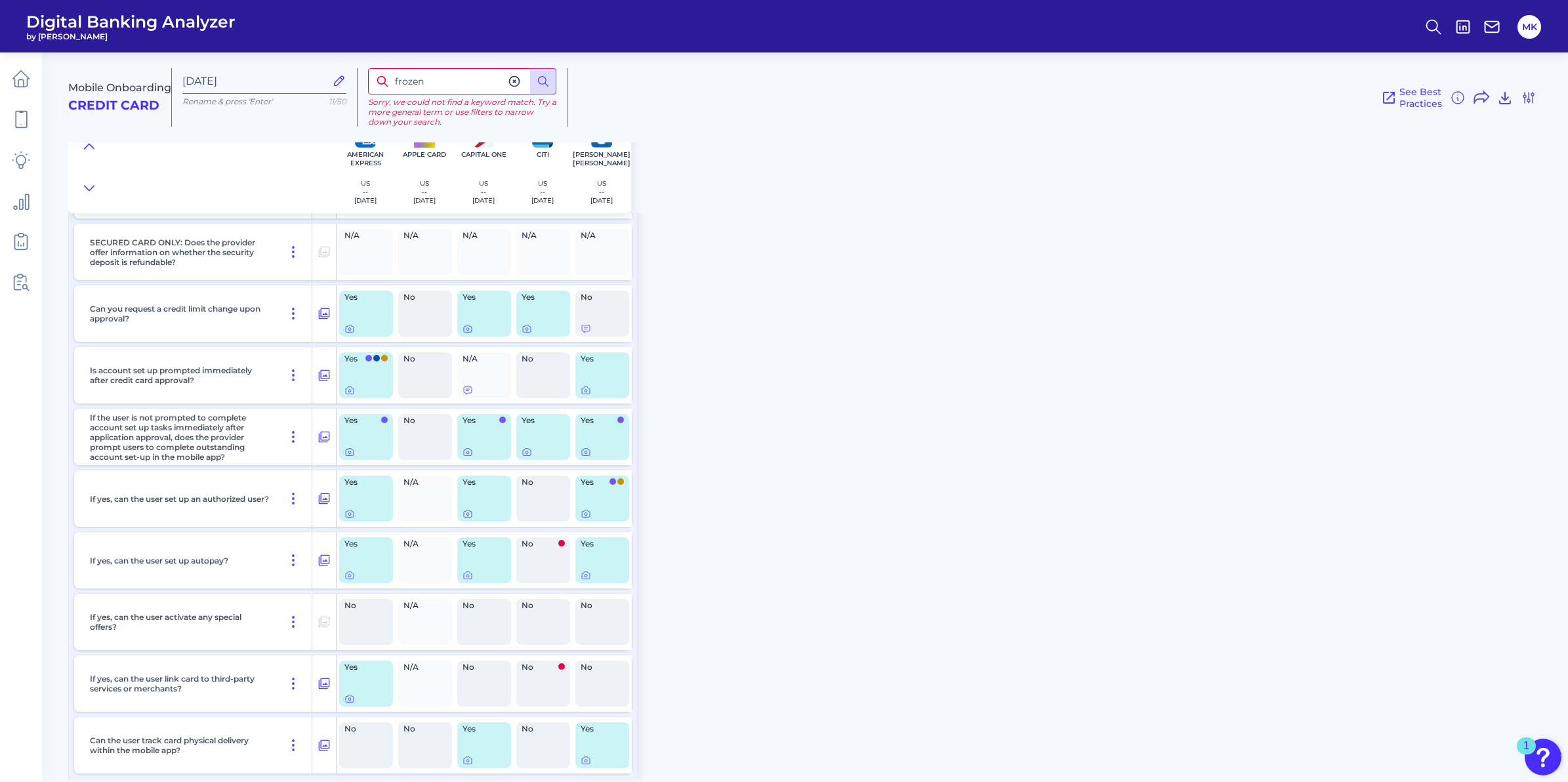
drag, startPoint x: 422, startPoint y: 83, endPoint x: 378, endPoint y: 76, distance: 44.6
click at [368, 73] on input "frozen" at bounding box center [462, 81] width 189 height 26
type input "credit"
click at [535, 82] on button at bounding box center [543, 81] width 26 height 26
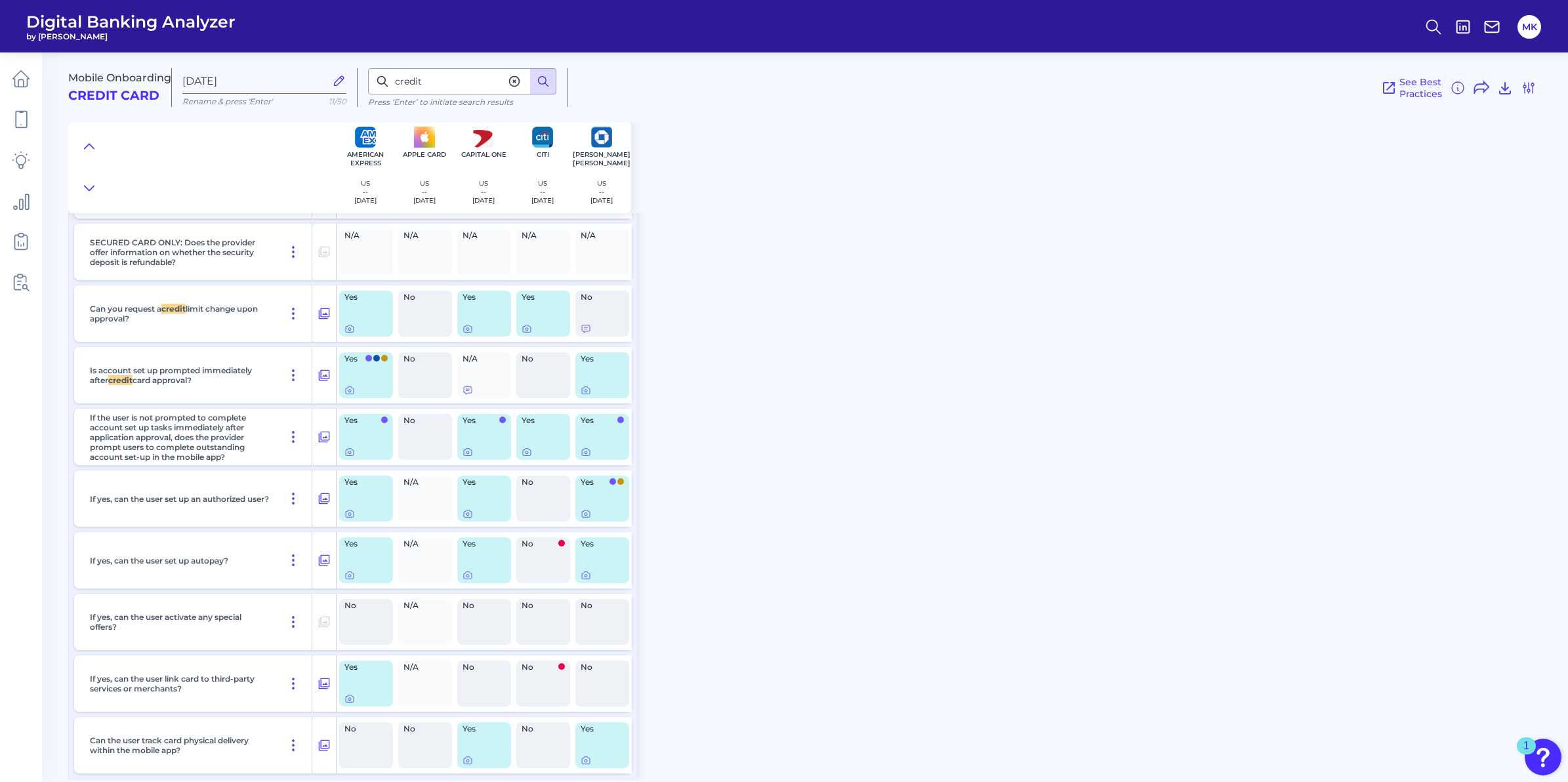
scroll to position [1657, 0]
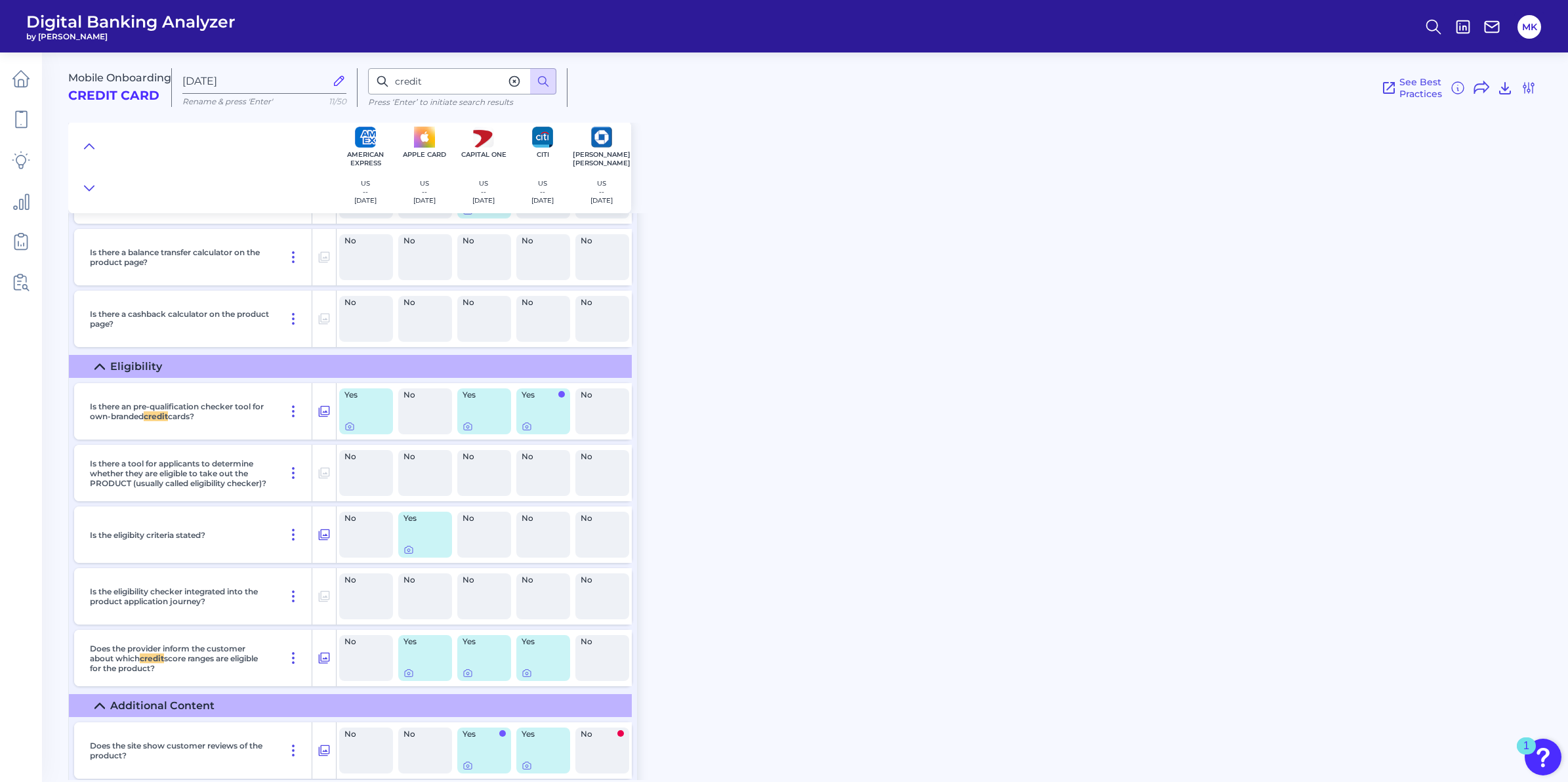
click at [452, 69] on div "Mobile Onboarding Credit Card [DATE] Rename & press 'Enter' 11/50 credit Press …" at bounding box center [816, 82] width 1495 height 80
drag, startPoint x: 451, startPoint y: 78, endPoint x: 382, endPoint y: 68, distance: 69.7
click at [382, 68] on input "credit" at bounding box center [462, 81] width 189 height 26
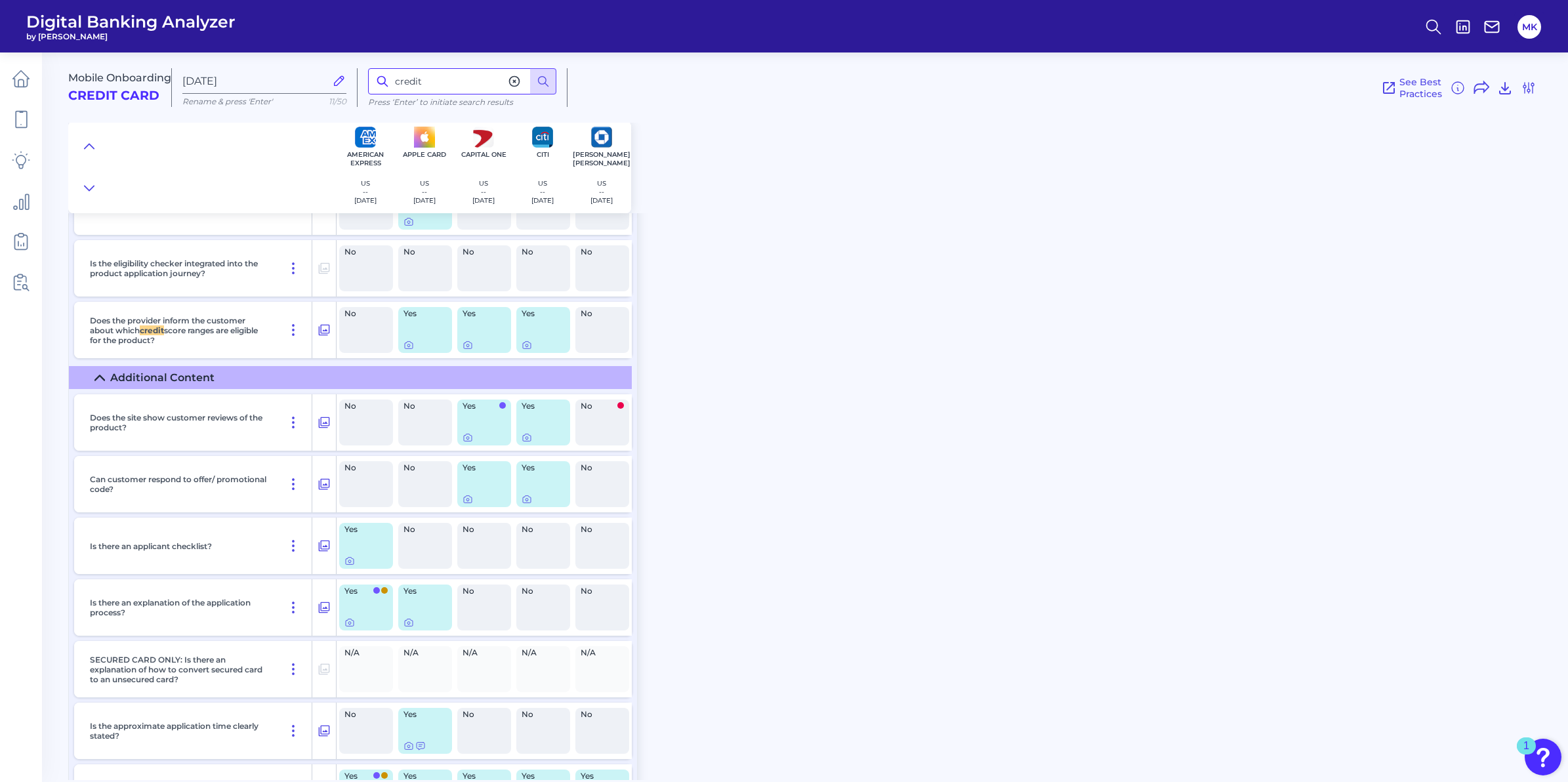
scroll to position [2313, 0]
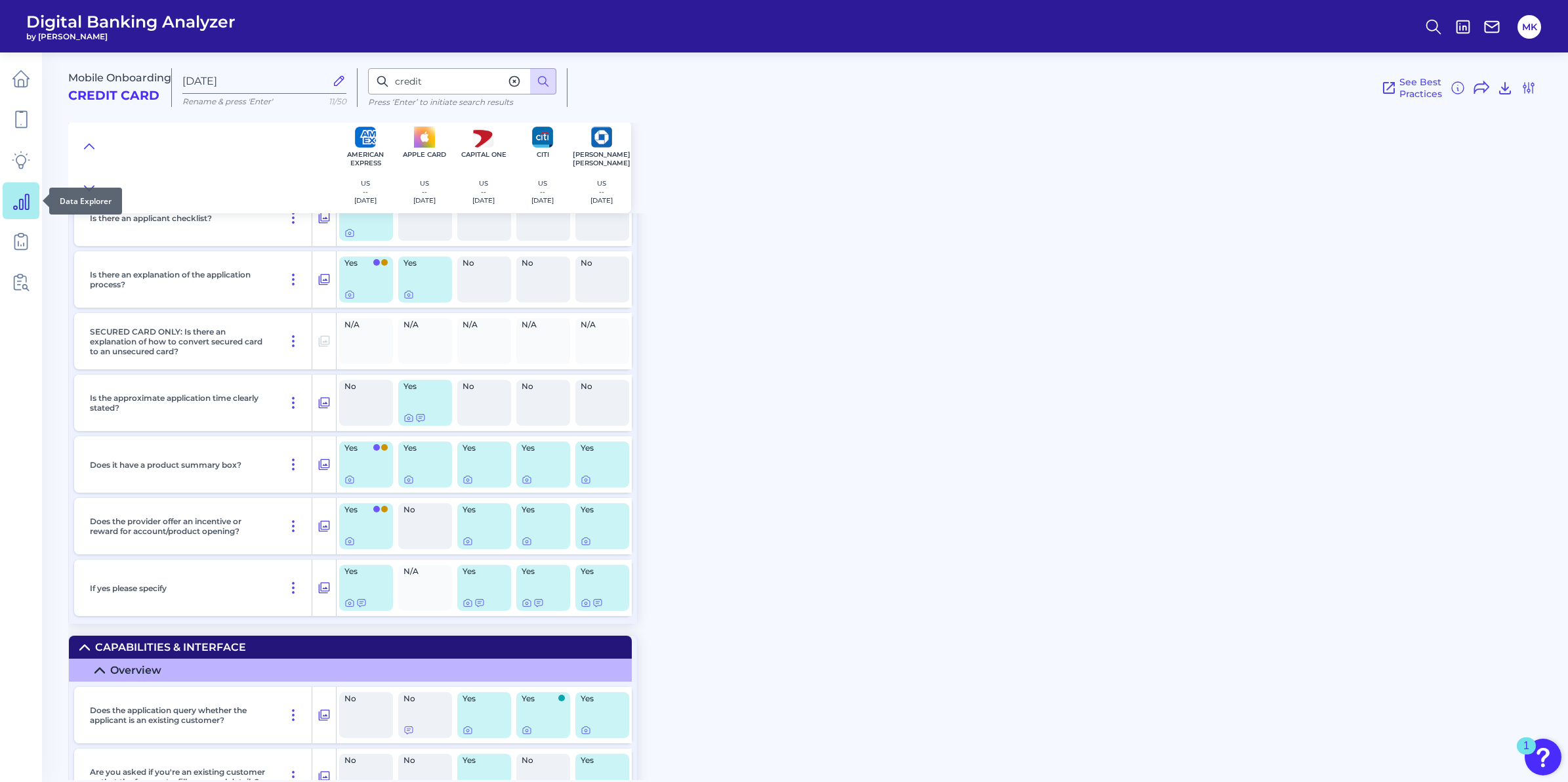
click at [30, 207] on icon at bounding box center [21, 201] width 18 height 18
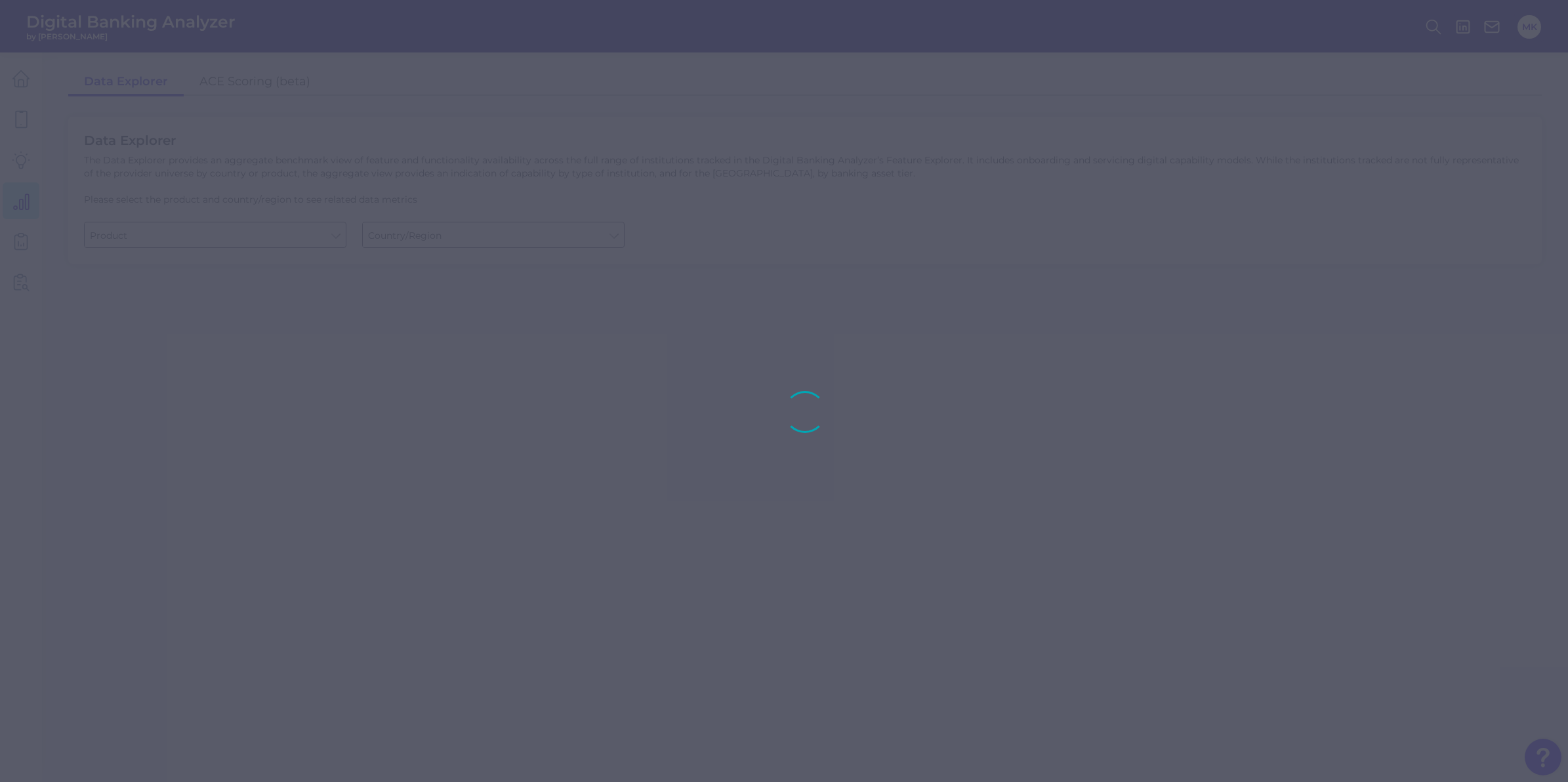
type input "Business Bank Account"
type input "[GEOGRAPHIC_DATA]"
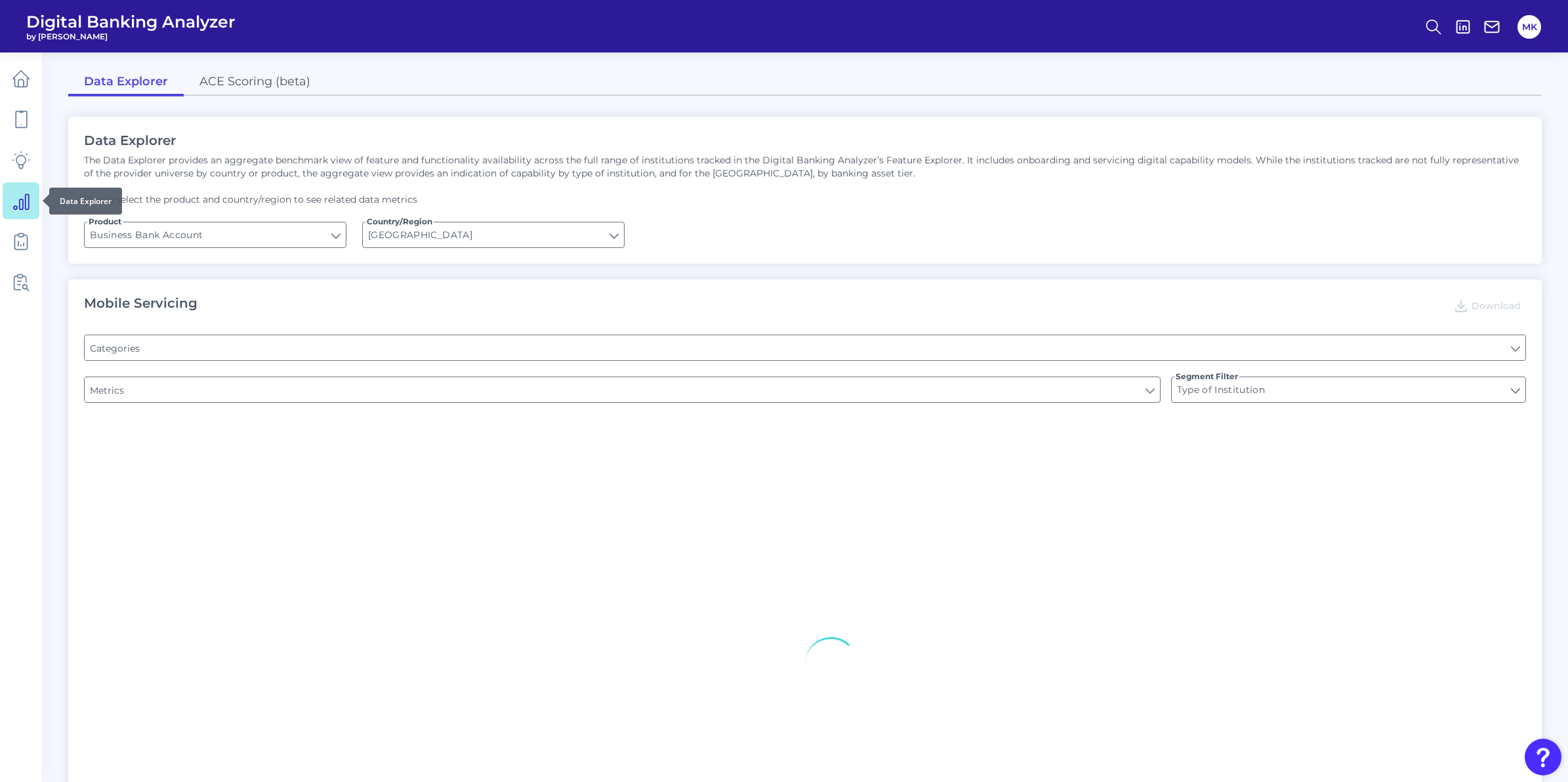
type input "Pre-login Features"
type input "Login"
type input "Can you apply for the PRODUCT as a new to brand customer on ANY digital channel?"
type input "Upon opening the app are users immediately prompted to use Touch/Face ID to log…"
type input "Does it offer third-party single sign on?"
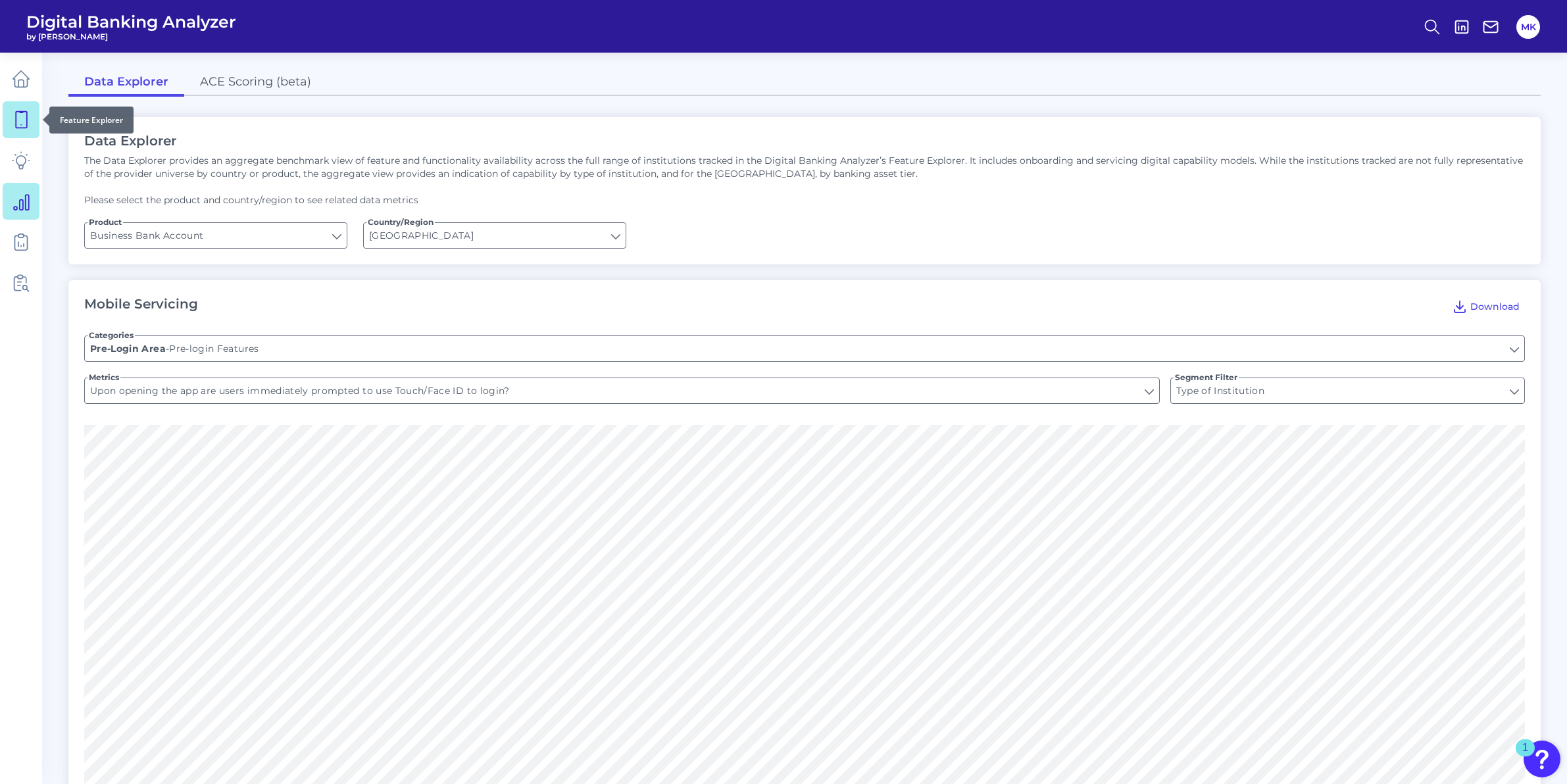
click at [26, 132] on link at bounding box center [21, 120] width 37 height 37
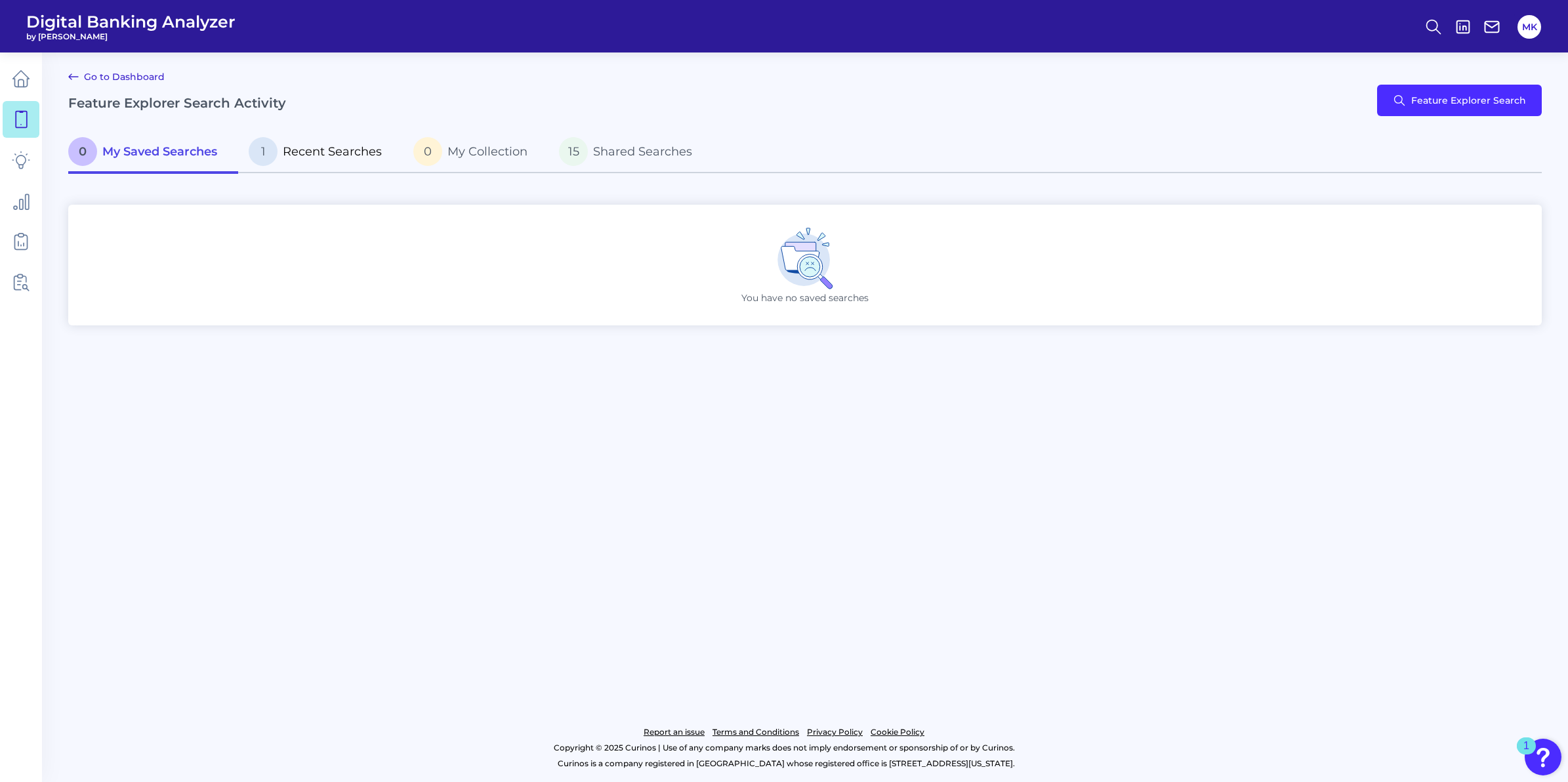
click at [286, 169] on link "1 Recent Searches" at bounding box center [320, 153] width 164 height 42
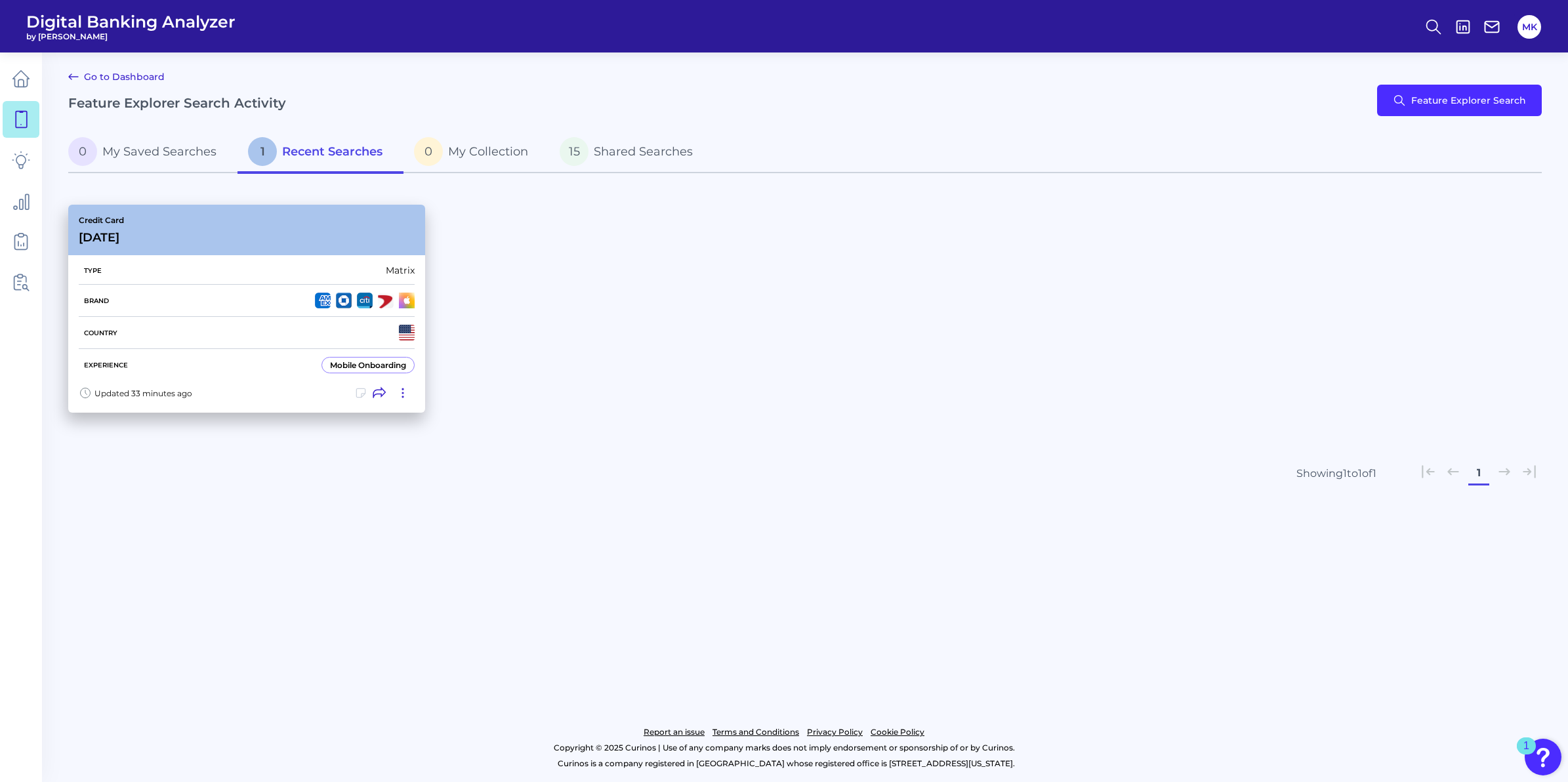
click at [263, 231] on div "Credit Card [DATE]" at bounding box center [247, 229] width 357 height 50
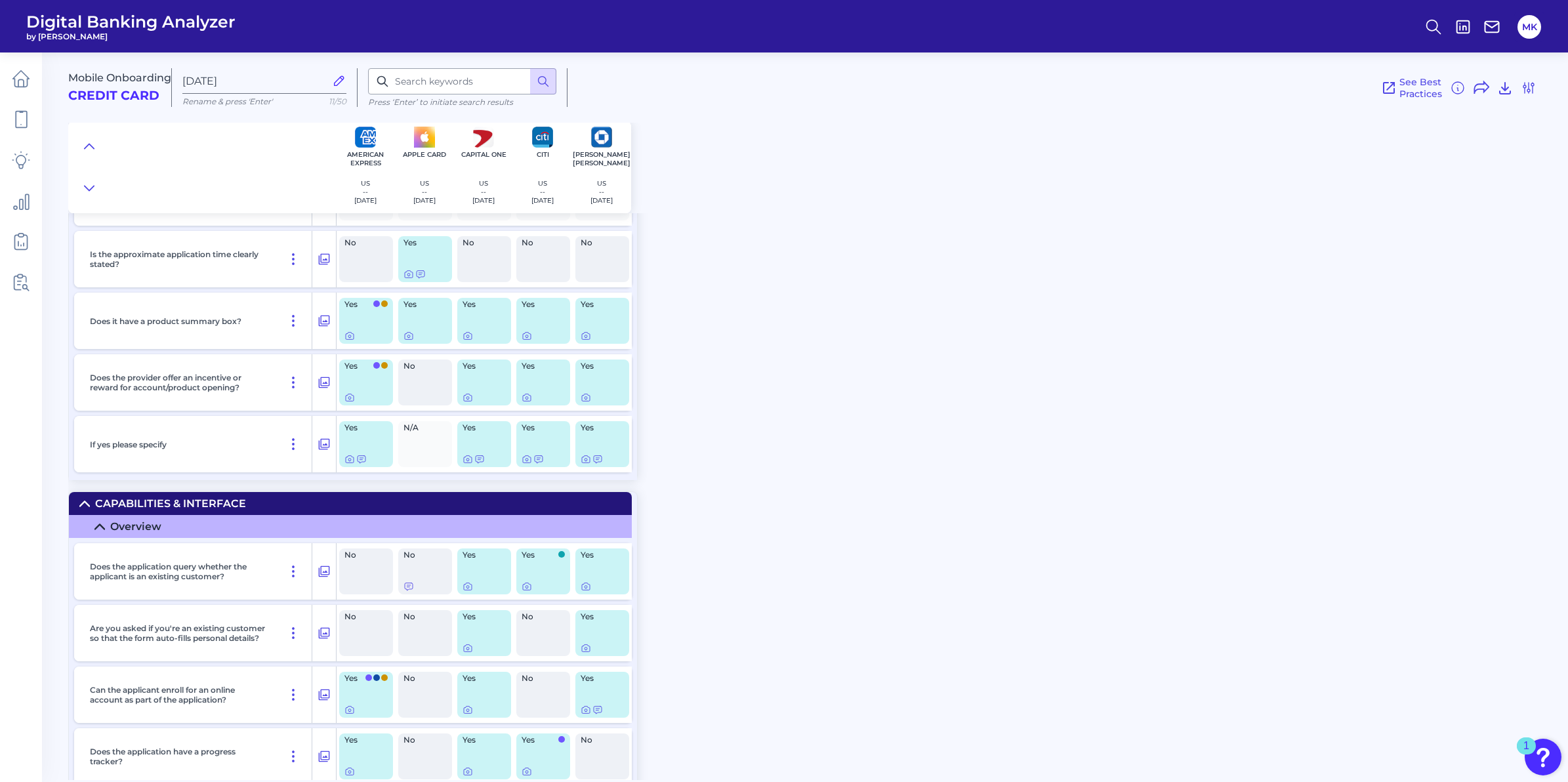
scroll to position [2460, 0]
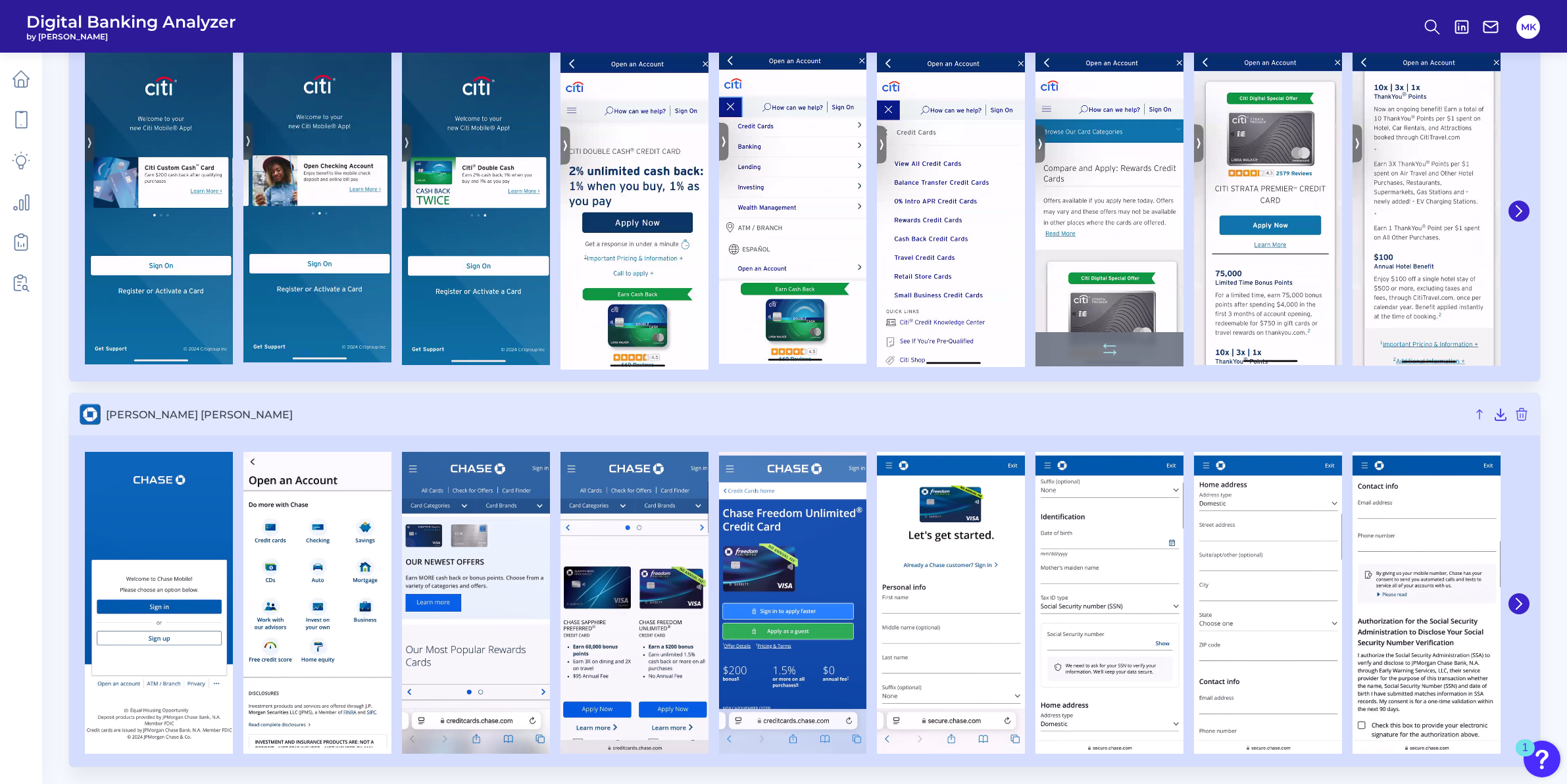
scroll to position [1326, 0]
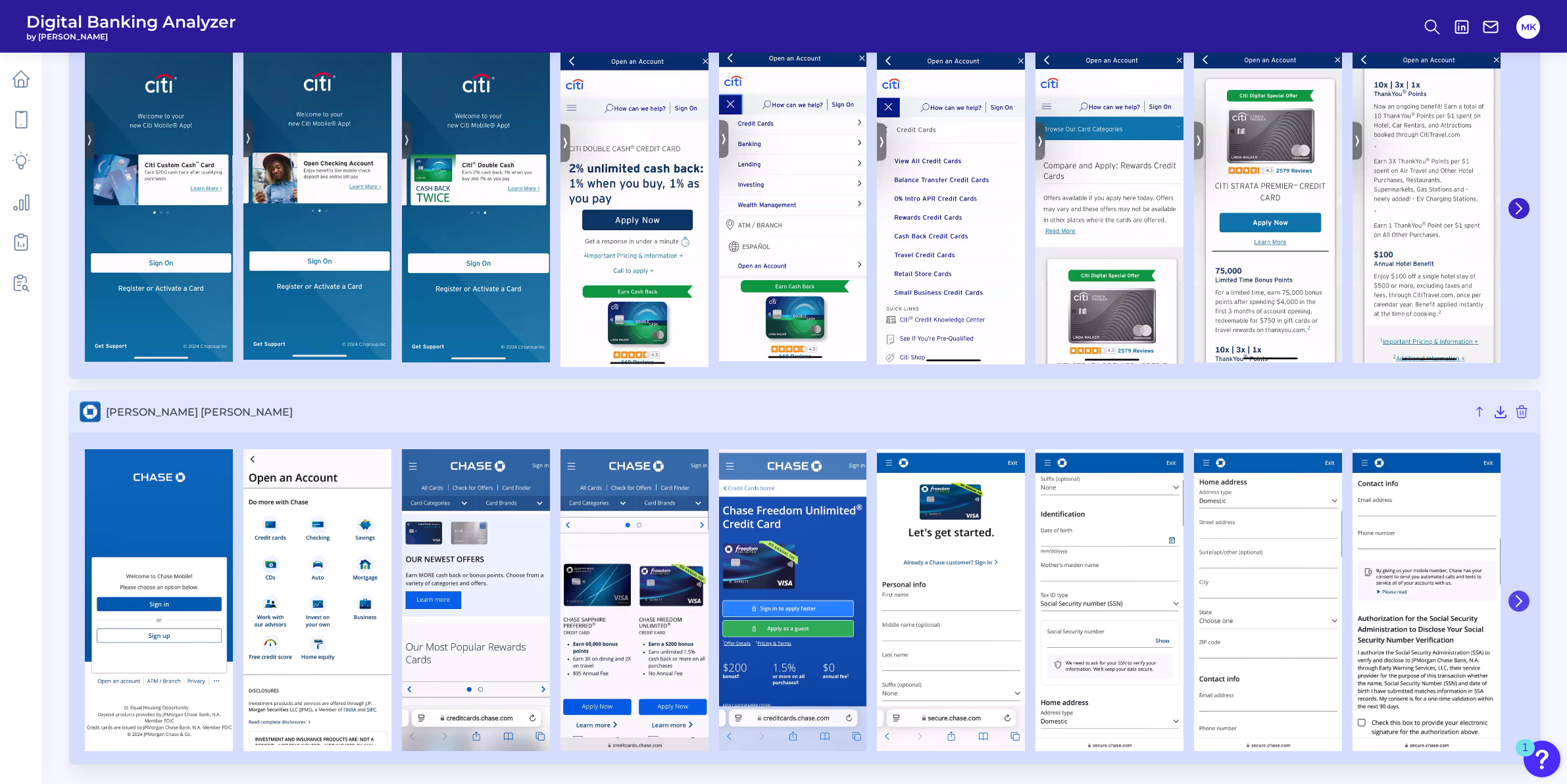
click at [1523, 603] on icon at bounding box center [1519, 601] width 12 height 12
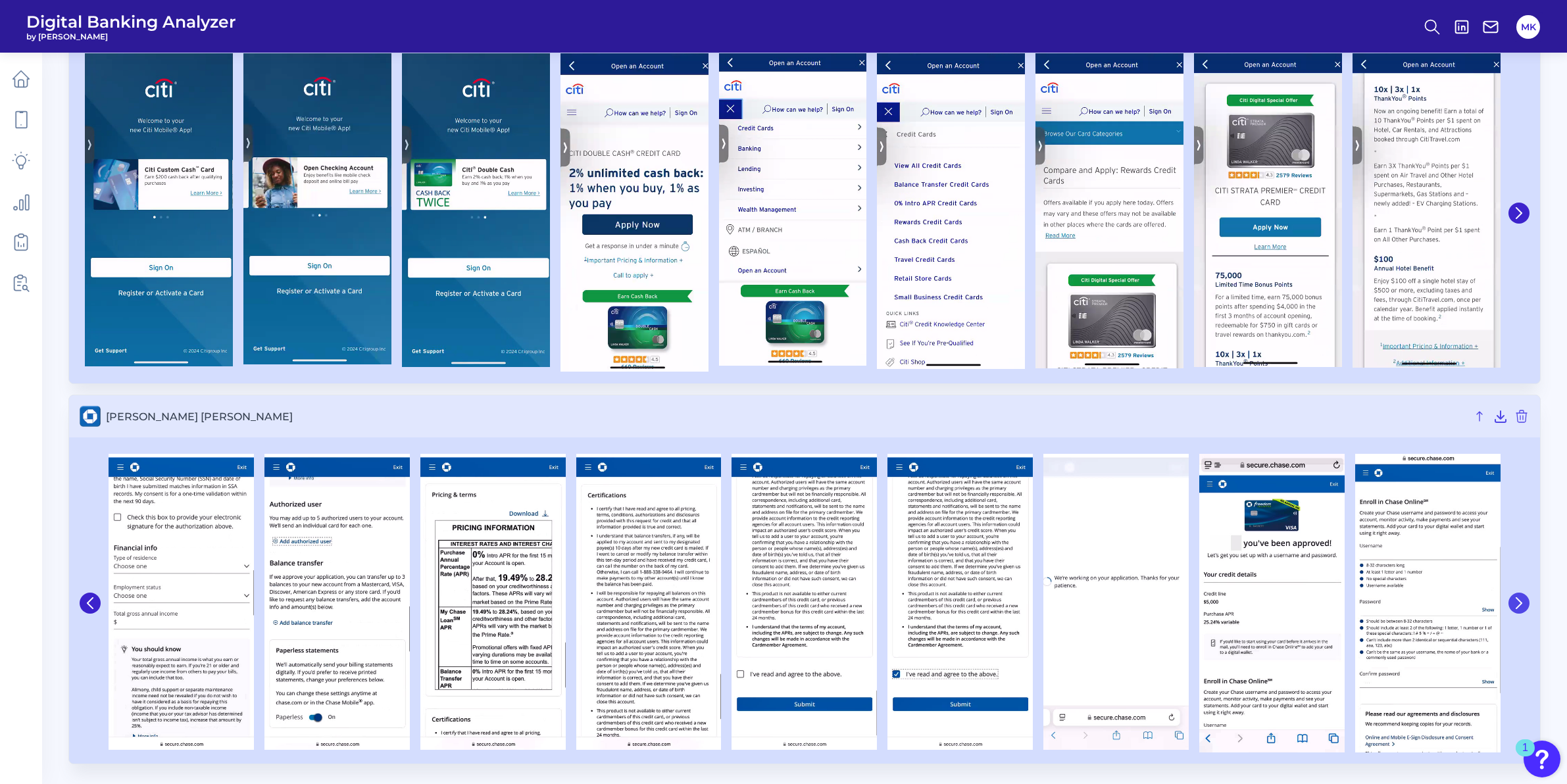
scroll to position [1321, 0]
click at [1516, 604] on icon at bounding box center [1519, 603] width 12 height 12
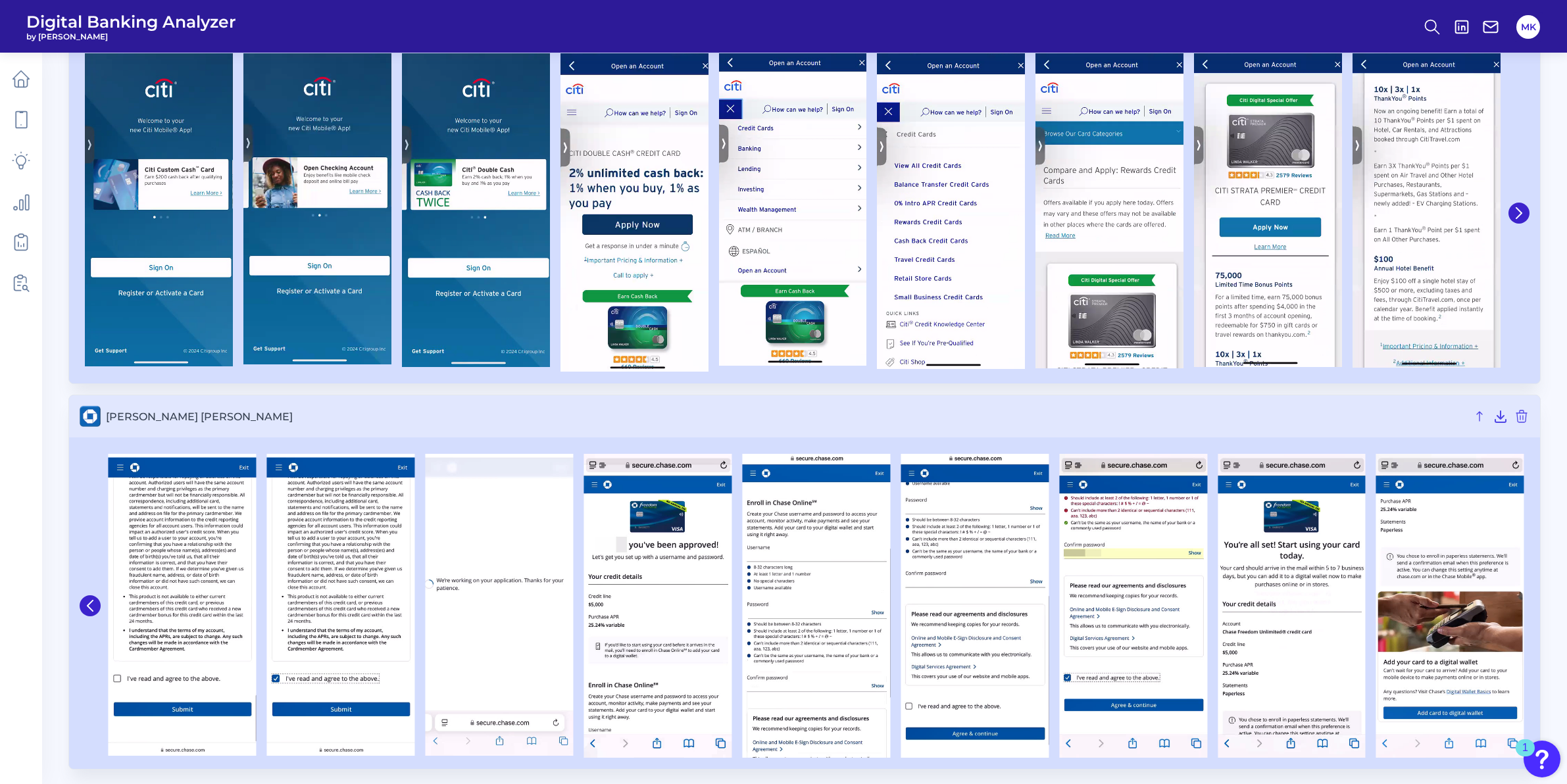
click at [1516, 604] on img at bounding box center [1450, 605] width 148 height 303
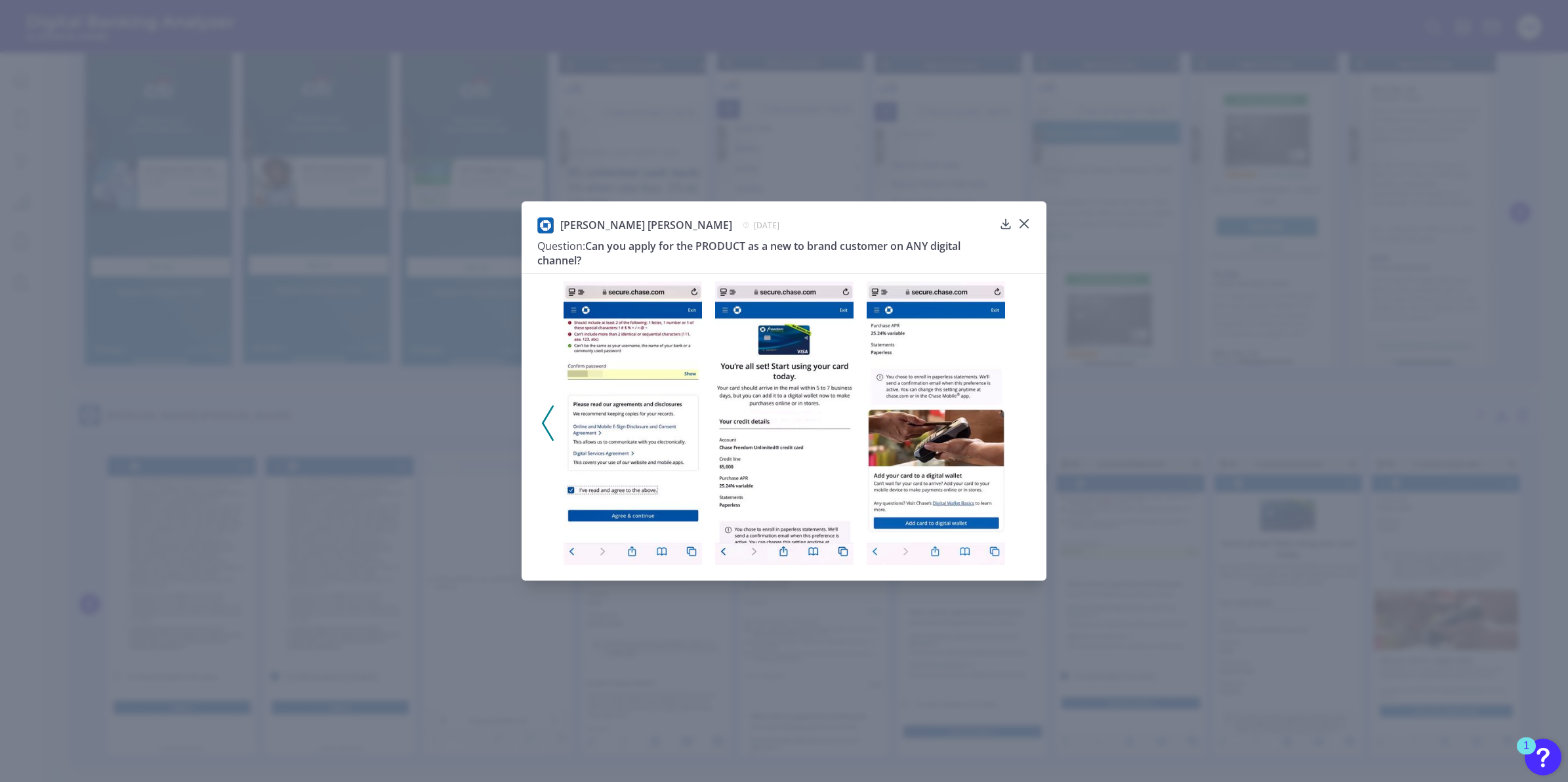
click at [1033, 219] on div "JP Morgan Chase February 6, 2025 Question: Can you apply for the PRODUCT as a n…" at bounding box center [784, 391] width 525 height 380
click at [1029, 221] on icon at bounding box center [1025, 224] width 13 height 13
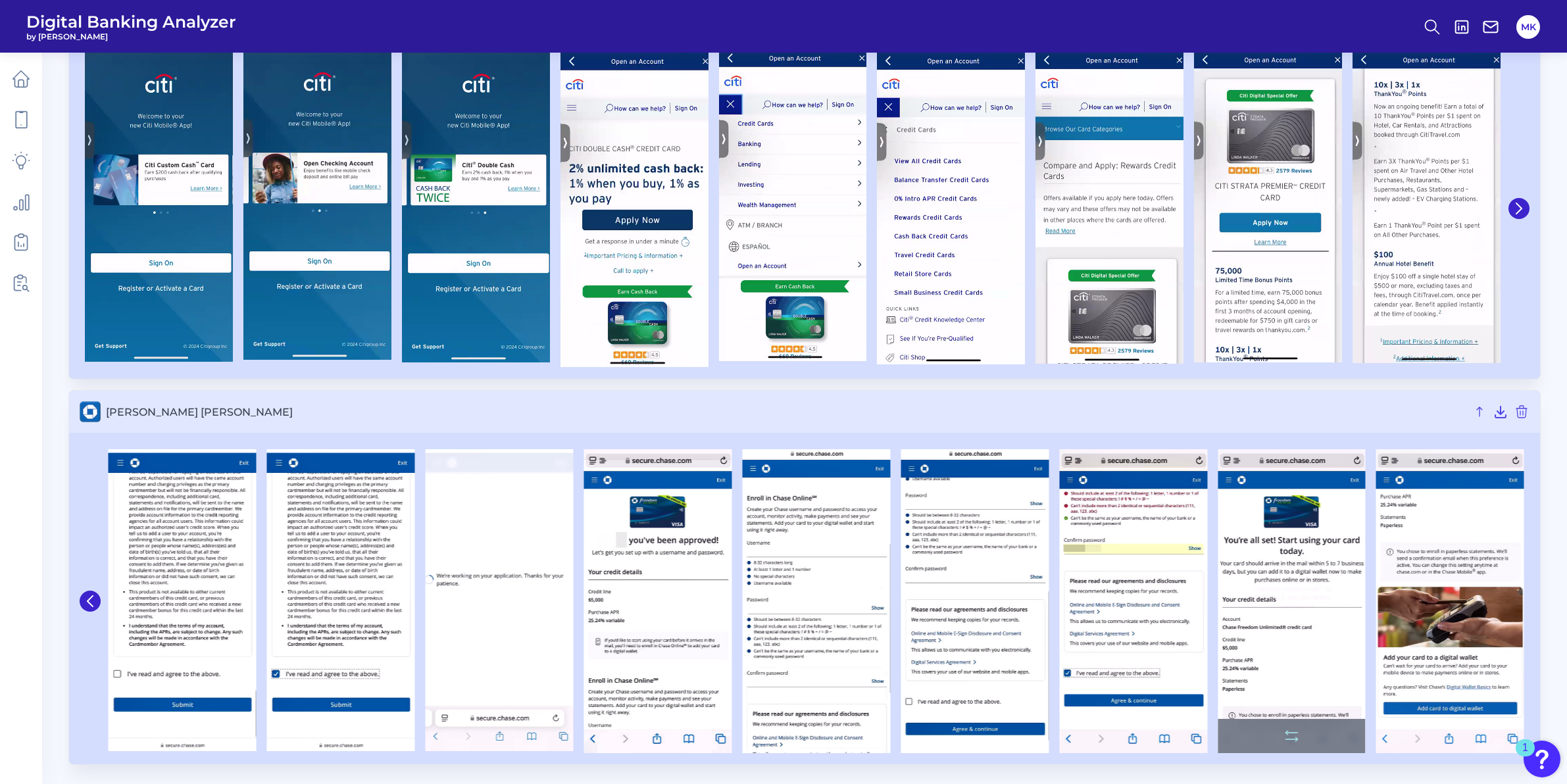
scroll to position [1243, 0]
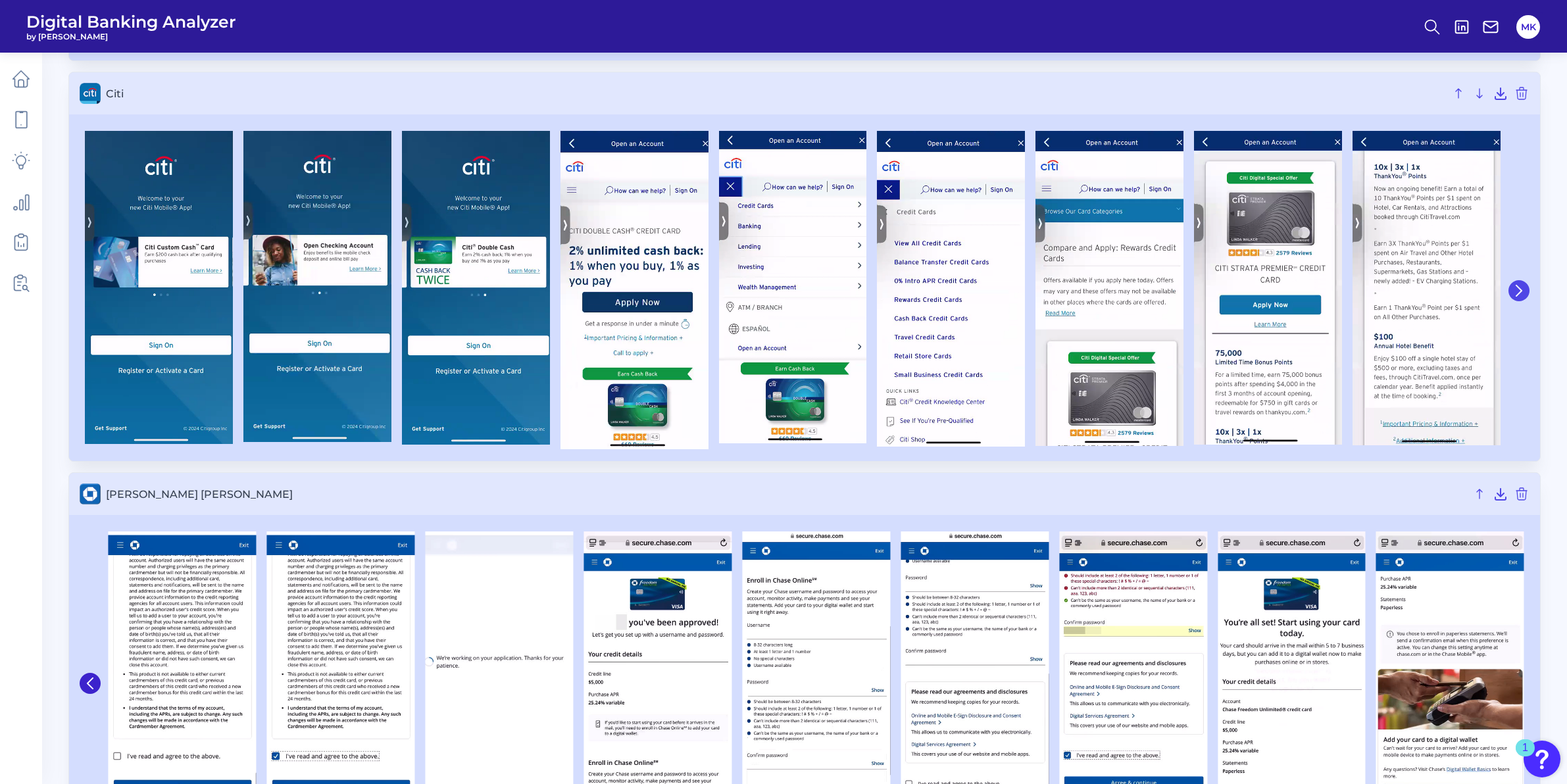
click at [1519, 291] on icon at bounding box center [1519, 290] width 5 height 11
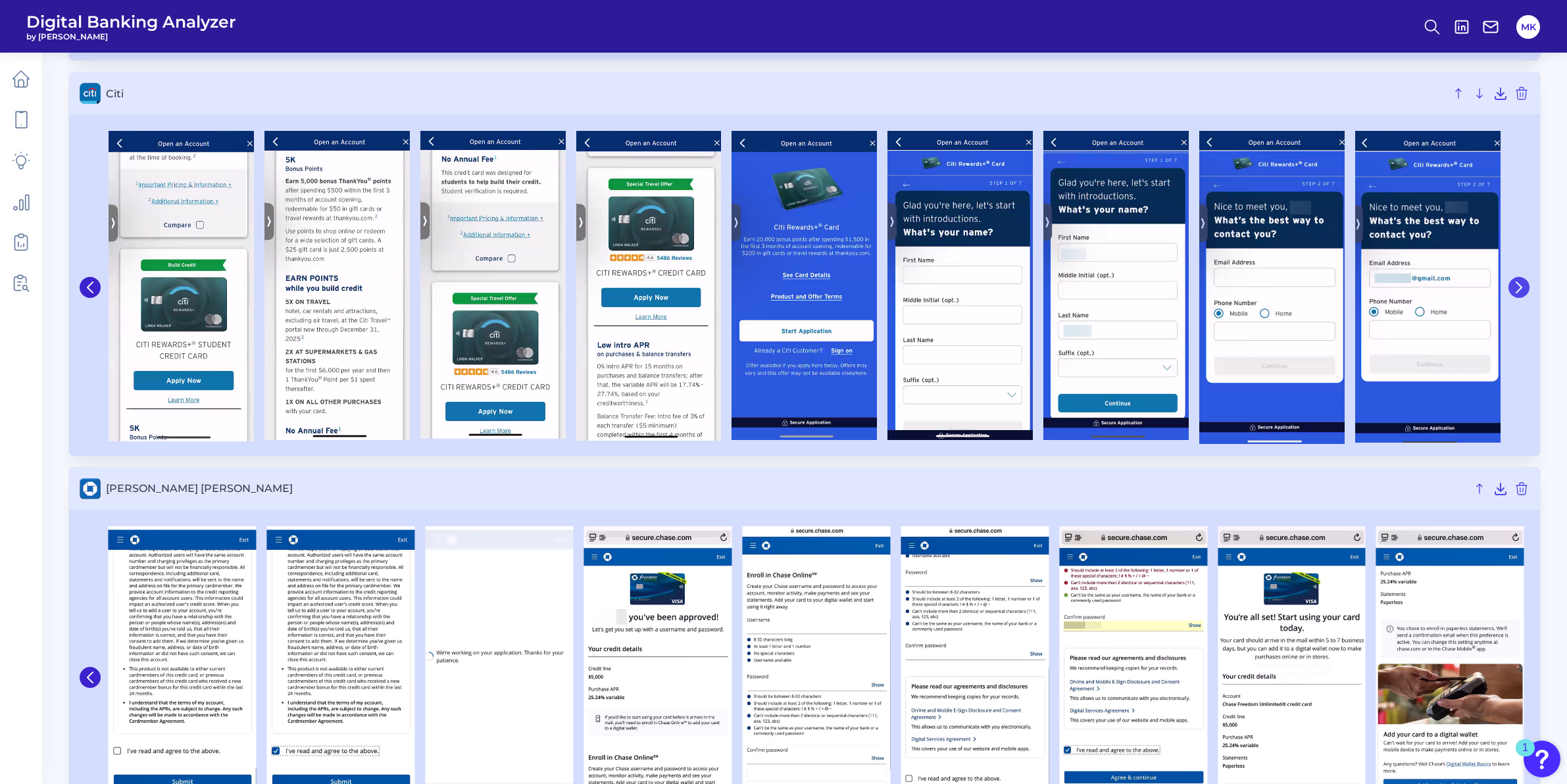
click at [1519, 291] on icon at bounding box center [1519, 288] width 12 height 12
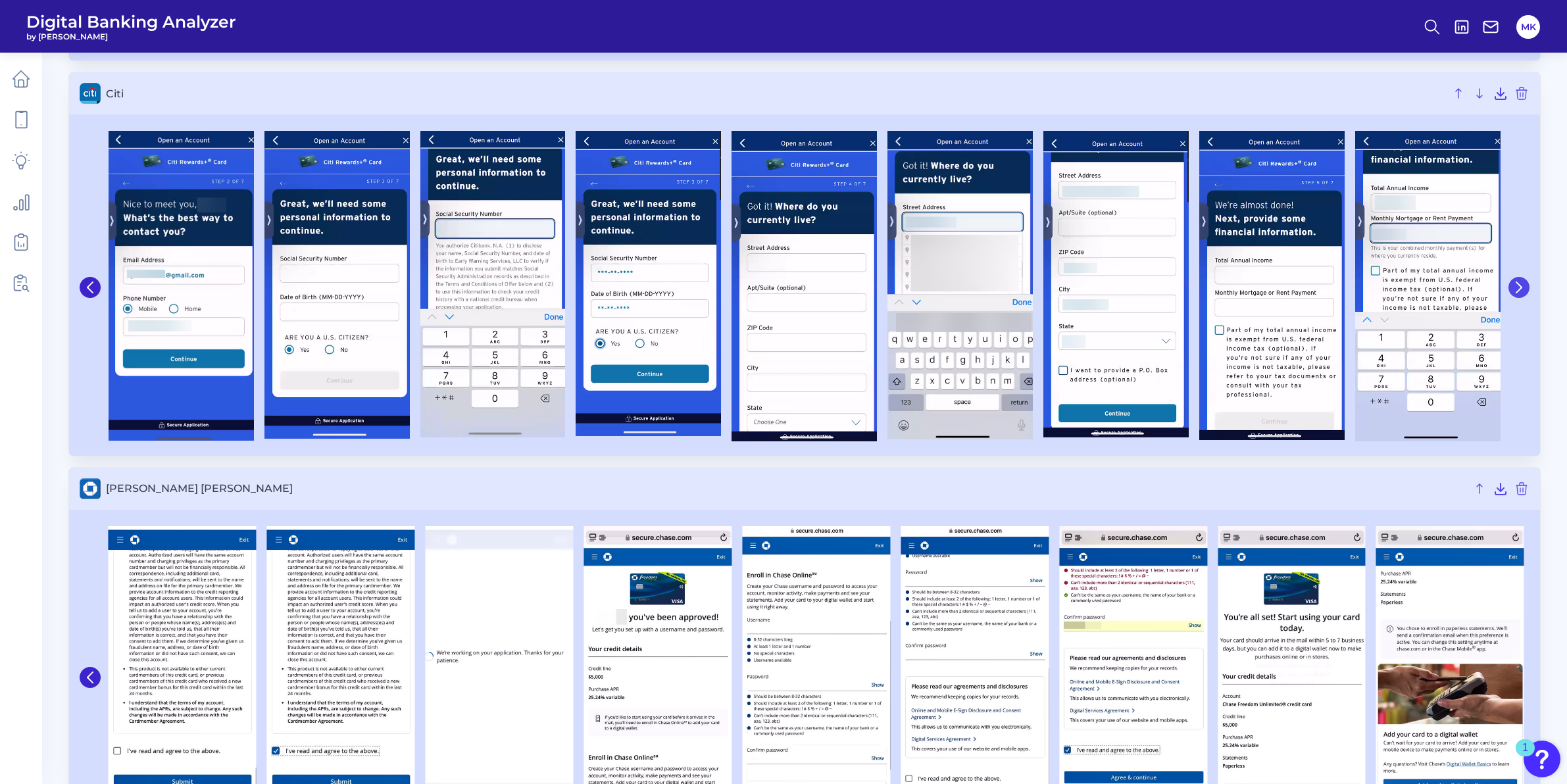
click at [1519, 291] on icon at bounding box center [1519, 288] width 12 height 12
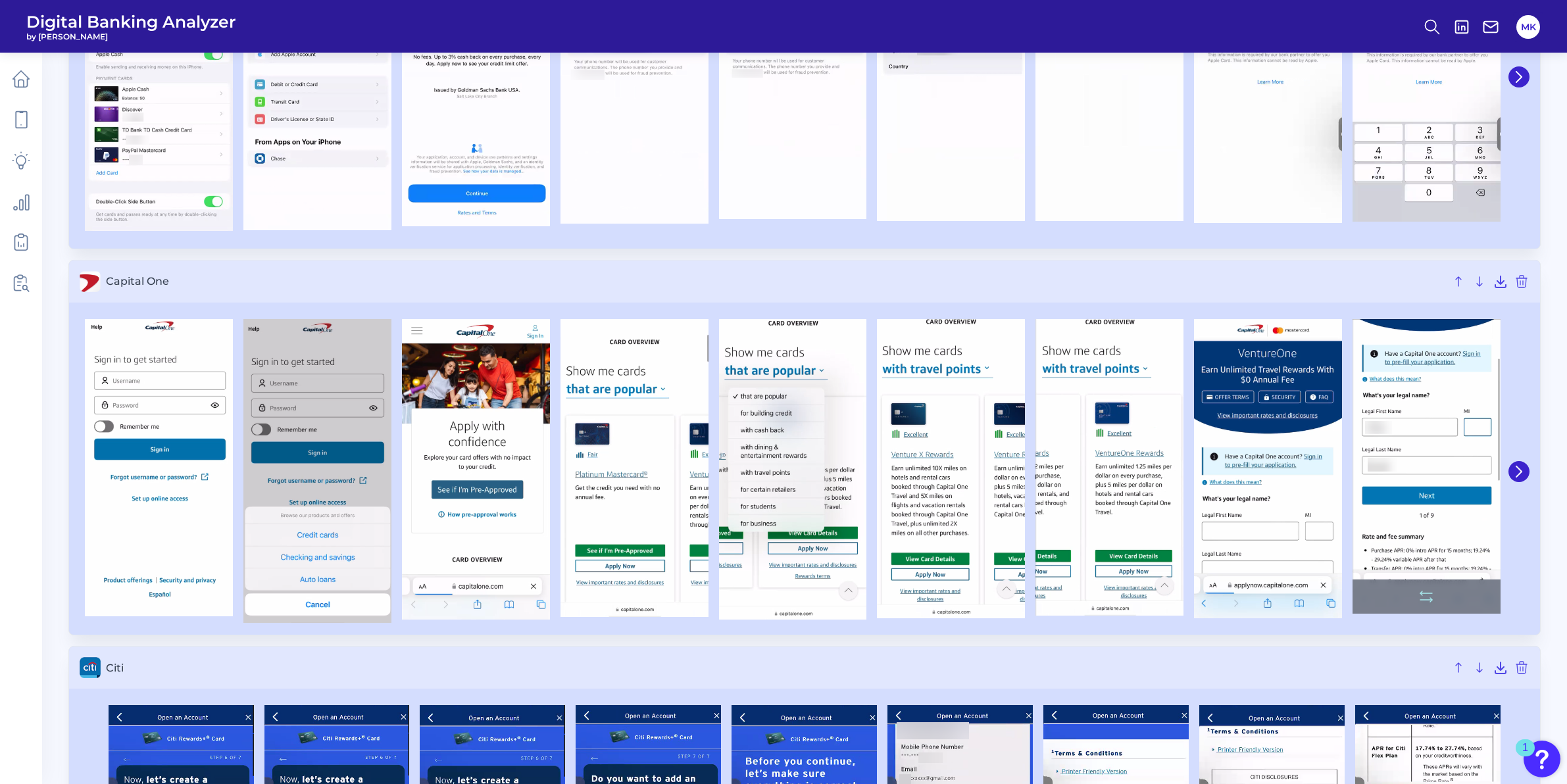
scroll to position [504, 0]
